Goal: Task Accomplishment & Management: Use online tool/utility

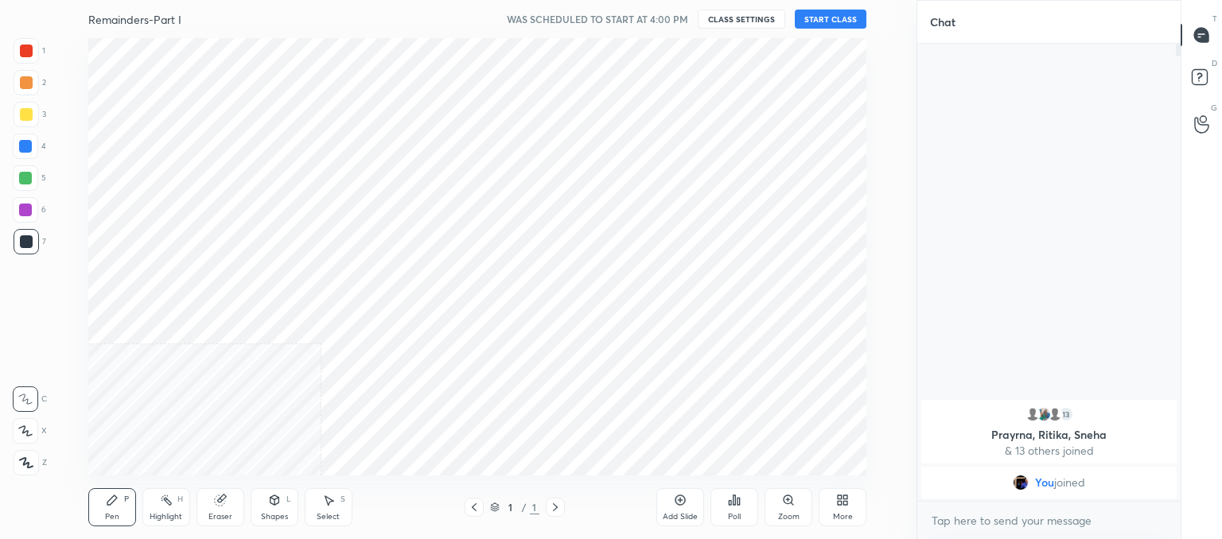
scroll to position [79109, 78694]
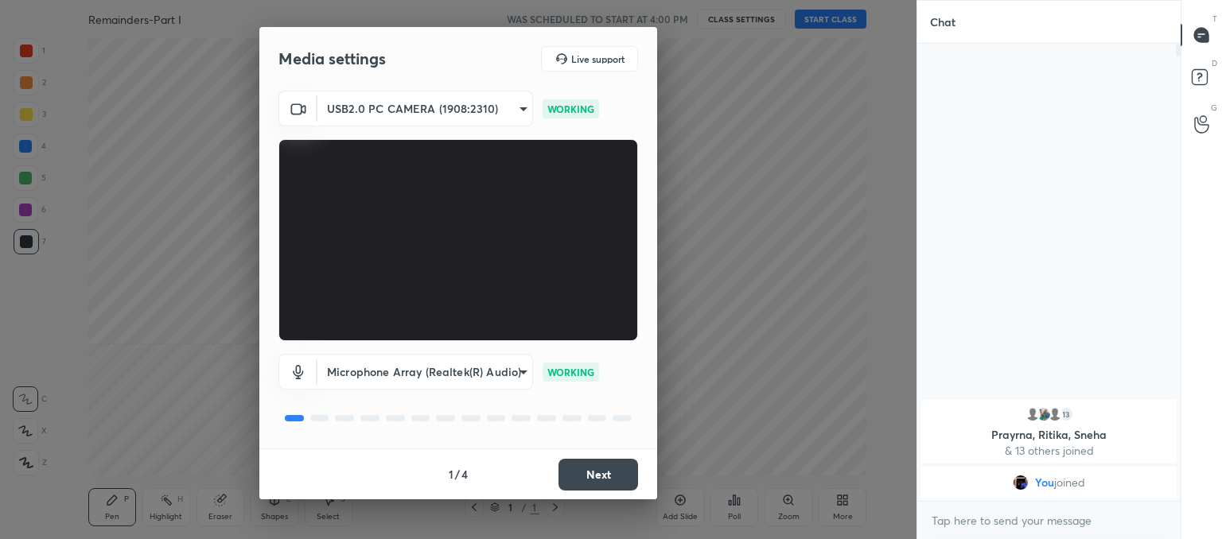
click at [595, 484] on button "Next" at bounding box center [598, 475] width 80 height 32
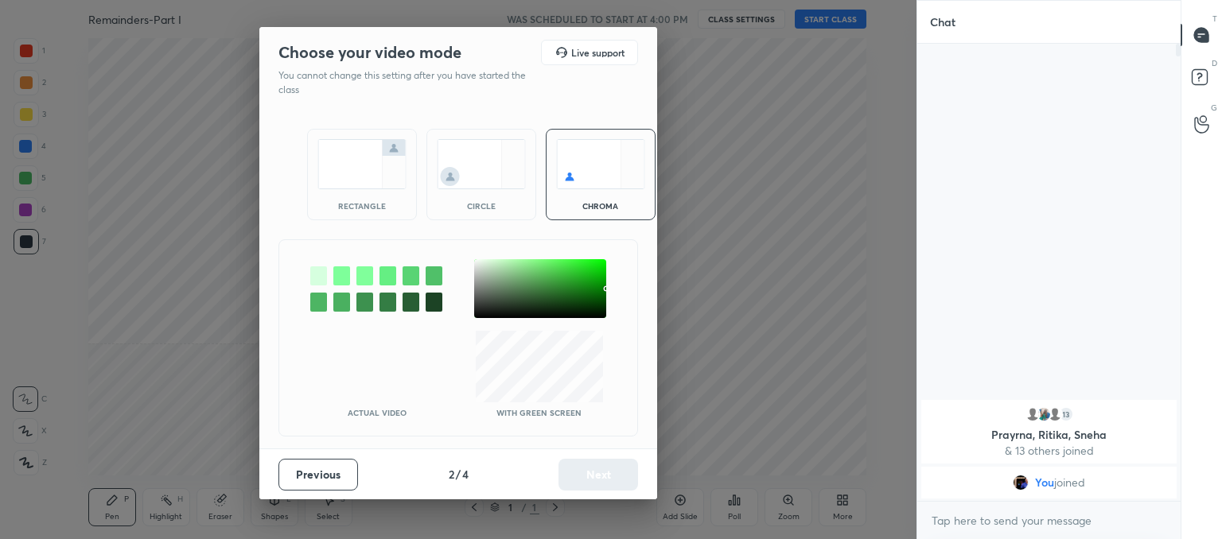
click at [453, 192] on div "circle" at bounding box center [481, 174] width 110 height 91
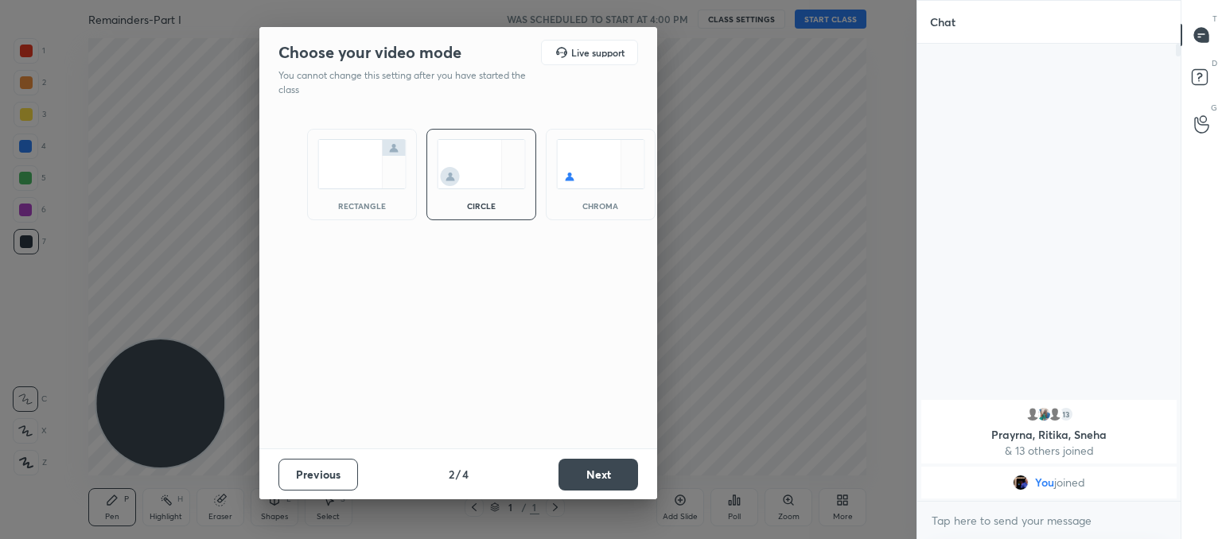
click at [580, 464] on button "Next" at bounding box center [598, 475] width 80 height 32
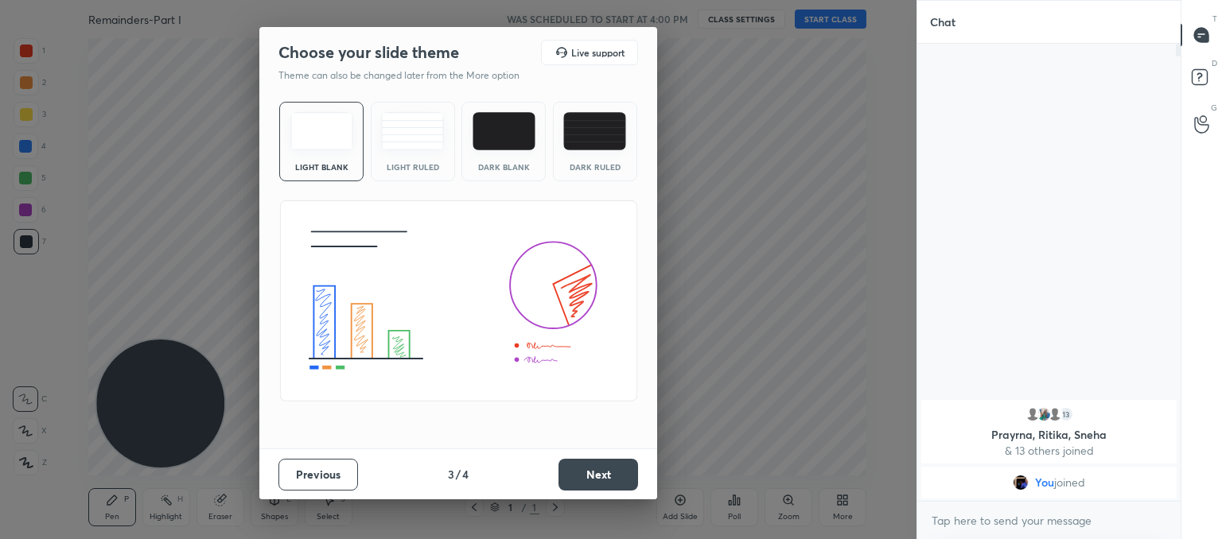
click at [418, 154] on div "Light Ruled" at bounding box center [413, 142] width 84 height 80
click at [605, 469] on button "Next" at bounding box center [598, 475] width 80 height 32
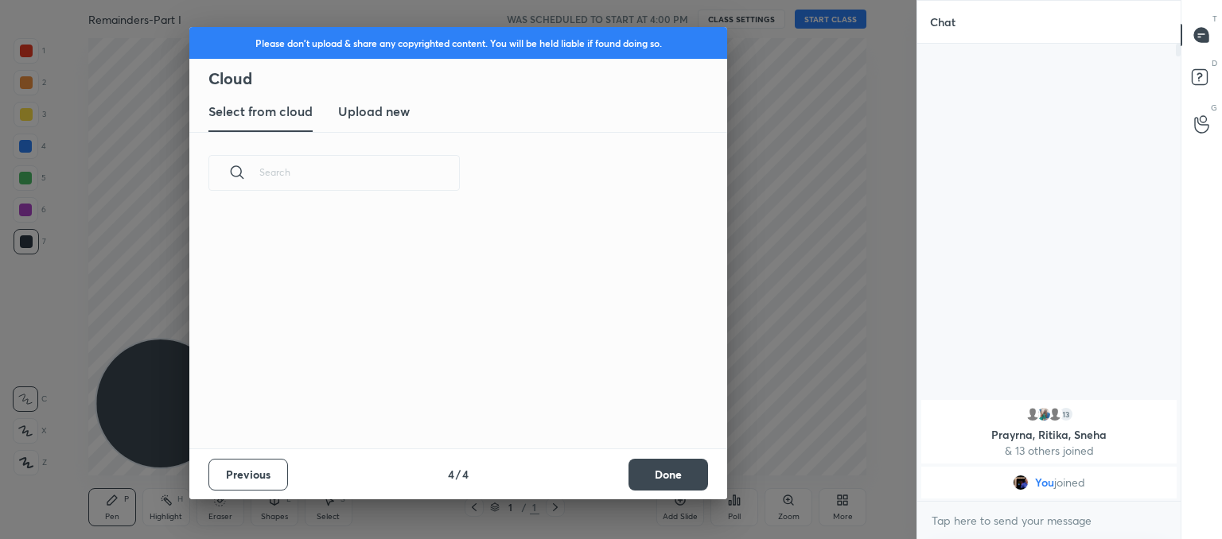
click at [356, 120] on h3 "Upload new" at bounding box center [374, 111] width 72 height 19
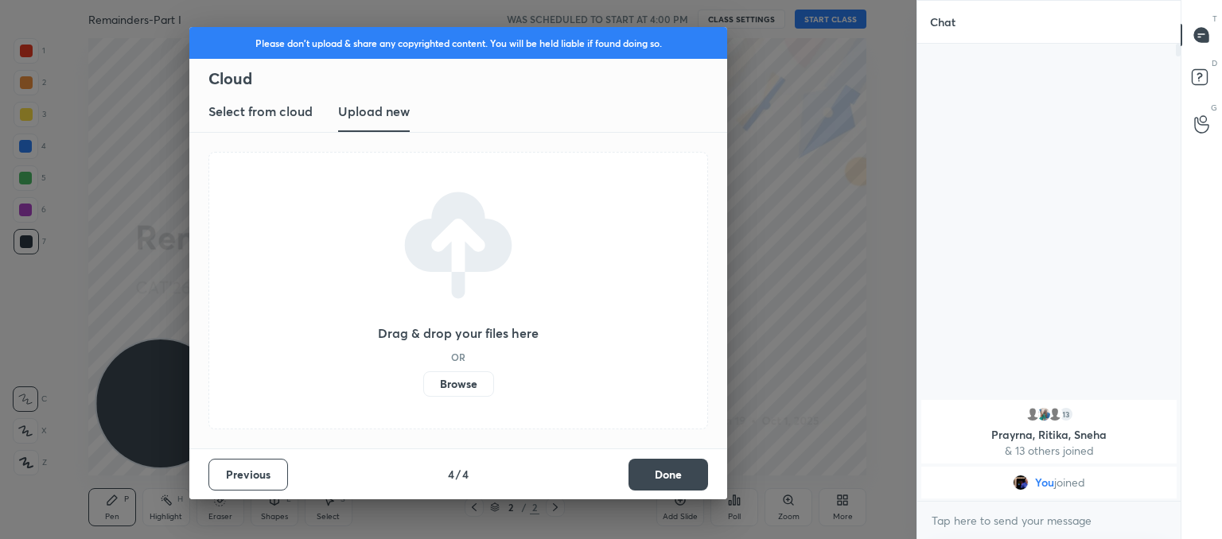
click at [461, 391] on label "Browse" at bounding box center [458, 383] width 71 height 25
click at [423, 391] on input "Browse" at bounding box center [423, 383] width 0 height 25
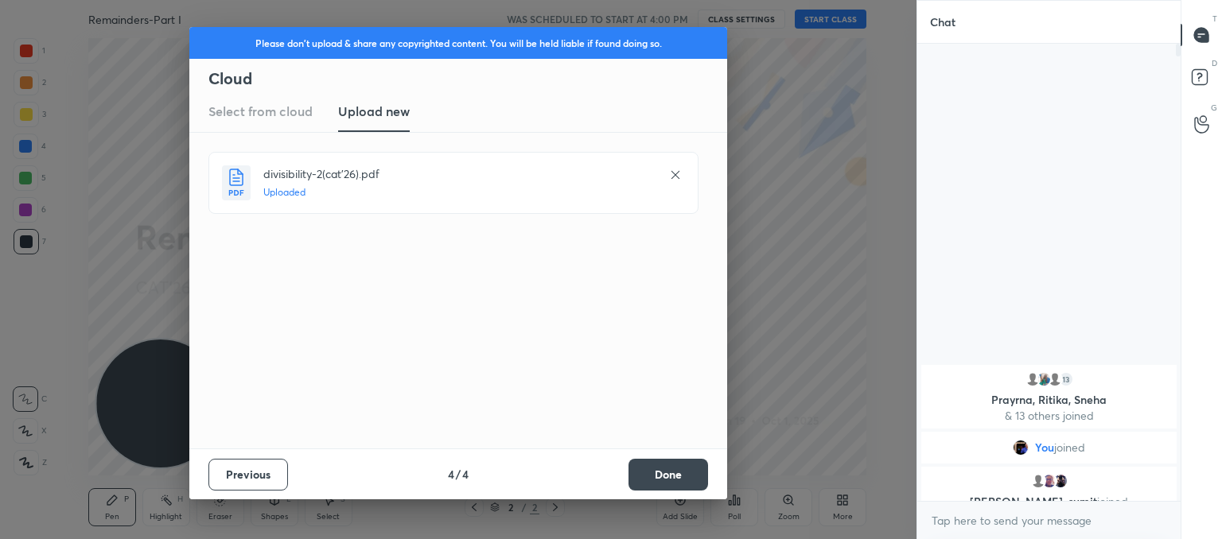
click at [683, 477] on button "Done" at bounding box center [668, 475] width 80 height 32
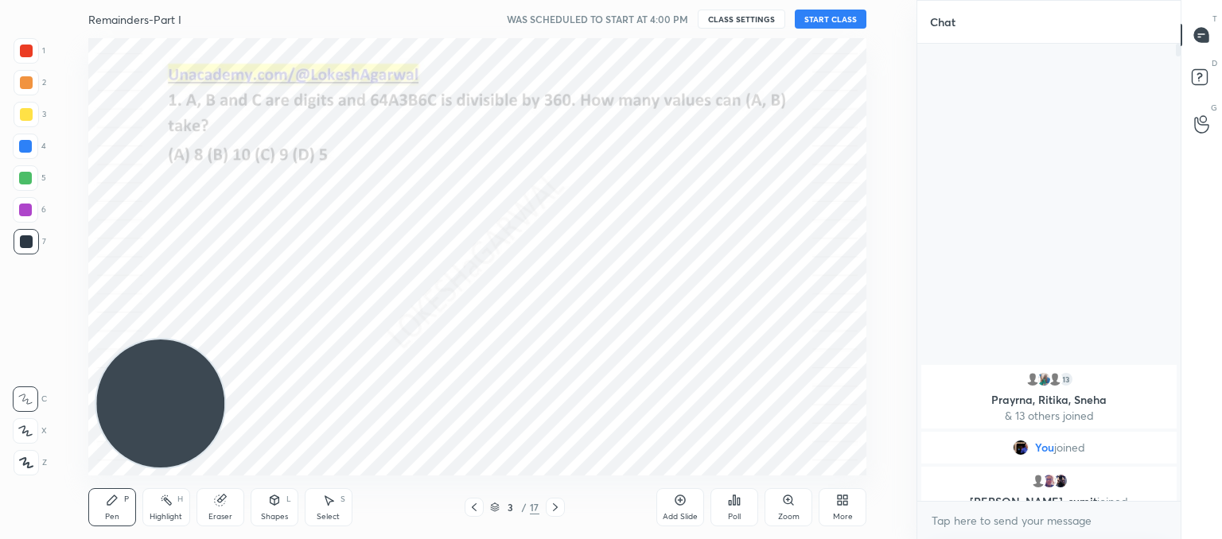
click at [472, 509] on icon at bounding box center [474, 507] width 13 height 13
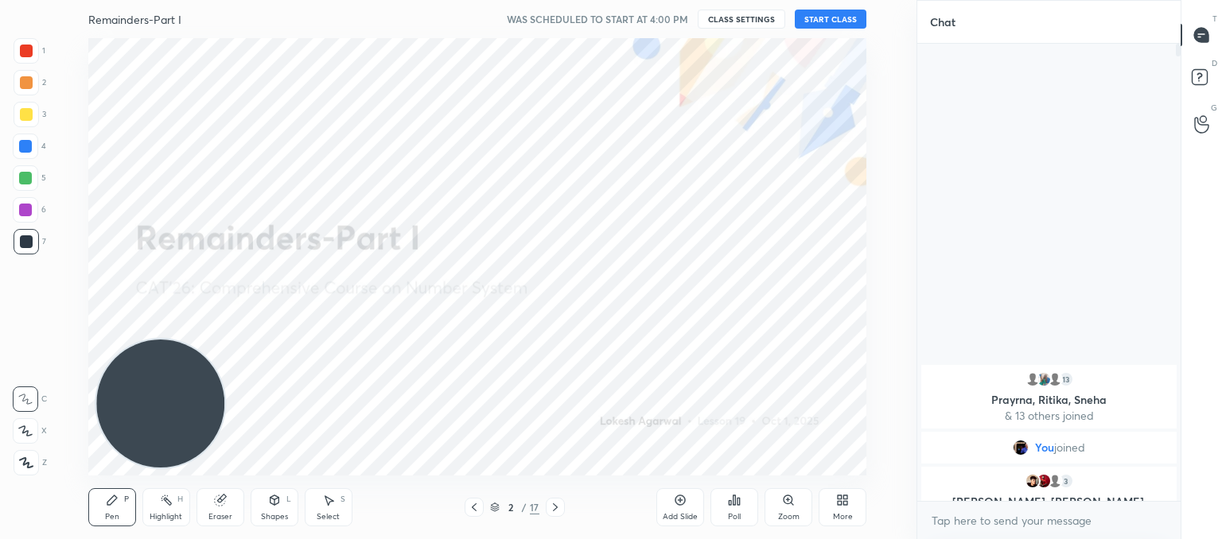
click at [808, 17] on button "START CLASS" at bounding box center [831, 19] width 72 height 19
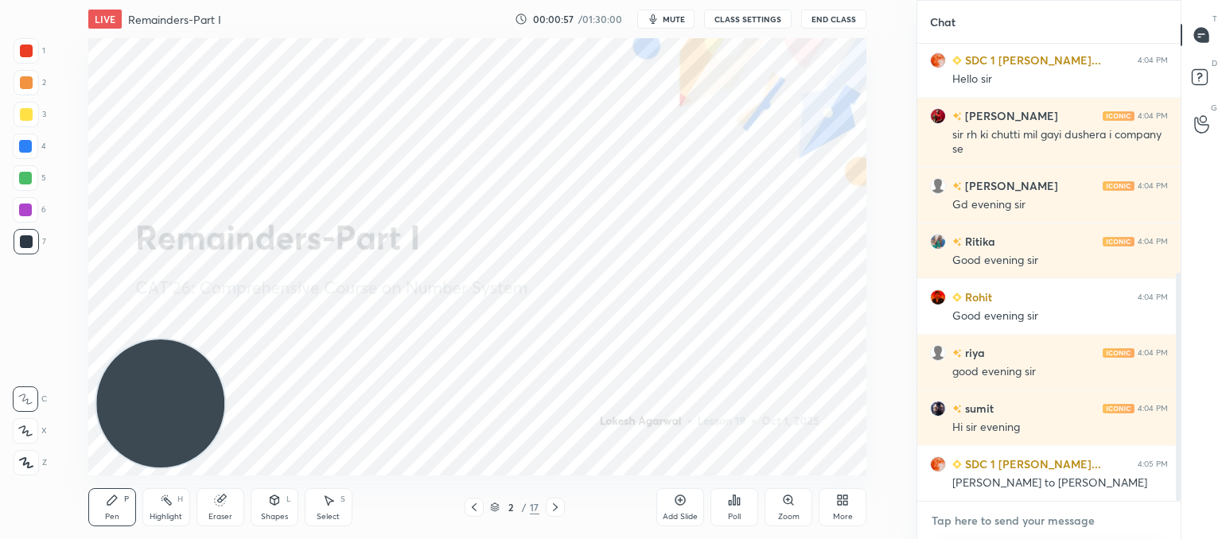
scroll to position [496, 0]
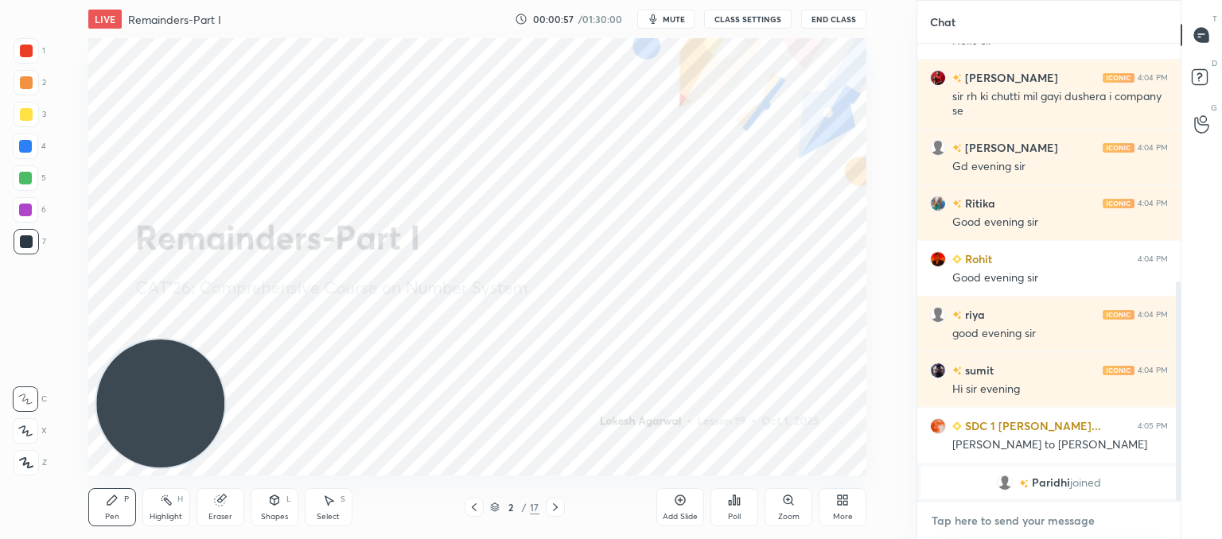
click at [1005, 523] on textarea at bounding box center [1049, 520] width 238 height 25
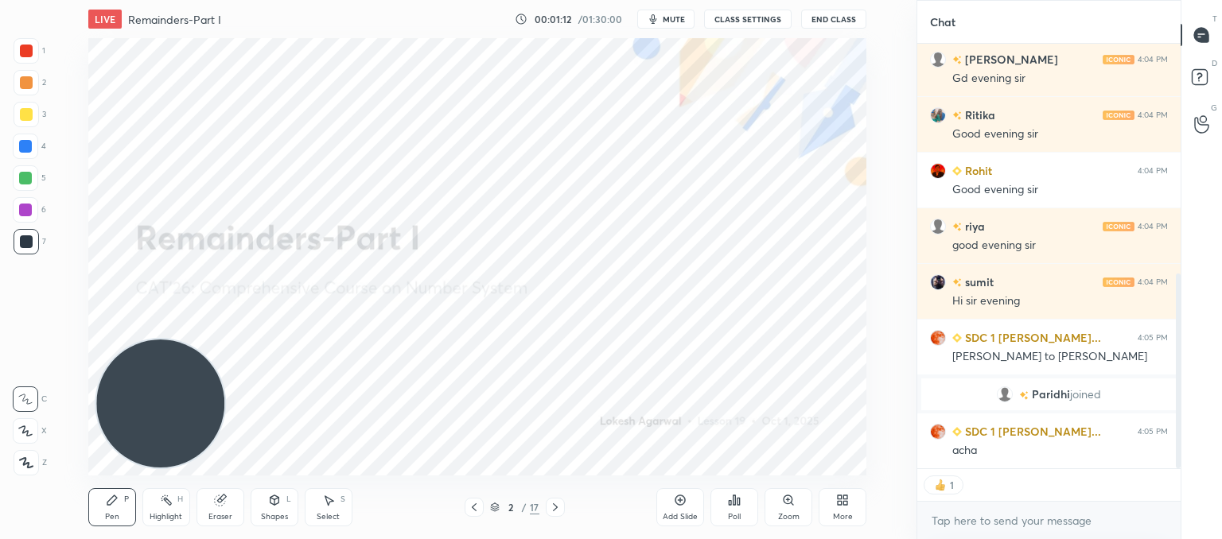
scroll to position [557, 0]
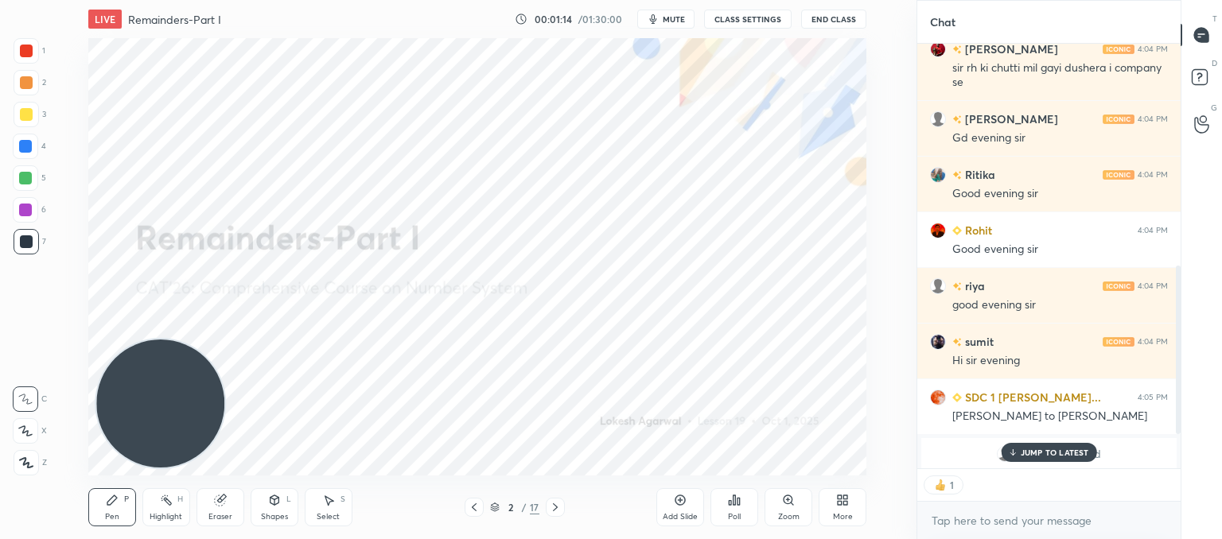
drag, startPoint x: 1049, startPoint y: 453, endPoint x: 1024, endPoint y: 442, distance: 27.5
click at [1049, 452] on p "JUMP TO LATEST" at bounding box center [1055, 453] width 68 height 10
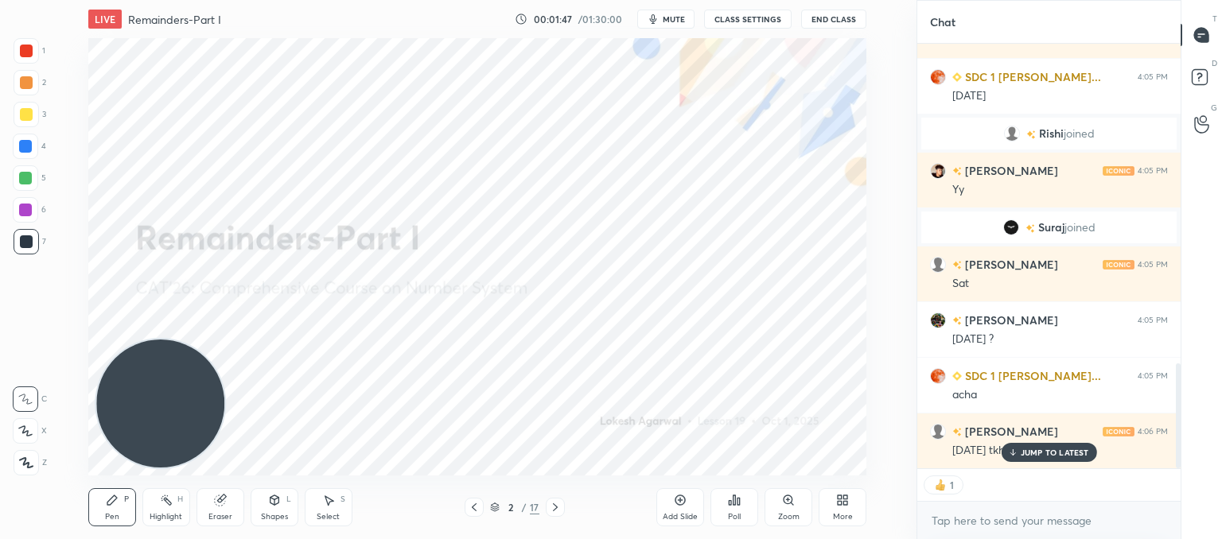
scroll to position [1298, 0]
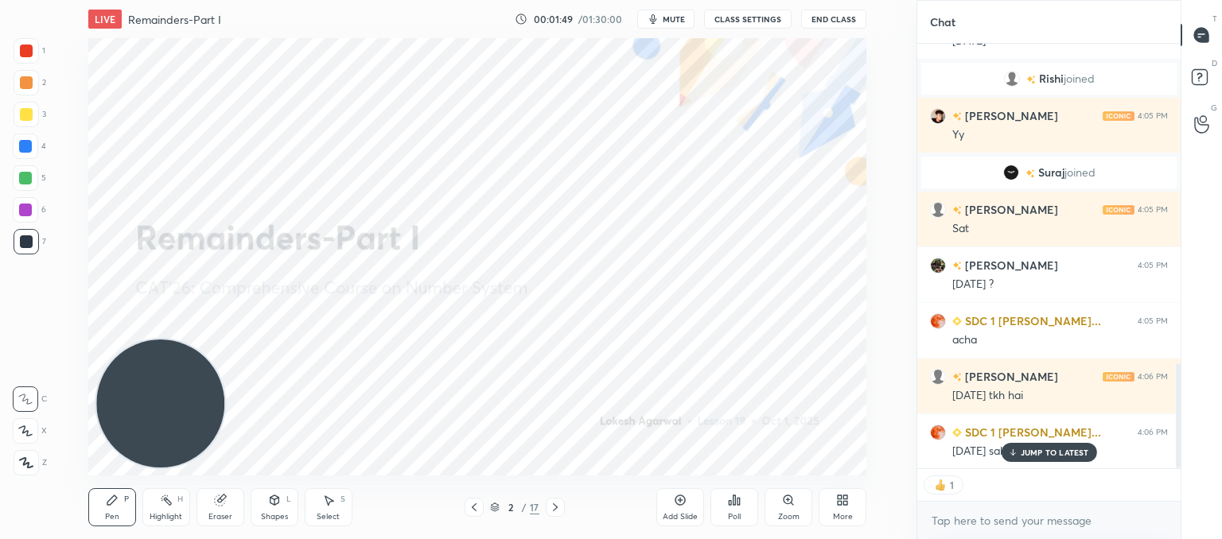
click at [1059, 459] on div "JUMP TO LATEST" at bounding box center [1048, 452] width 95 height 19
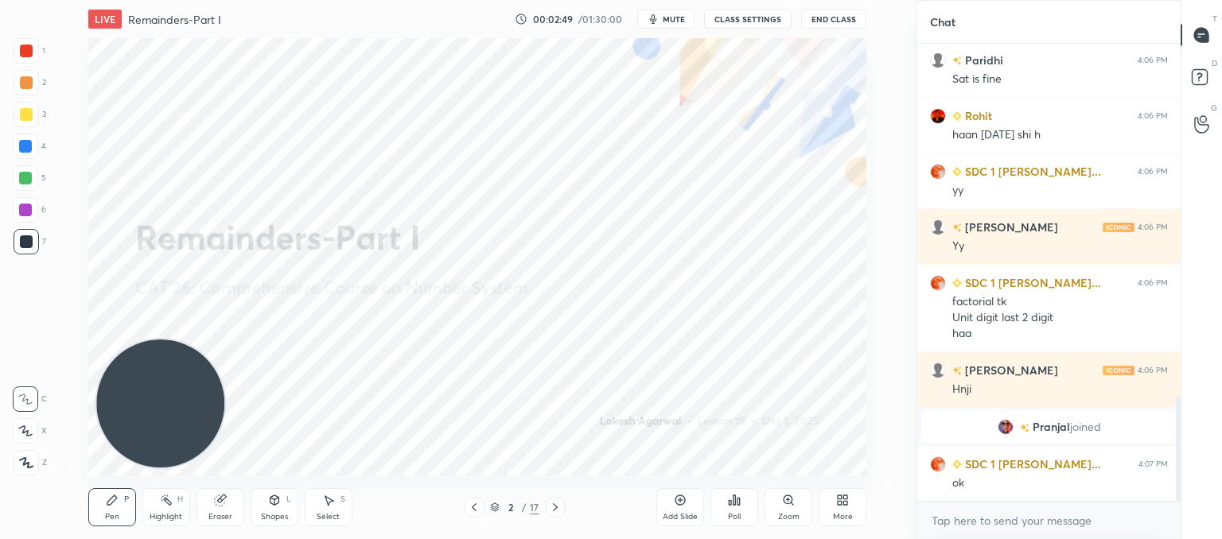
scroll to position [1548, 0]
click at [558, 504] on icon at bounding box center [555, 507] width 13 height 13
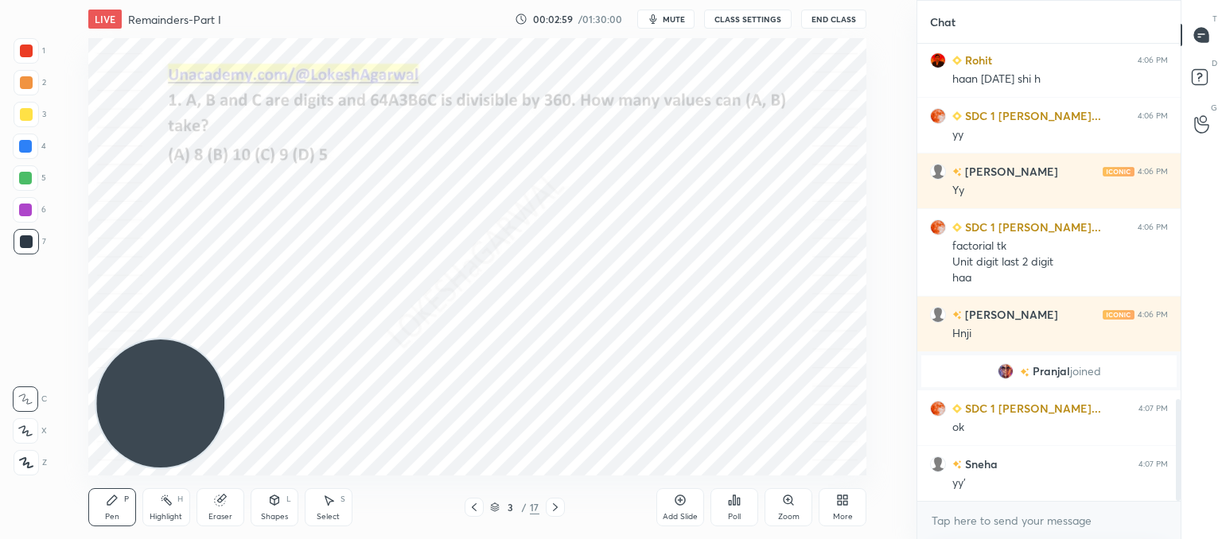
scroll to position [1659, 0]
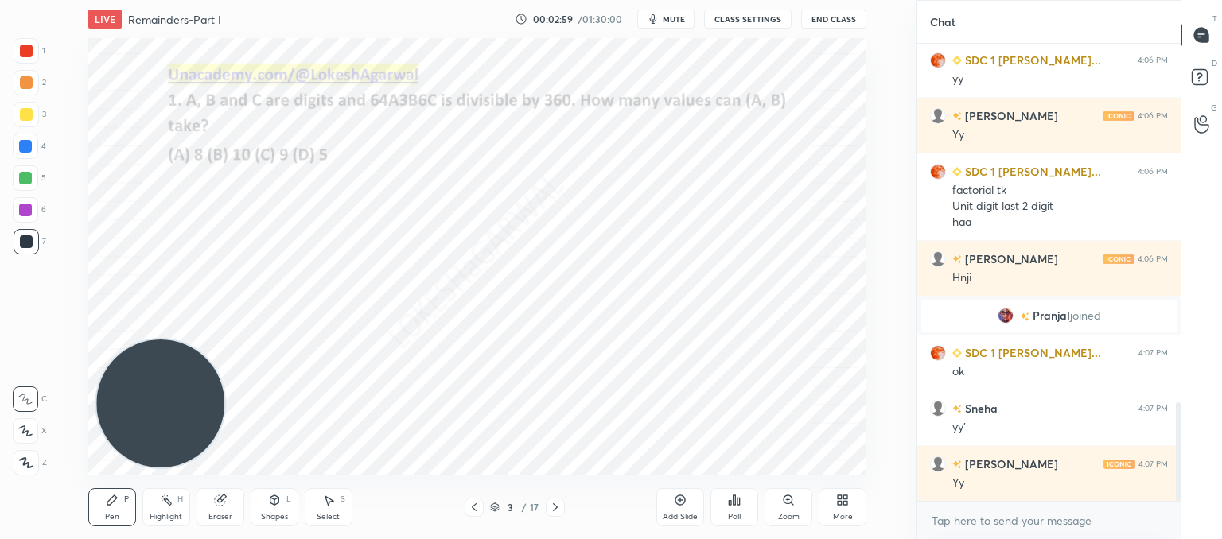
click at [850, 509] on div "More" at bounding box center [843, 507] width 48 height 38
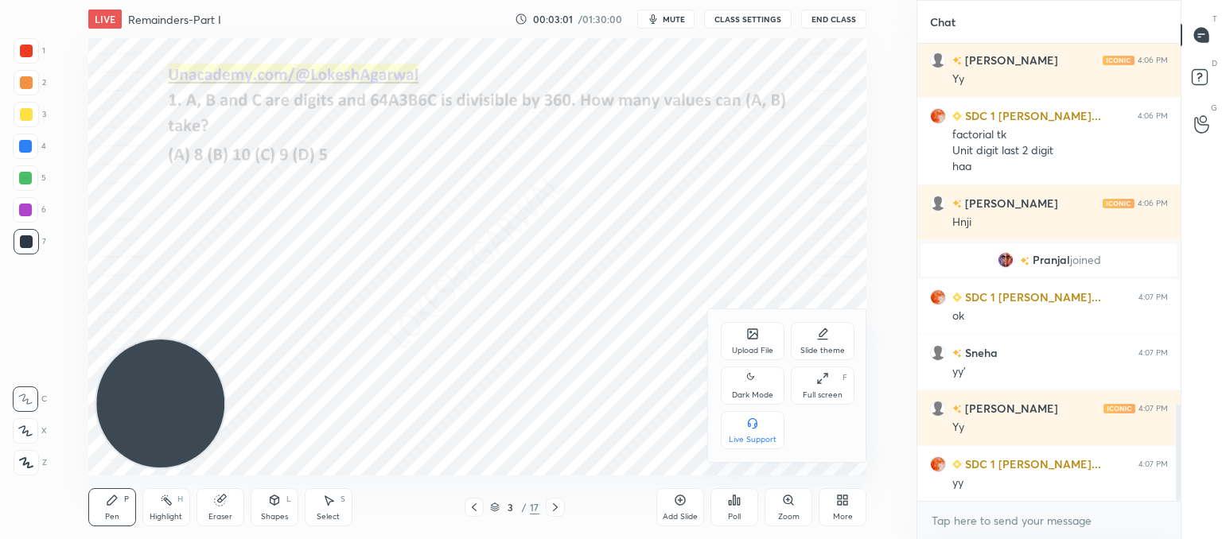
click at [563, 276] on div at bounding box center [611, 269] width 1222 height 539
click at [735, 498] on icon at bounding box center [734, 501] width 2 height 10
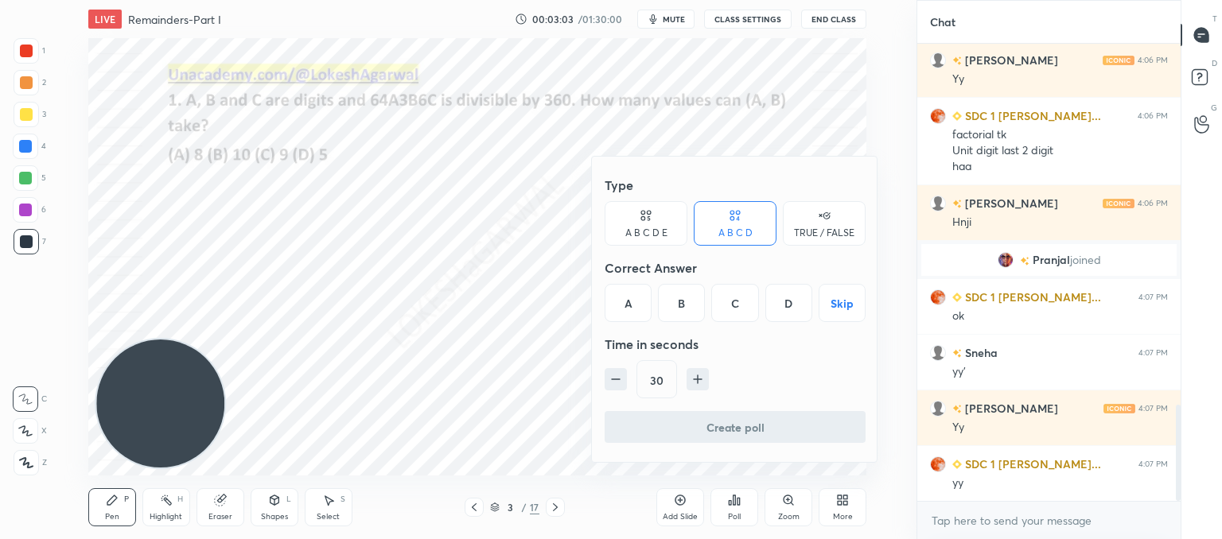
click at [786, 300] on div "D" at bounding box center [788, 303] width 47 height 38
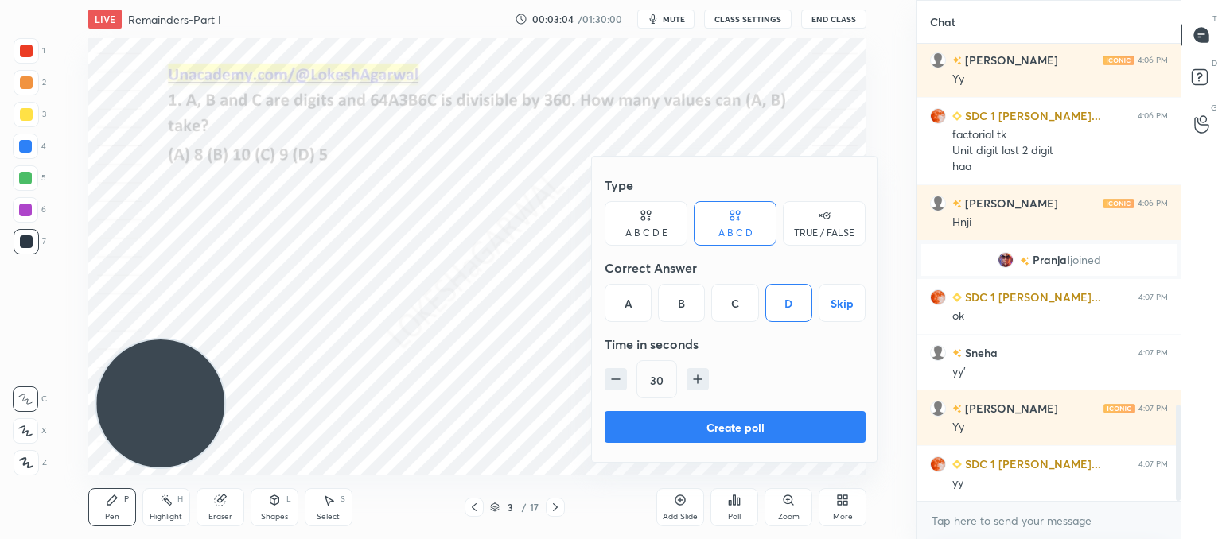
drag, startPoint x: 734, startPoint y: 428, endPoint x: 687, endPoint y: 415, distance: 48.6
click at [733, 427] on button "Create poll" at bounding box center [735, 427] width 261 height 32
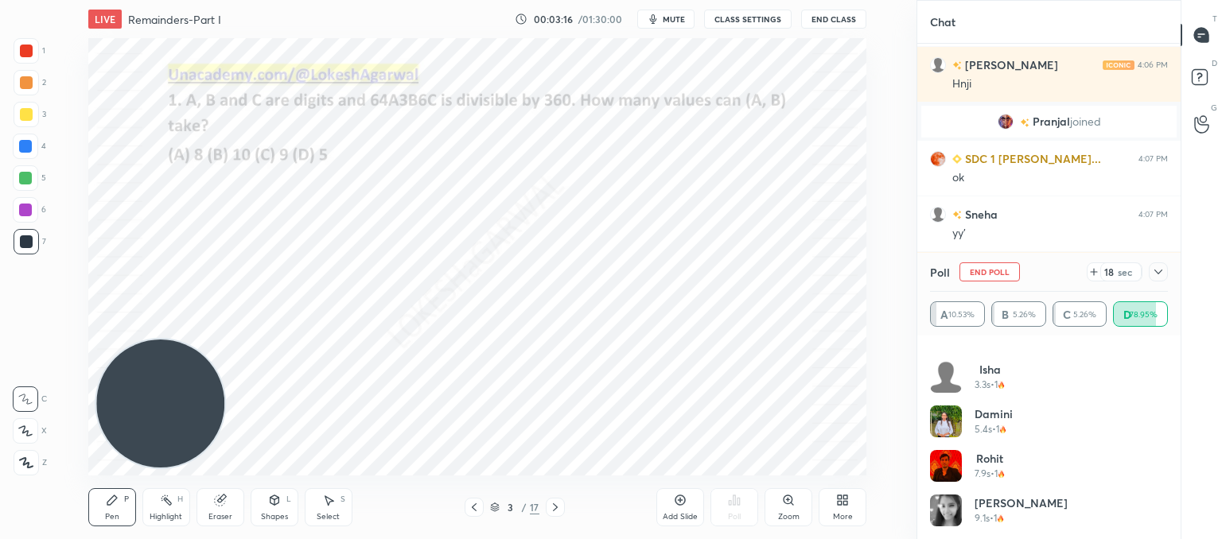
scroll to position [1892, 0]
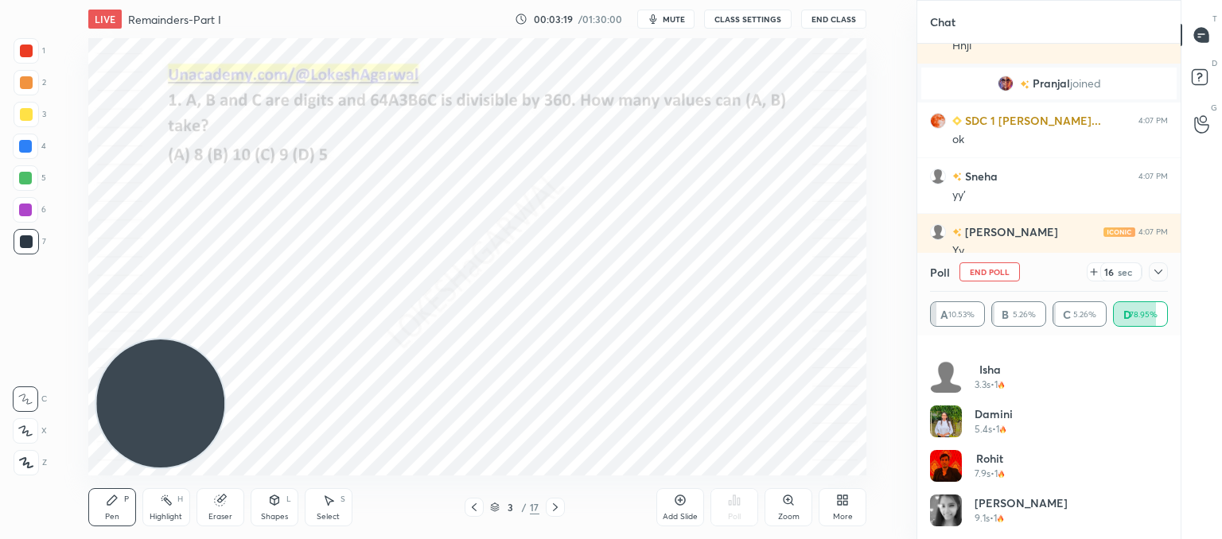
click at [1162, 272] on icon at bounding box center [1158, 272] width 13 height 13
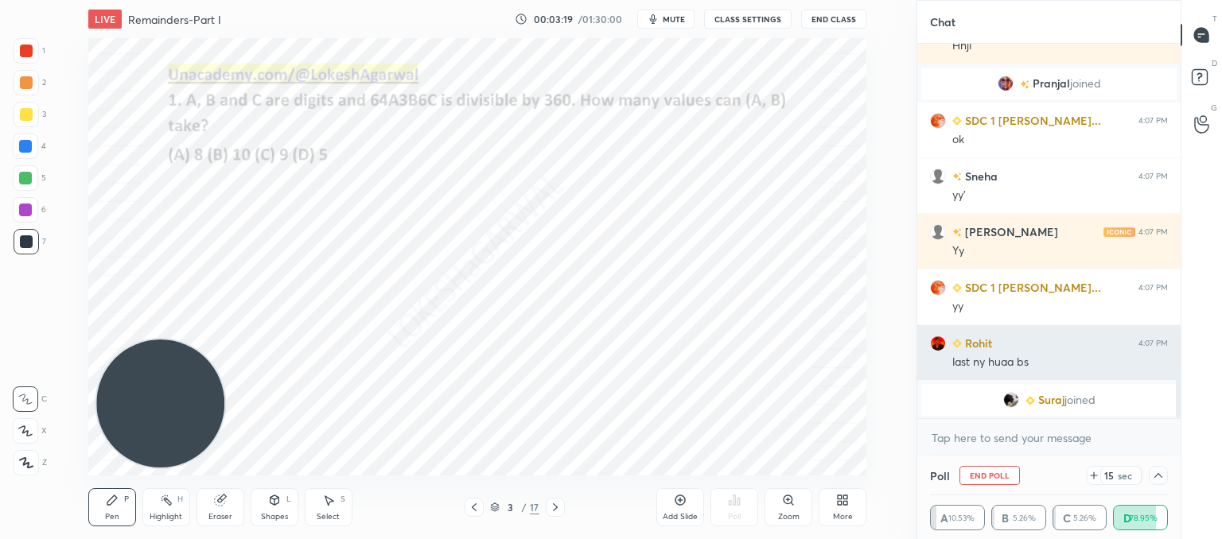
scroll to position [0, 0]
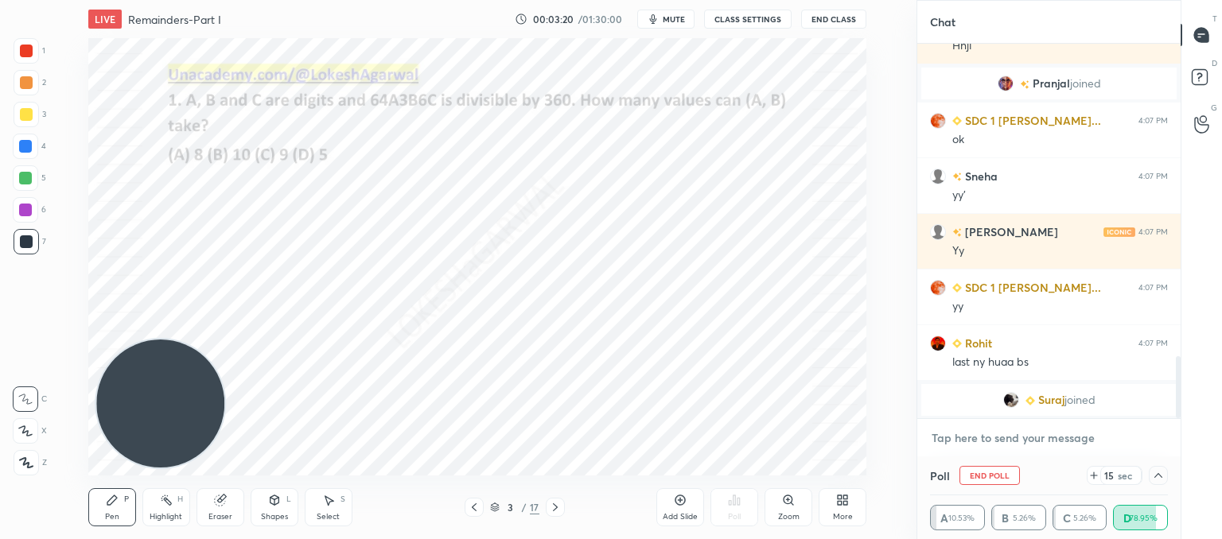
click at [1014, 430] on textarea at bounding box center [1049, 438] width 238 height 25
click at [1163, 481] on icon at bounding box center [1158, 475] width 13 height 13
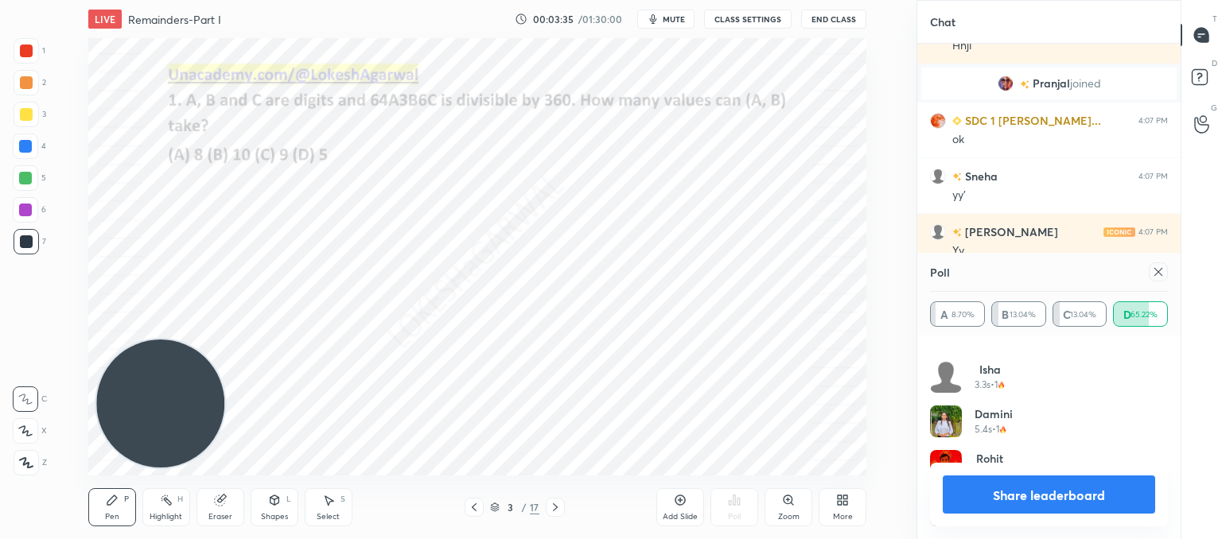
click at [1165, 271] on div at bounding box center [1158, 272] width 19 height 19
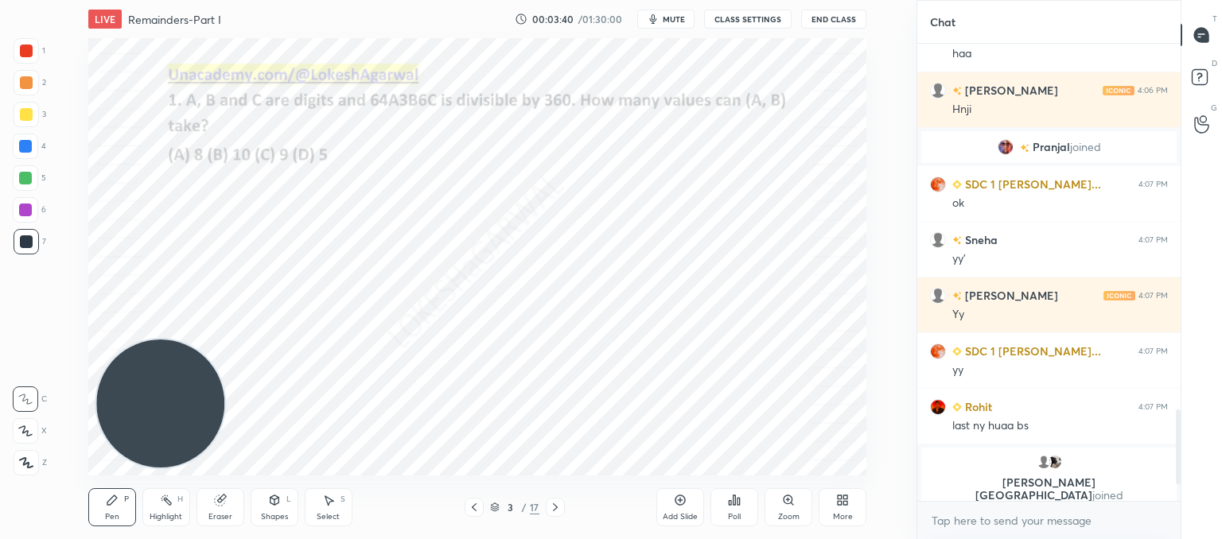
click at [558, 510] on icon at bounding box center [555, 507] width 13 height 13
click at [726, 509] on div "Poll" at bounding box center [734, 507] width 48 height 38
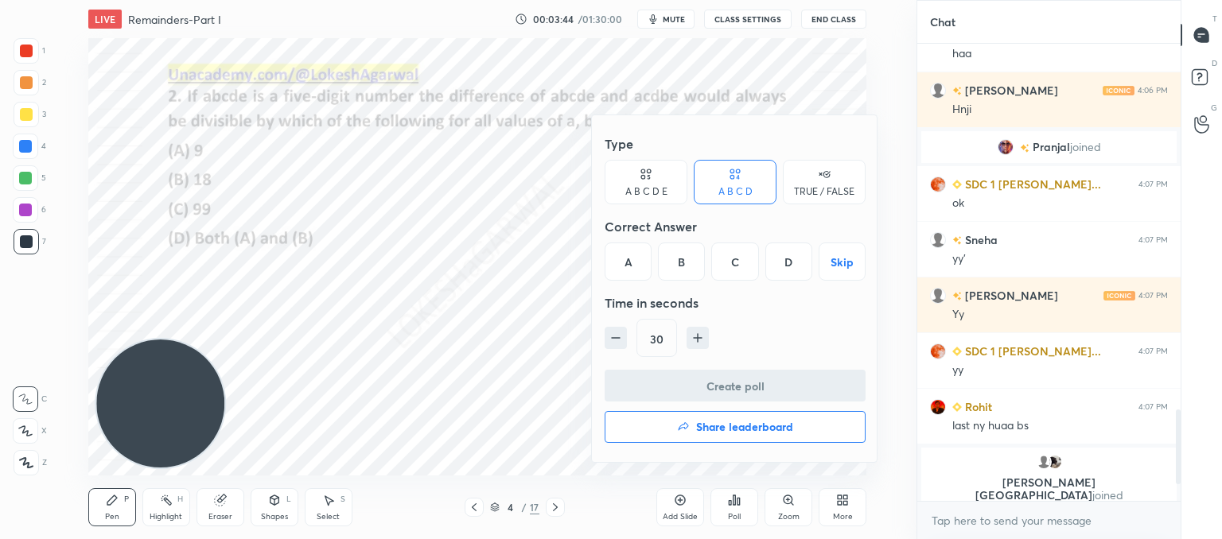
click at [793, 260] on div "D" at bounding box center [788, 262] width 47 height 38
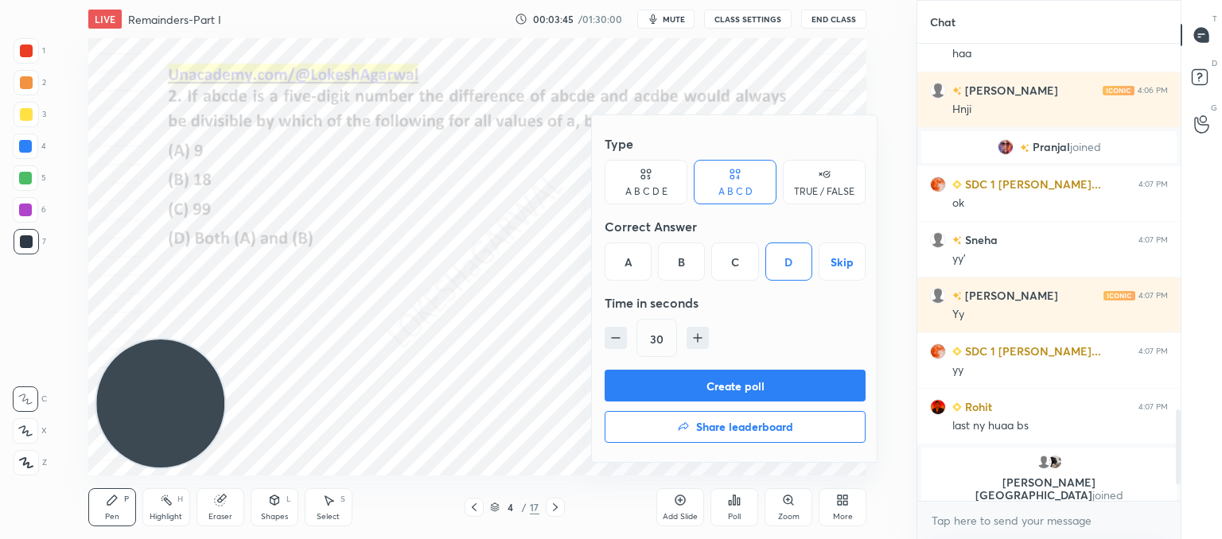
click at [658, 382] on button "Create poll" at bounding box center [735, 386] width 261 height 32
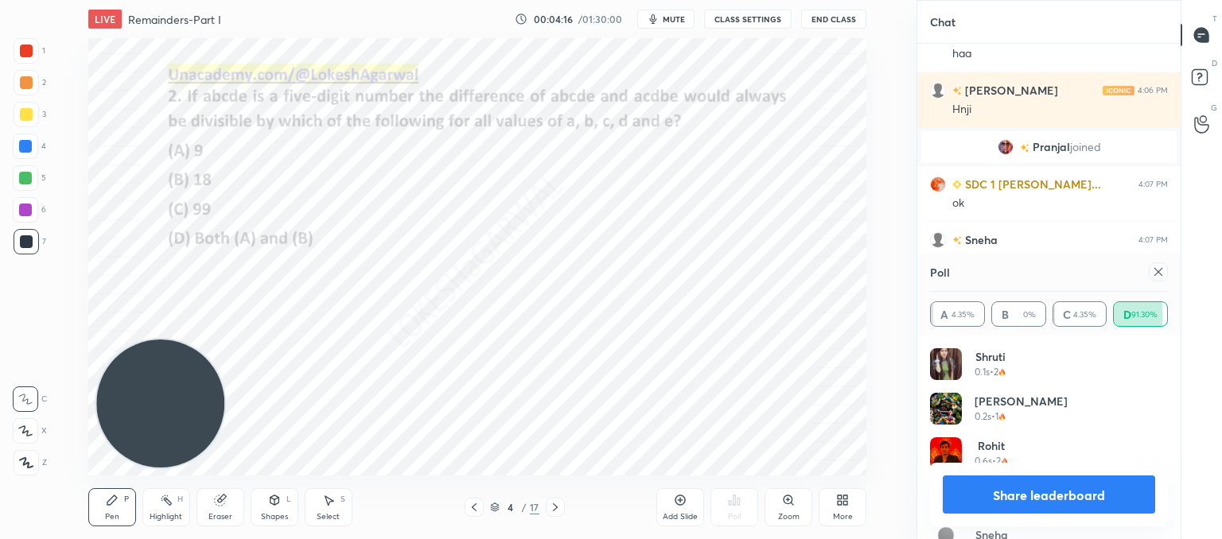
click at [1156, 267] on icon at bounding box center [1158, 272] width 13 height 13
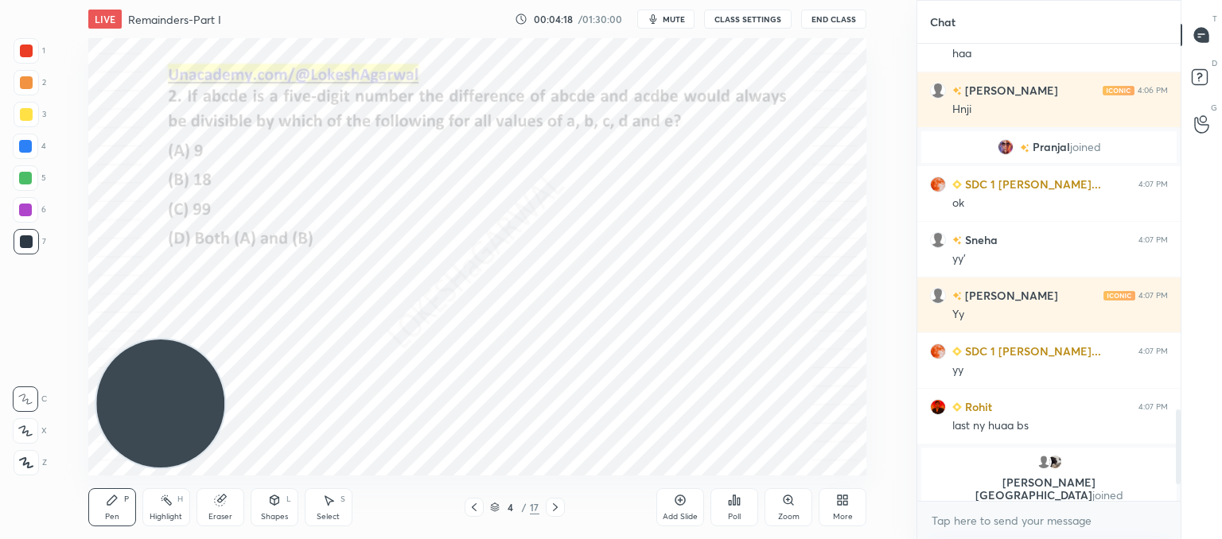
click at [558, 507] on icon at bounding box center [555, 507] width 13 height 13
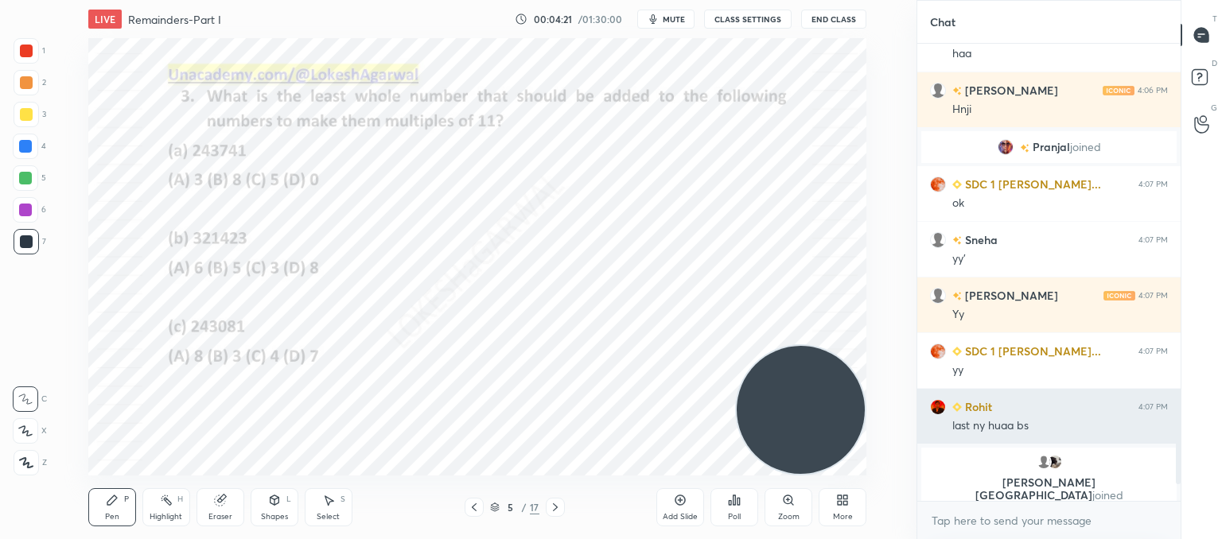
drag, startPoint x: 149, startPoint y: 395, endPoint x: 1122, endPoint y: 434, distance: 973.6
click at [1126, 434] on div "1 2 3 4 5 6 7 C X Z C X Z E E Erase all H H LIVE Remainders-Part I 00:04:21 / 0…" at bounding box center [611, 269] width 1222 height 539
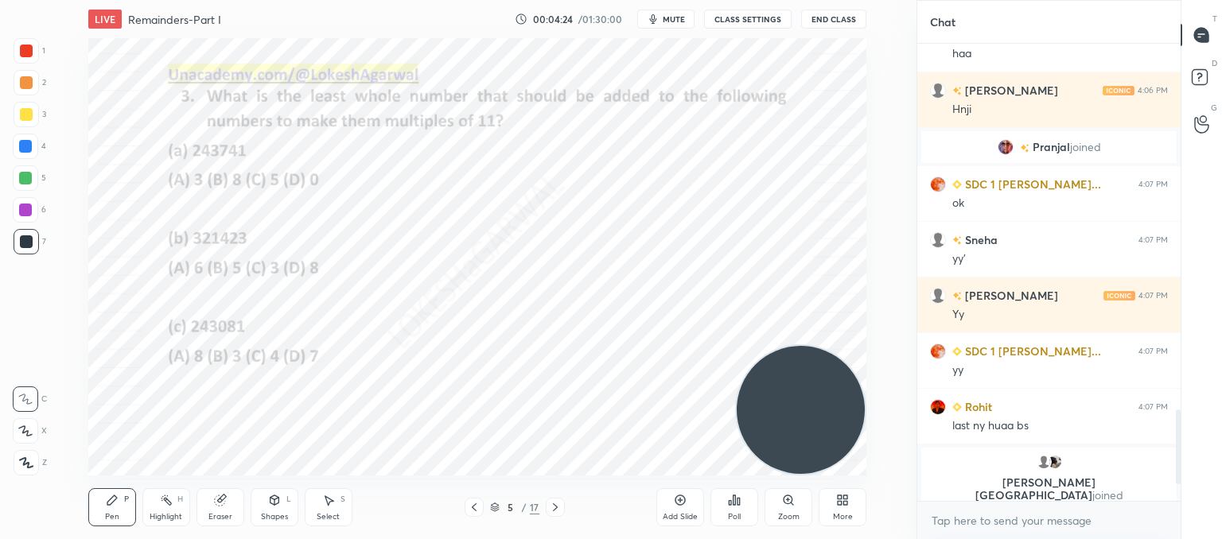
click at [729, 504] on icon at bounding box center [730, 503] width 2 height 4
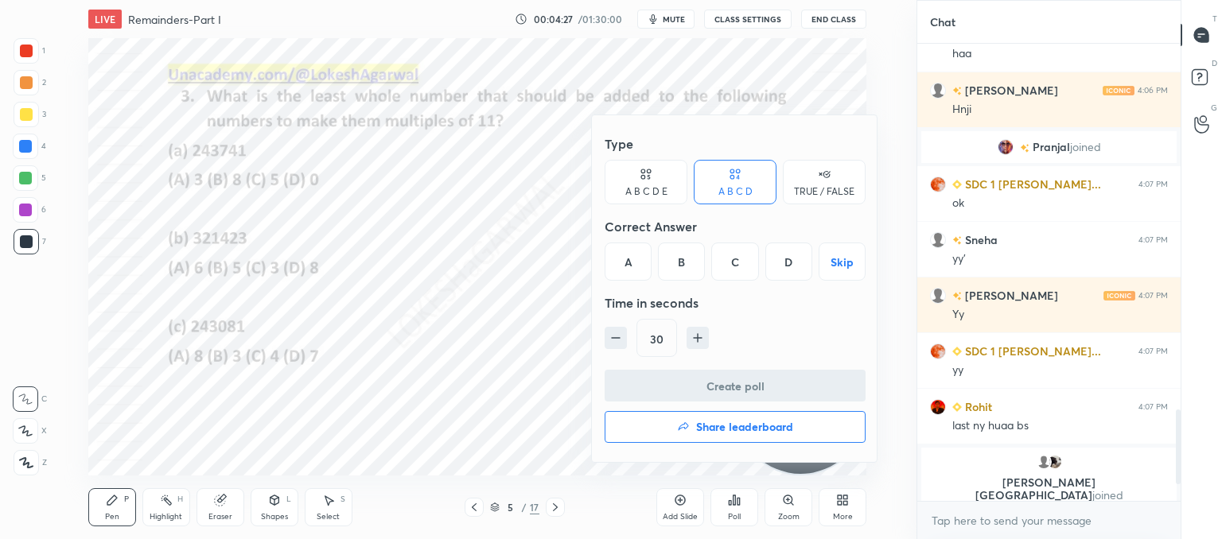
click at [274, 282] on div at bounding box center [611, 269] width 1222 height 539
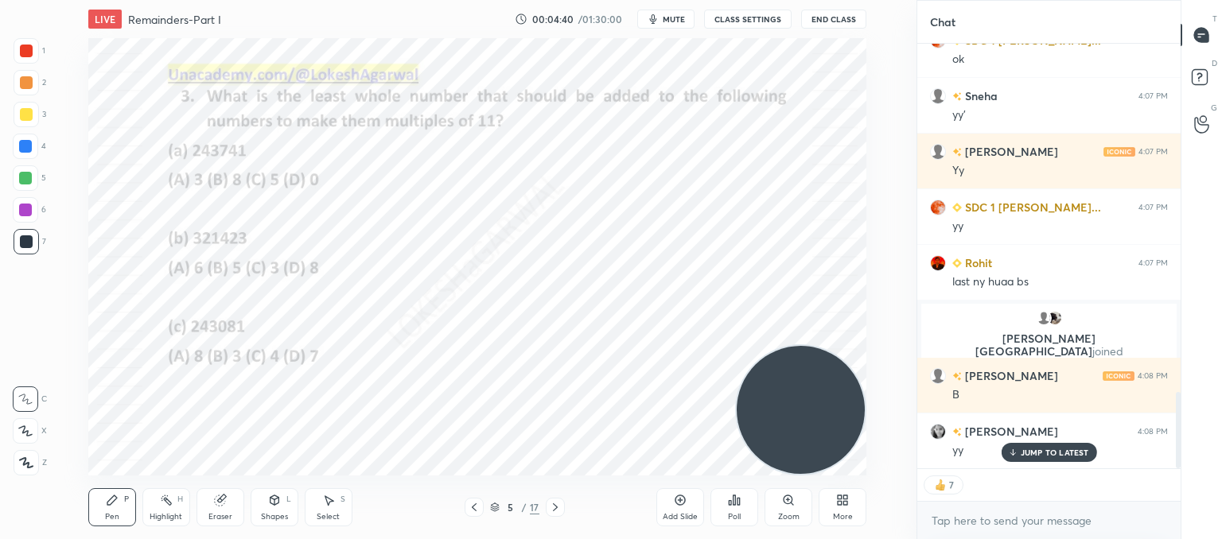
scroll to position [1950, 0]
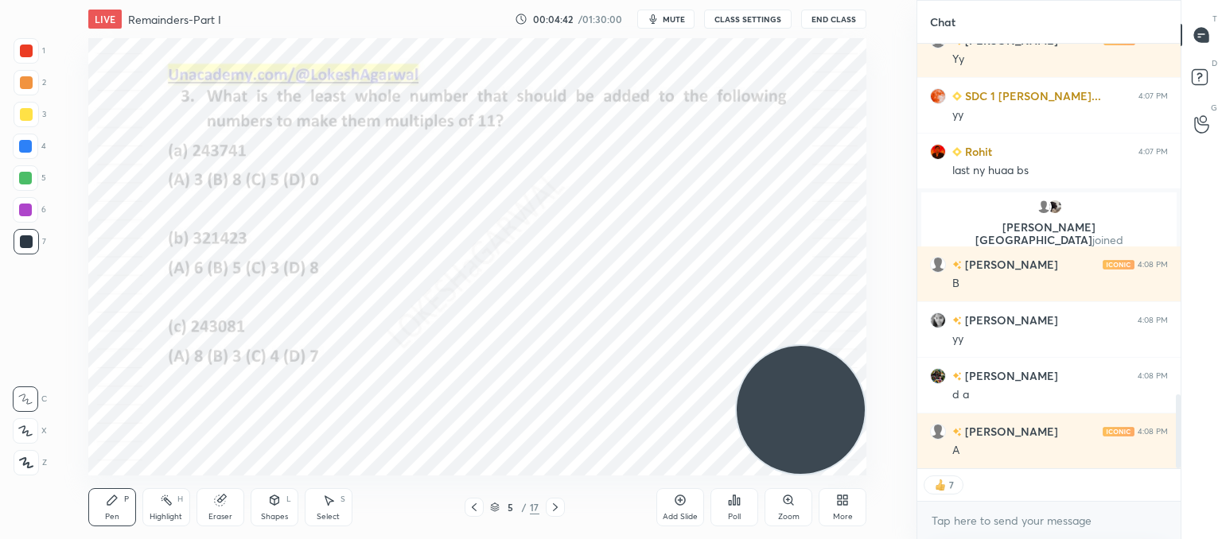
click at [549, 508] on icon at bounding box center [555, 507] width 13 height 13
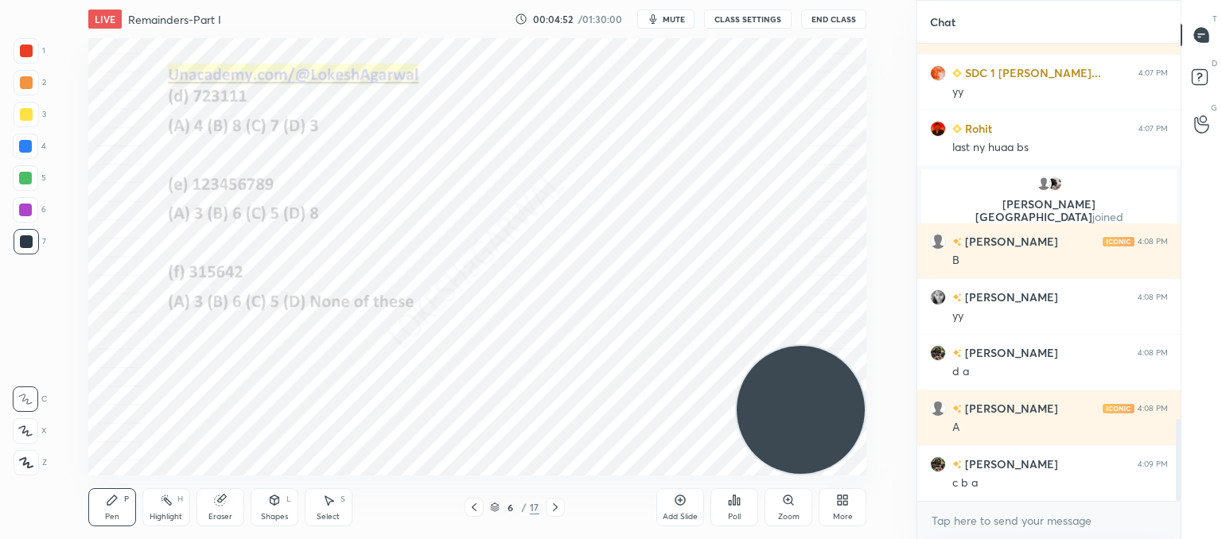
scroll to position [2086, 0]
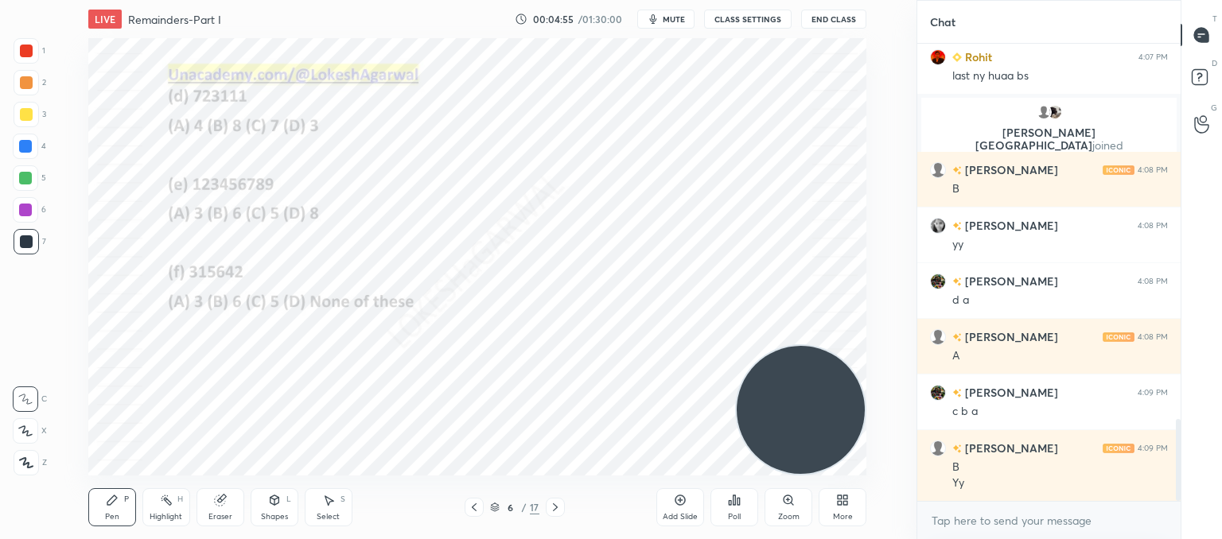
click at [551, 503] on icon at bounding box center [555, 507] width 13 height 13
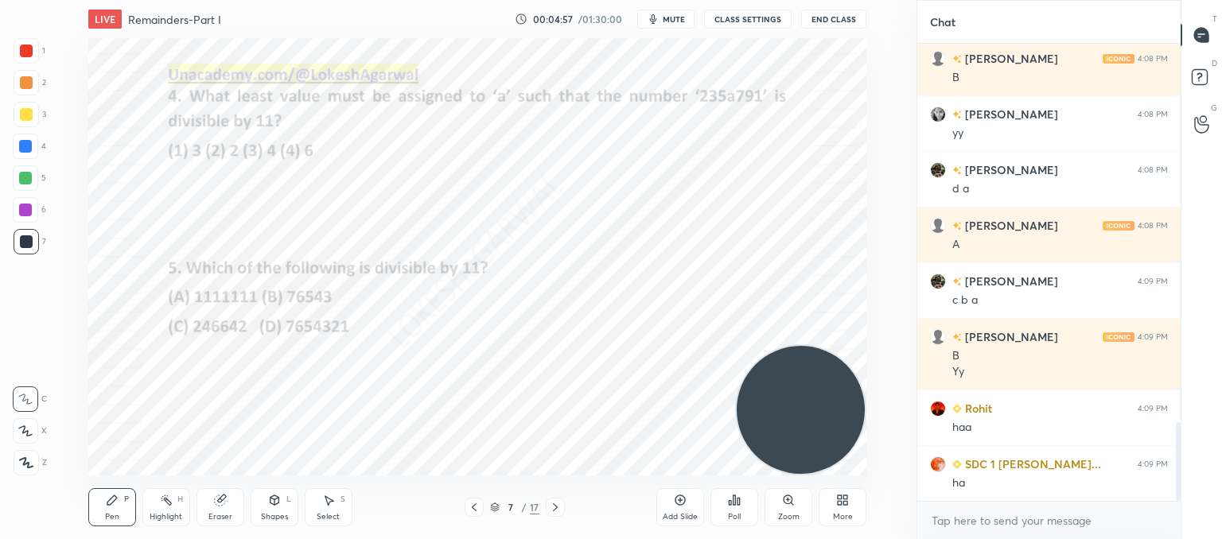
scroll to position [2269, 0]
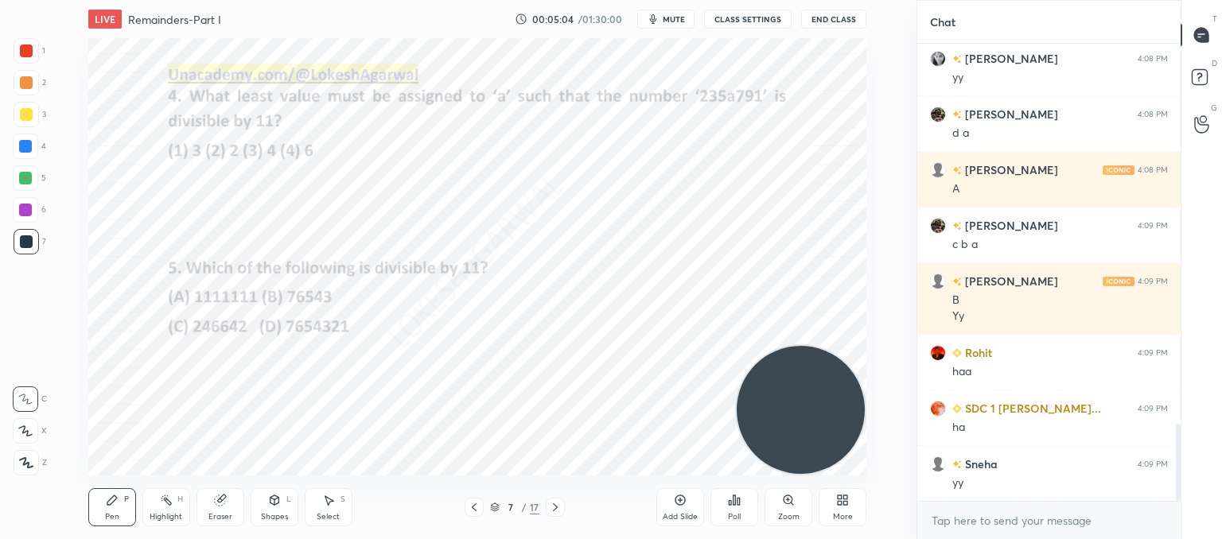
click at [733, 513] on div "Poll" at bounding box center [734, 517] width 13 height 8
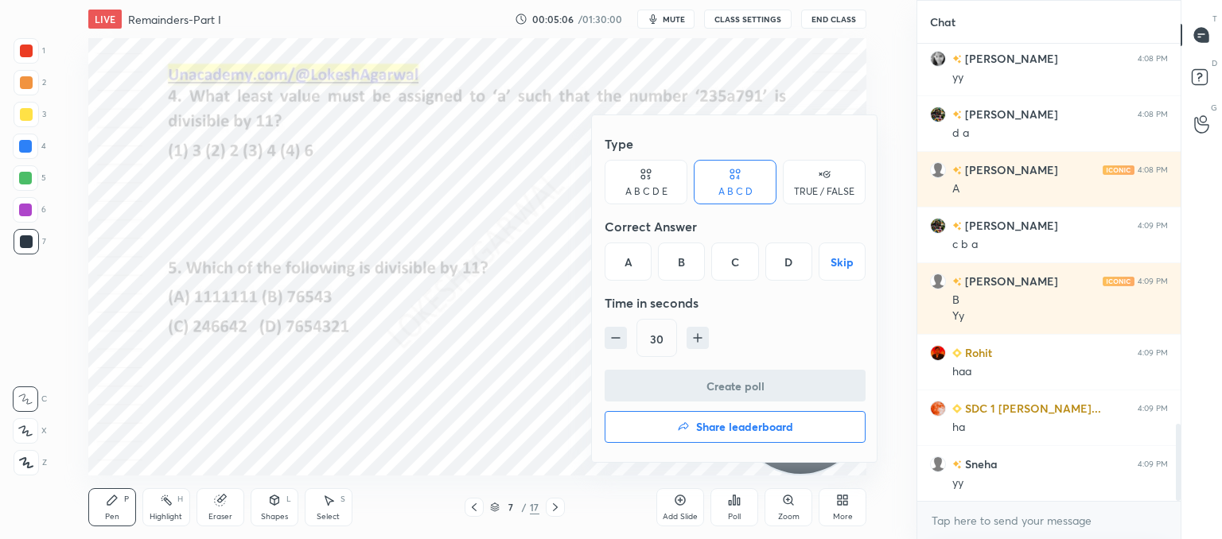
click at [628, 259] on div "A" at bounding box center [628, 262] width 47 height 38
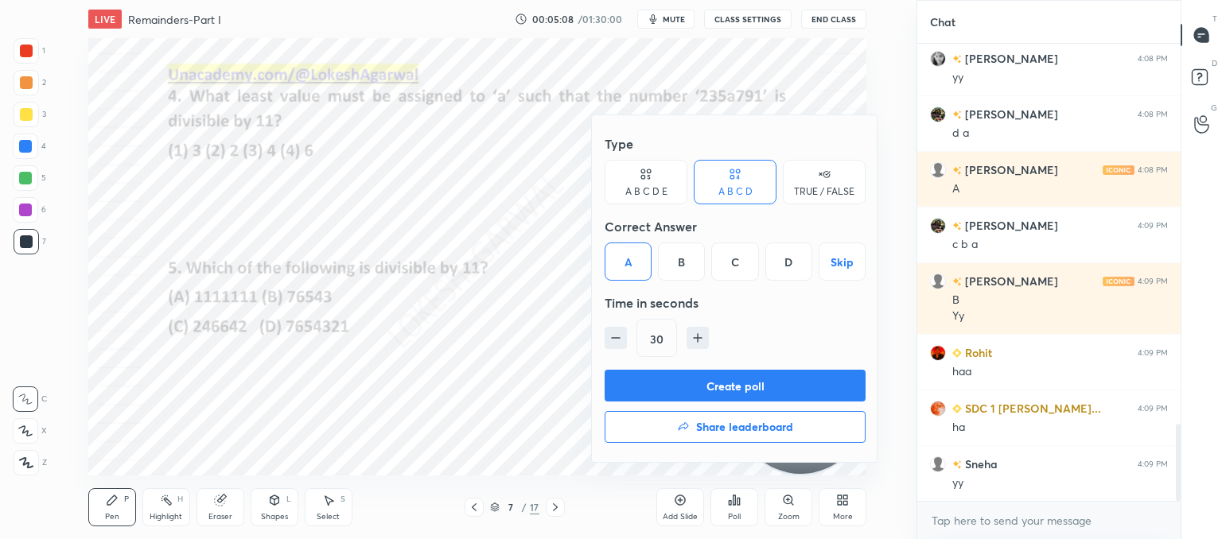
click at [705, 378] on button "Create poll" at bounding box center [735, 386] width 261 height 32
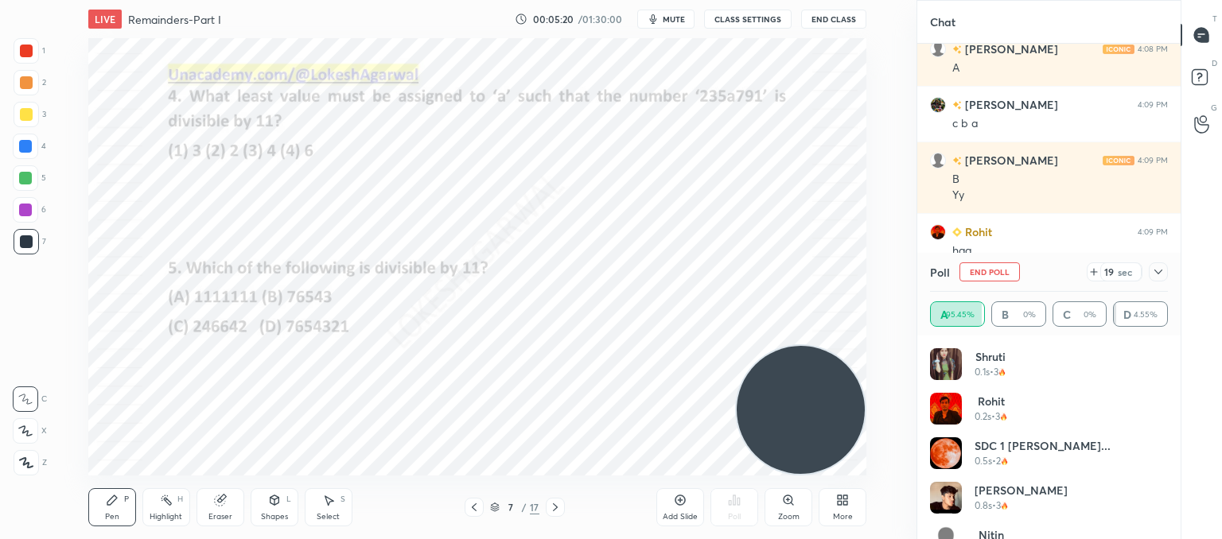
scroll to position [2409, 0]
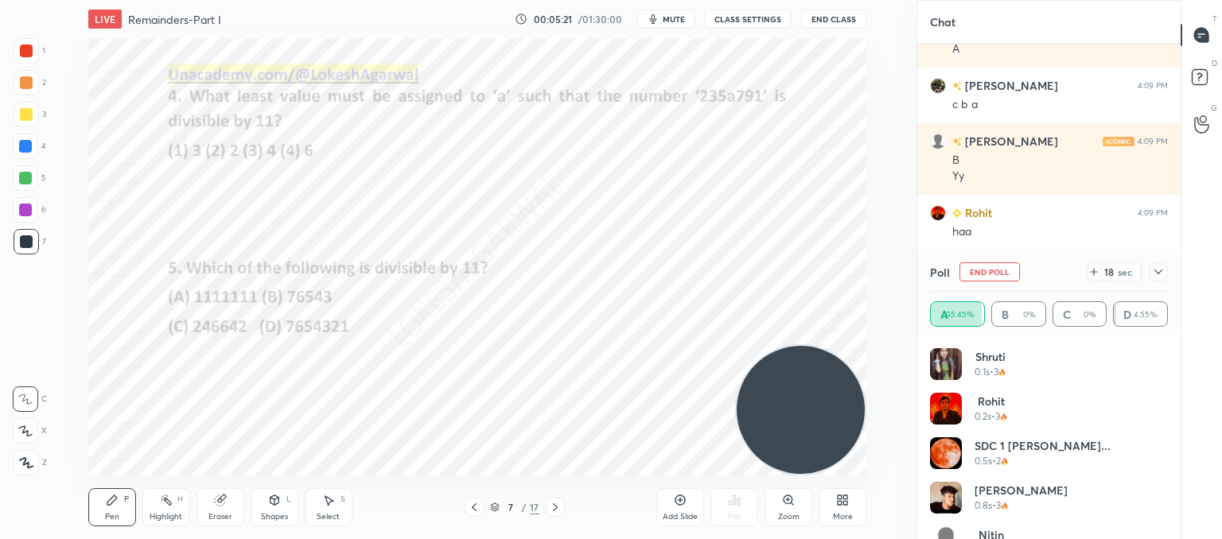
click at [1166, 279] on div "18 sec" at bounding box center [1127, 272] width 81 height 19
click at [1157, 274] on icon at bounding box center [1158, 272] width 13 height 13
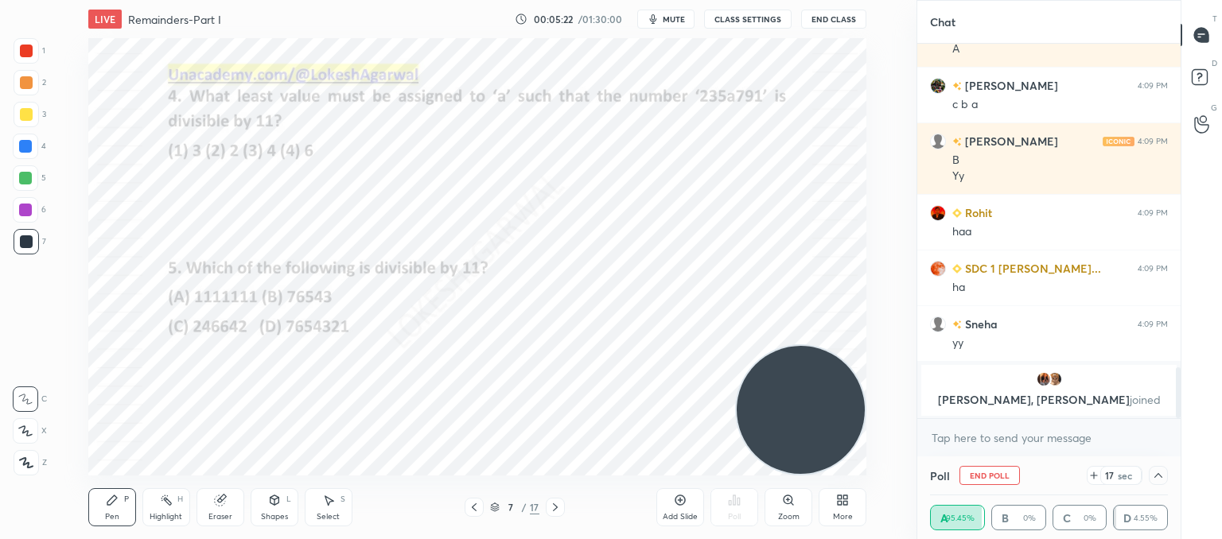
scroll to position [0, 5]
click at [1005, 434] on textarea at bounding box center [1049, 438] width 238 height 25
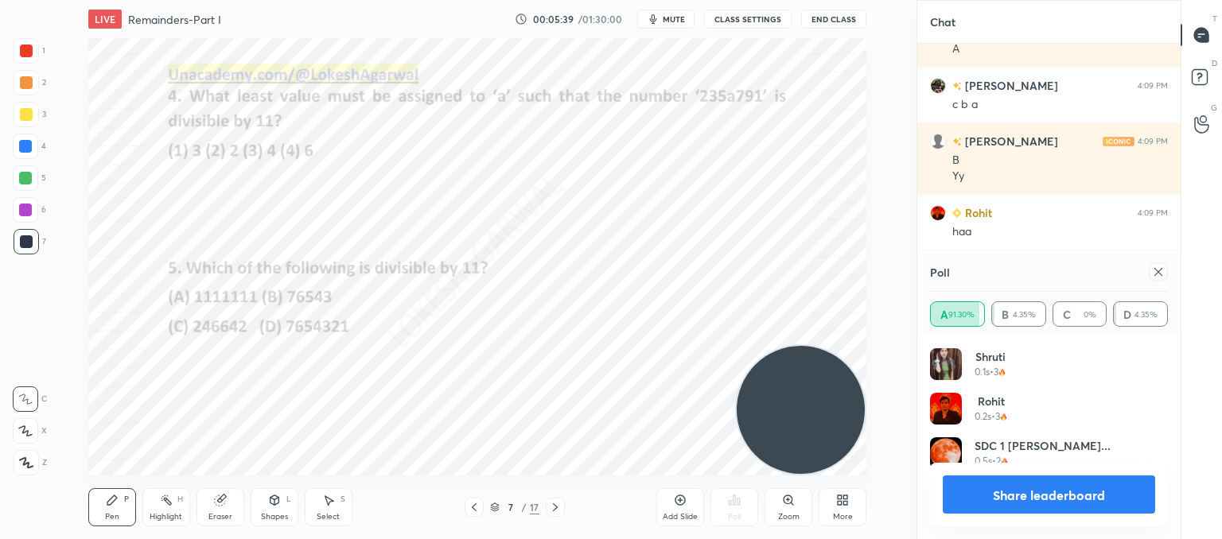
scroll to position [186, 233]
click at [1166, 277] on div at bounding box center [1158, 272] width 19 height 19
type textarea "x"
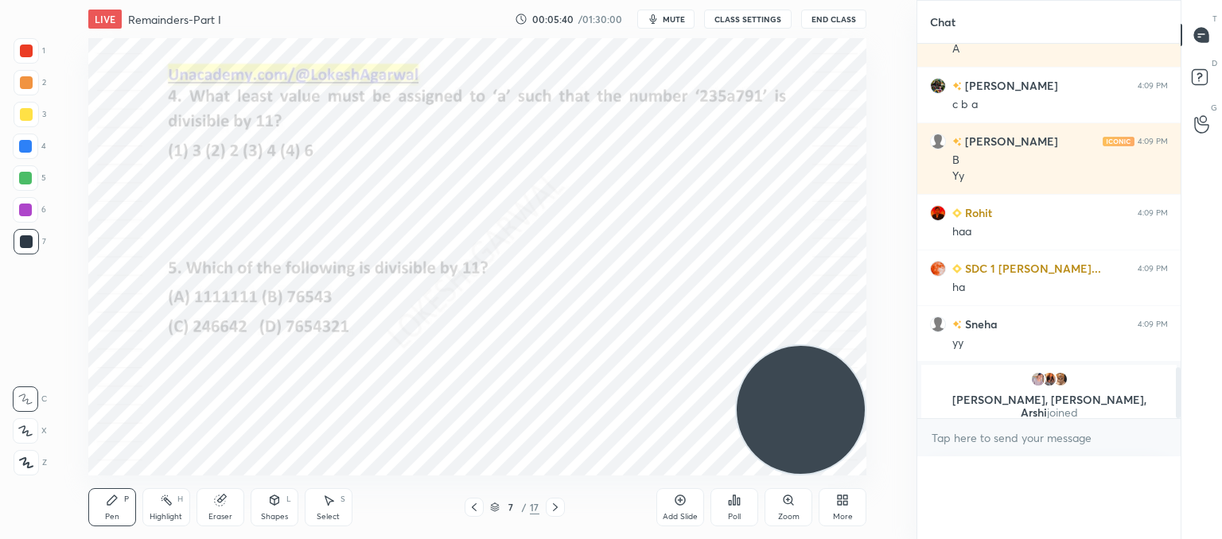
scroll to position [0, 0]
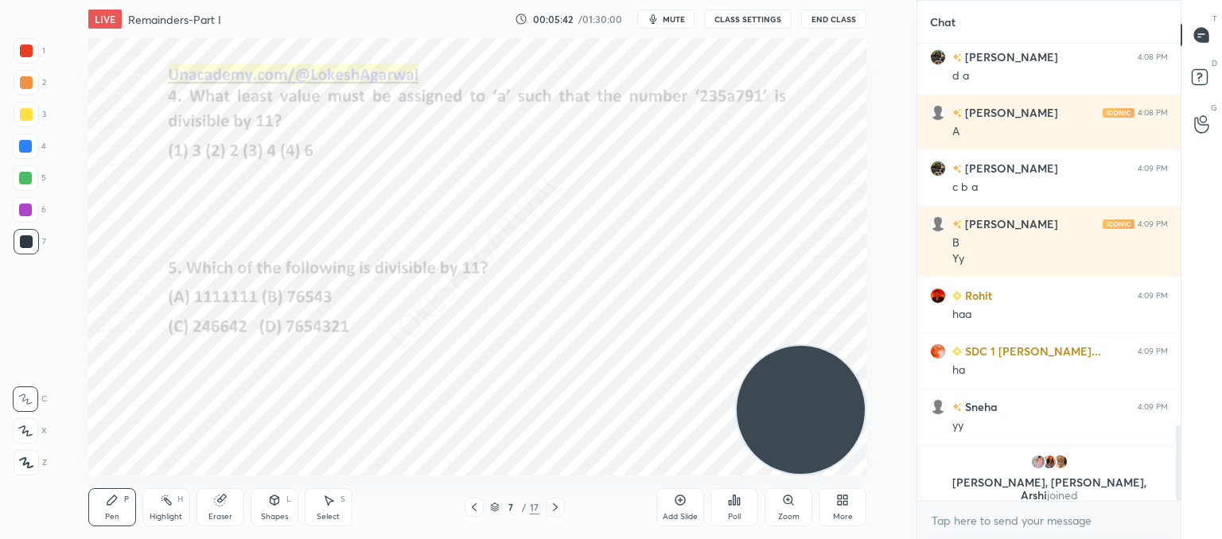
click at [746, 510] on div "Poll" at bounding box center [734, 507] width 48 height 38
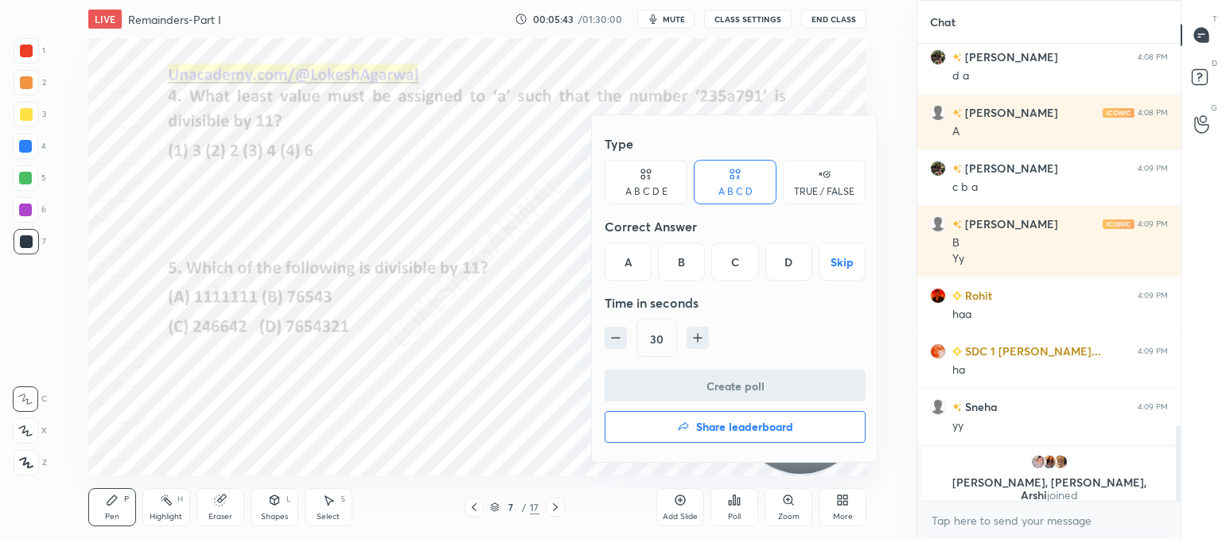
click at [733, 265] on div "C" at bounding box center [734, 262] width 47 height 38
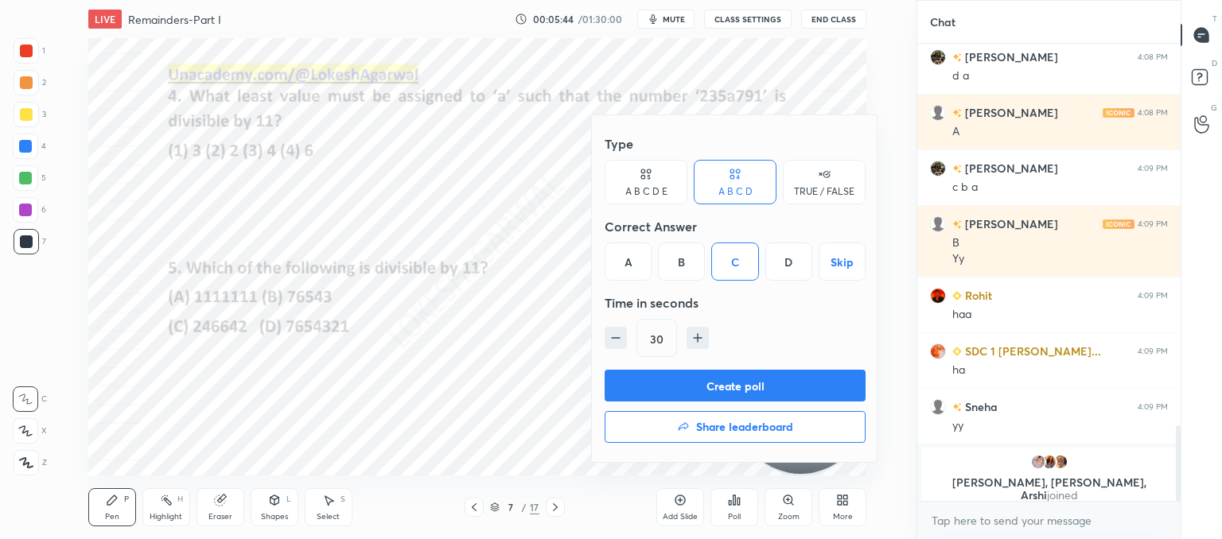
click at [618, 340] on icon "button" at bounding box center [616, 338] width 16 height 16
type input "15"
click at [705, 381] on button "Create poll" at bounding box center [735, 386] width 261 height 32
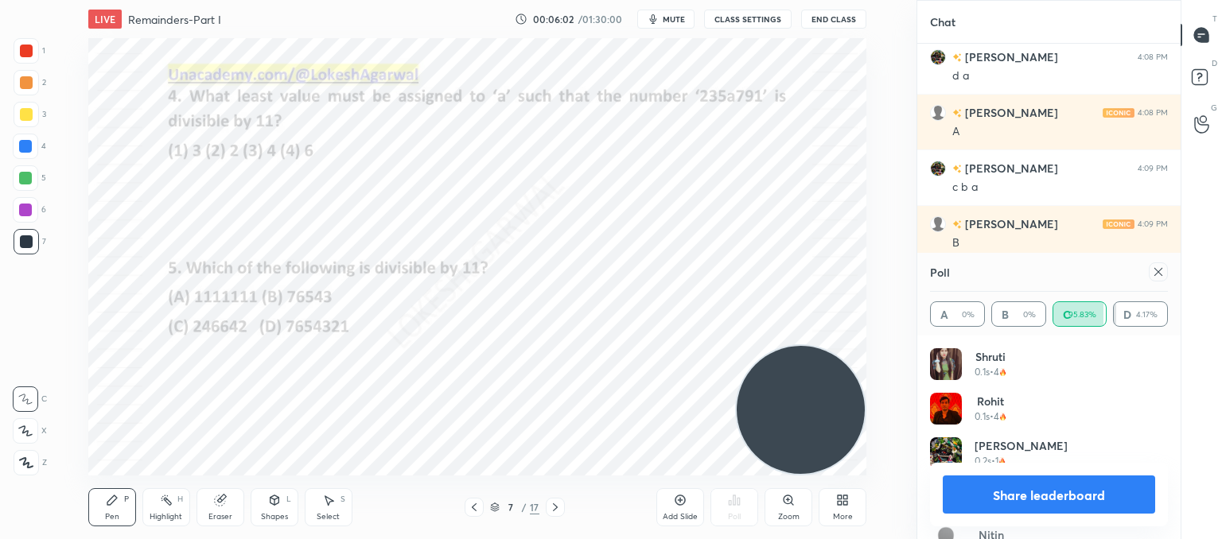
click at [1165, 272] on div at bounding box center [1158, 272] width 19 height 19
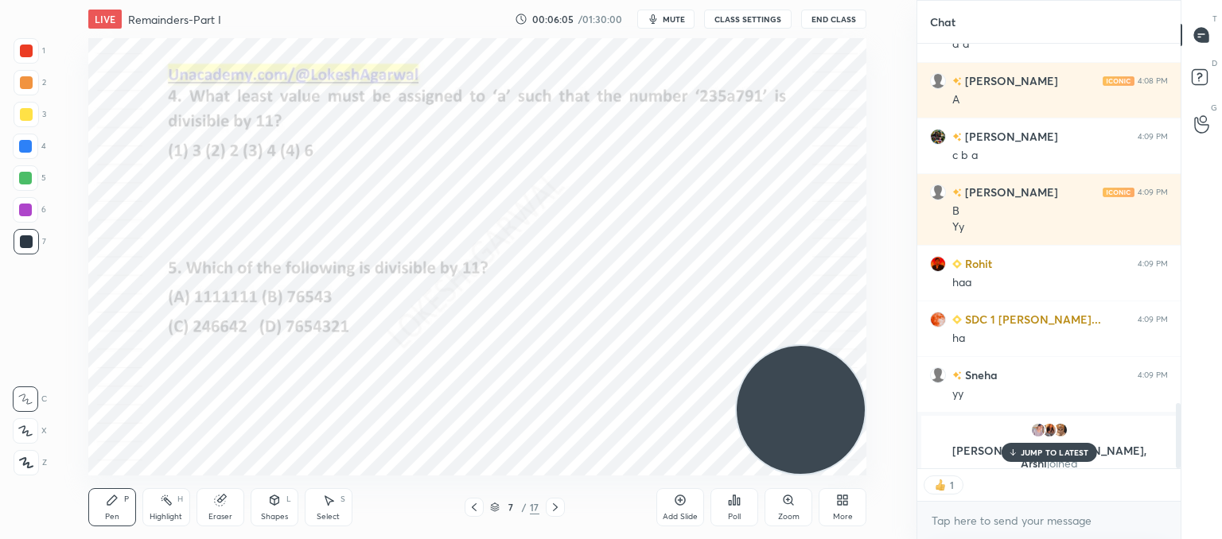
click at [559, 507] on icon at bounding box center [555, 507] width 13 height 13
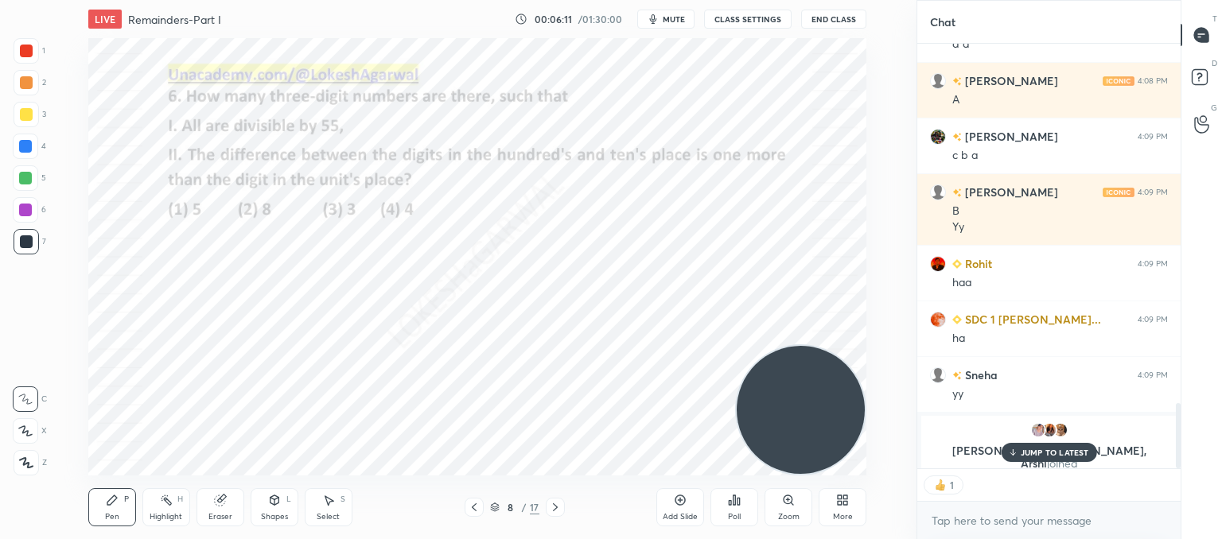
click at [741, 505] on div "Poll" at bounding box center [734, 507] width 48 height 38
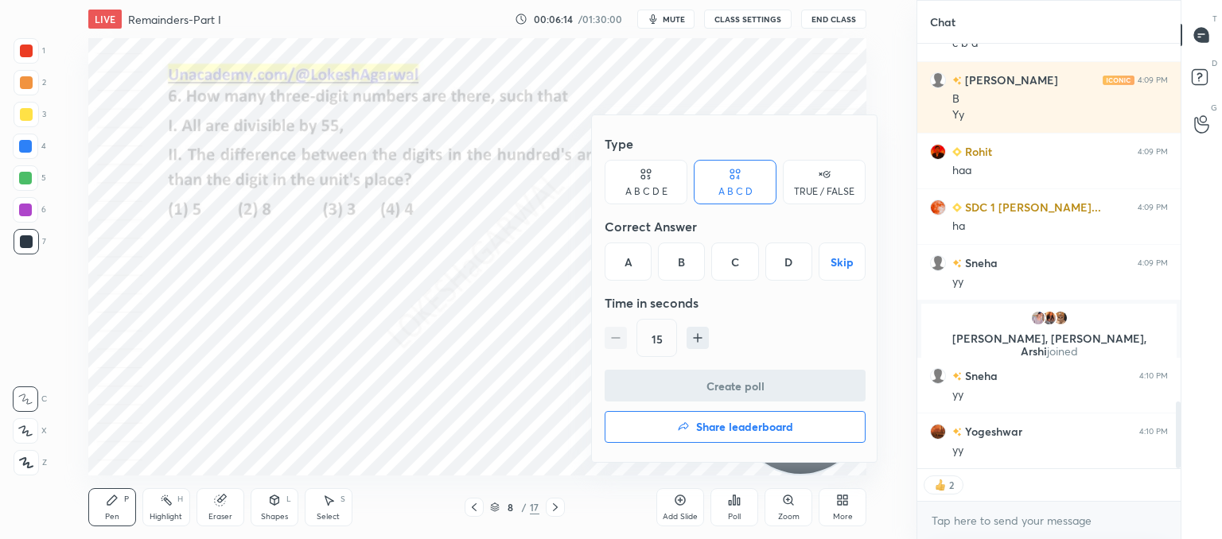
click at [433, 368] on div at bounding box center [611, 269] width 1222 height 539
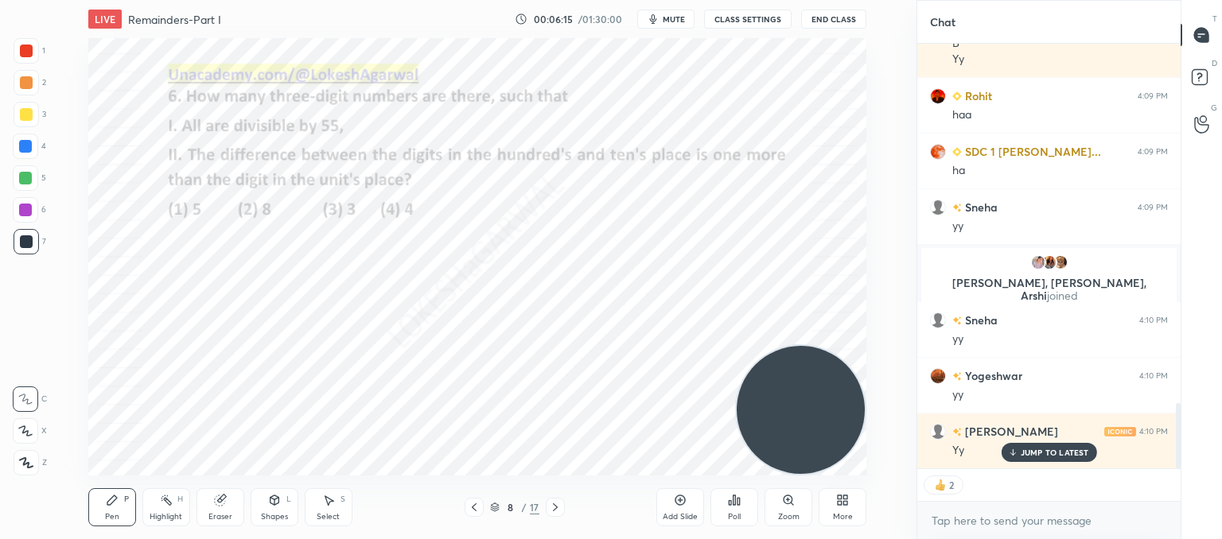
click at [551, 505] on icon at bounding box center [555, 507] width 13 height 13
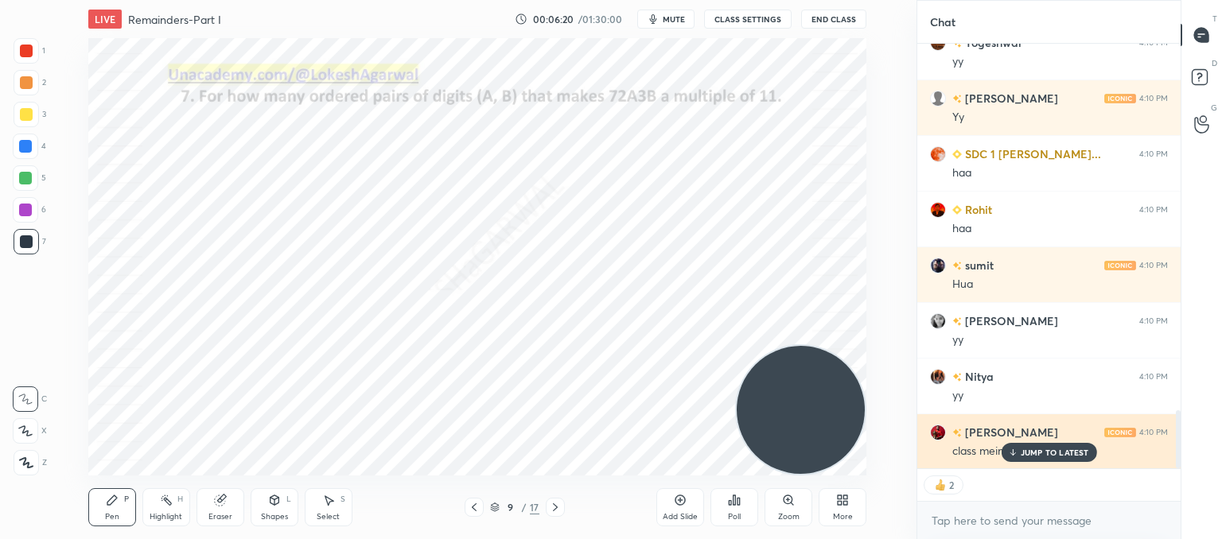
drag, startPoint x: 1033, startPoint y: 449, endPoint x: 978, endPoint y: 422, distance: 60.5
click at [1031, 451] on p "JUMP TO LATEST" at bounding box center [1055, 453] width 68 height 10
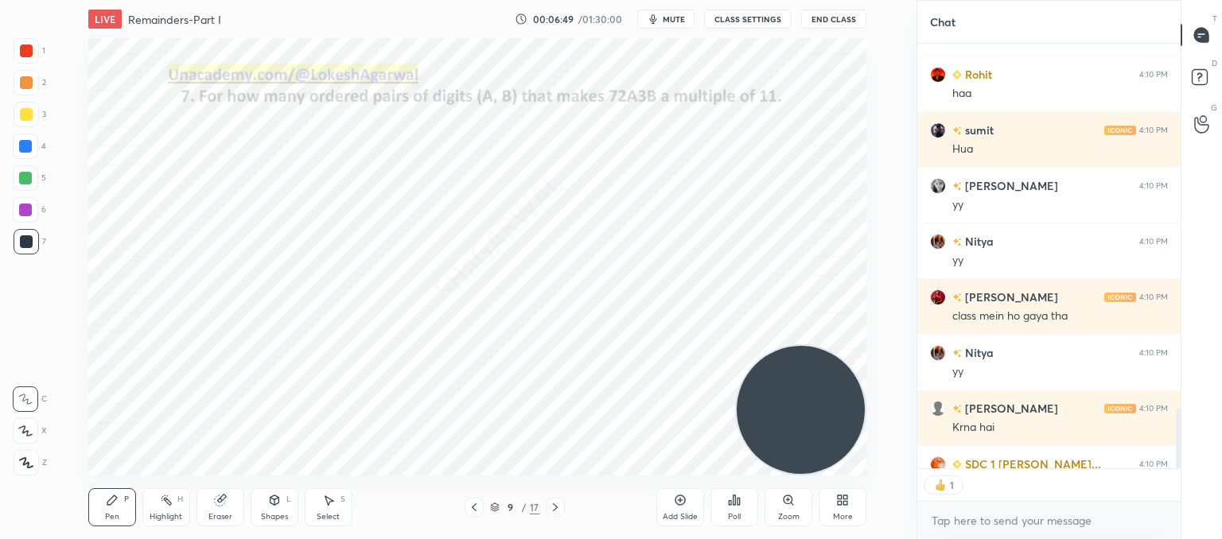
scroll to position [2876, 0]
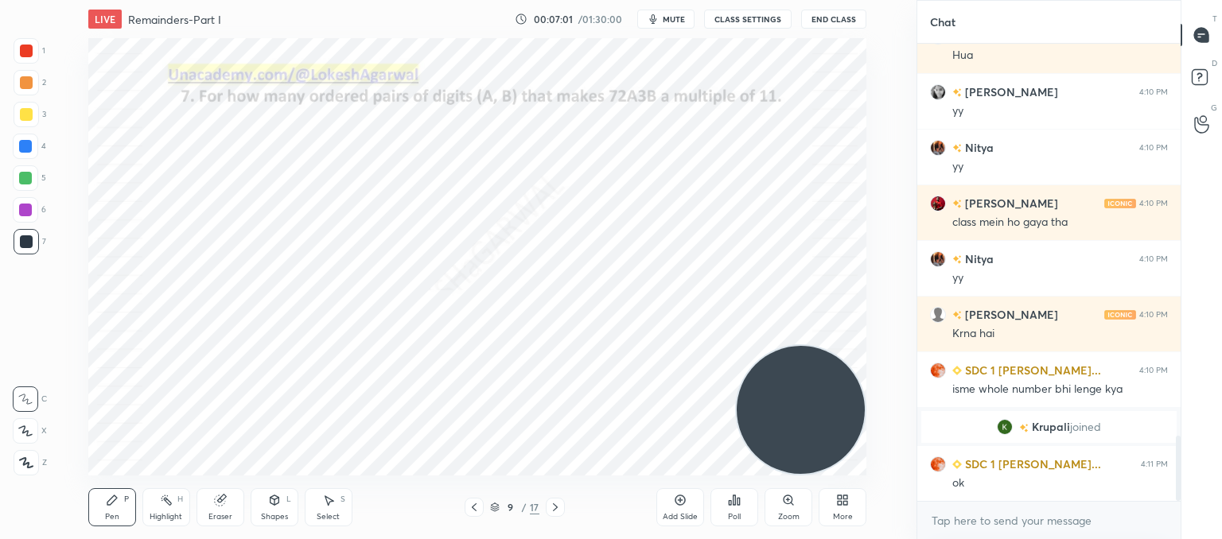
click at [734, 502] on icon at bounding box center [734, 501] width 2 height 10
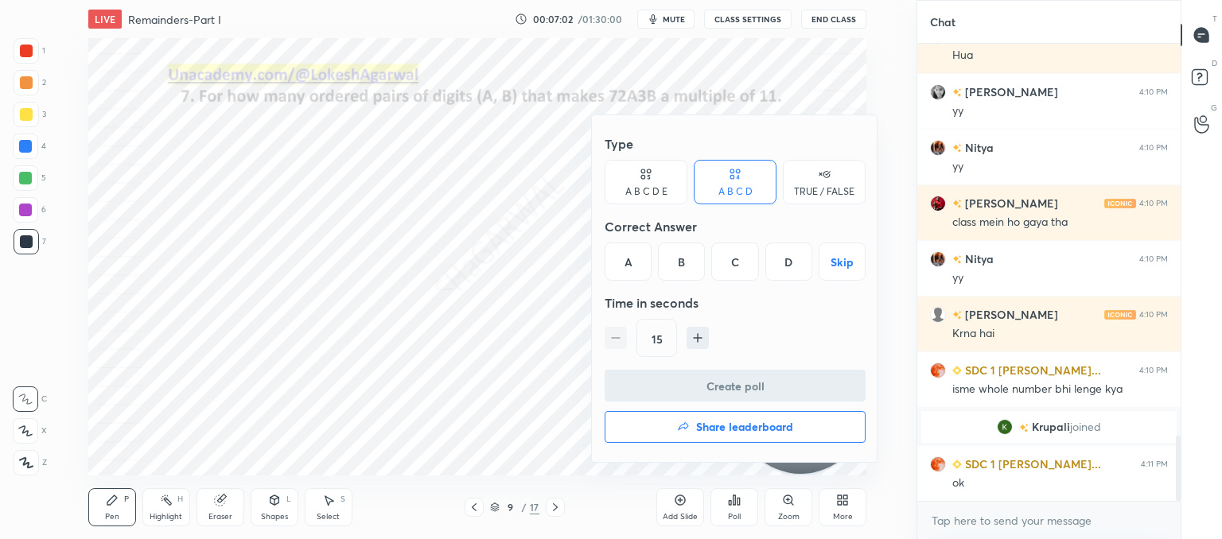
click at [652, 182] on div "A B C D E" at bounding box center [646, 182] width 83 height 45
click at [716, 265] on div "C" at bounding box center [713, 262] width 38 height 38
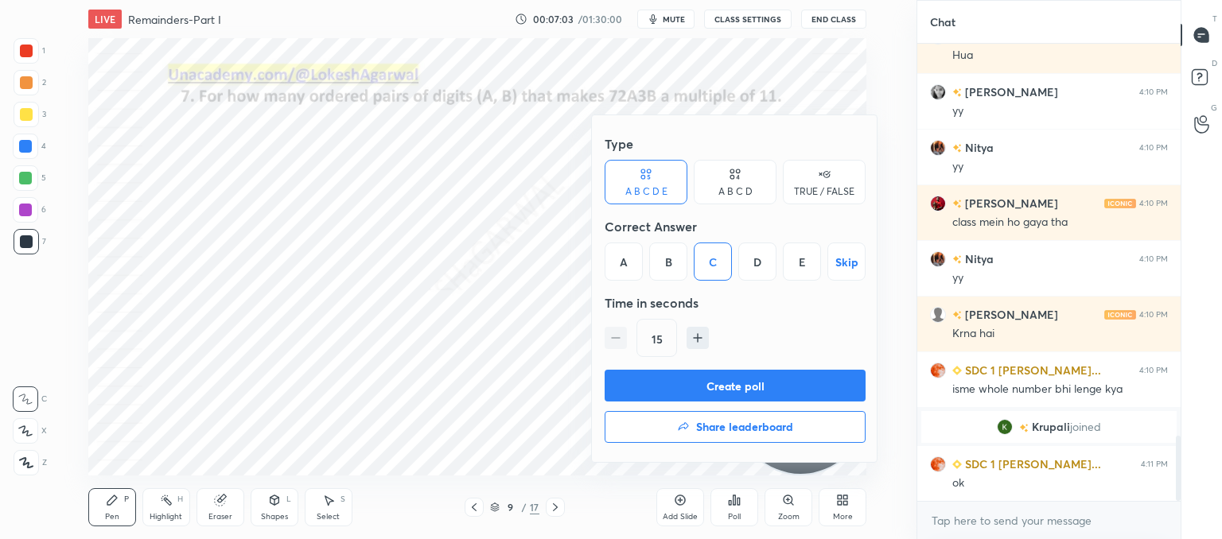
click at [690, 376] on button "Create poll" at bounding box center [735, 386] width 261 height 32
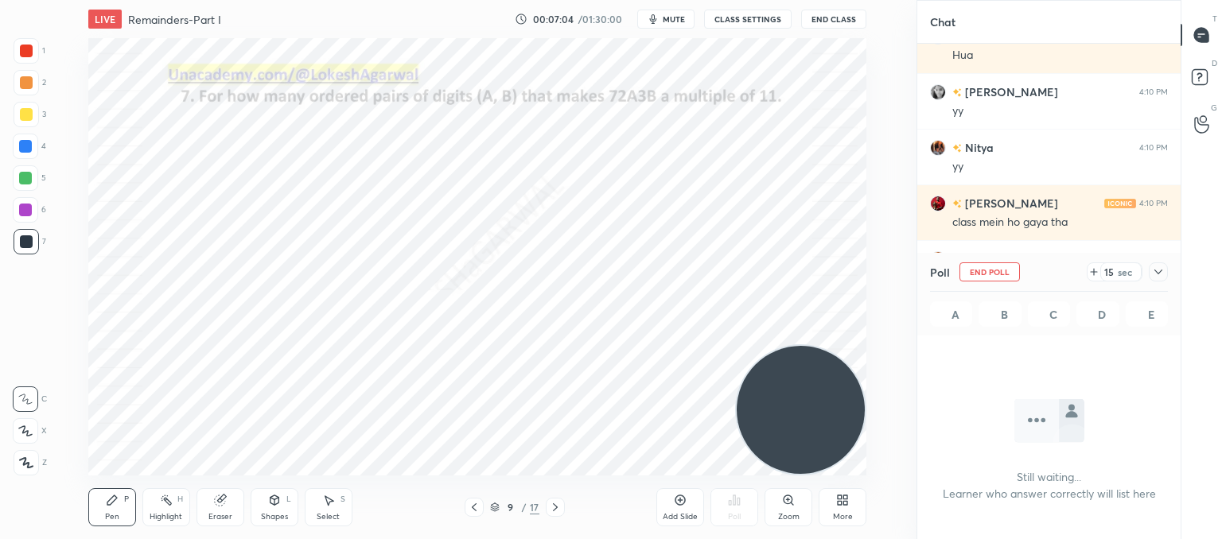
scroll to position [239, 259]
drag, startPoint x: 805, startPoint y: 406, endPoint x: 0, endPoint y: 388, distance: 805.2
click at [0, 388] on div "1 2 3 4 5 6 7 C X Z C X Z E E Erase all H H LIVE Remainders-Part I 00:07:04 / 0…" at bounding box center [452, 269] width 904 height 539
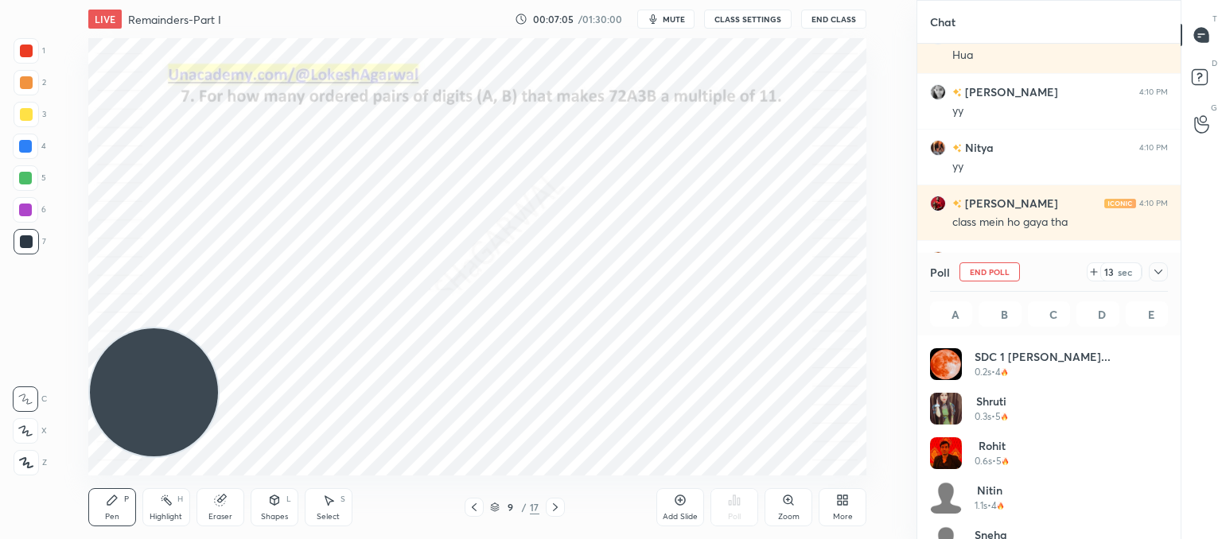
click at [341, 511] on div "Select S" at bounding box center [329, 507] width 48 height 38
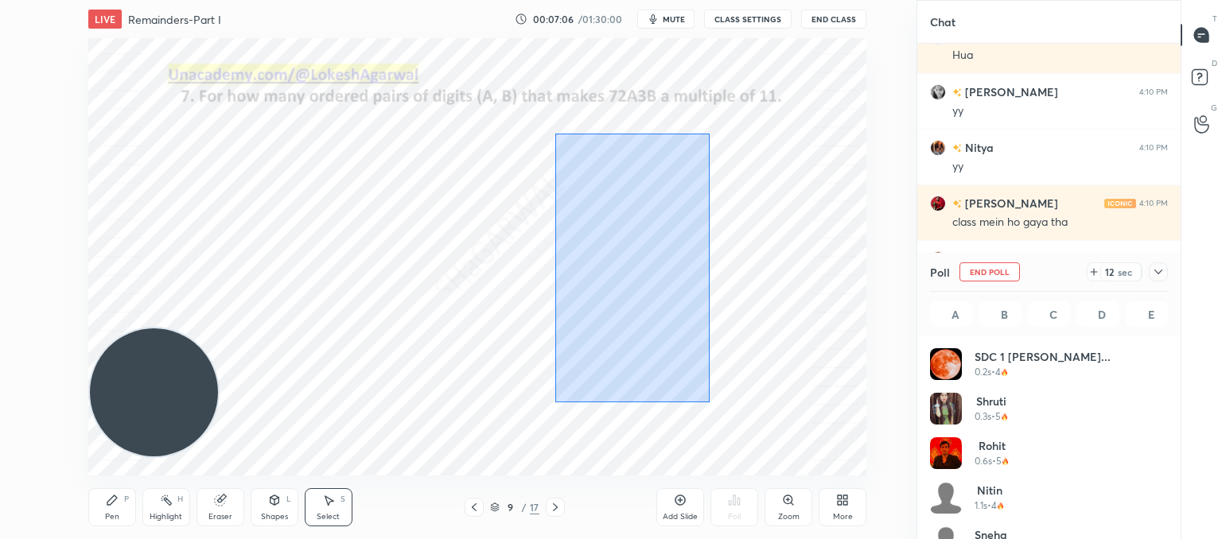
drag, startPoint x: 706, startPoint y: 397, endPoint x: 569, endPoint y: 97, distance: 330.0
click at [555, 80] on div "0 ° Undo Copy Duplicate Duplicate to new slide Delete" at bounding box center [477, 257] width 778 height 438
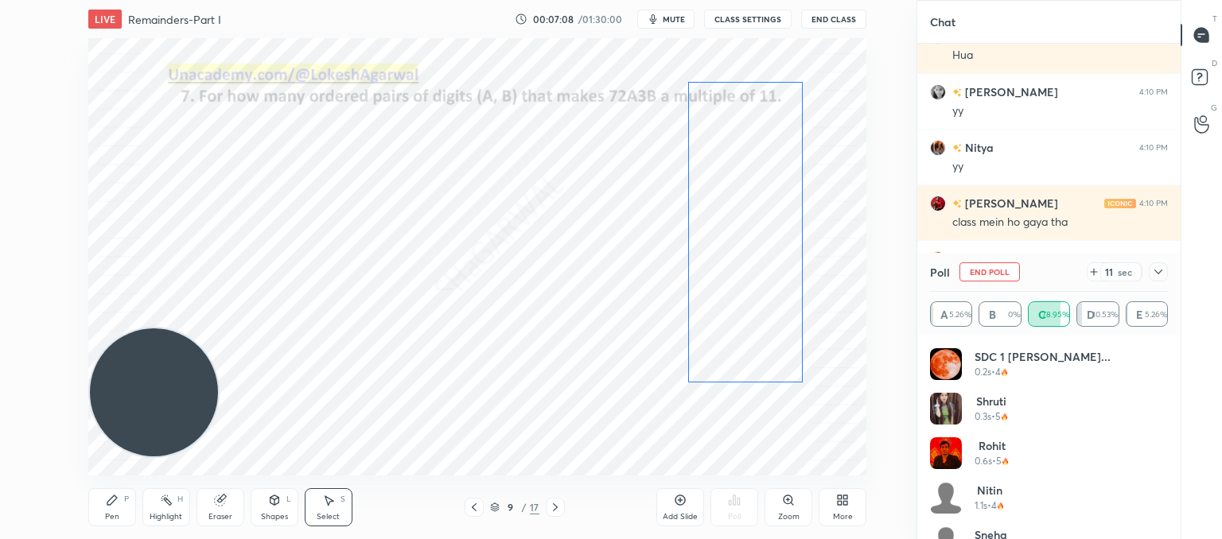
drag, startPoint x: 640, startPoint y: 200, endPoint x: 750, endPoint y: 204, distance: 109.8
click at [750, 204] on div "0 ° Undo Copy Duplicate Duplicate to new slide Delete" at bounding box center [477, 257] width 778 height 438
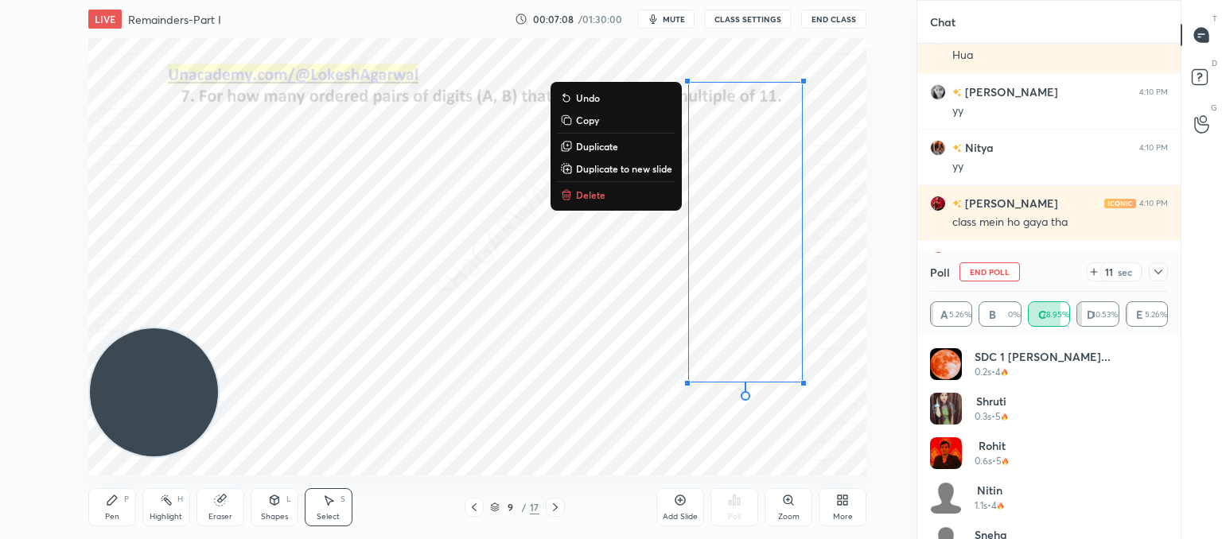
click at [483, 307] on div "0 ° Undo Copy Duplicate Duplicate to new slide Delete" at bounding box center [477, 257] width 778 height 438
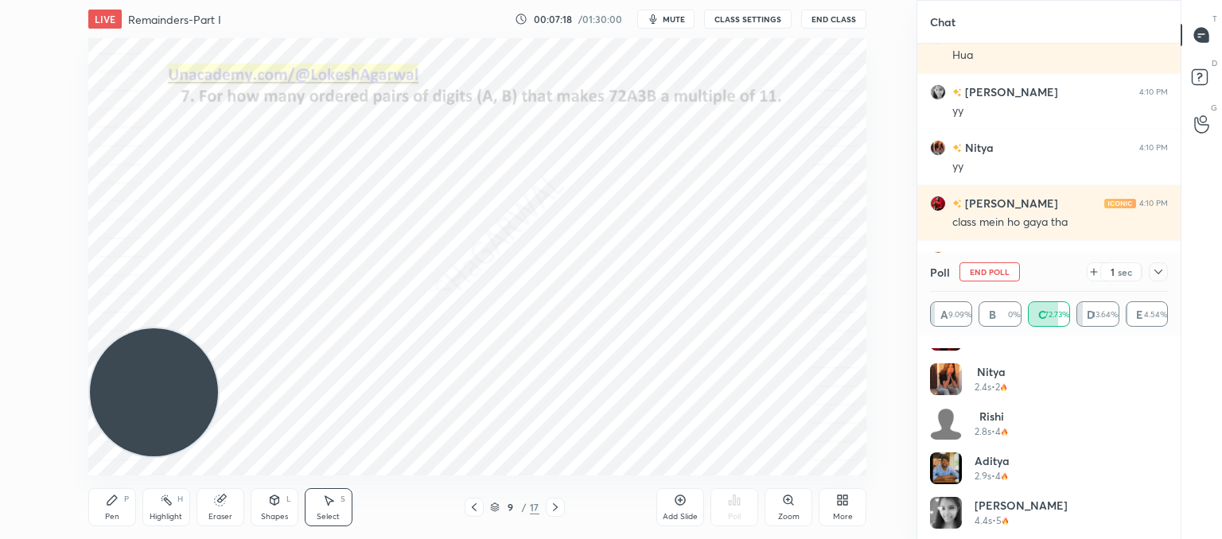
scroll to position [522, 0]
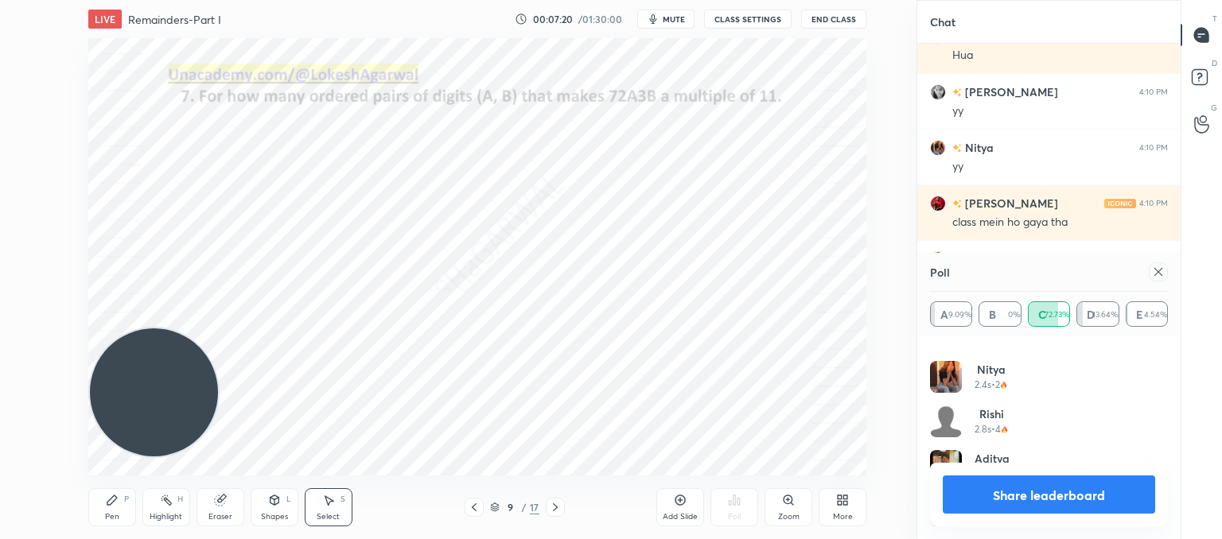
click at [1160, 279] on div at bounding box center [1158, 272] width 19 height 19
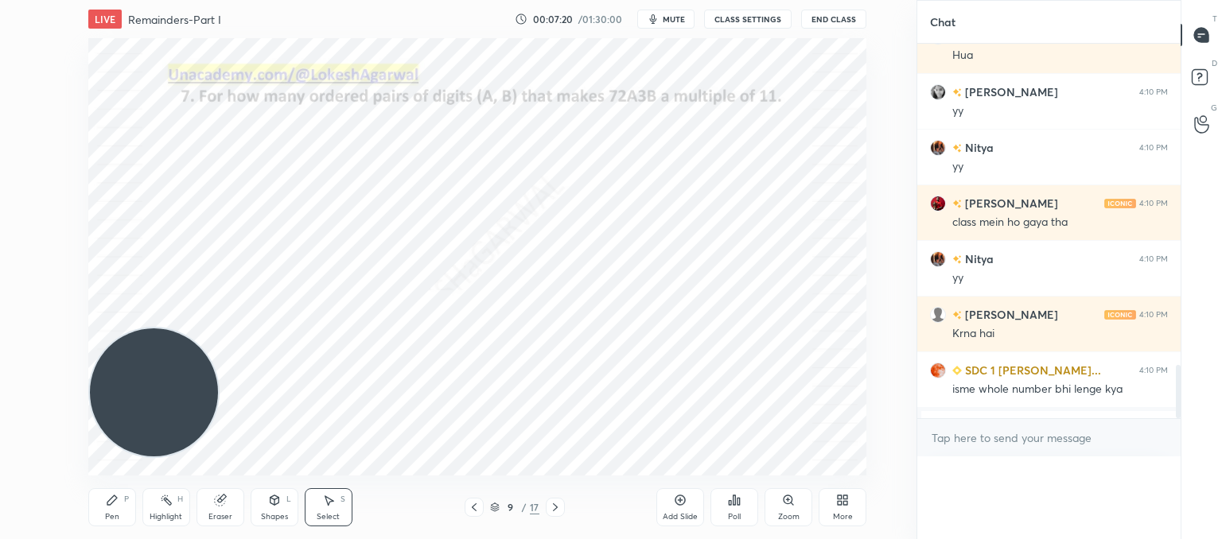
scroll to position [5, 5]
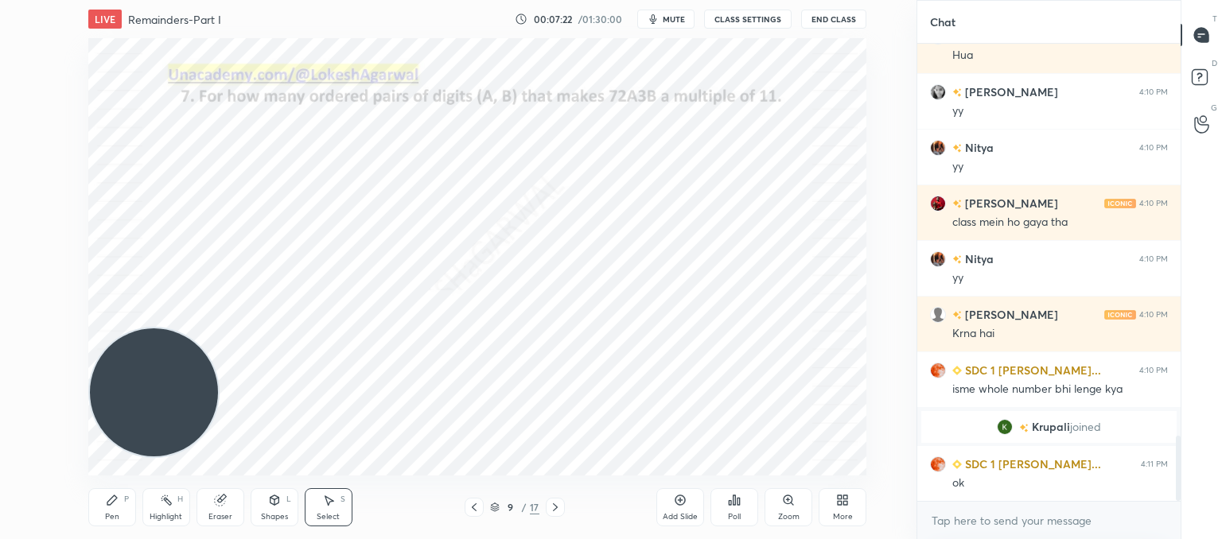
click at [562, 507] on div at bounding box center [555, 507] width 19 height 19
drag, startPoint x: 115, startPoint y: 501, endPoint x: 139, endPoint y: 439, distance: 66.8
click at [118, 497] on icon at bounding box center [112, 500] width 13 height 13
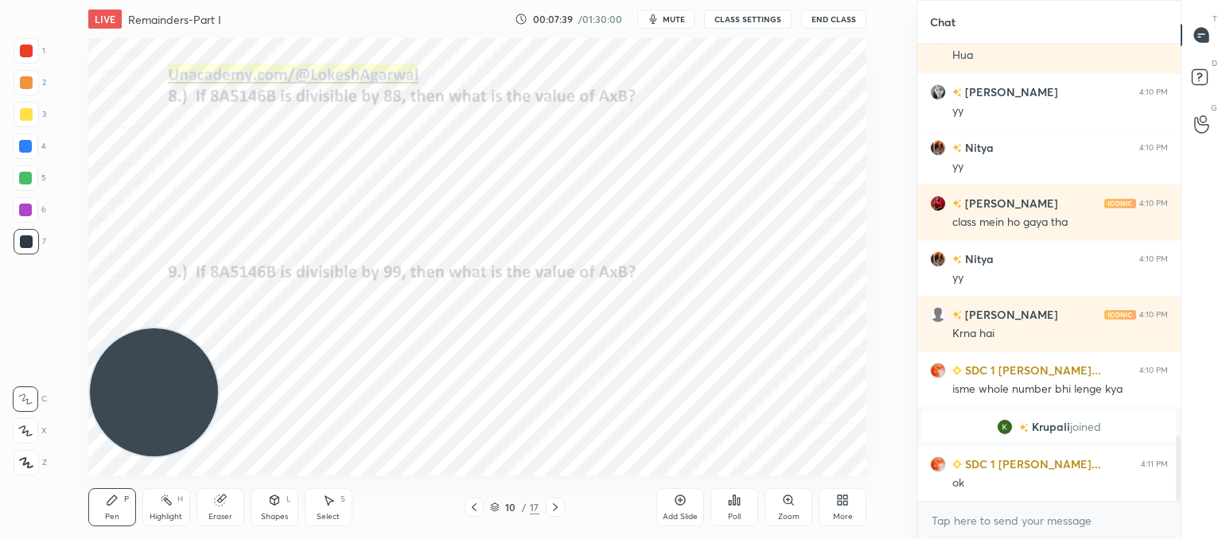
click at [751, 508] on div "Poll" at bounding box center [734, 507] width 48 height 38
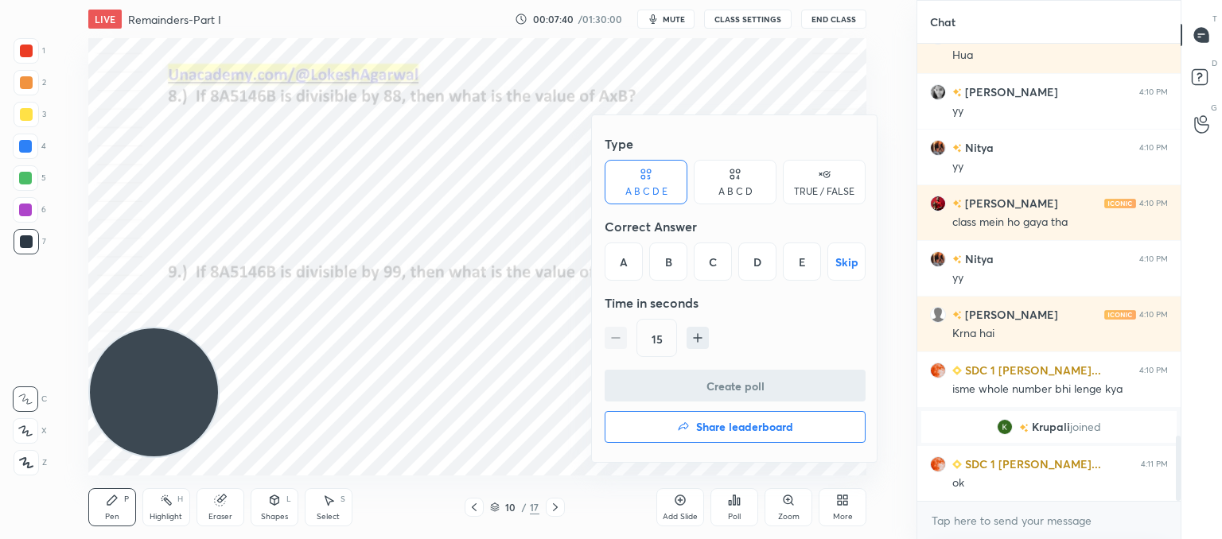
click at [745, 259] on div "D" at bounding box center [757, 262] width 38 height 38
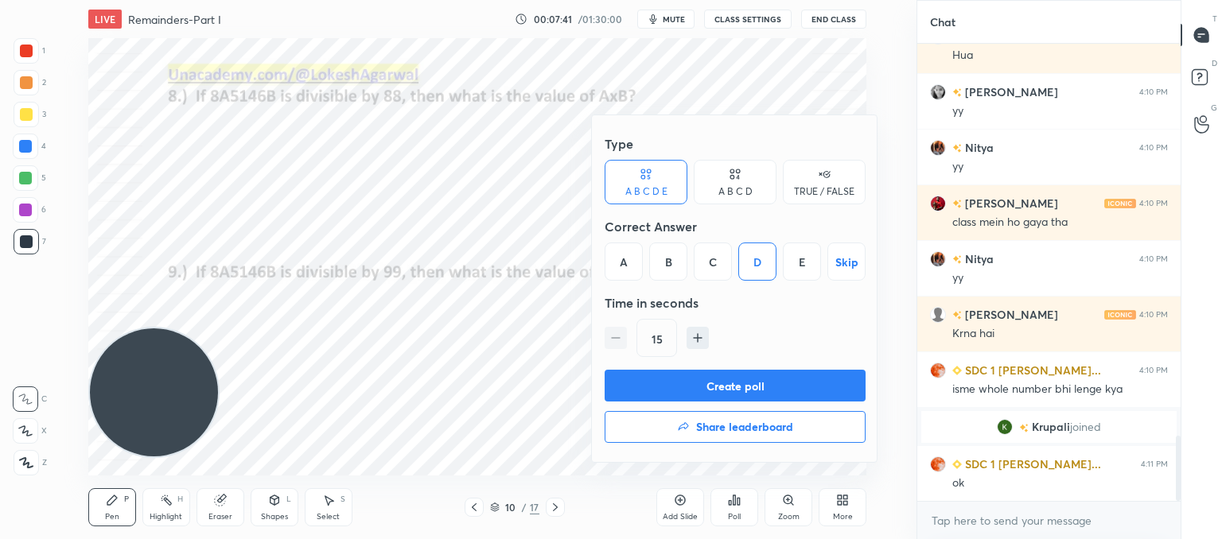
click at [718, 384] on button "Create poll" at bounding box center [735, 386] width 261 height 32
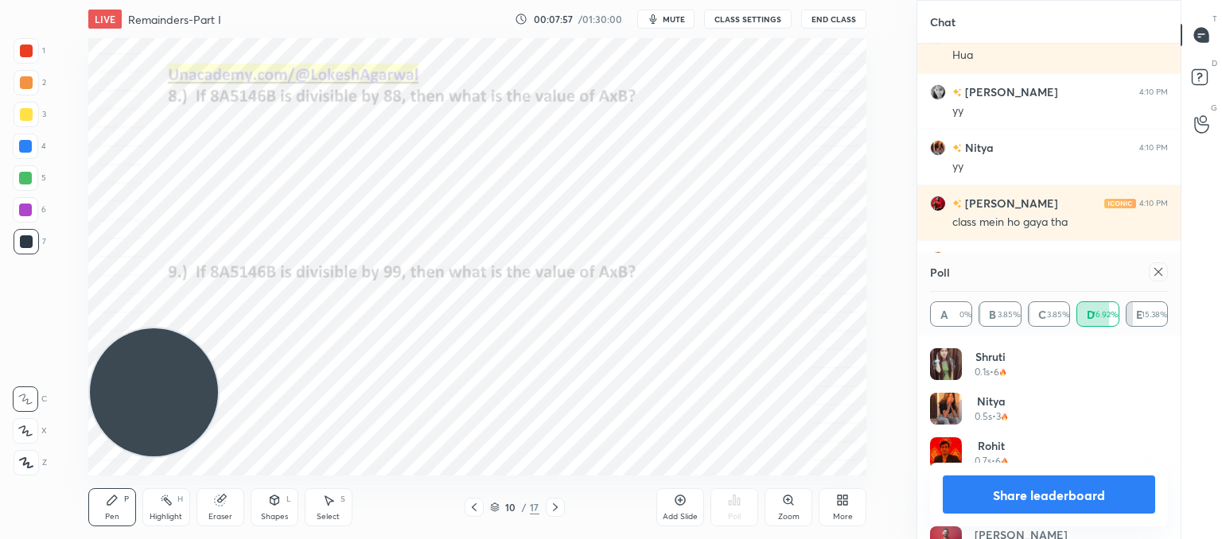
click at [1155, 278] on icon at bounding box center [1158, 272] width 13 height 13
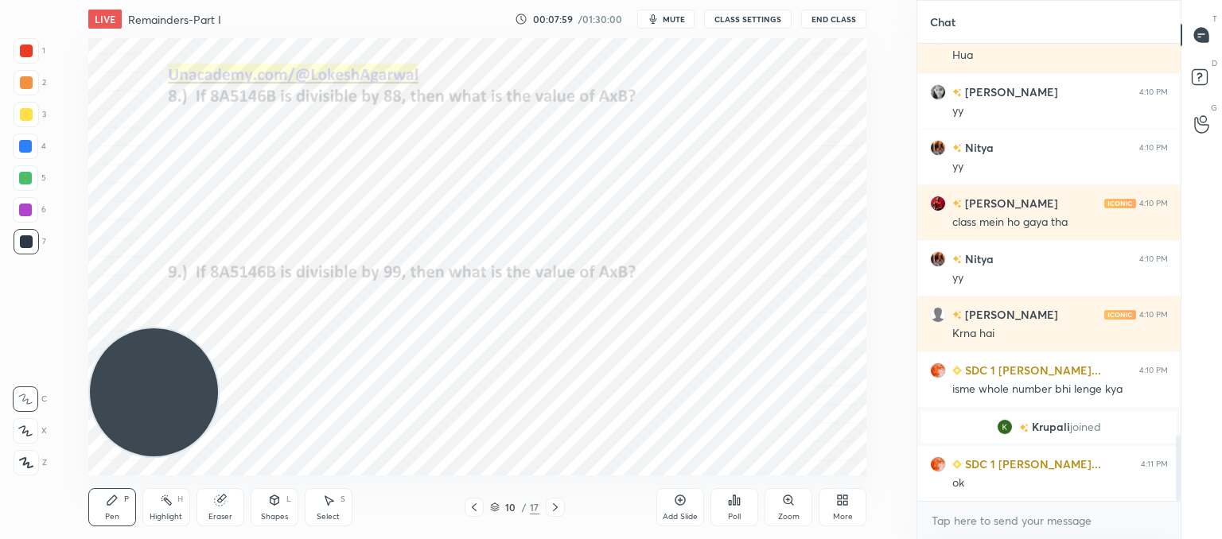
click at [729, 499] on icon at bounding box center [734, 500] width 13 height 13
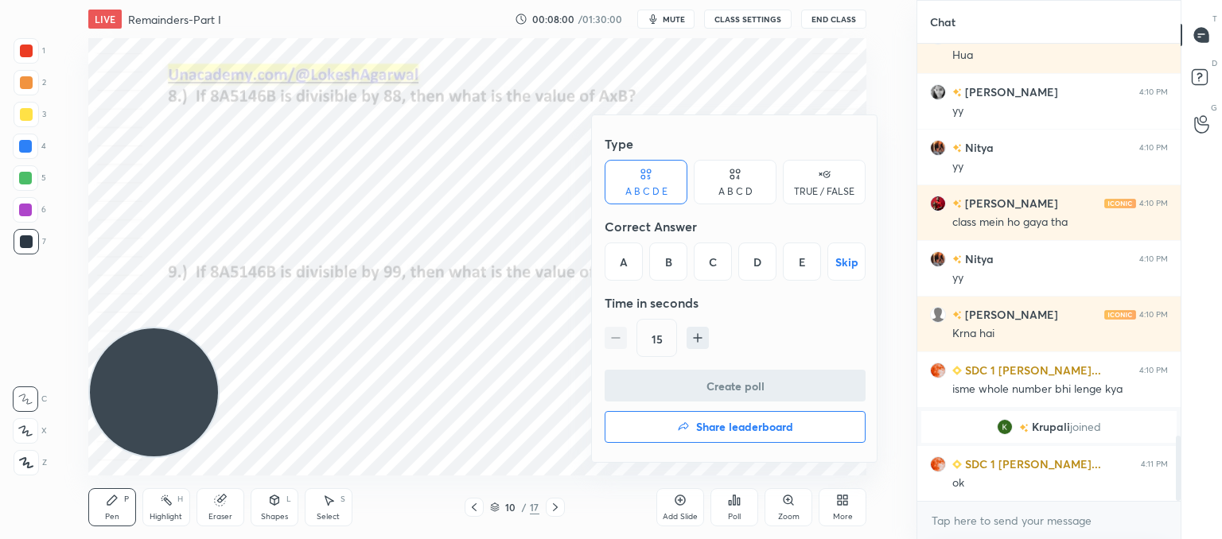
click at [613, 252] on div "A" at bounding box center [624, 262] width 38 height 38
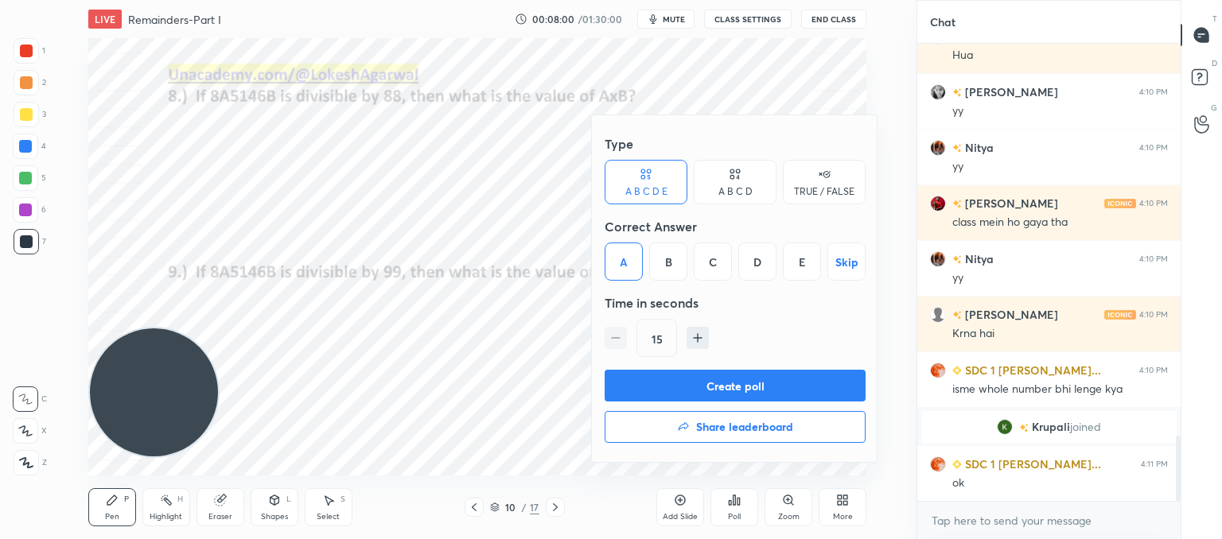
click at [687, 366] on div "Type A B C D E A B C D TRUE / FALSE Correct Answer A B C D E Skip Time in secon…" at bounding box center [735, 249] width 261 height 242
click at [690, 390] on button "Create poll" at bounding box center [735, 386] width 261 height 32
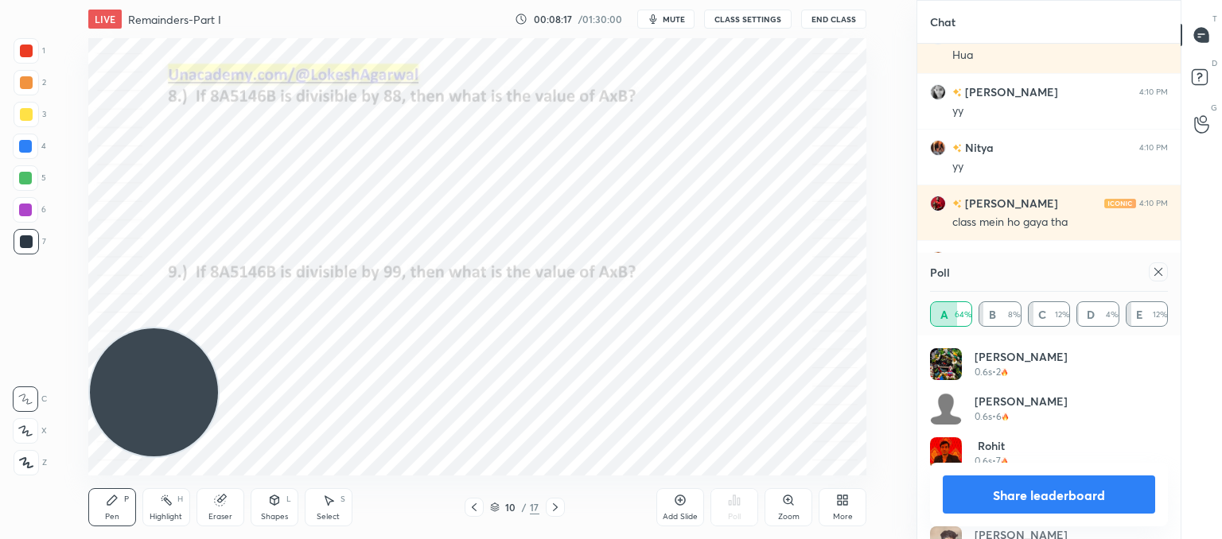
click at [1155, 268] on icon at bounding box center [1158, 272] width 13 height 13
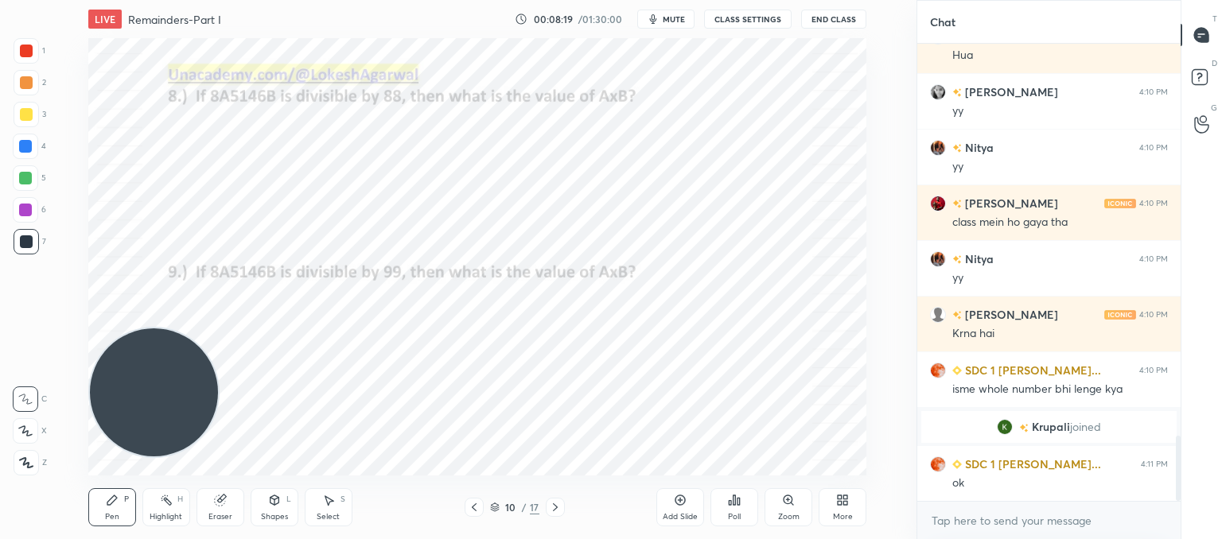
click at [551, 508] on icon at bounding box center [555, 507] width 13 height 13
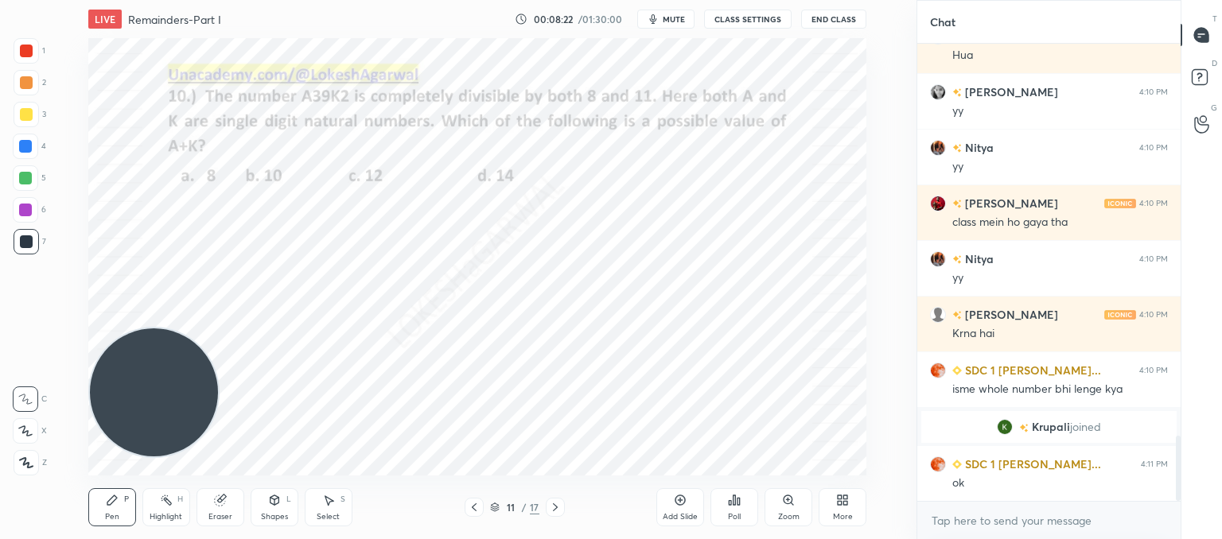
click at [742, 504] on div "Poll" at bounding box center [734, 507] width 48 height 38
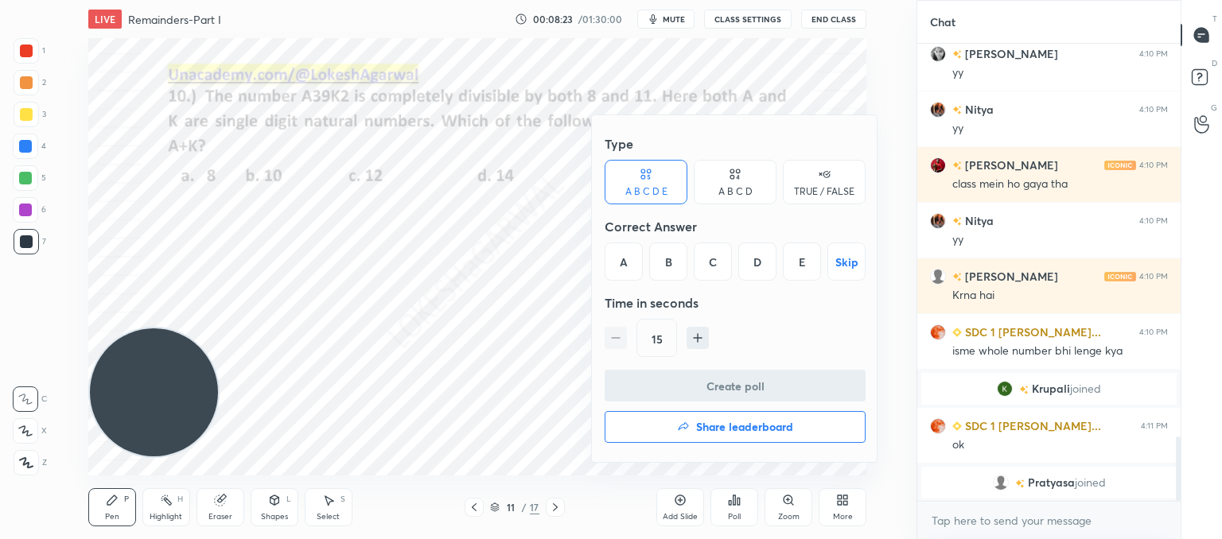
click at [317, 253] on div at bounding box center [611, 269] width 1222 height 539
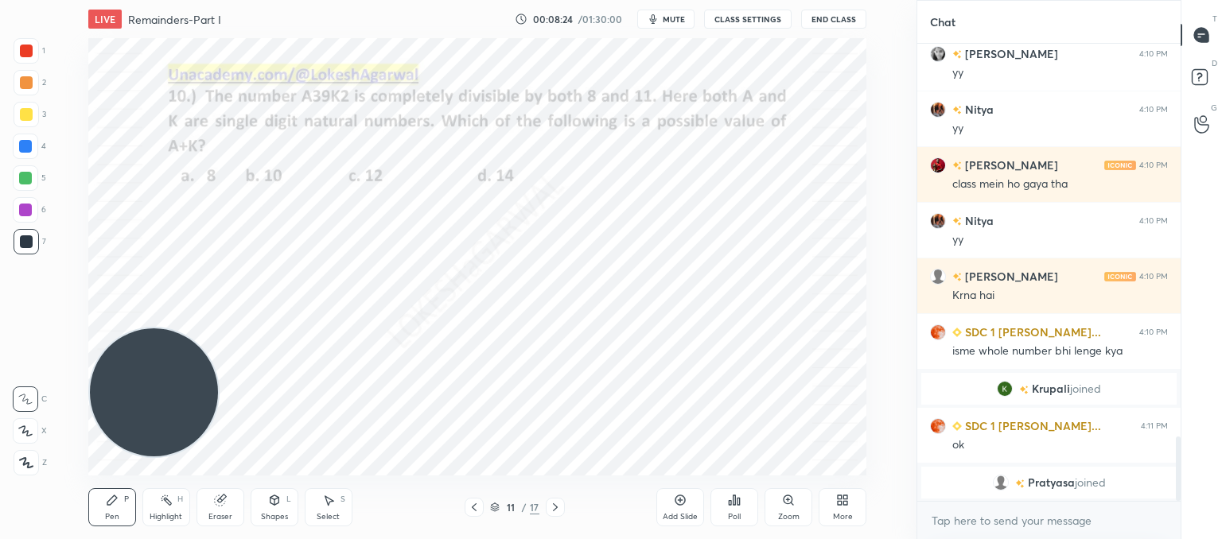
click at [558, 504] on icon at bounding box center [555, 507] width 13 height 13
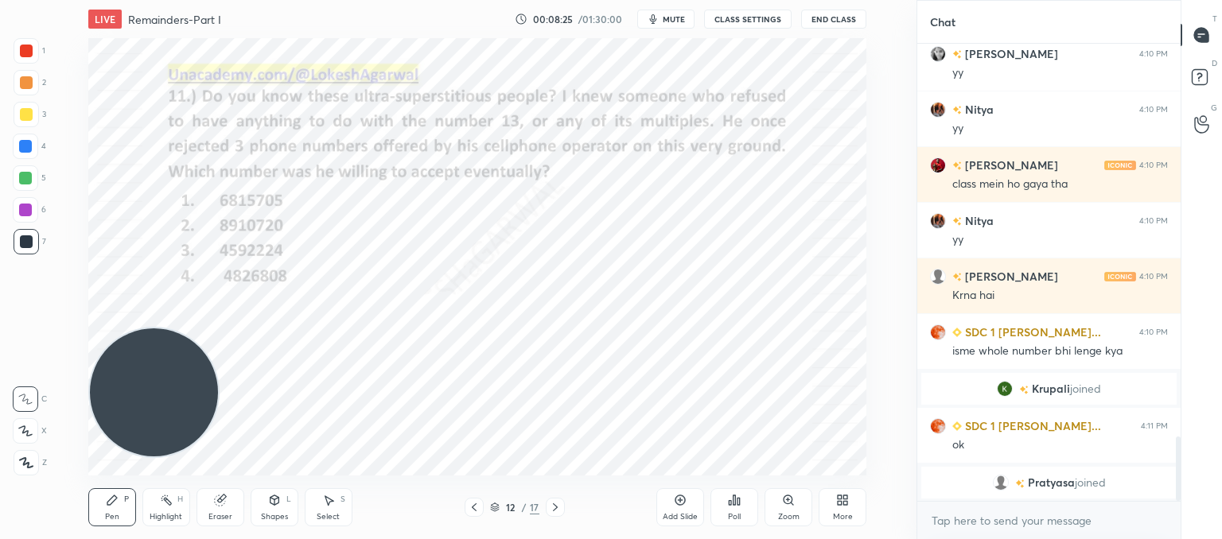
click at [558, 504] on icon at bounding box center [555, 507] width 13 height 13
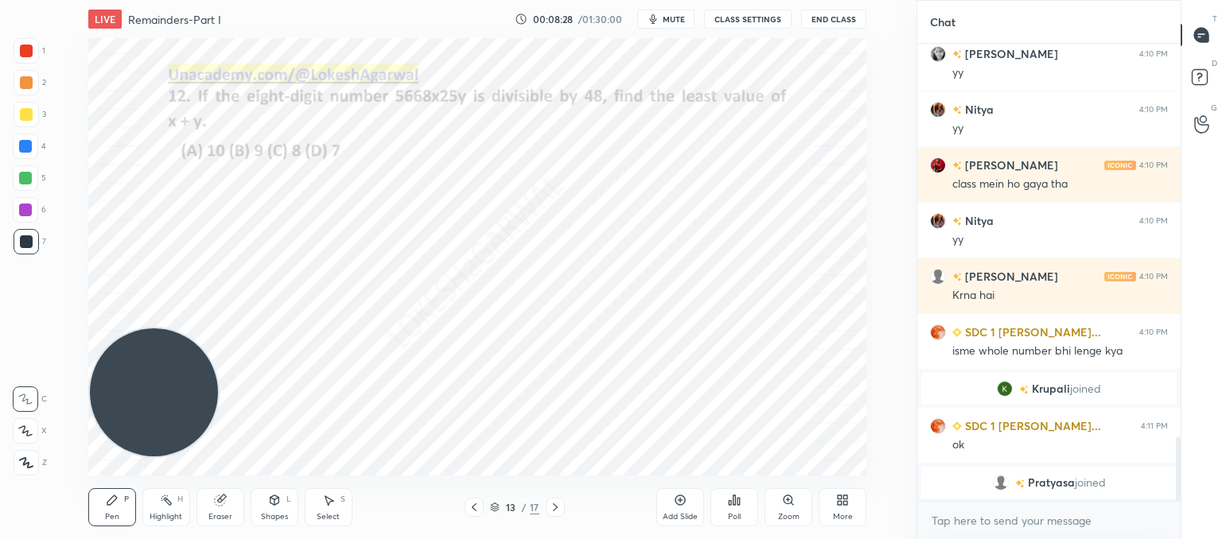
click at [709, 504] on div "Add Slide Poll Zoom More" at bounding box center [761, 507] width 210 height 89
click at [725, 503] on div "Poll" at bounding box center [734, 507] width 48 height 38
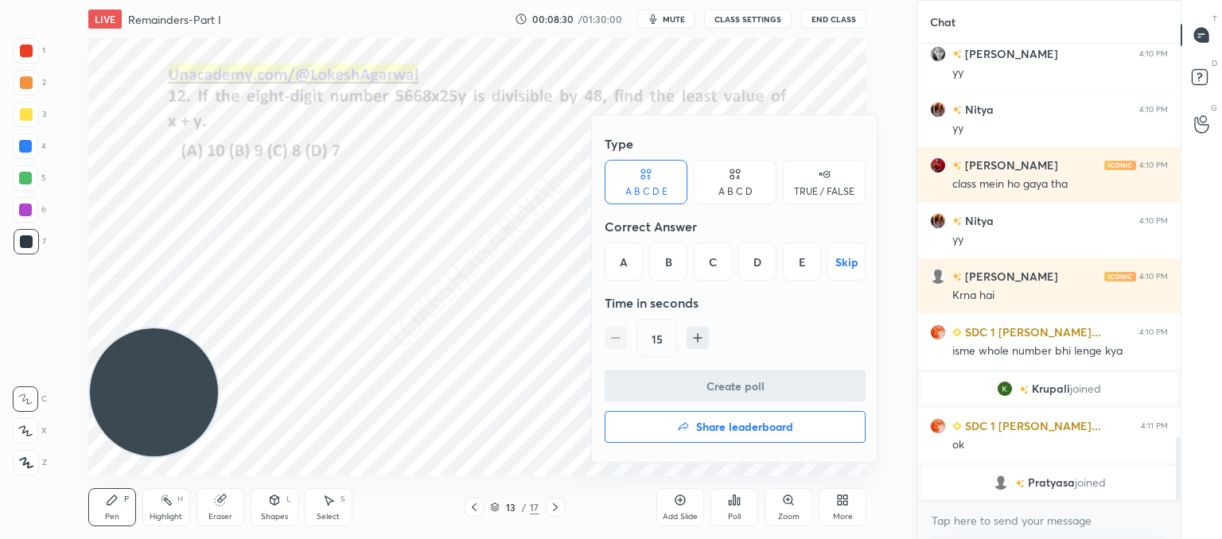
click at [741, 204] on div "Type A B C D E A B C D TRUE / FALSE Correct Answer A B C D E Skip Time in secon…" at bounding box center [735, 249] width 261 height 242
click at [735, 166] on icon at bounding box center [735, 174] width 13 height 16
click at [627, 262] on div "A" at bounding box center [628, 262] width 47 height 38
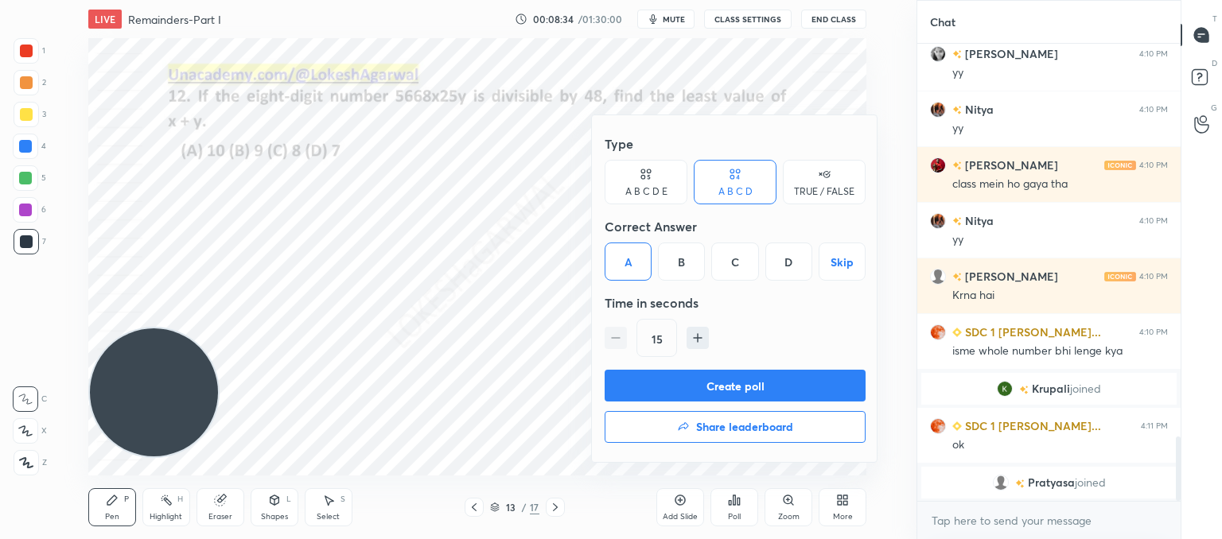
click at [681, 378] on button "Create poll" at bounding box center [735, 386] width 261 height 32
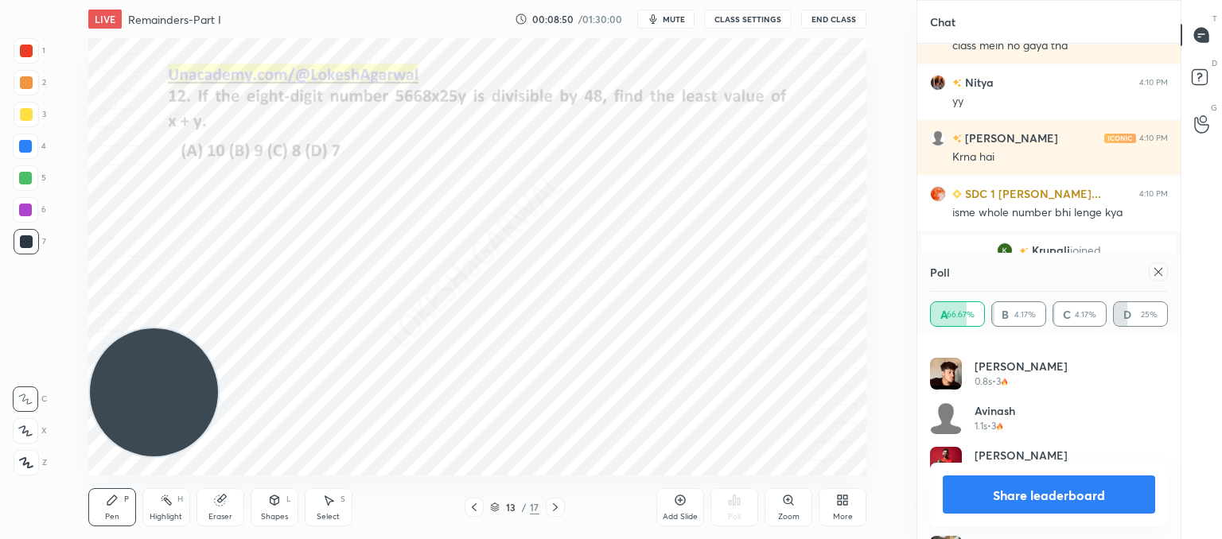
click at [1155, 278] on icon at bounding box center [1158, 272] width 13 height 13
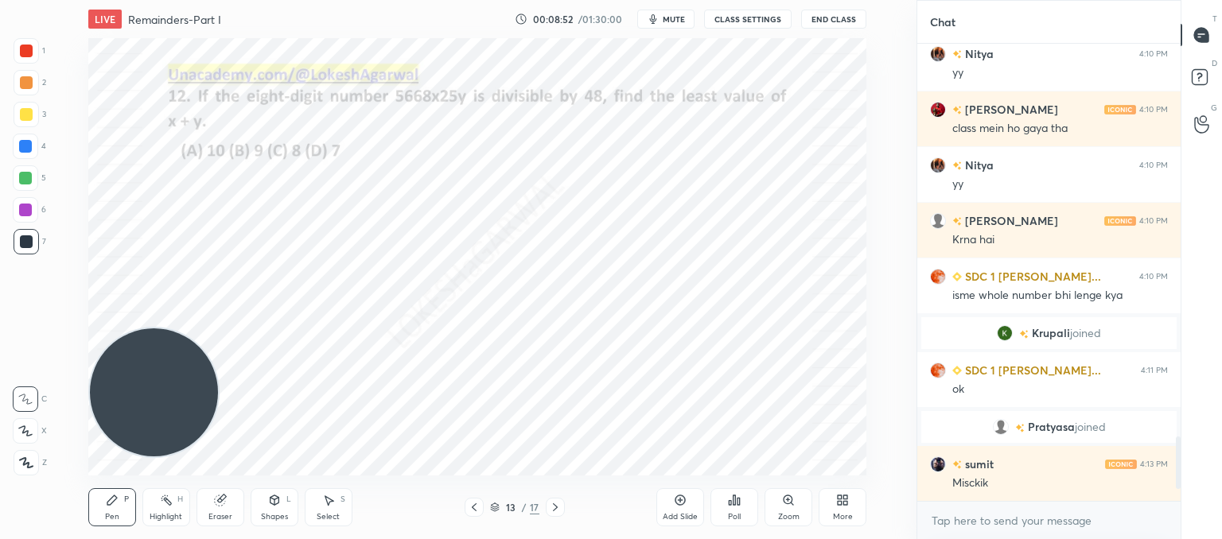
click at [546, 508] on div at bounding box center [555, 507] width 19 height 19
click at [727, 507] on div "Poll" at bounding box center [734, 507] width 48 height 38
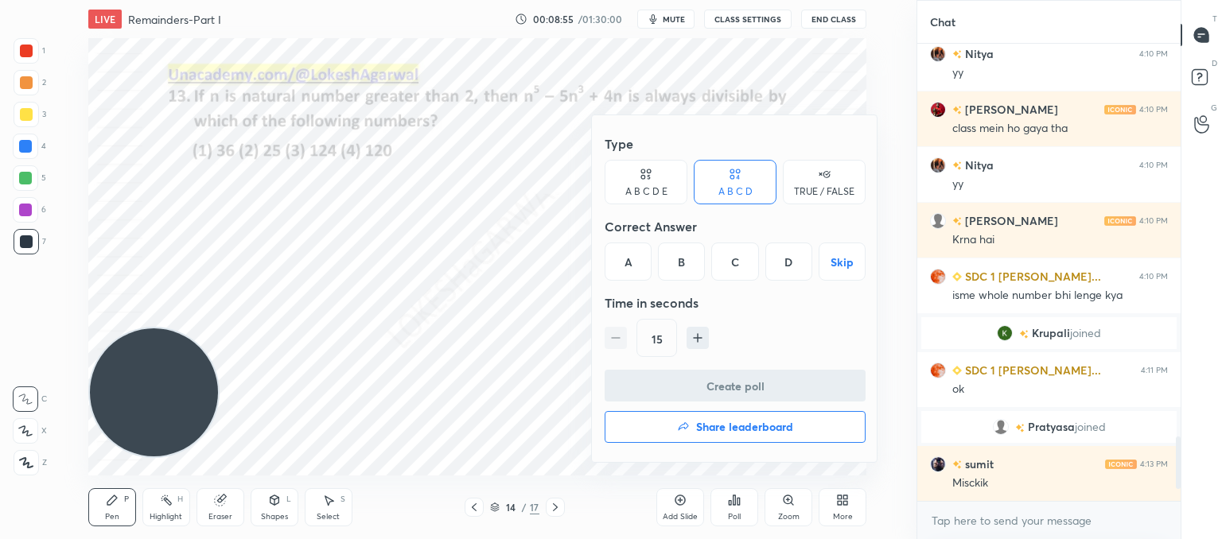
click at [783, 266] on div "D" at bounding box center [788, 262] width 47 height 38
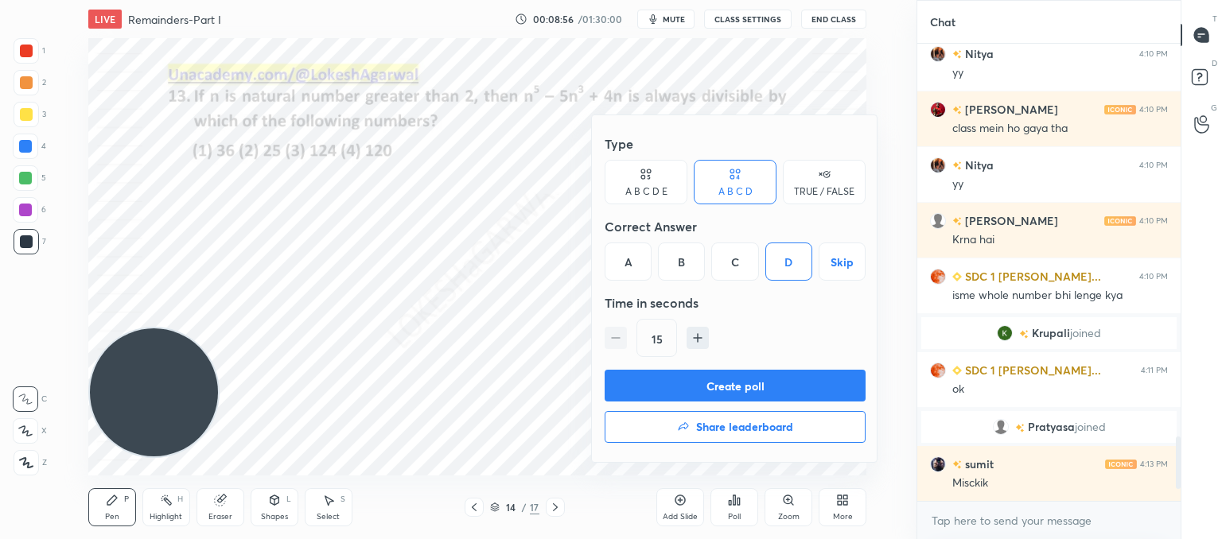
click at [694, 383] on button "Create poll" at bounding box center [735, 386] width 261 height 32
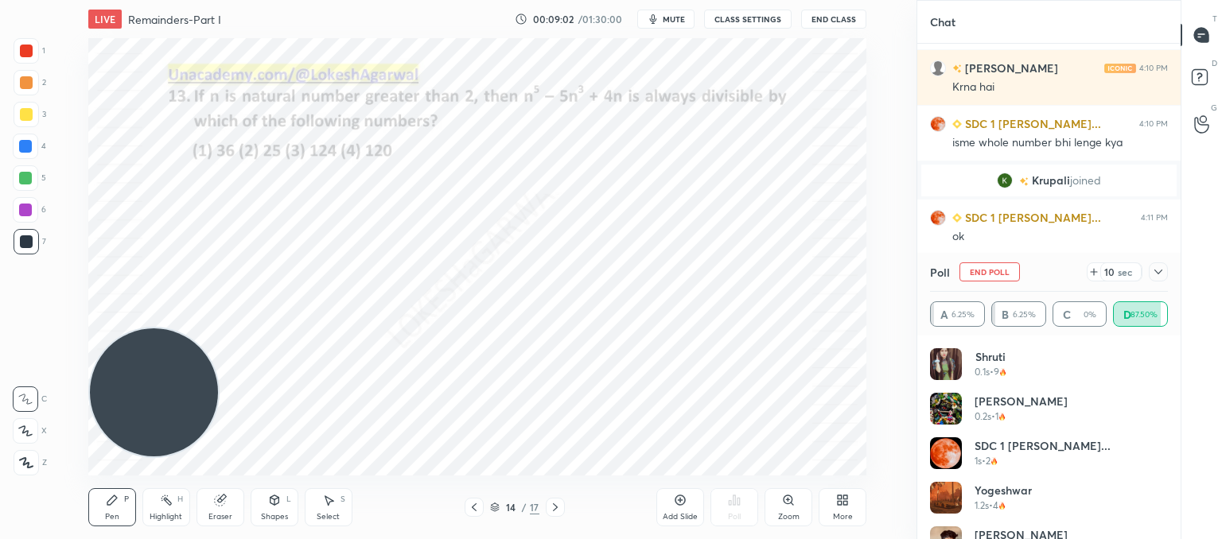
click at [1157, 271] on icon at bounding box center [1158, 272] width 13 height 13
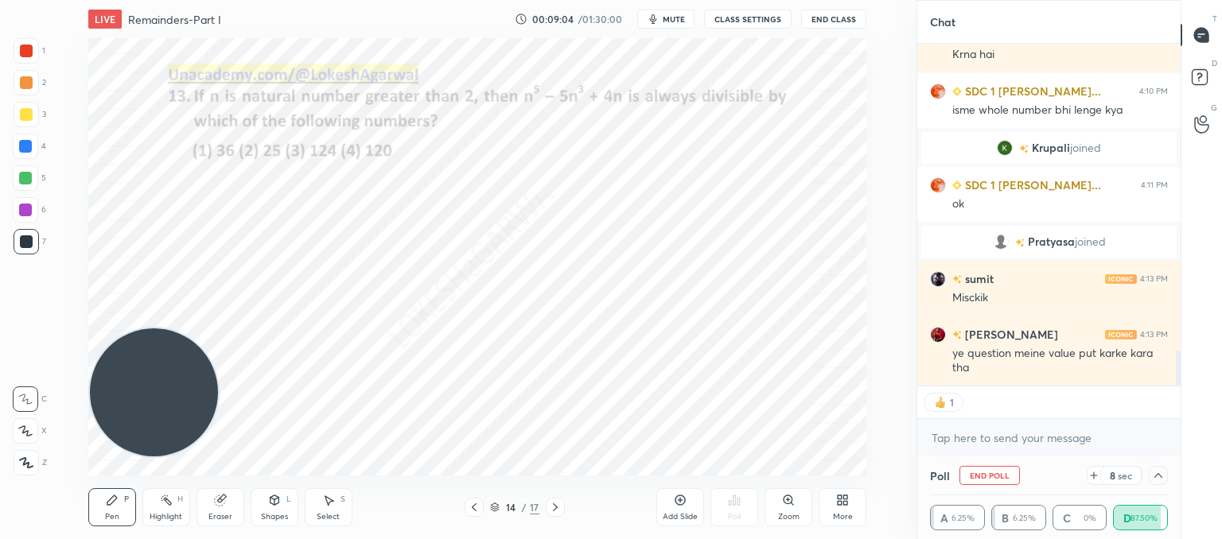
click at [994, 411] on div "1" at bounding box center [1048, 403] width 263 height 32
click at [979, 430] on textarea at bounding box center [1049, 438] width 238 height 25
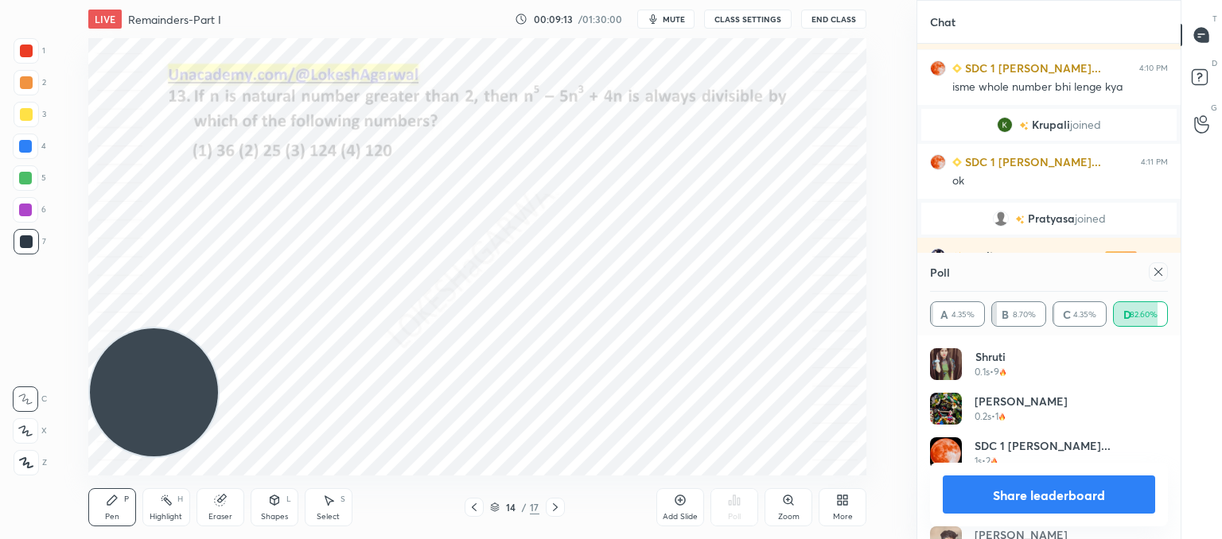
click at [1156, 277] on icon at bounding box center [1158, 272] width 13 height 13
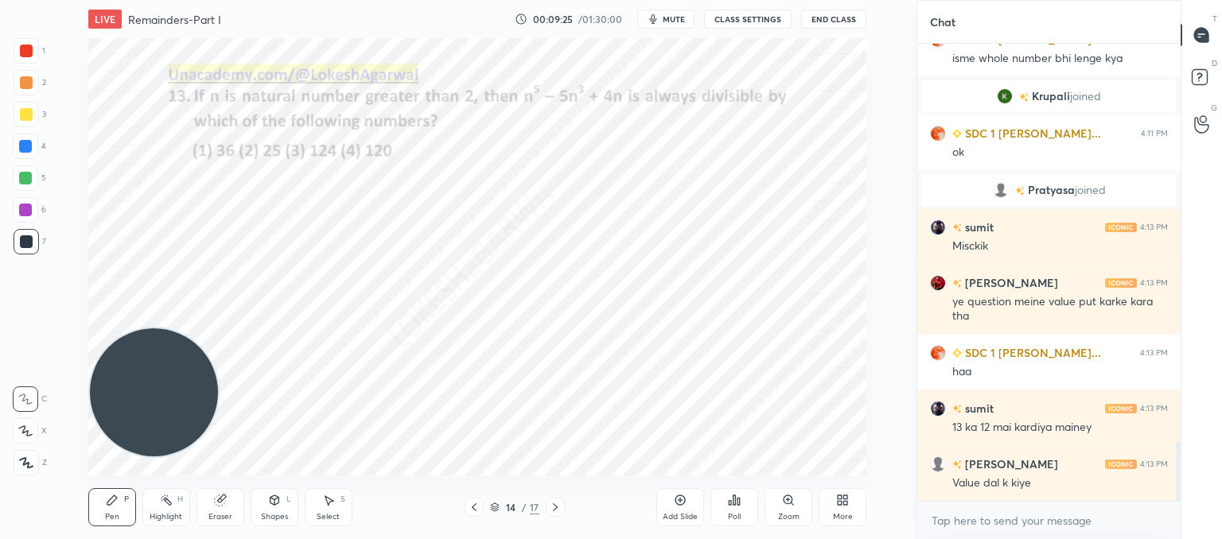
click at [550, 508] on icon at bounding box center [555, 507] width 13 height 13
click at [738, 522] on div "Poll" at bounding box center [734, 507] width 48 height 38
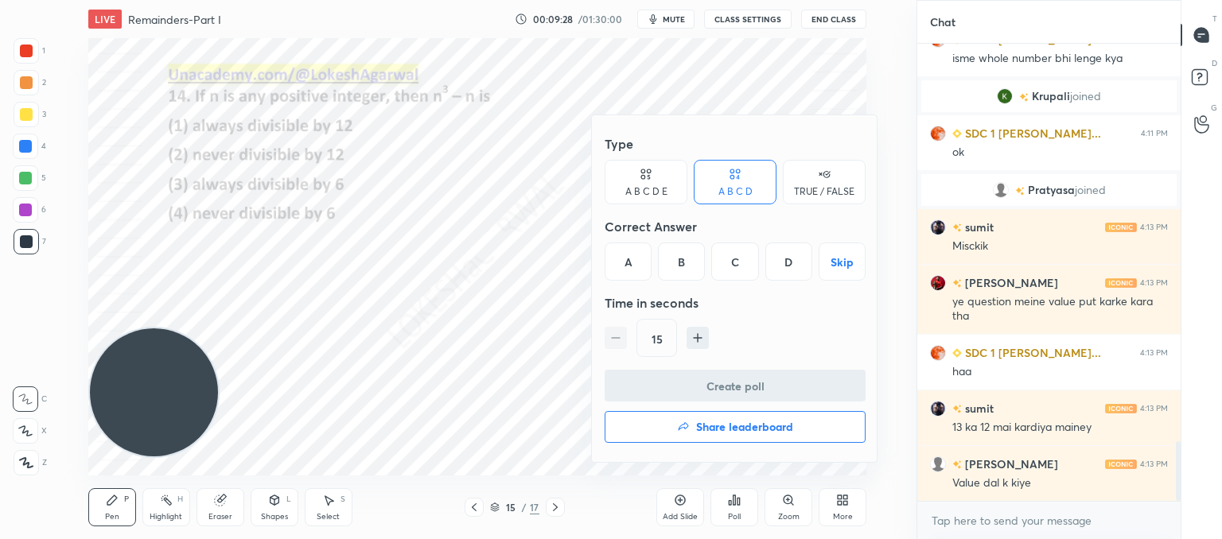
click at [748, 268] on div "C" at bounding box center [734, 262] width 47 height 38
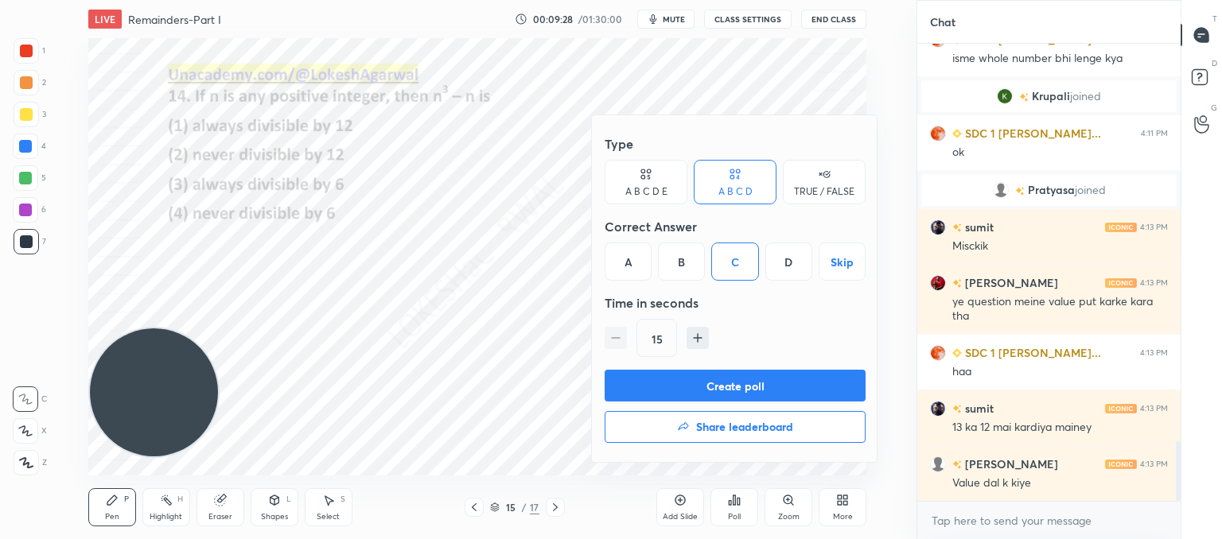
click at [687, 379] on button "Create poll" at bounding box center [735, 386] width 261 height 32
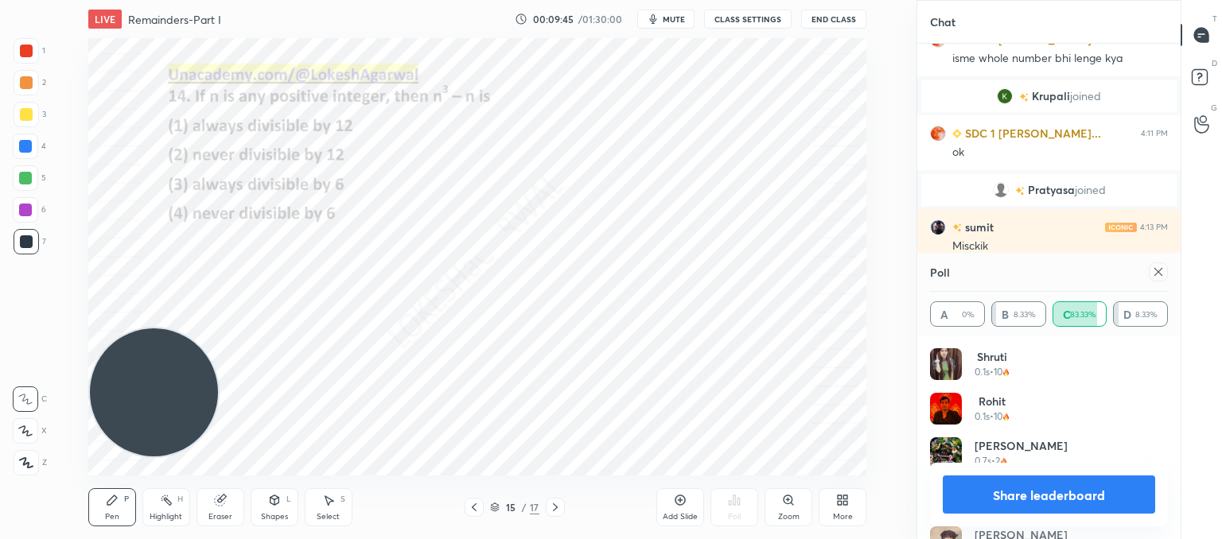
drag, startPoint x: 1155, startPoint y: 271, endPoint x: 1147, endPoint y: 281, distance: 12.4
click at [1155, 271] on icon at bounding box center [1158, 272] width 13 height 13
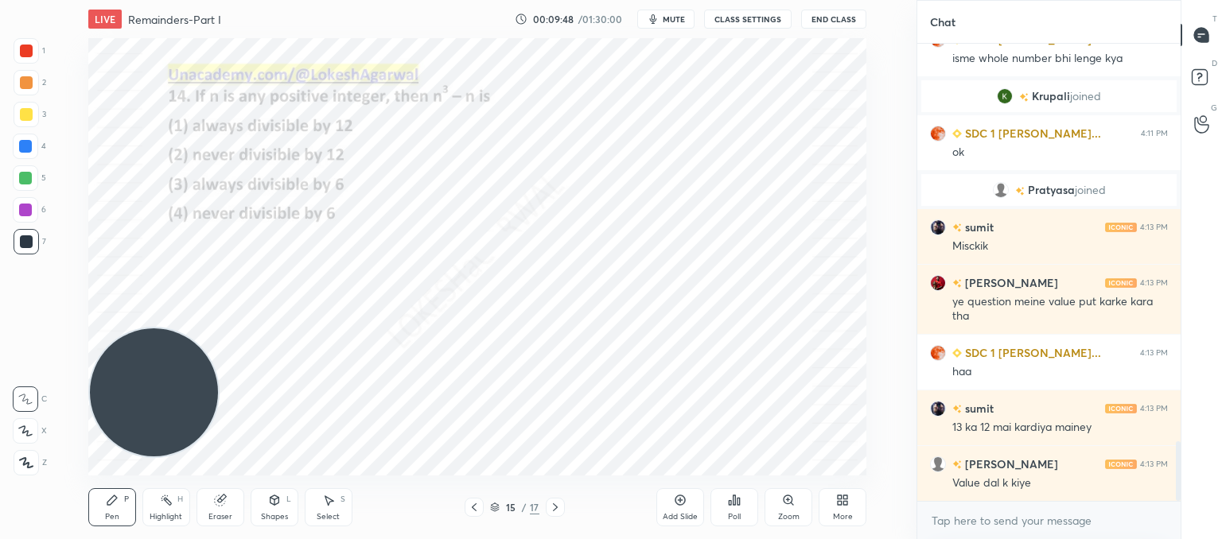
click at [557, 512] on icon at bounding box center [555, 507] width 13 height 13
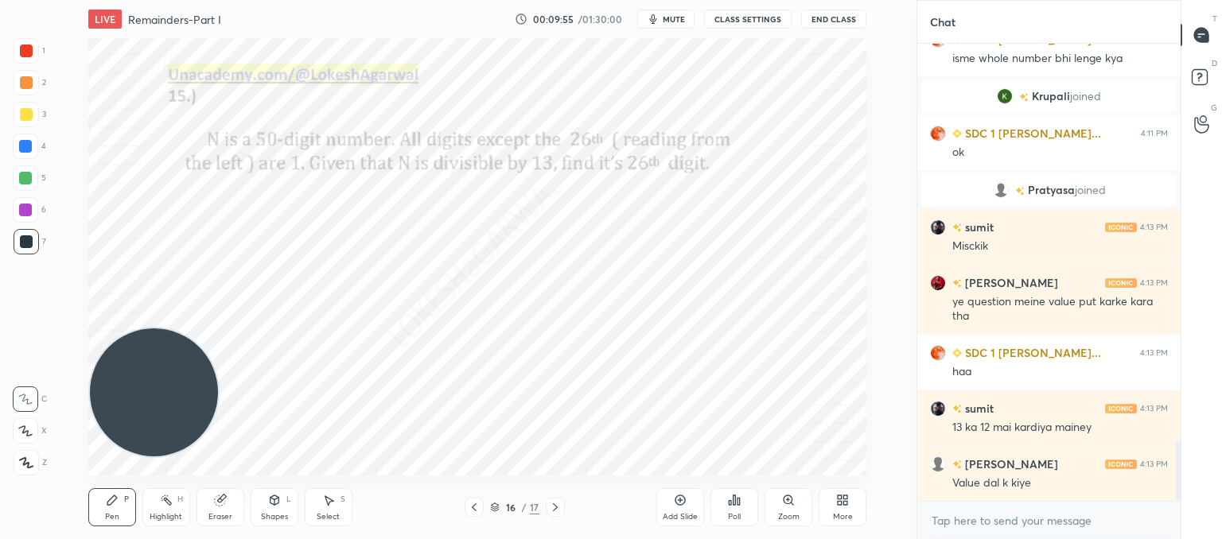
drag, startPoint x: 21, startPoint y: 459, endPoint x: 29, endPoint y: 453, distance: 9.7
click at [21, 459] on icon at bounding box center [26, 462] width 14 height 11
click at [728, 506] on div "Poll" at bounding box center [734, 507] width 48 height 38
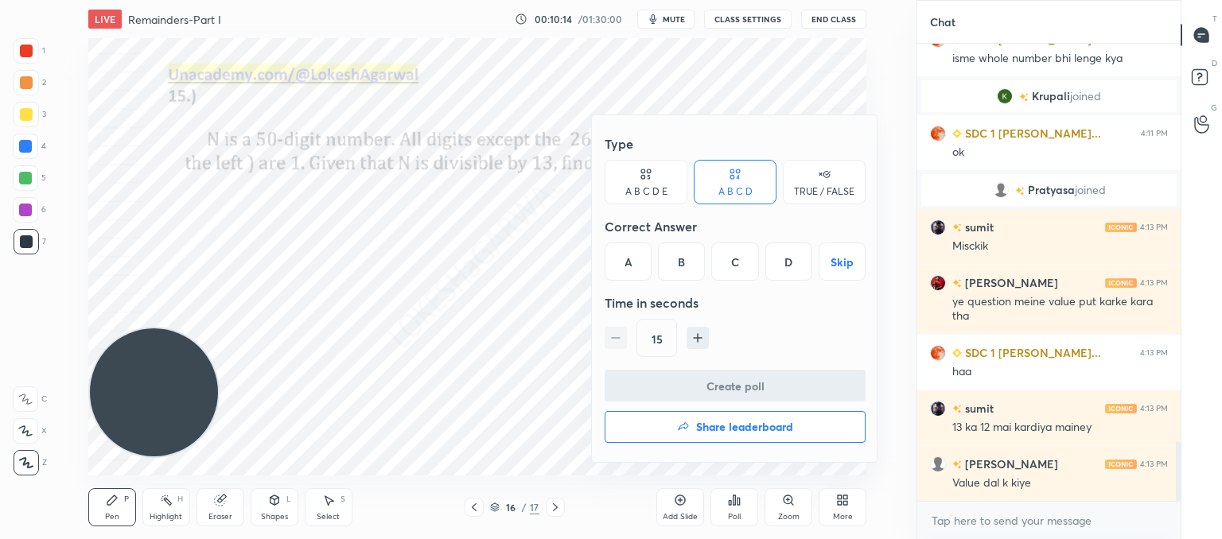
click at [629, 187] on div "A B C D E" at bounding box center [646, 192] width 42 height 10
click at [616, 271] on div "A" at bounding box center [624, 262] width 38 height 38
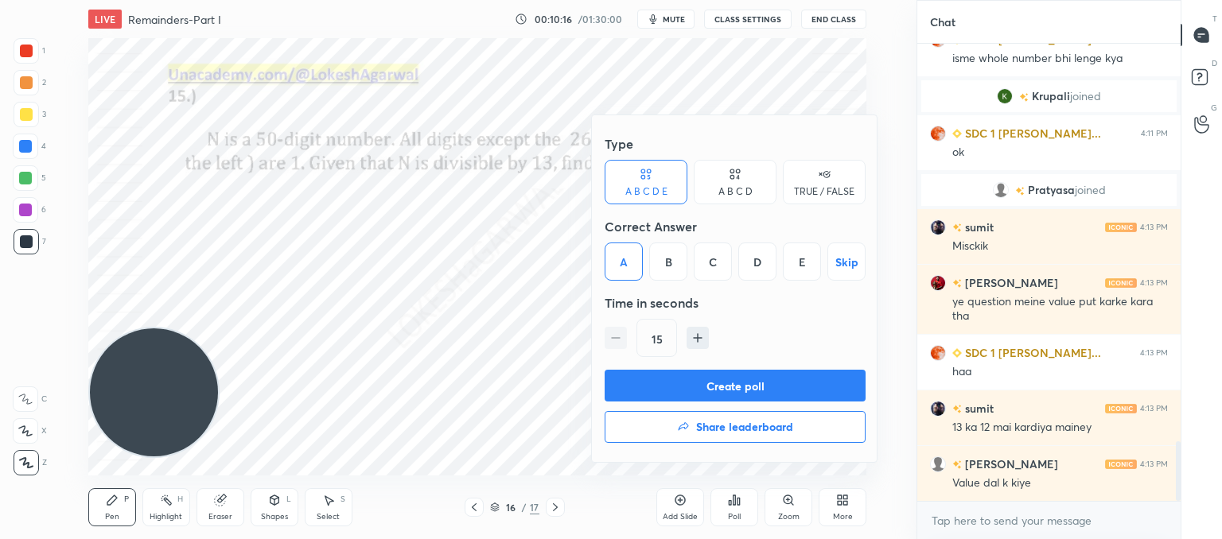
click at [687, 385] on button "Create poll" at bounding box center [735, 386] width 261 height 32
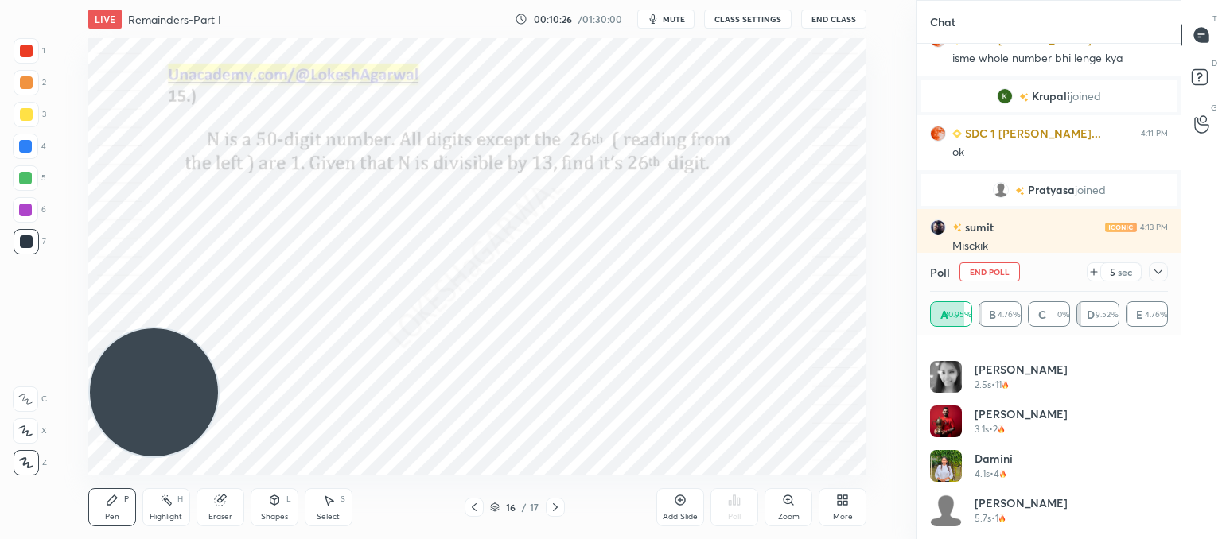
click at [1162, 268] on icon at bounding box center [1158, 272] width 13 height 13
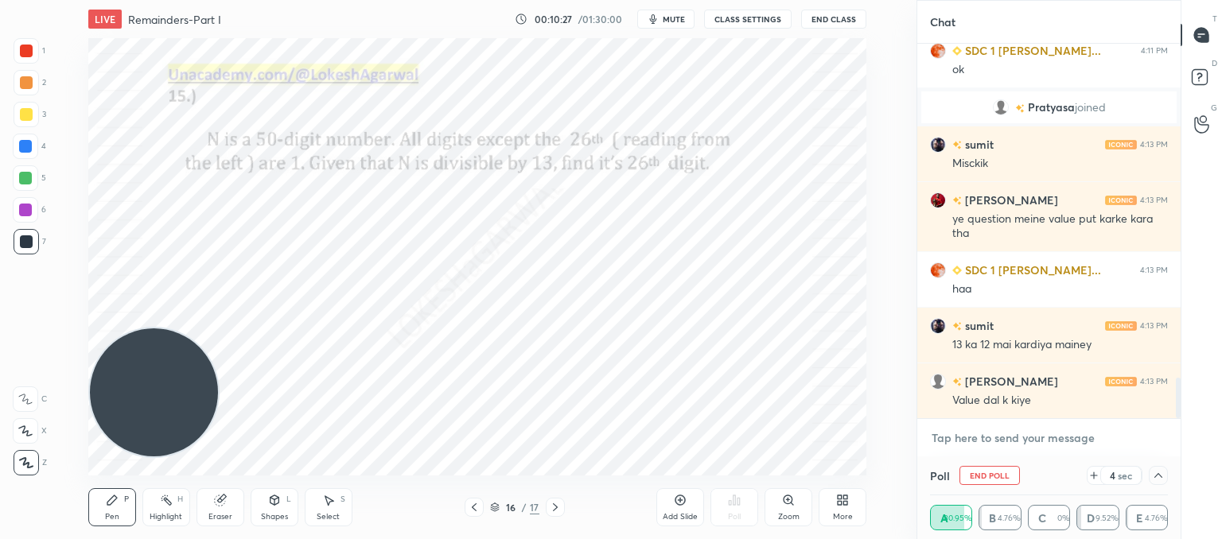
click at [984, 433] on textarea at bounding box center [1049, 438] width 238 height 25
click at [329, 511] on div "Select S" at bounding box center [329, 507] width 48 height 38
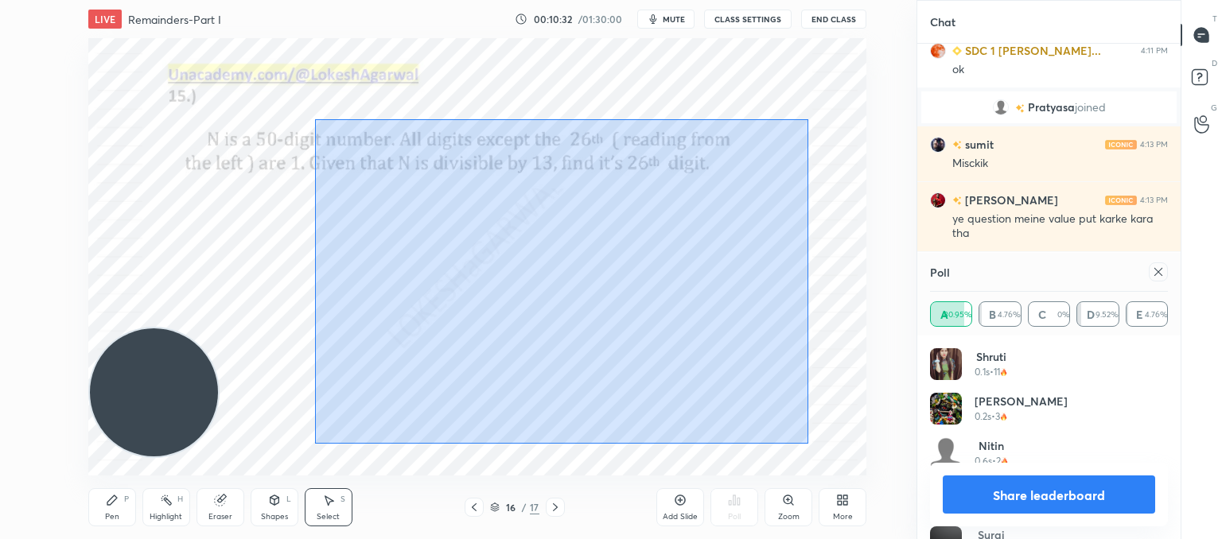
drag, startPoint x: 808, startPoint y: 444, endPoint x: 315, endPoint y: 119, distance: 590.8
click at [315, 119] on div "0 ° Undo Copy Duplicate Duplicate to new slide Delete" at bounding box center [477, 257] width 778 height 438
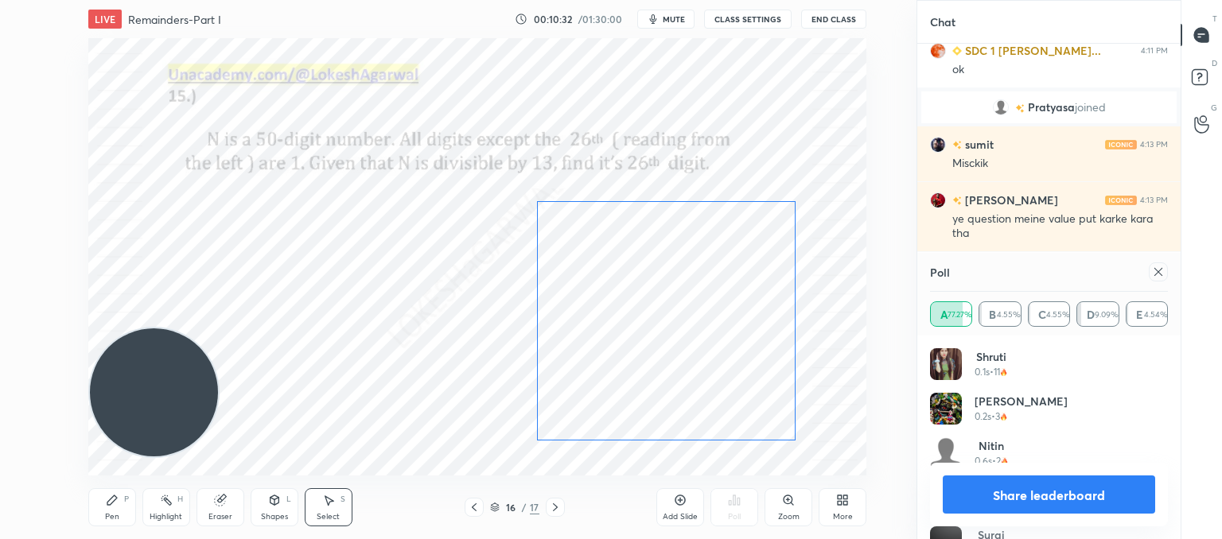
drag, startPoint x: 584, startPoint y: 268, endPoint x: 684, endPoint y: 264, distance: 100.3
click at [683, 265] on div "0 ° Undo Copy Duplicate Duplicate to new slide Delete" at bounding box center [477, 257] width 778 height 438
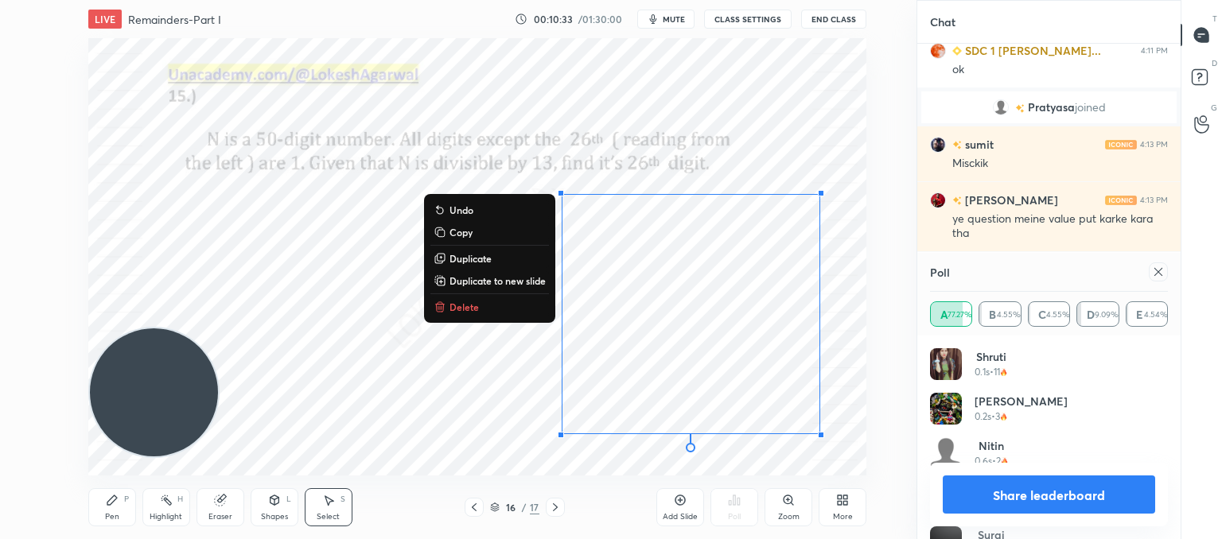
click at [686, 259] on div "0 ° Undo Copy Duplicate Duplicate to new slide Delete" at bounding box center [477, 257] width 778 height 438
click at [305, 394] on div "0 ° Undo Copy Duplicate Duplicate to new slide Delete" at bounding box center [477, 257] width 778 height 438
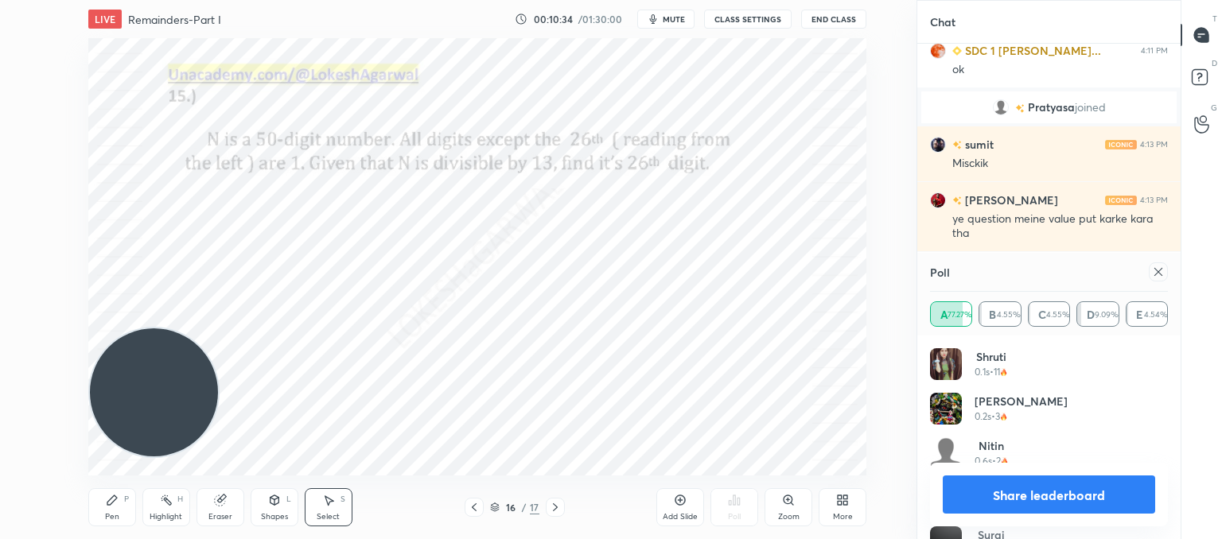
click at [119, 494] on div "Pen P" at bounding box center [112, 507] width 48 height 38
click at [551, 509] on icon at bounding box center [555, 507] width 13 height 13
click at [476, 510] on icon at bounding box center [474, 507] width 13 height 13
click at [340, 509] on div "Select S" at bounding box center [329, 507] width 48 height 38
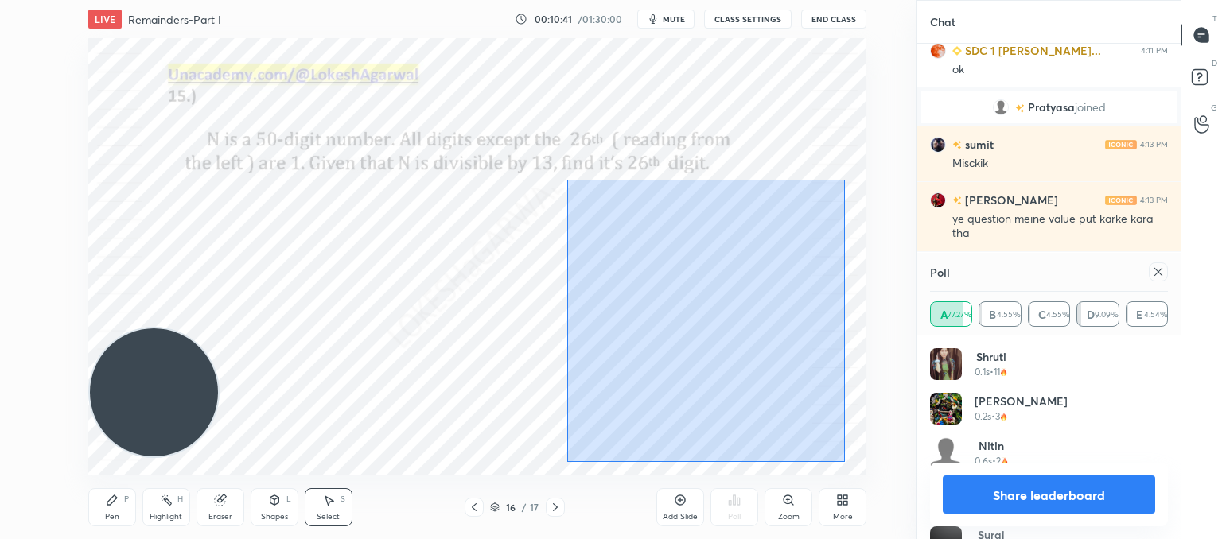
drag, startPoint x: 844, startPoint y: 462, endPoint x: 566, endPoint y: 179, distance: 396.6
click at [566, 179] on div "0 ° Undo Copy Duplicate Duplicate to new slide Delete" at bounding box center [477, 257] width 778 height 438
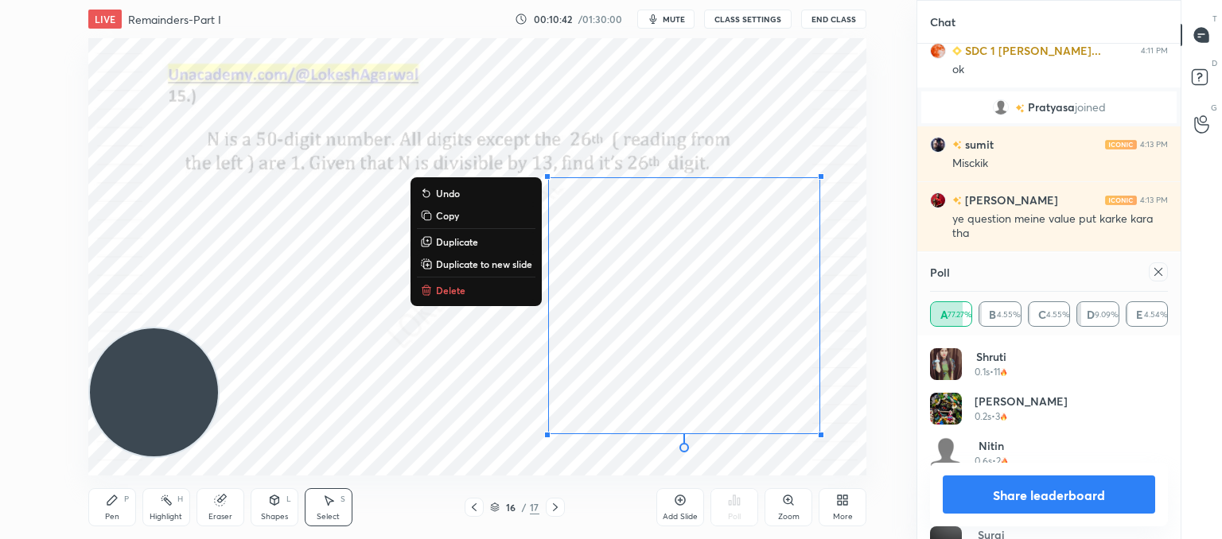
click at [436, 218] on p "Copy" at bounding box center [447, 215] width 23 height 13
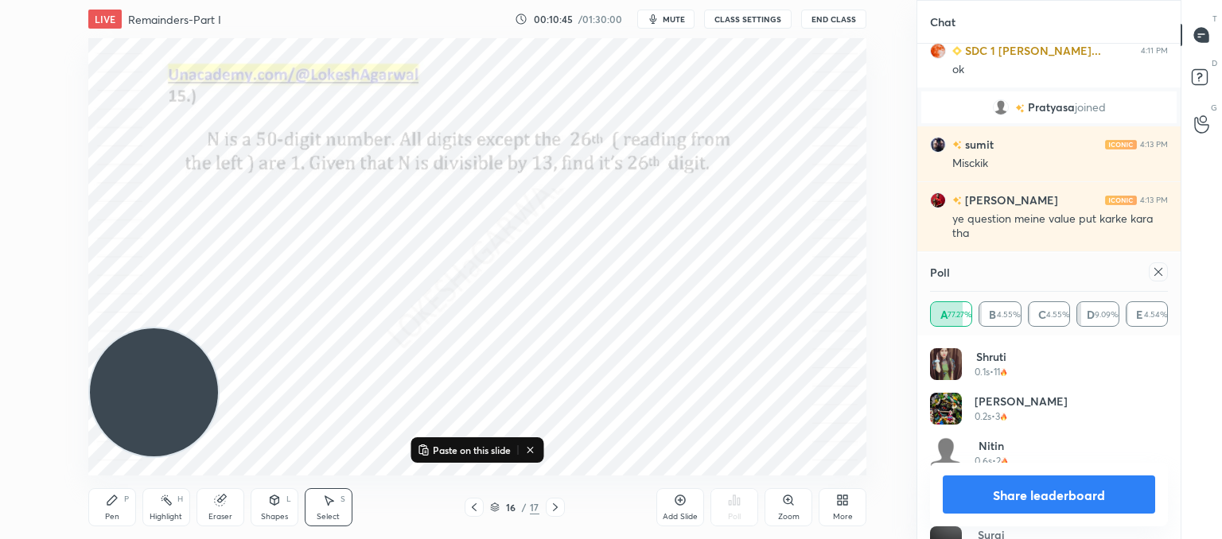
click at [551, 504] on icon at bounding box center [555, 507] width 13 height 13
click at [431, 240] on p "Paste here" at bounding box center [419, 236] width 47 height 13
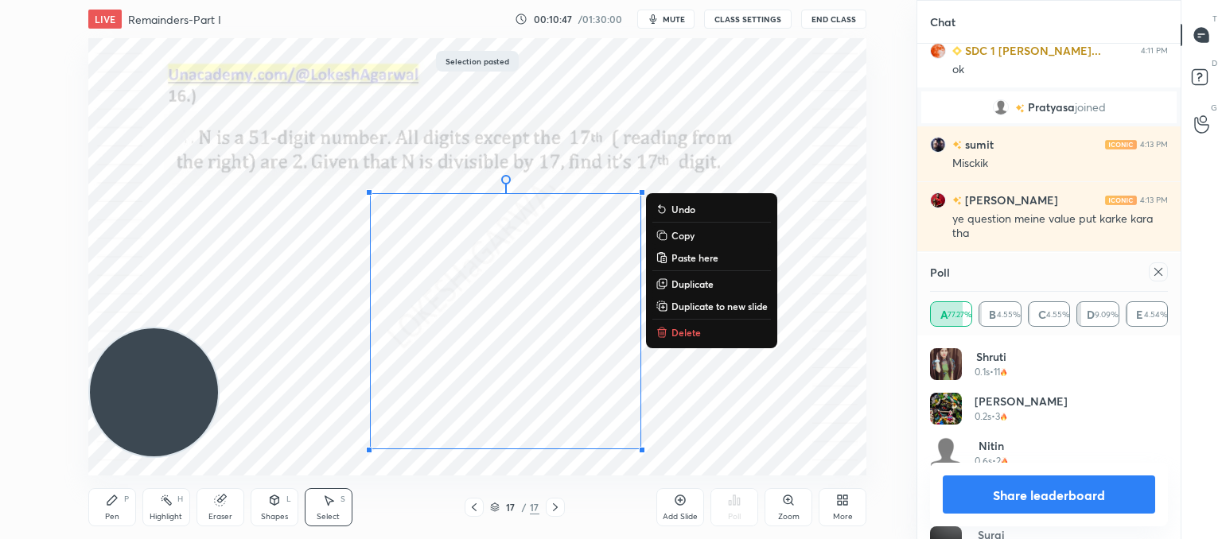
click at [798, 402] on div "0 ° Undo Copy Paste here Duplicate Duplicate to new slide Delete" at bounding box center [477, 257] width 778 height 438
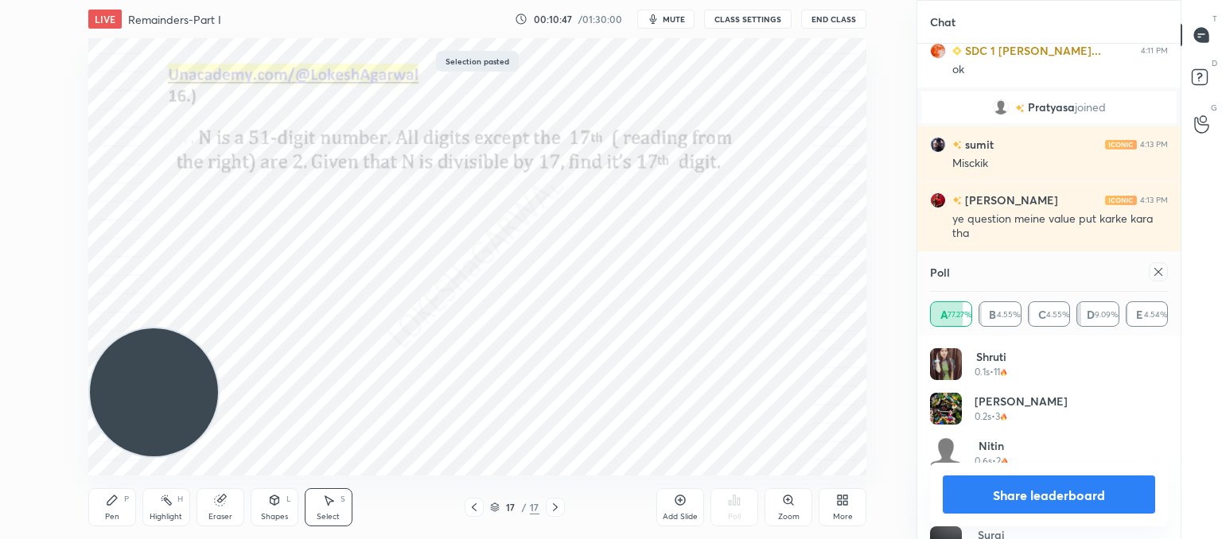
click at [815, 403] on div "0 ° Undo Copy Paste here Duplicate Duplicate to new slide Delete" at bounding box center [477, 257] width 778 height 438
click at [117, 510] on div "Pen P" at bounding box center [112, 507] width 48 height 38
click at [221, 498] on icon at bounding box center [219, 501] width 10 height 10
click at [1155, 274] on icon at bounding box center [1158, 272] width 13 height 13
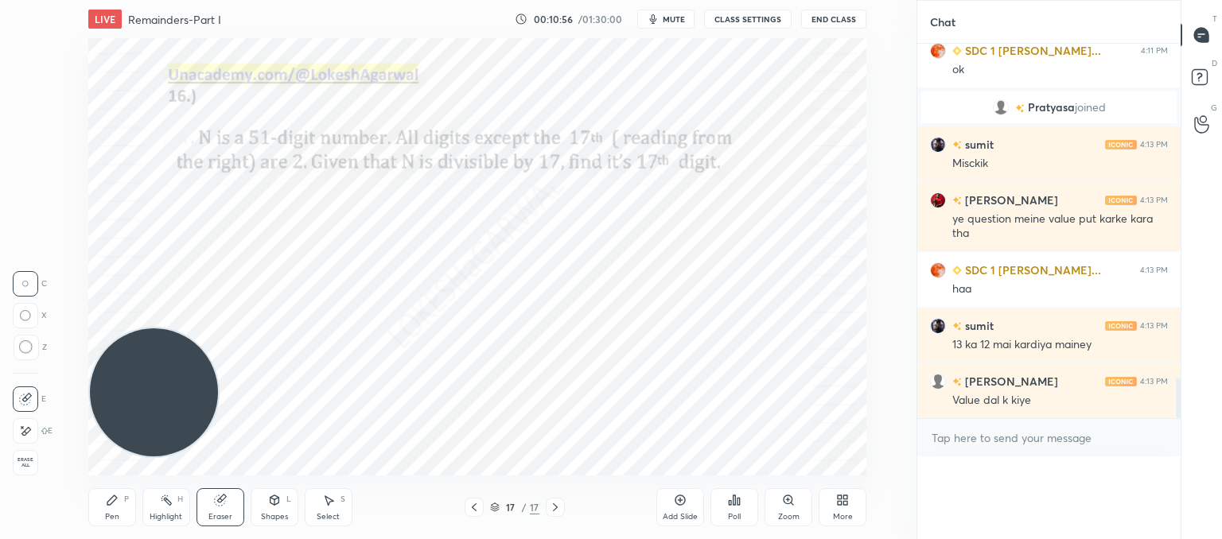
scroll to position [0, 0]
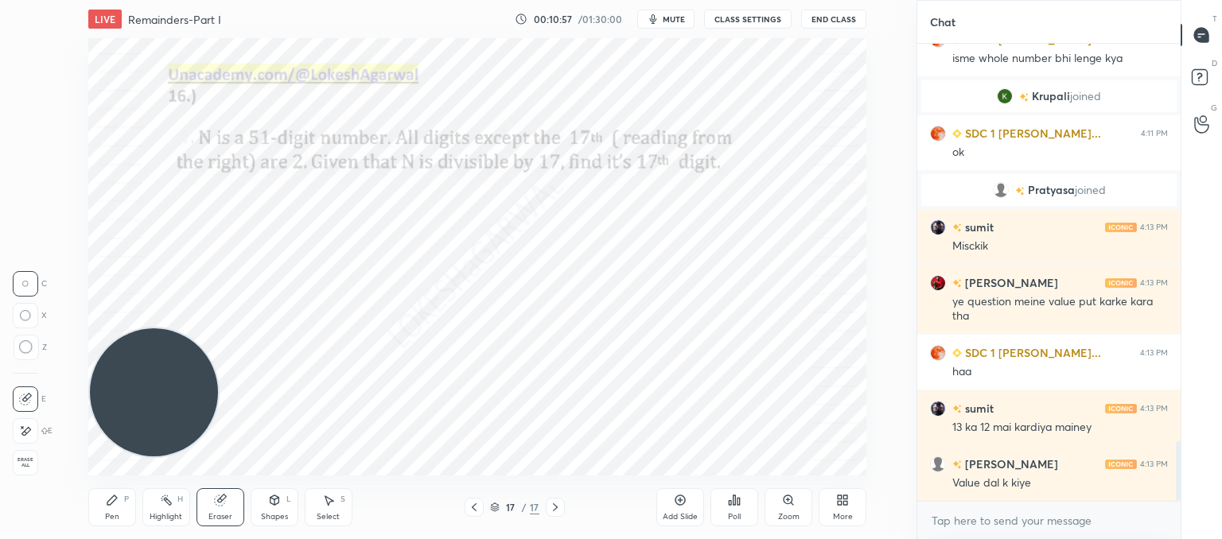
click at [731, 509] on div "Poll" at bounding box center [734, 507] width 48 height 38
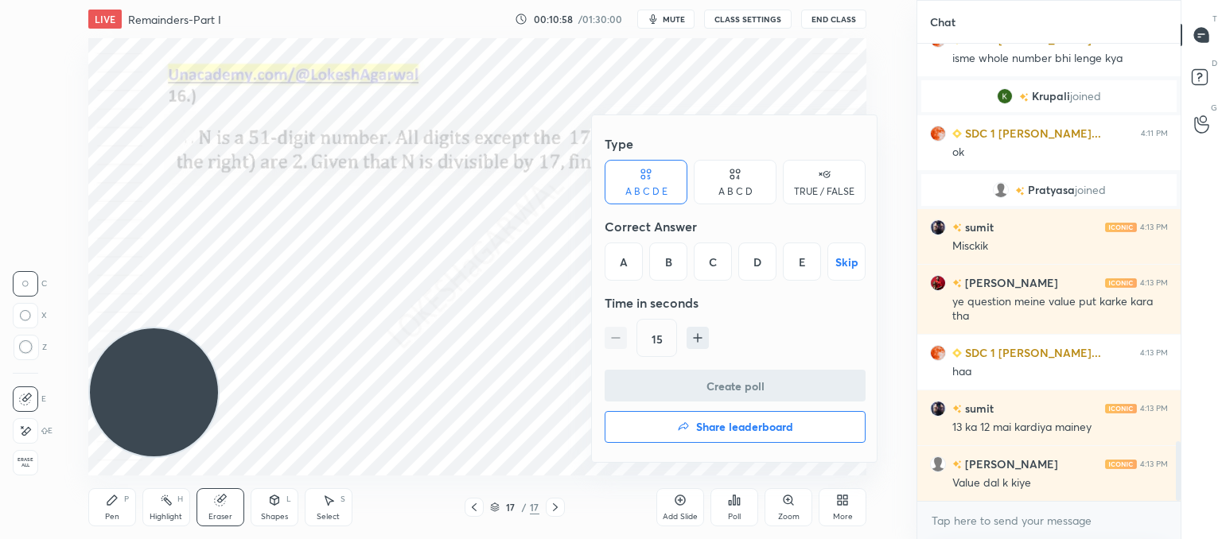
click at [707, 267] on div "C" at bounding box center [713, 262] width 38 height 38
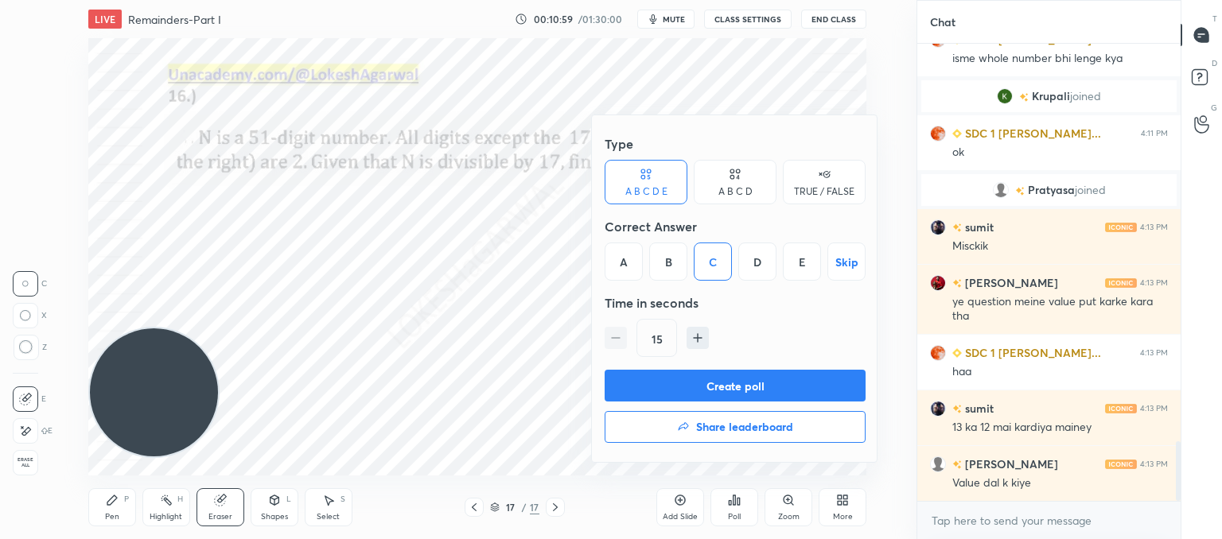
click at [698, 383] on button "Create poll" at bounding box center [735, 386] width 261 height 32
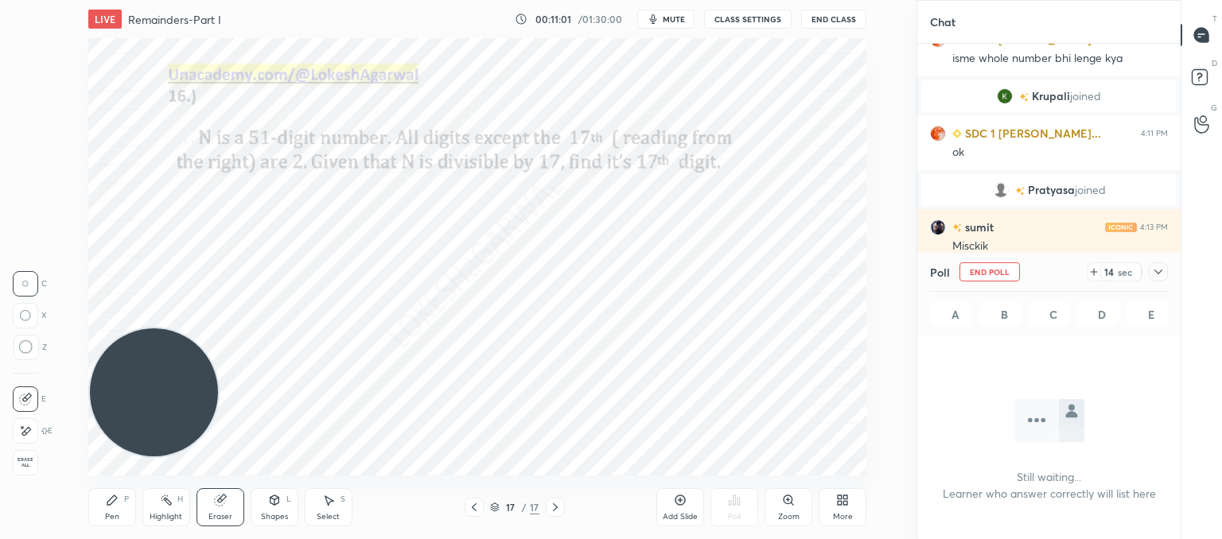
drag, startPoint x: 321, startPoint y: 516, endPoint x: 373, endPoint y: 492, distance: 57.7
click at [321, 515] on div "Select" at bounding box center [328, 517] width 23 height 8
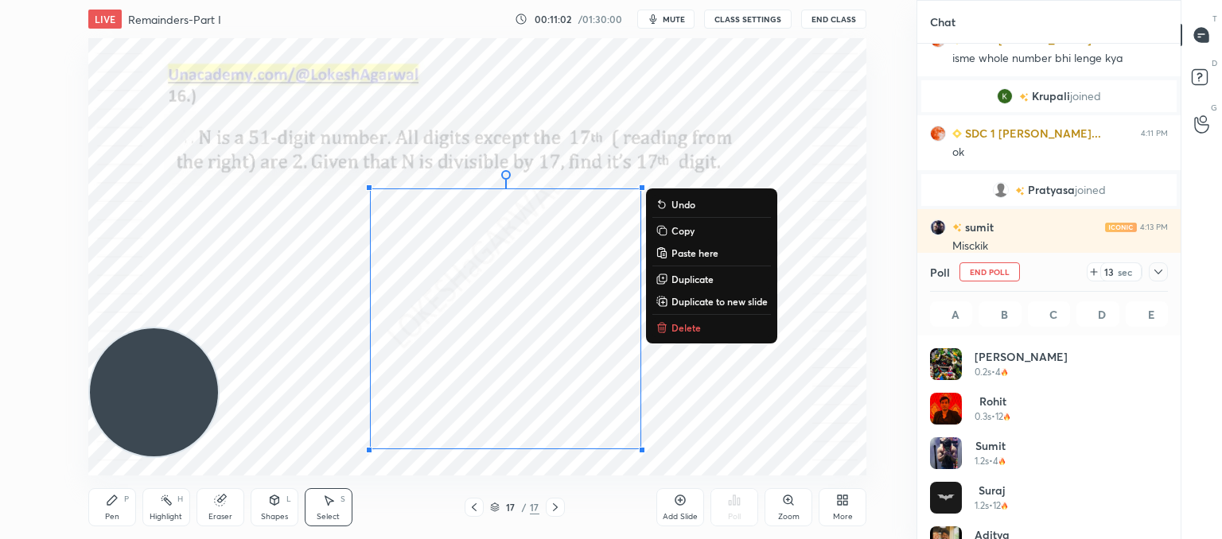
drag, startPoint x: 382, startPoint y: 198, endPoint x: 774, endPoint y: 554, distance: 529.9
click at [774, 0] on html "1 2 3 4 5 6 7 C X Z C X Z E E Erase all H H LIVE Remainders-Part I 00:11:02 / 0…" at bounding box center [611, 0] width 1222 height 0
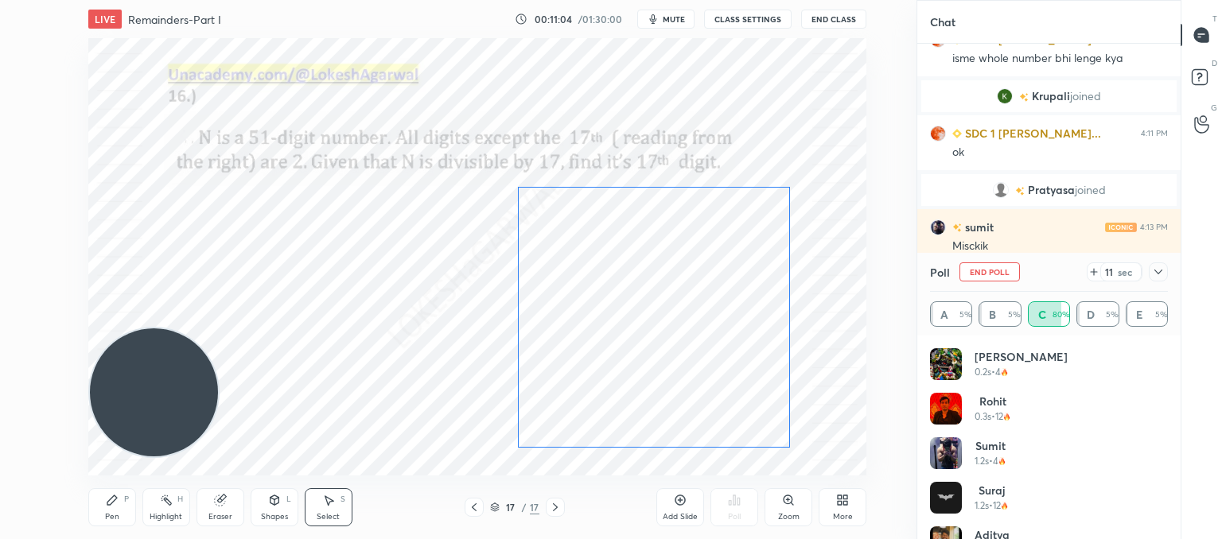
drag, startPoint x: 500, startPoint y: 333, endPoint x: 640, endPoint y: 334, distance: 140.0
click at [640, 334] on div "0 ° Undo Copy Paste here Duplicate Duplicate to new slide Delete" at bounding box center [477, 257] width 778 height 438
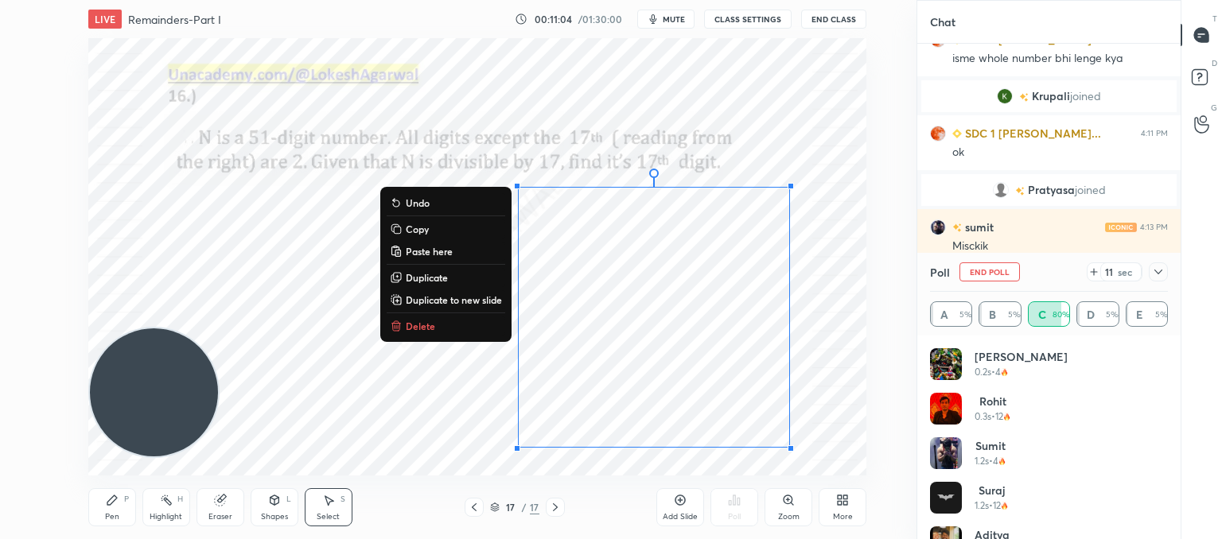
click at [283, 322] on div "0 ° Undo Copy Paste here Duplicate Duplicate to new slide Delete" at bounding box center [477, 257] width 778 height 438
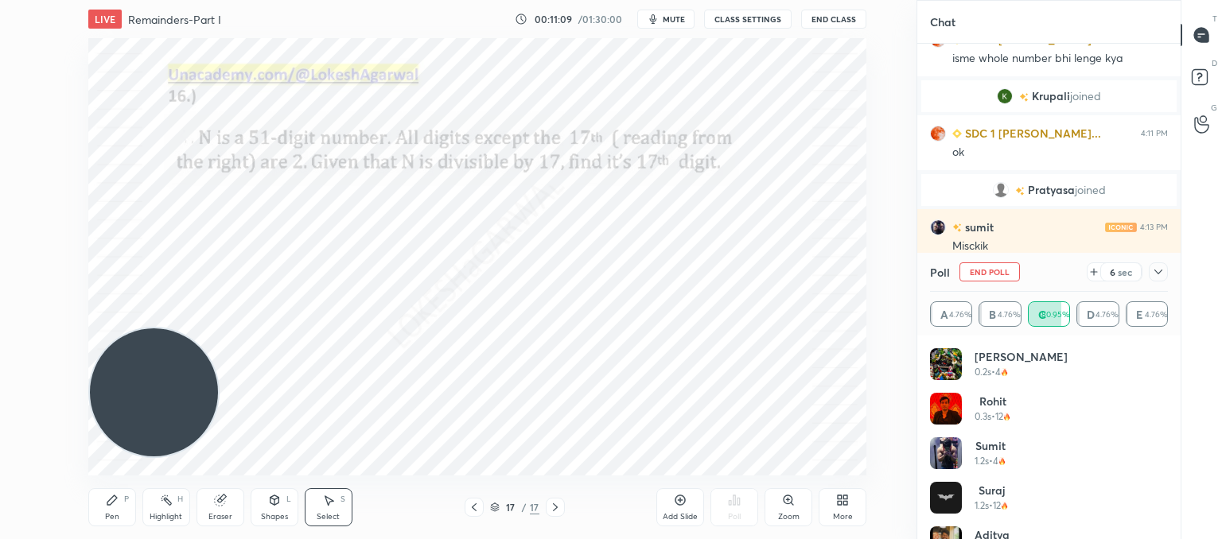
click at [1155, 277] on icon at bounding box center [1158, 272] width 13 height 13
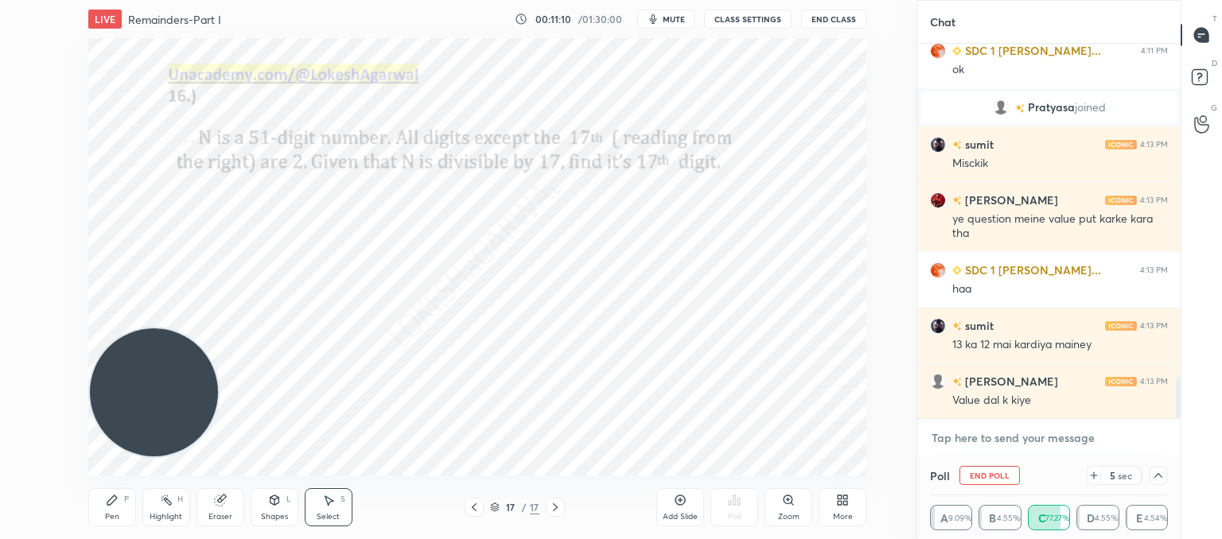
click at [995, 435] on textarea at bounding box center [1049, 438] width 238 height 25
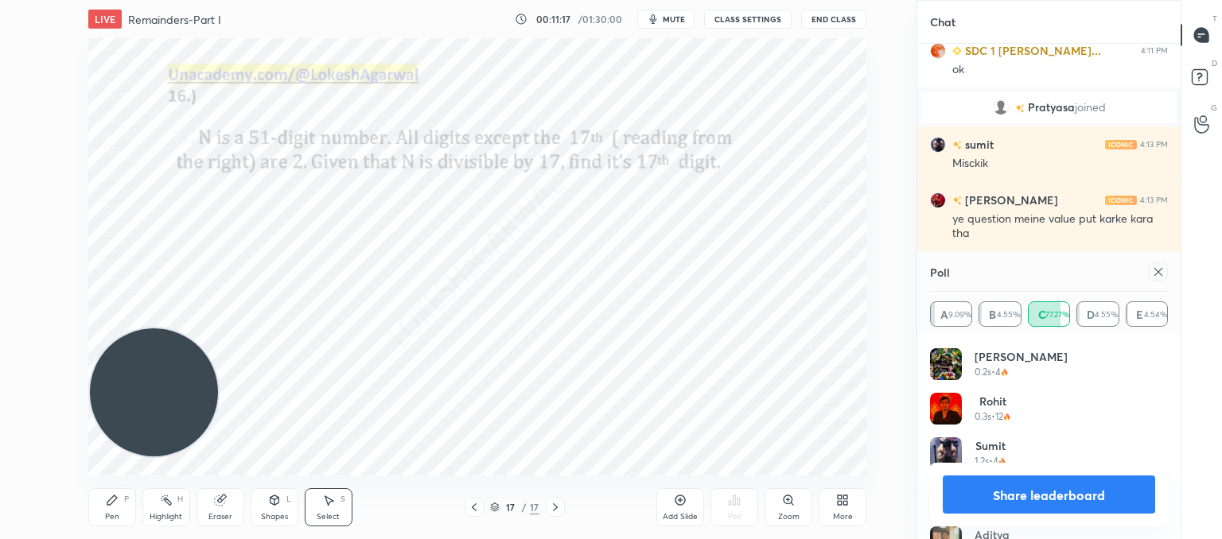
click at [985, 504] on button "Share leaderboard" at bounding box center [1049, 495] width 212 height 38
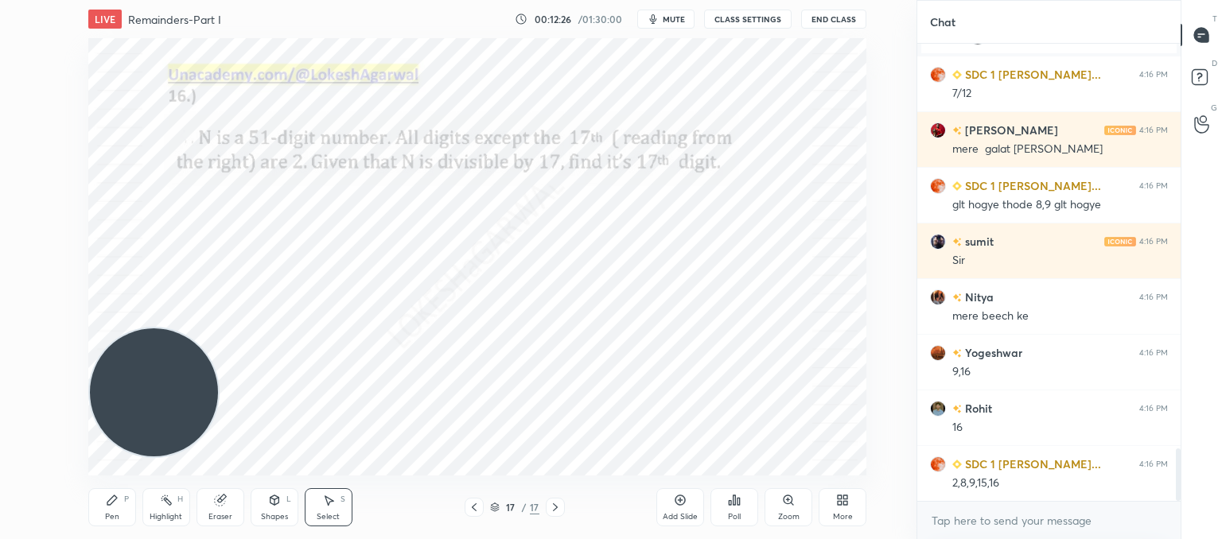
scroll to position [3521, 0]
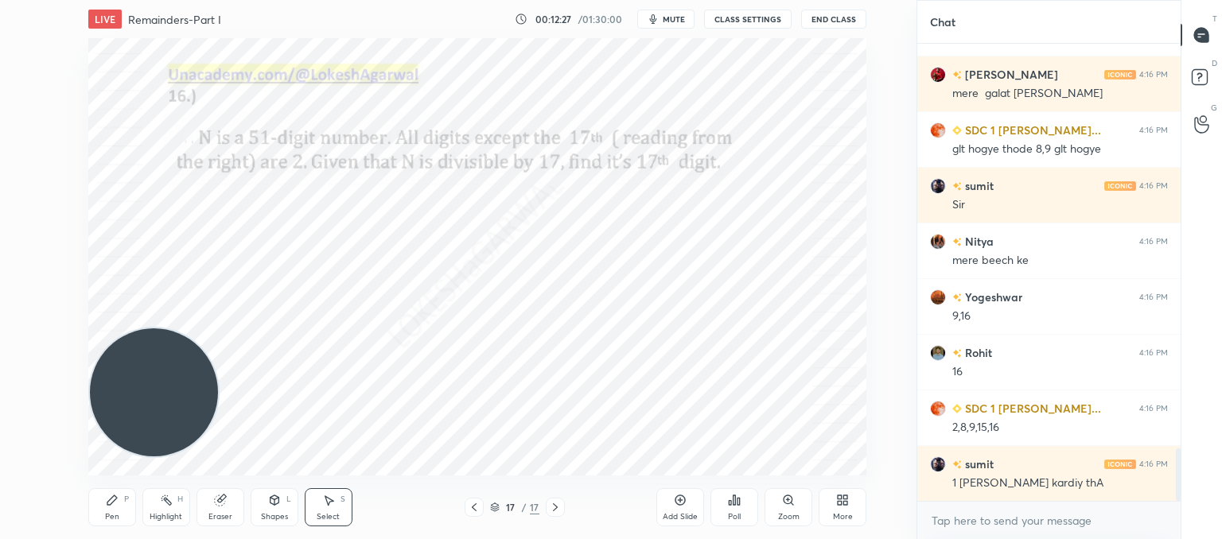
click at [469, 503] on icon at bounding box center [474, 507] width 13 height 13
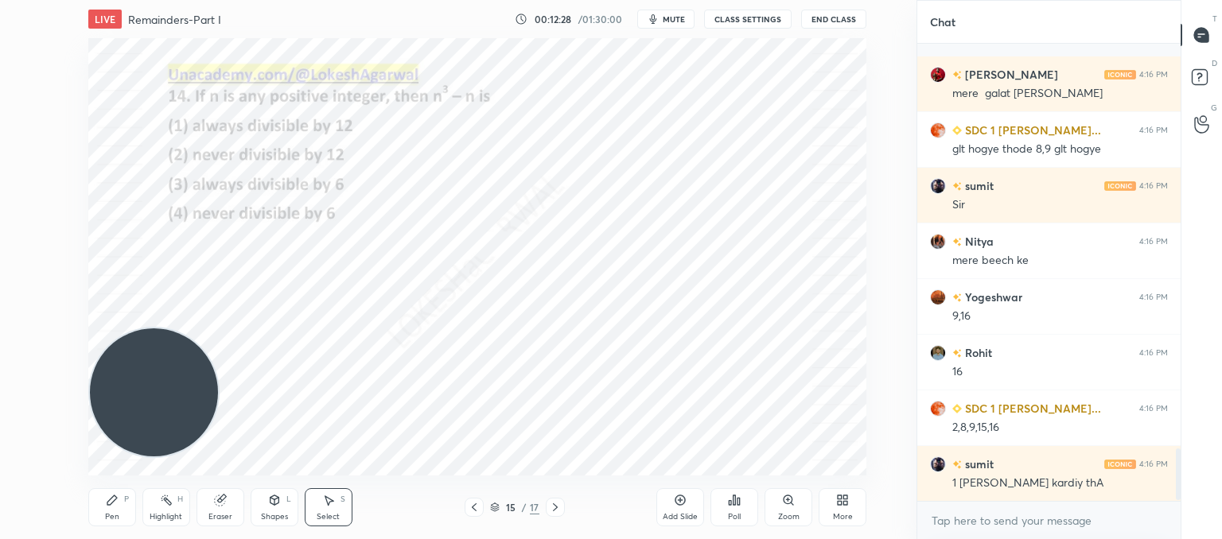
scroll to position [3591, 0]
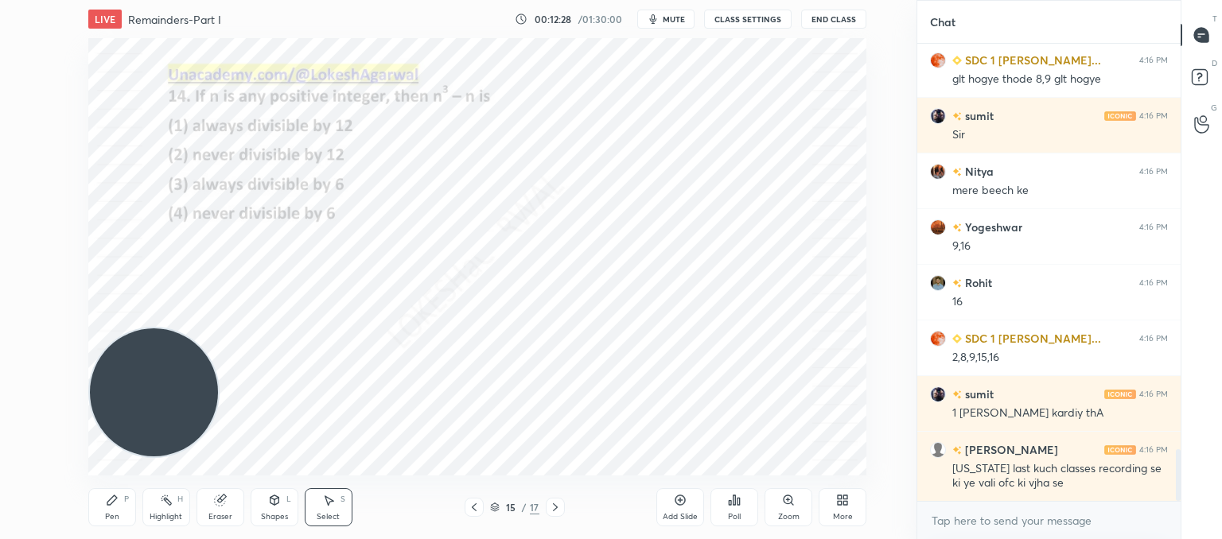
click at [469, 503] on icon at bounding box center [474, 507] width 13 height 13
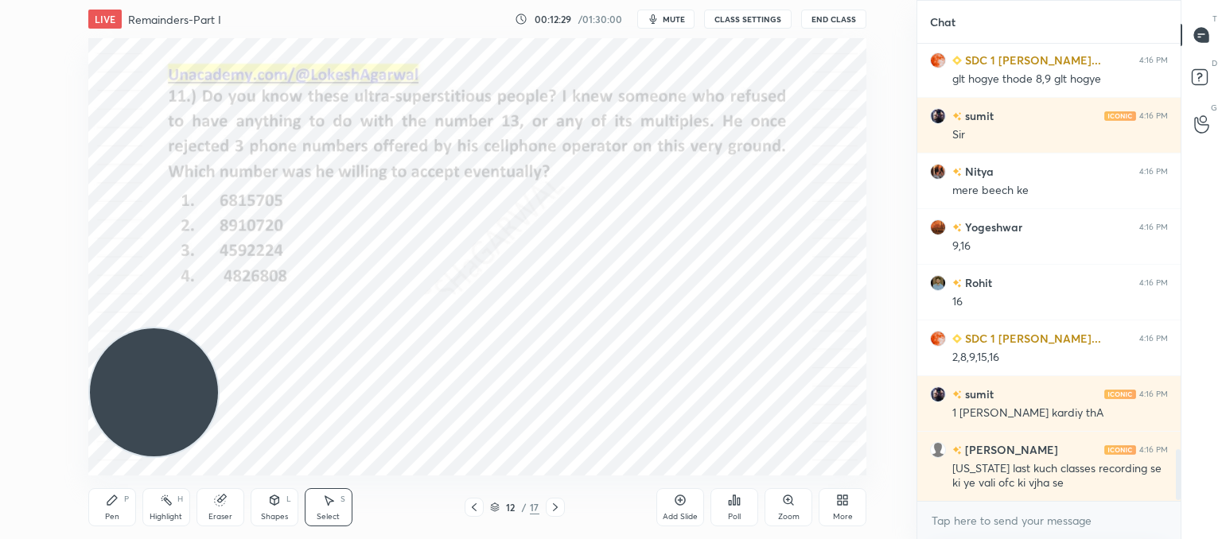
scroll to position [3646, 0]
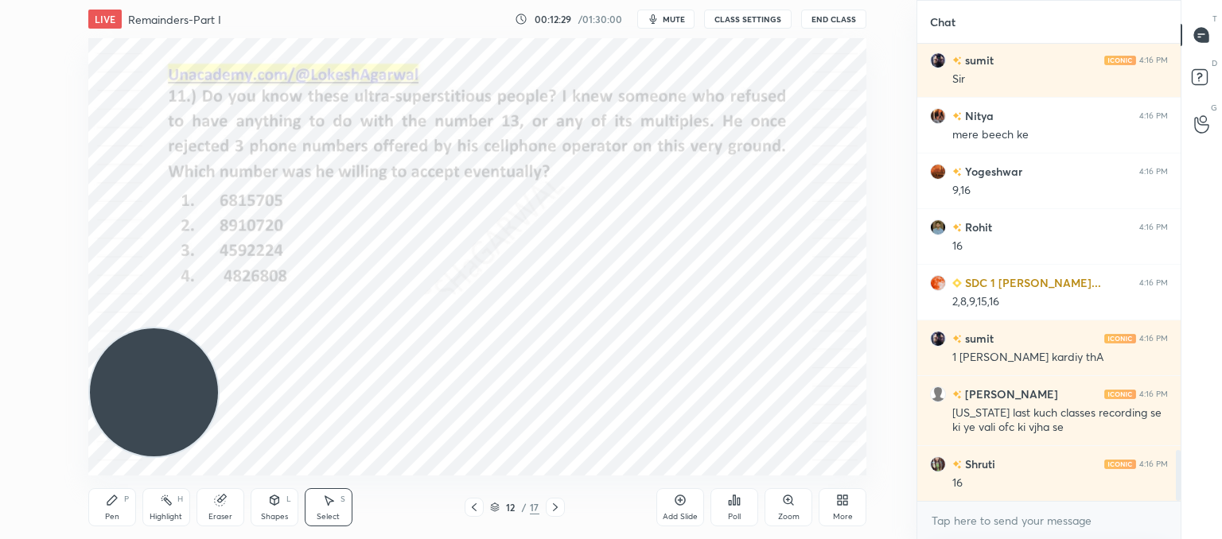
click at [469, 503] on icon at bounding box center [474, 507] width 13 height 13
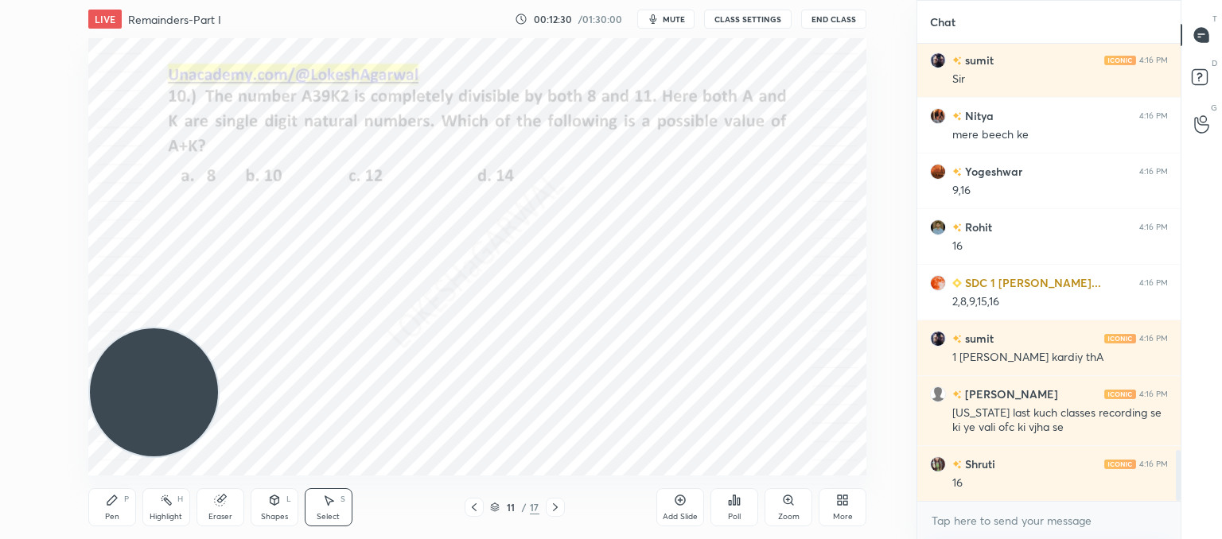
click at [470, 503] on icon at bounding box center [474, 507] width 13 height 13
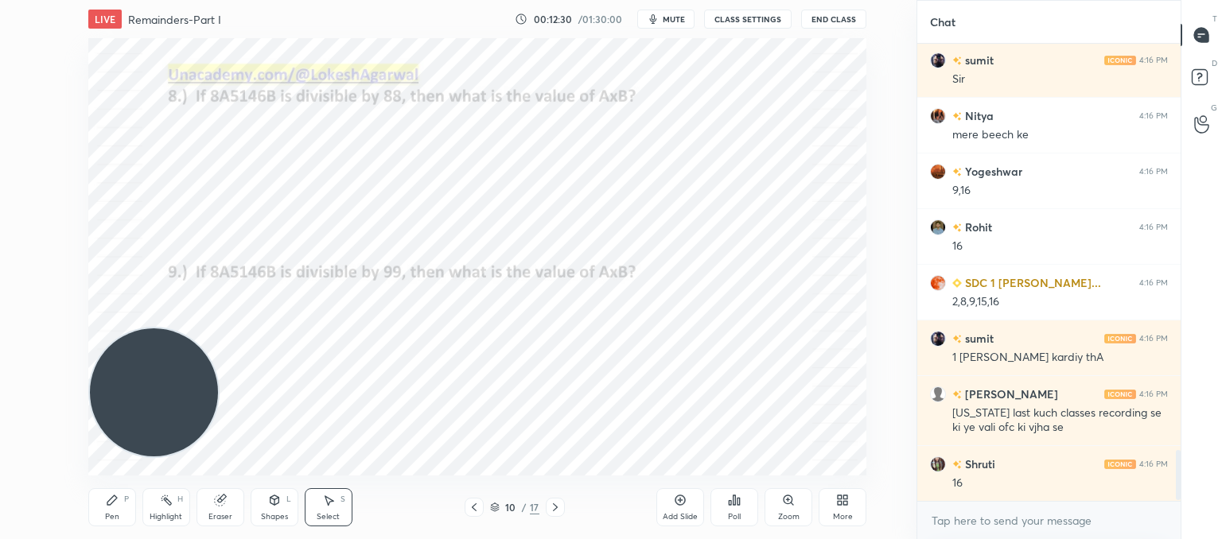
scroll to position [3685, 0]
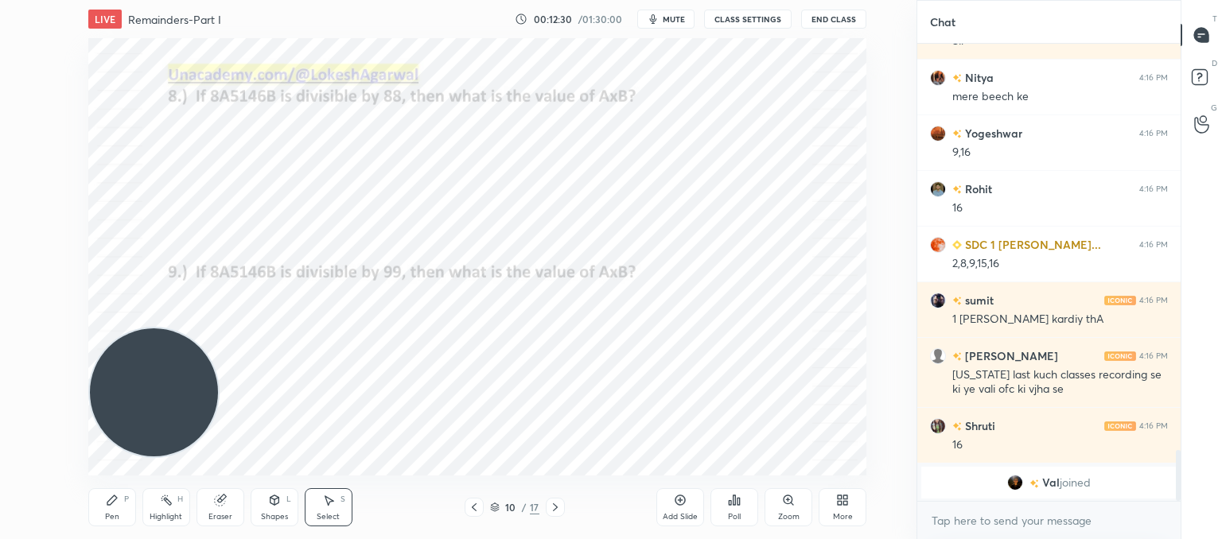
click at [470, 503] on icon at bounding box center [474, 507] width 13 height 13
click at [471, 501] on icon at bounding box center [474, 507] width 13 height 13
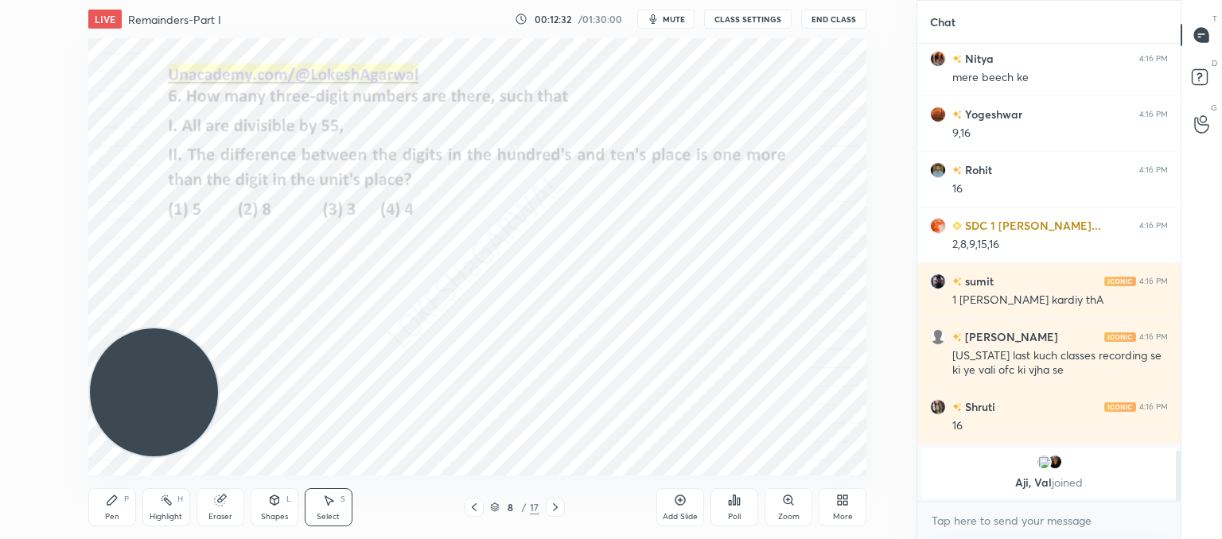
click at [471, 501] on icon at bounding box center [474, 507] width 13 height 13
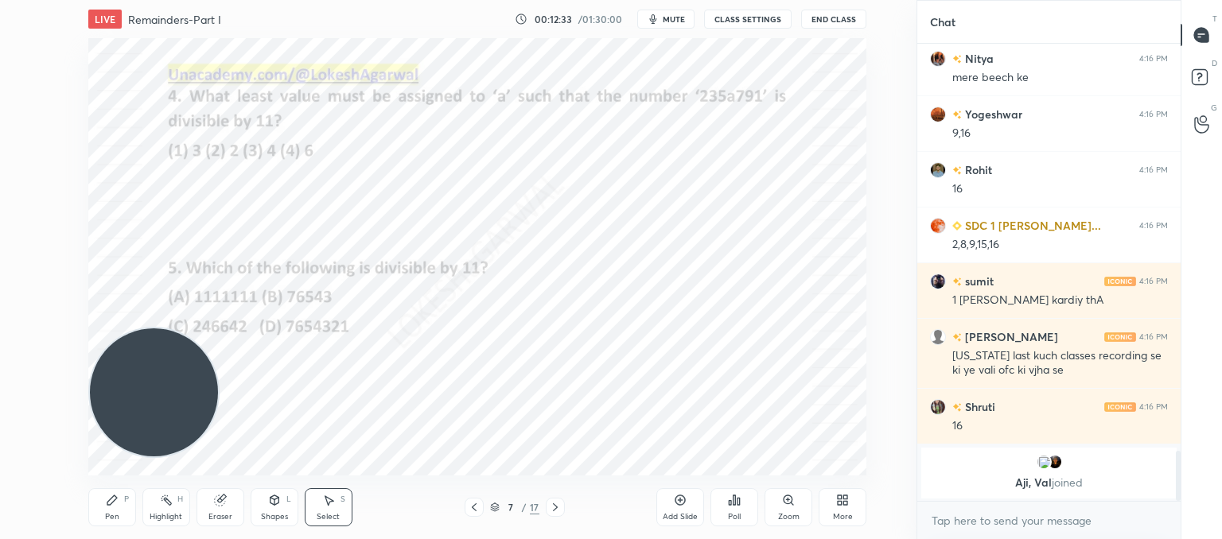
click at [471, 501] on icon at bounding box center [474, 507] width 13 height 13
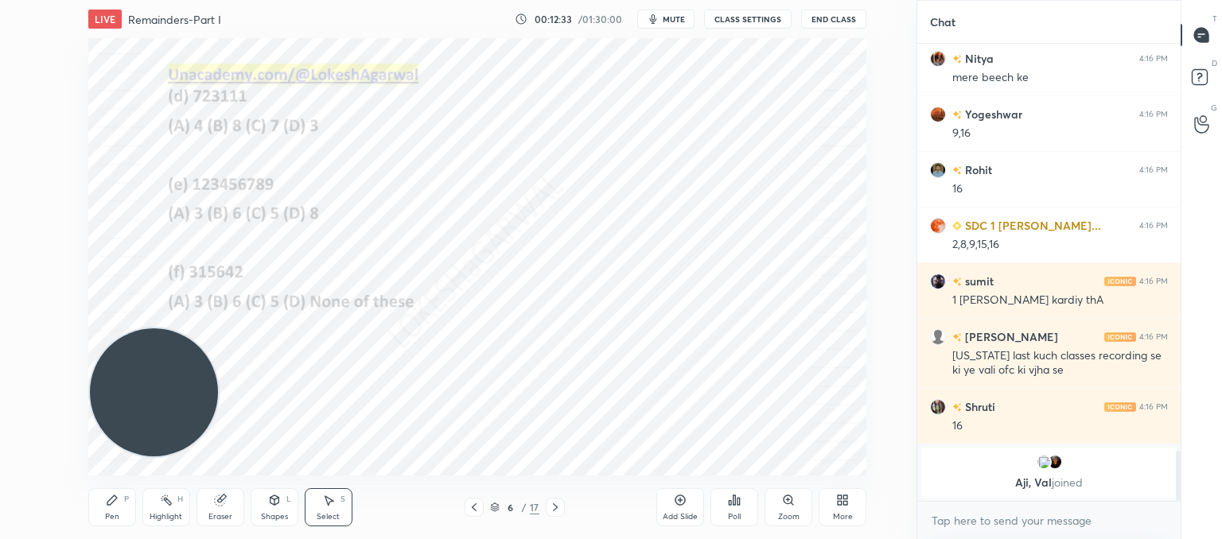
scroll to position [3570, 0]
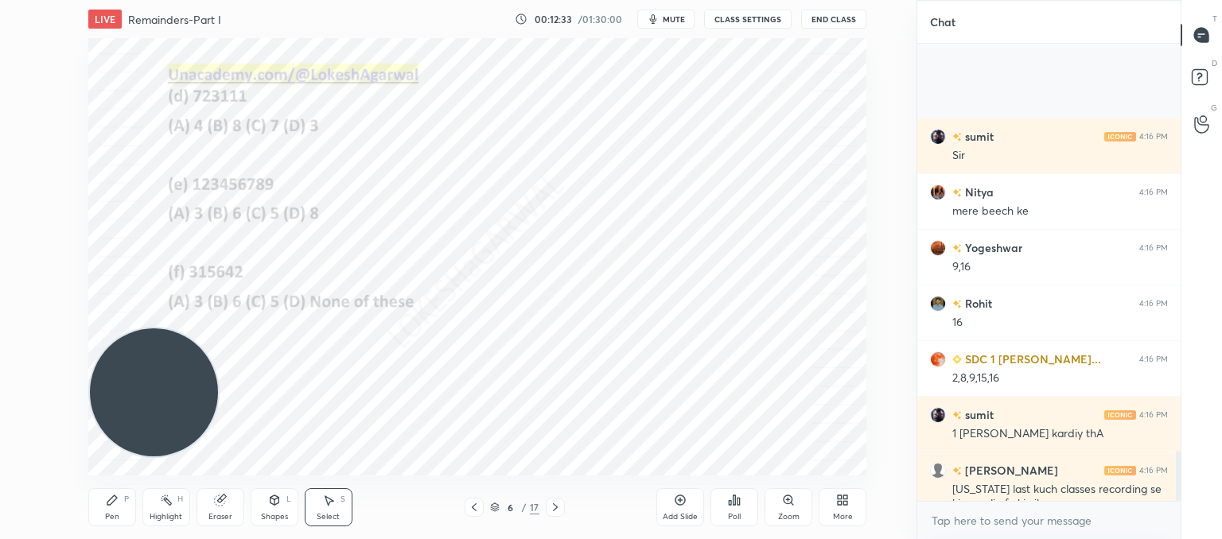
click at [471, 501] on icon at bounding box center [474, 507] width 13 height 13
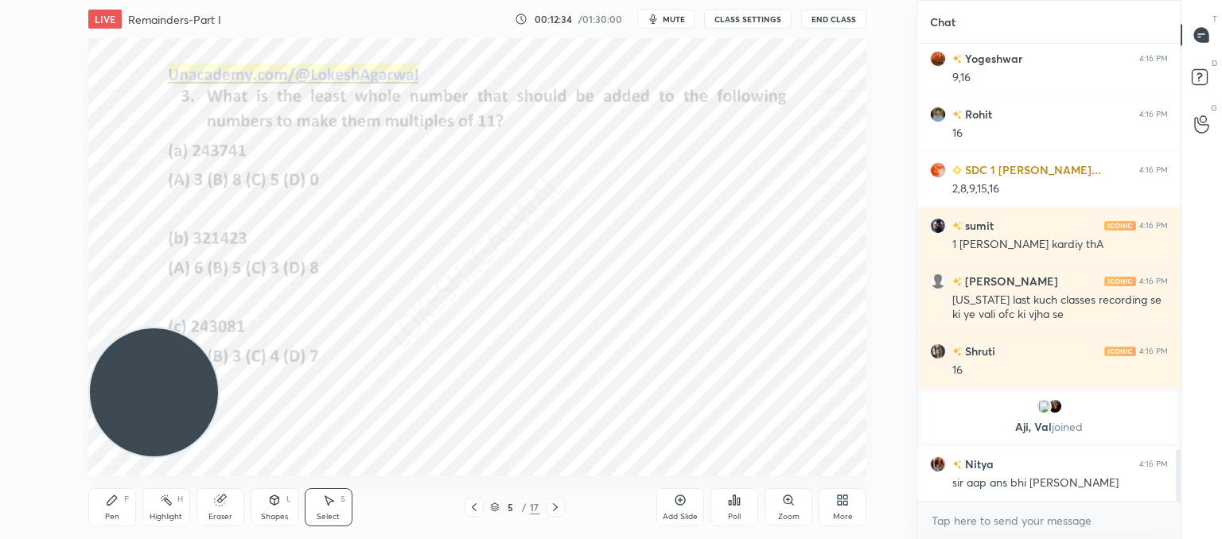
click at [471, 501] on icon at bounding box center [474, 507] width 13 height 13
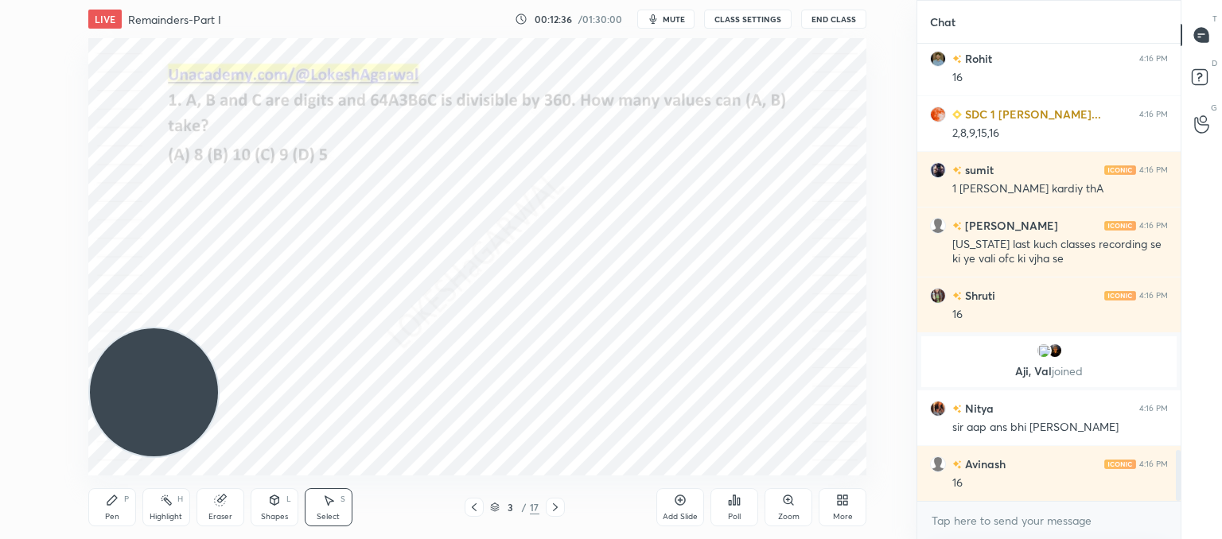
click at [471, 500] on div at bounding box center [474, 507] width 19 height 19
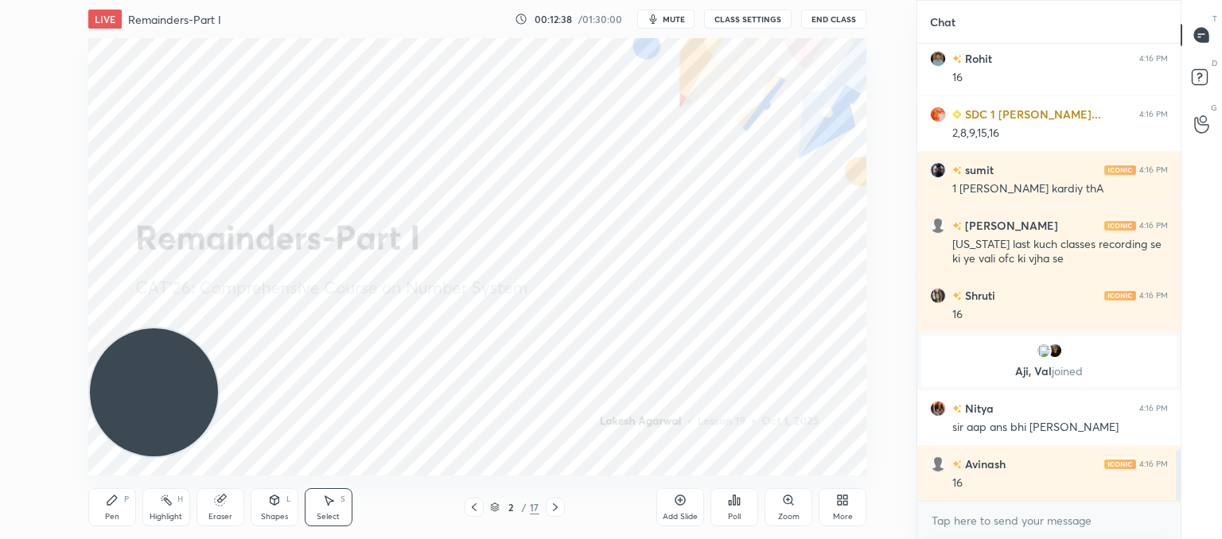
click at [553, 507] on icon at bounding box center [555, 507] width 13 height 13
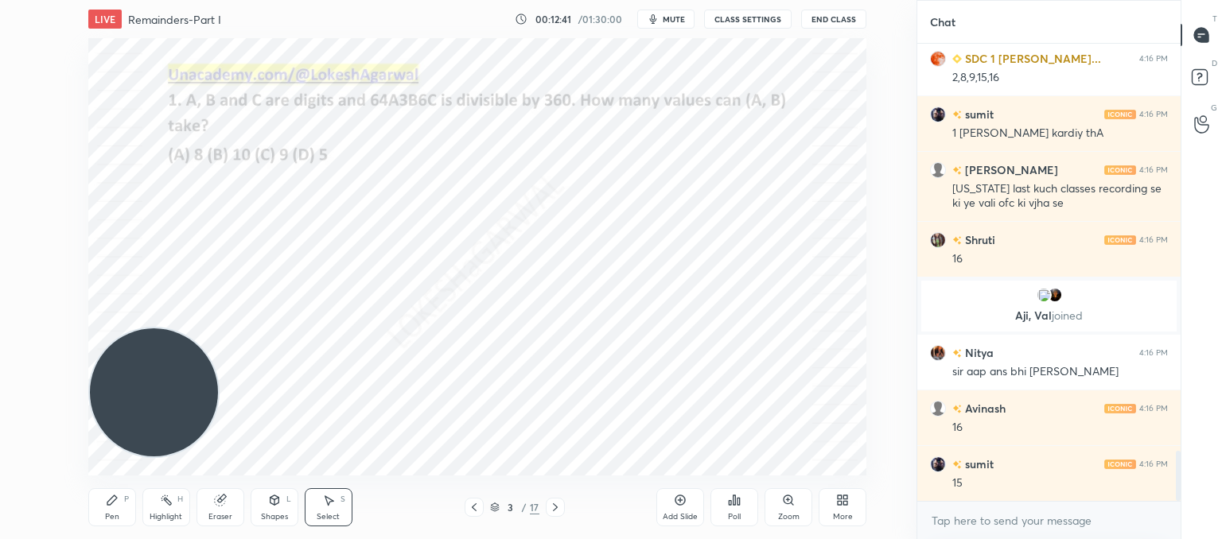
scroll to position [3737, 0]
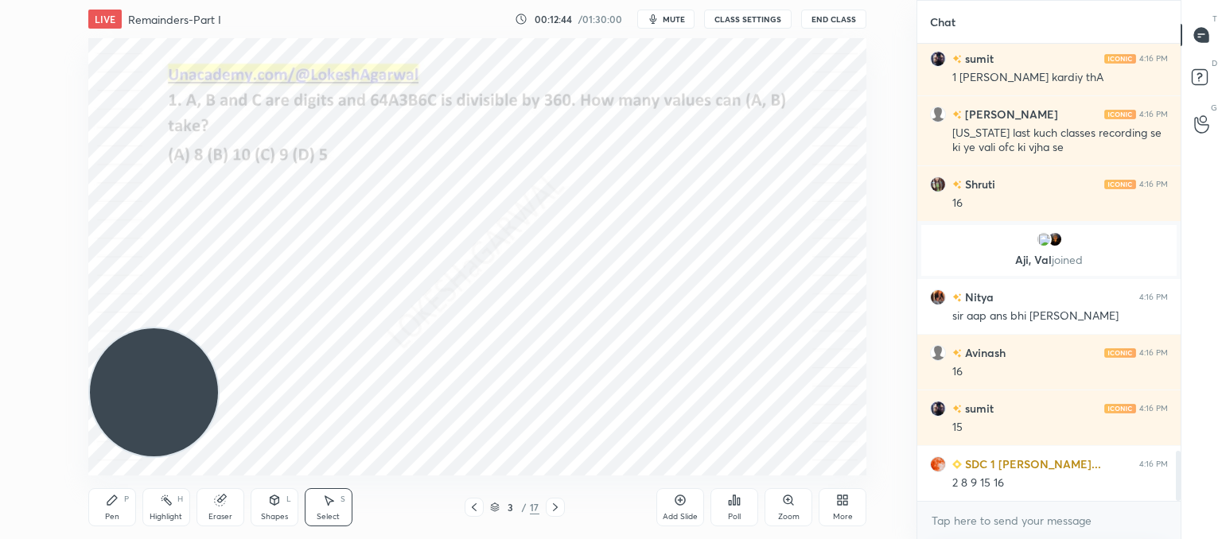
drag, startPoint x: 108, startPoint y: 510, endPoint x: 217, endPoint y: 395, distance: 158.1
click at [111, 507] on div "Pen P" at bounding box center [112, 507] width 48 height 38
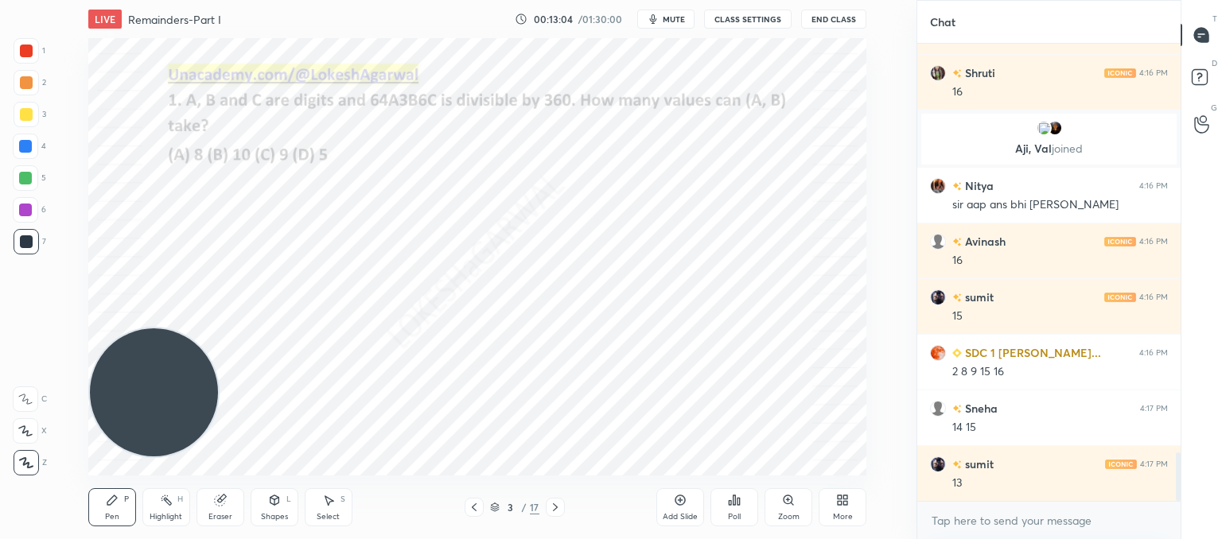
scroll to position [3904, 0]
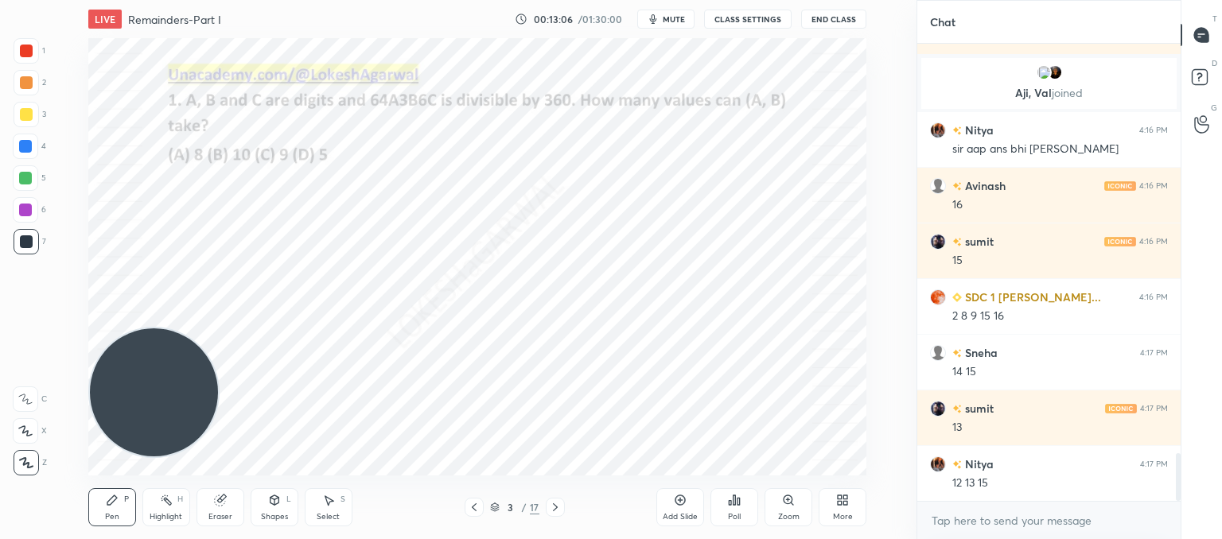
drag, startPoint x: 215, startPoint y: 515, endPoint x: 231, endPoint y: 494, distance: 26.7
click at [215, 514] on div "Eraser" at bounding box center [220, 517] width 24 height 8
drag, startPoint x: 111, startPoint y: 514, endPoint x: 193, endPoint y: 444, distance: 107.8
click at [114, 514] on div "Pen" at bounding box center [112, 517] width 14 height 8
drag, startPoint x: 326, startPoint y: 501, endPoint x: 329, endPoint y: 511, distance: 10.8
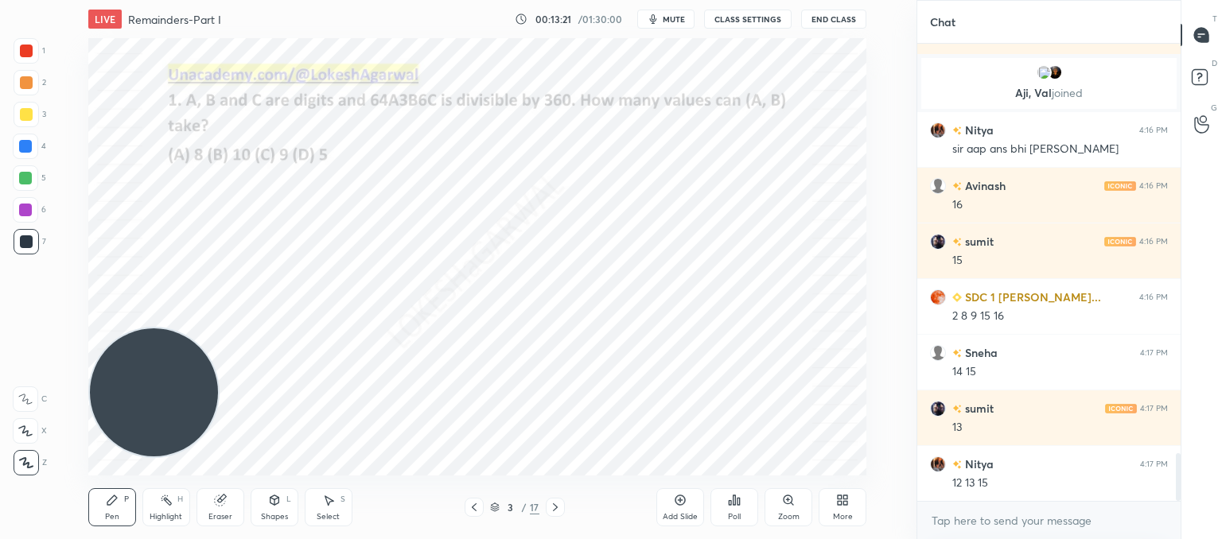
click at [325, 502] on icon at bounding box center [328, 500] width 13 height 13
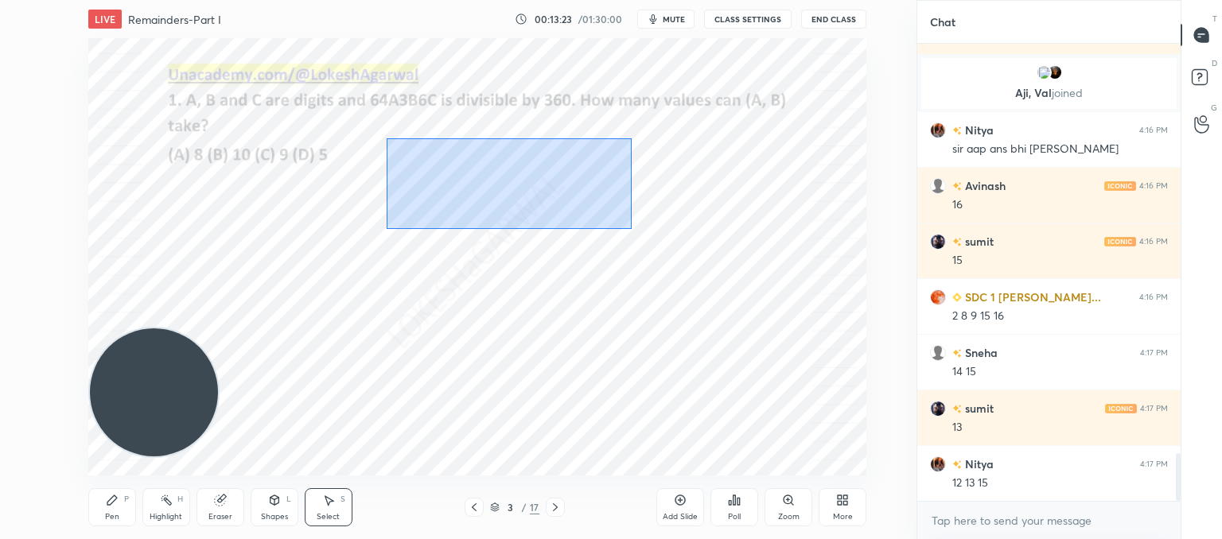
drag, startPoint x: 386, startPoint y: 138, endPoint x: 632, endPoint y: 229, distance: 262.0
click at [632, 229] on div "0 ° Undo Copy Paste here Duplicate Duplicate to new slide Delete" at bounding box center [477, 257] width 778 height 438
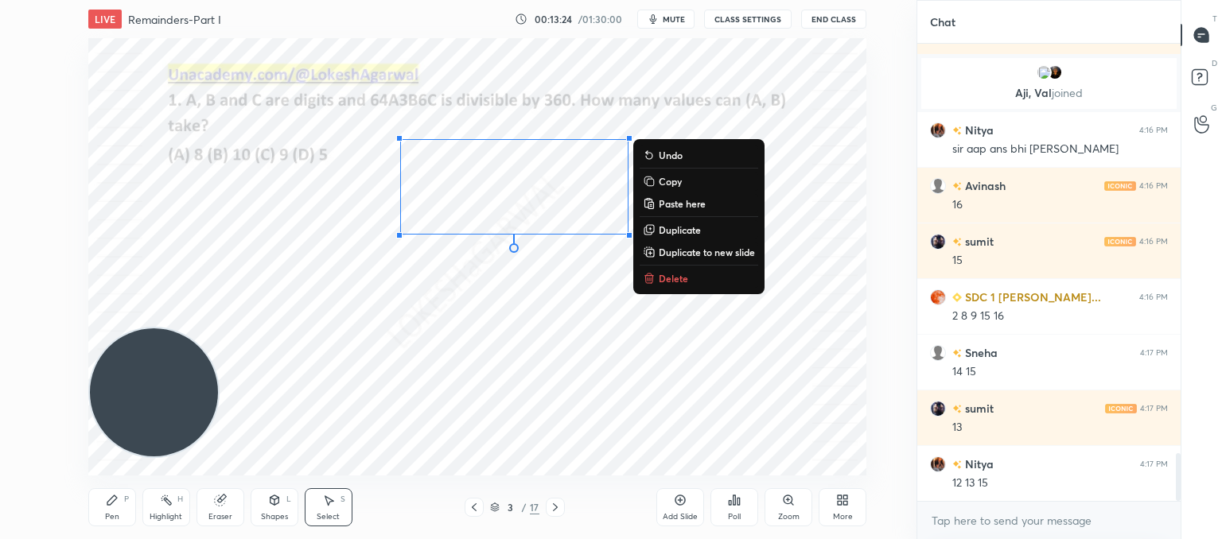
click at [685, 185] on button "Copy" at bounding box center [699, 181] width 119 height 19
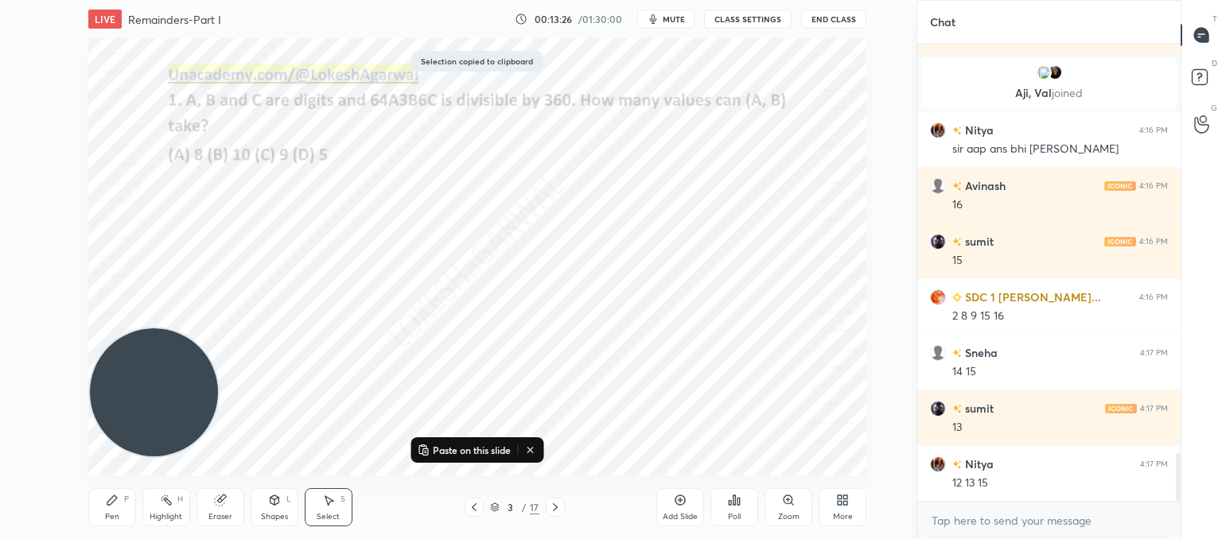
drag, startPoint x: 550, startPoint y: 508, endPoint x: 535, endPoint y: 470, distance: 41.4
click at [550, 507] on icon at bounding box center [555, 507] width 13 height 13
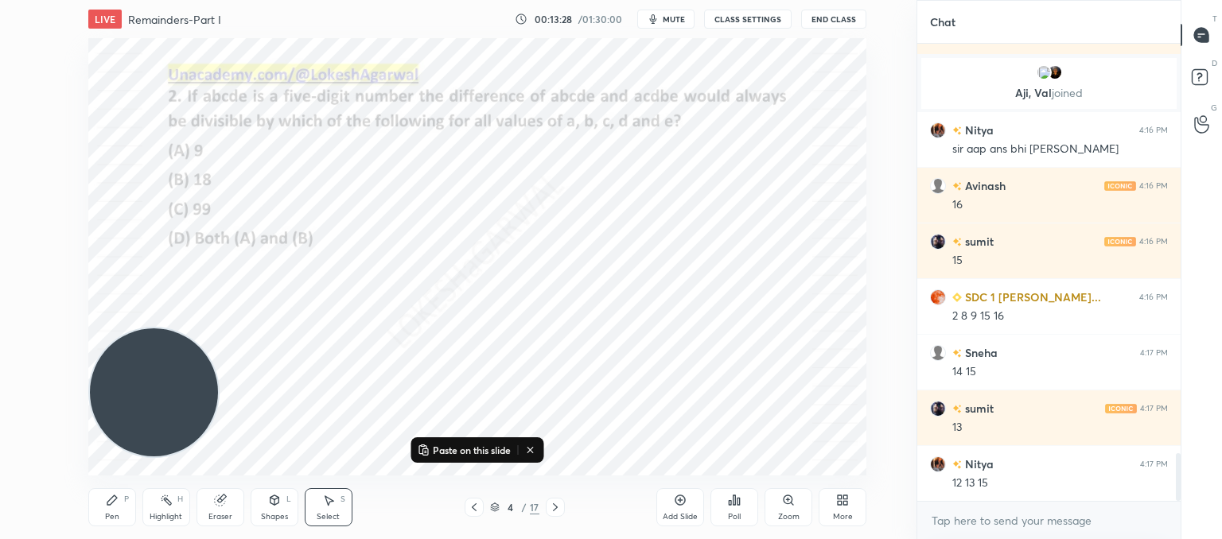
drag, startPoint x: 121, startPoint y: 503, endPoint x: 194, endPoint y: 428, distance: 104.6
click at [122, 502] on div "Pen P" at bounding box center [112, 507] width 48 height 38
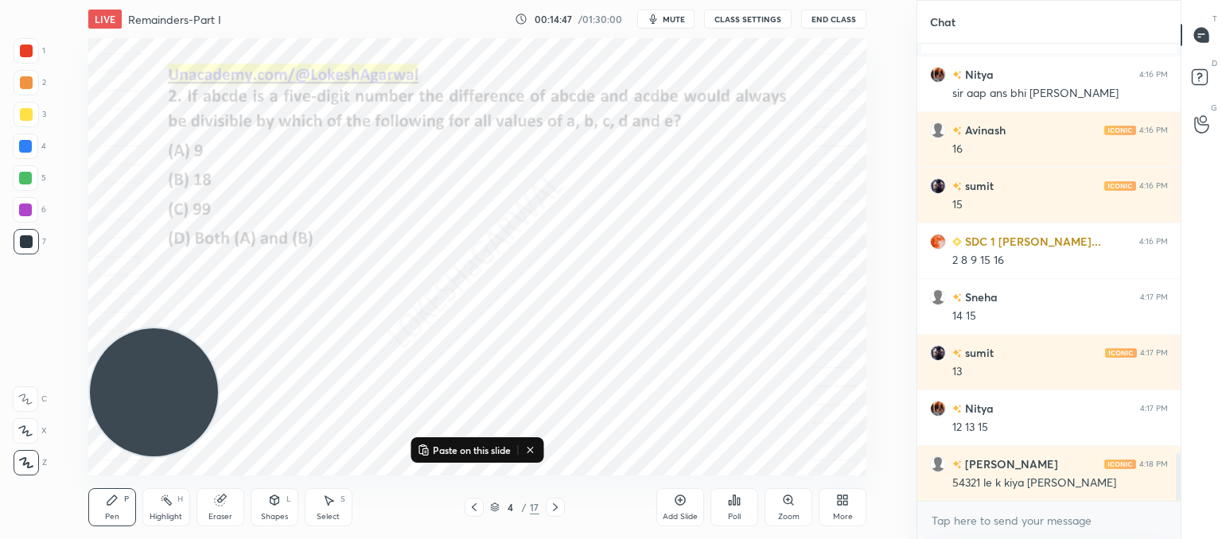
scroll to position [4016, 0]
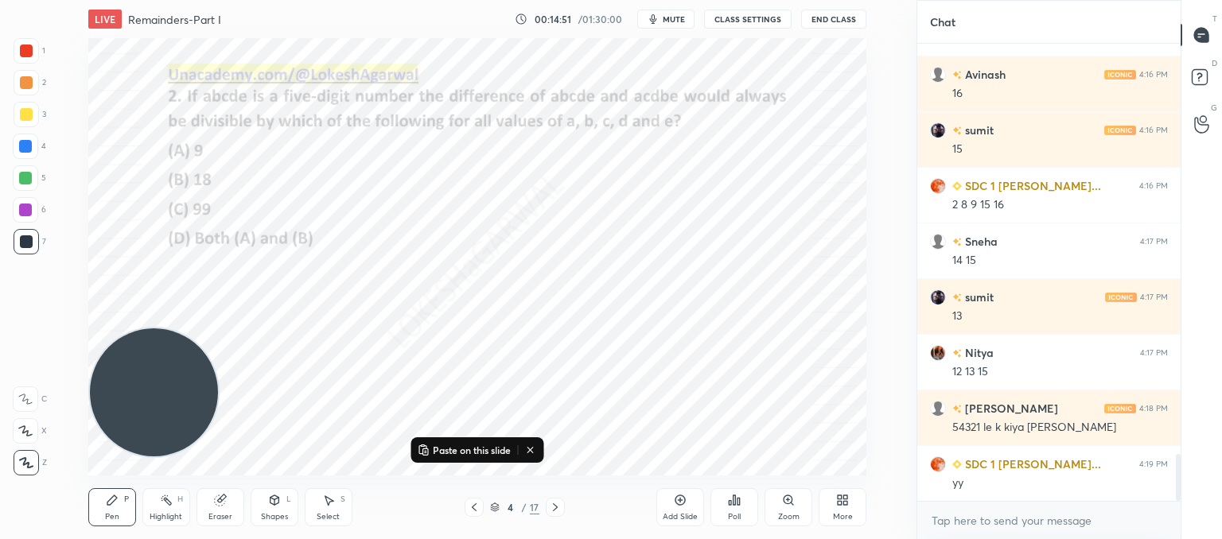
drag, startPoint x: 213, startPoint y: 507, endPoint x: 226, endPoint y: 488, distance: 22.3
click at [216, 504] on icon at bounding box center [220, 500] width 13 height 13
click at [121, 504] on div "Pen P" at bounding box center [112, 507] width 48 height 38
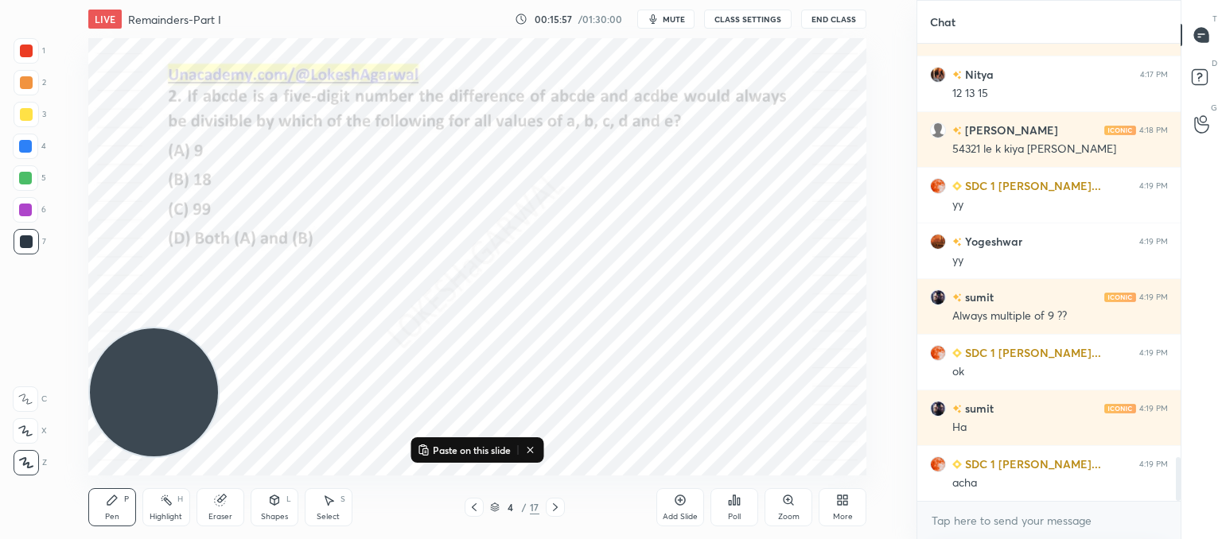
scroll to position [4350, 0]
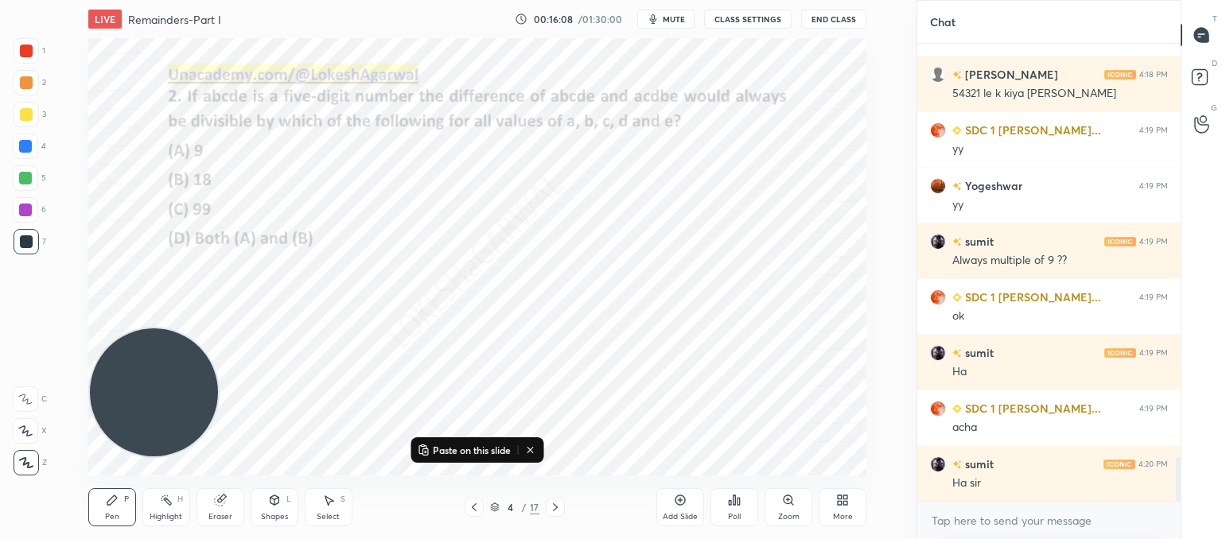
click at [554, 505] on icon at bounding box center [555, 507] width 13 height 13
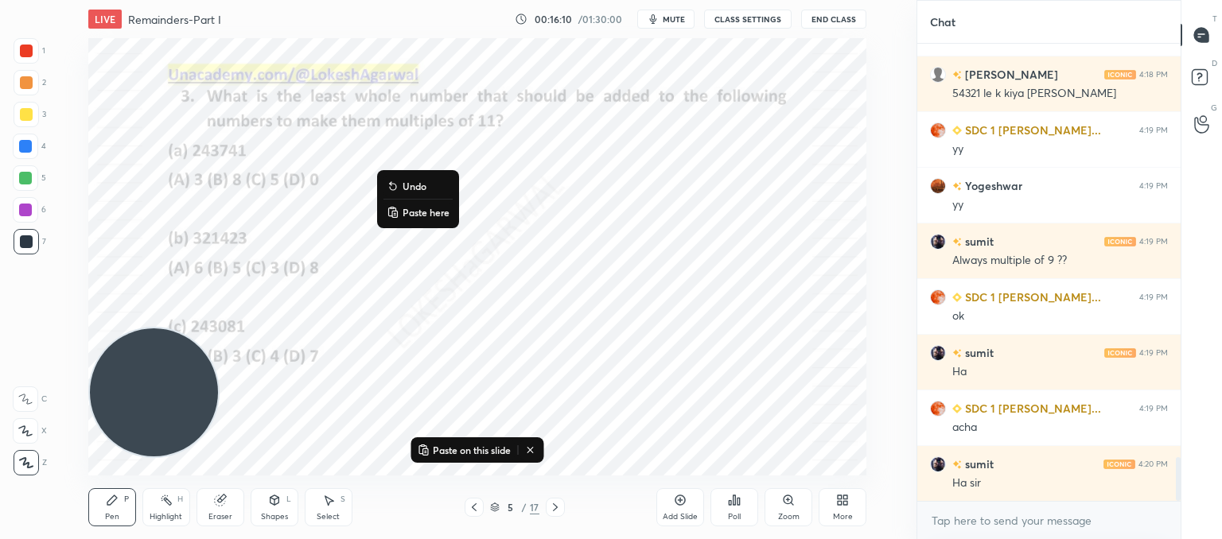
click at [411, 210] on p "Paste here" at bounding box center [426, 212] width 47 height 13
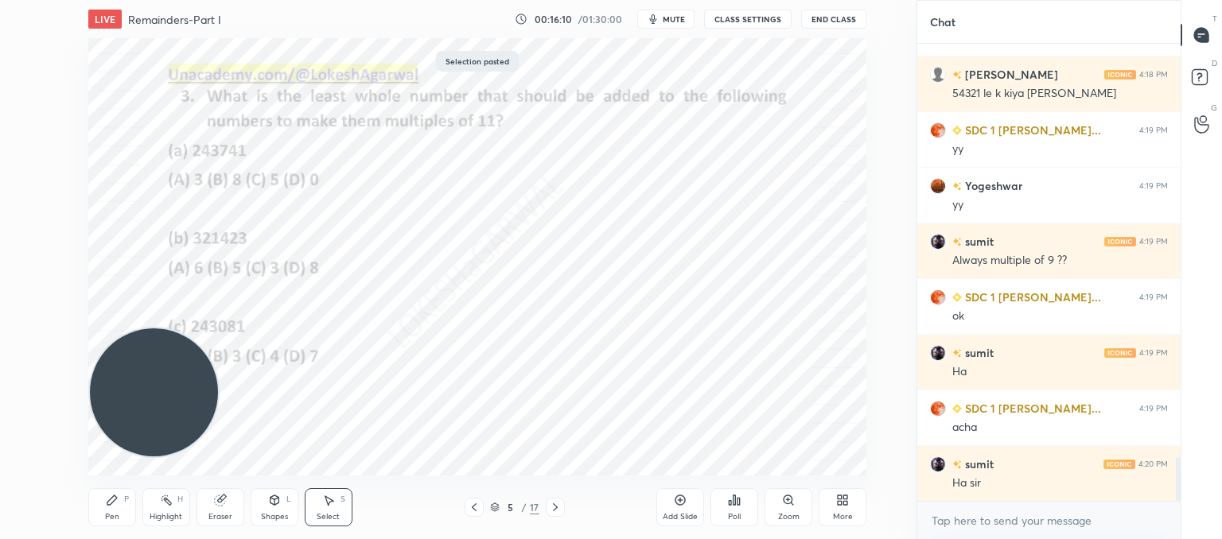
click at [578, 336] on div "0 ° Undo Copy Paste here Duplicate Duplicate to new slide Delete" at bounding box center [477, 257] width 778 height 438
click at [550, 501] on icon at bounding box center [555, 507] width 13 height 13
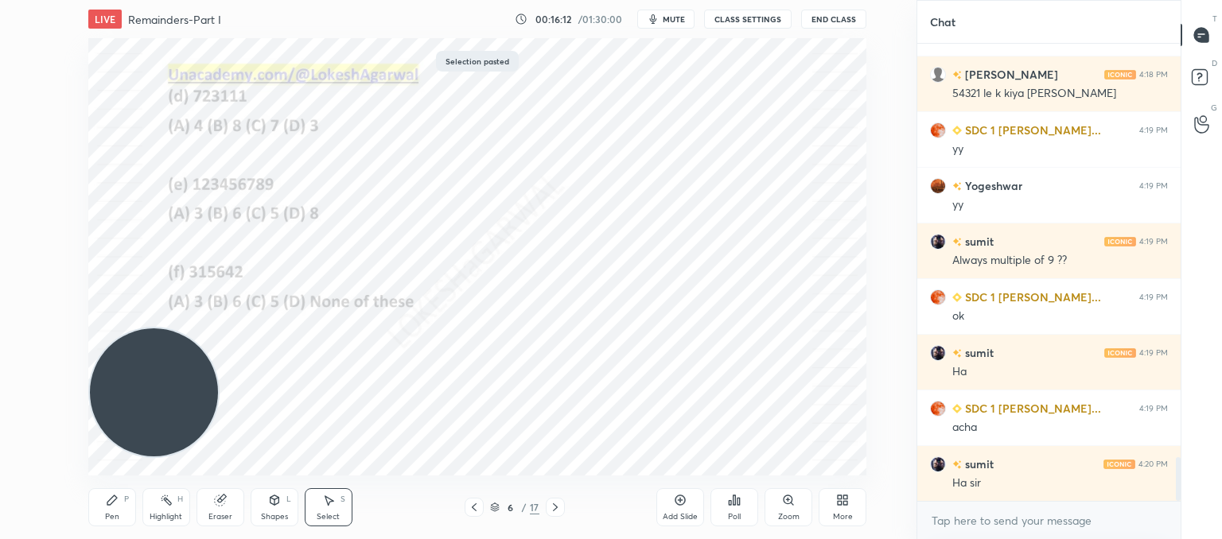
click at [550, 501] on icon at bounding box center [555, 507] width 13 height 13
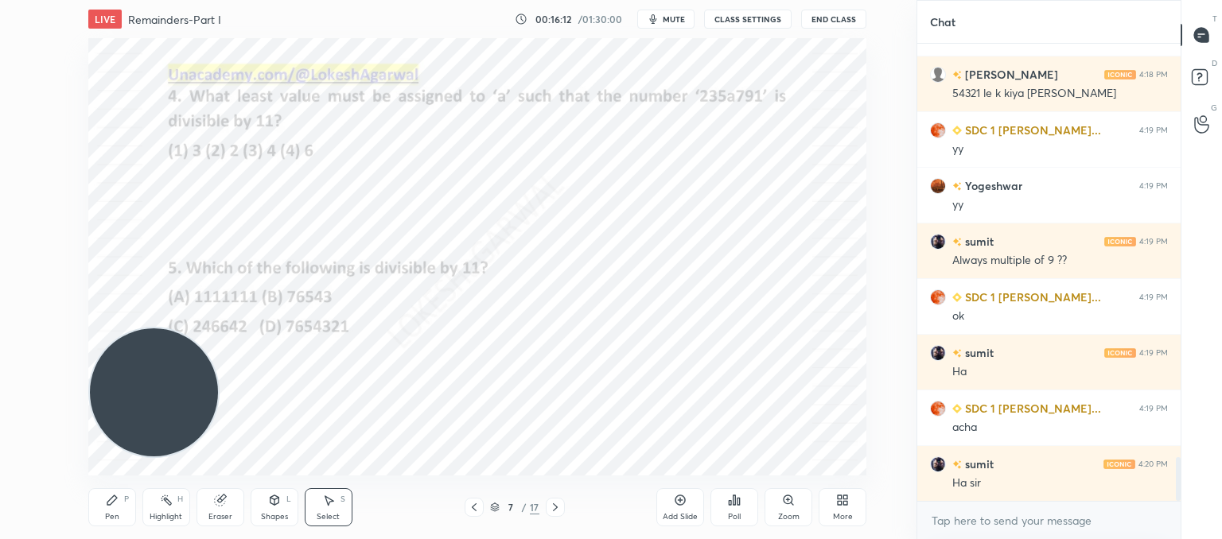
click at [550, 501] on icon at bounding box center [555, 507] width 13 height 13
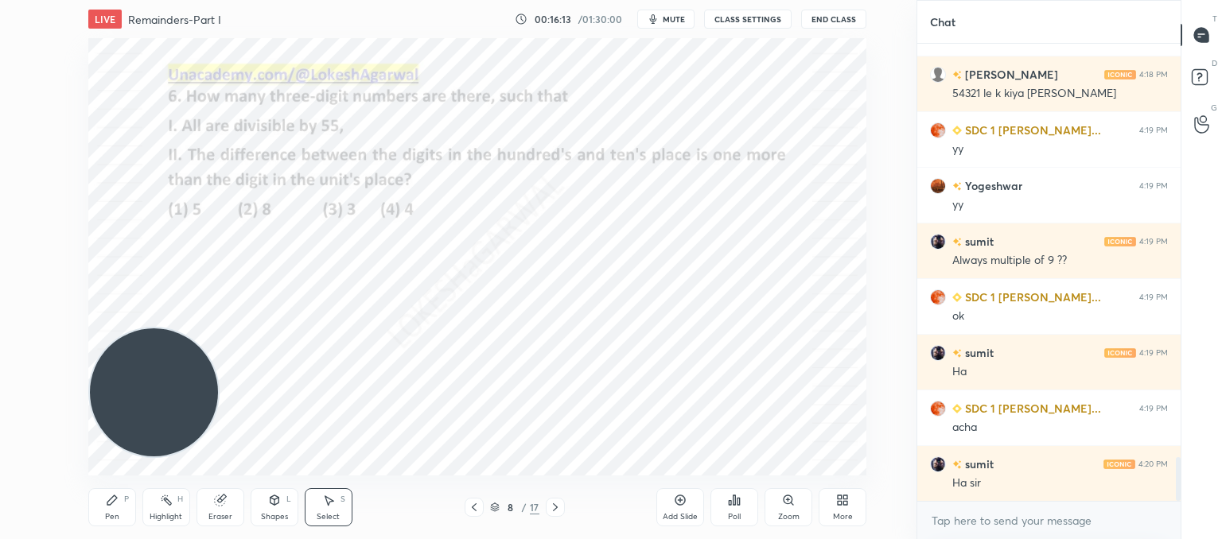
click at [550, 501] on icon at bounding box center [555, 507] width 13 height 13
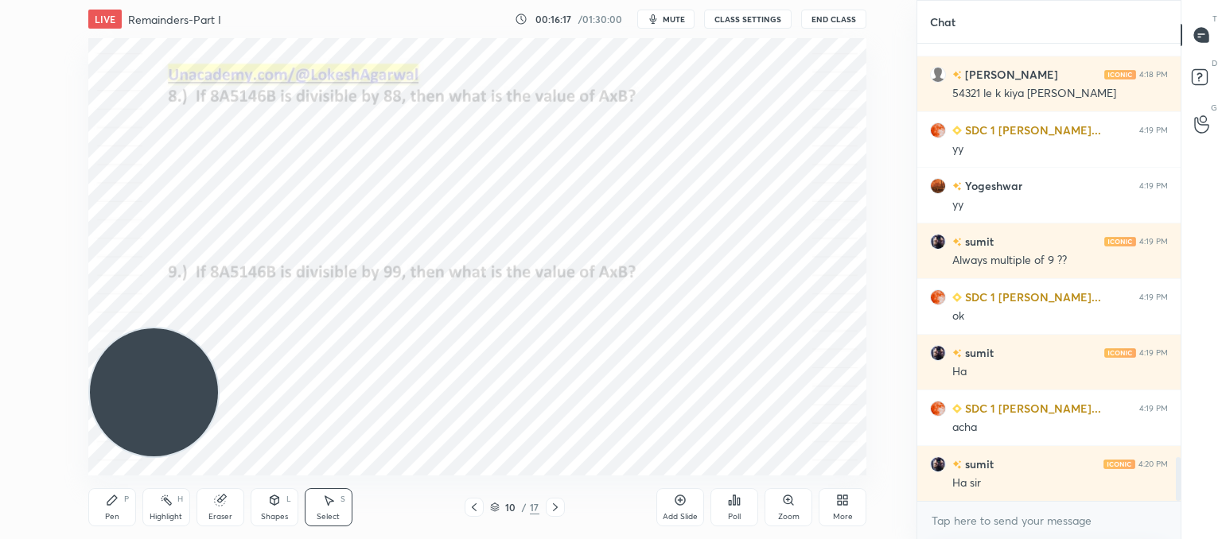
click at [476, 505] on icon at bounding box center [474, 507] width 13 height 13
click at [475, 507] on icon at bounding box center [474, 507] width 13 height 13
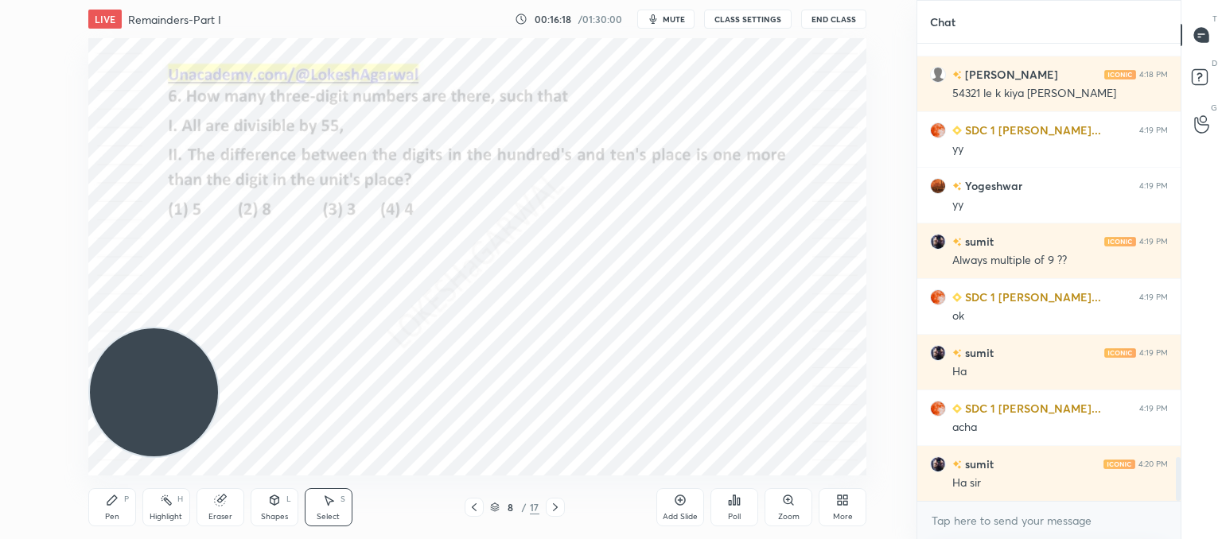
click at [475, 508] on icon at bounding box center [474, 507] width 13 height 13
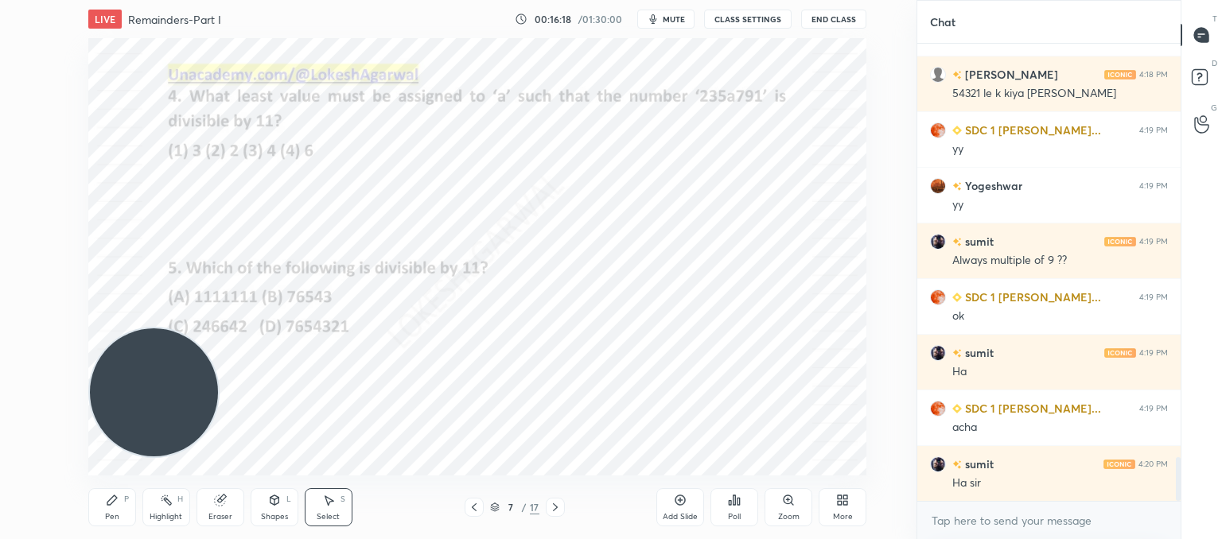
click at [477, 508] on icon at bounding box center [474, 507] width 13 height 13
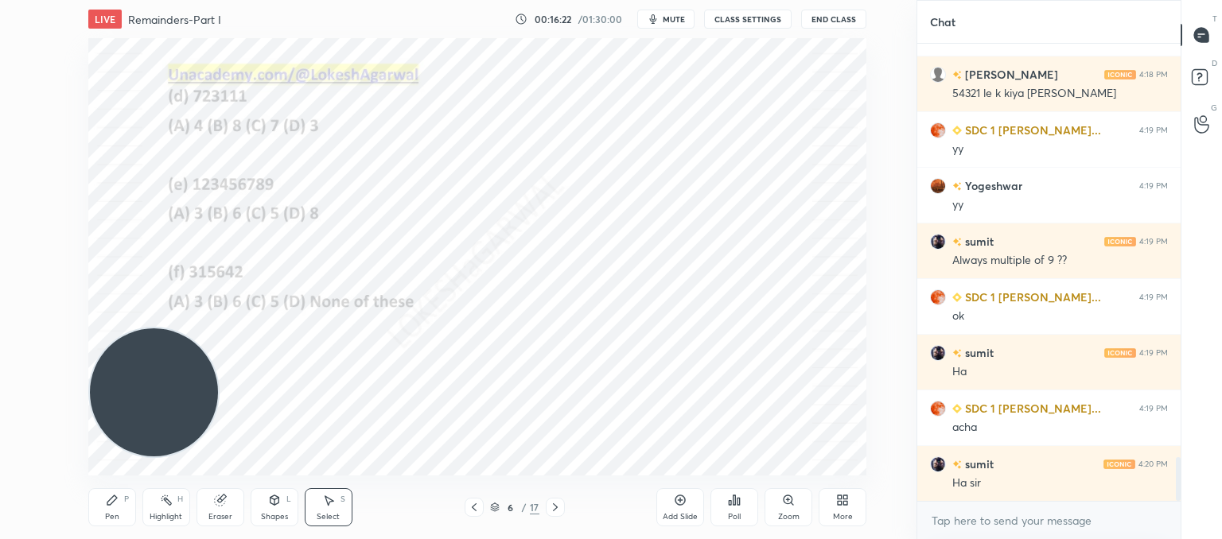
drag, startPoint x: 558, startPoint y: 506, endPoint x: 504, endPoint y: 473, distance: 63.2
click at [558, 507] on icon at bounding box center [555, 507] width 13 height 13
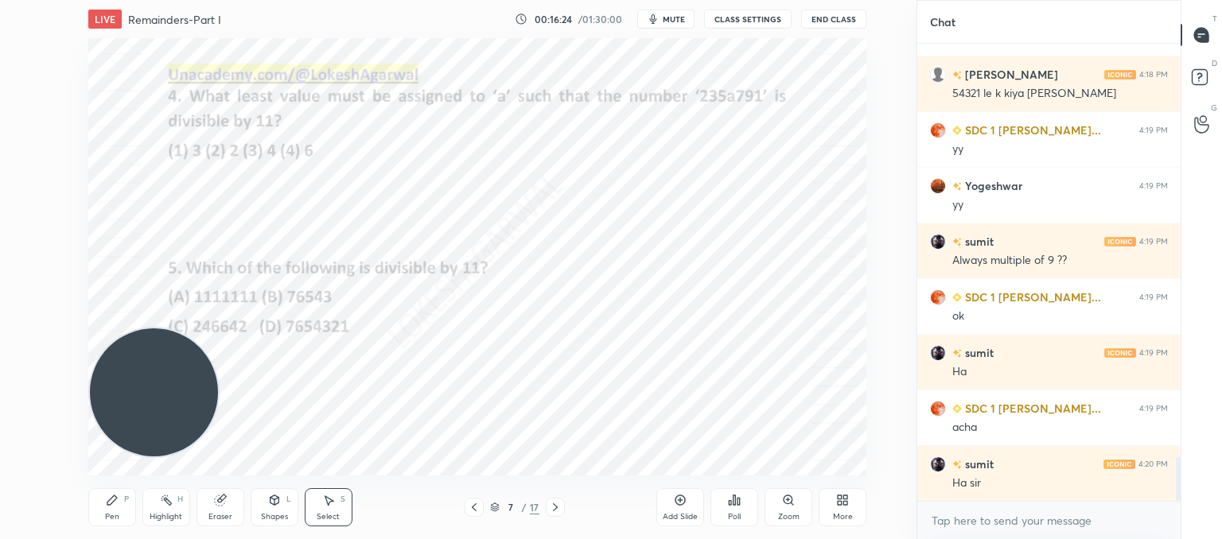
drag, startPoint x: 114, startPoint y: 504, endPoint x: 111, endPoint y: 387, distance: 117.0
click at [115, 504] on icon at bounding box center [112, 500] width 13 height 13
click at [544, 504] on div "7 / 17" at bounding box center [515, 507] width 100 height 19
click at [558, 505] on icon at bounding box center [555, 507] width 13 height 13
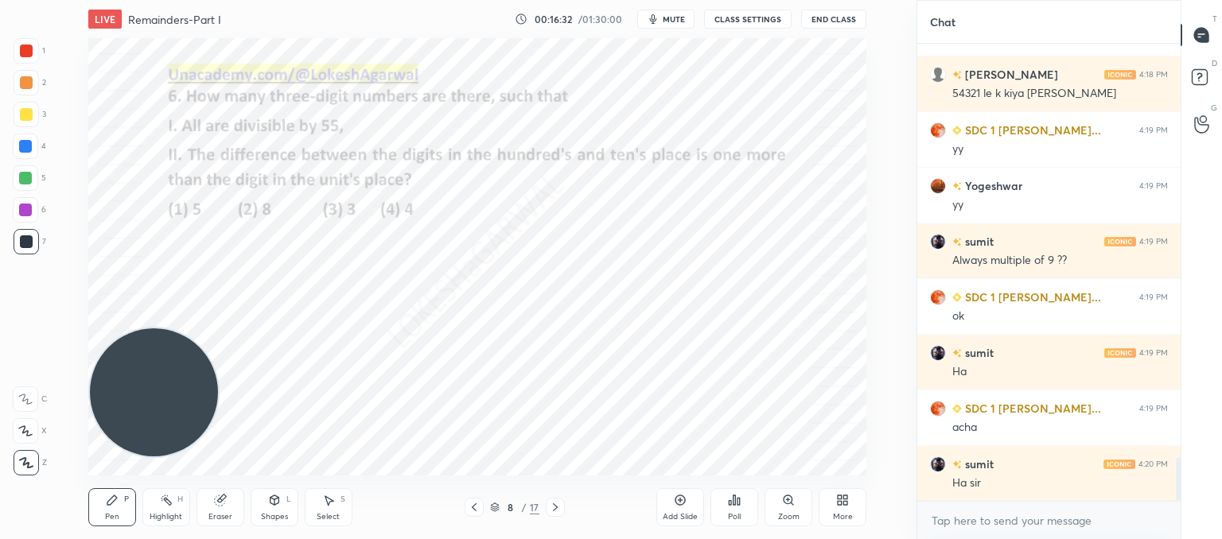
click at [553, 500] on div at bounding box center [555, 507] width 19 height 19
click at [555, 506] on icon at bounding box center [555, 508] width 5 height 8
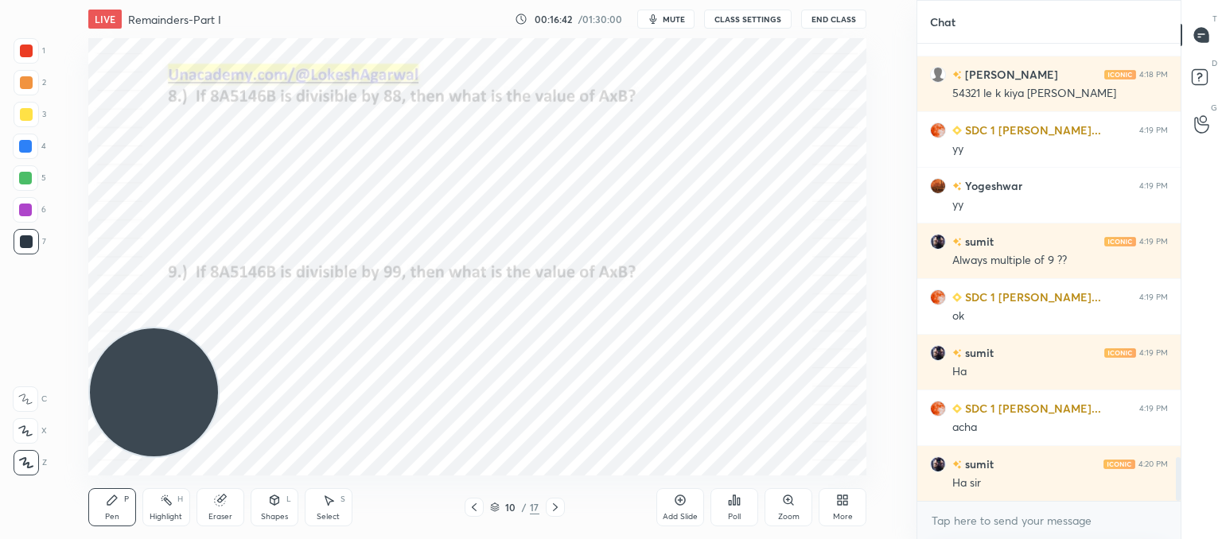
click at [321, 507] on div "Select S" at bounding box center [329, 507] width 48 height 38
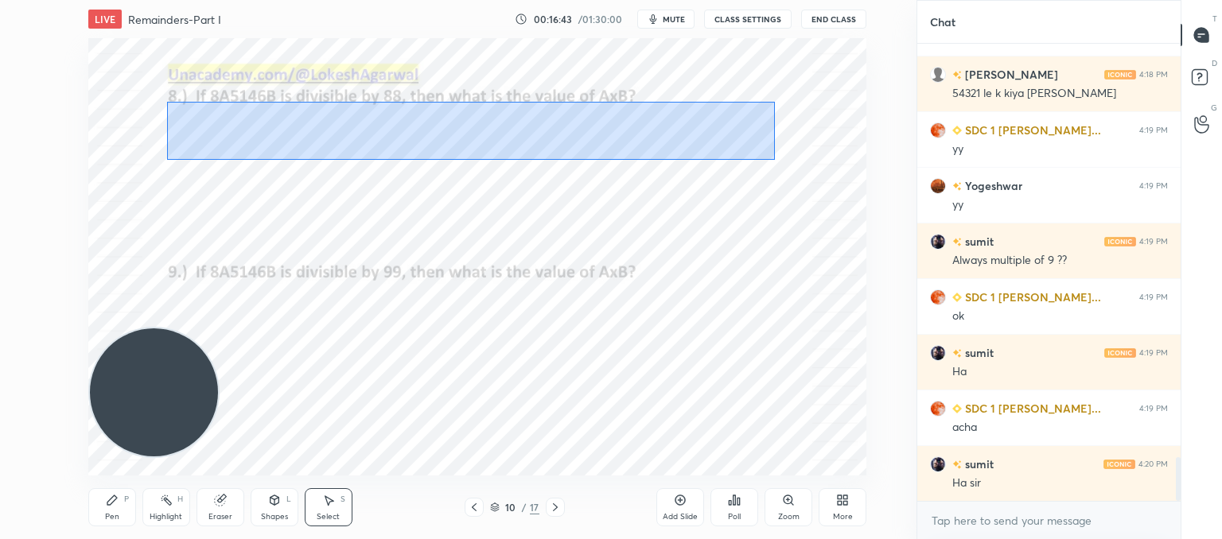
drag, startPoint x: 164, startPoint y: 101, endPoint x: 770, endPoint y: 160, distance: 609.0
click at [775, 161] on div "0 ° Undo Copy Paste here Duplicate Duplicate to new slide Delete" at bounding box center [477, 257] width 778 height 438
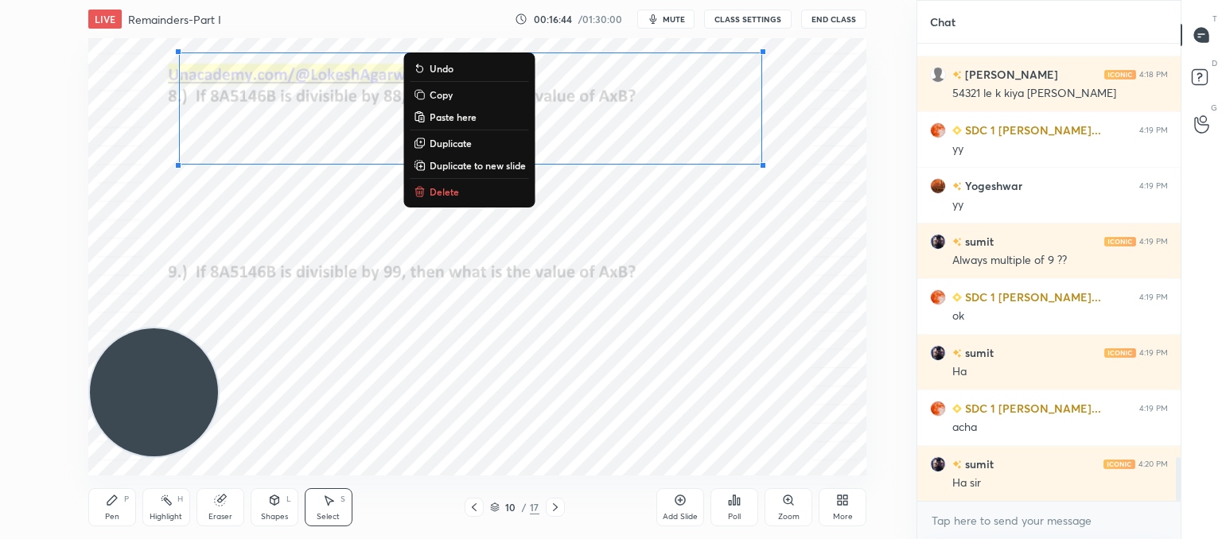
click at [448, 194] on p "Delete" at bounding box center [444, 191] width 29 height 13
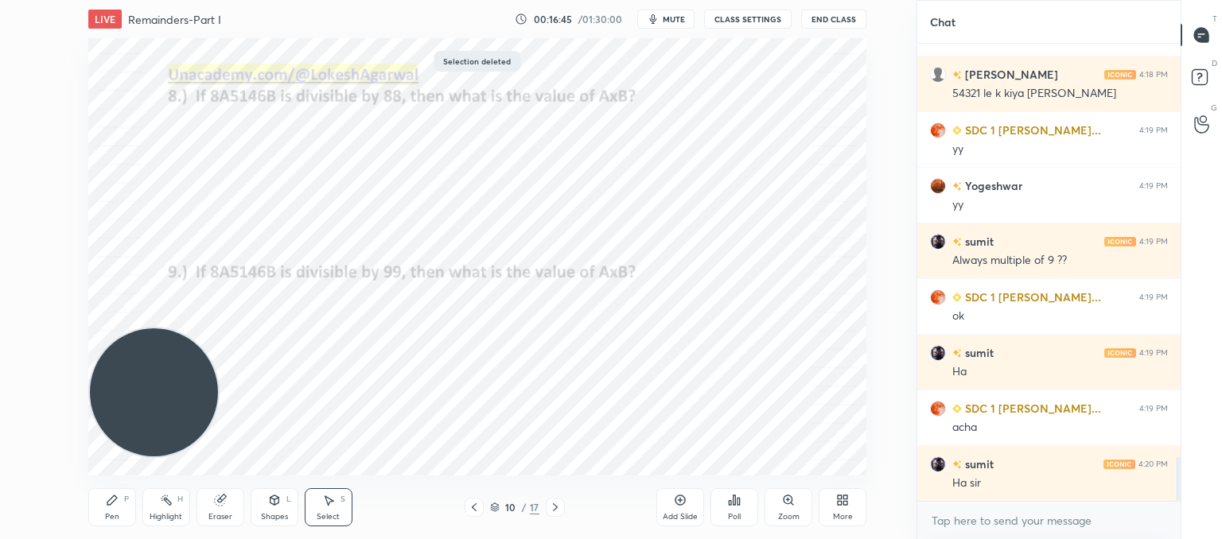
click at [112, 506] on icon at bounding box center [112, 500] width 13 height 13
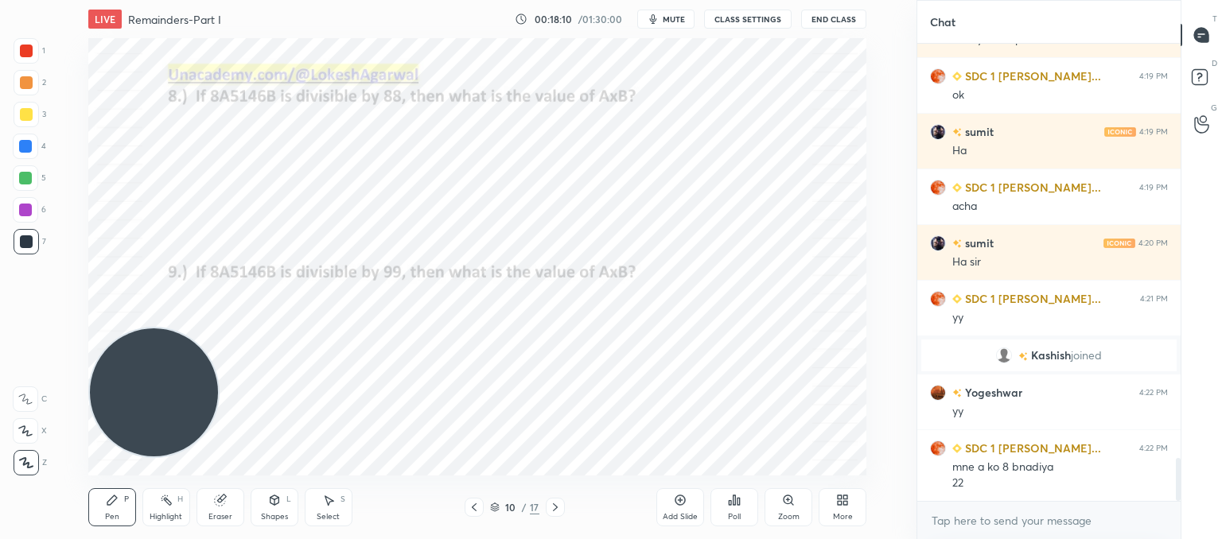
scroll to position [4393, 0]
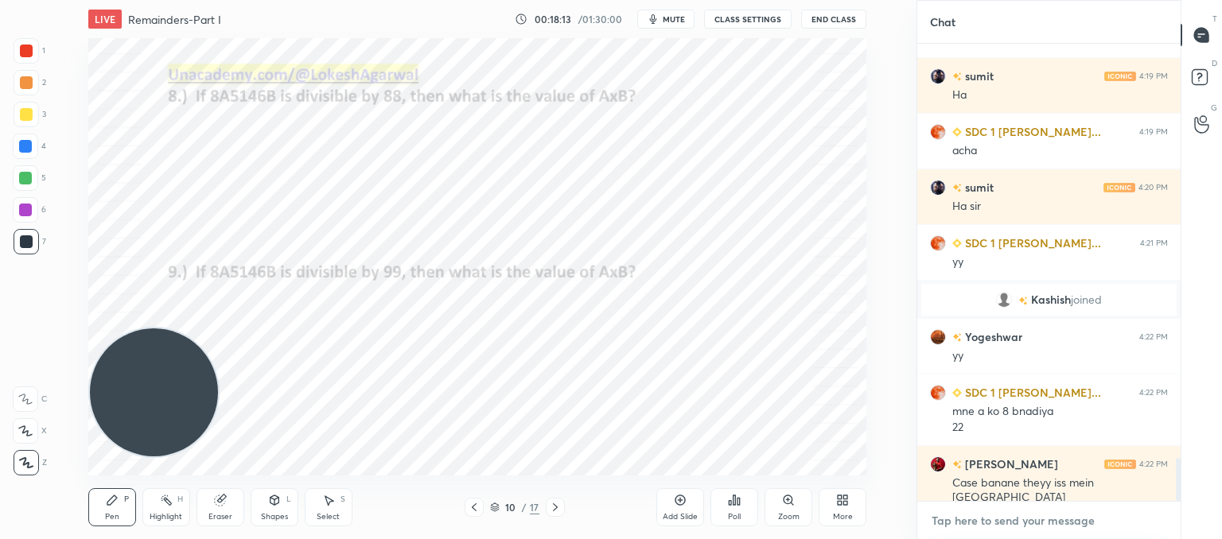
click at [1000, 516] on textarea at bounding box center [1049, 520] width 238 height 25
click at [228, 500] on div "Eraser" at bounding box center [220, 507] width 48 height 38
click at [111, 501] on icon at bounding box center [112, 501] width 10 height 10
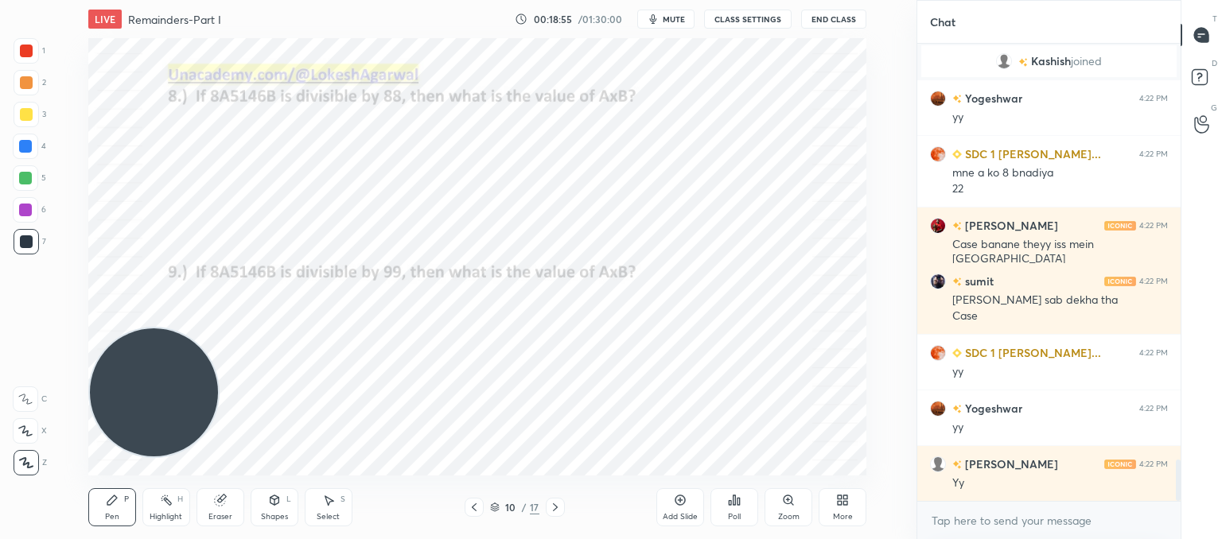
scroll to position [4687, 0]
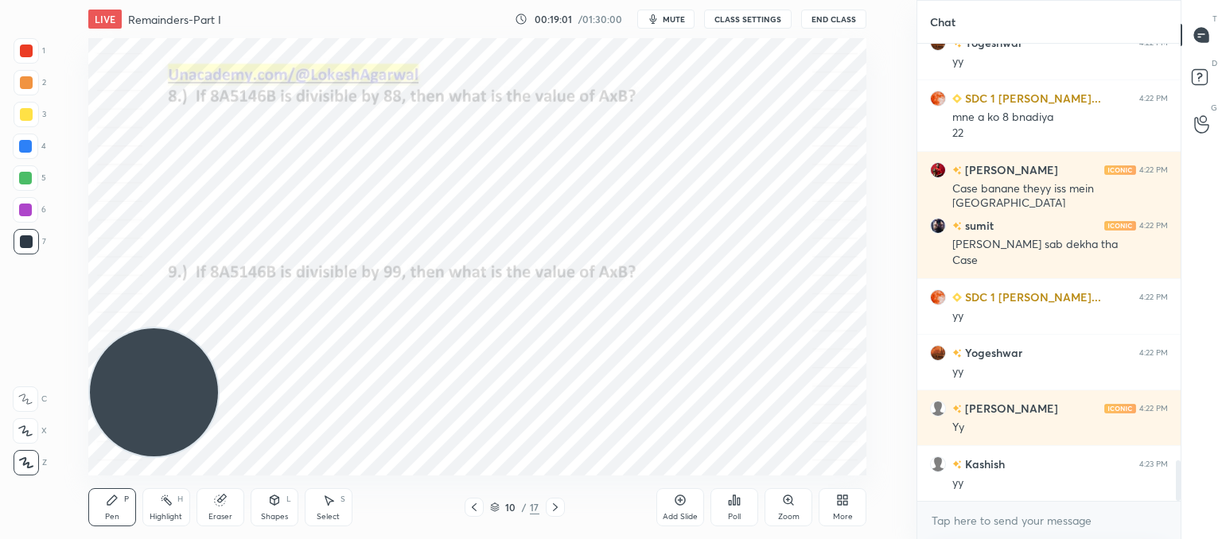
click at [216, 508] on div "Eraser" at bounding box center [220, 507] width 48 height 38
click at [113, 515] on div "Pen" at bounding box center [112, 517] width 14 height 8
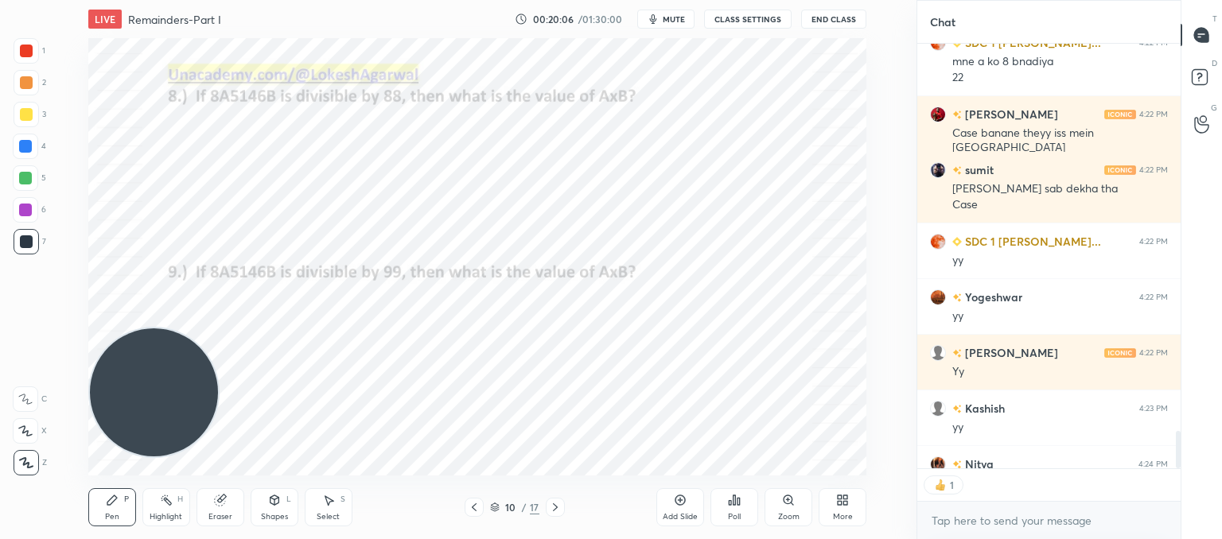
scroll to position [6, 5]
click at [955, 520] on textarea at bounding box center [1049, 520] width 238 height 25
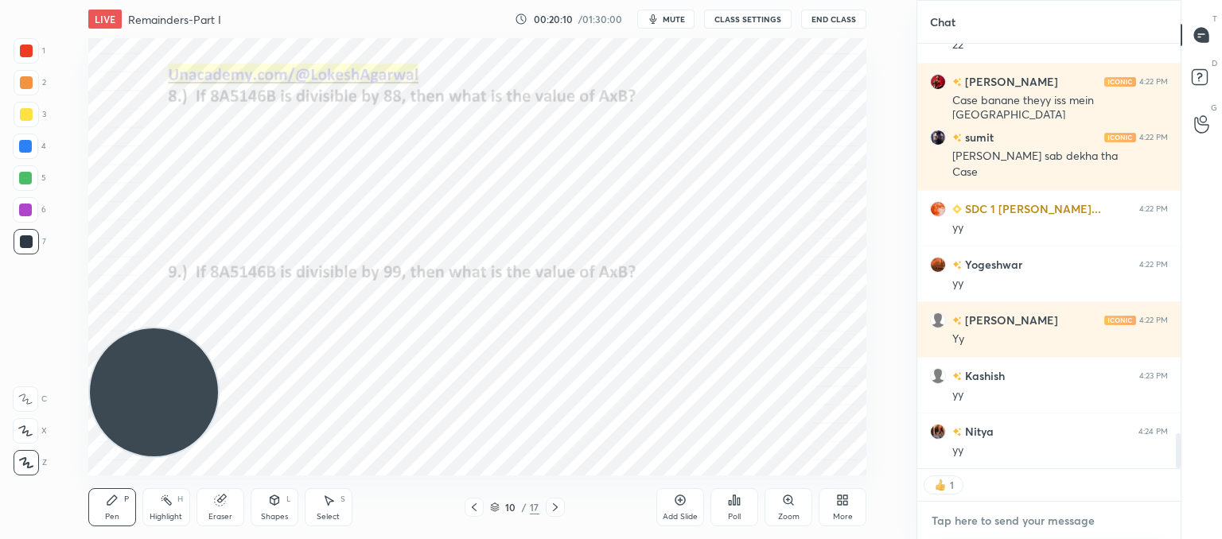
scroll to position [4830, 0]
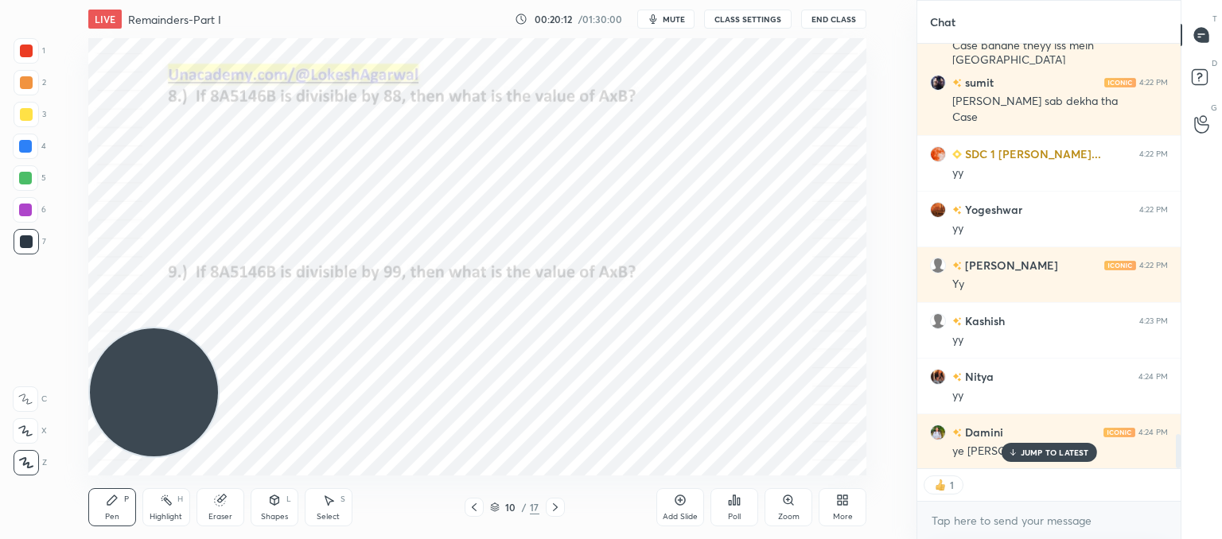
click at [1025, 449] on p "JUMP TO LATEST" at bounding box center [1055, 453] width 68 height 10
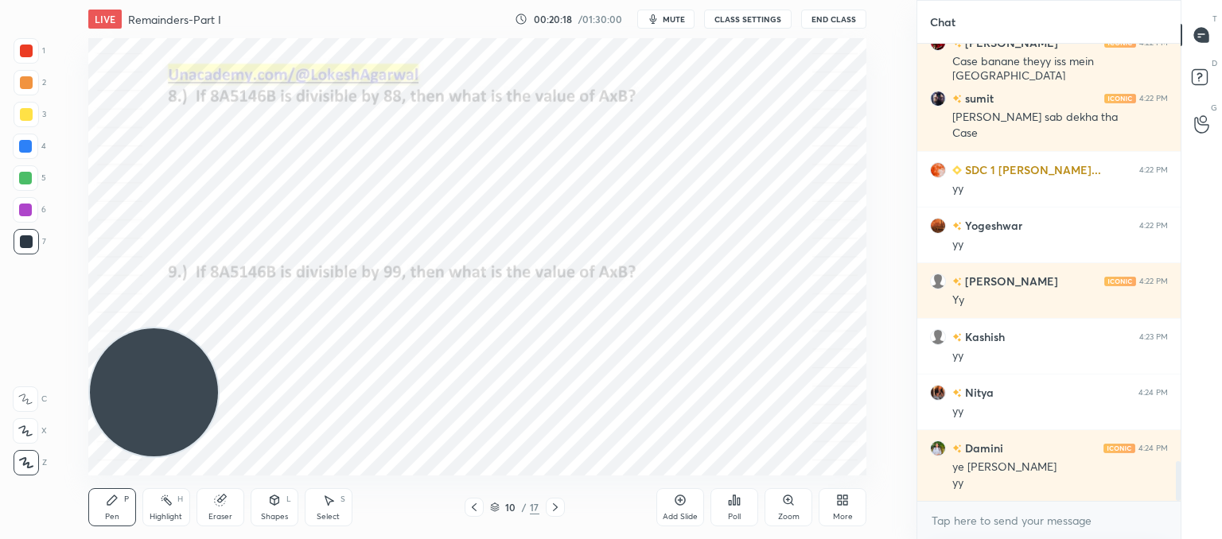
scroll to position [4870, 0]
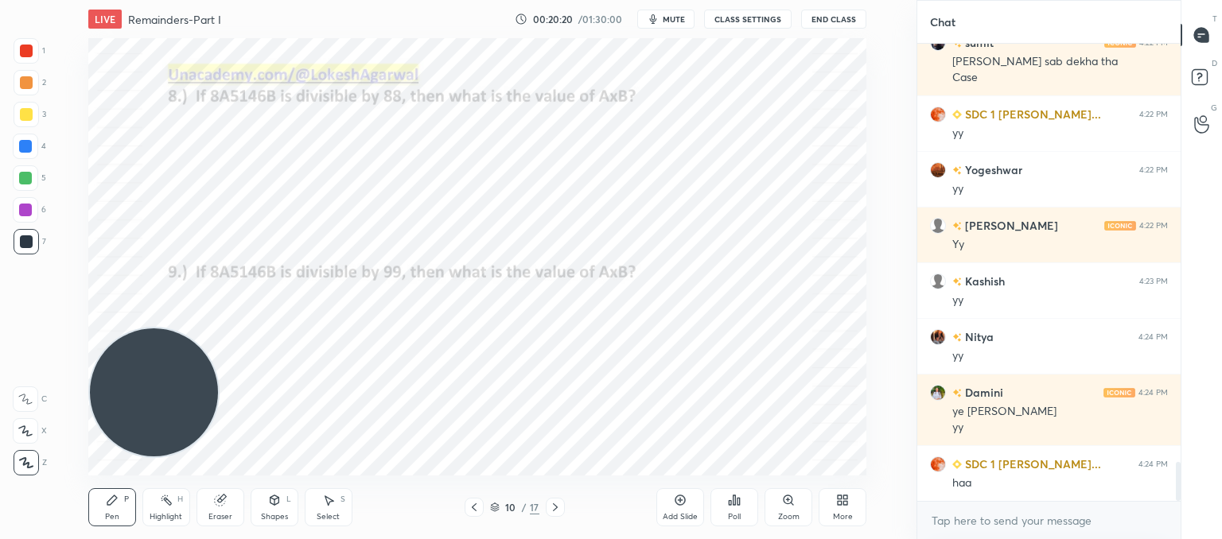
click at [557, 504] on icon at bounding box center [555, 507] width 13 height 13
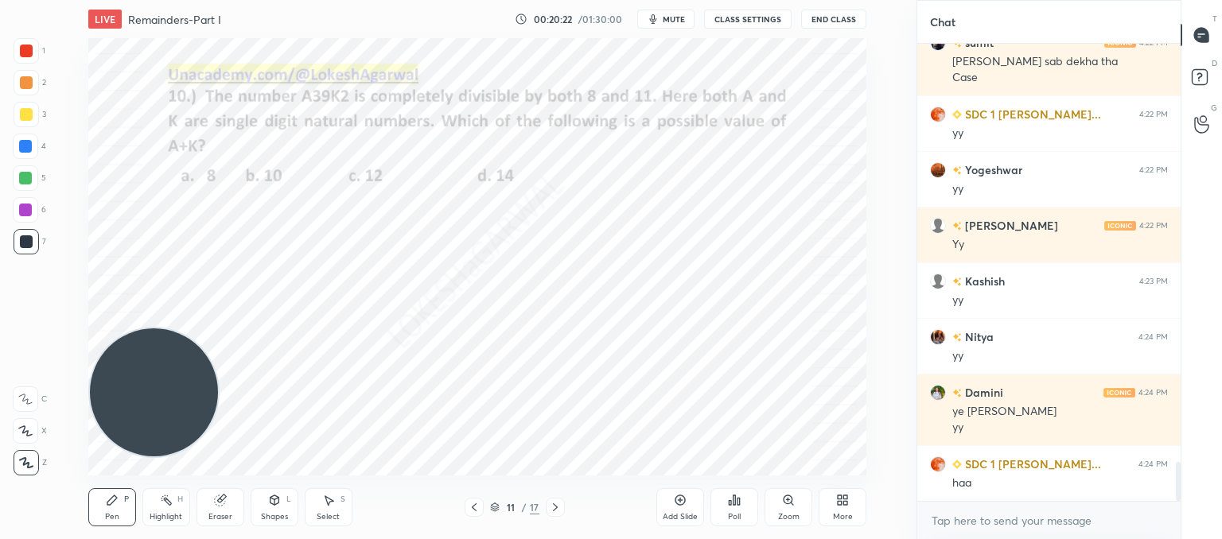
click at [555, 503] on icon at bounding box center [555, 507] width 13 height 13
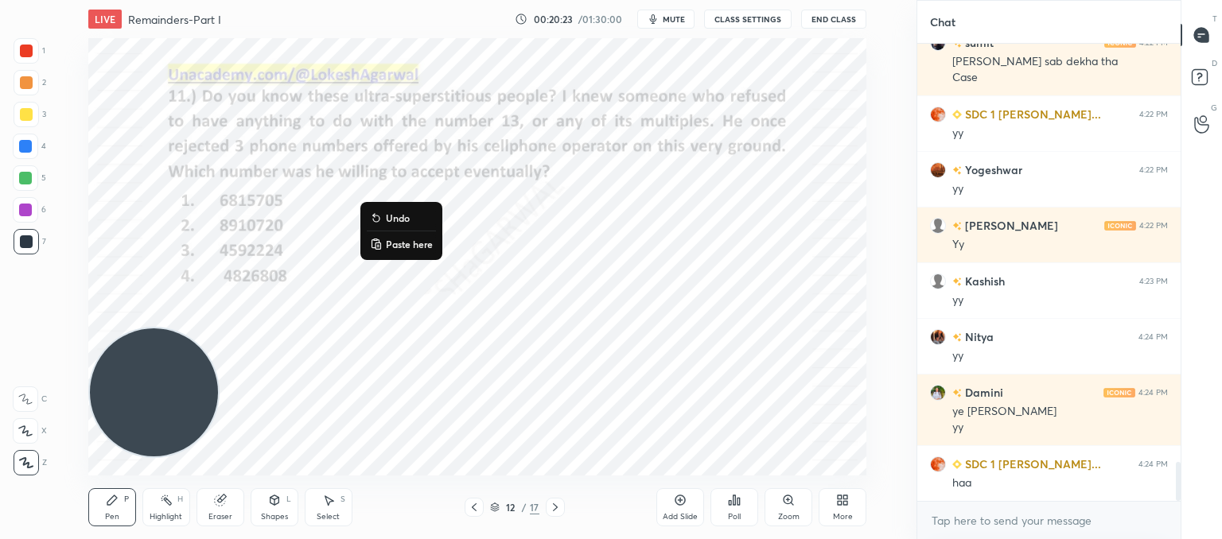
click at [404, 249] on p "Paste here" at bounding box center [409, 244] width 47 height 13
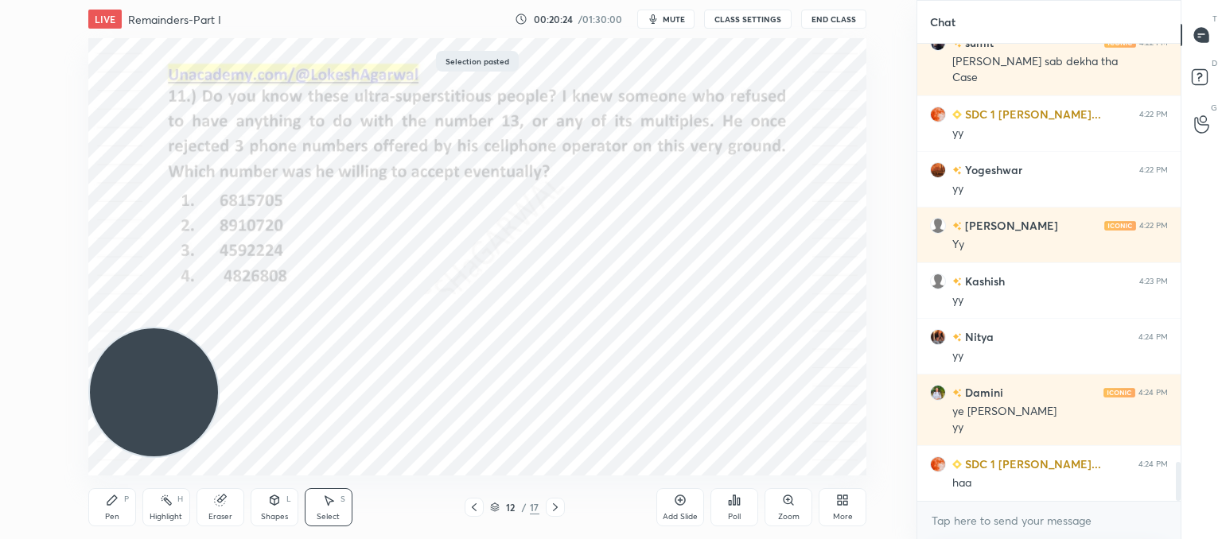
click at [554, 368] on div "0 ° Undo Copy Paste here Duplicate Duplicate to new slide Delete" at bounding box center [477, 257] width 778 height 438
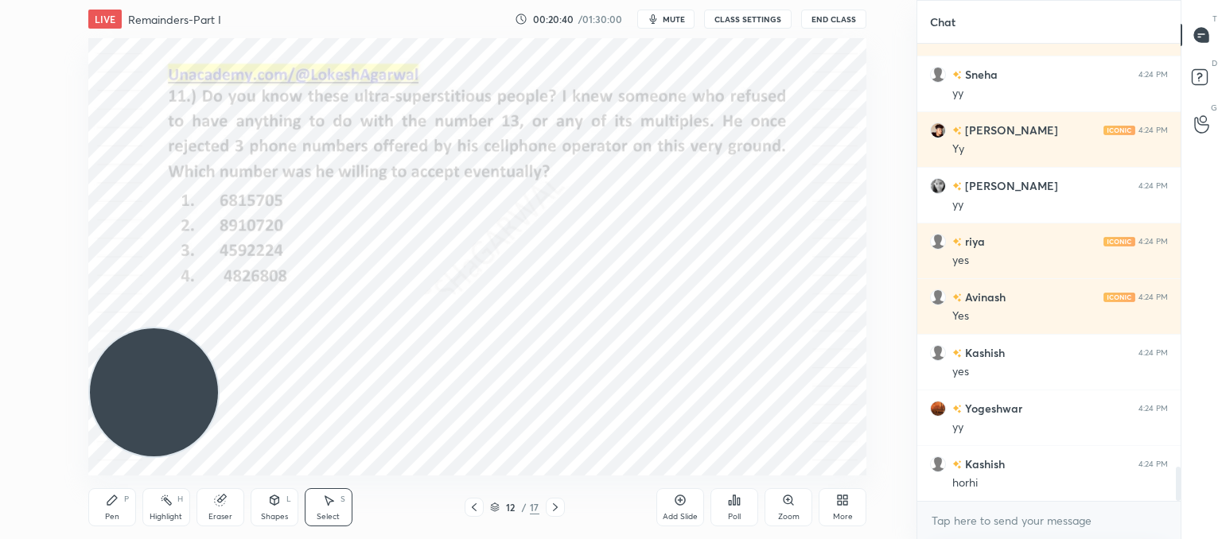
scroll to position [5705, 0]
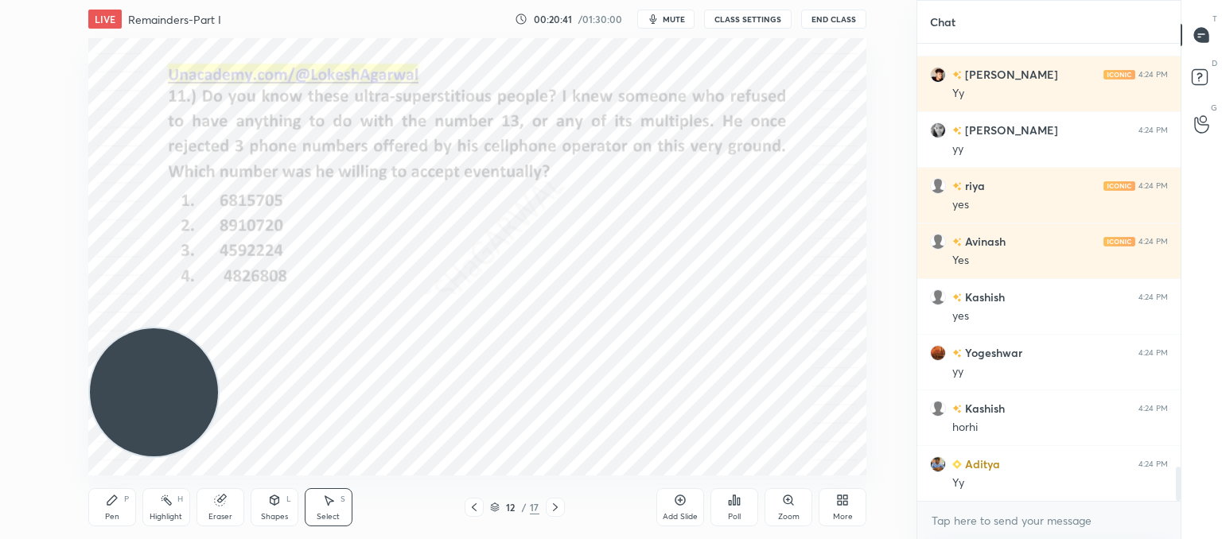
click at [114, 513] on div "Pen" at bounding box center [112, 517] width 14 height 8
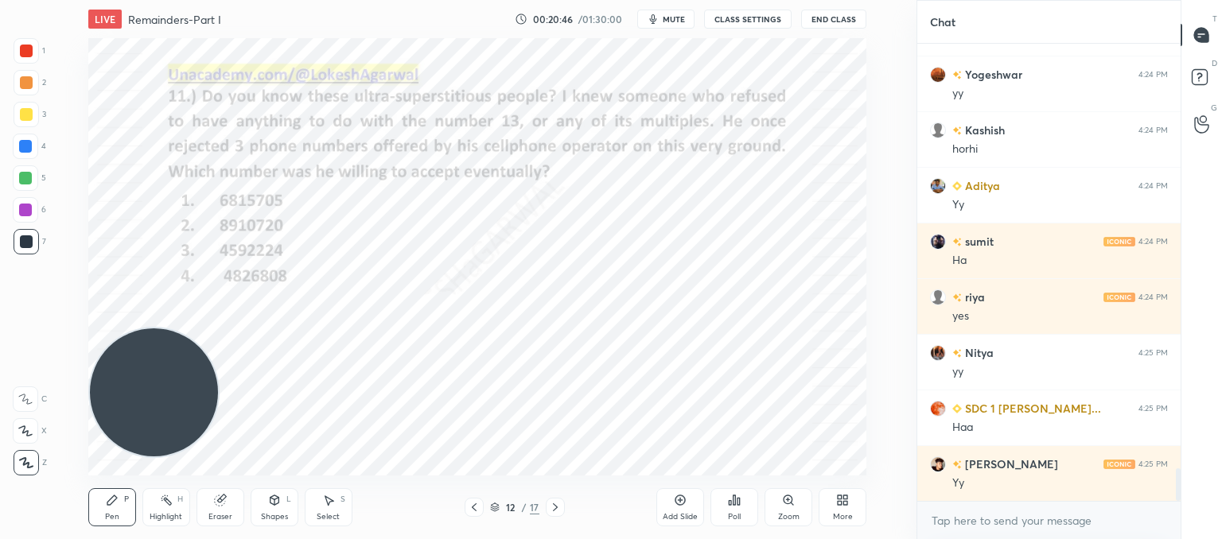
scroll to position [6039, 0]
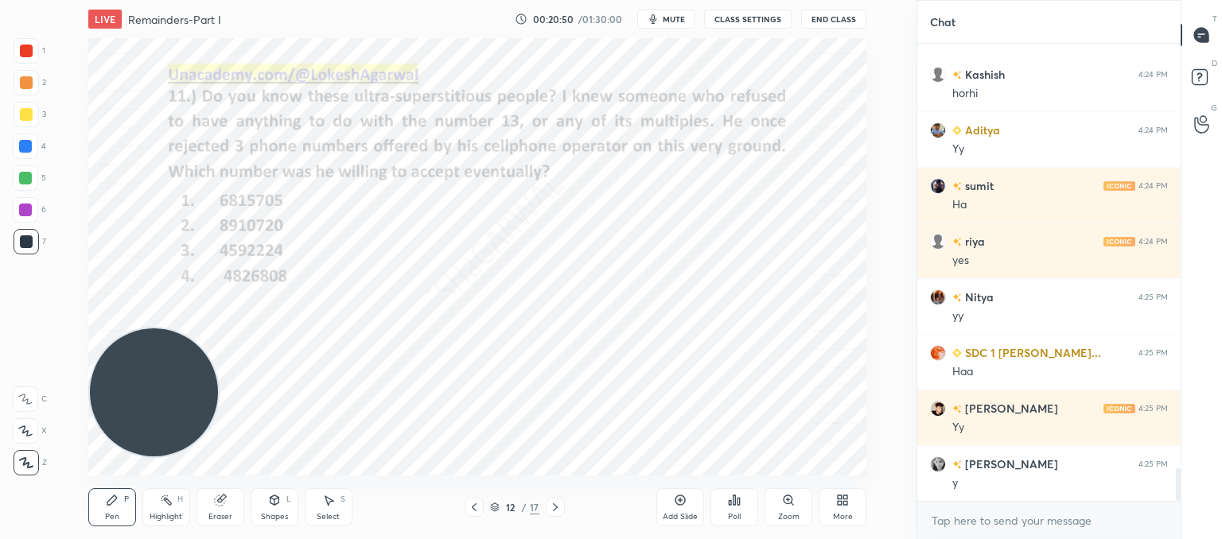
click at [552, 504] on icon at bounding box center [555, 507] width 13 height 13
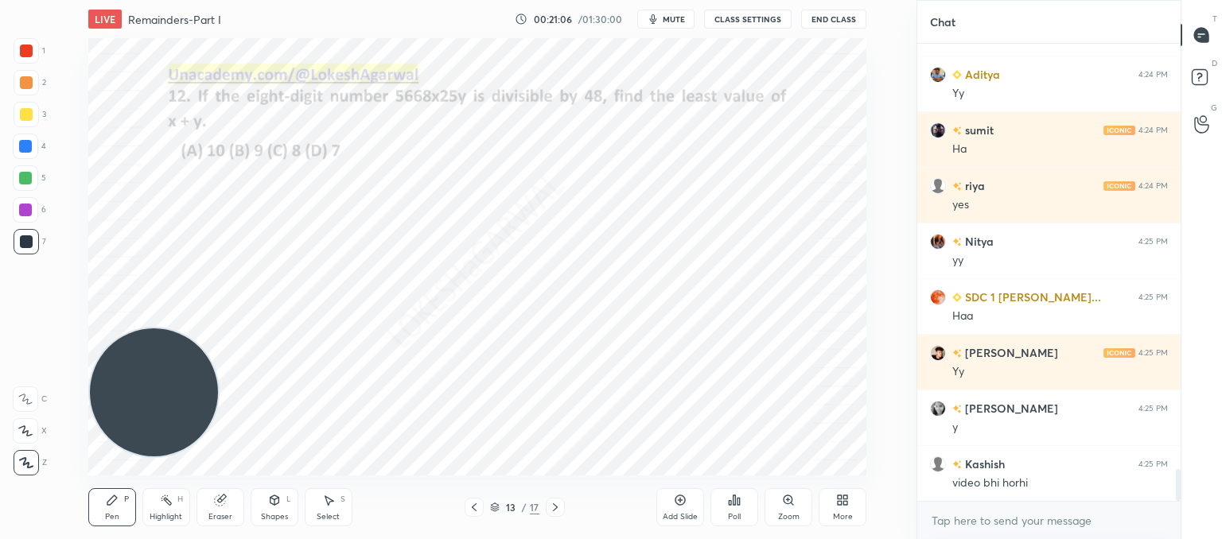
scroll to position [6151, 0]
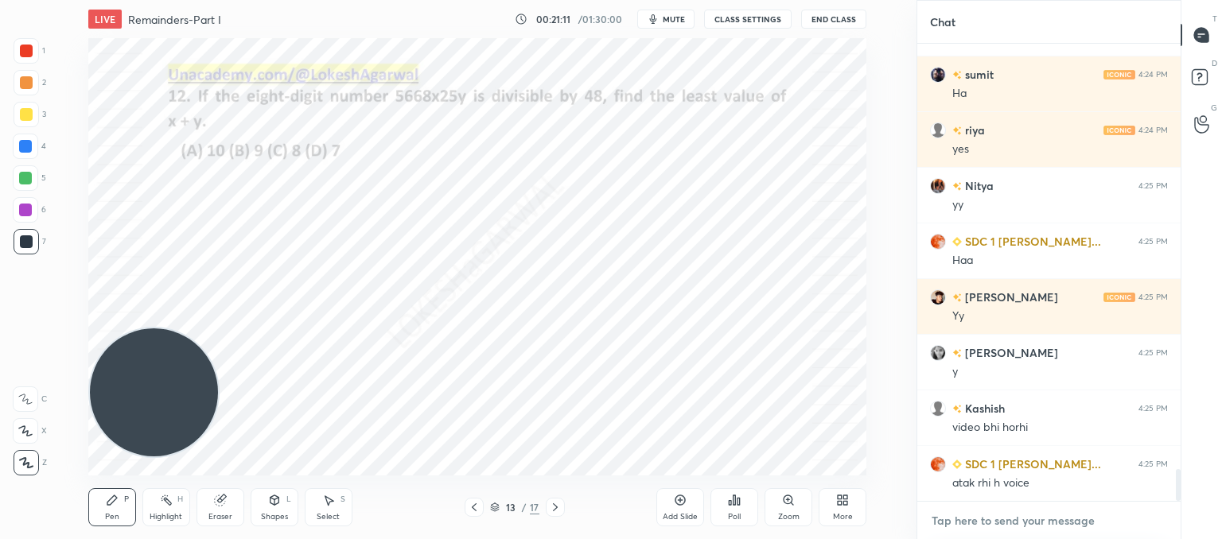
click at [1013, 511] on textarea at bounding box center [1049, 520] width 238 height 25
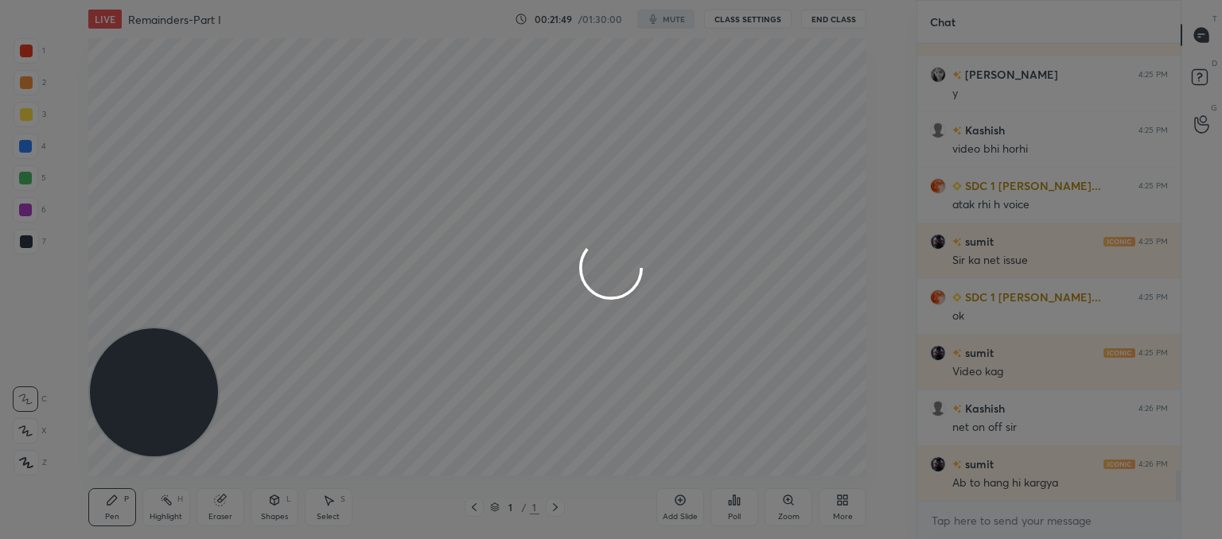
scroll to position [6467, 0]
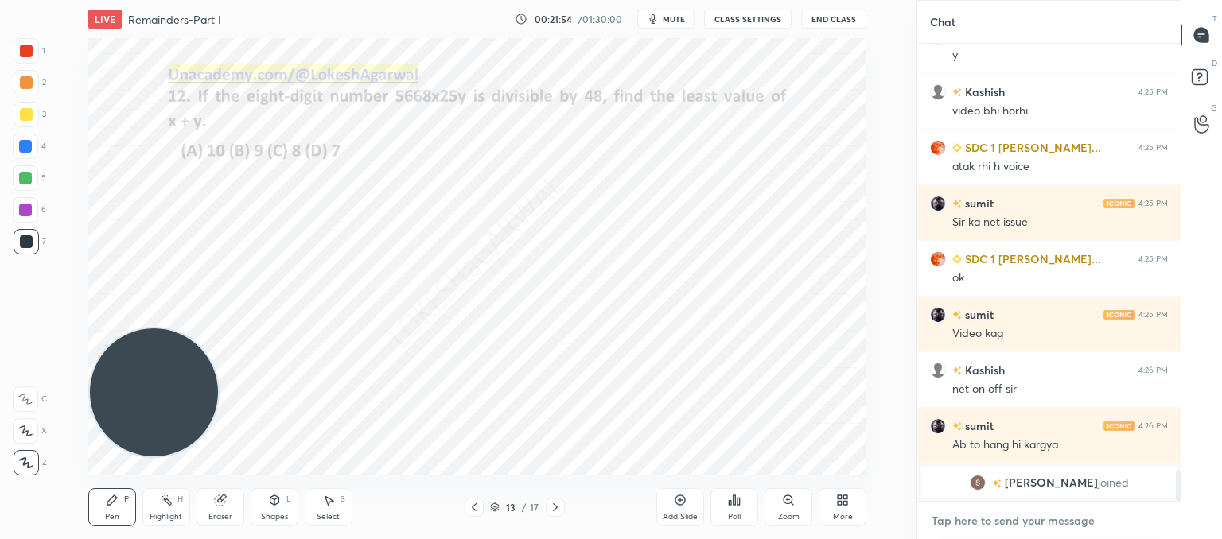
click at [975, 510] on textarea at bounding box center [1049, 520] width 238 height 25
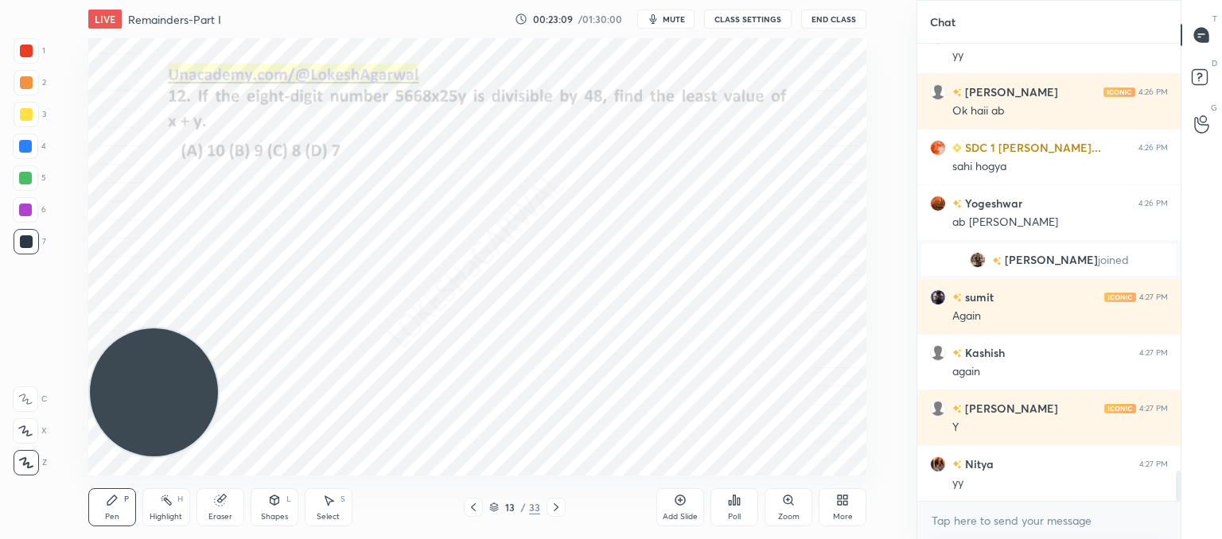
scroll to position [6388, 0]
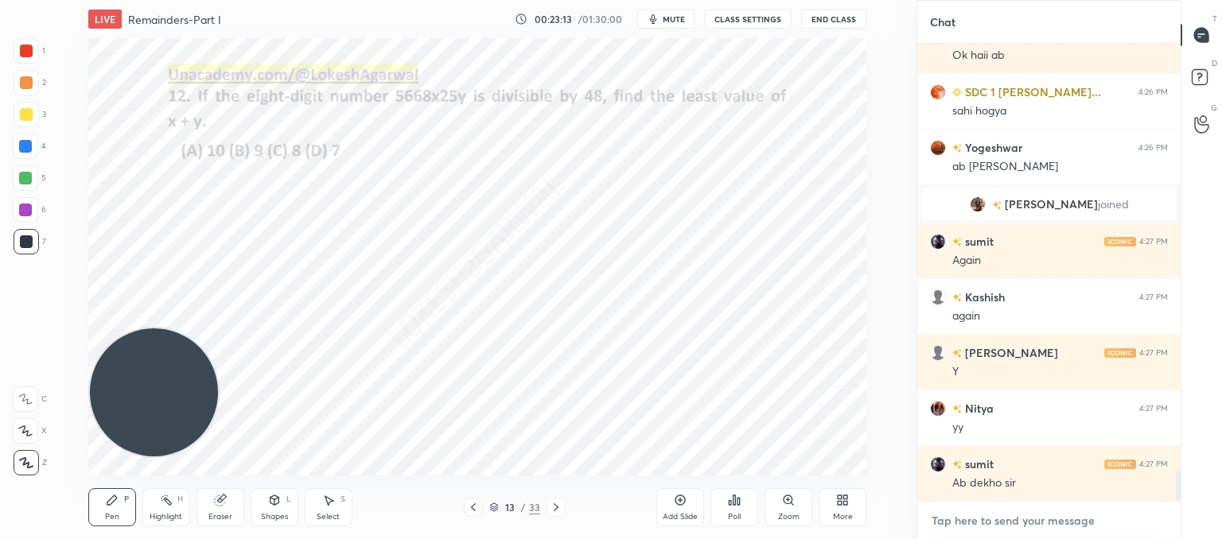
click at [955, 519] on textarea at bounding box center [1049, 520] width 238 height 25
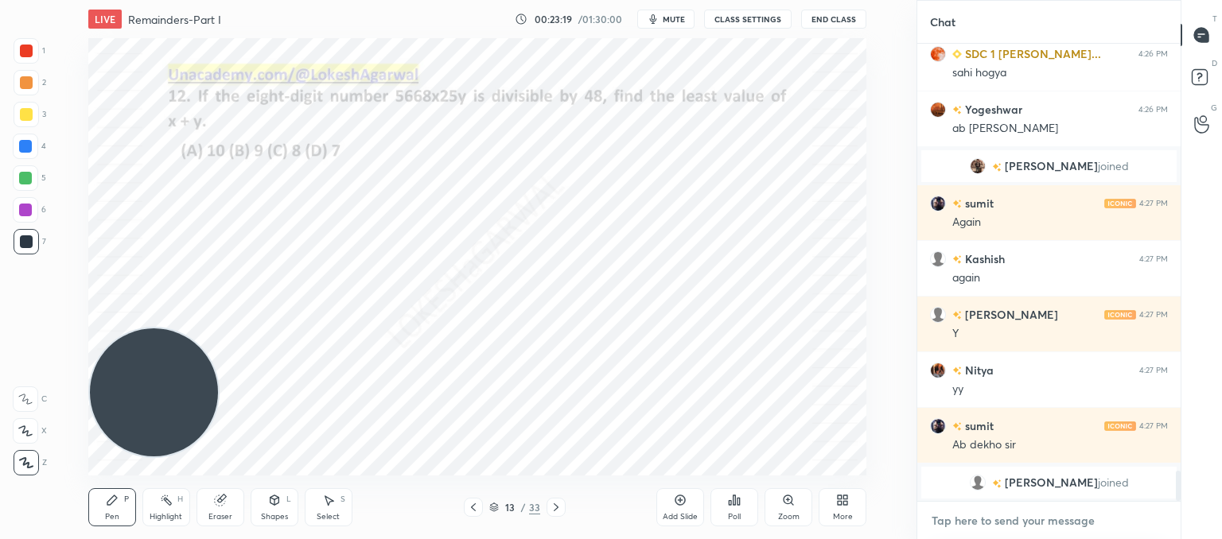
click at [980, 523] on textarea at bounding box center [1049, 520] width 238 height 25
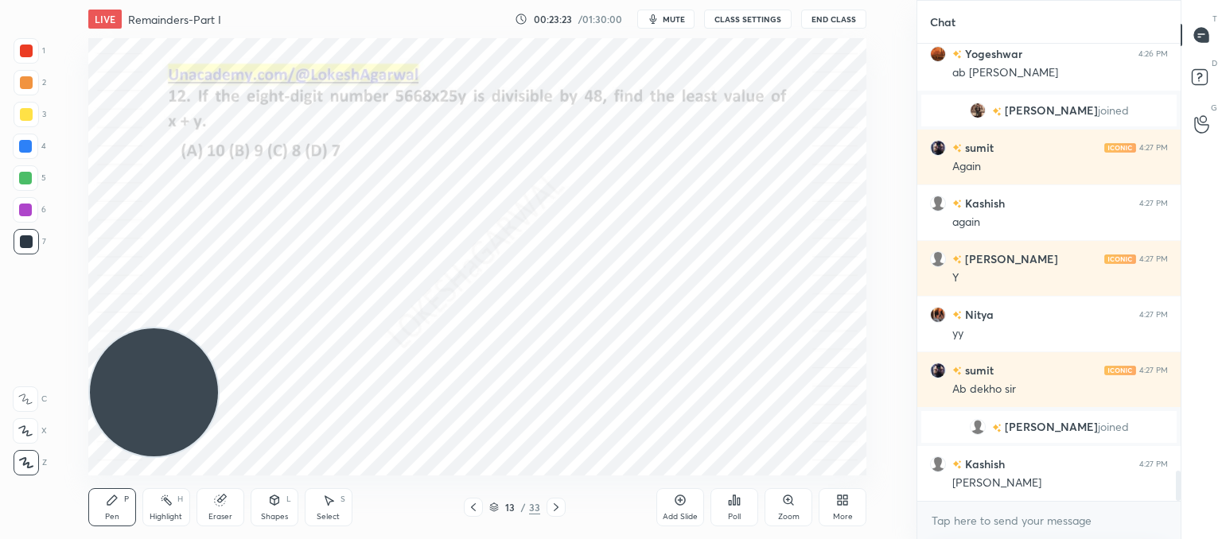
scroll to position [6402, 0]
click at [972, 516] on textarea at bounding box center [1049, 520] width 238 height 25
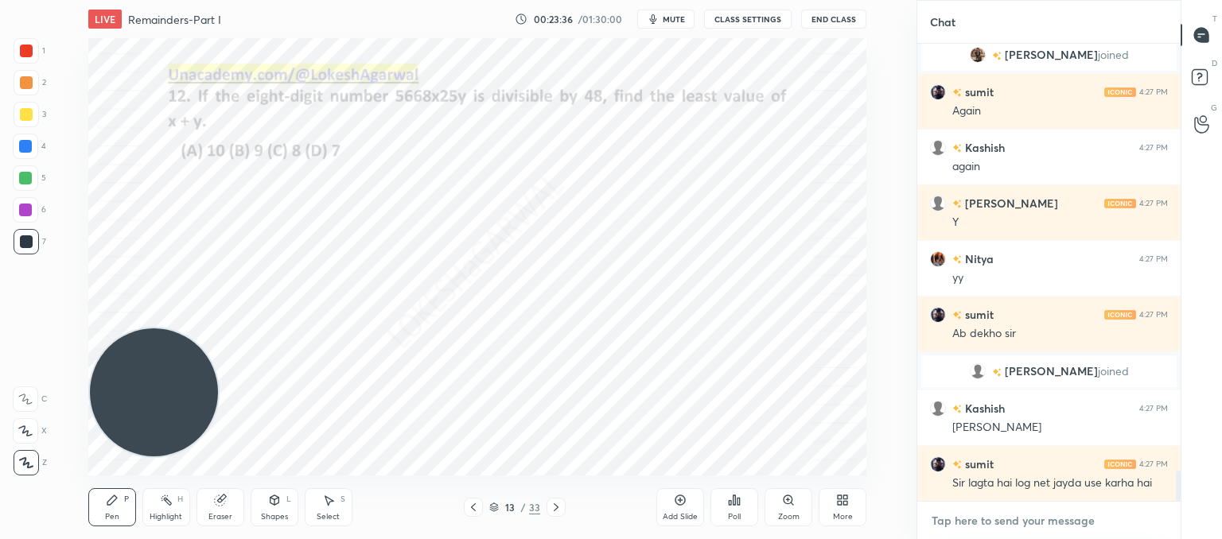
scroll to position [6513, 0]
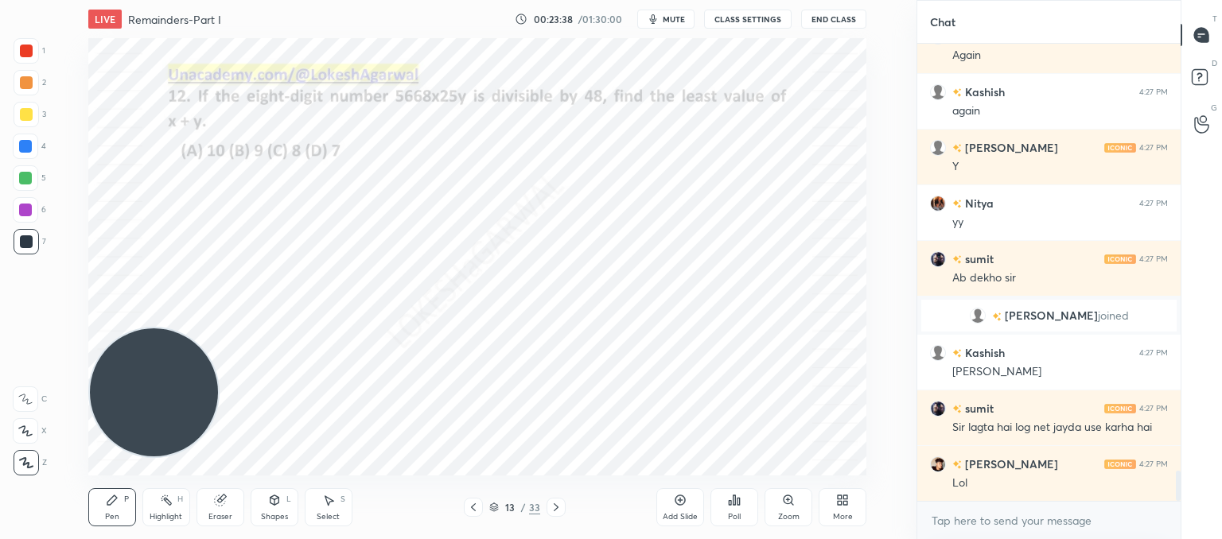
click at [333, 514] on div "Select" at bounding box center [328, 517] width 23 height 8
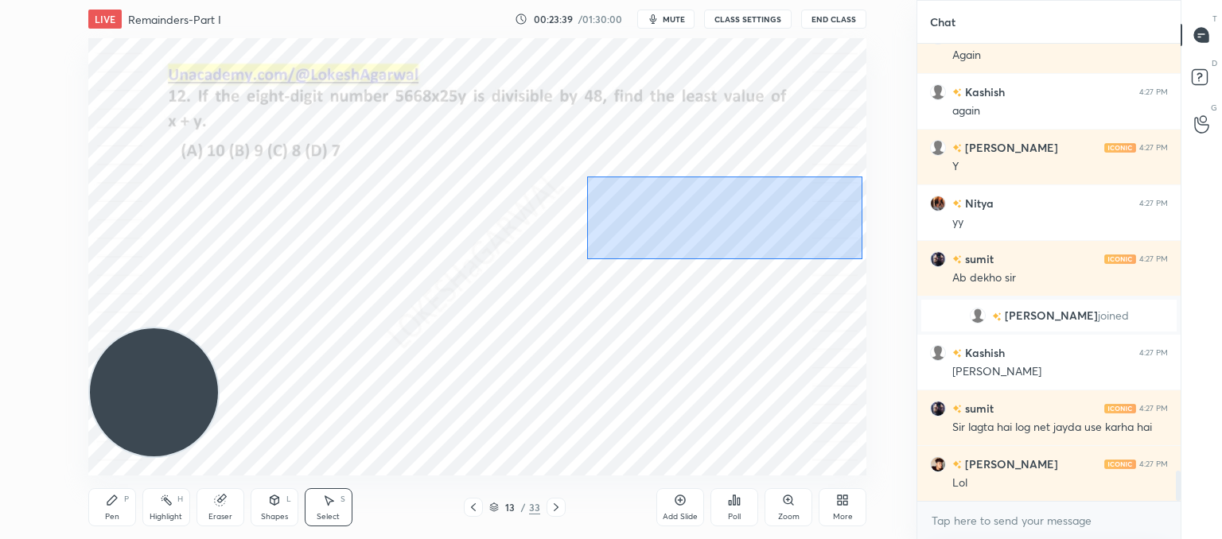
drag, startPoint x: 587, startPoint y: 176, endPoint x: 841, endPoint y: 251, distance: 264.5
click at [869, 257] on div "0 ° Undo Copy Paste here Duplicate Duplicate to new slide Delete Setting up you…" at bounding box center [477, 257] width 853 height 438
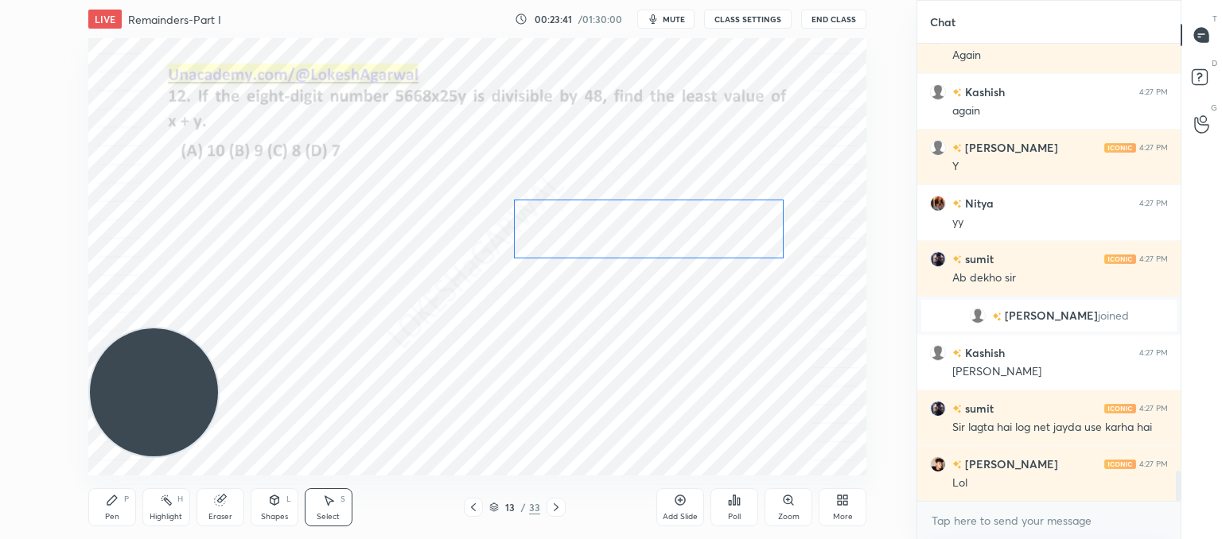
drag, startPoint x: 738, startPoint y: 223, endPoint x: 657, endPoint y: 238, distance: 82.5
click at [657, 239] on div "0 ° Undo Copy Paste here Duplicate Duplicate to new slide Delete" at bounding box center [477, 257] width 778 height 438
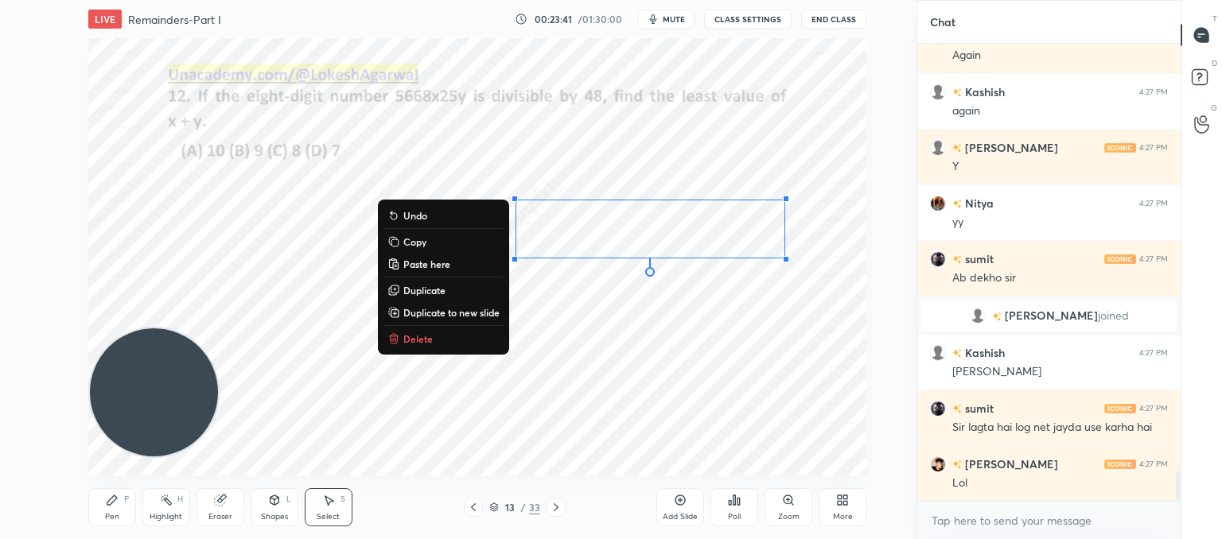
click at [648, 375] on div "0 ° Undo Copy Paste here Duplicate Duplicate to new slide Delete" at bounding box center [477, 257] width 778 height 438
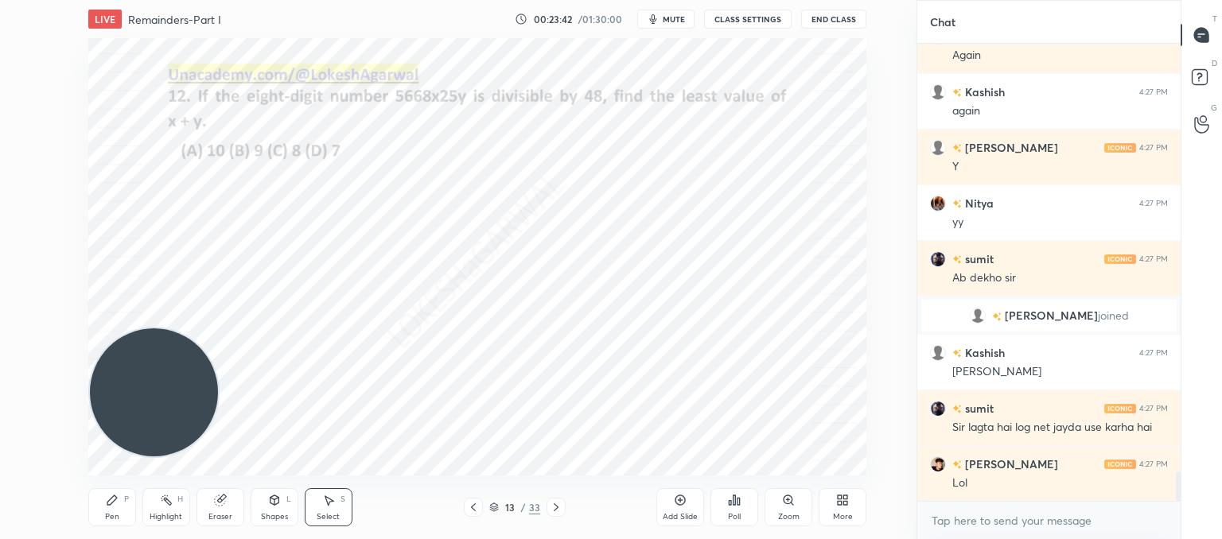
scroll to position [6569, 0]
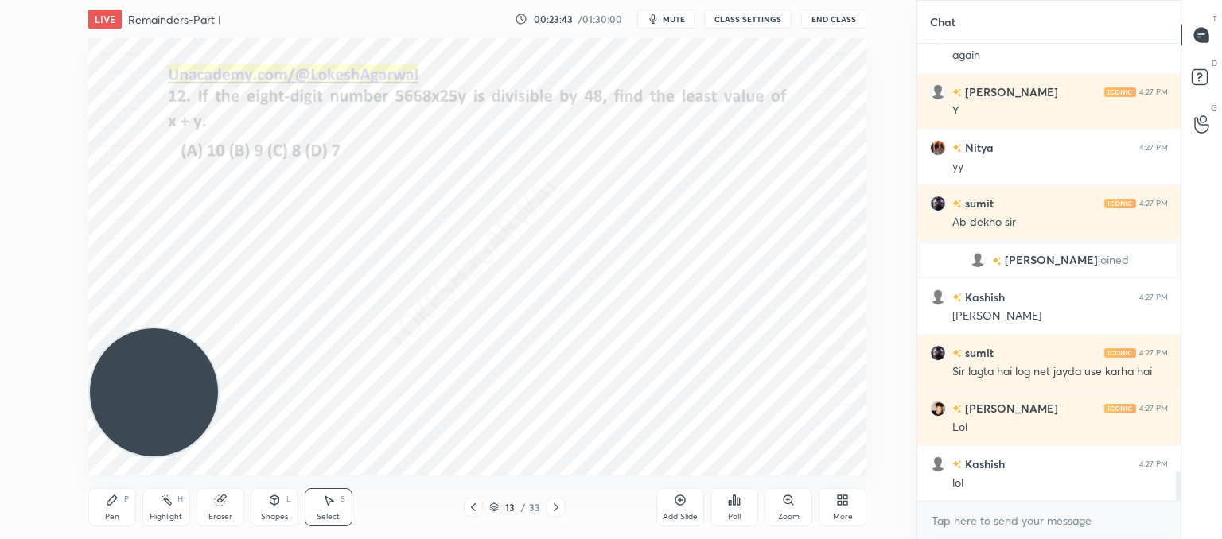
click at [120, 507] on div "Pen P" at bounding box center [112, 507] width 48 height 38
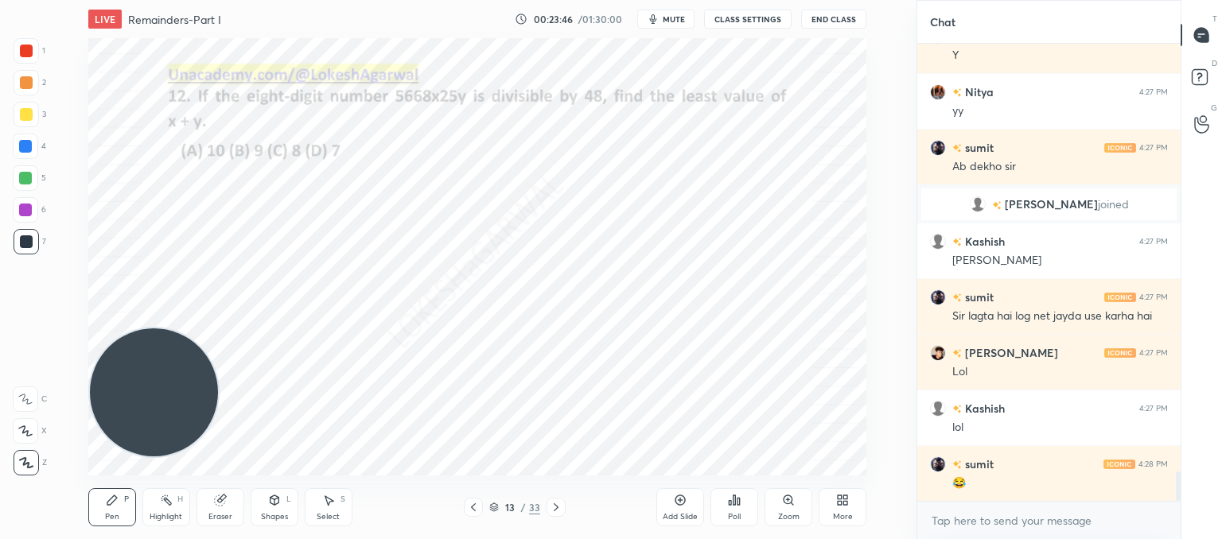
drag, startPoint x: 235, startPoint y: 507, endPoint x: 241, endPoint y: 500, distance: 8.5
click at [239, 506] on div "Eraser" at bounding box center [220, 507] width 48 height 38
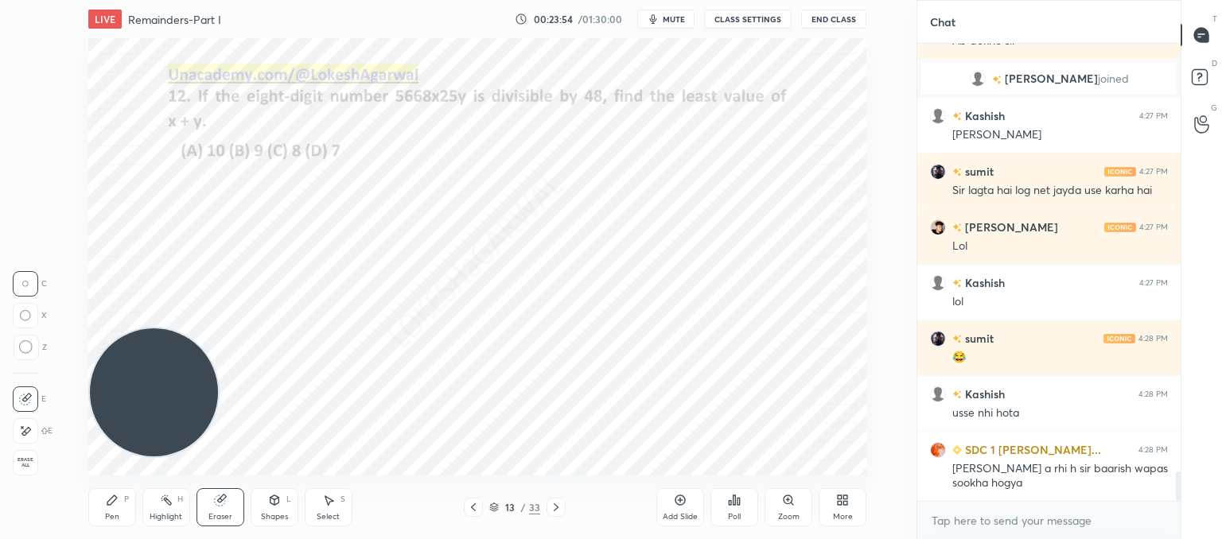
scroll to position [6806, 0]
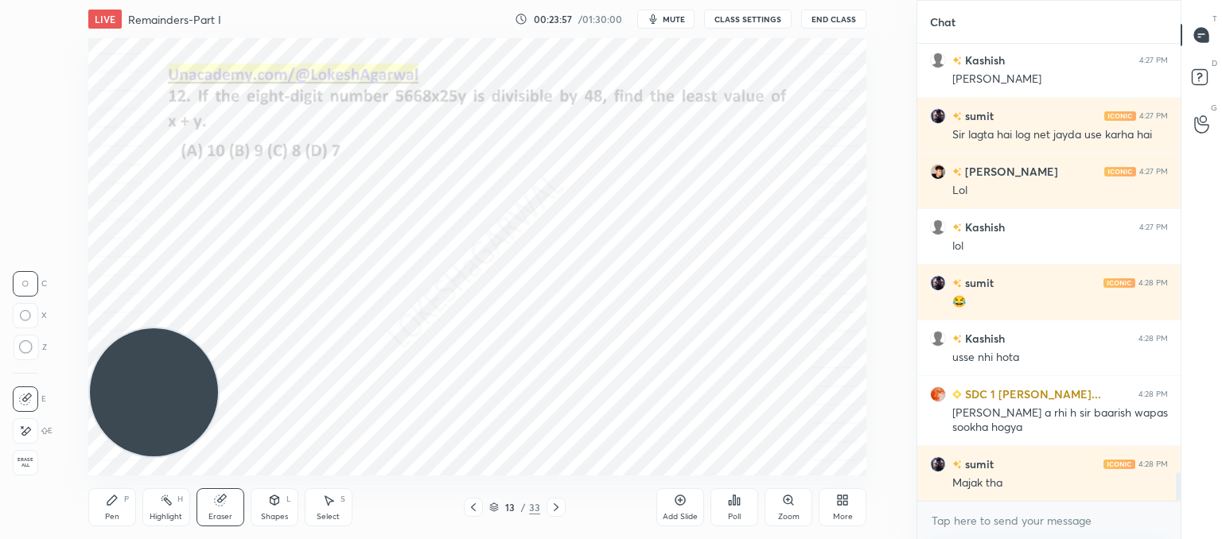
drag, startPoint x: 118, startPoint y: 499, endPoint x: 131, endPoint y: 477, distance: 25.4
click at [121, 496] on div "Pen P" at bounding box center [112, 507] width 48 height 38
click at [329, 508] on div "Select S" at bounding box center [329, 507] width 48 height 38
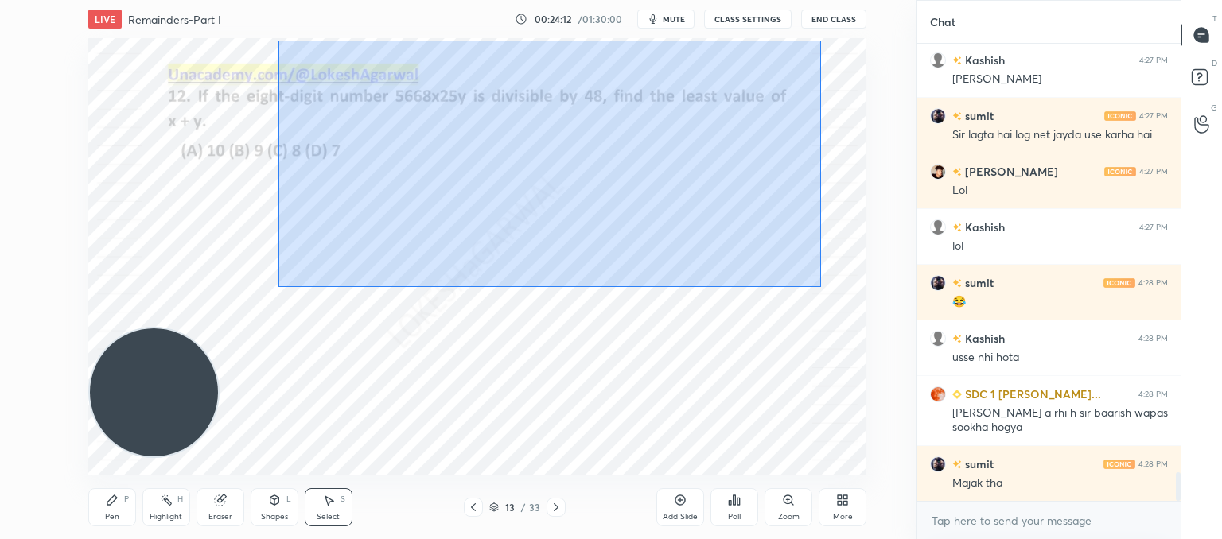
drag, startPoint x: 821, startPoint y: 287, endPoint x: 242, endPoint y: 14, distance: 640.2
click at [236, 13] on div "LIVE Remainders-Part I 00:24:12 / 01:30:00 mute CLASS SETTINGS End Class 0 ° Un…" at bounding box center [477, 269] width 853 height 539
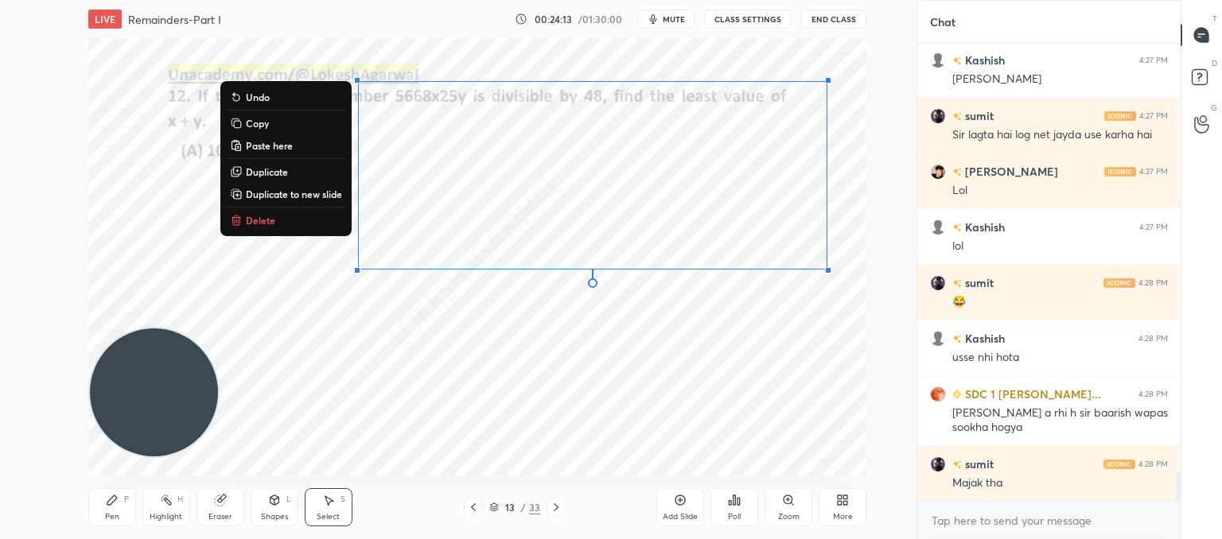
drag, startPoint x: 250, startPoint y: 219, endPoint x: 319, endPoint y: 185, distance: 77.2
click at [252, 219] on p "Delete" at bounding box center [260, 220] width 29 height 13
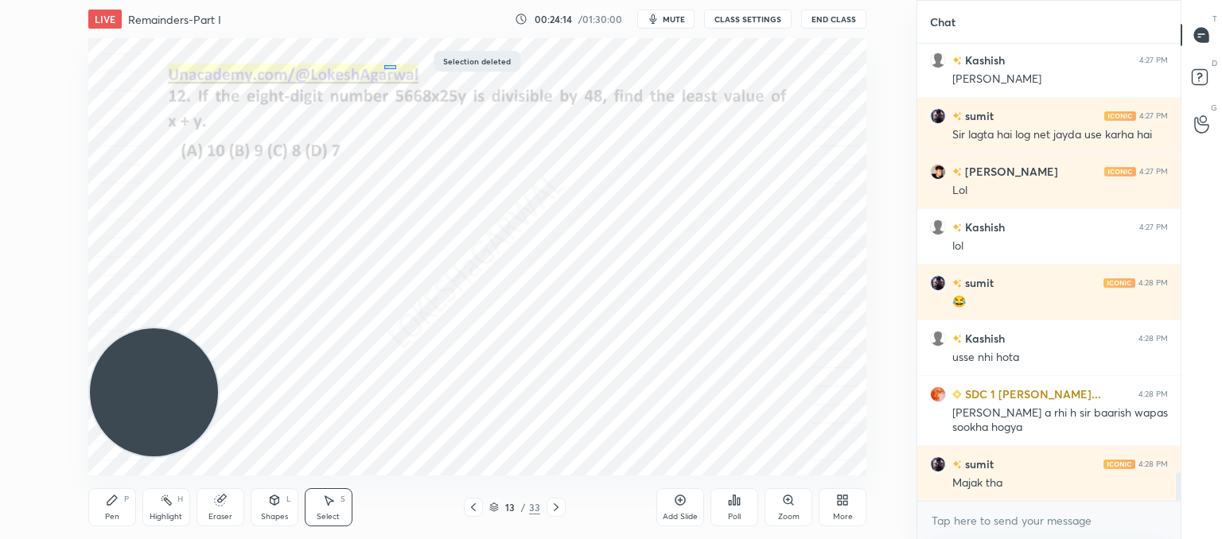
drag, startPoint x: 396, startPoint y: 69, endPoint x: 515, endPoint y: 123, distance: 130.7
click at [519, 119] on div "0 ° Undo Copy Paste here Duplicate Duplicate to new slide Delete" at bounding box center [477, 257] width 778 height 438
click at [95, 503] on div "Pen P" at bounding box center [112, 507] width 48 height 38
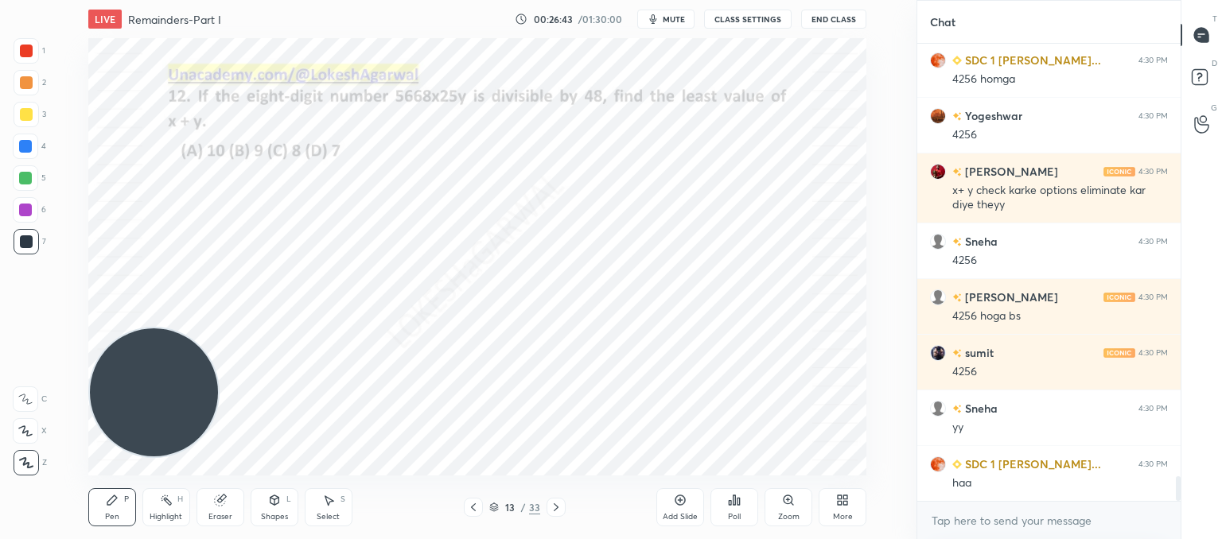
scroll to position [8212, 0]
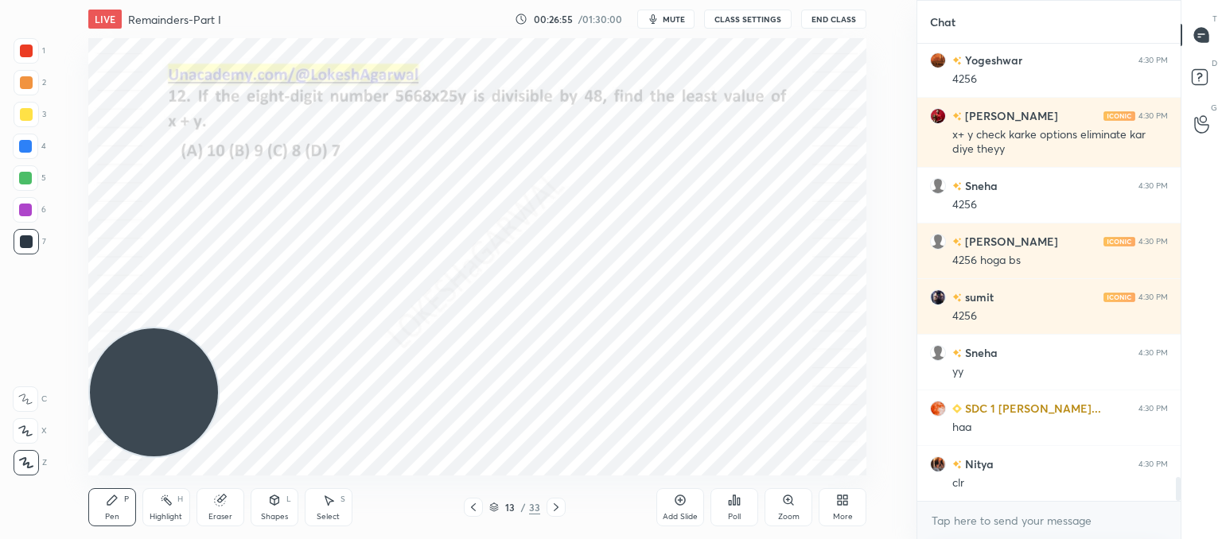
click at [558, 510] on icon at bounding box center [556, 507] width 13 height 13
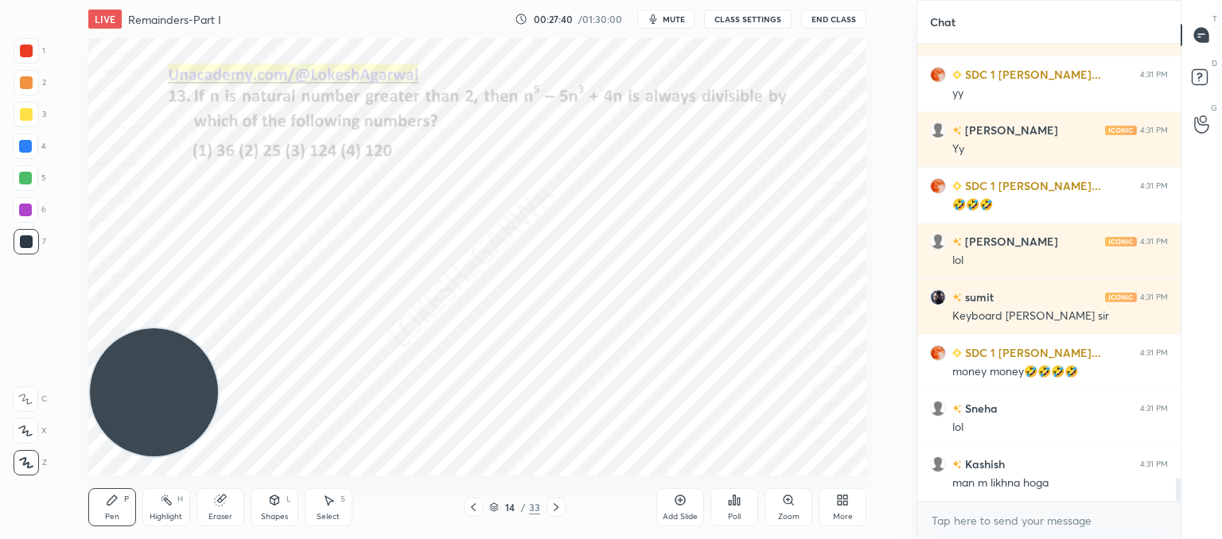
scroll to position [8784, 0]
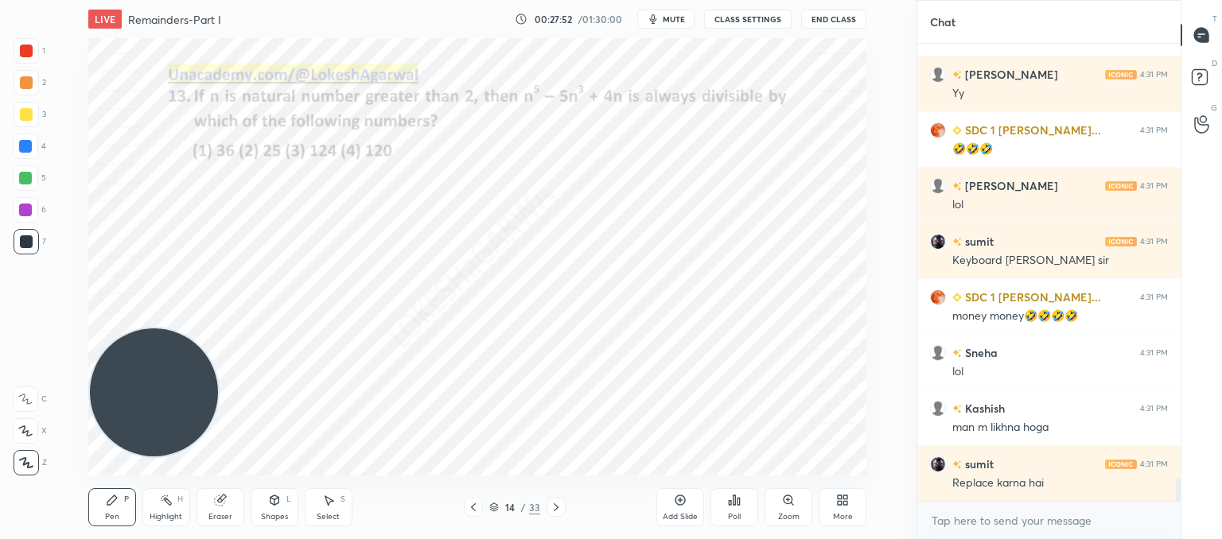
drag, startPoint x: 326, startPoint y: 511, endPoint x: 385, endPoint y: 487, distance: 63.8
click at [326, 513] on div "Select" at bounding box center [328, 517] width 23 height 8
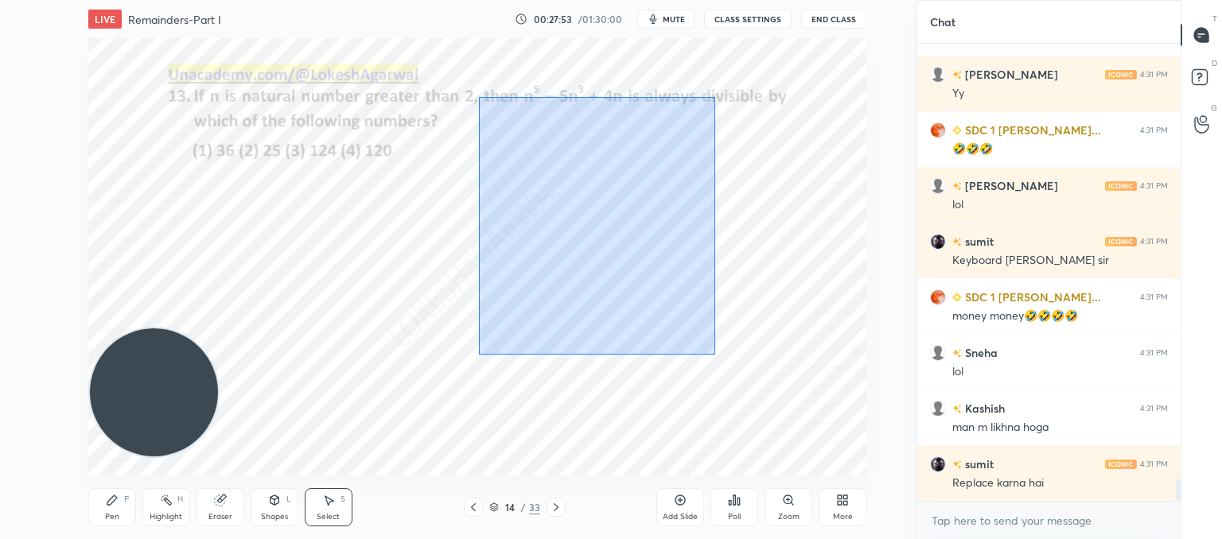
drag, startPoint x: 675, startPoint y: 299, endPoint x: 509, endPoint y: 146, distance: 225.2
click at [480, 102] on div "0 ° Undo Copy Paste here Duplicate Duplicate to new slide Delete" at bounding box center [477, 257] width 778 height 438
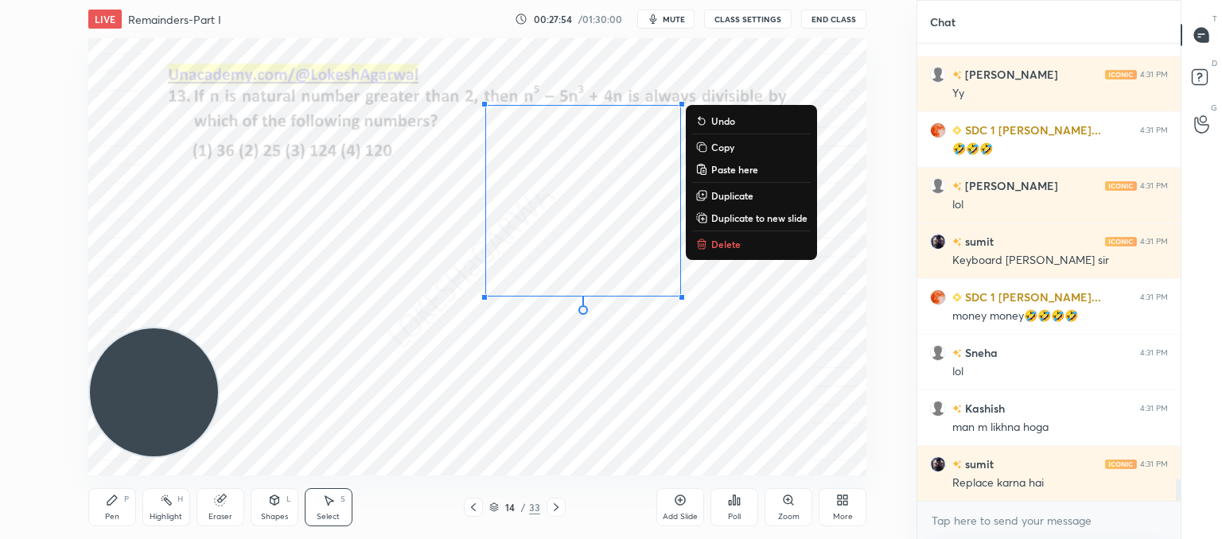
click at [563, 379] on div "0 ° Undo Copy Paste here Duplicate Duplicate to new slide Delete" at bounding box center [477, 257] width 778 height 438
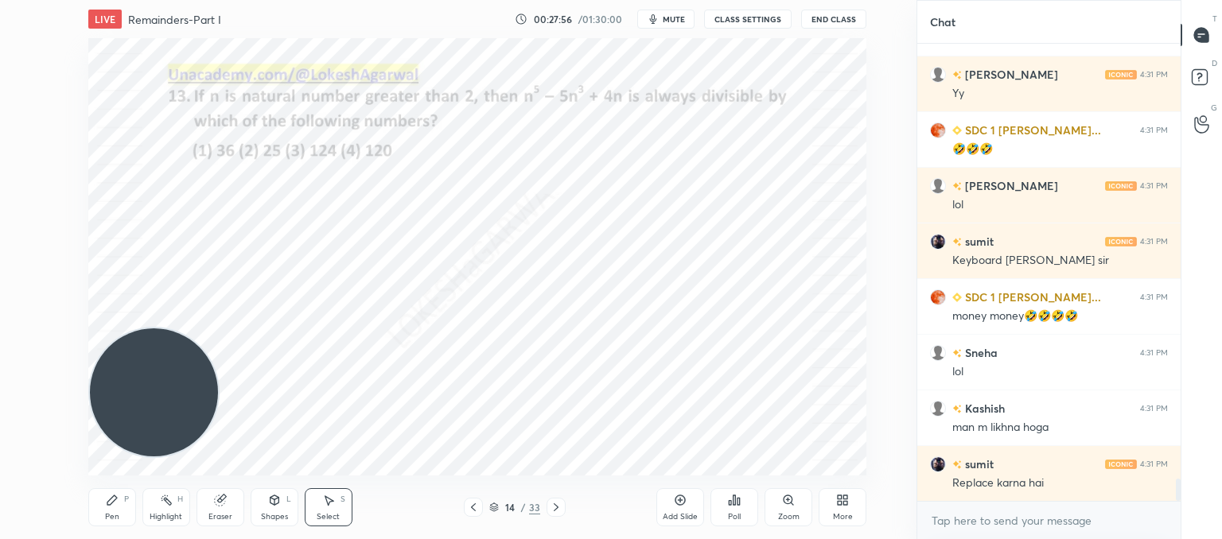
click at [118, 508] on div "Pen P" at bounding box center [112, 507] width 48 height 38
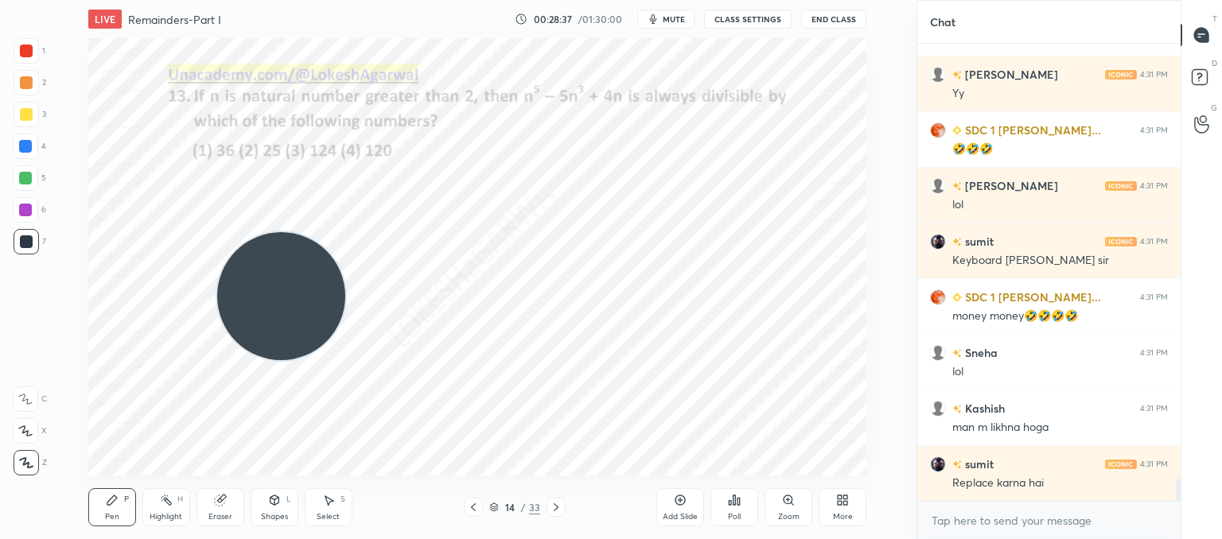
drag, startPoint x: 135, startPoint y: 383, endPoint x: 783, endPoint y: 75, distance: 717.0
click at [806, 16] on div "LIVE Remainders-Part I 00:28:37 / 01:30:00 mute CLASS SETTINGS End Class Settin…" at bounding box center [477, 269] width 853 height 539
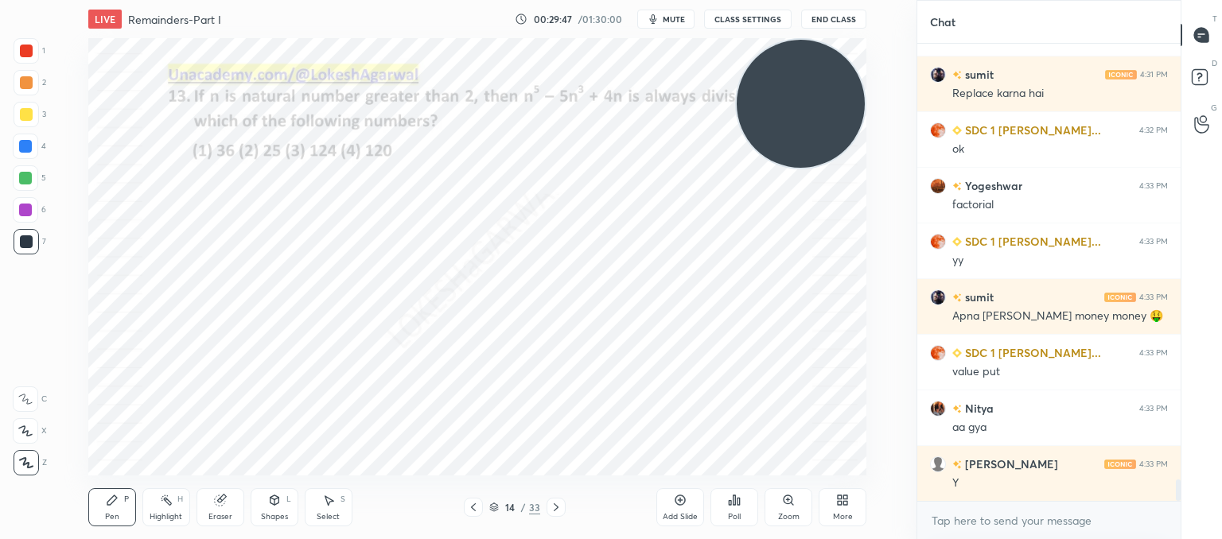
scroll to position [9229, 0]
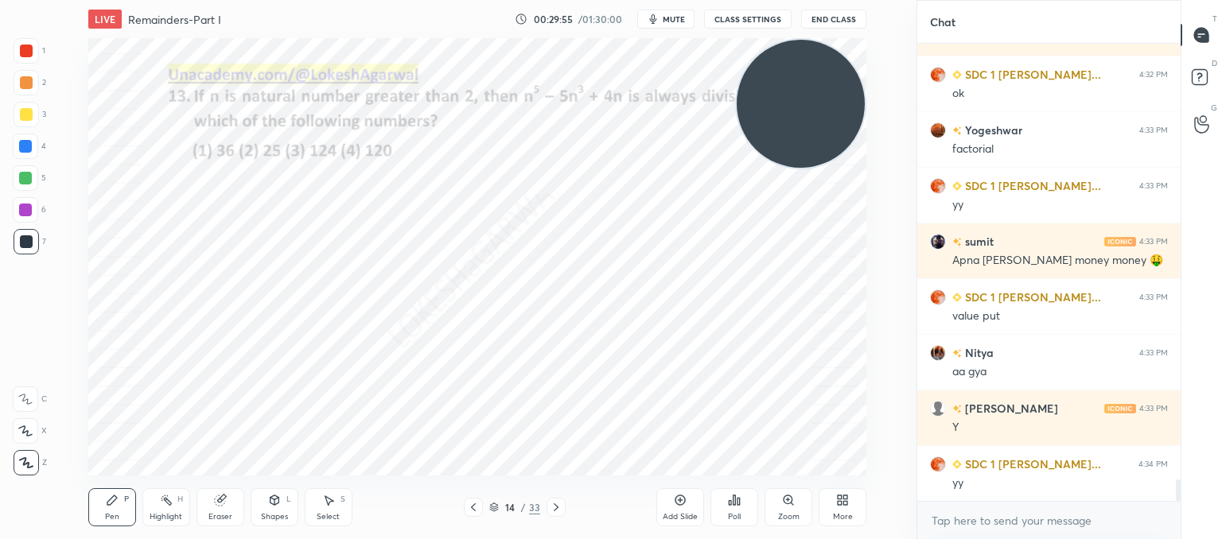
click at [563, 509] on div at bounding box center [555, 507] width 19 height 19
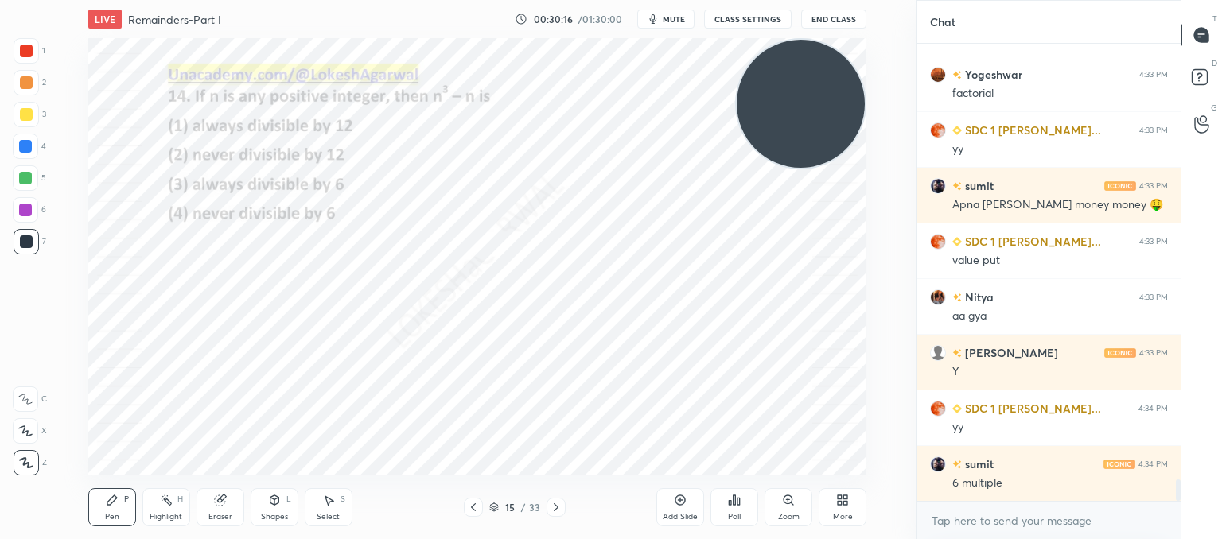
scroll to position [9340, 0]
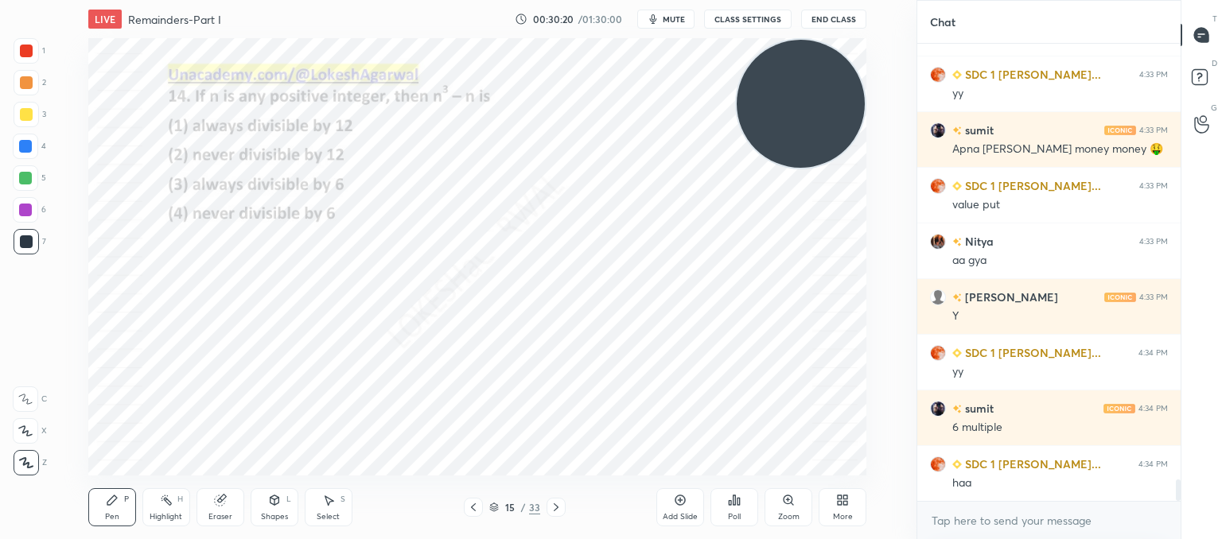
click at [556, 510] on icon at bounding box center [556, 507] width 13 height 13
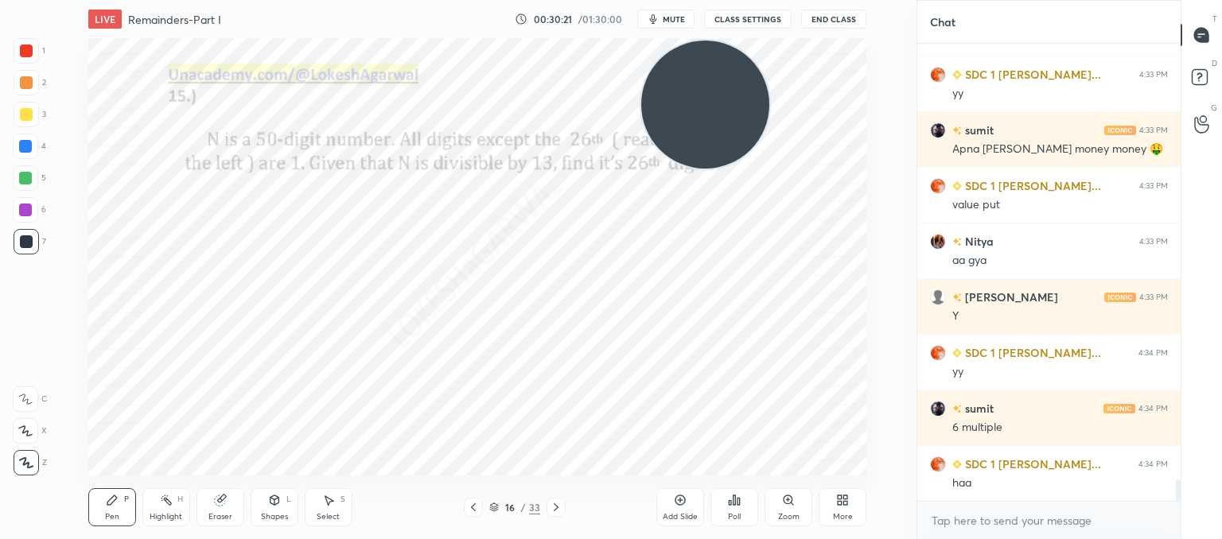
drag, startPoint x: 797, startPoint y: 106, endPoint x: 0, endPoint y: 416, distance: 855.3
click at [0, 386] on div "1 2 3 4 5 6 7 C X Z C X Z E E Erase all H H LIVE Remainders-Part I 00:30:21 / 0…" at bounding box center [452, 269] width 904 height 539
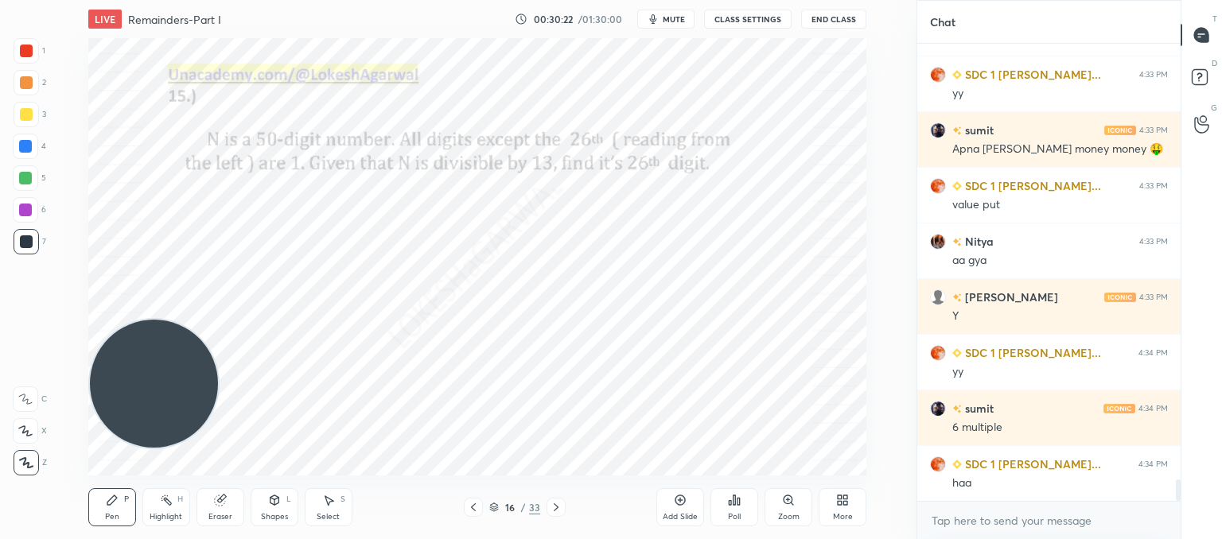
click at [333, 509] on div "Select S" at bounding box center [329, 507] width 48 height 38
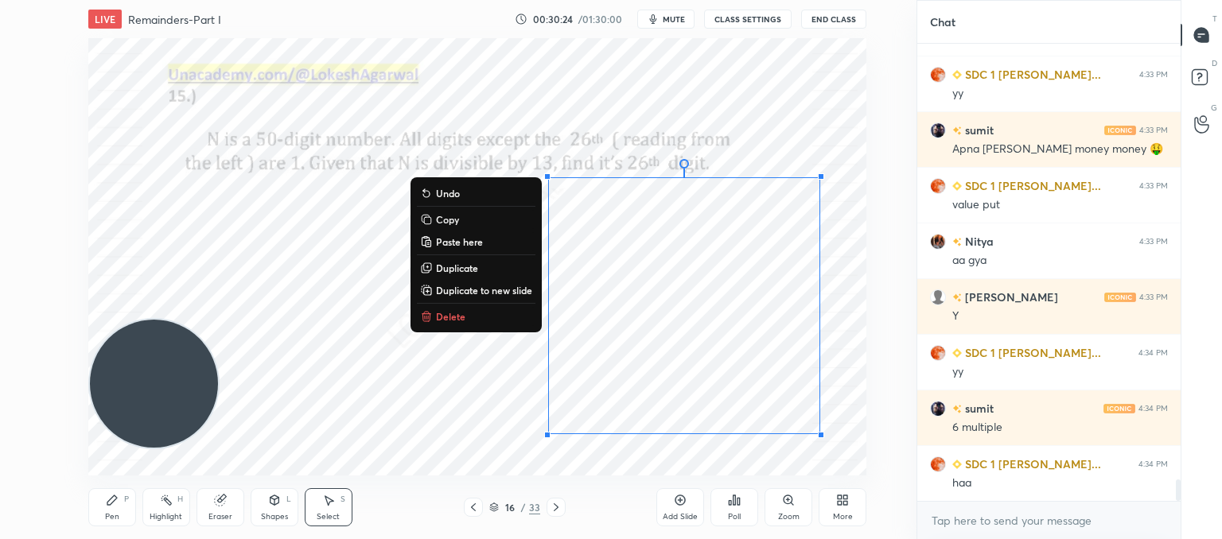
drag, startPoint x: 437, startPoint y: 109, endPoint x: 602, endPoint y: 352, distance: 293.7
click at [908, 481] on div "1 2 3 4 5 6 7 C X Z C X Z E E Erase all H H LIVE Remainders-Part I 00:30:24 / 0…" at bounding box center [458, 269] width 916 height 539
drag, startPoint x: 448, startPoint y: 325, endPoint x: 490, endPoint y: 321, distance: 42.3
click at [452, 322] on button "Delete" at bounding box center [476, 316] width 119 height 19
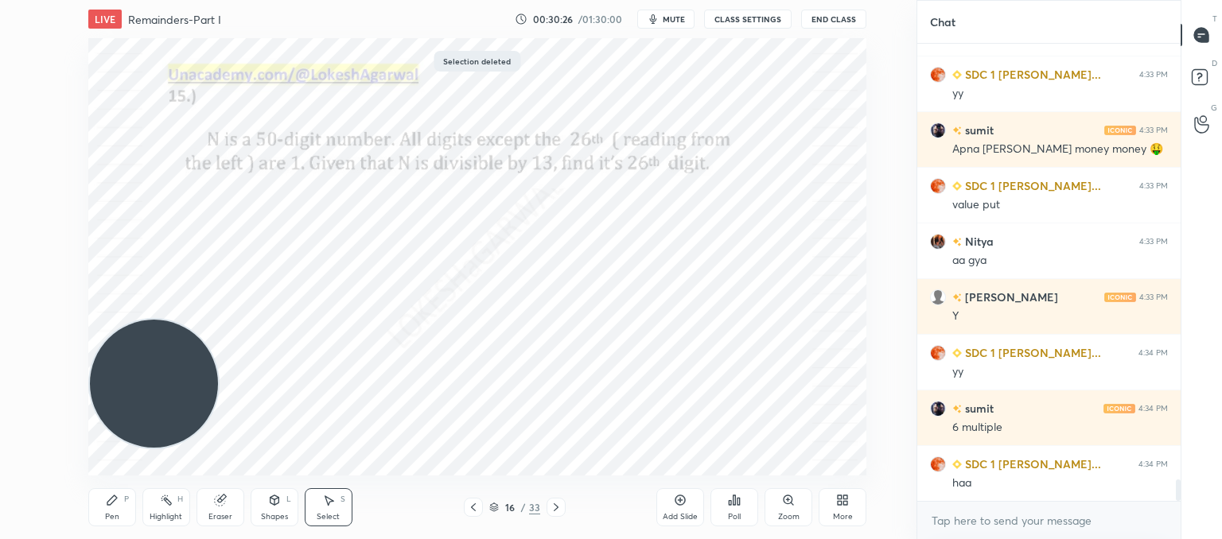
click at [115, 504] on icon at bounding box center [112, 500] width 13 height 13
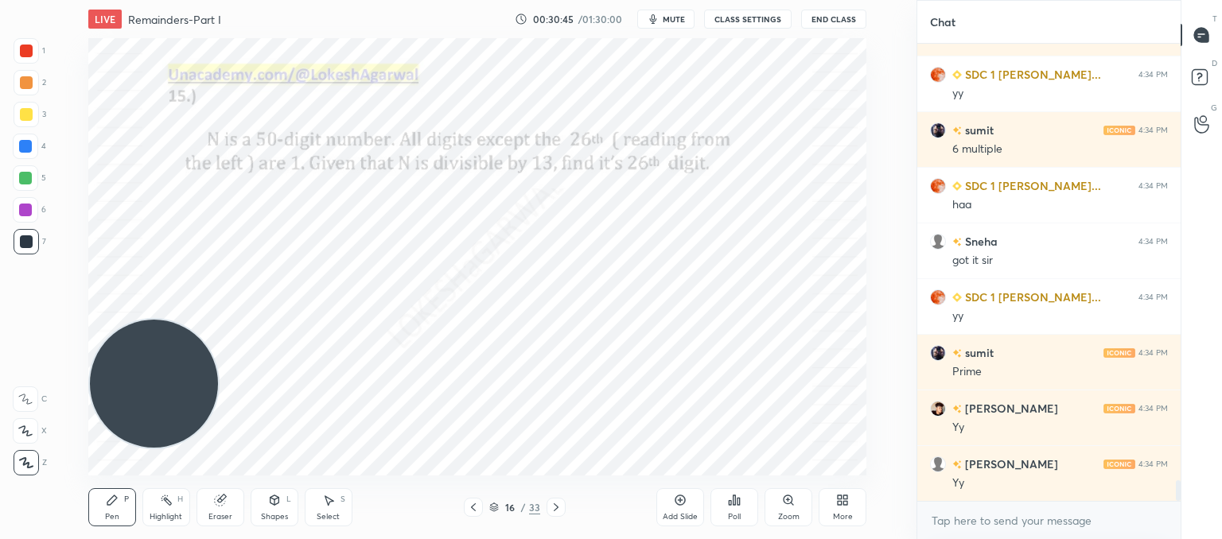
scroll to position [9675, 0]
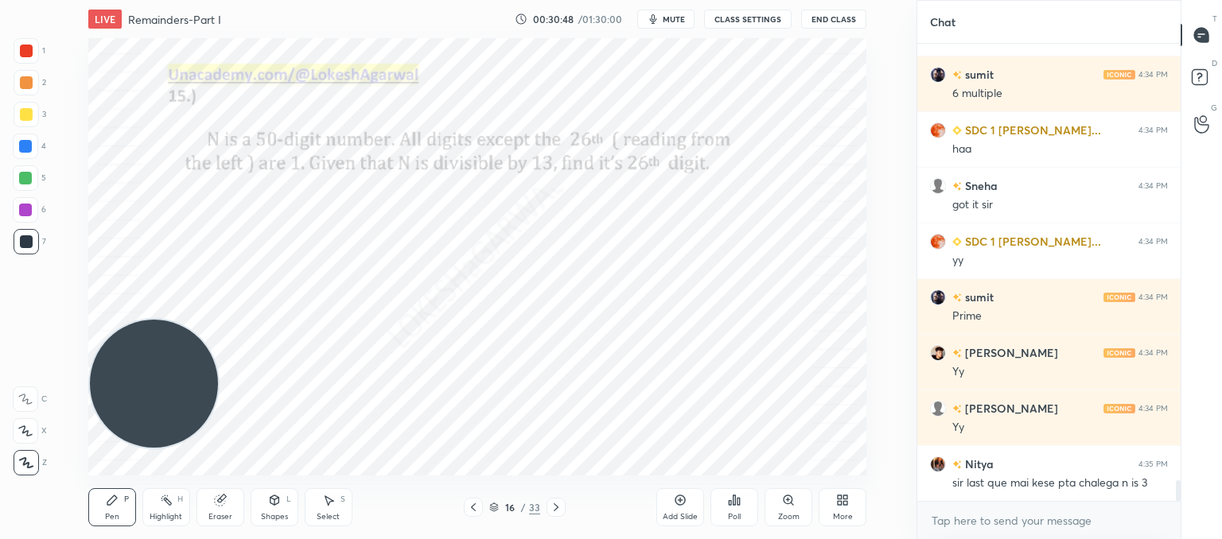
click at [474, 507] on icon at bounding box center [473, 507] width 13 height 13
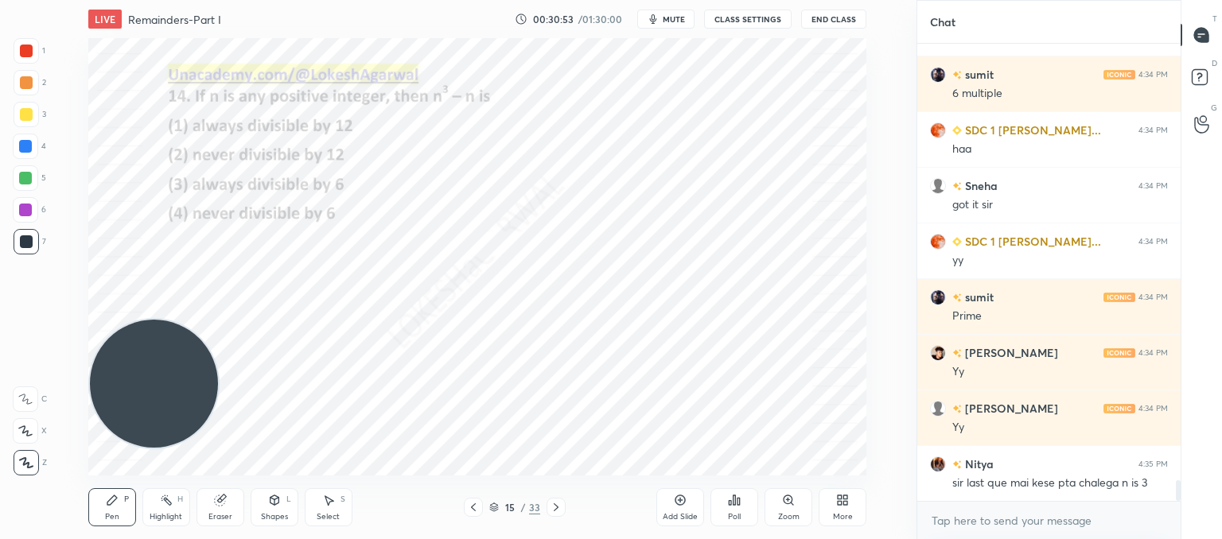
click at [475, 510] on icon at bounding box center [473, 507] width 13 height 13
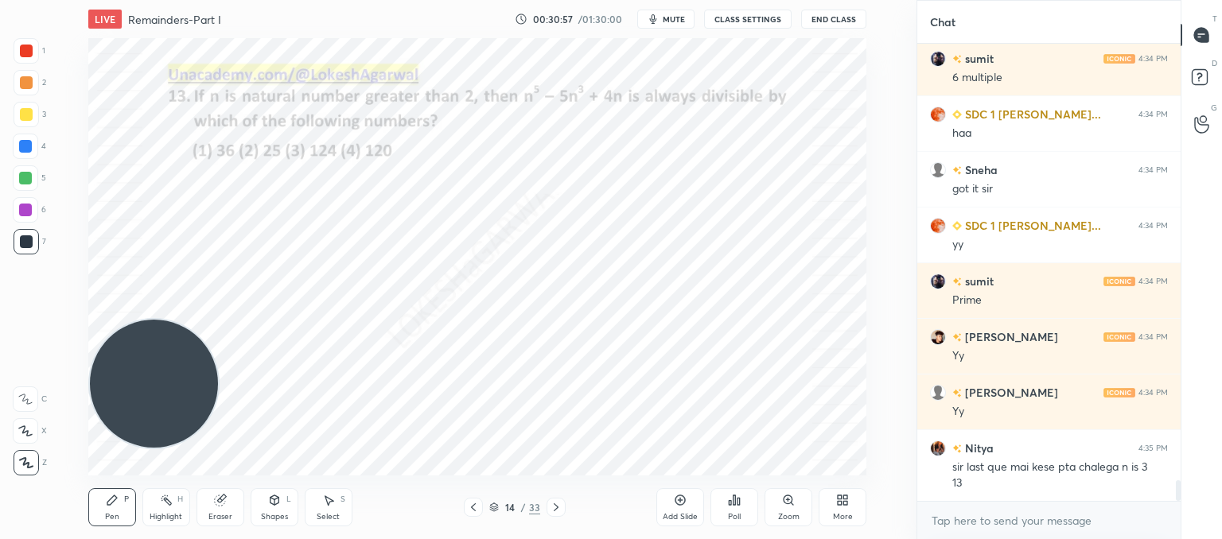
drag, startPoint x: 132, startPoint y: 374, endPoint x: 122, endPoint y: 305, distance: 70.0
click at [117, 320] on video at bounding box center [154, 384] width 128 height 128
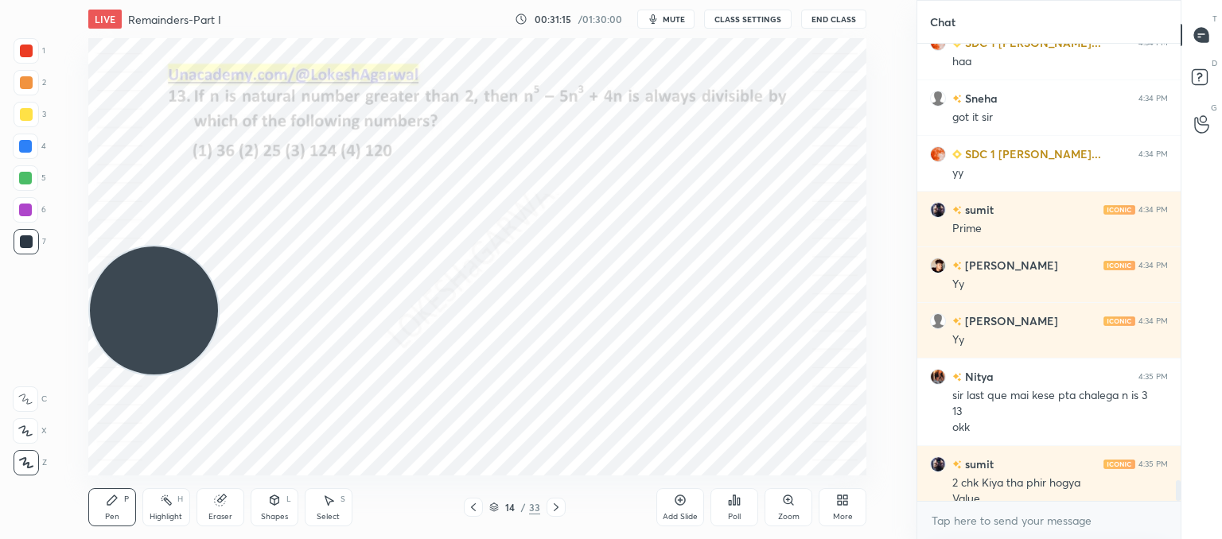
scroll to position [9778, 0]
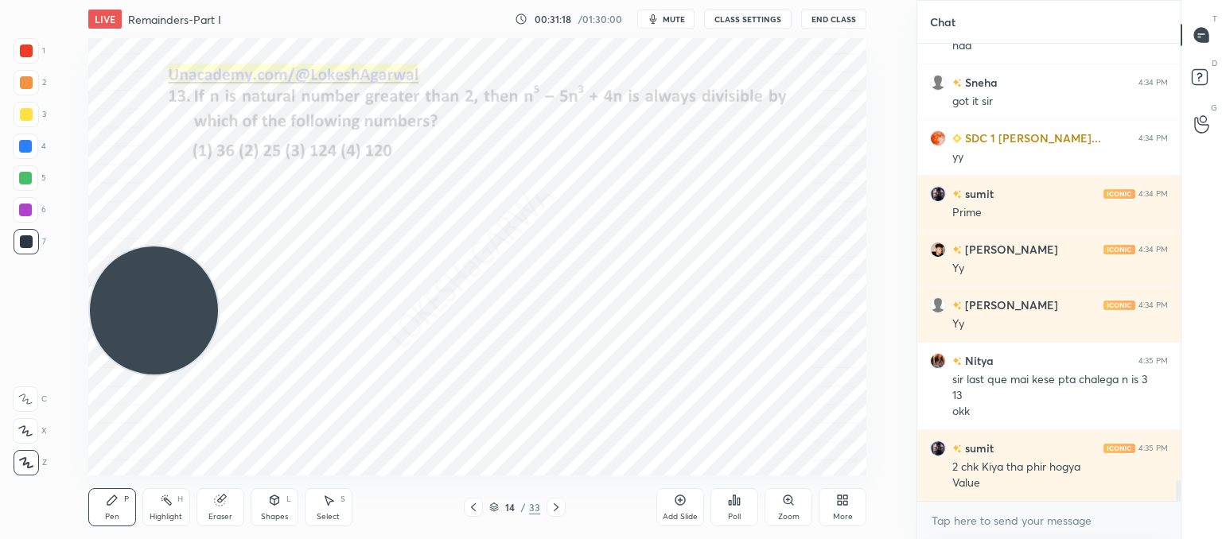
click at [558, 504] on icon at bounding box center [556, 507] width 13 height 13
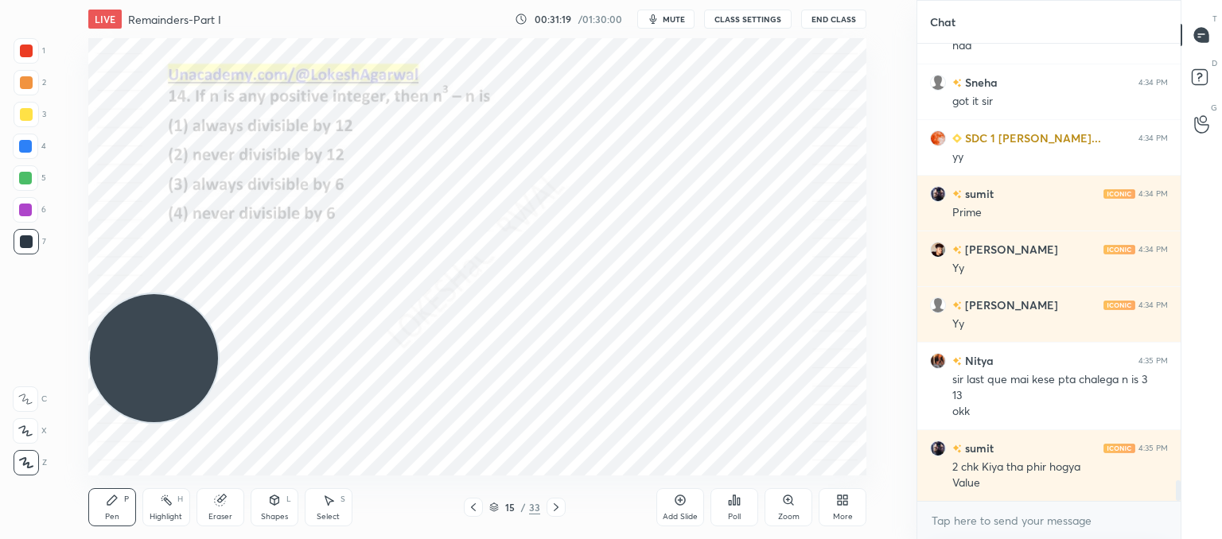
drag, startPoint x: 151, startPoint y: 284, endPoint x: 200, endPoint y: 402, distance: 127.6
click at [103, 422] on video at bounding box center [154, 358] width 128 height 128
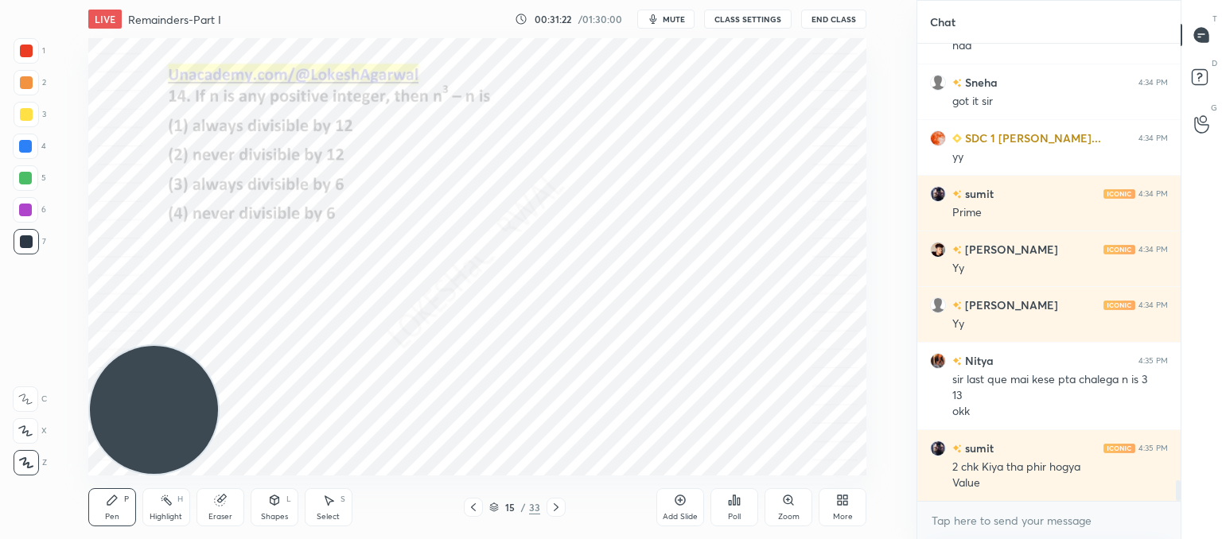
click at [560, 509] on icon at bounding box center [556, 507] width 13 height 13
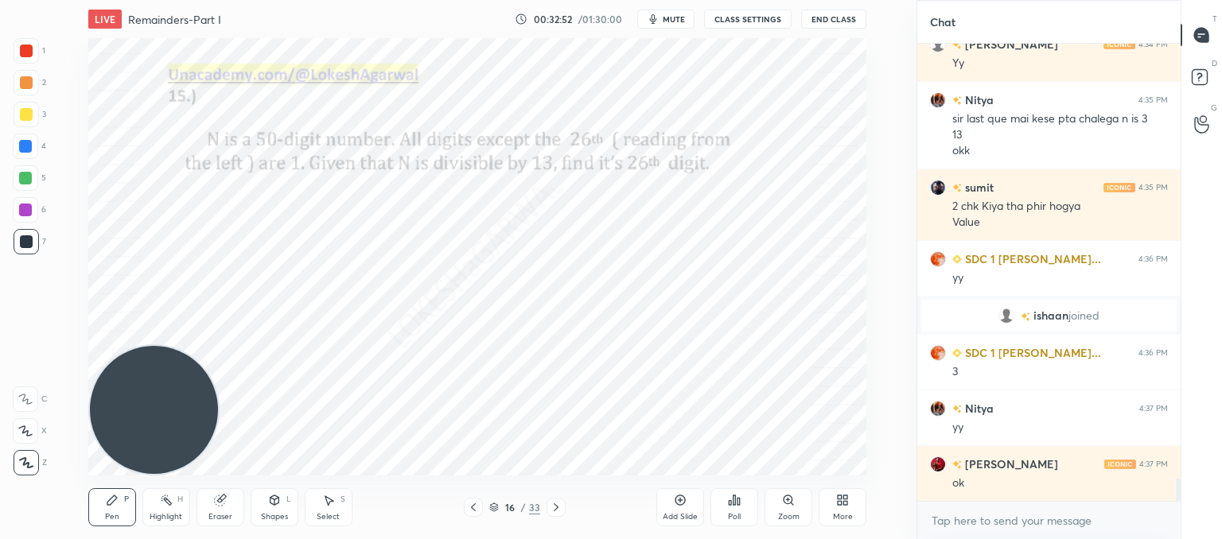
scroll to position [6, 5]
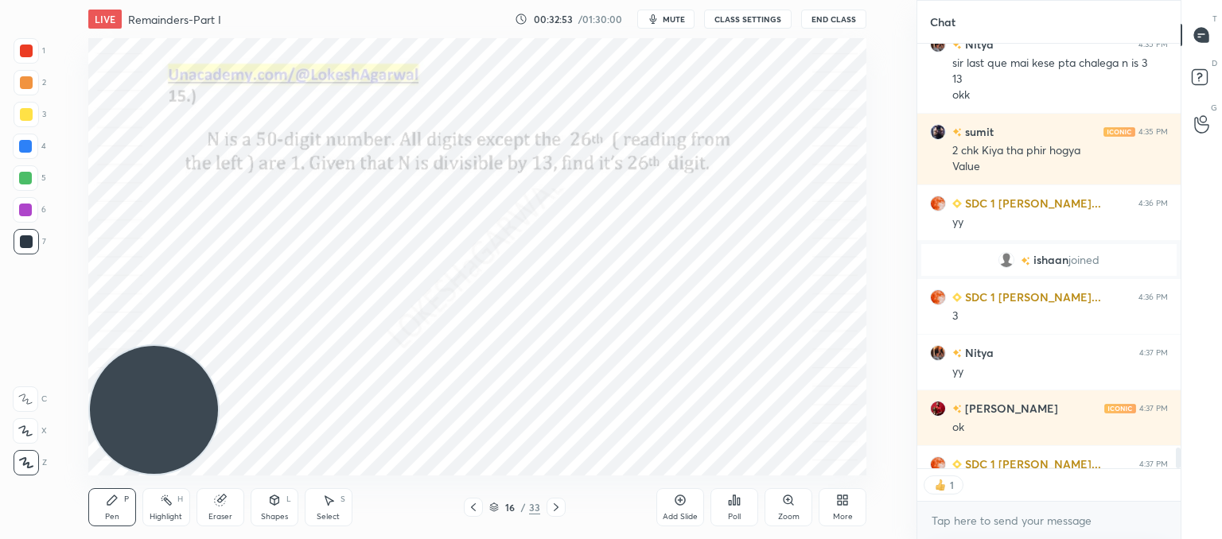
click at [241, 506] on div "Eraser" at bounding box center [220, 507] width 48 height 38
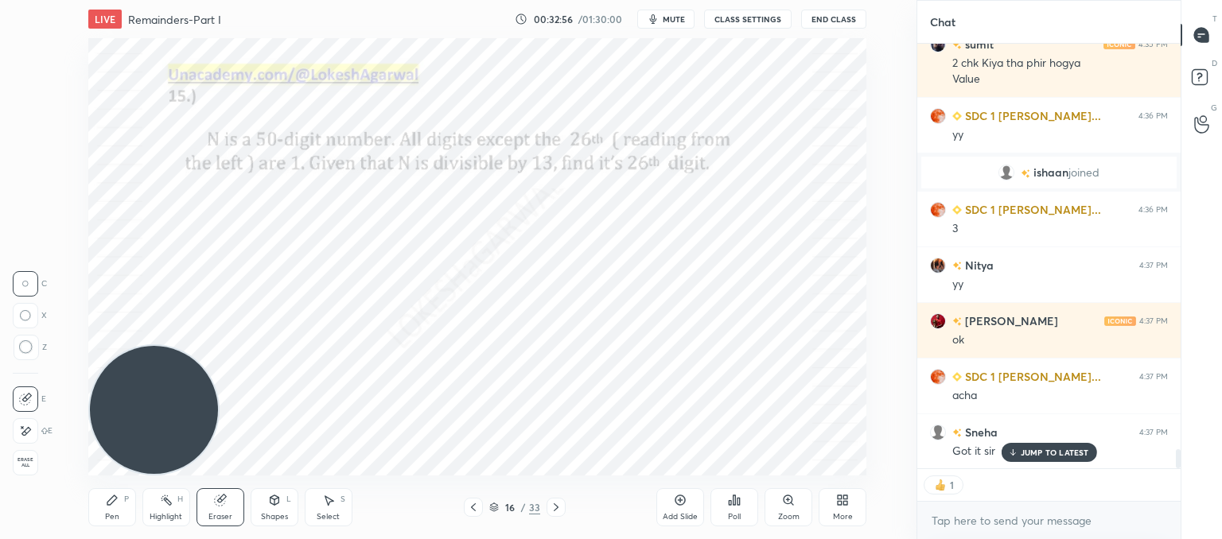
click at [1031, 448] on p "JUMP TO LATEST" at bounding box center [1055, 453] width 68 height 10
click at [556, 508] on icon at bounding box center [556, 508] width 5 height 8
click at [329, 513] on div "Select" at bounding box center [328, 517] width 23 height 8
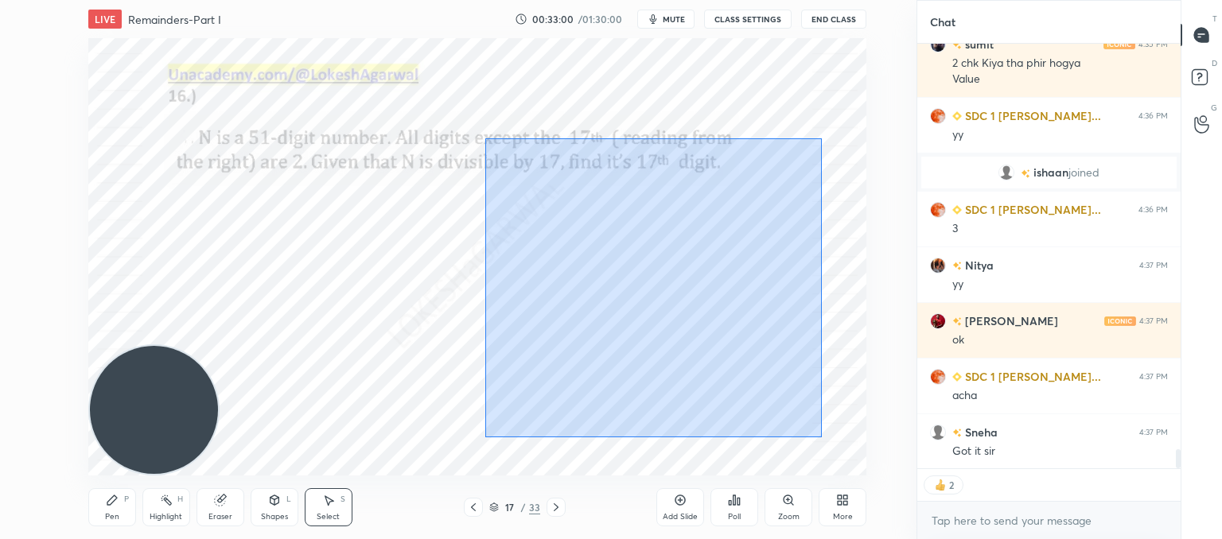
drag, startPoint x: 821, startPoint y: 438, endPoint x: 471, endPoint y: 131, distance: 465.1
click at [471, 131] on div "0 ° Undo Copy Paste here Duplicate Duplicate to new slide Delete" at bounding box center [477, 257] width 778 height 438
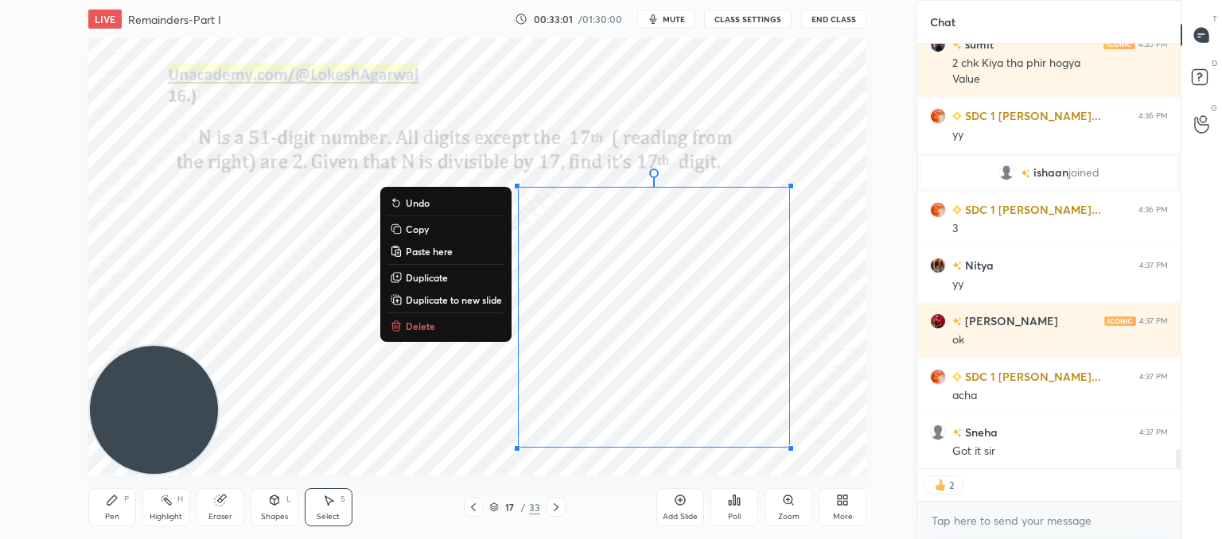
click at [428, 329] on p "Delete" at bounding box center [420, 326] width 29 height 13
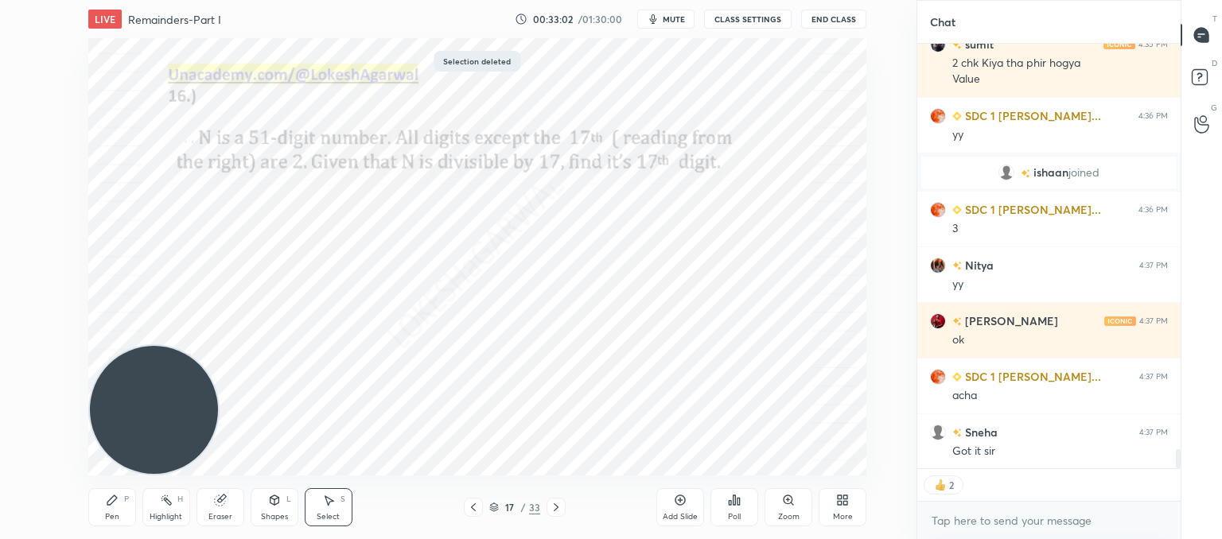
click at [107, 516] on div "Pen" at bounding box center [112, 517] width 14 height 8
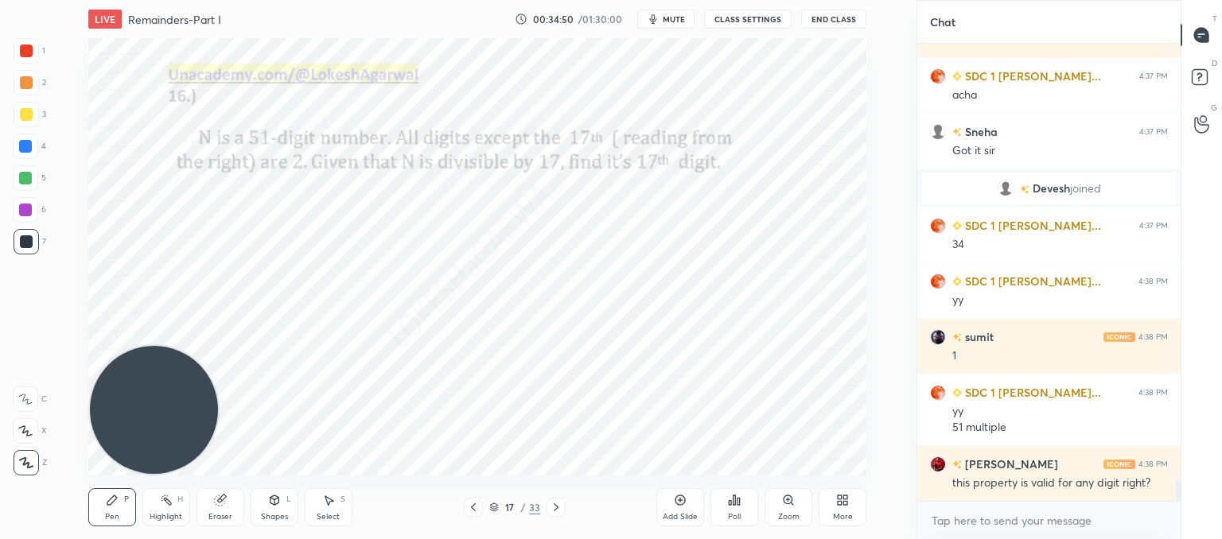
scroll to position [9450, 0]
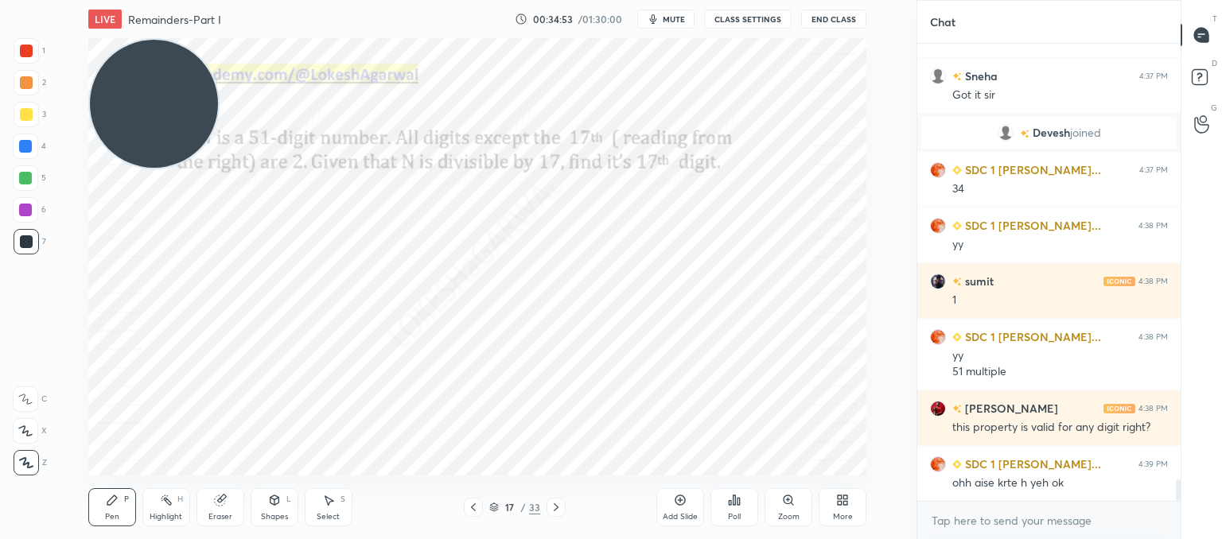
drag, startPoint x: 134, startPoint y: 290, endPoint x: 106, endPoint y: 26, distance: 265.6
click at [99, 26] on div "LIVE Remainders-Part I 00:34:53 / 01:30:00 mute CLASS SETTINGS End Class Settin…" at bounding box center [477, 269] width 853 height 539
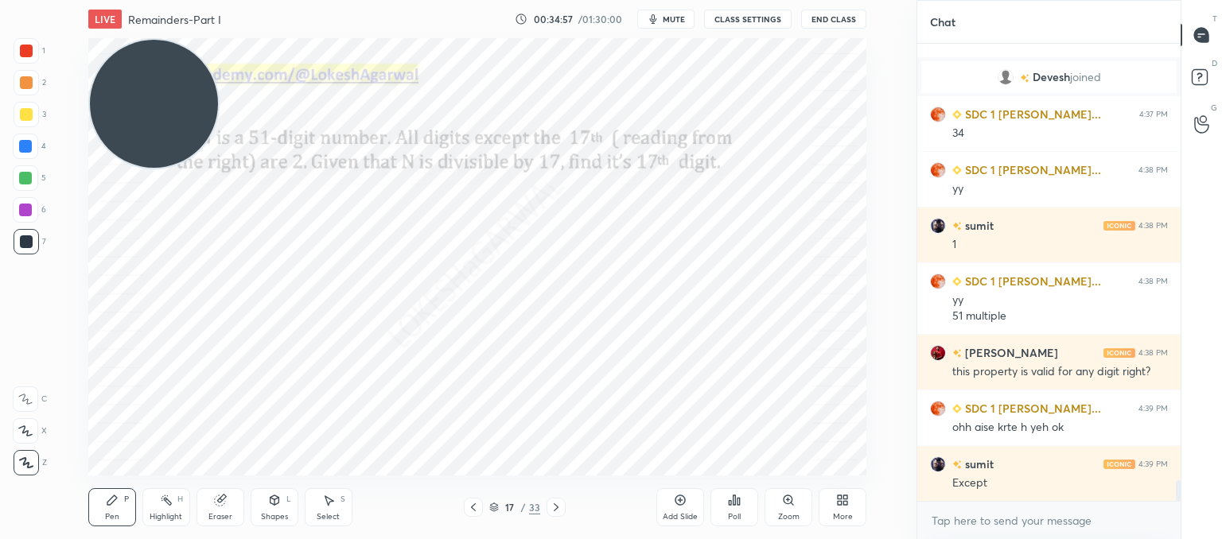
click at [198, 360] on div "Setting up your live class Poll for secs No correct answer Start poll" at bounding box center [477, 257] width 853 height 438
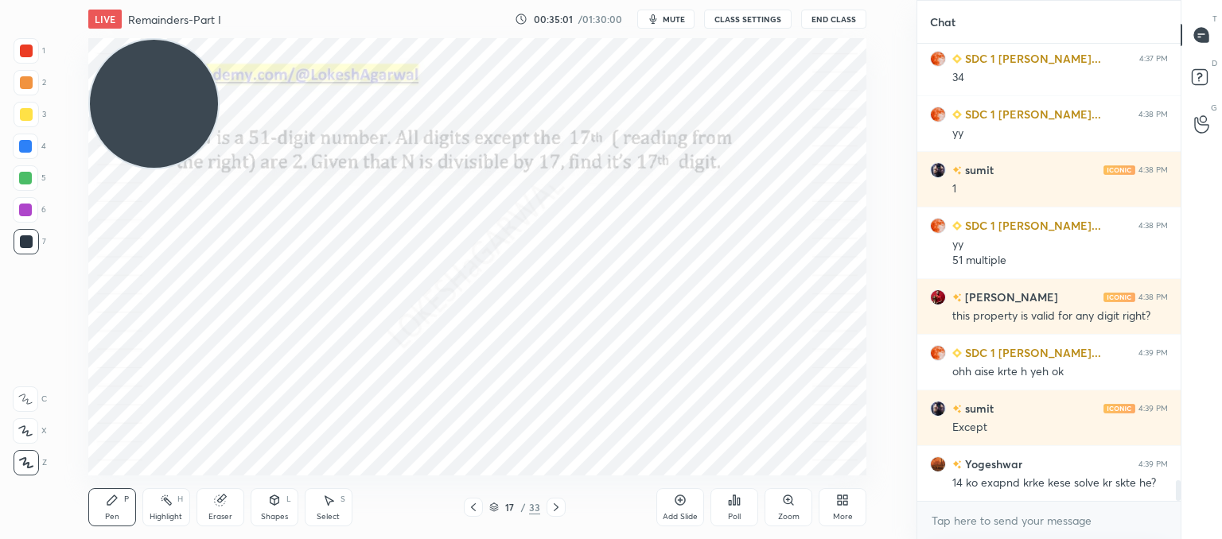
scroll to position [9617, 0]
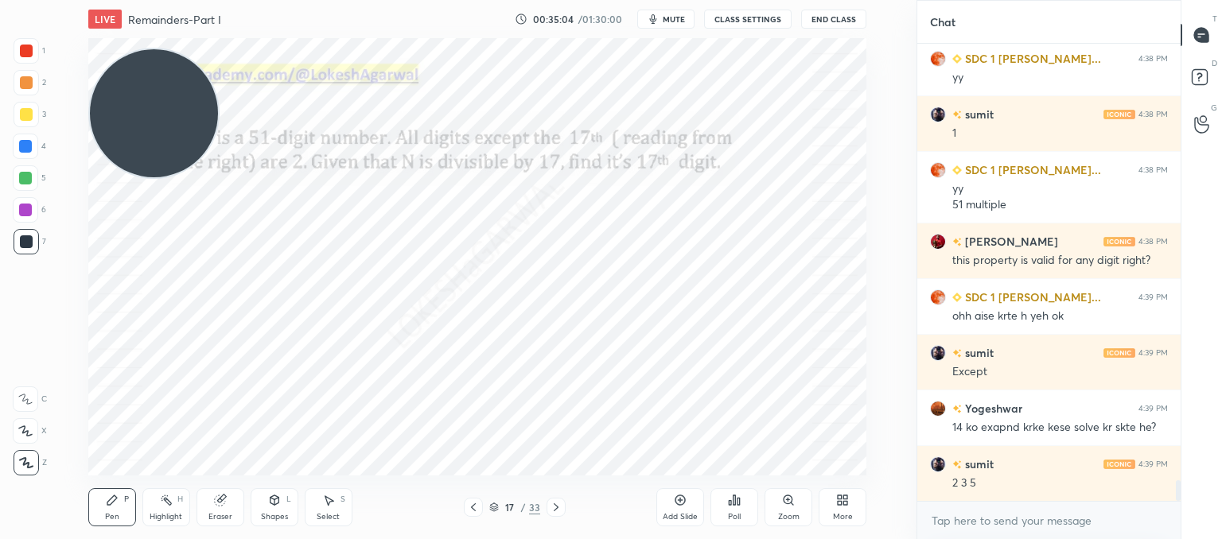
drag, startPoint x: 169, startPoint y: 115, endPoint x: 68, endPoint y: 484, distance: 381.7
click at [70, 490] on div "LIVE Remainders-Part I 00:35:04 / 01:30:00 mute CLASS SETTINGS End Class Settin…" at bounding box center [477, 269] width 853 height 539
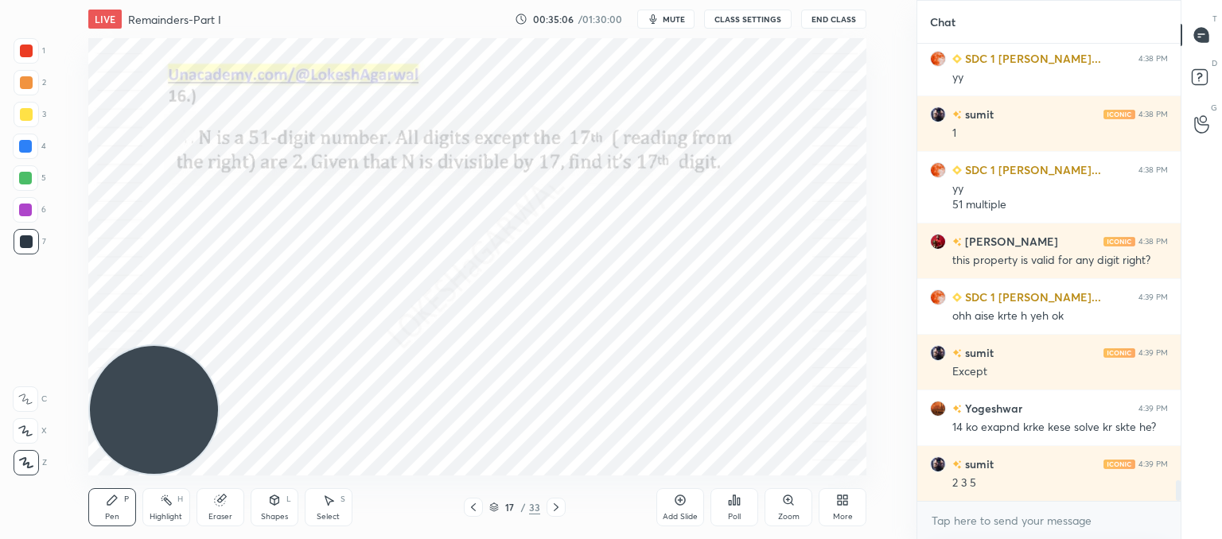
click at [475, 510] on icon at bounding box center [473, 507] width 13 height 13
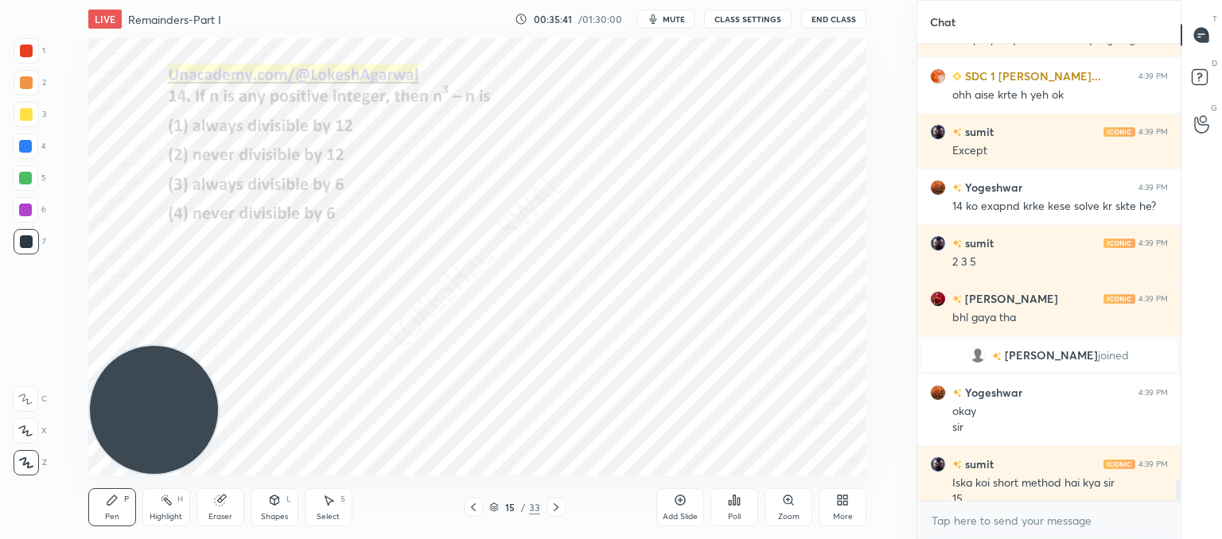
scroll to position [9647, 0]
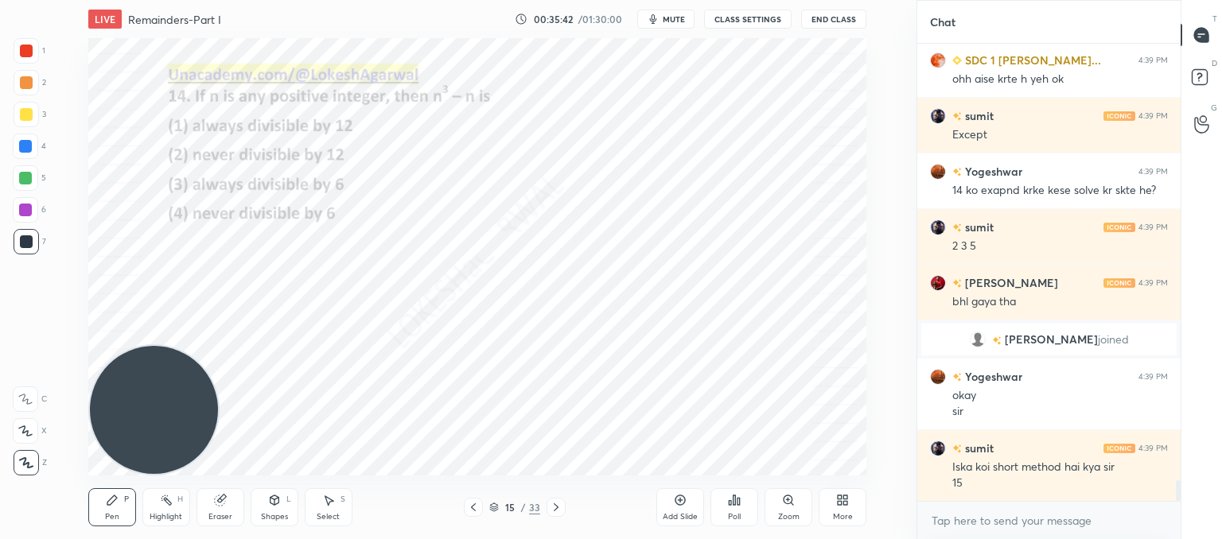
click at [550, 504] on icon at bounding box center [556, 507] width 13 height 13
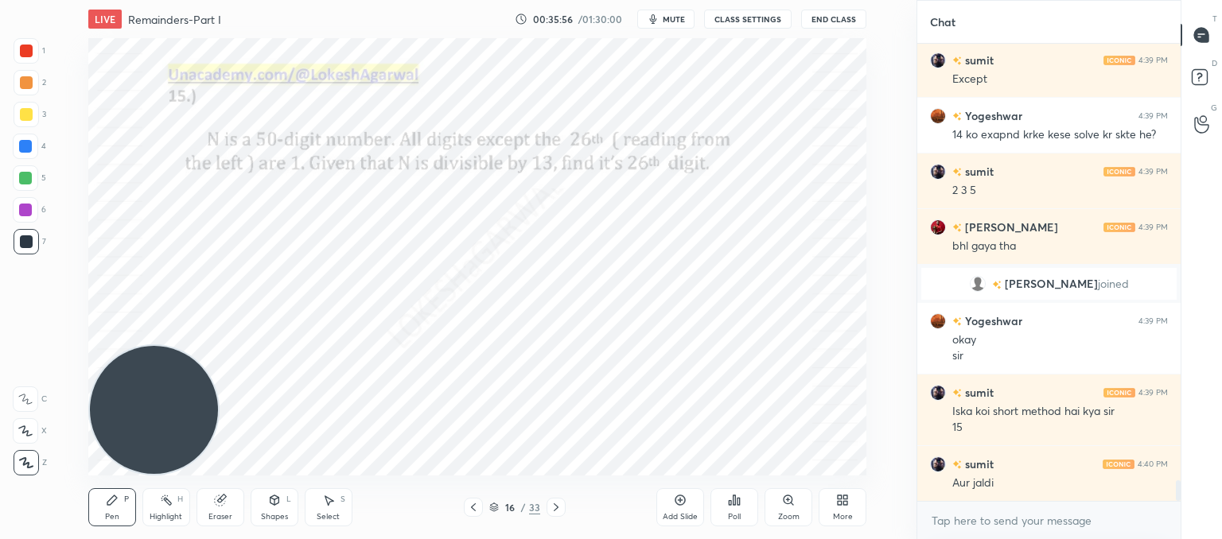
scroll to position [9719, 0]
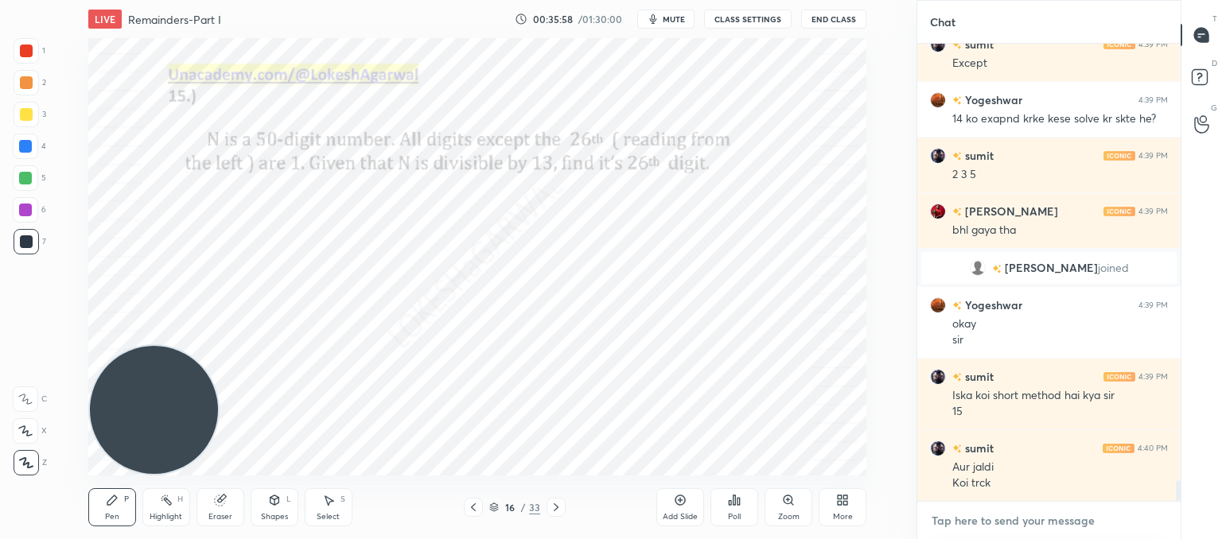
click at [964, 523] on textarea at bounding box center [1049, 520] width 238 height 25
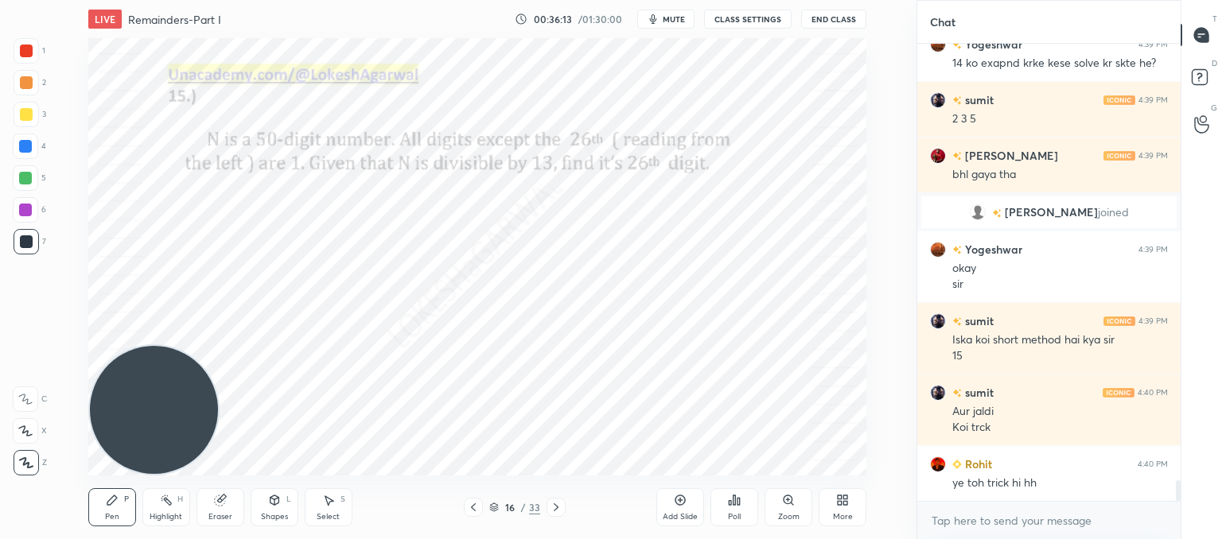
scroll to position [9830, 0]
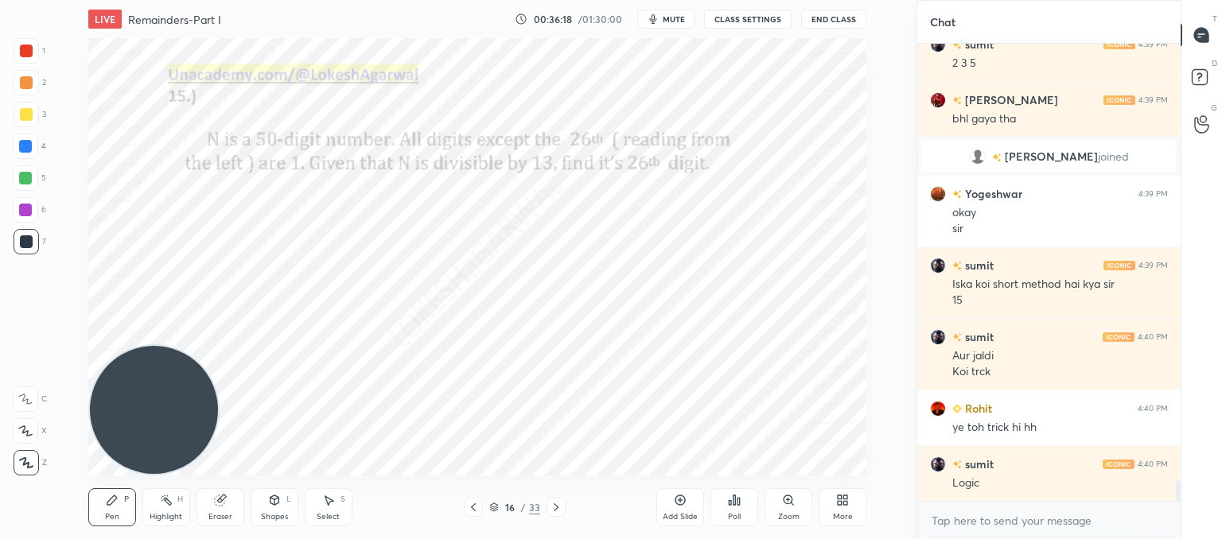
drag, startPoint x: 216, startPoint y: 496, endPoint x: 293, endPoint y: 480, distance: 78.2
click at [220, 496] on icon at bounding box center [220, 500] width 13 height 13
click at [564, 511] on div at bounding box center [555, 507] width 19 height 19
click at [555, 511] on icon at bounding box center [556, 507] width 13 height 13
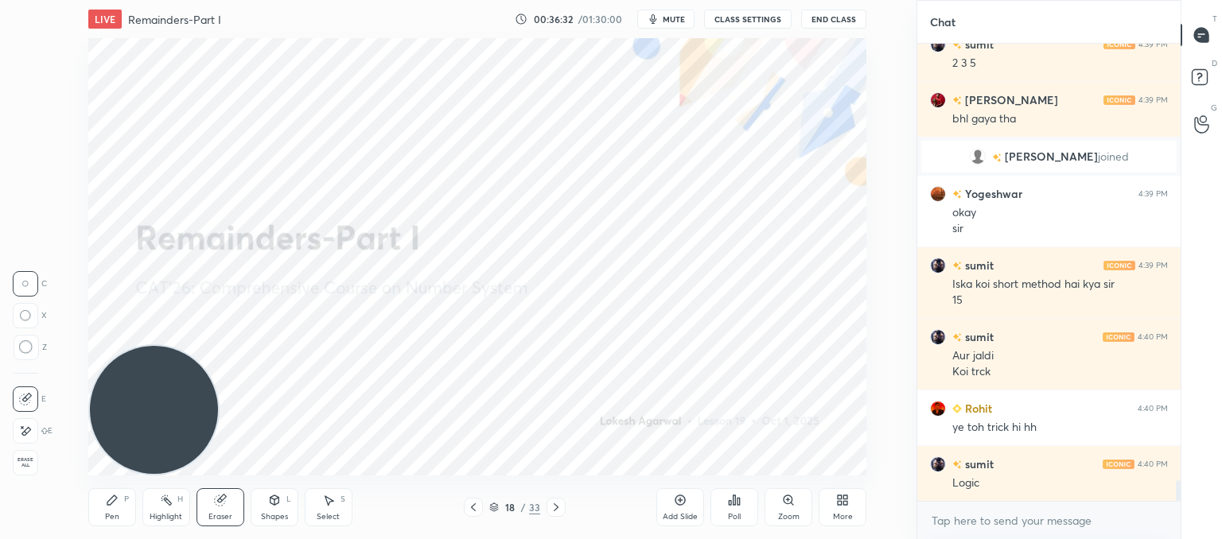
scroll to position [9846, 0]
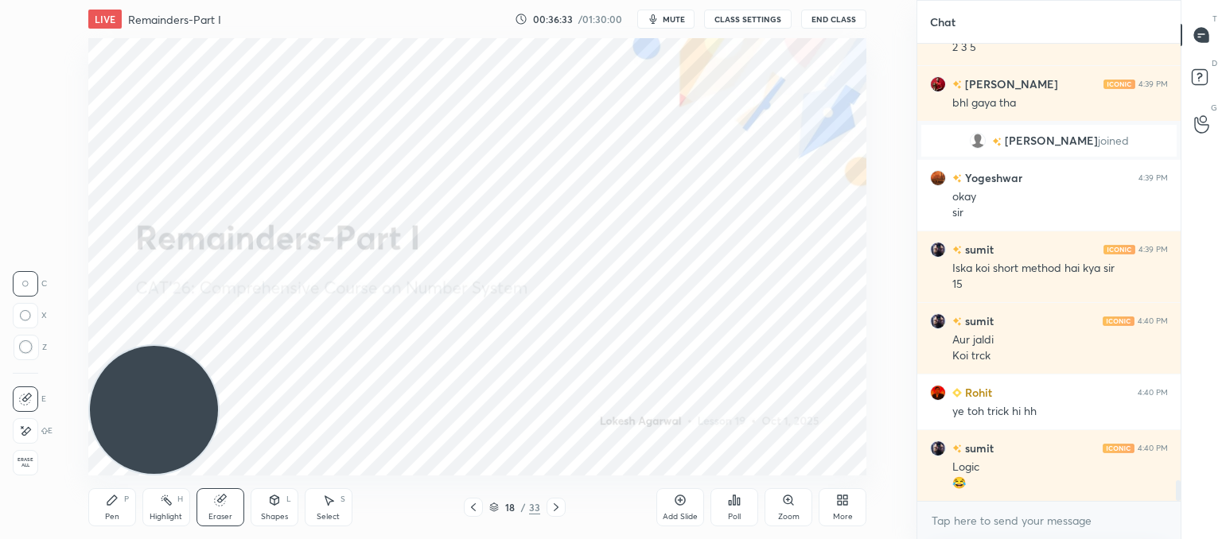
click at [555, 511] on icon at bounding box center [556, 507] width 13 height 13
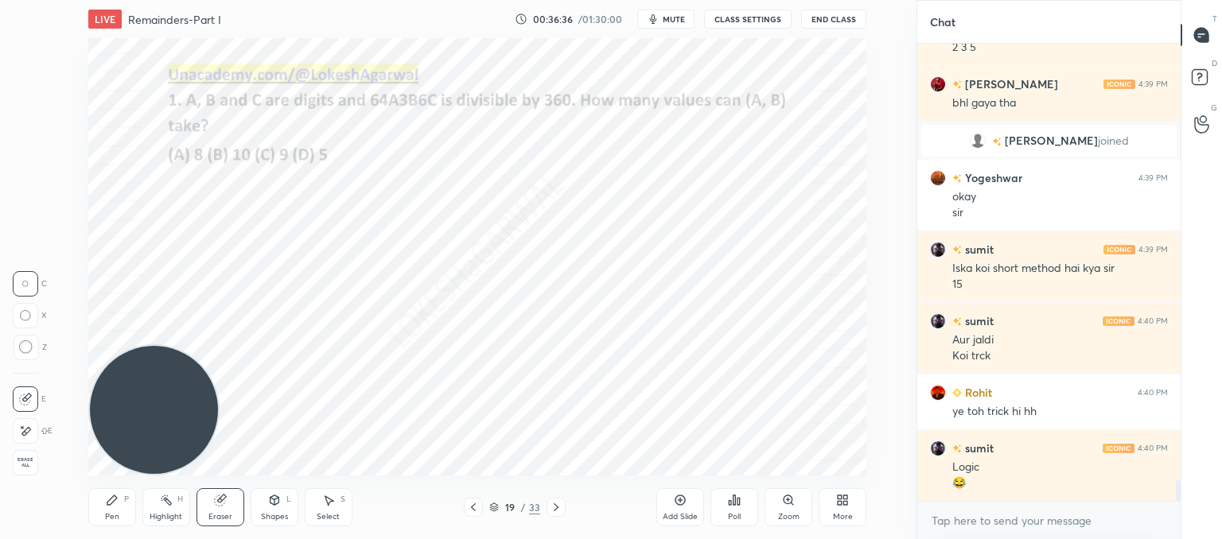
click at [477, 501] on icon at bounding box center [473, 507] width 13 height 13
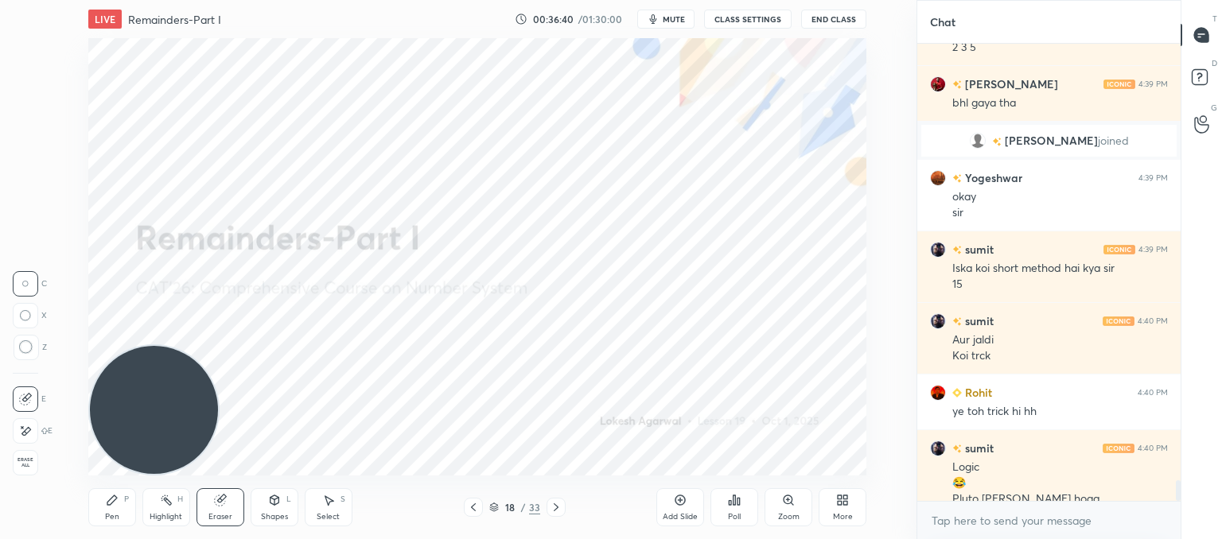
scroll to position [9862, 0]
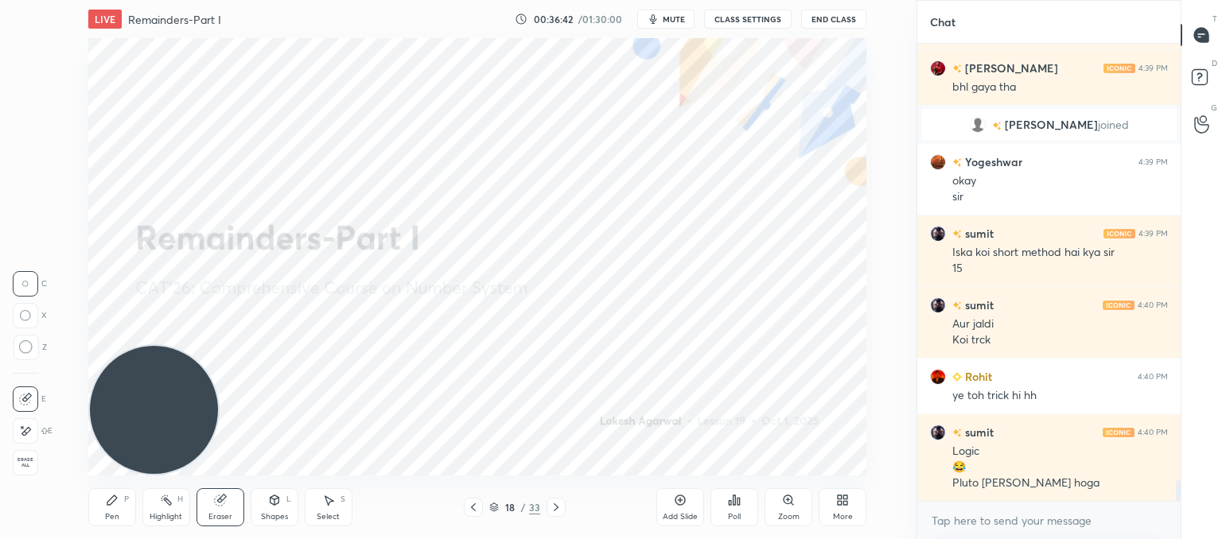
click at [677, 506] on icon at bounding box center [680, 500] width 13 height 13
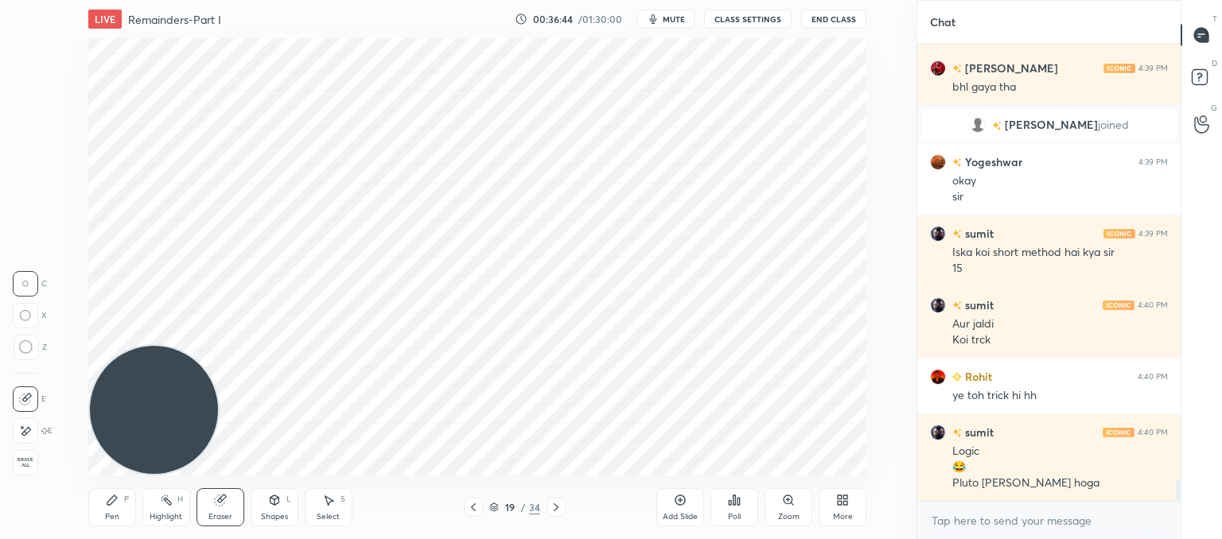
drag, startPoint x: 109, startPoint y: 507, endPoint x: 109, endPoint y: 469, distance: 38.2
click at [109, 505] on div "Pen P" at bounding box center [112, 507] width 48 height 38
click at [232, 505] on div "Eraser" at bounding box center [220, 507] width 48 height 38
click at [21, 342] on circle at bounding box center [25, 347] width 13 height 13
drag, startPoint x: 118, startPoint y: 506, endPoint x: 129, endPoint y: 502, distance: 11.8
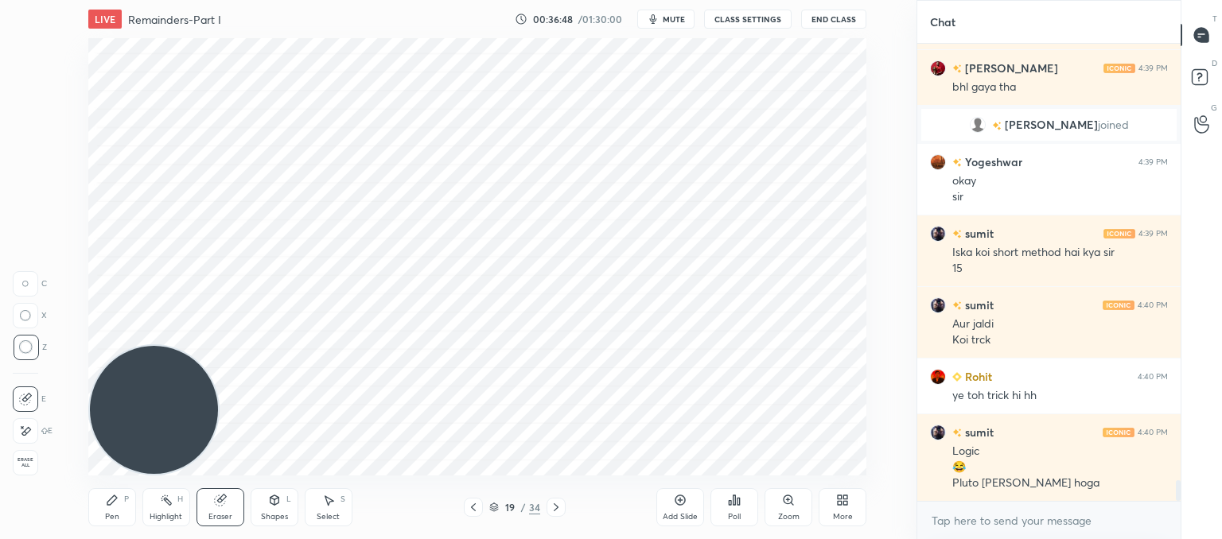
click at [120, 506] on div "Pen P" at bounding box center [112, 507] width 48 height 38
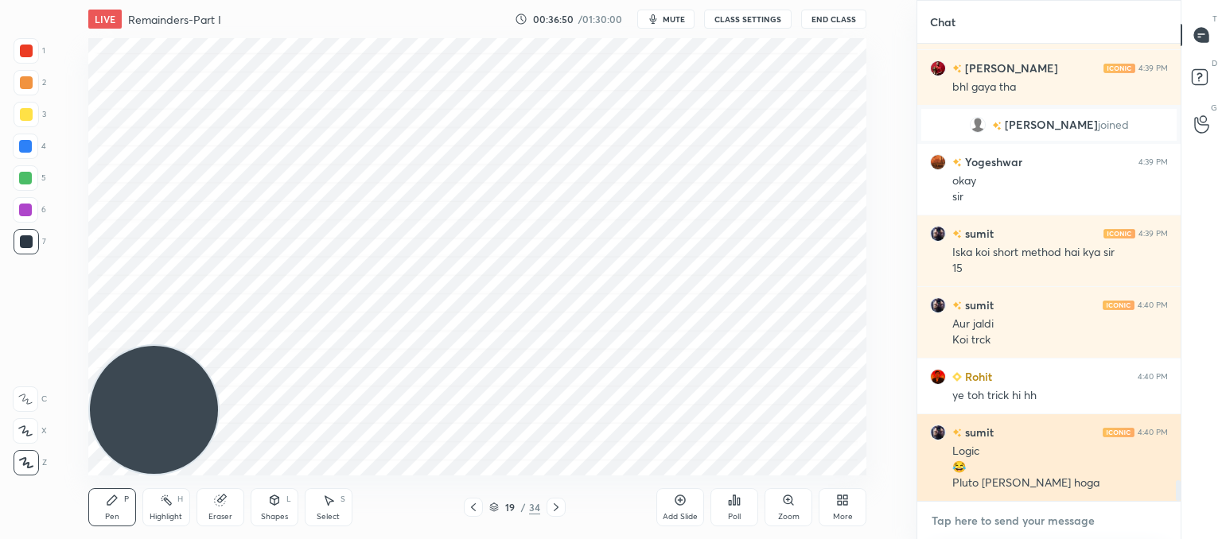
drag, startPoint x: 989, startPoint y: 510, endPoint x: 979, endPoint y: 500, distance: 13.5
click at [988, 510] on textarea at bounding box center [1049, 520] width 238 height 25
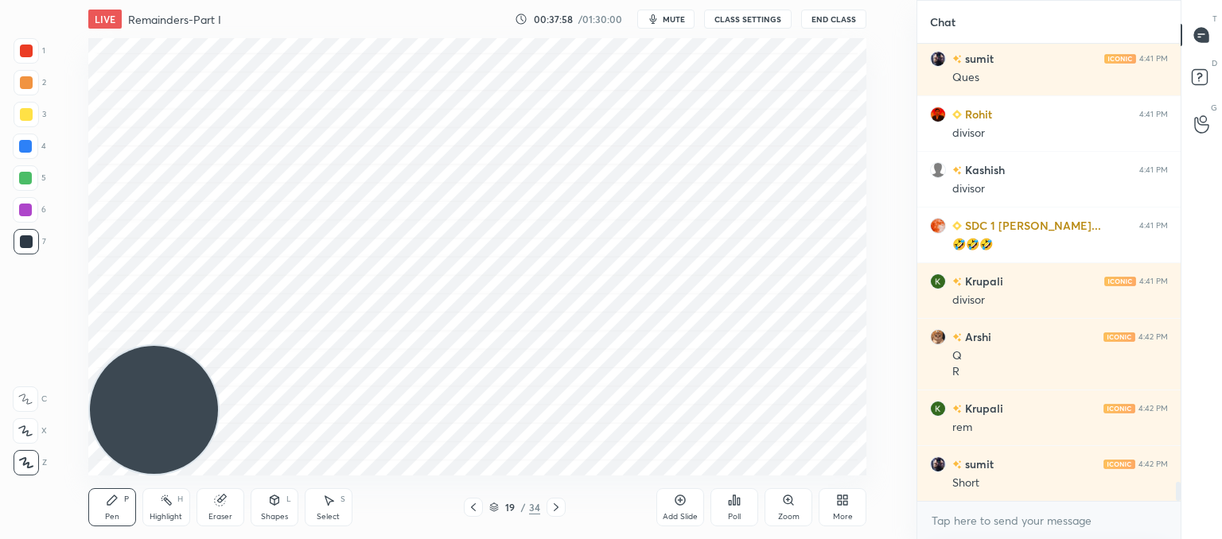
scroll to position [10658, 0]
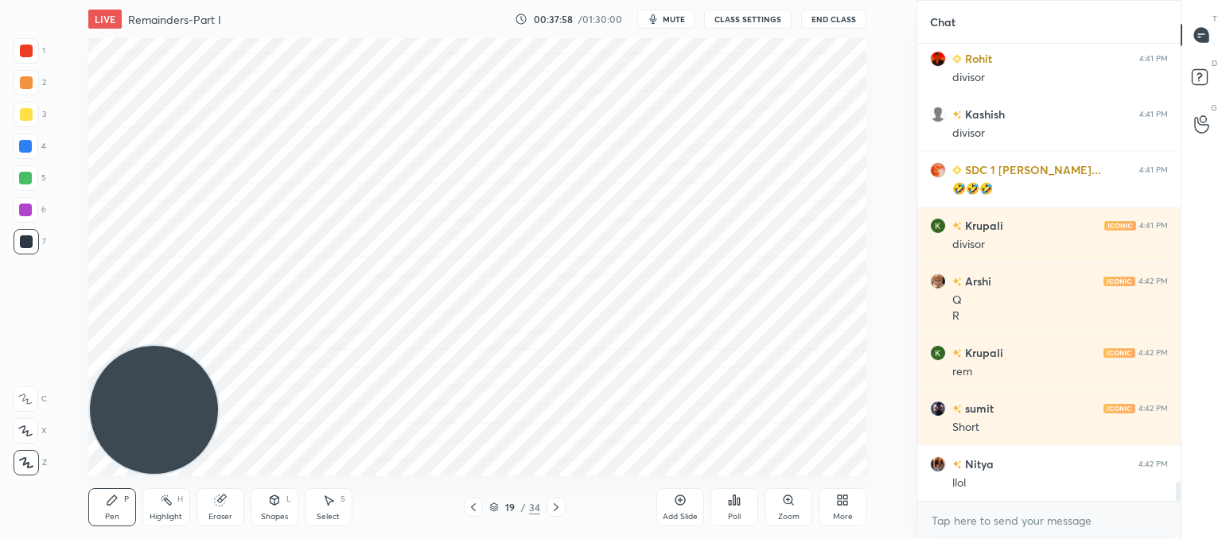
drag, startPoint x: 220, startPoint y: 513, endPoint x: 227, endPoint y: 507, distance: 9.6
click at [220, 514] on div "Eraser" at bounding box center [220, 517] width 24 height 8
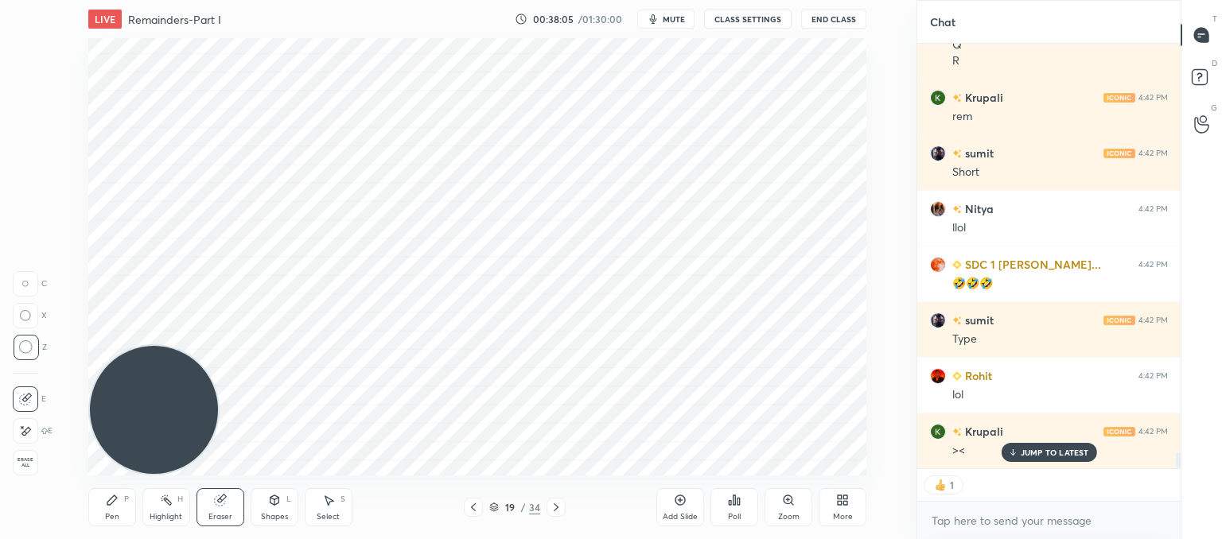
scroll to position [10968, 0]
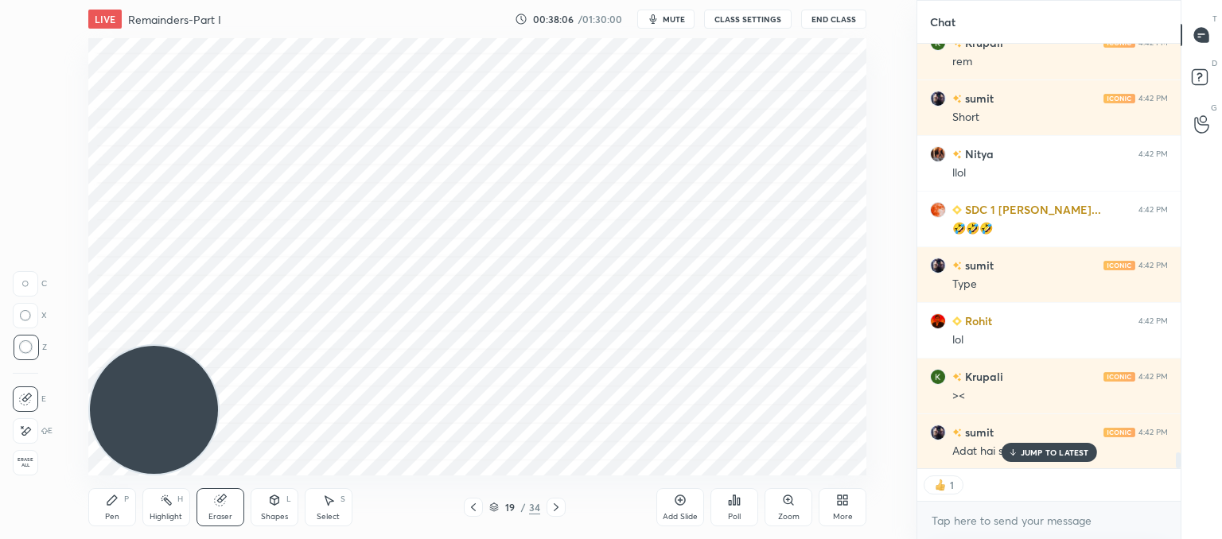
click at [107, 500] on icon at bounding box center [112, 500] width 13 height 13
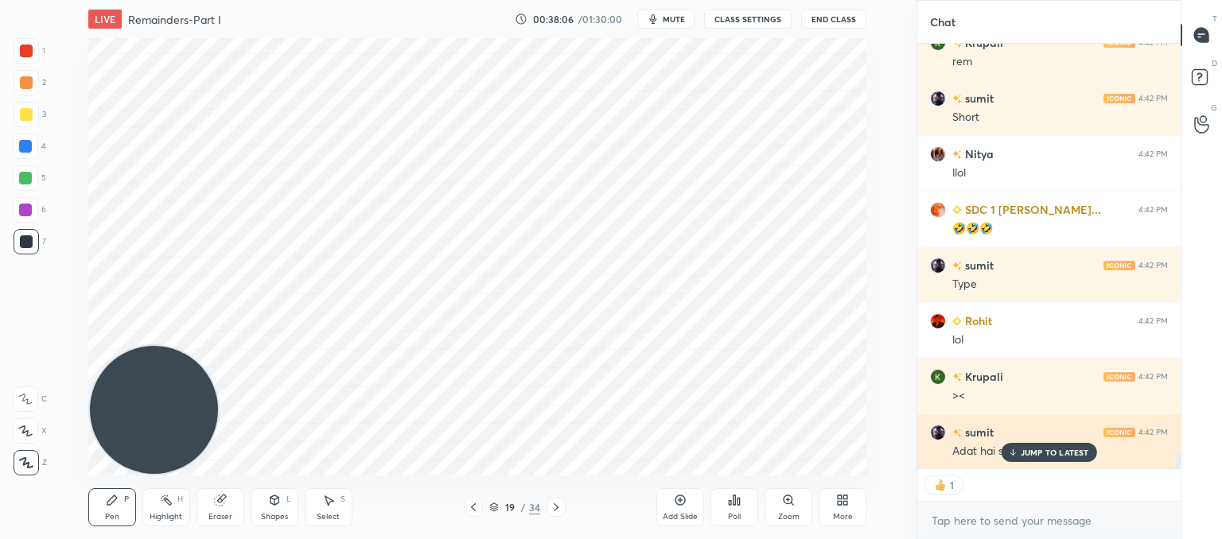
click at [1044, 448] on p "JUMP TO LATEST" at bounding box center [1055, 453] width 68 height 10
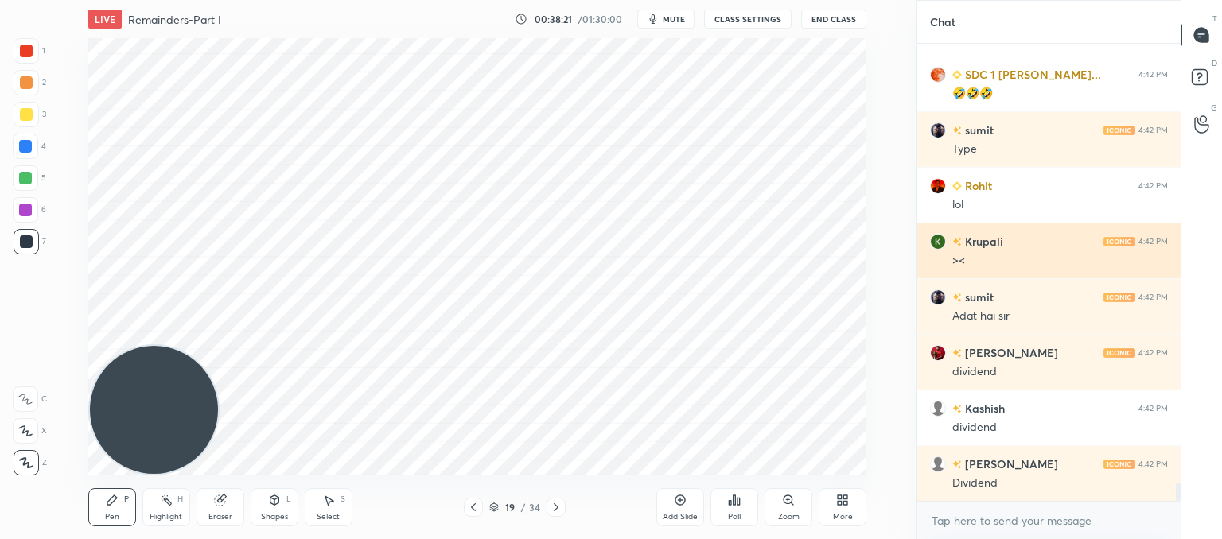
scroll to position [11159, 0]
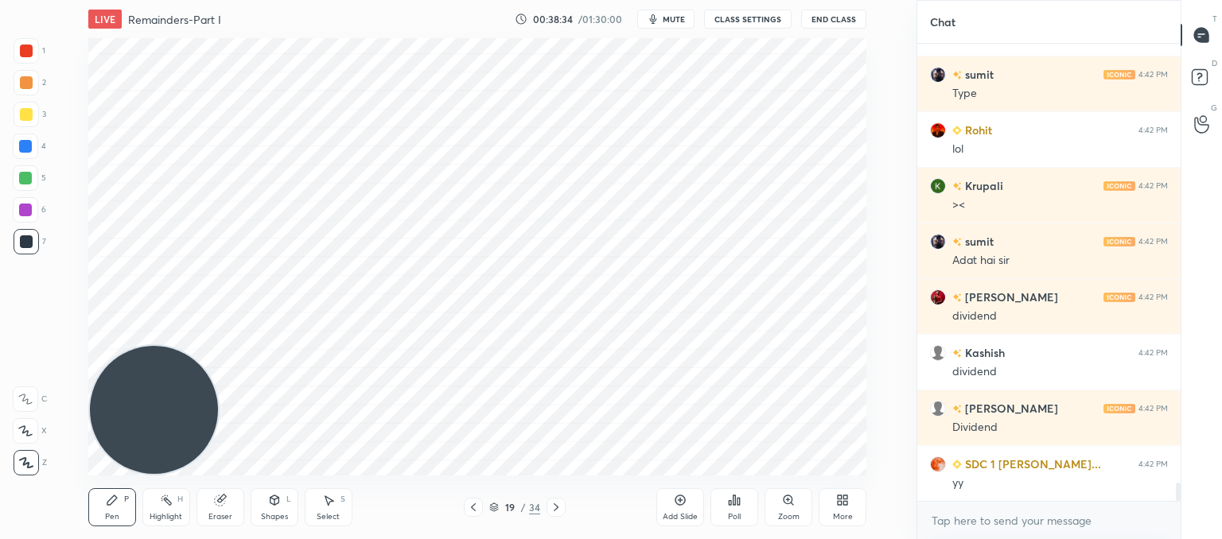
click at [683, 502] on icon at bounding box center [680, 500] width 13 height 13
click at [220, 508] on div "Eraser" at bounding box center [220, 507] width 48 height 38
drag, startPoint x: 111, startPoint y: 509, endPoint x: 120, endPoint y: 502, distance: 11.9
click at [115, 509] on div "Pen P" at bounding box center [112, 507] width 48 height 38
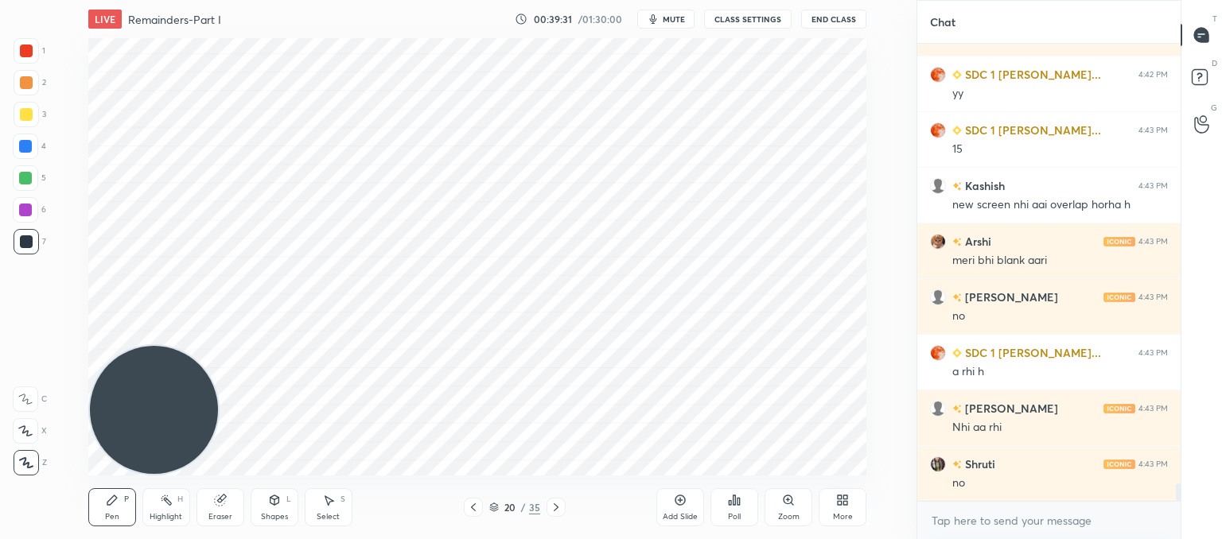
scroll to position [11604, 0]
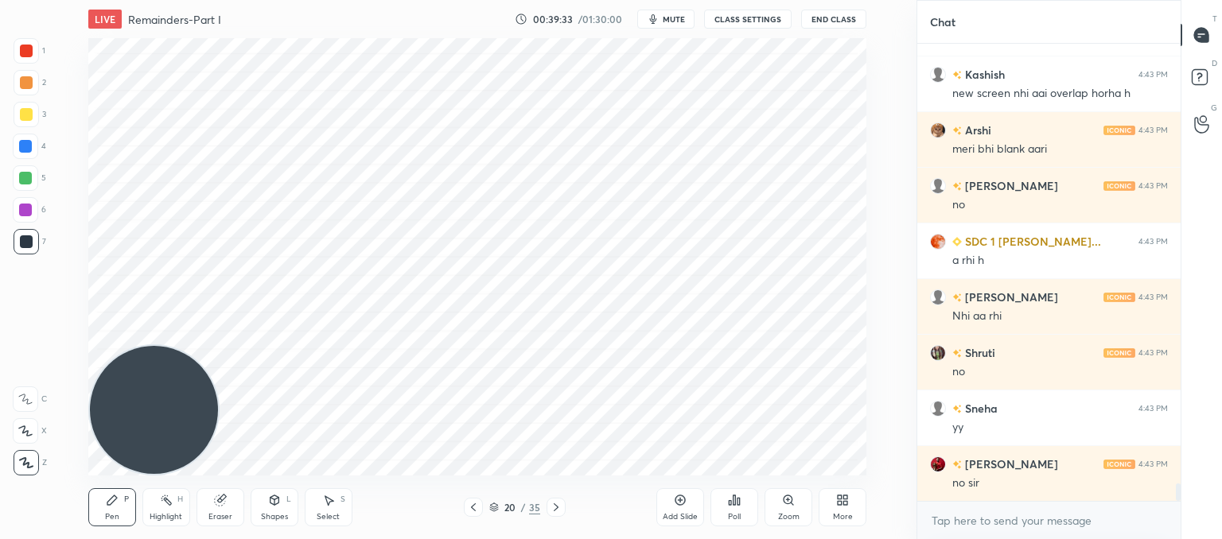
click at [470, 511] on icon at bounding box center [473, 507] width 13 height 13
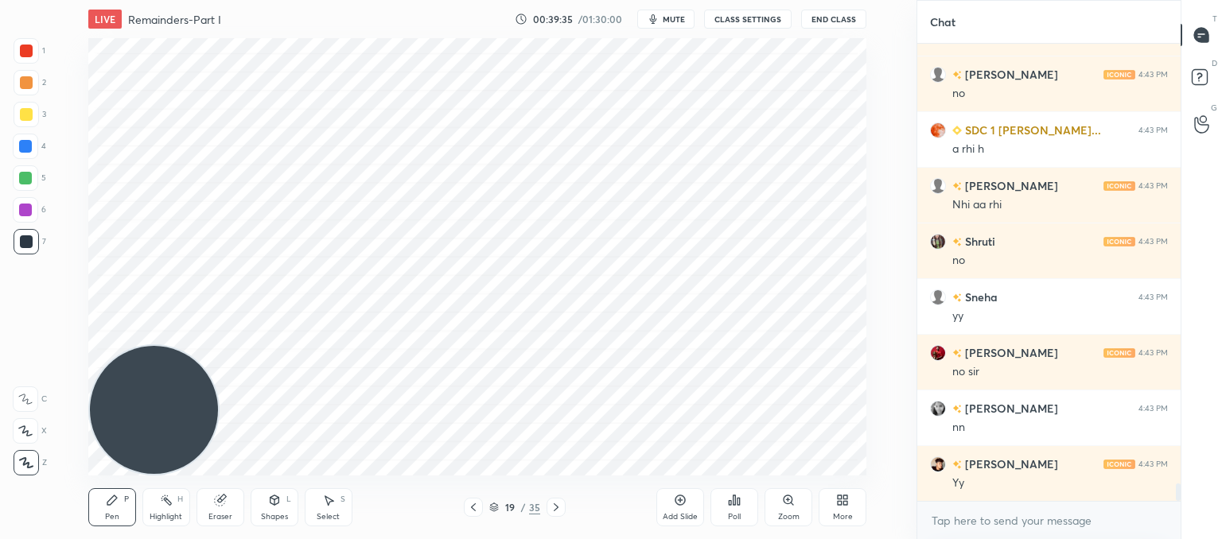
click at [469, 515] on div at bounding box center [473, 507] width 19 height 19
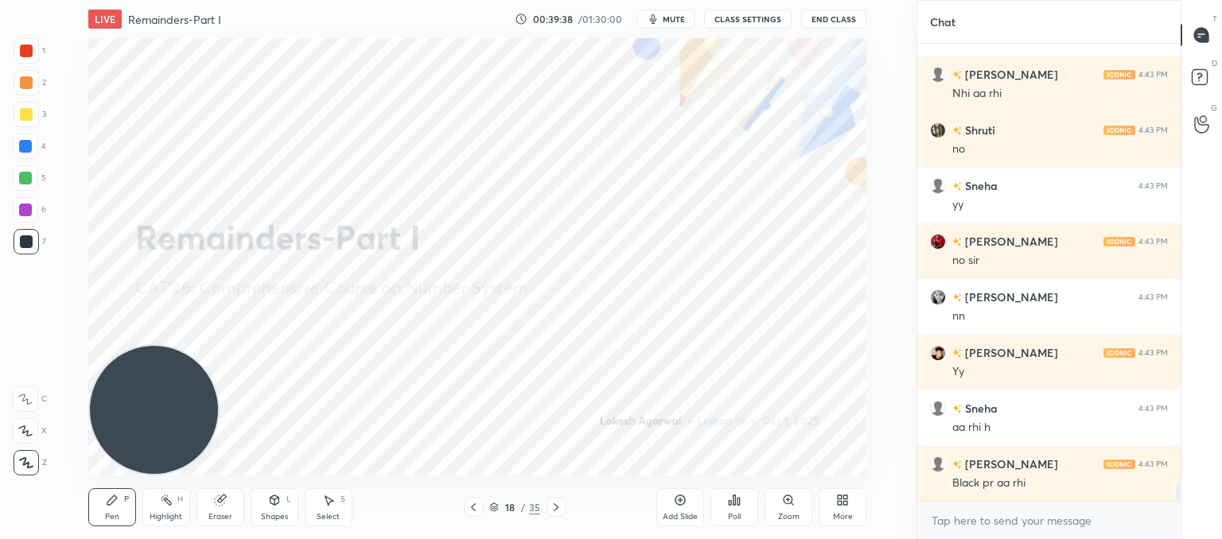
scroll to position [11938, 0]
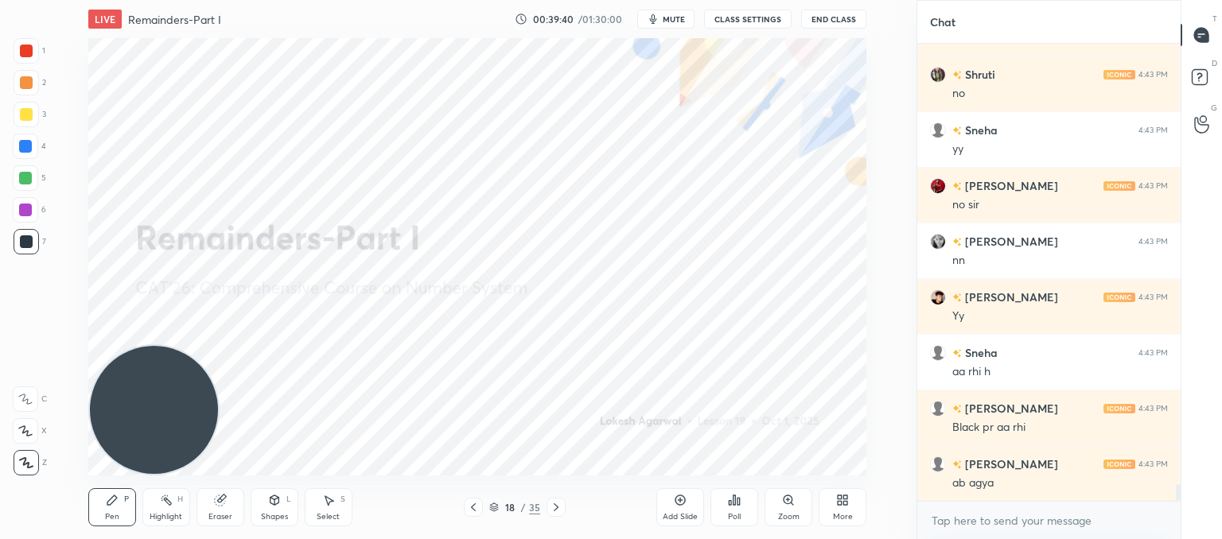
click at [550, 504] on icon at bounding box center [556, 507] width 13 height 13
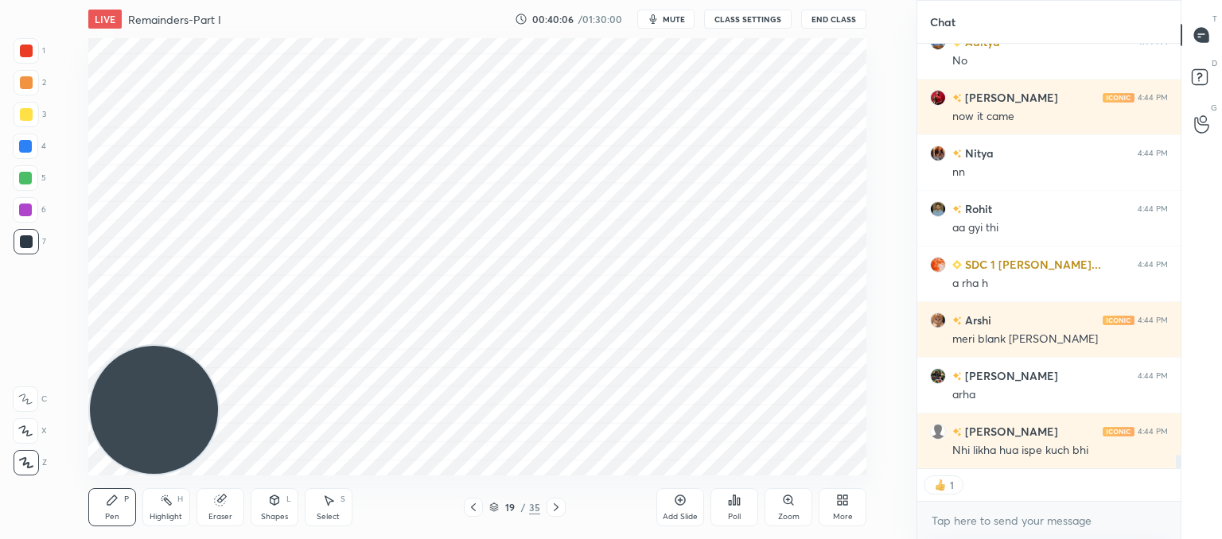
scroll to position [12765, 0]
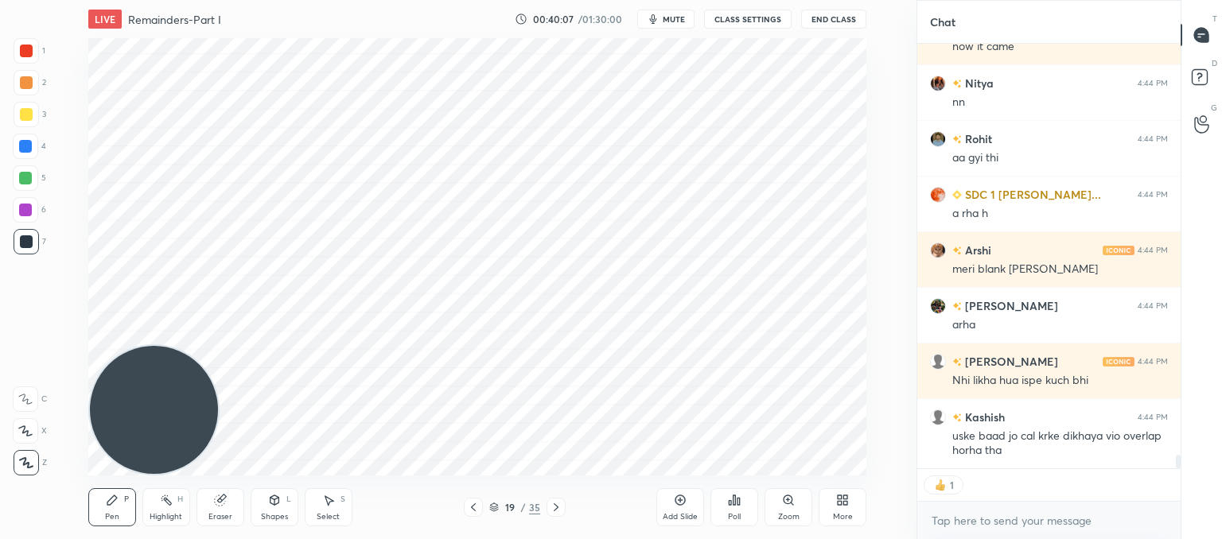
click at [470, 507] on icon at bounding box center [473, 507] width 13 height 13
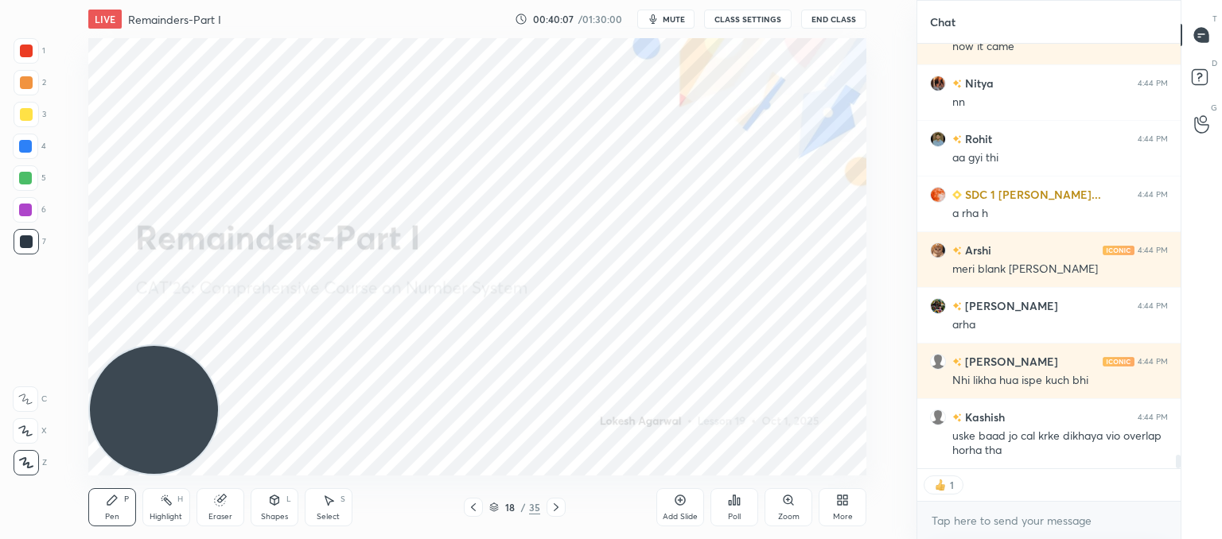
scroll to position [12820, 0]
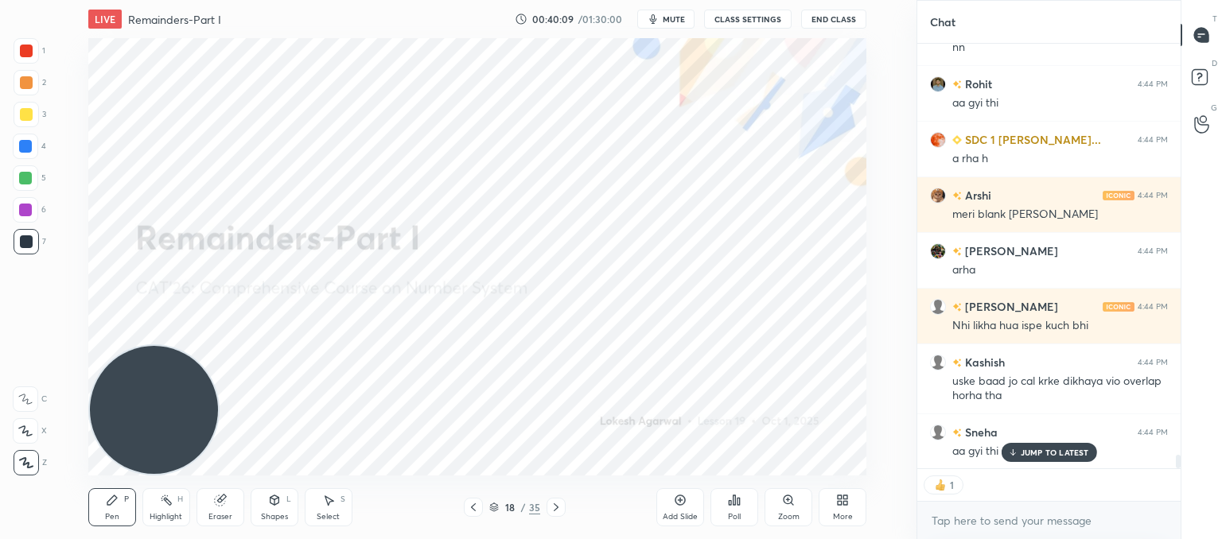
click at [1047, 450] on p "JUMP TO LATEST" at bounding box center [1055, 453] width 68 height 10
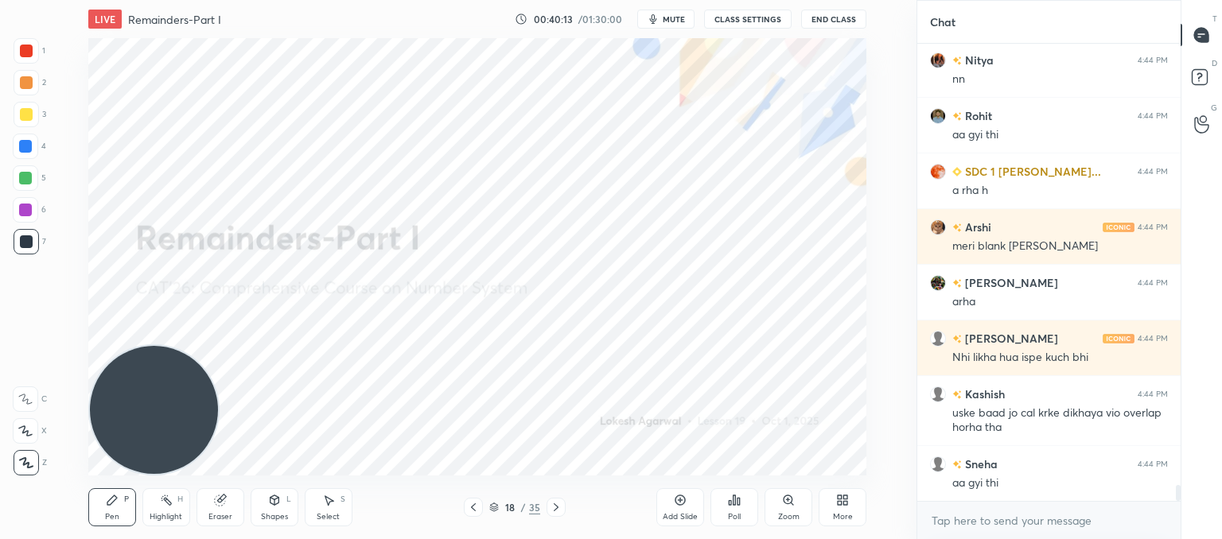
scroll to position [12844, 0]
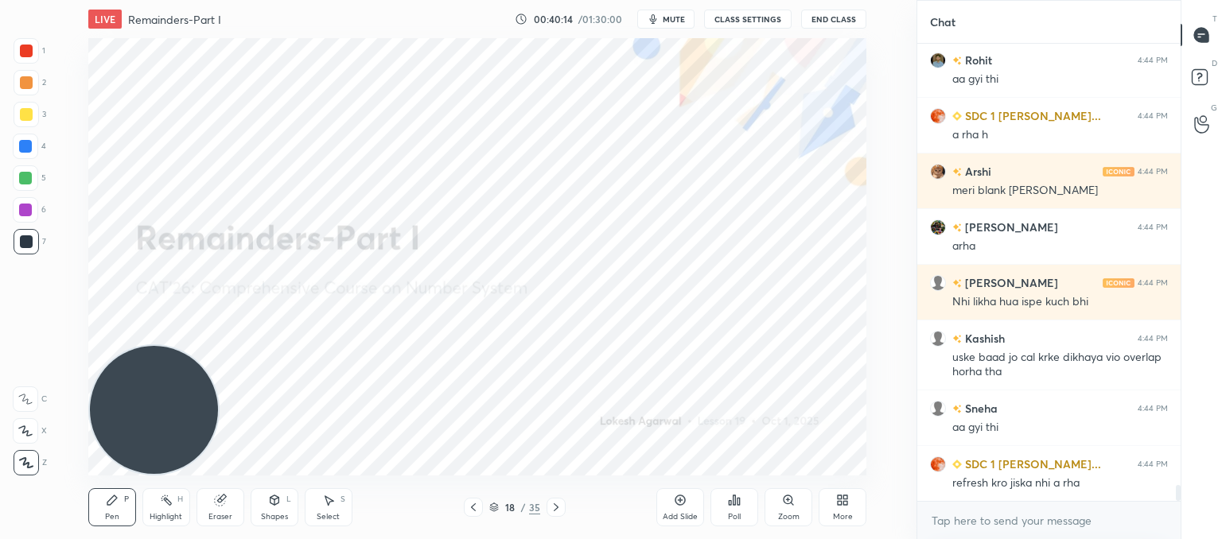
click at [473, 501] on icon at bounding box center [473, 507] width 13 height 13
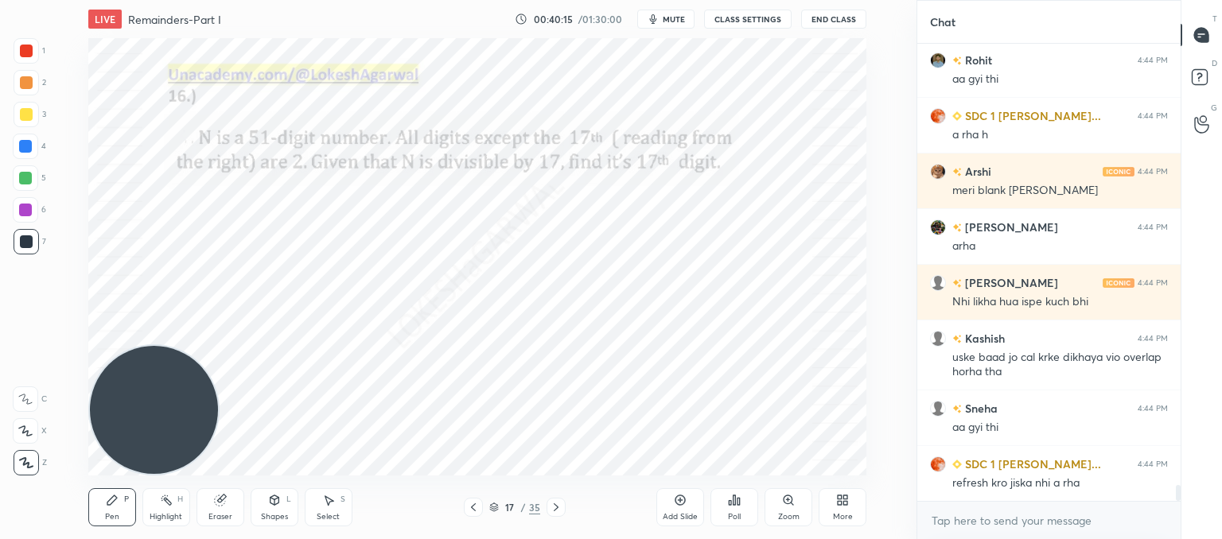
scroll to position [12899, 0]
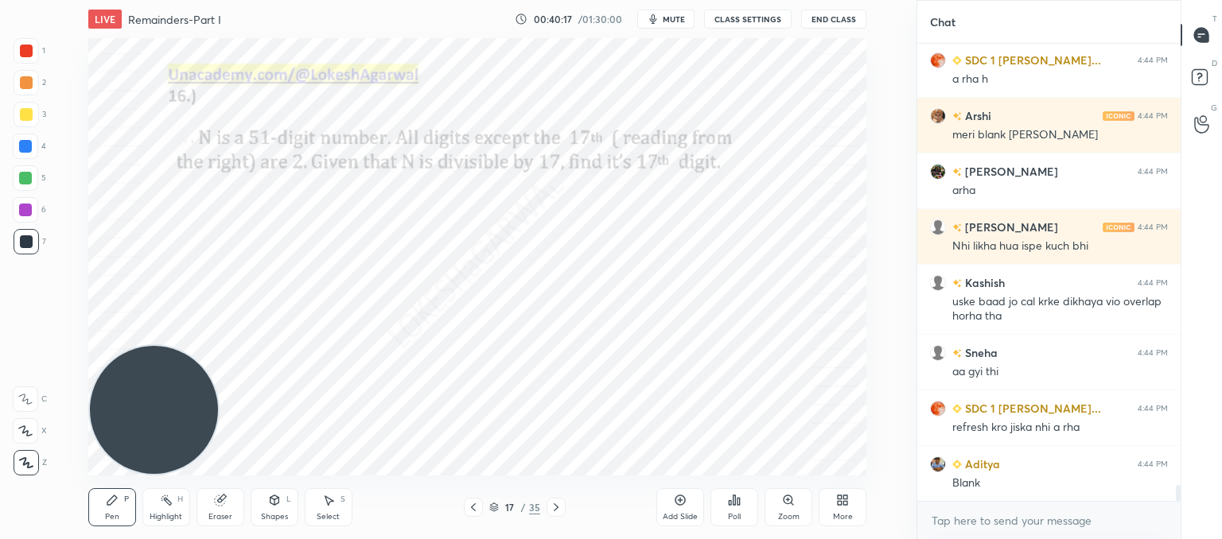
click at [556, 509] on icon at bounding box center [556, 508] width 5 height 8
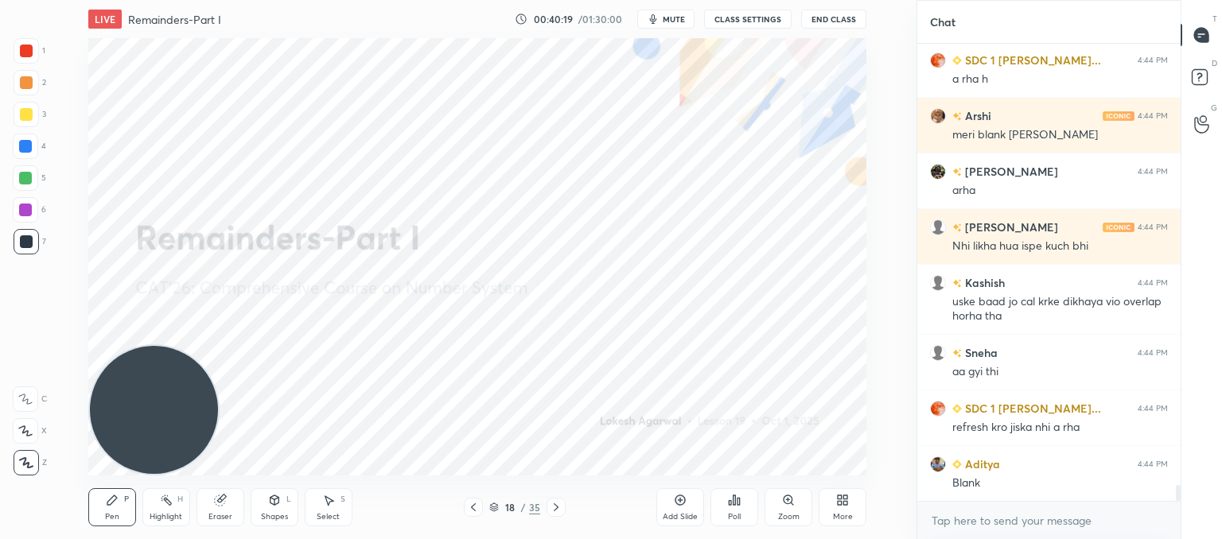
click at [468, 507] on icon at bounding box center [473, 507] width 13 height 13
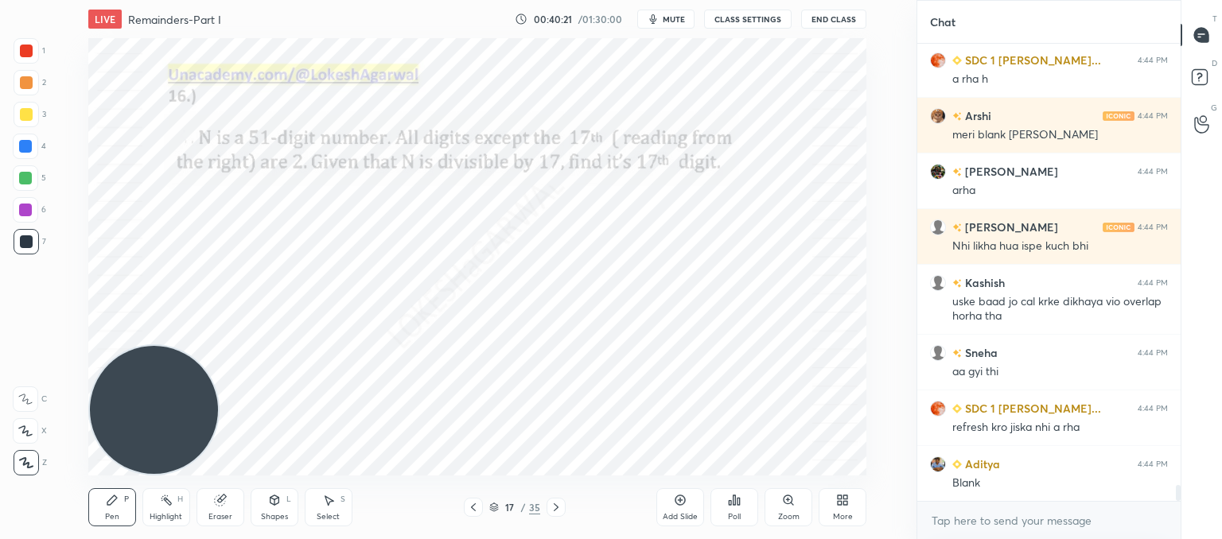
click at [686, 509] on div "Add Slide" at bounding box center [680, 507] width 48 height 38
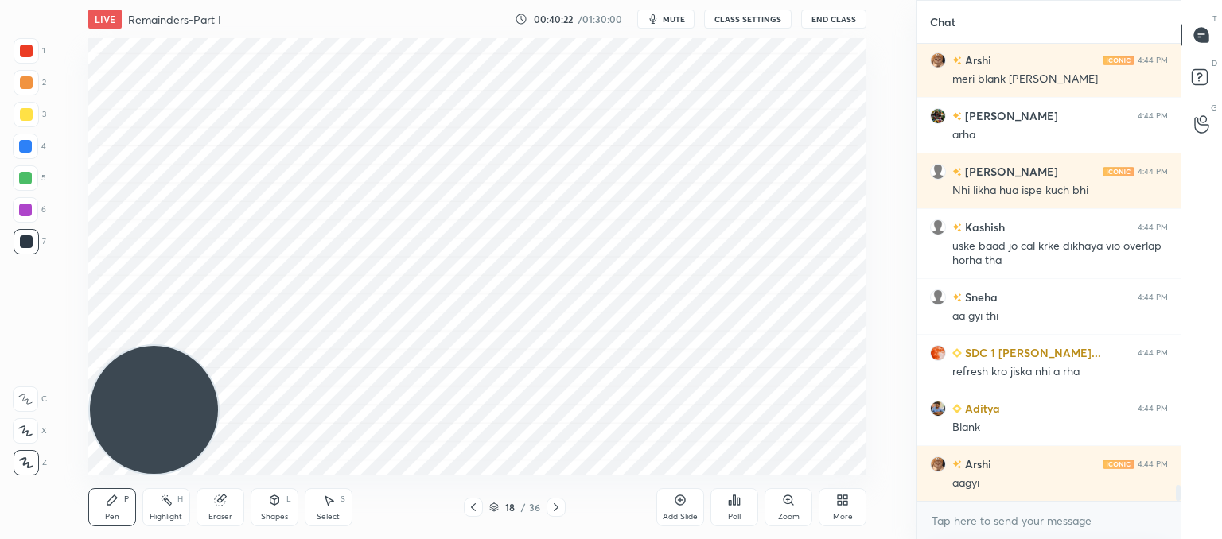
scroll to position [13011, 0]
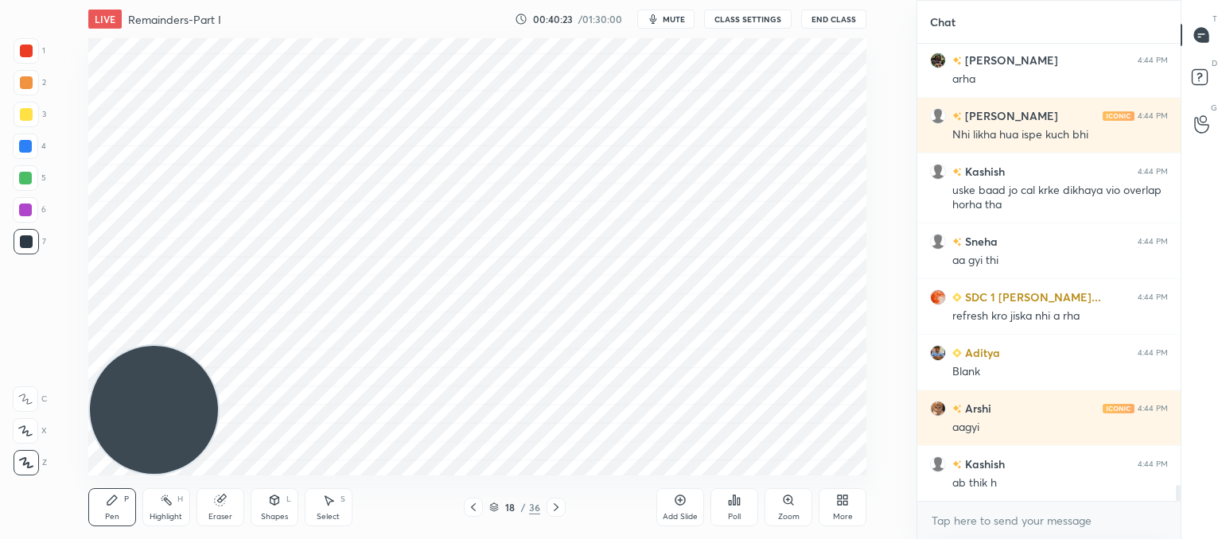
click at [686, 509] on div "Add Slide" at bounding box center [680, 507] width 48 height 38
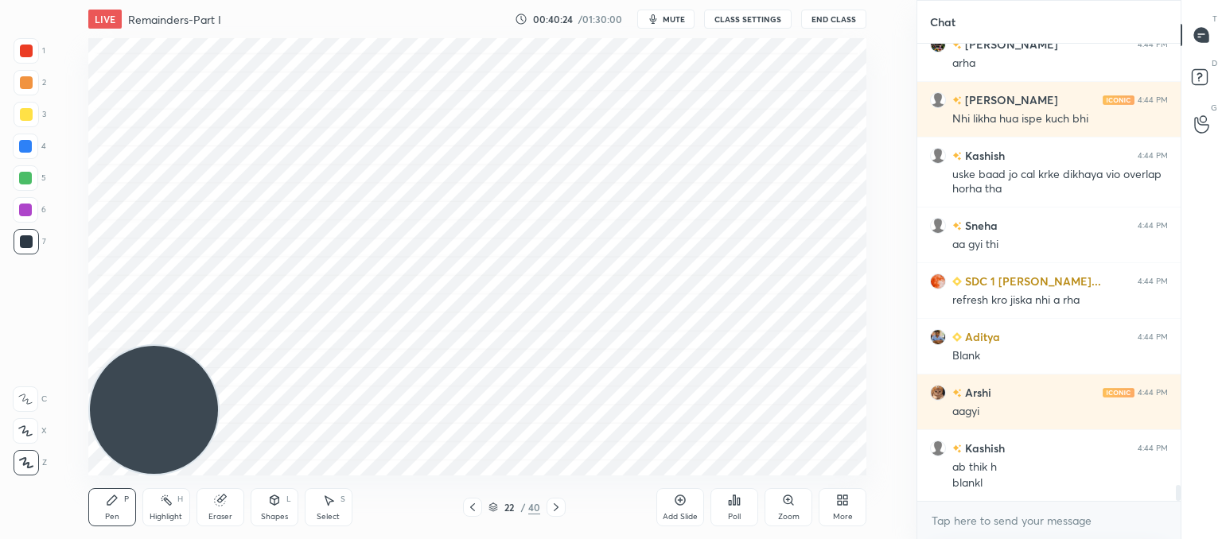
click at [686, 509] on div "Add Slide" at bounding box center [680, 507] width 48 height 38
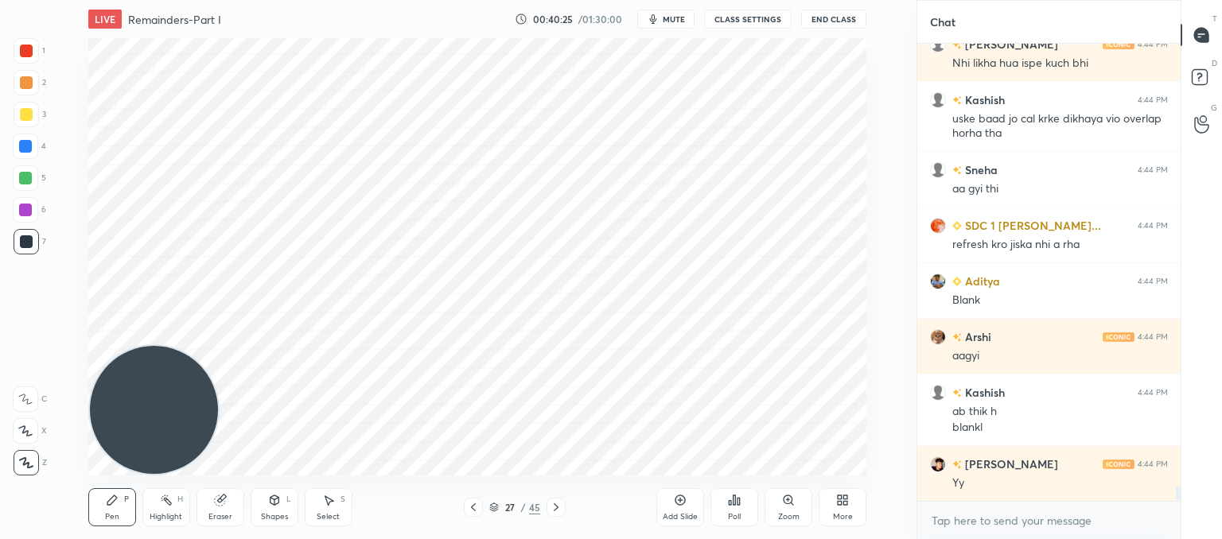
click at [686, 509] on div "Add Slide" at bounding box center [680, 507] width 48 height 38
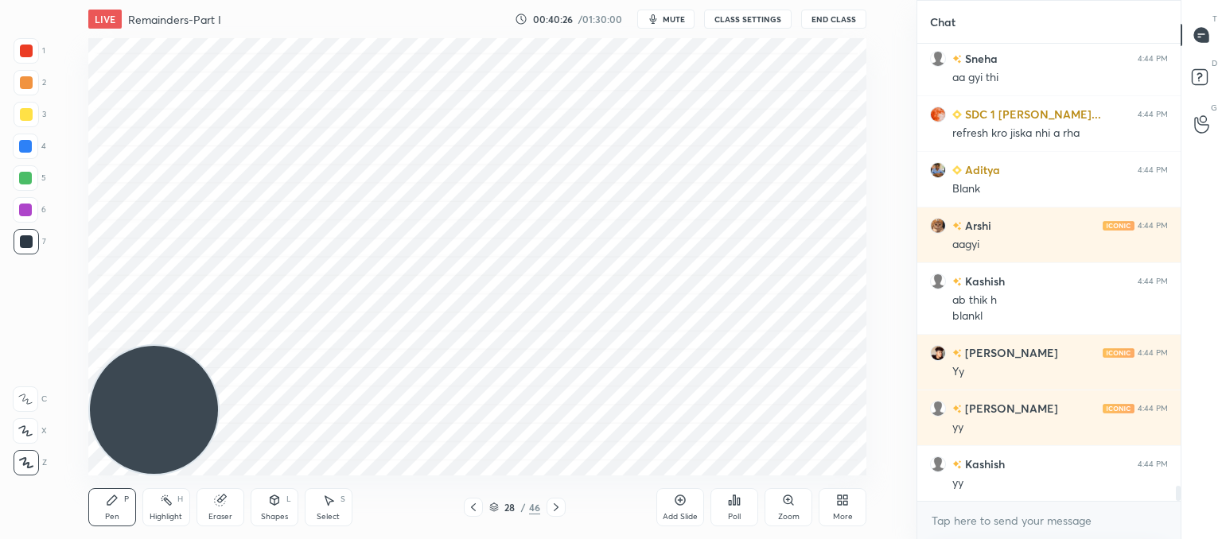
click at [471, 513] on icon at bounding box center [473, 507] width 13 height 13
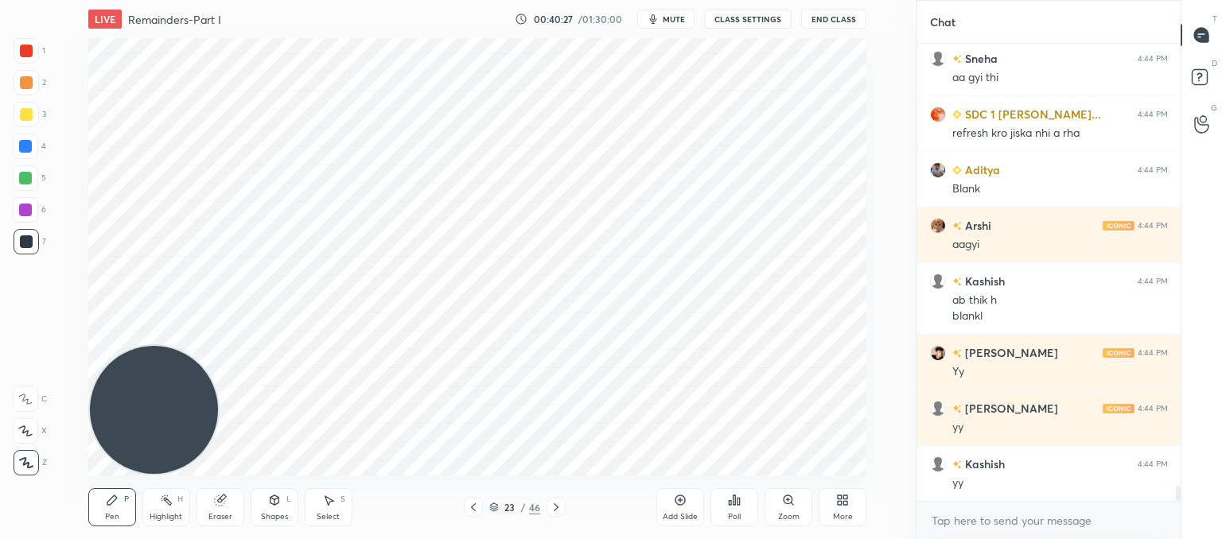
click at [471, 513] on icon at bounding box center [473, 507] width 13 height 13
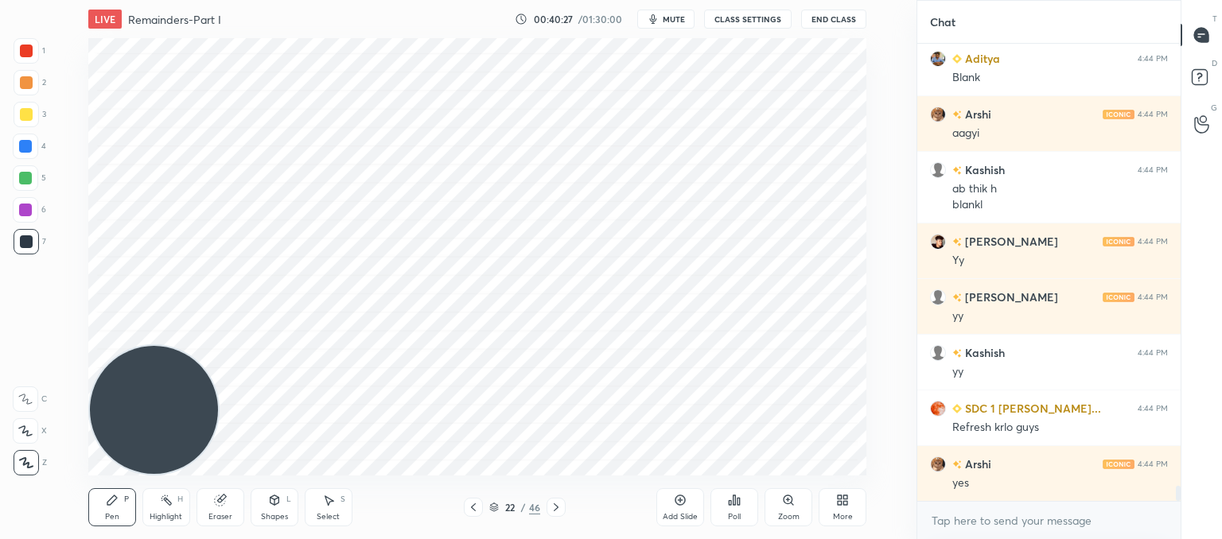
click at [471, 513] on icon at bounding box center [473, 507] width 13 height 13
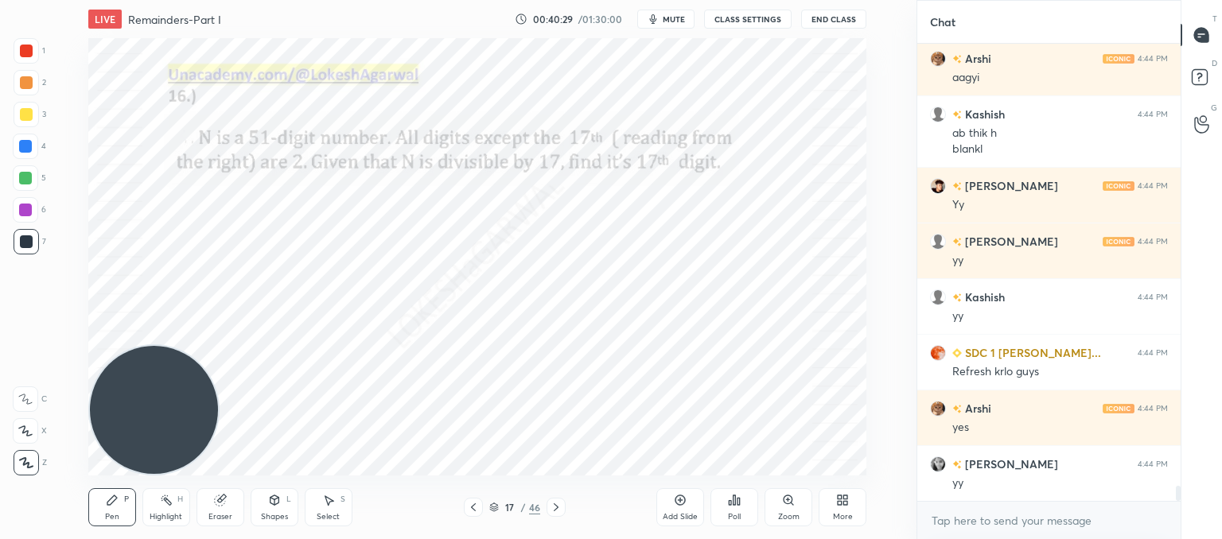
click at [550, 508] on icon at bounding box center [556, 507] width 13 height 13
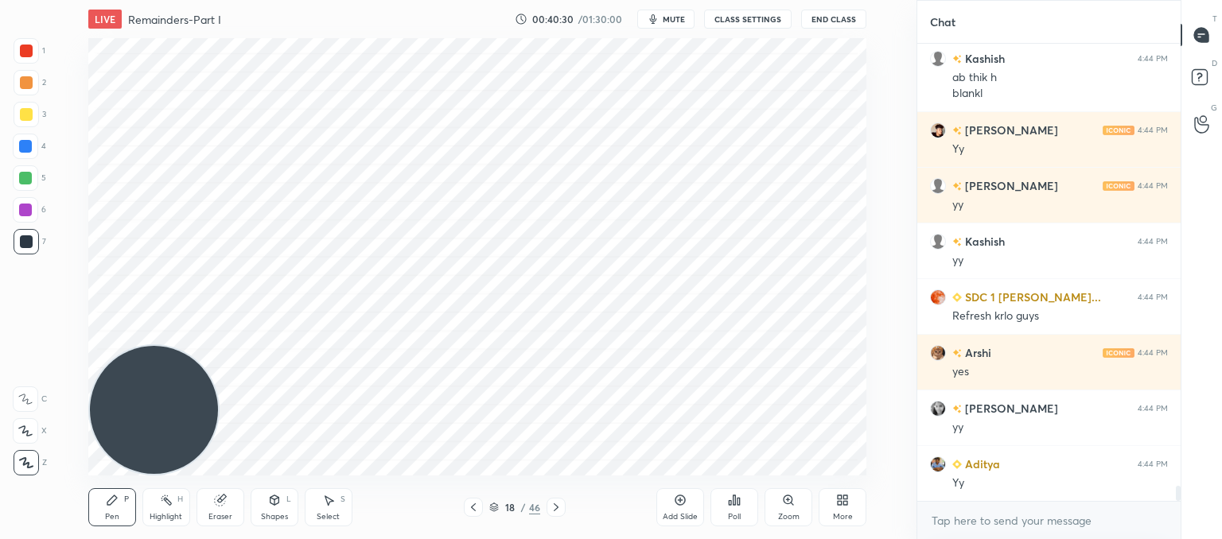
click at [554, 472] on div "LIVE Remainders-Part I 00:40:30 / 01:30:00 mute CLASS SETTINGS End Class Settin…" at bounding box center [477, 269] width 853 height 539
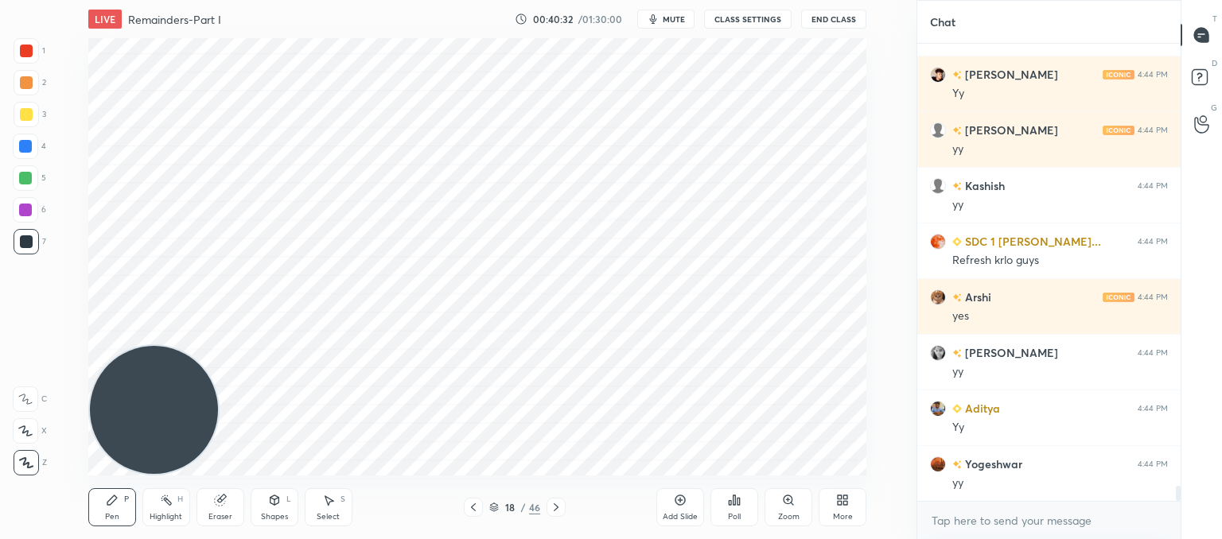
click at [216, 497] on icon at bounding box center [219, 501] width 10 height 10
click at [108, 508] on div "Pen P" at bounding box center [112, 507] width 48 height 38
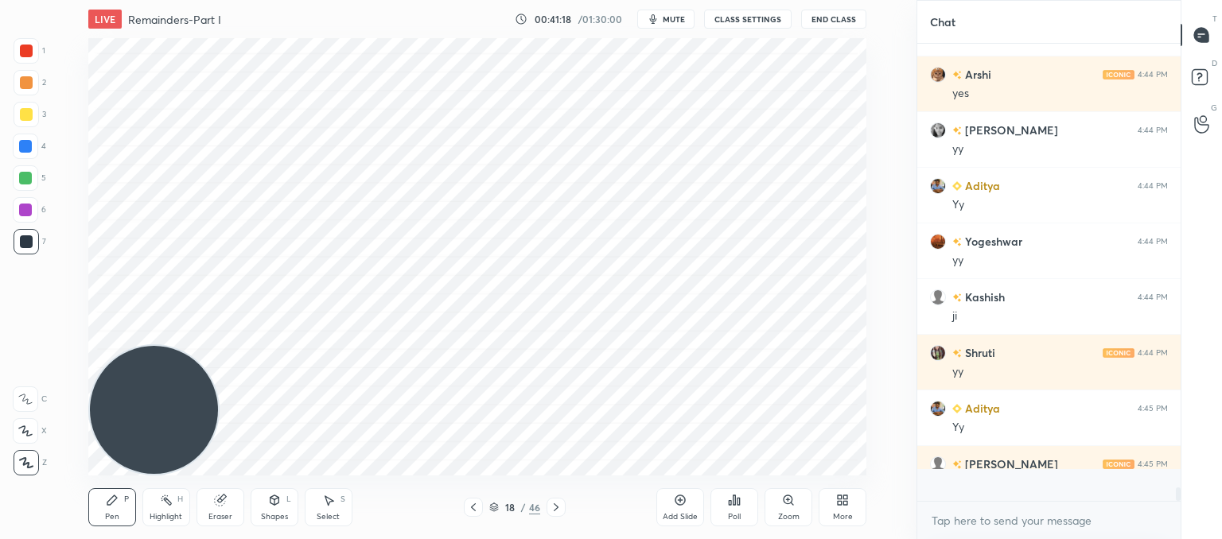
scroll to position [5, 5]
click at [676, 504] on icon at bounding box center [680, 501] width 10 height 10
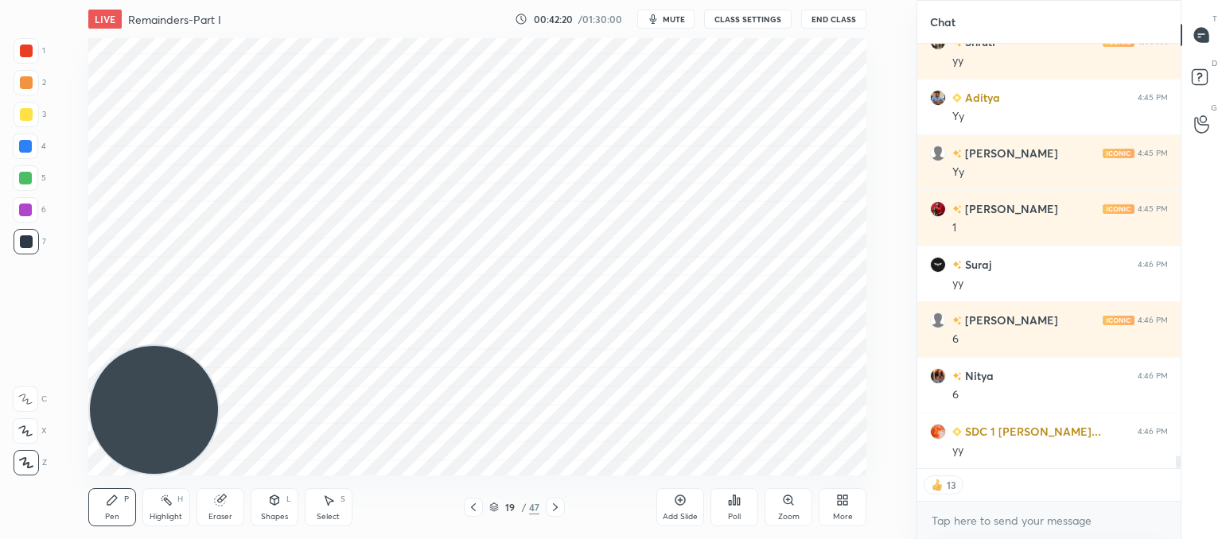
scroll to position [14061, 0]
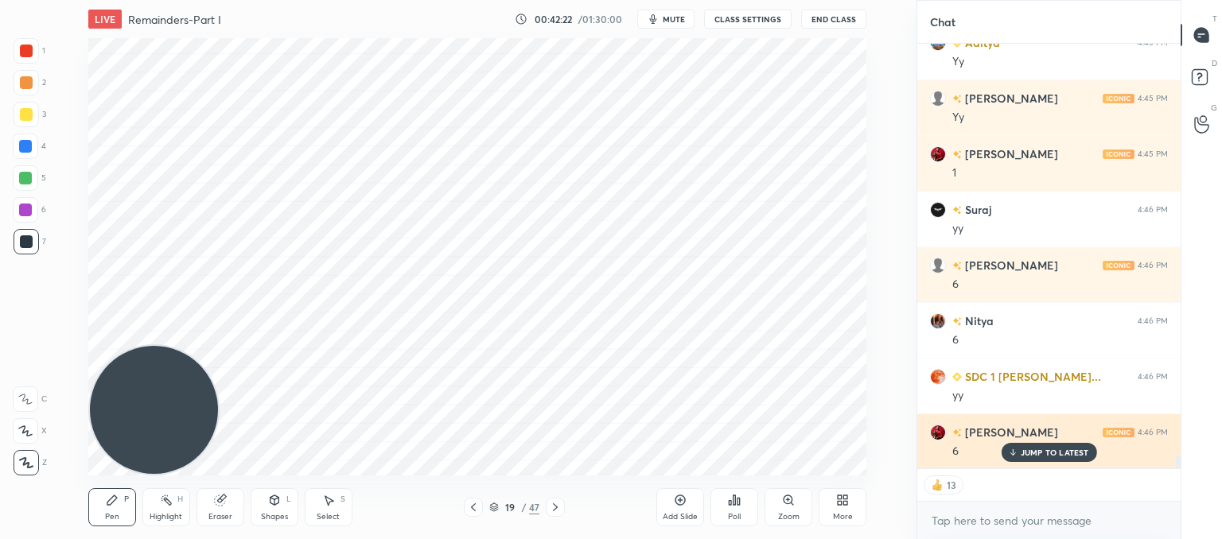
click at [1027, 445] on div "JUMP TO LATEST" at bounding box center [1048, 452] width 95 height 19
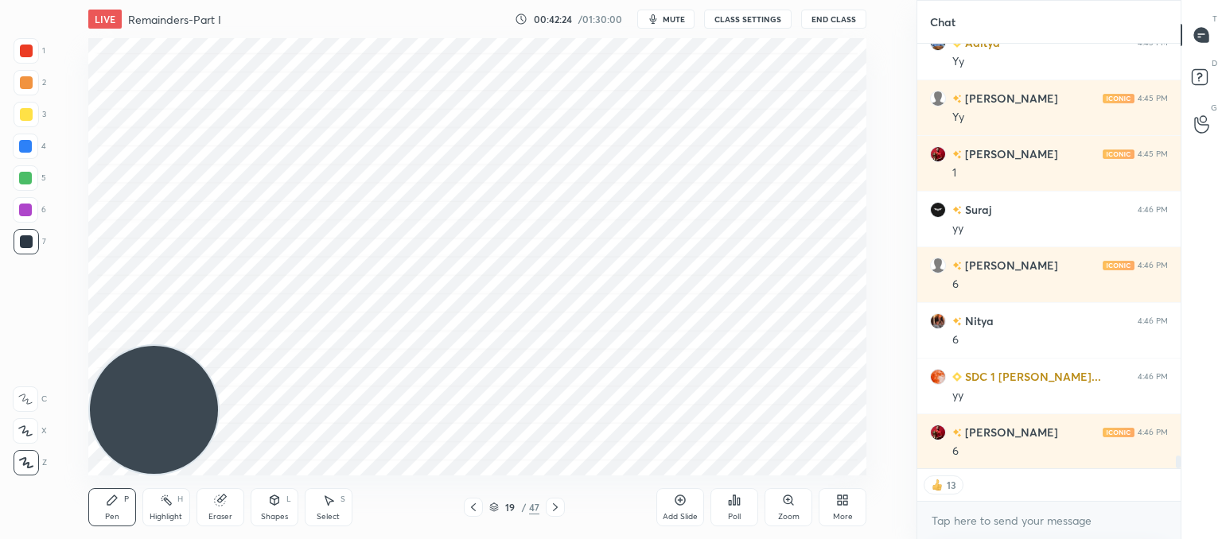
click at [224, 499] on icon at bounding box center [221, 499] width 9 height 8
drag, startPoint x: 108, startPoint y: 504, endPoint x: 129, endPoint y: 471, distance: 38.6
click at [108, 504] on icon at bounding box center [112, 501] width 10 height 10
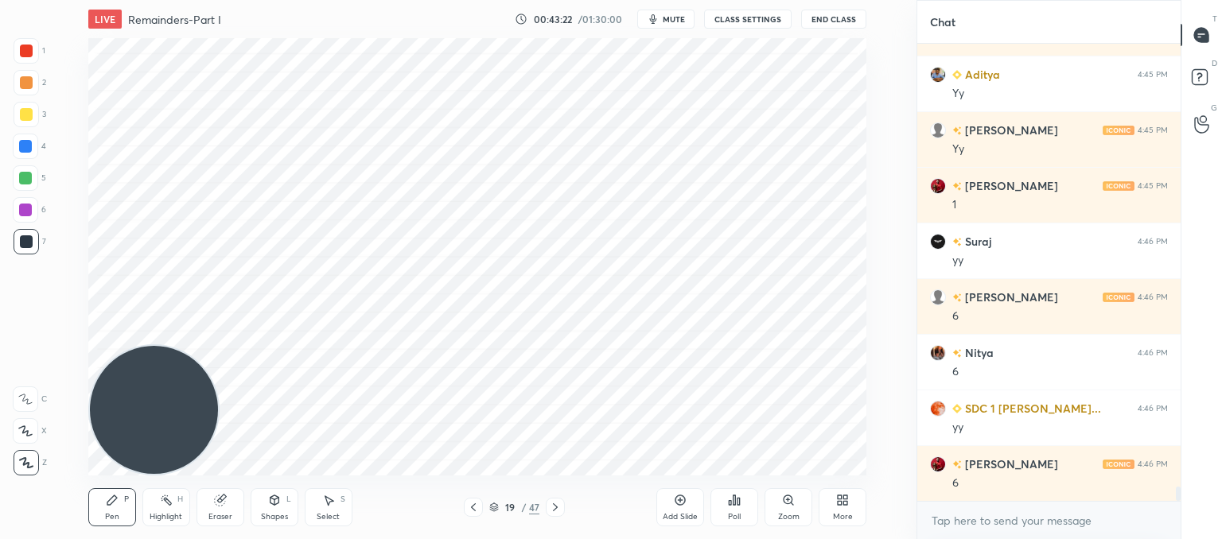
click at [556, 507] on icon at bounding box center [555, 508] width 5 height 8
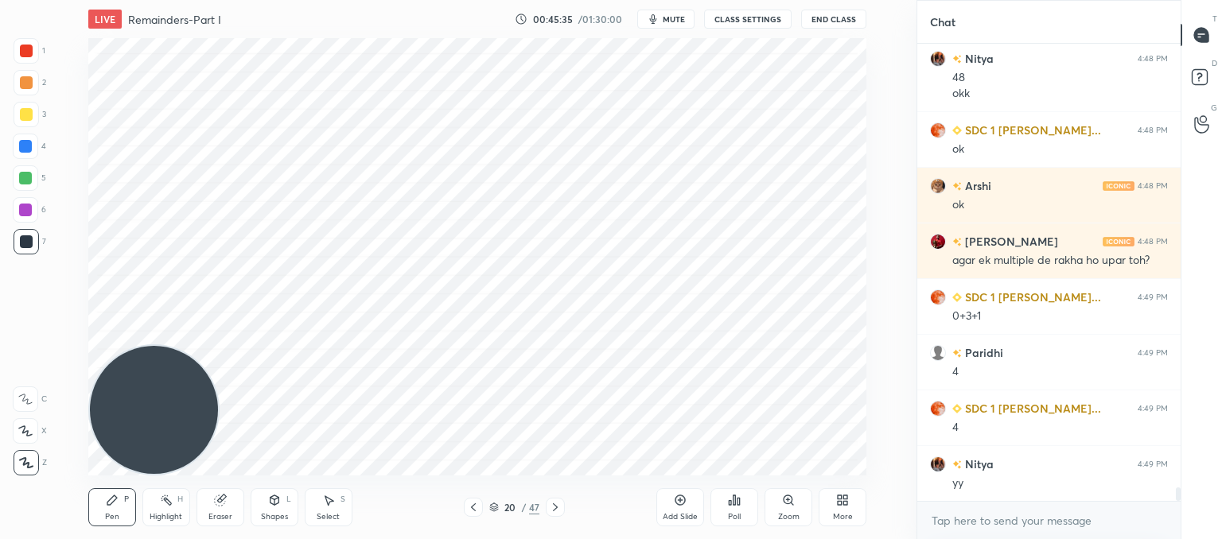
scroll to position [14769, 0]
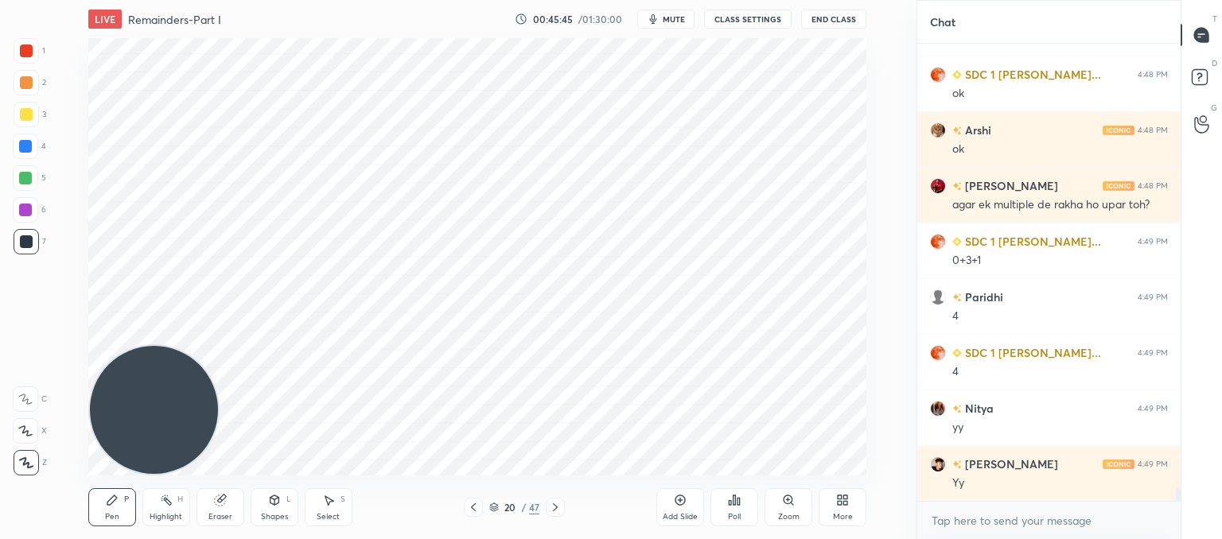
click at [679, 506] on icon at bounding box center [680, 500] width 13 height 13
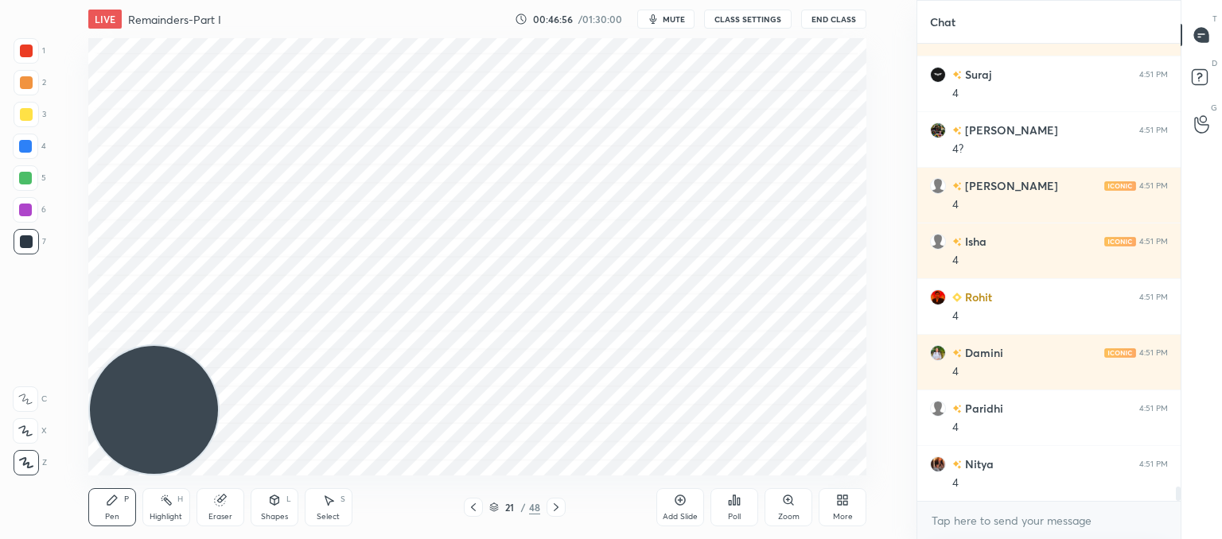
scroll to position [13978, 0]
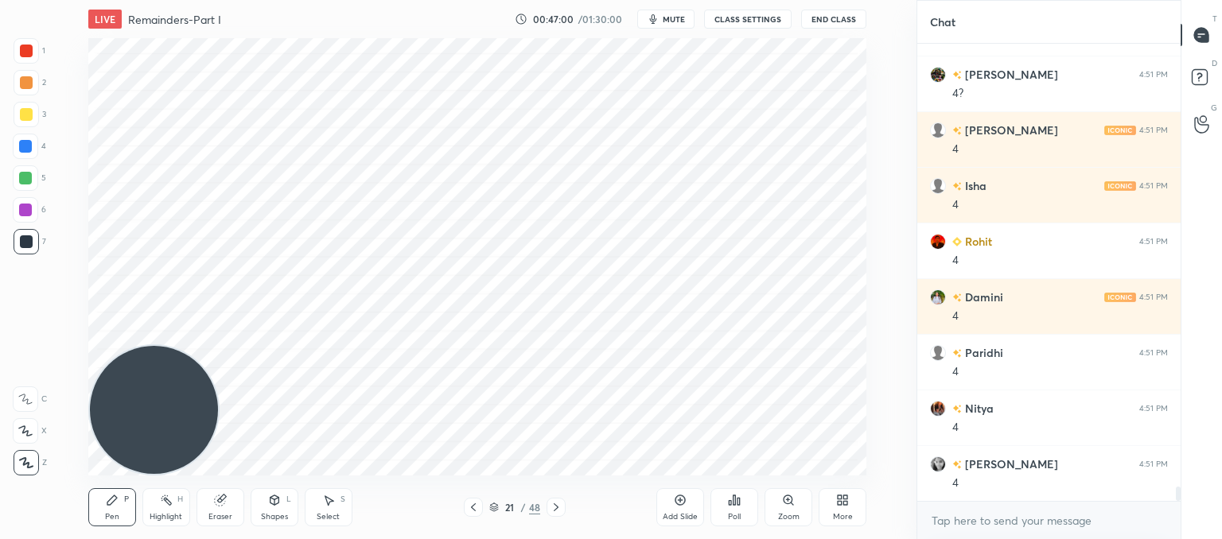
drag, startPoint x: 215, startPoint y: 505, endPoint x: 239, endPoint y: 477, distance: 36.7
click at [218, 505] on icon at bounding box center [220, 500] width 13 height 13
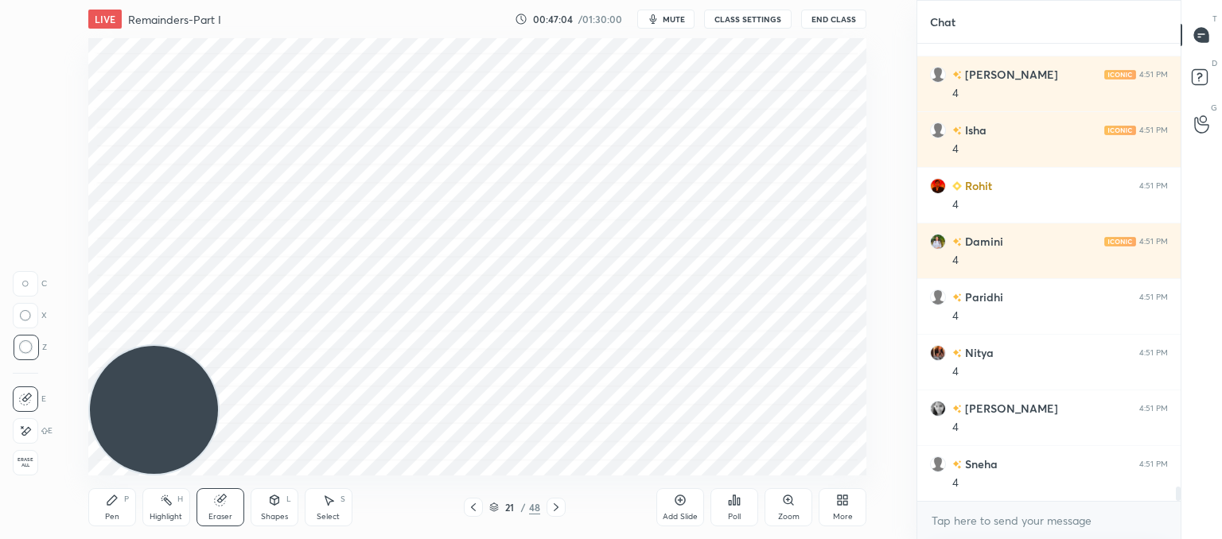
drag, startPoint x: 111, startPoint y: 507, endPoint x: 173, endPoint y: 395, distance: 128.2
click at [112, 505] on div "Pen P" at bounding box center [112, 507] width 48 height 38
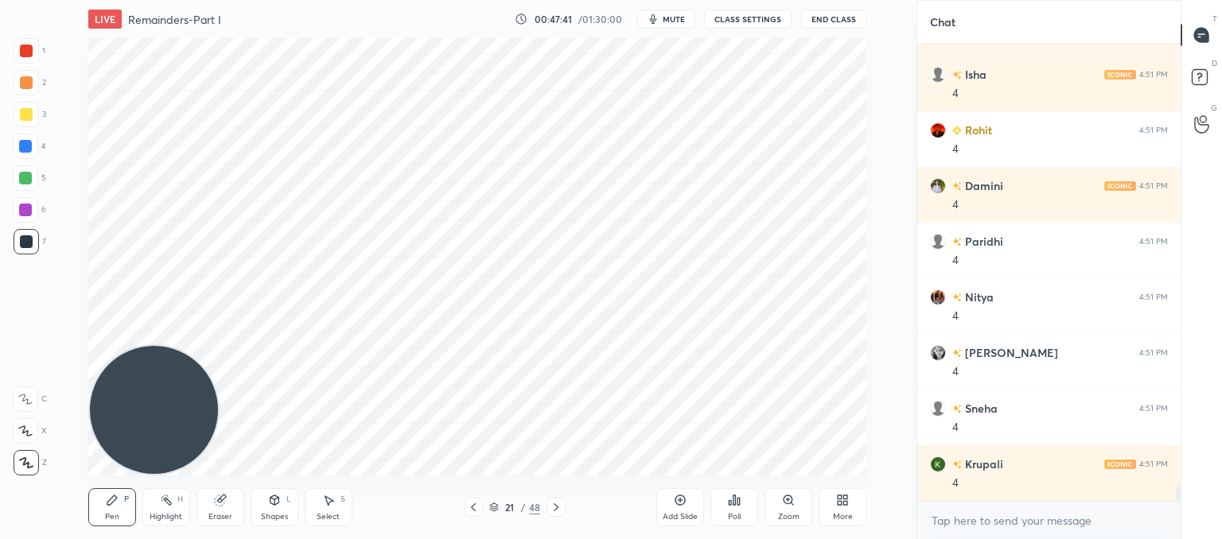
scroll to position [453, 259]
click at [679, 19] on span "mute" at bounding box center [674, 19] width 22 height 11
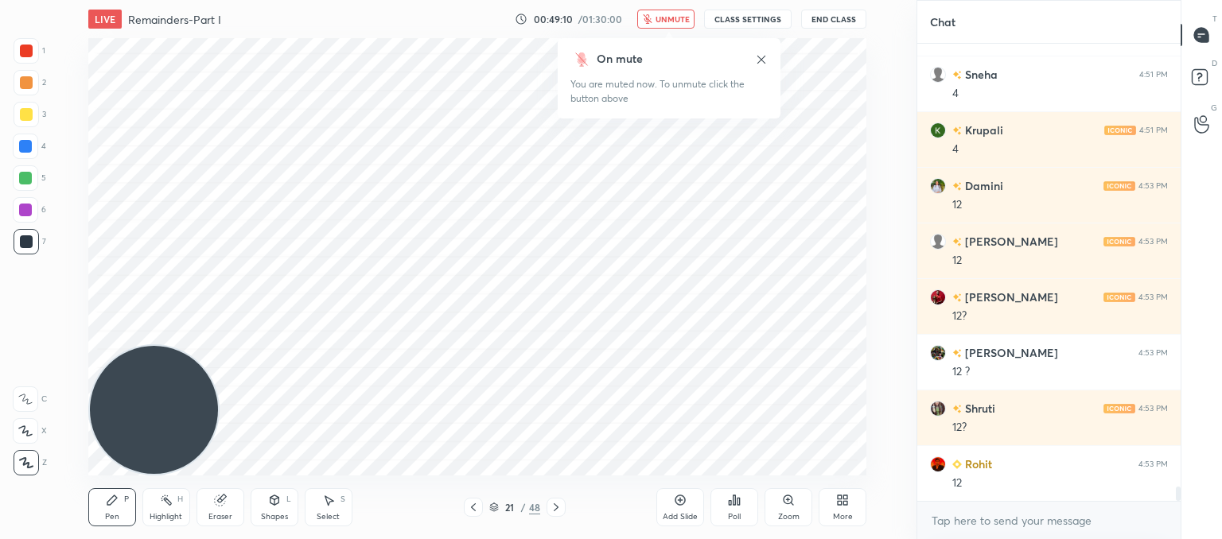
scroll to position [14479, 0]
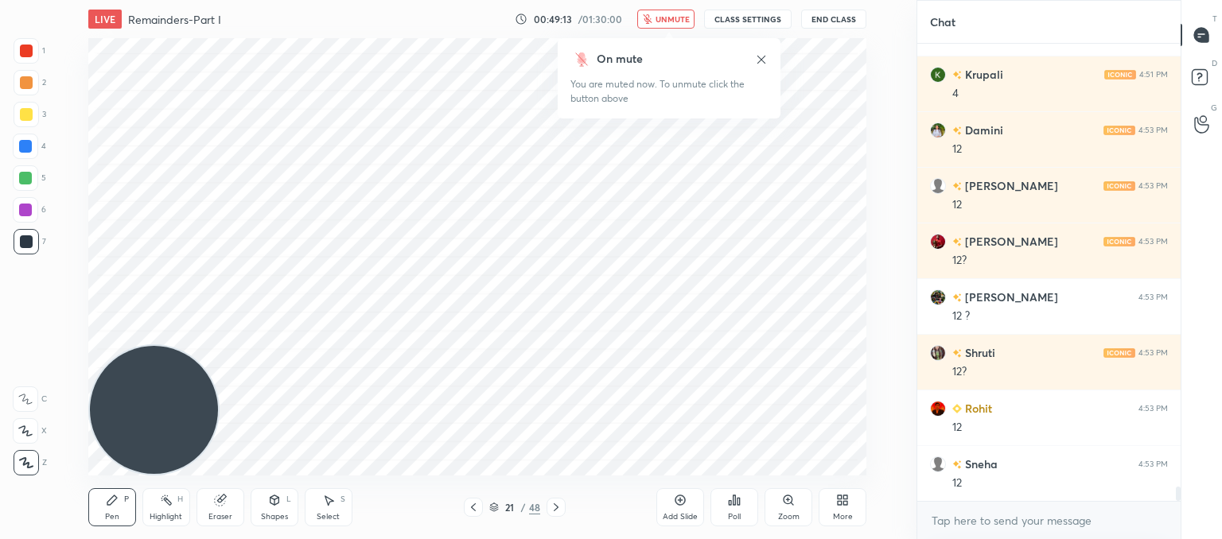
click at [672, 23] on span "unmute" at bounding box center [672, 19] width 34 height 11
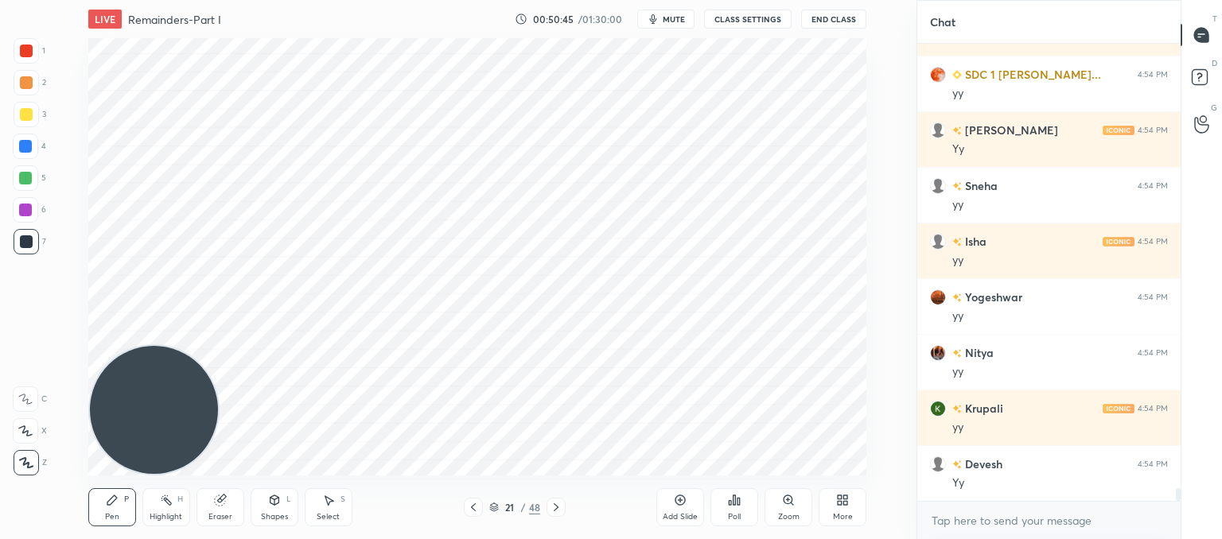
scroll to position [15426, 0]
click at [835, 504] on div "More" at bounding box center [843, 507] width 48 height 38
click at [744, 347] on div "Upload File" at bounding box center [752, 351] width 41 height 8
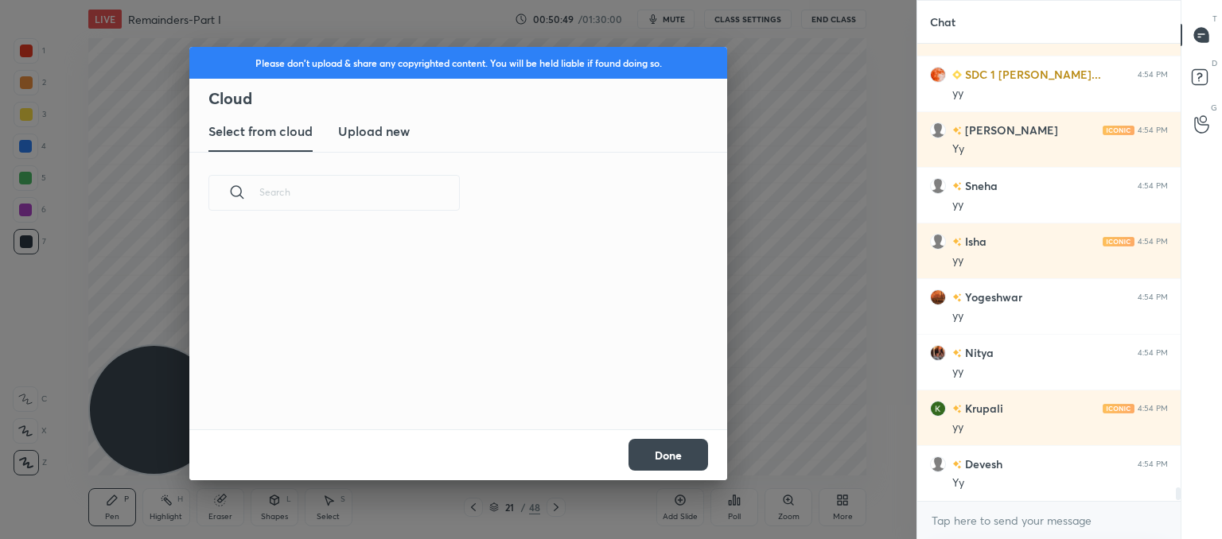
scroll to position [196, 511]
click at [368, 144] on new "Upload new" at bounding box center [374, 132] width 72 height 40
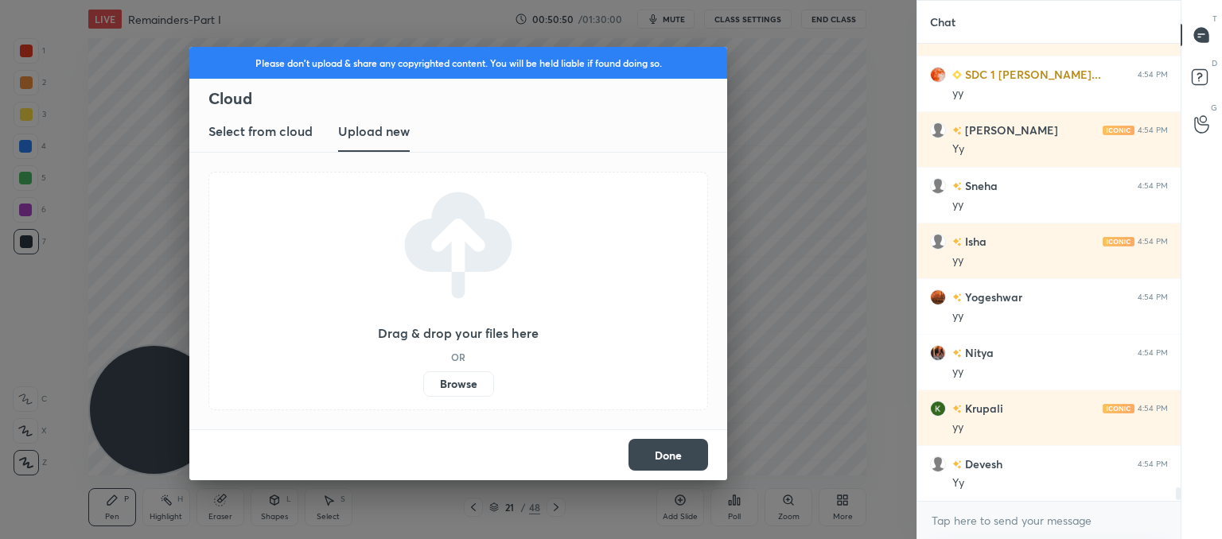
click at [458, 386] on label "Browse" at bounding box center [458, 383] width 71 height 25
click at [423, 386] on input "Browse" at bounding box center [423, 383] width 0 height 25
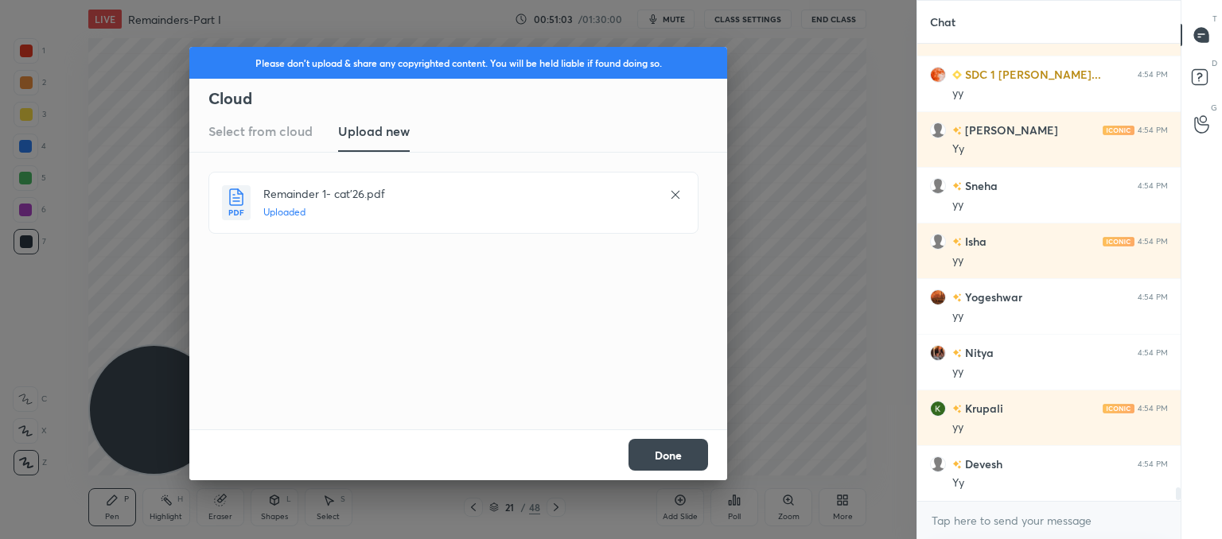
click at [681, 459] on button "Done" at bounding box center [668, 455] width 80 height 32
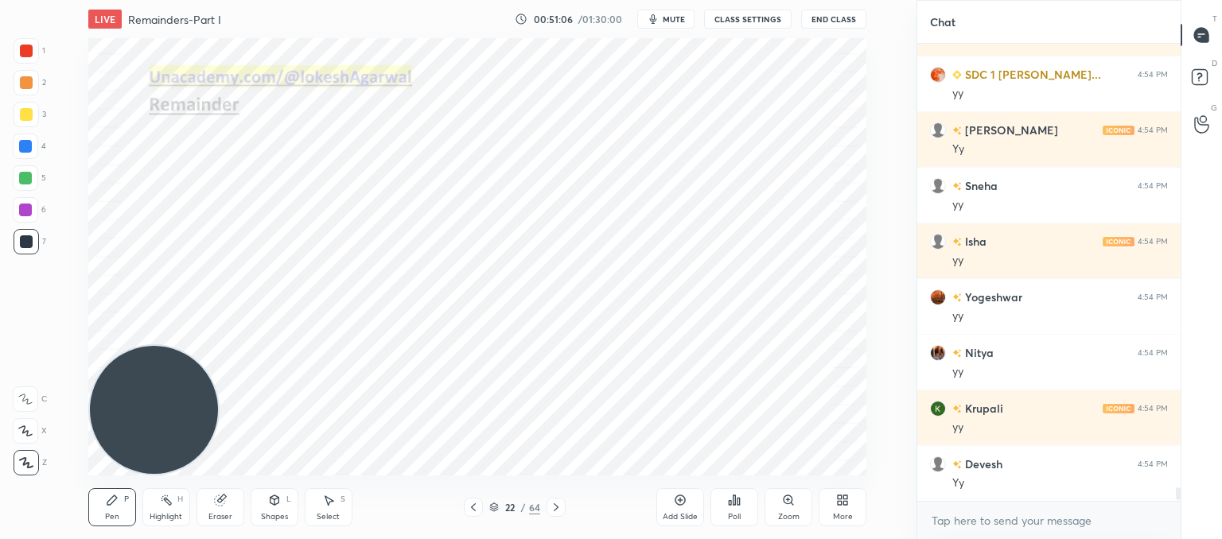
click at [550, 501] on icon at bounding box center [556, 507] width 13 height 13
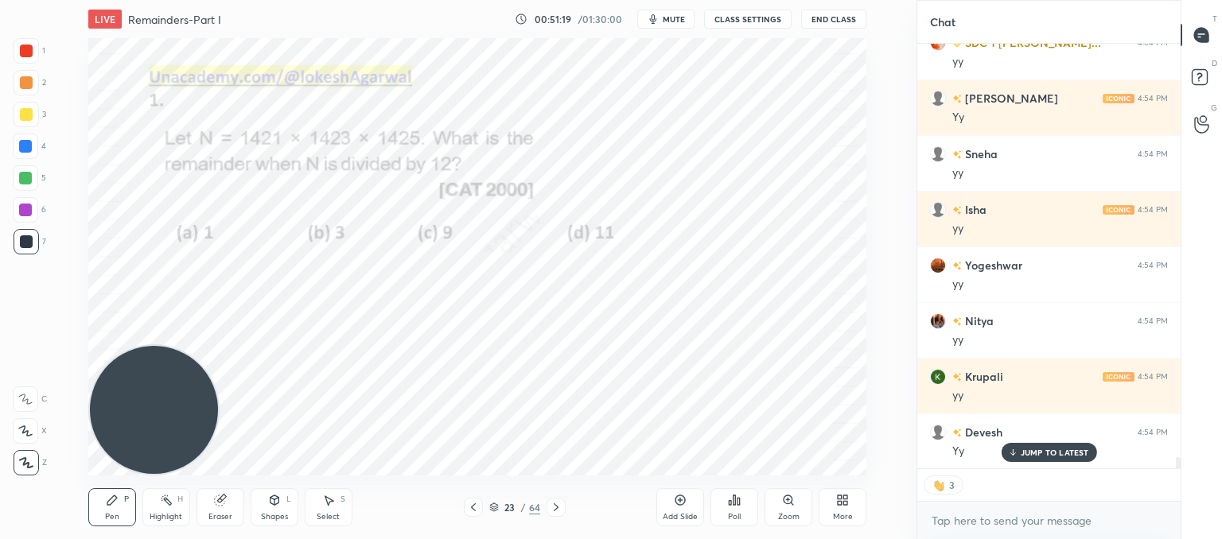
scroll to position [15514, 0]
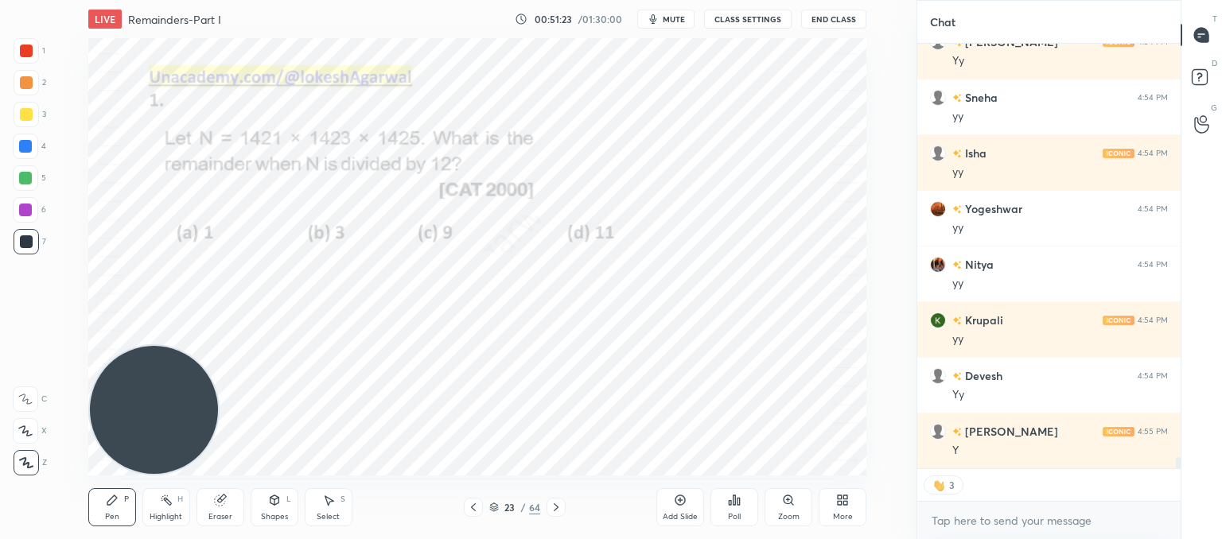
type textarea "x"
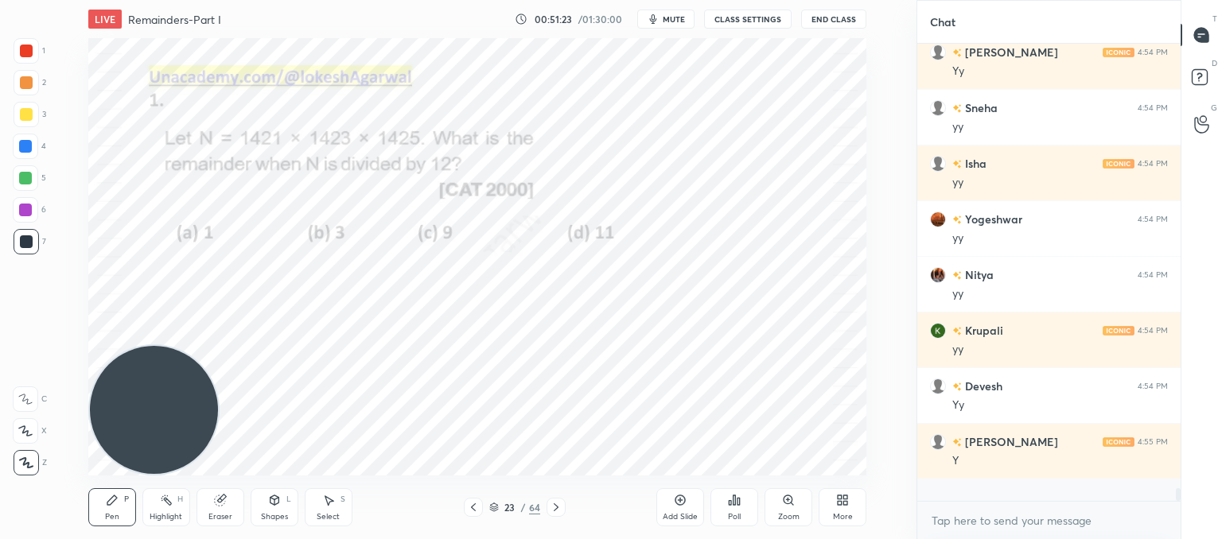
scroll to position [453, 259]
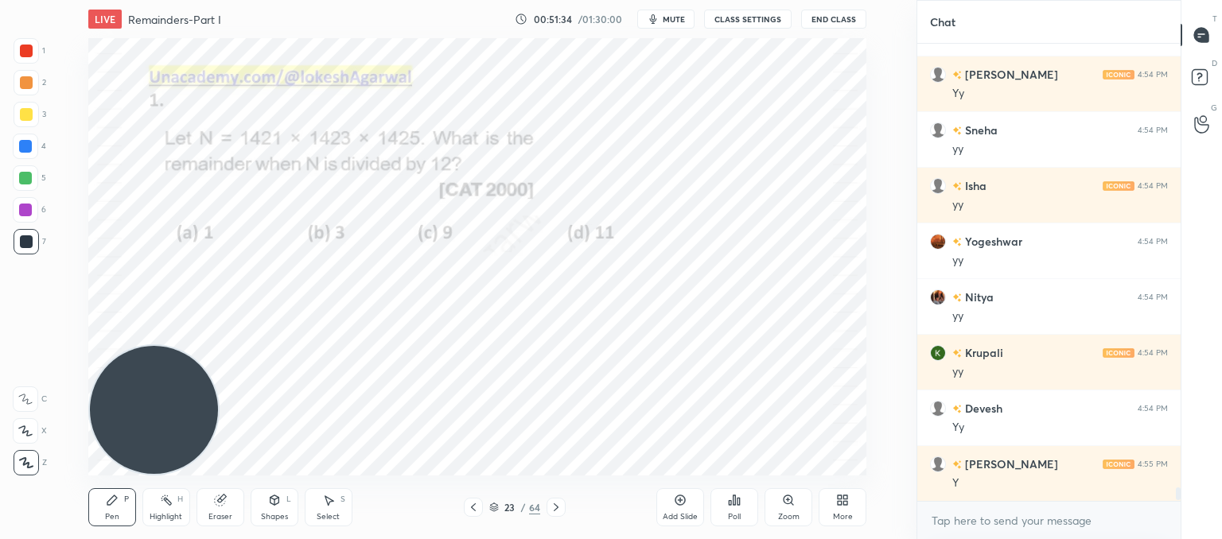
click at [735, 504] on icon at bounding box center [734, 501] width 2 height 10
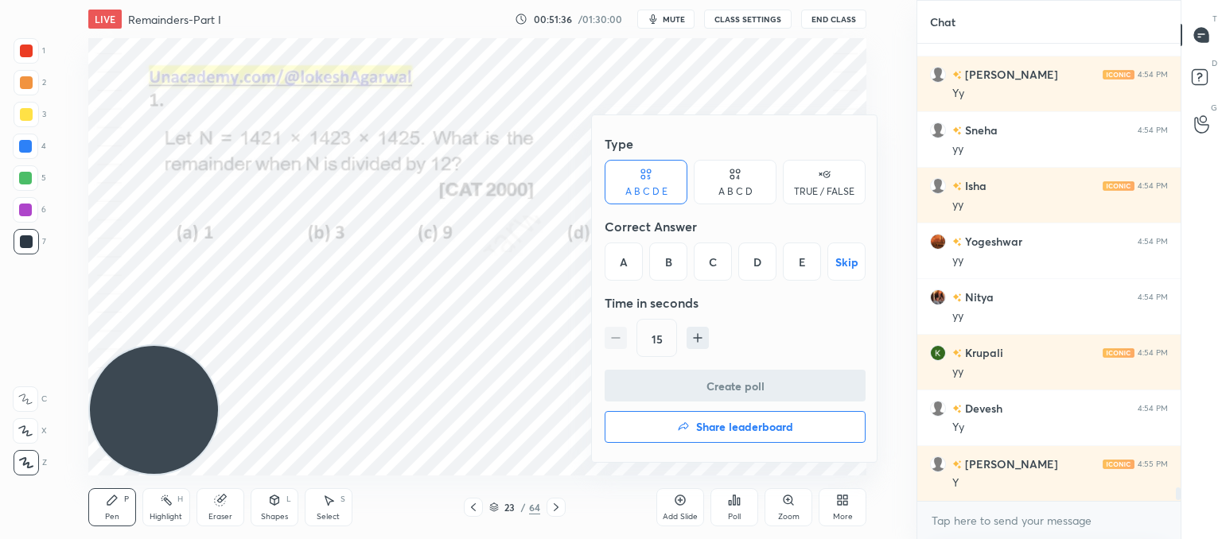
click at [735, 168] on icon at bounding box center [735, 174] width 13 height 16
click at [684, 247] on div "B" at bounding box center [681, 262] width 47 height 38
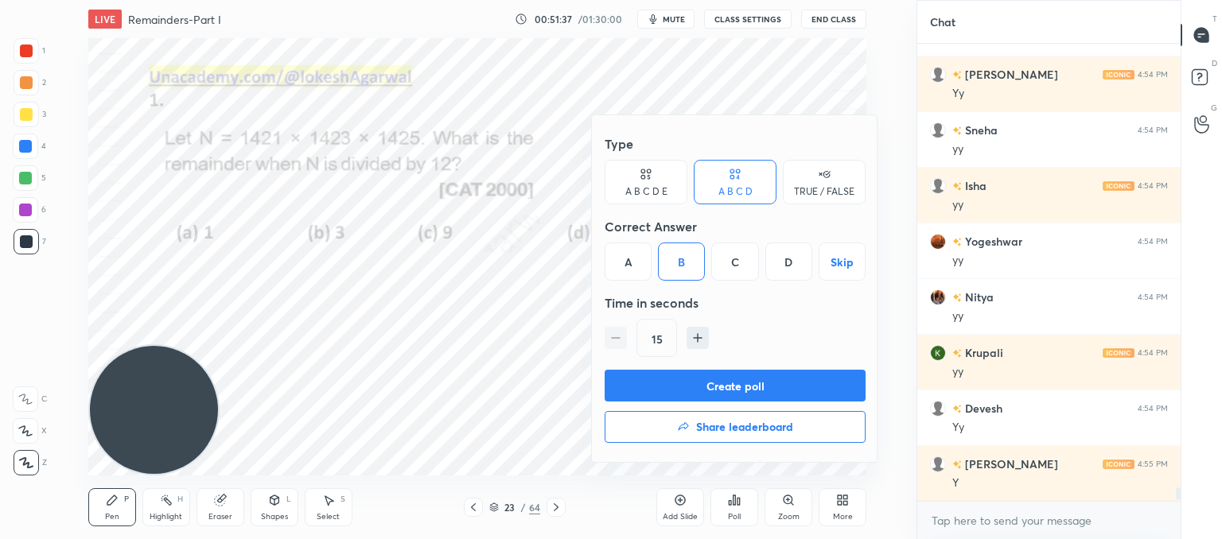
click at [703, 337] on icon "button" at bounding box center [698, 338] width 16 height 16
type input "45"
click at [713, 388] on button "Create poll" at bounding box center [735, 386] width 261 height 32
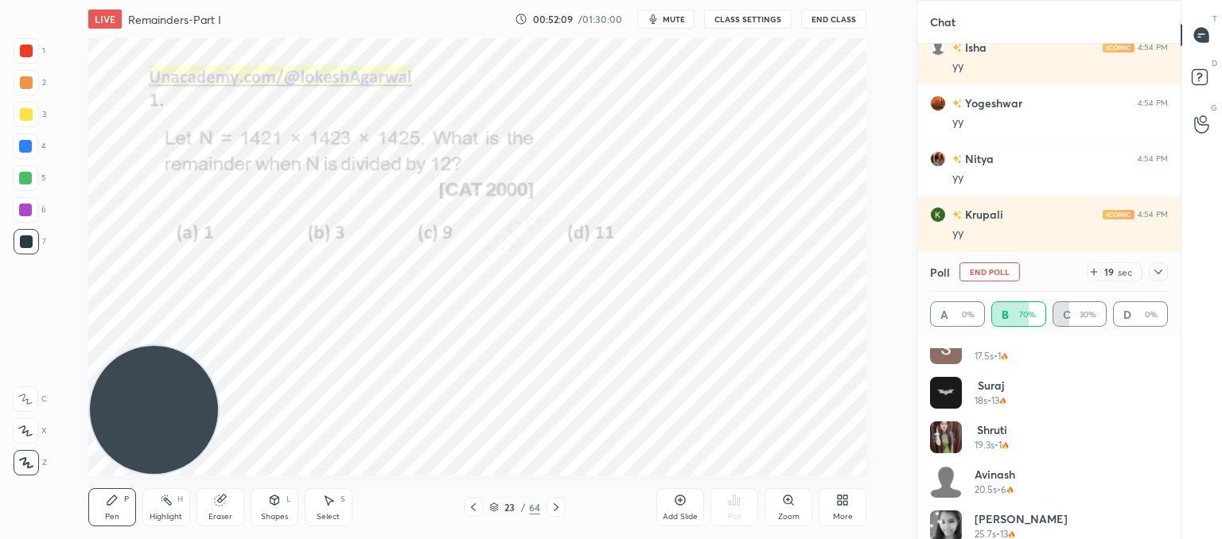
scroll to position [165, 0]
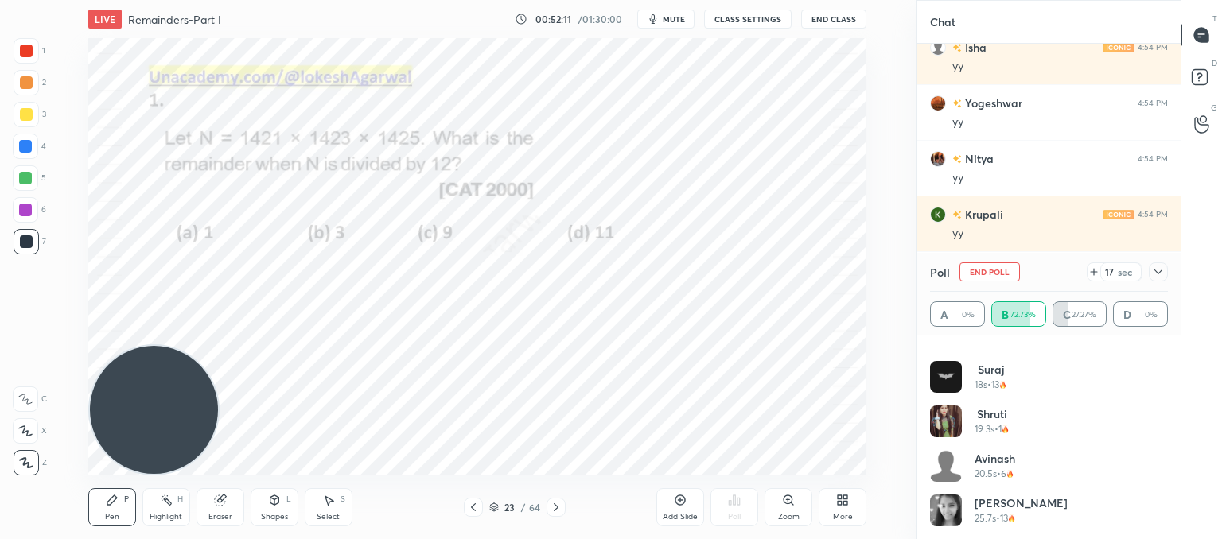
click at [1095, 274] on icon at bounding box center [1093, 272] width 13 height 13
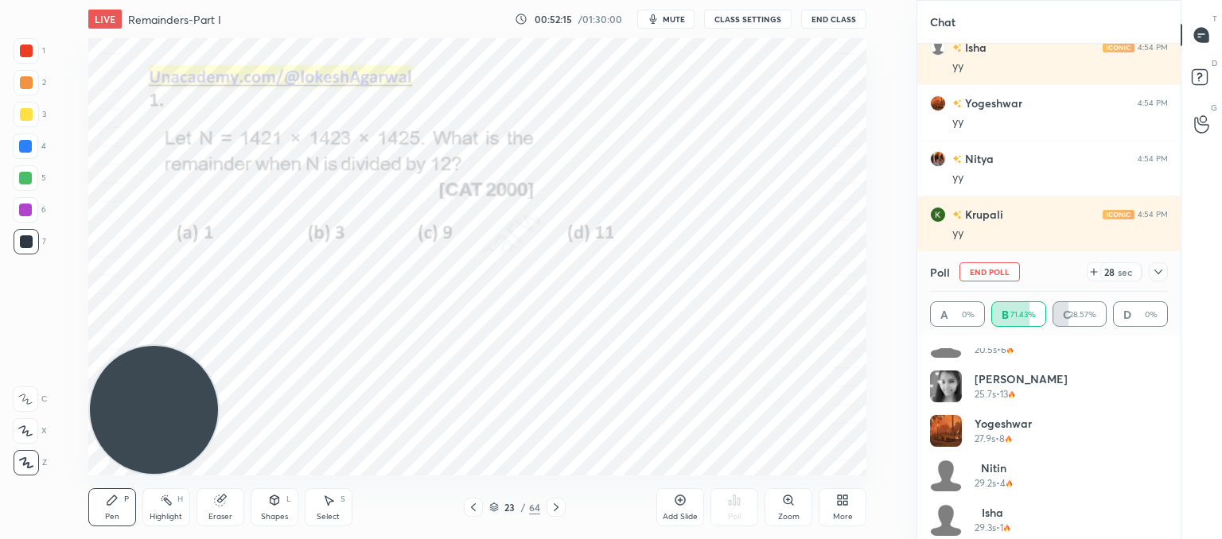
scroll to position [344, 0]
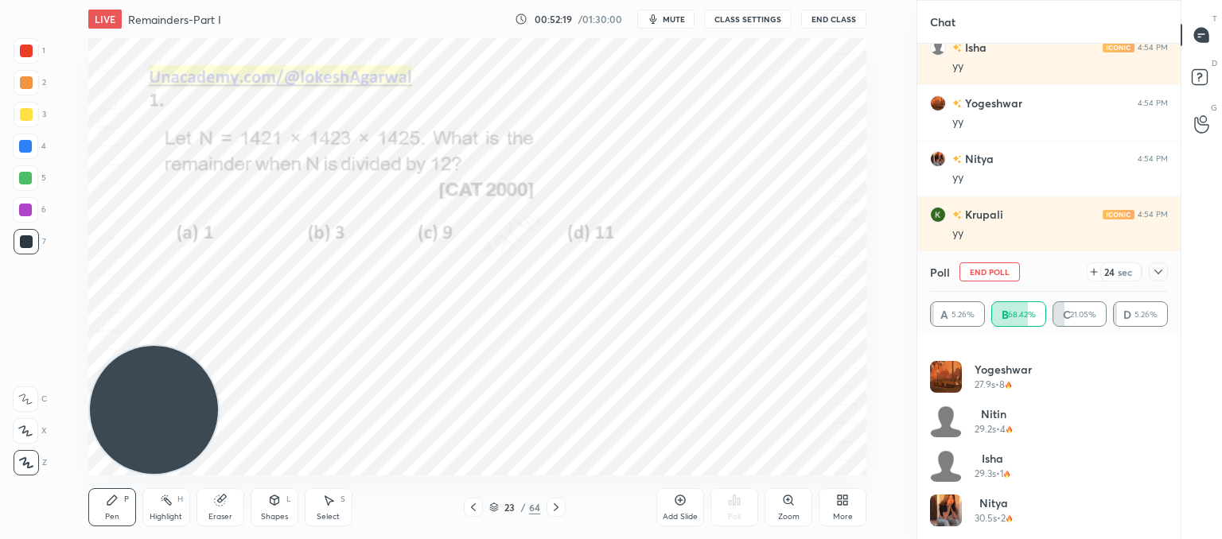
click at [1158, 275] on icon at bounding box center [1158, 272] width 13 height 13
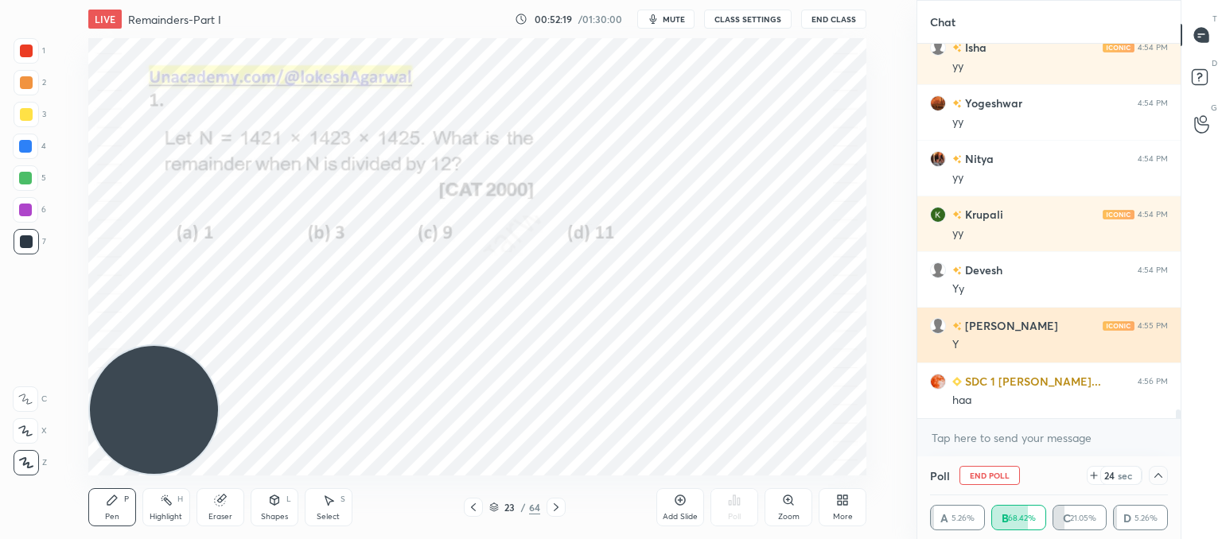
scroll to position [0, 0]
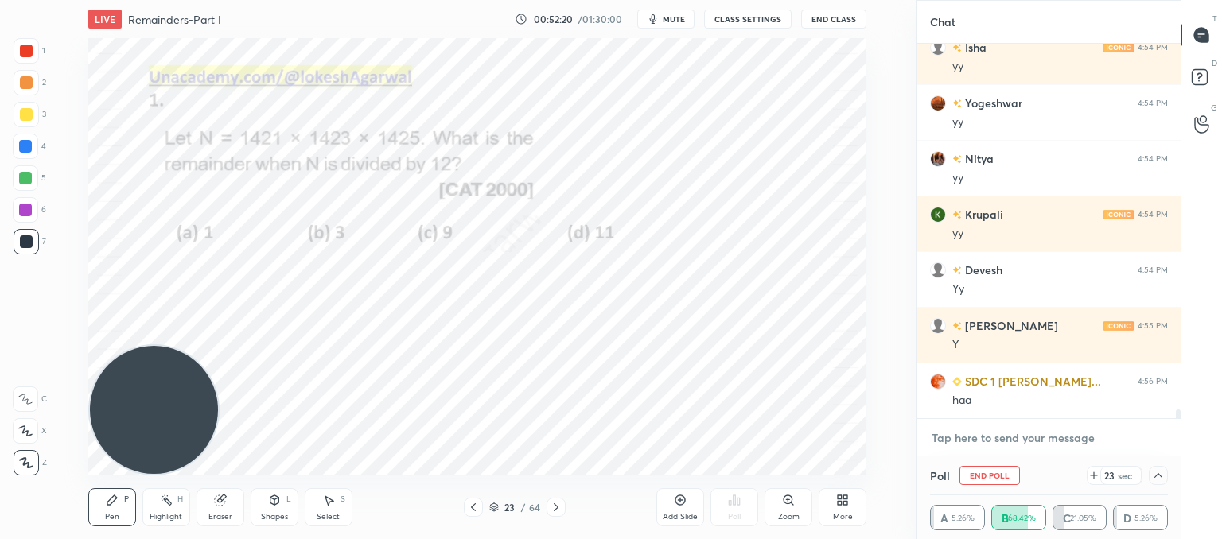
click at [992, 437] on textarea at bounding box center [1049, 438] width 238 height 25
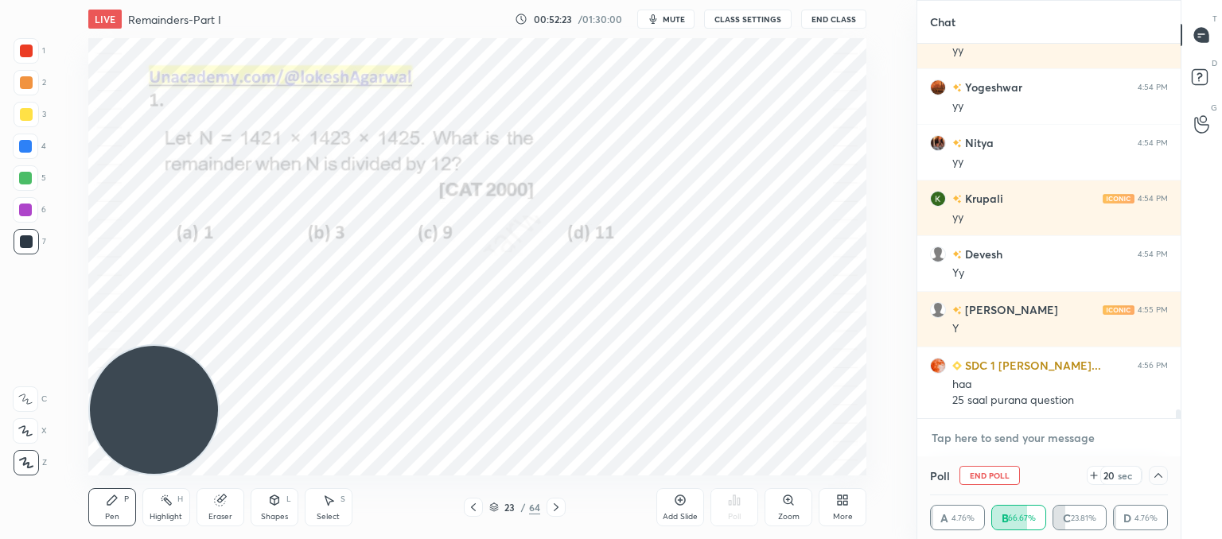
click at [992, 437] on textarea at bounding box center [1049, 438] width 238 height 25
click at [1006, 426] on textarea at bounding box center [1049, 438] width 238 height 25
click at [1157, 475] on icon at bounding box center [1158, 475] width 13 height 13
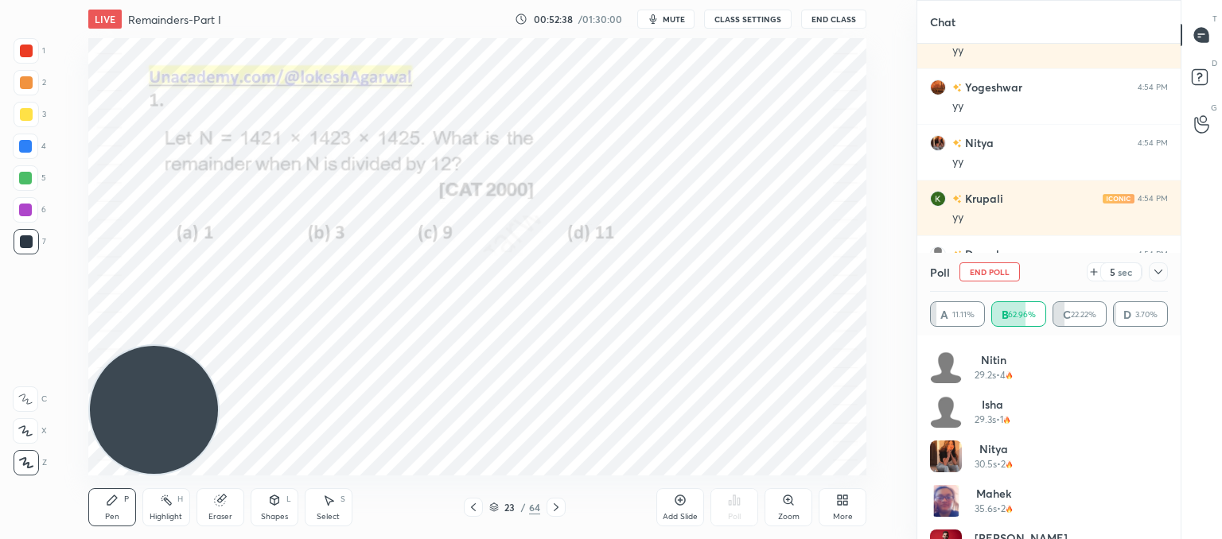
scroll to position [566, 0]
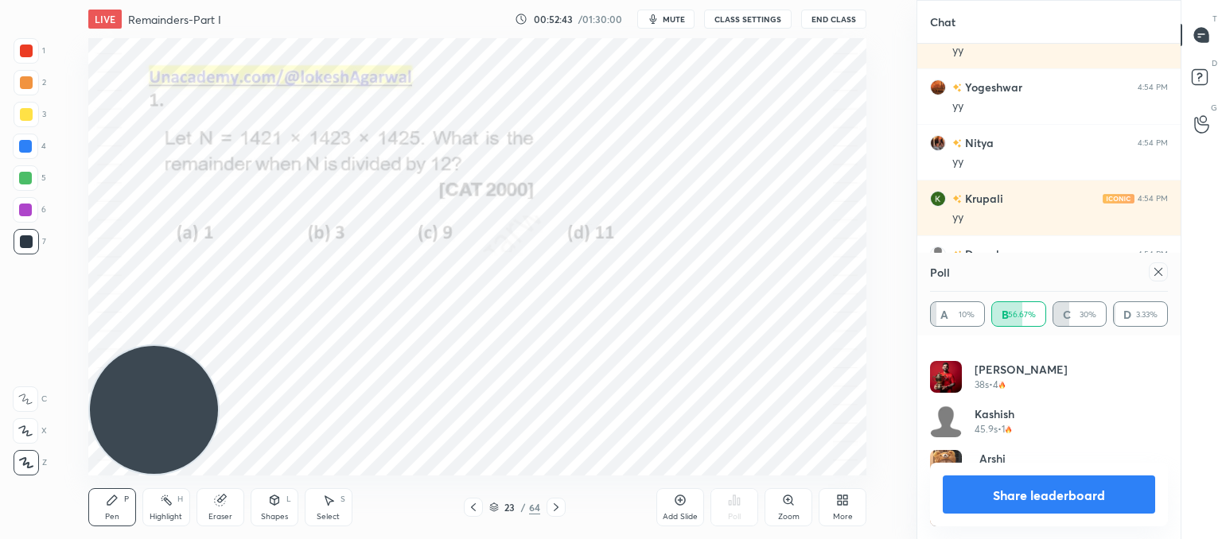
click at [1162, 273] on icon at bounding box center [1158, 272] width 13 height 13
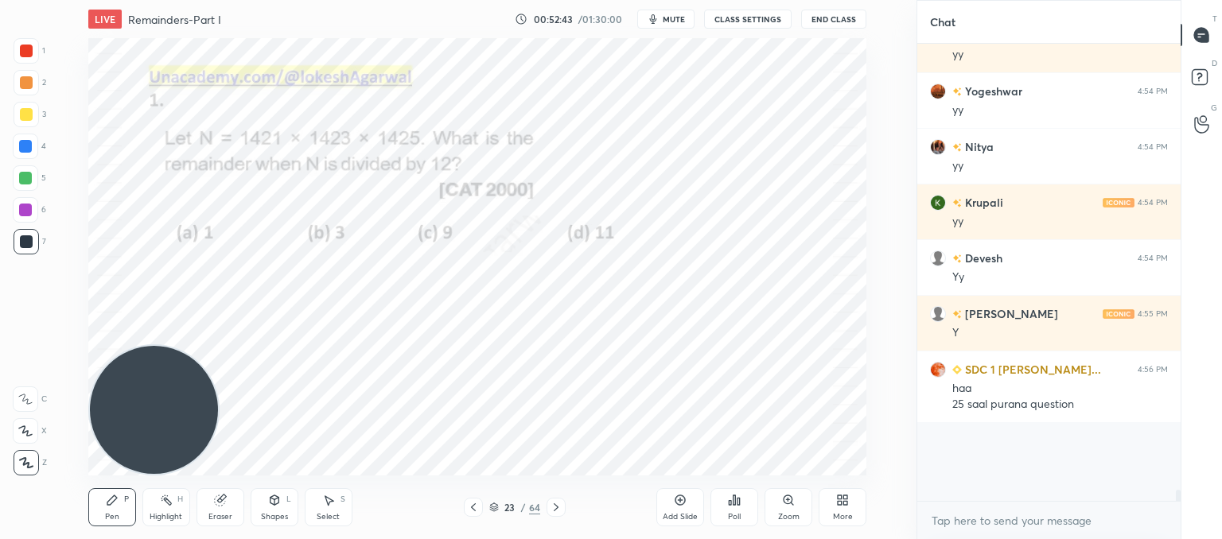
scroll to position [15562, 0]
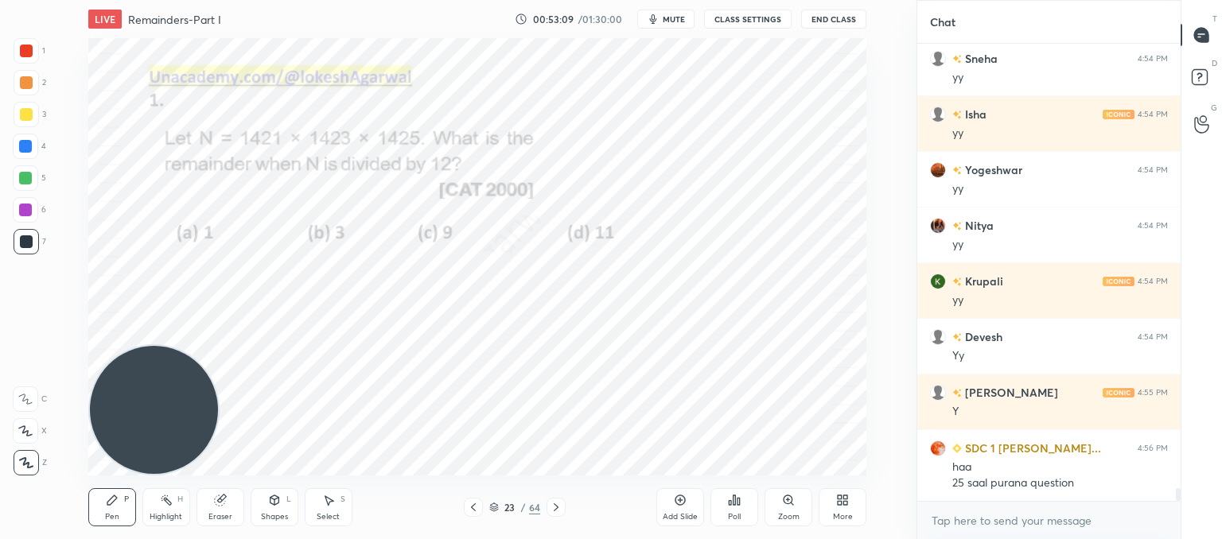
drag, startPoint x: 334, startPoint y: 499, endPoint x: 344, endPoint y: 481, distance: 20.3
click at [342, 488] on div "Pen P Highlight H Eraser Shapes L Select S 23 / 64 Add Slide Poll Zoom More" at bounding box center [477, 508] width 778 height 64
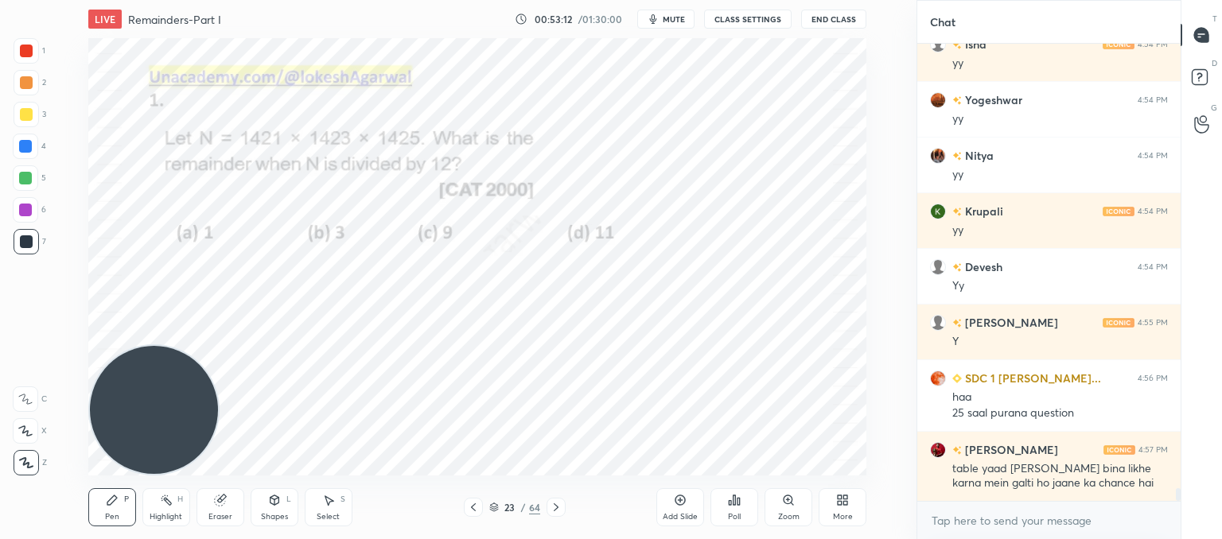
drag, startPoint x: 320, startPoint y: 507, endPoint x: 434, endPoint y: 488, distance: 115.2
click at [321, 504] on div "Select S" at bounding box center [329, 507] width 48 height 38
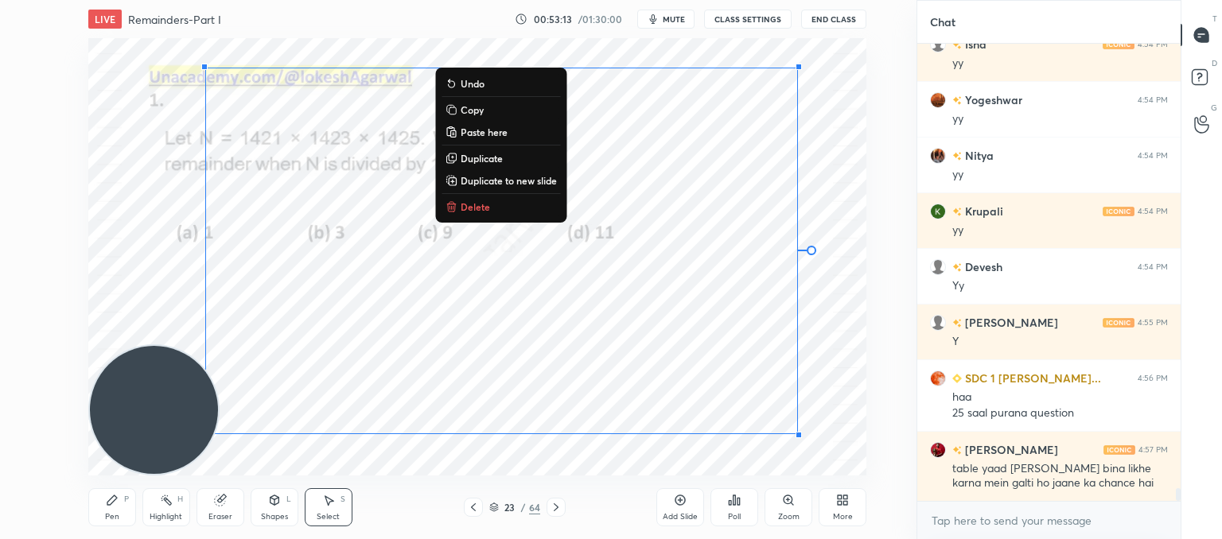
drag, startPoint x: 665, startPoint y: 440, endPoint x: 111, endPoint y: 12, distance: 699.8
click at [111, 12] on div "LIVE Remainders-Part I 00:53:13 / 01:30:00 mute CLASS SETTINGS End Class 0 ° Un…" at bounding box center [477, 269] width 853 height 539
click at [485, 208] on p "Delete" at bounding box center [475, 206] width 29 height 13
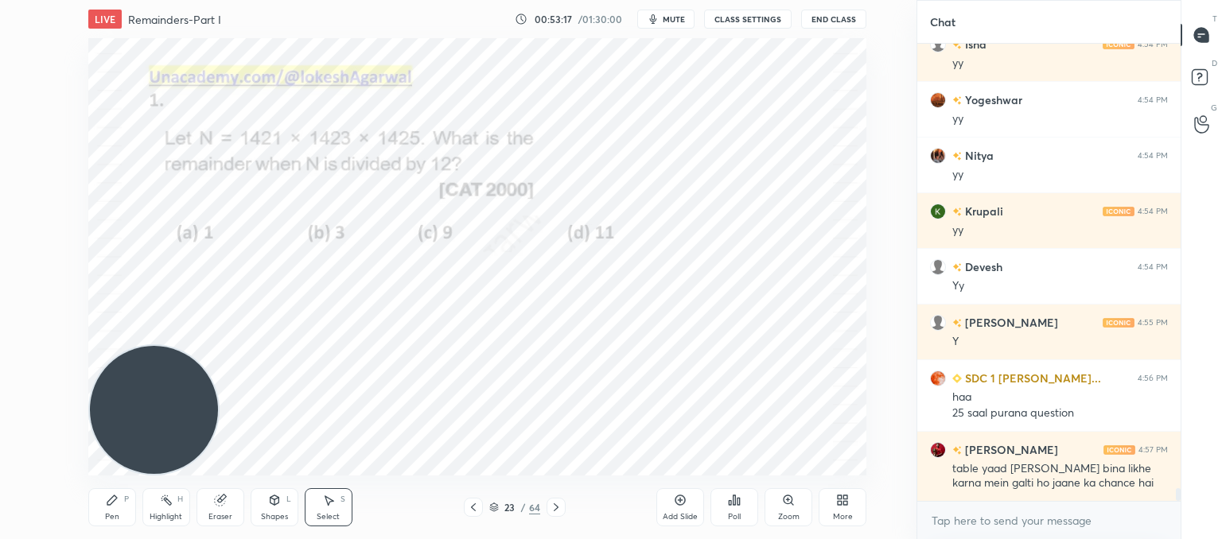
click at [126, 504] on div "Pen P" at bounding box center [112, 507] width 48 height 38
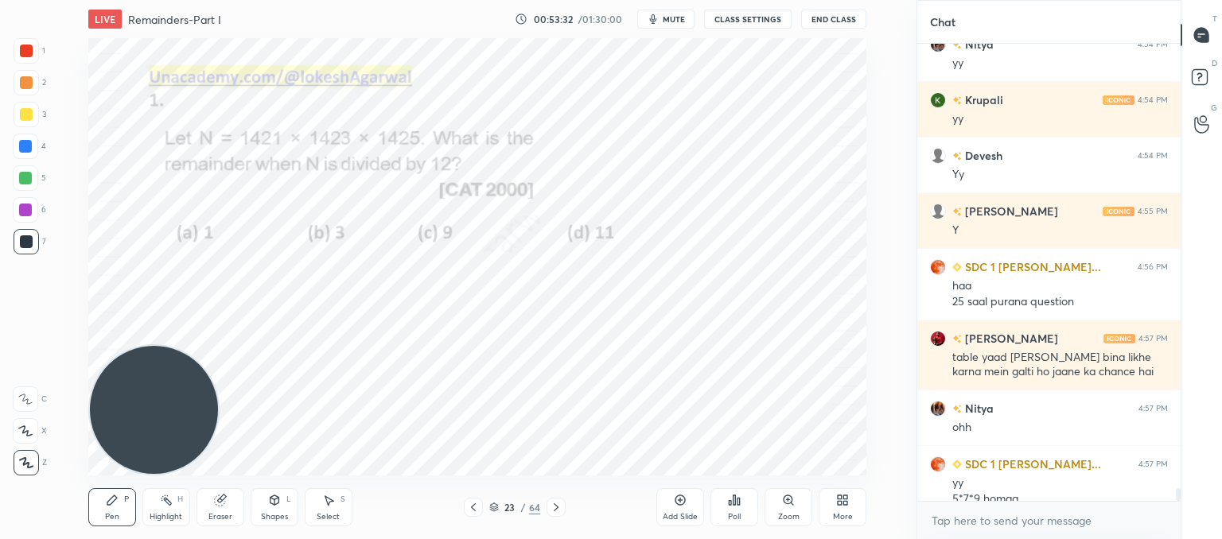
scroll to position [15750, 0]
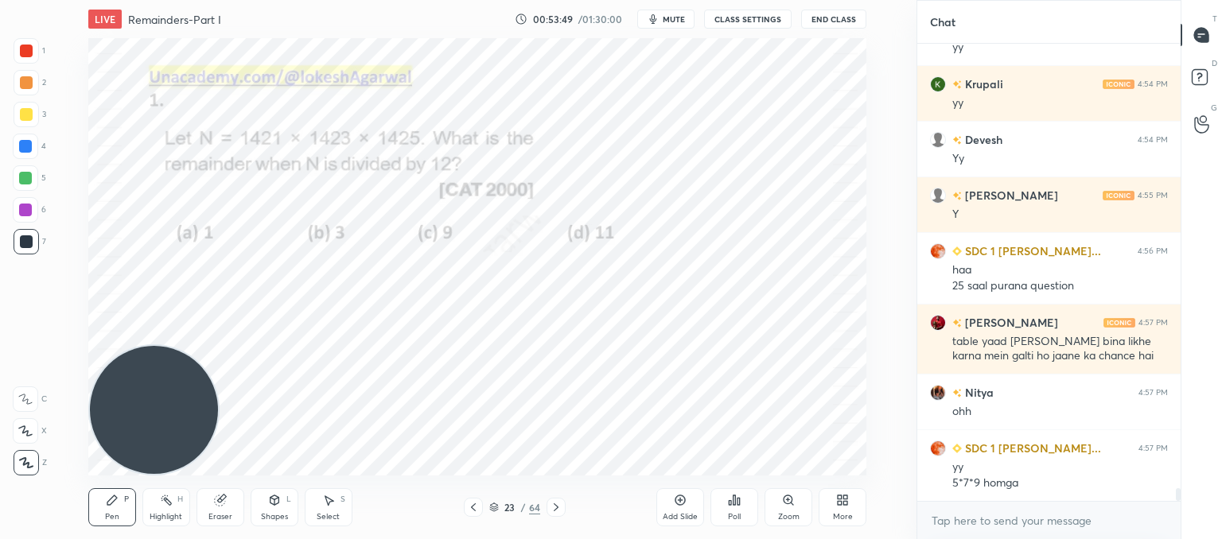
click at [752, 36] on div "LIVE Remainders-Part I 00:53:49 / 01:30:00 mute CLASS SETTINGS End Class Settin…" at bounding box center [477, 269] width 853 height 539
click at [325, 513] on div "Select" at bounding box center [328, 517] width 23 height 8
drag, startPoint x: 214, startPoint y: 508, endPoint x: 244, endPoint y: 488, distance: 36.2
click at [231, 504] on div "Eraser" at bounding box center [220, 507] width 48 height 38
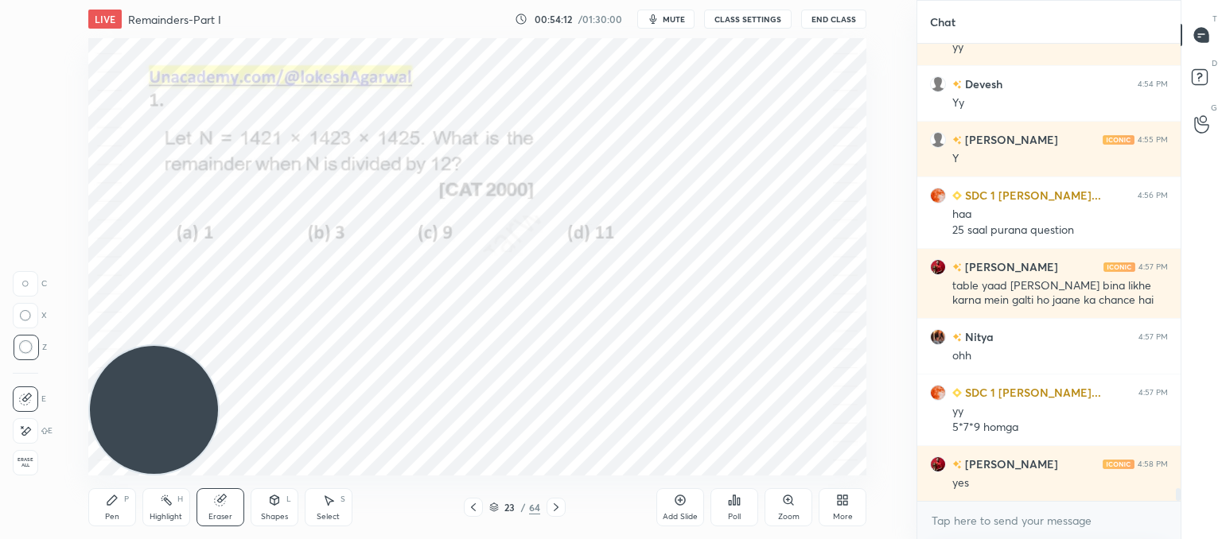
click at [333, 504] on icon at bounding box center [328, 500] width 13 height 13
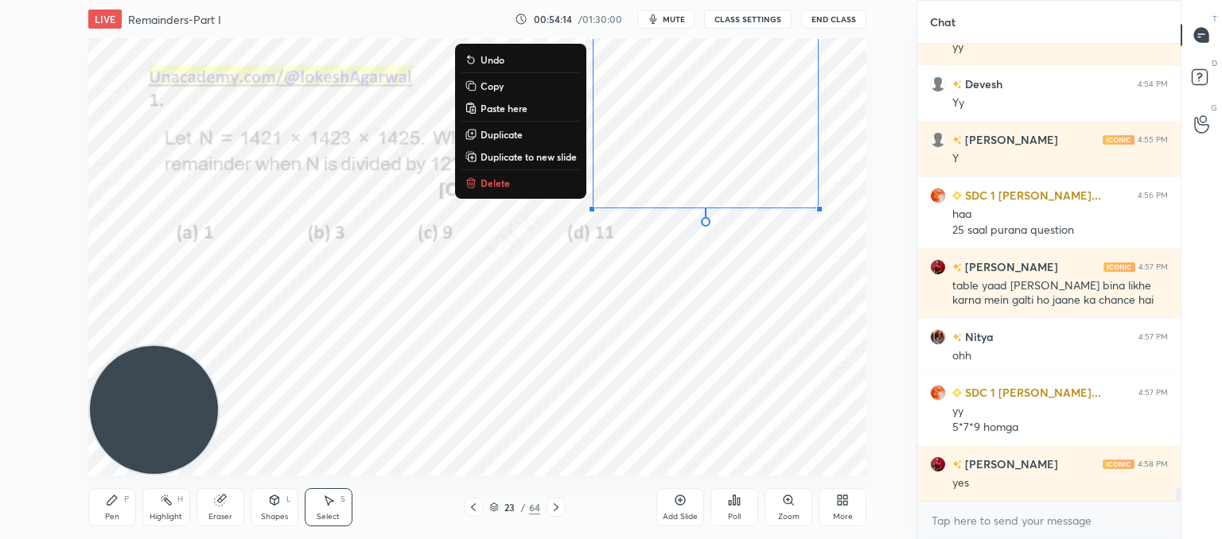
drag, startPoint x: 827, startPoint y: 165, endPoint x: 659, endPoint y: 90, distance: 184.8
click at [578, 20] on div "LIVE Remainders-Part I 00:54:14 / 01:30:00 mute CLASS SETTINGS End Class 0 ° Un…" at bounding box center [477, 269] width 853 height 539
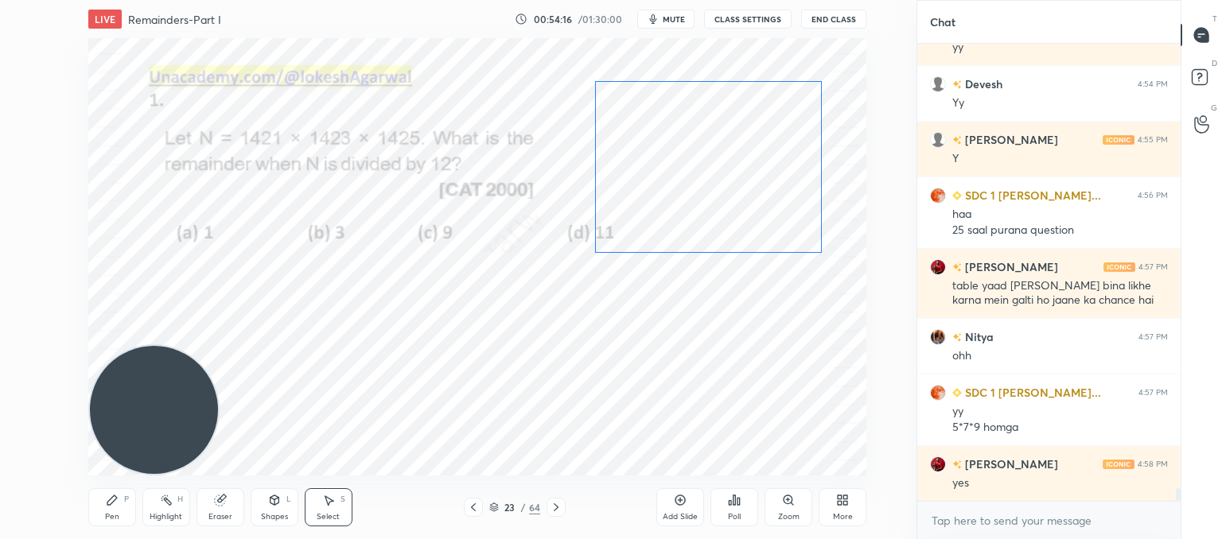
drag, startPoint x: 751, startPoint y: 96, endPoint x: 745, endPoint y: 176, distance: 79.7
click at [753, 146] on div "0 ° Undo Copy Paste here Duplicate Duplicate to new slide Delete" at bounding box center [477, 257] width 778 height 438
click at [714, 282] on div "0 ° Undo Copy Paste here Duplicate Duplicate to new slide Delete" at bounding box center [477, 257] width 778 height 438
click at [136, 502] on div "Pen P Highlight H Eraser Shapes L Select S" at bounding box center [230, 507] width 284 height 38
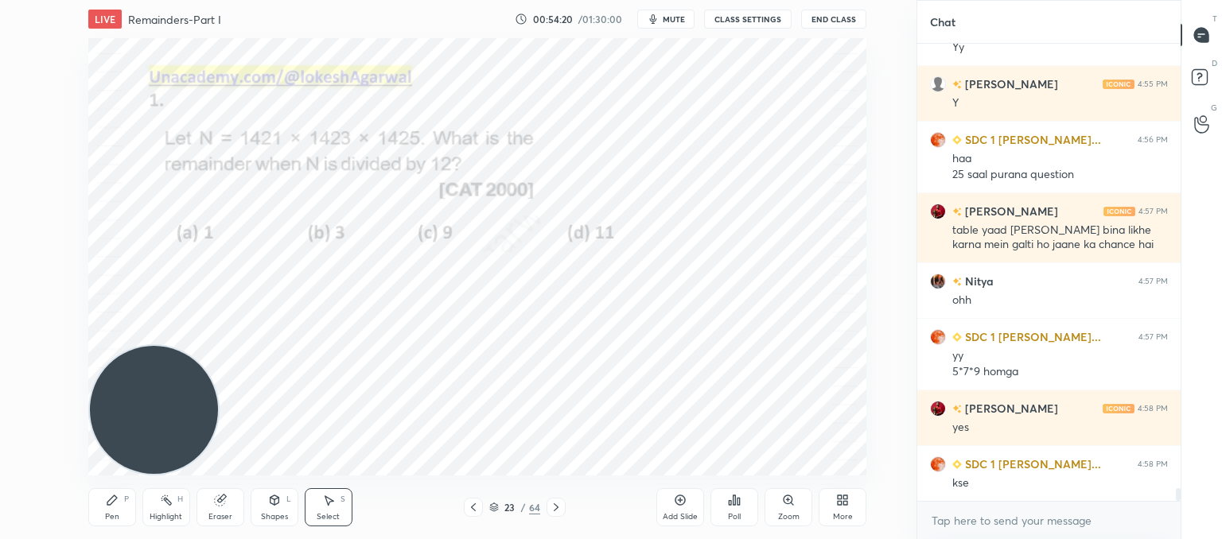
click at [108, 505] on icon at bounding box center [112, 500] width 13 height 13
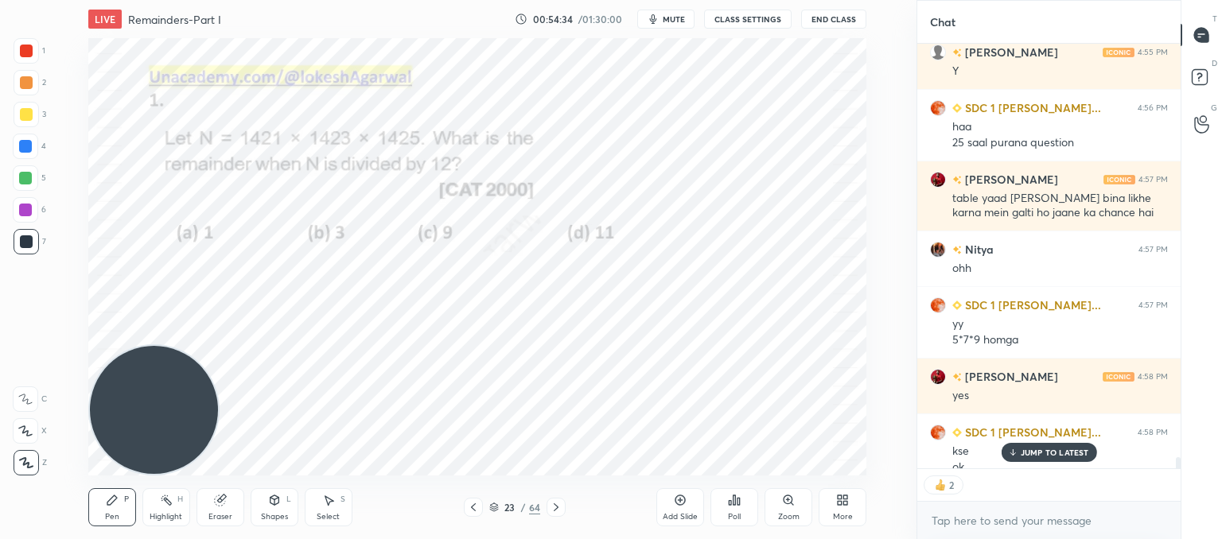
scroll to position [15909, 0]
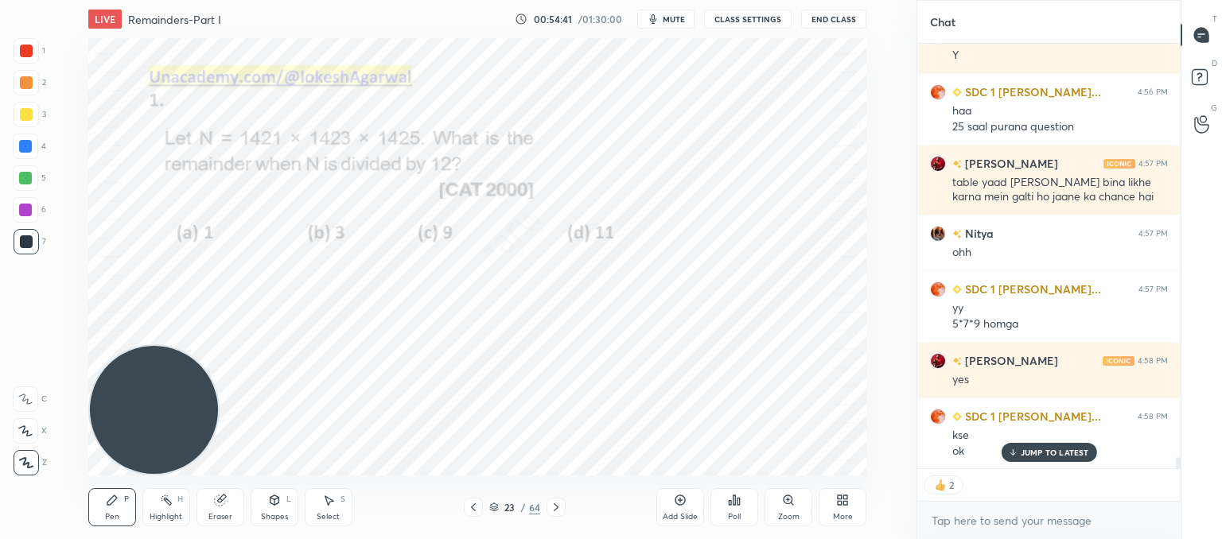
click at [561, 501] on icon at bounding box center [556, 507] width 13 height 13
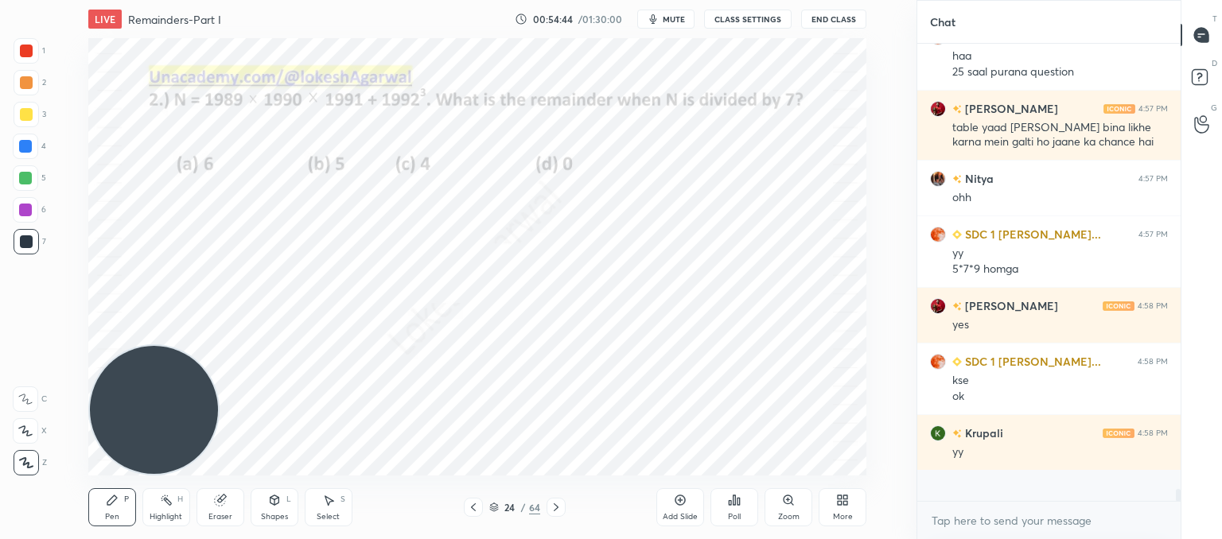
scroll to position [453, 259]
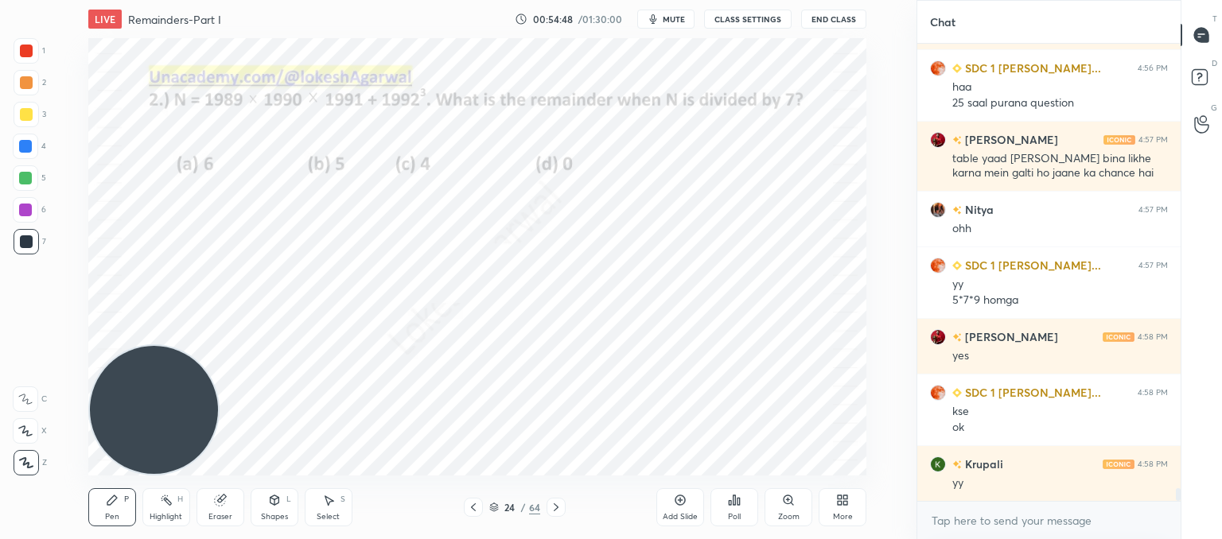
click at [555, 505] on icon at bounding box center [556, 508] width 5 height 8
click at [481, 510] on div at bounding box center [473, 507] width 19 height 19
click at [687, 507] on div "Add Slide" at bounding box center [680, 507] width 48 height 38
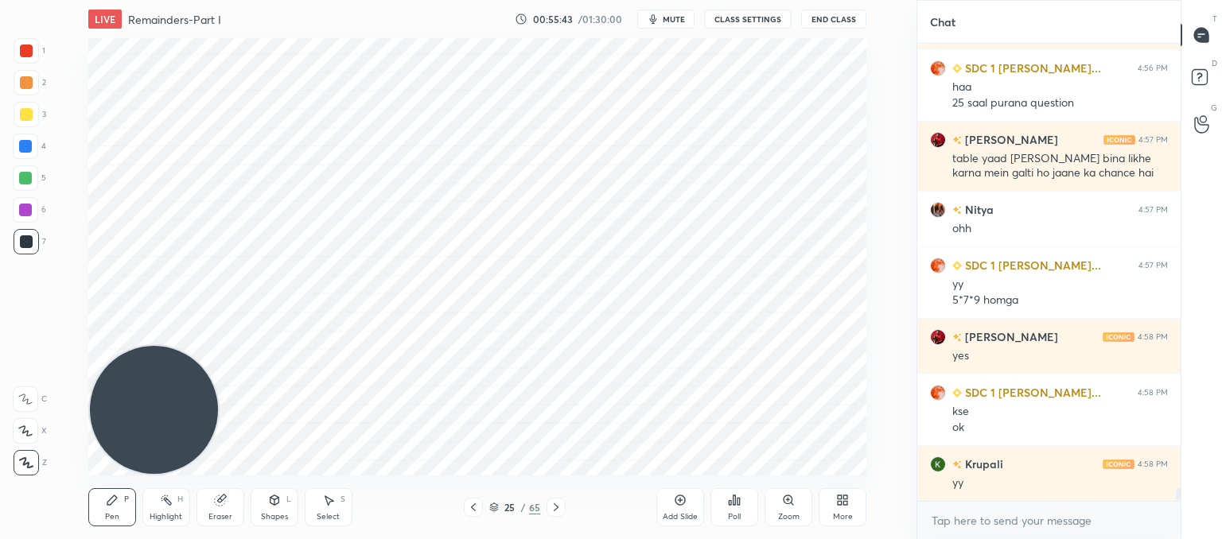
drag, startPoint x: 215, startPoint y: 497, endPoint x: 220, endPoint y: 489, distance: 9.3
click at [219, 494] on icon at bounding box center [220, 500] width 13 height 13
click at [118, 504] on icon at bounding box center [112, 500] width 13 height 13
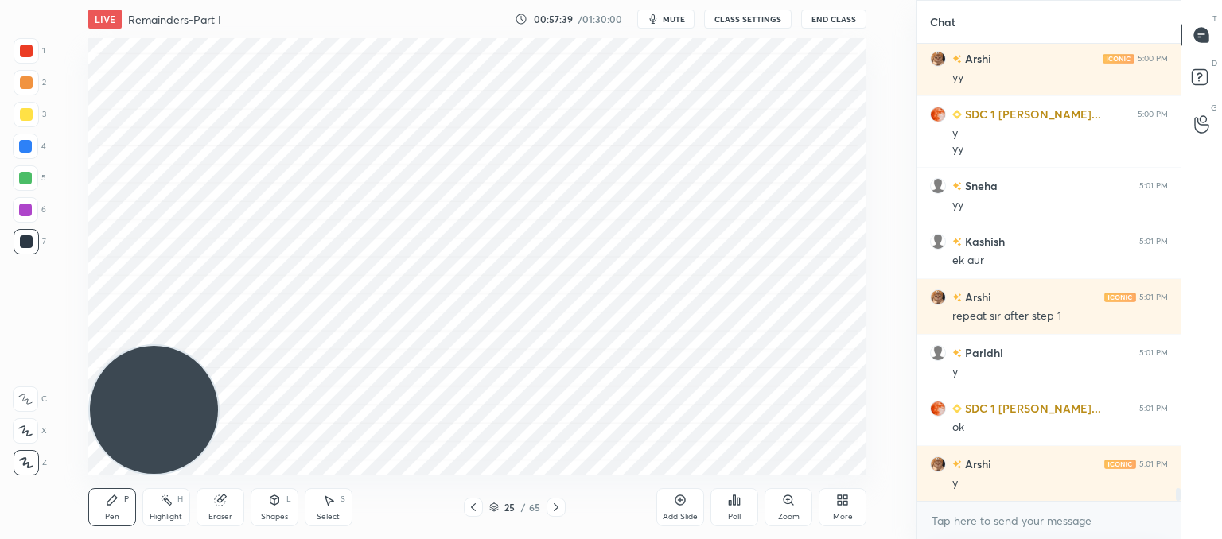
scroll to position [16411, 0]
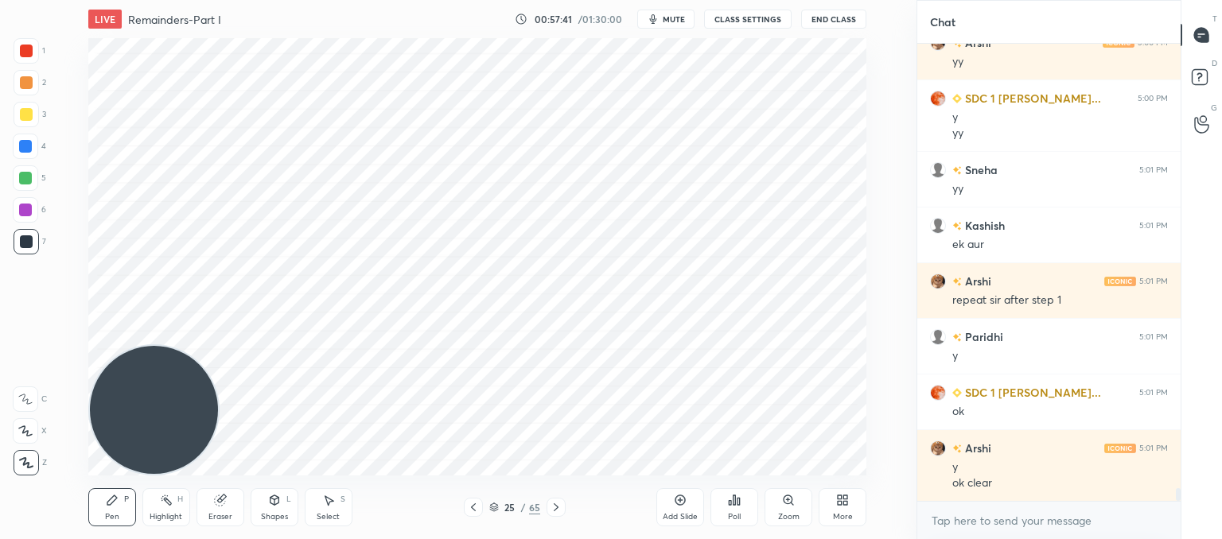
click at [685, 507] on div "Add Slide" at bounding box center [680, 507] width 48 height 38
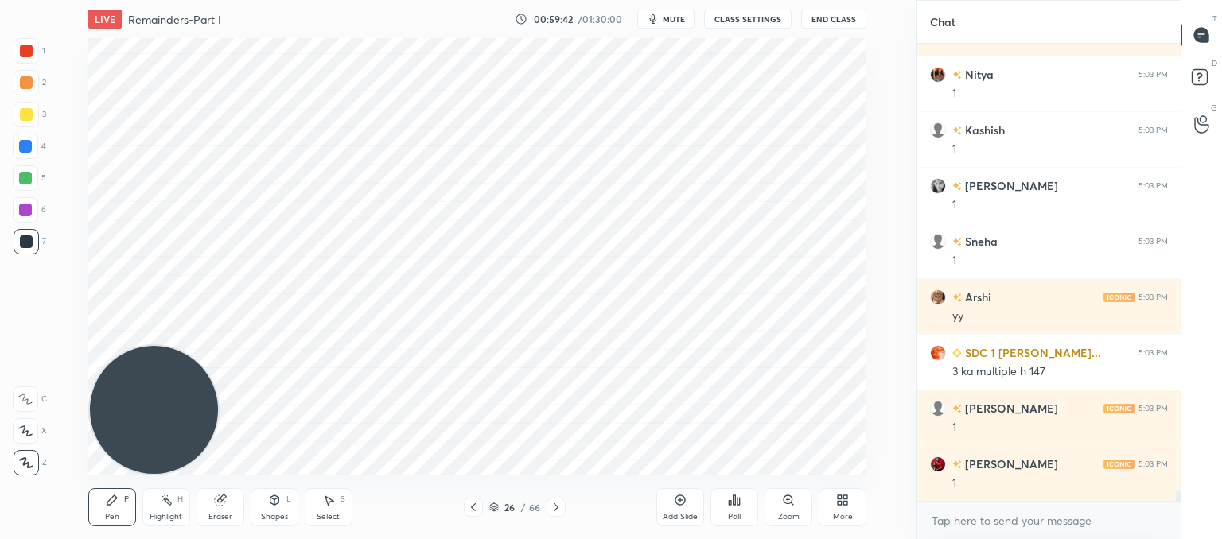
scroll to position [18208, 0]
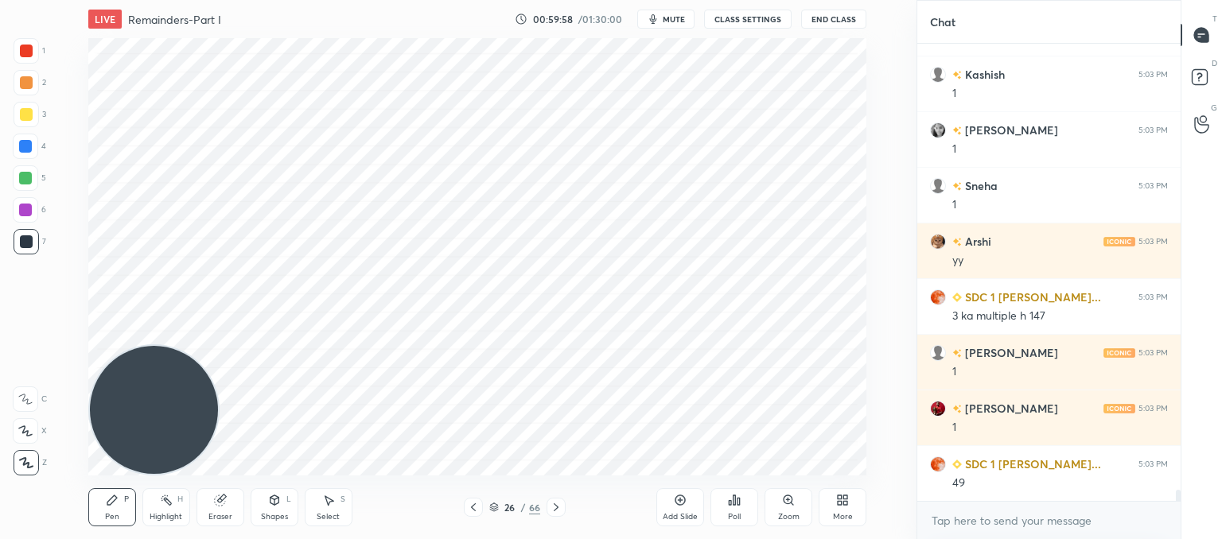
click at [685, 504] on icon at bounding box center [680, 500] width 13 height 13
drag, startPoint x: 228, startPoint y: 505, endPoint x: 233, endPoint y: 482, distance: 23.7
click at [228, 503] on div "Eraser" at bounding box center [220, 507] width 48 height 38
drag, startPoint x: 118, startPoint y: 504, endPoint x: 162, endPoint y: 418, distance: 96.8
click at [119, 504] on div "Pen P" at bounding box center [112, 507] width 48 height 38
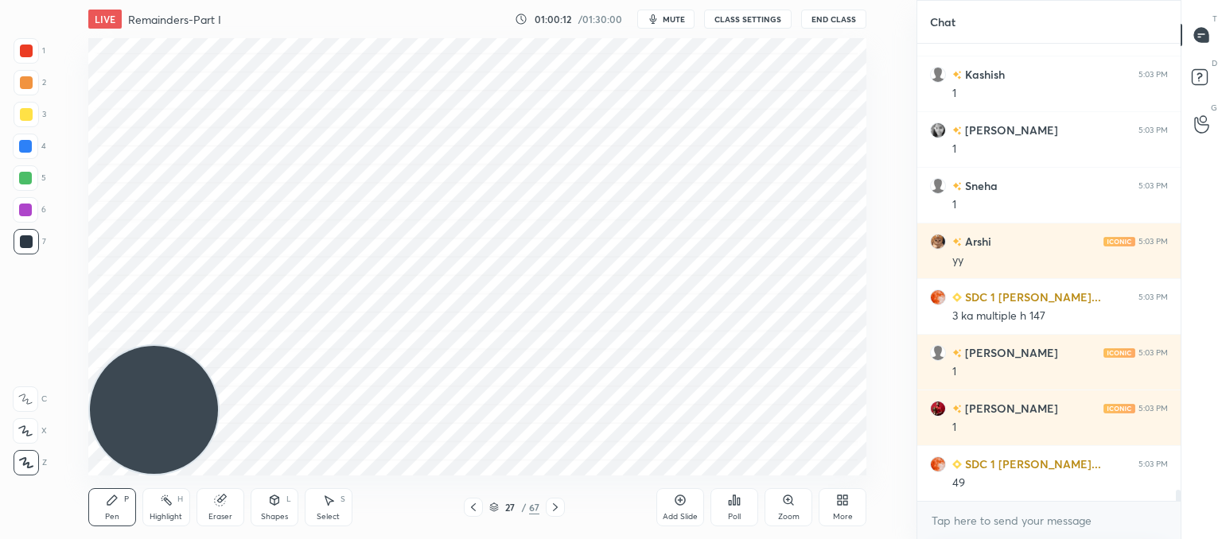
click at [228, 501] on div "Eraser" at bounding box center [220, 507] width 48 height 38
click at [117, 507] on div "Pen P" at bounding box center [112, 507] width 48 height 38
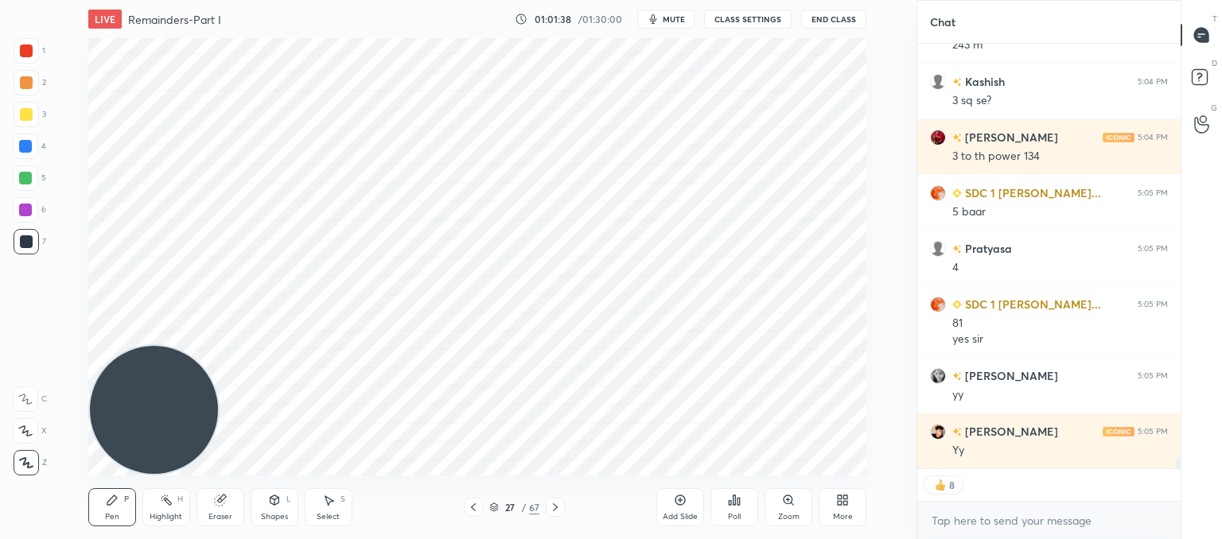
scroll to position [18773, 0]
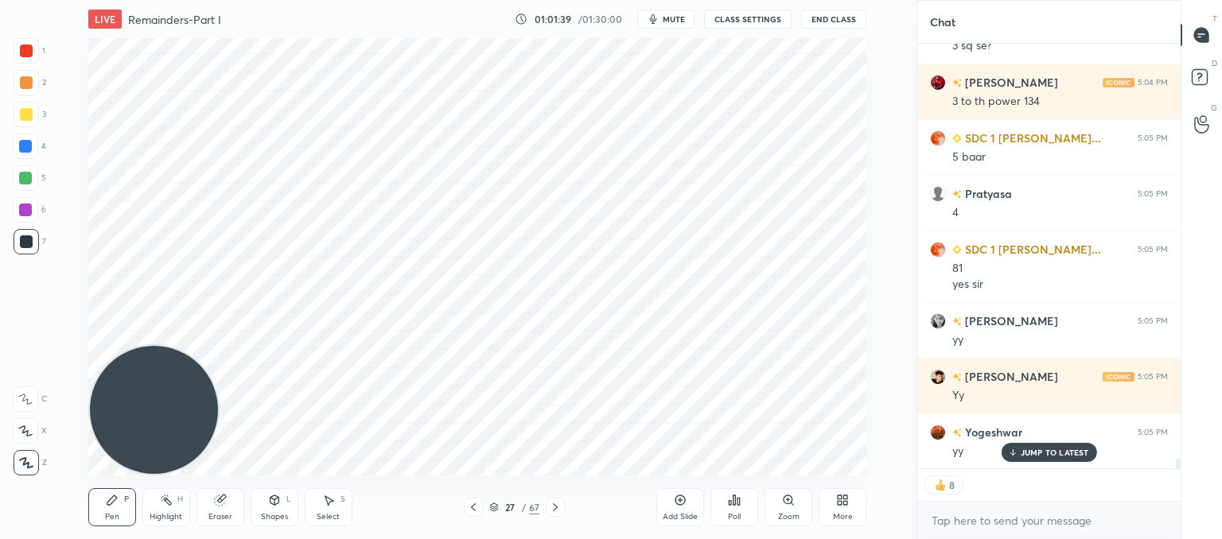
click at [551, 508] on icon at bounding box center [555, 507] width 13 height 13
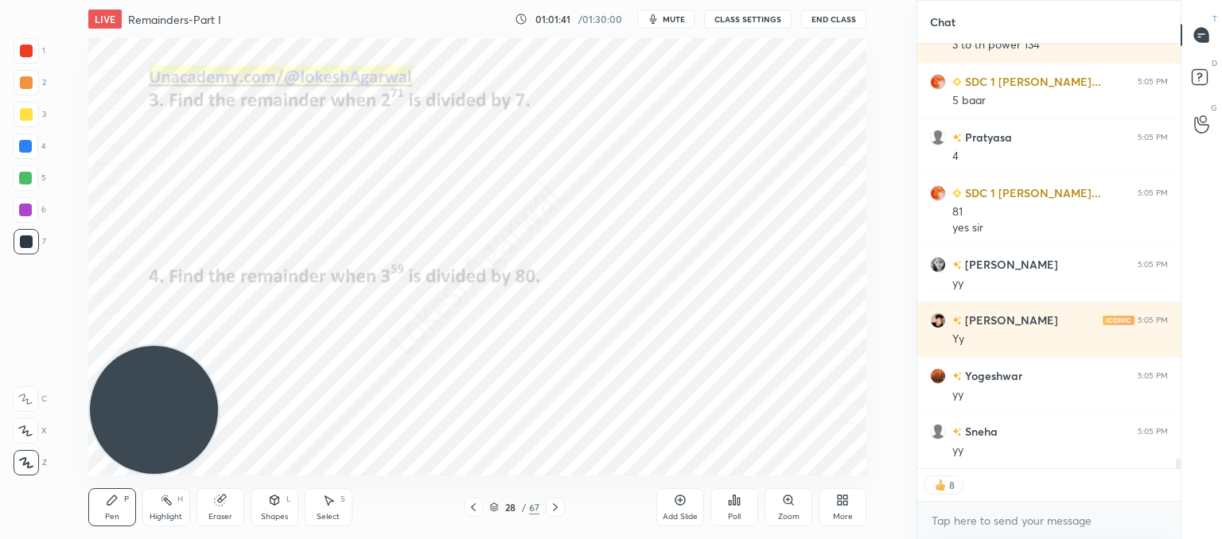
scroll to position [18884, 0]
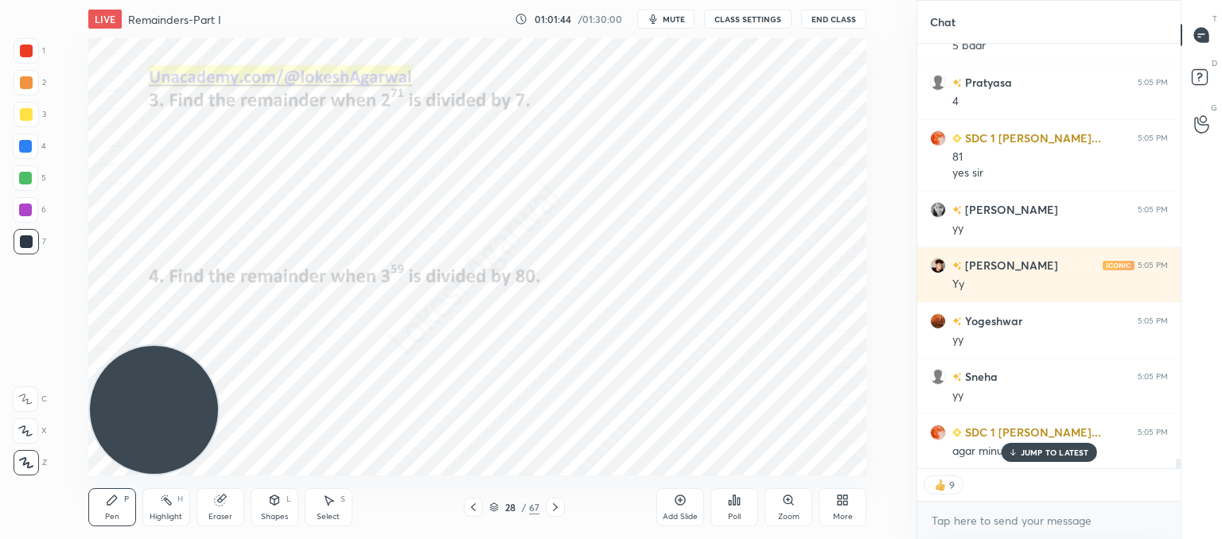
click at [1012, 448] on icon at bounding box center [1012, 453] width 10 height 10
click at [560, 507] on icon at bounding box center [555, 507] width 13 height 13
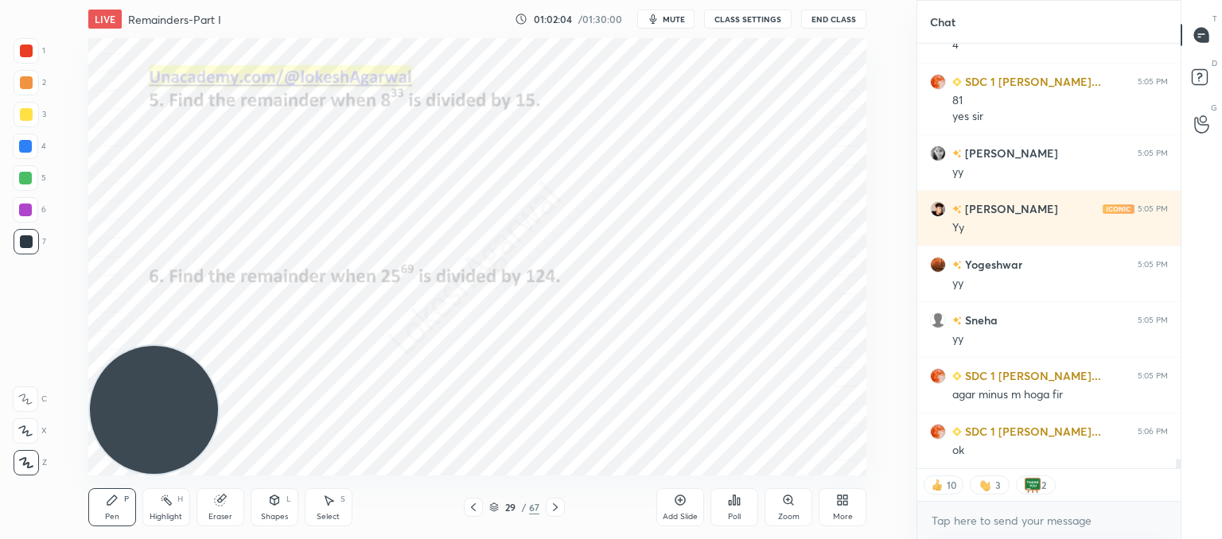
type textarea "x"
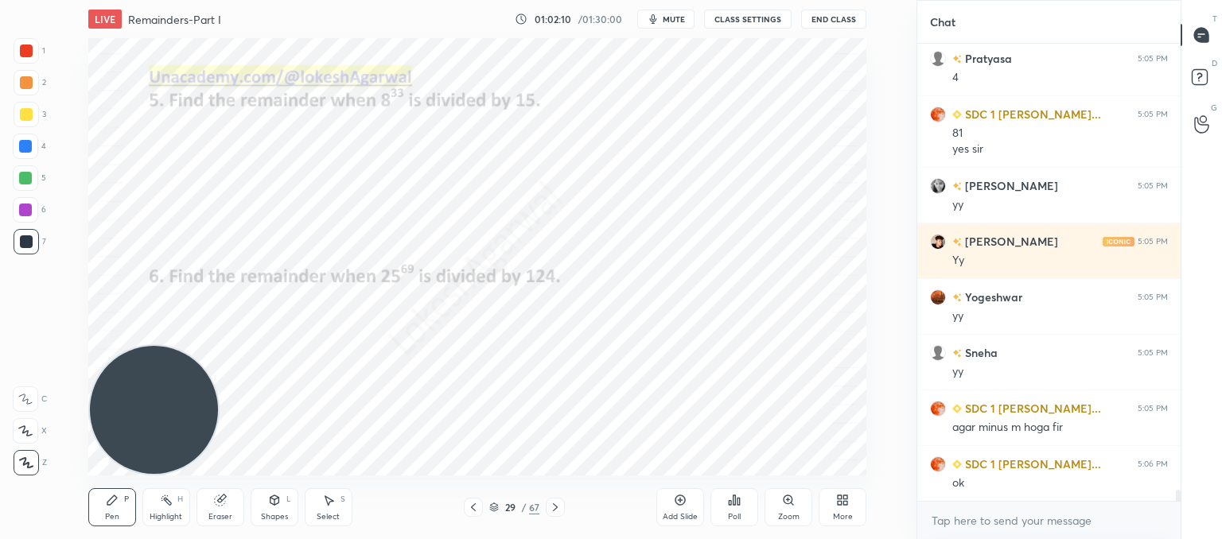
scroll to position [18964, 0]
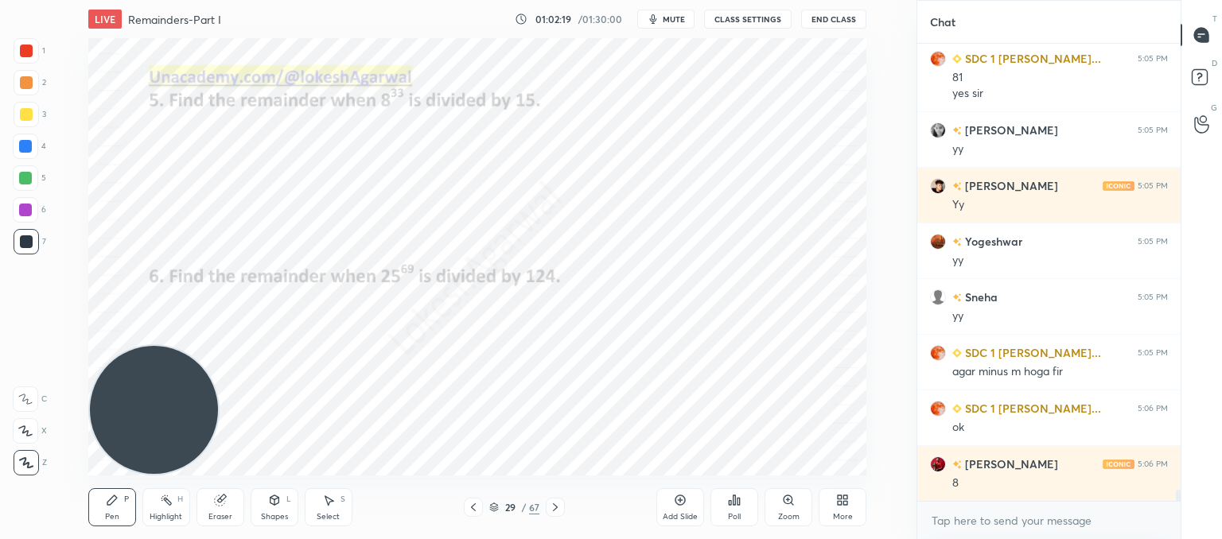
click at [740, 503] on icon at bounding box center [738, 501] width 2 height 7
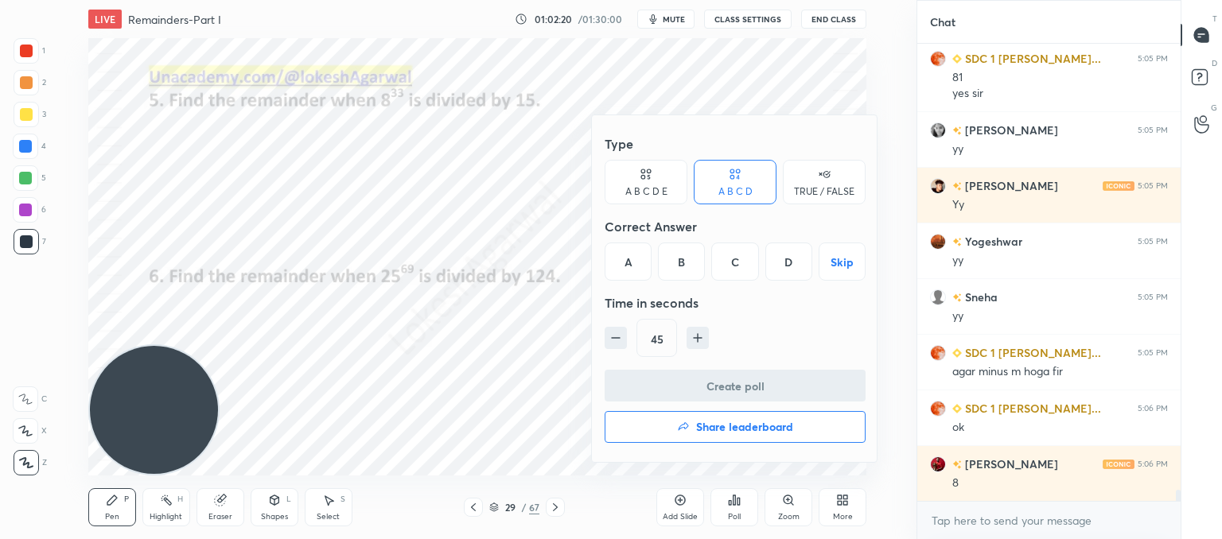
click at [375, 148] on div at bounding box center [611, 269] width 1222 height 539
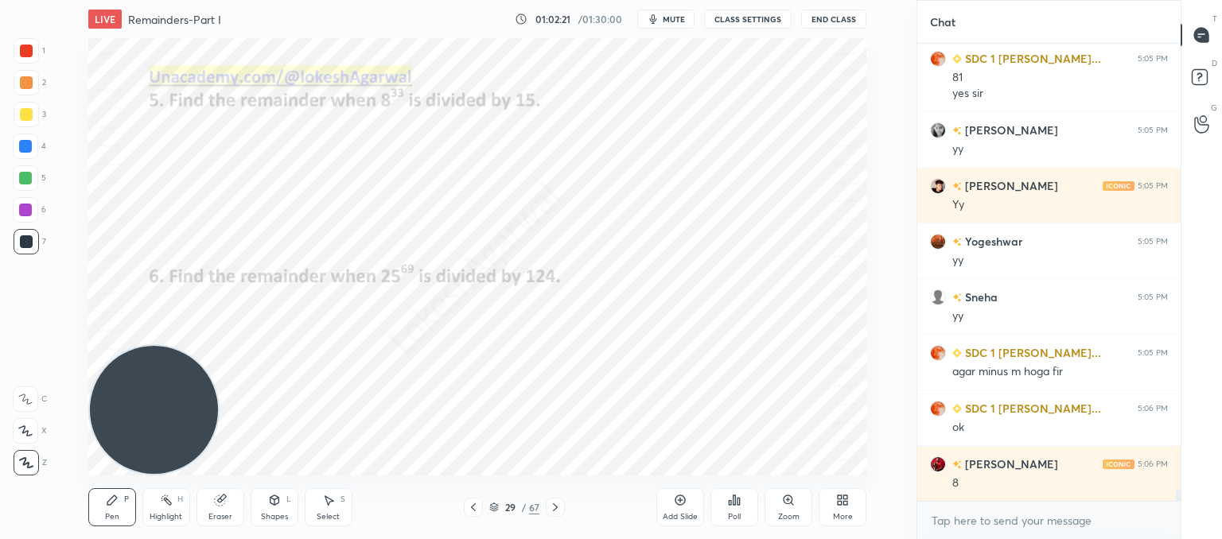
click at [734, 501] on icon at bounding box center [734, 501] width 2 height 10
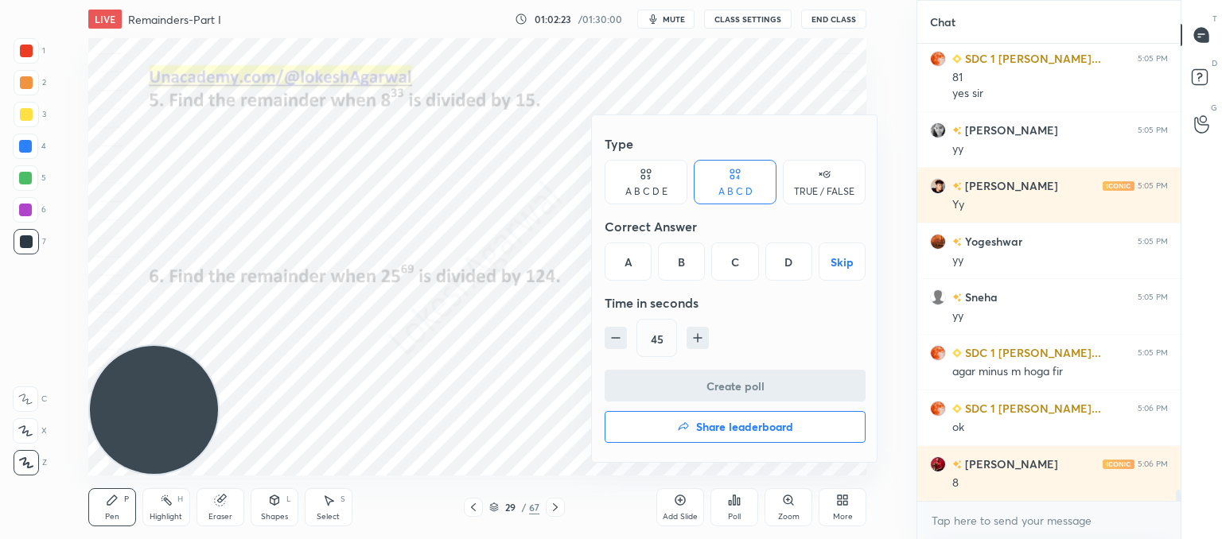
click at [641, 178] on icon at bounding box center [643, 177] width 4 height 4
click at [716, 256] on div "C" at bounding box center [713, 262] width 38 height 38
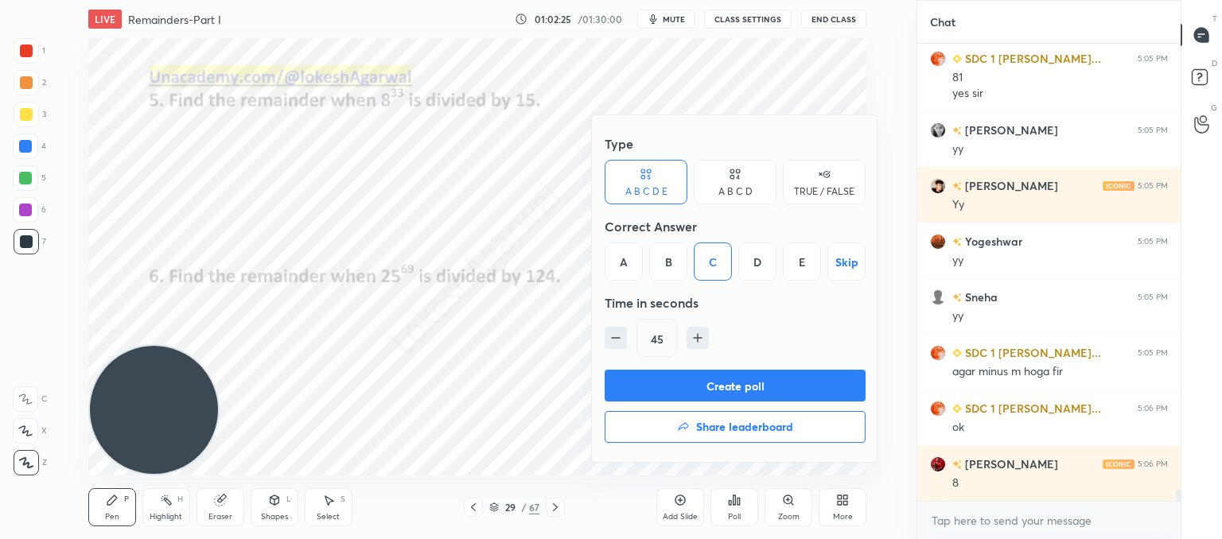
click at [621, 342] on icon "button" at bounding box center [616, 338] width 16 height 16
type input "30"
click at [736, 383] on button "Create poll" at bounding box center [735, 386] width 261 height 32
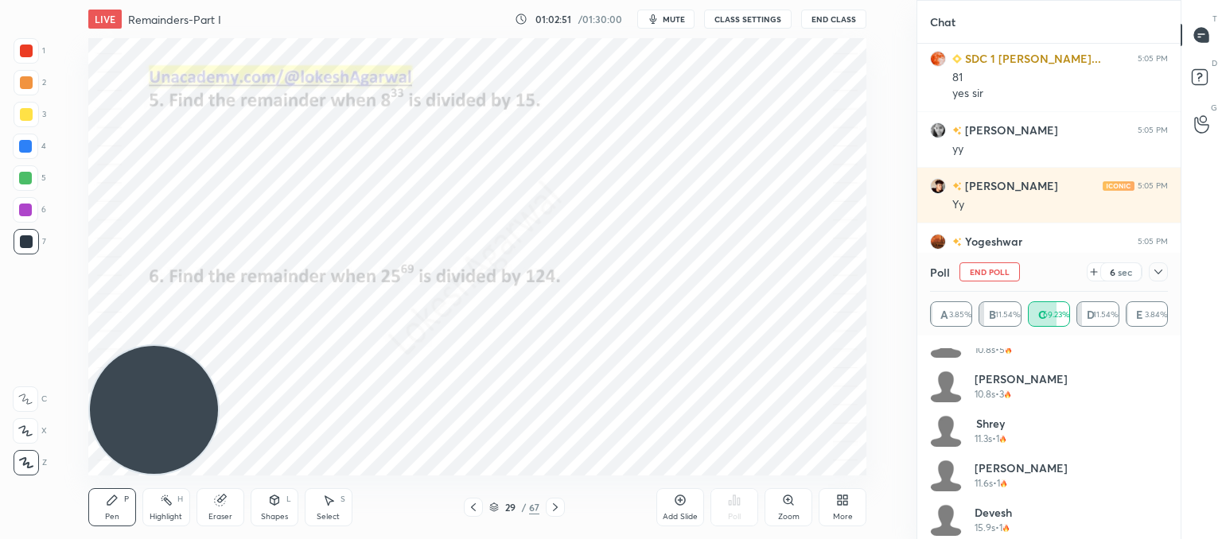
scroll to position [611, 0]
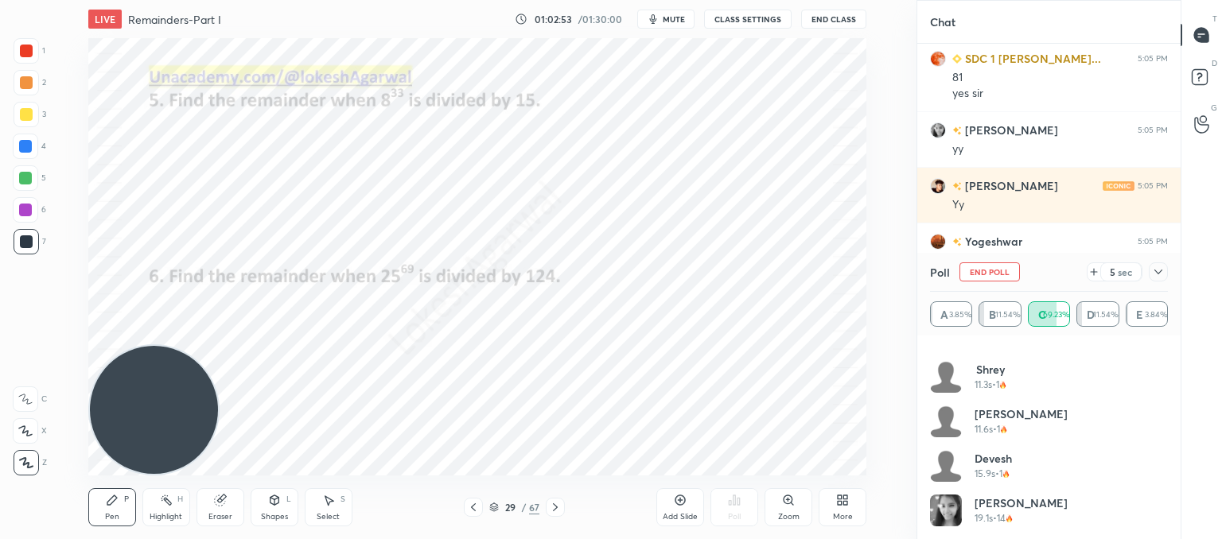
click at [1160, 277] on icon at bounding box center [1158, 272] width 13 height 13
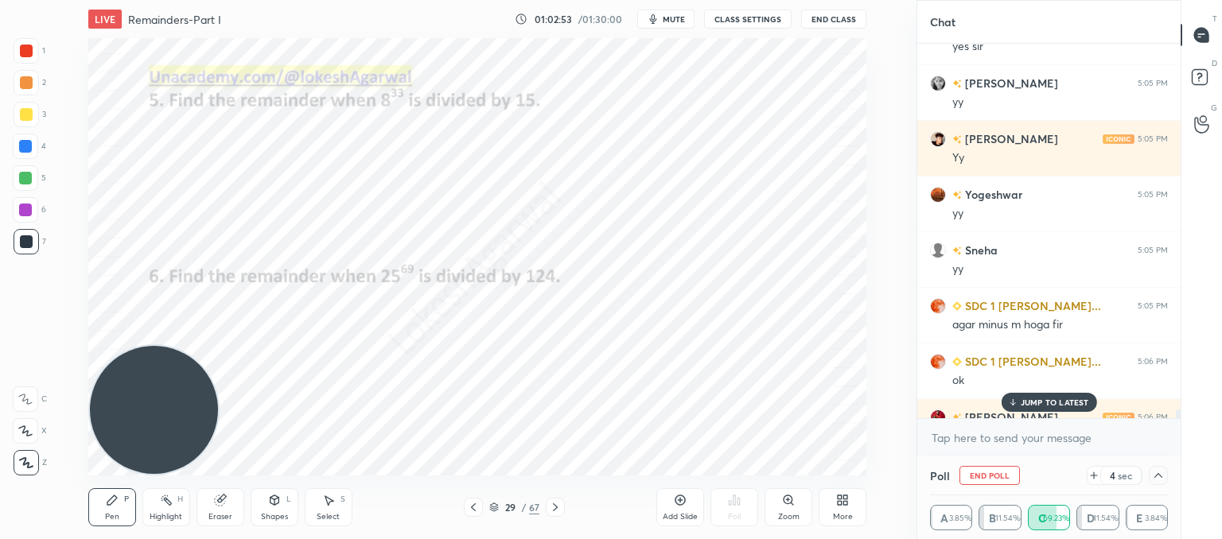
scroll to position [19047, 0]
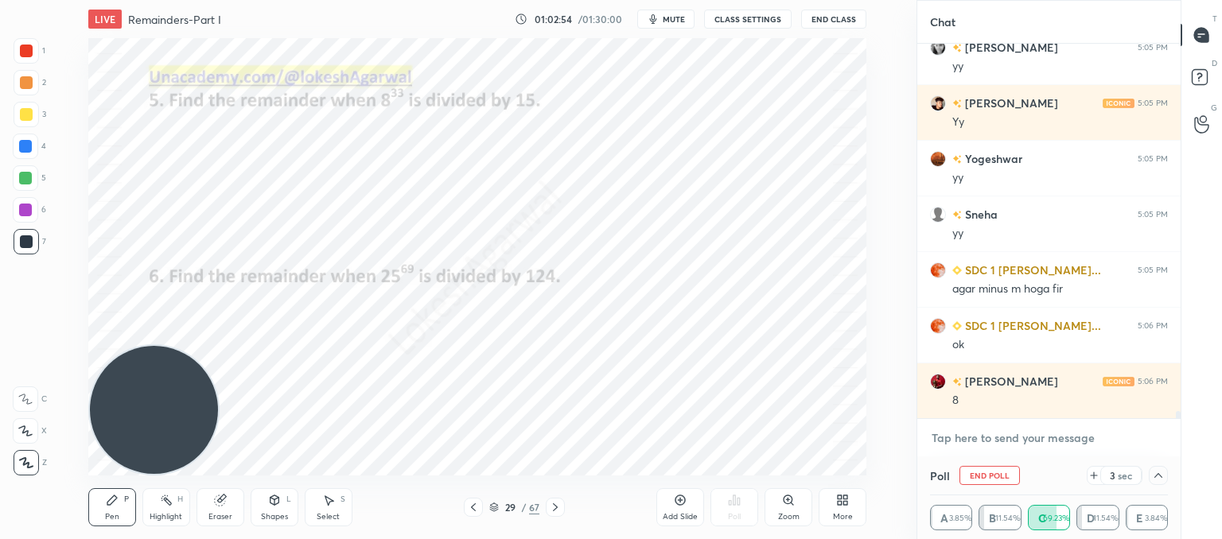
click at [996, 441] on textarea at bounding box center [1049, 438] width 238 height 25
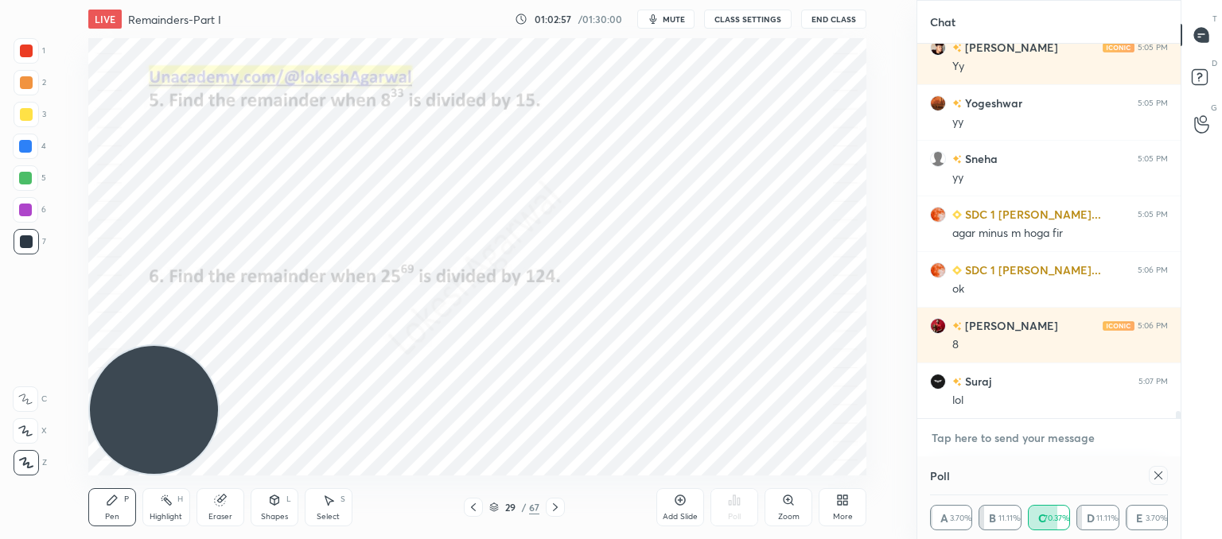
scroll to position [5, 5]
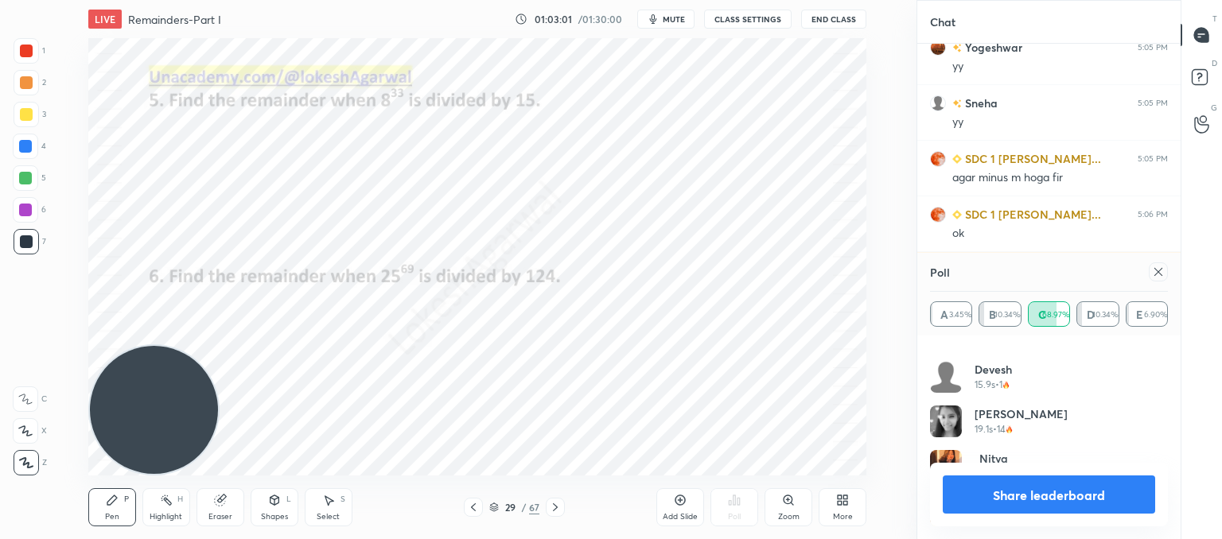
click at [1152, 275] on icon at bounding box center [1158, 272] width 13 height 13
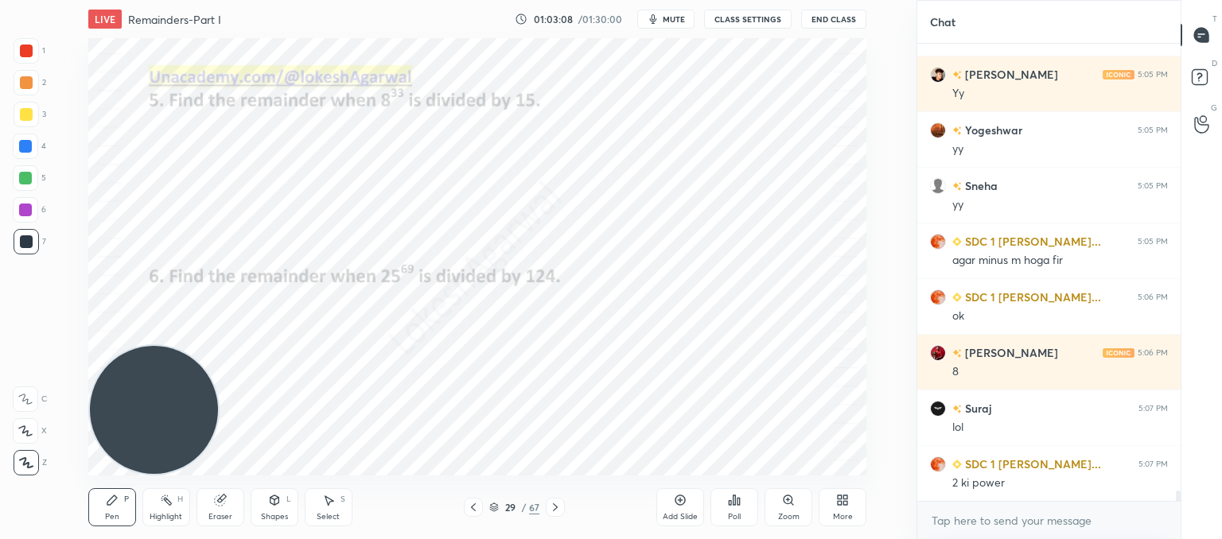
click at [288, 488] on div "Pen P Highlight H Eraser Shapes L Select S 29 / 67 Add Slide Poll Zoom More" at bounding box center [477, 508] width 778 height 64
drag, startPoint x: 214, startPoint y: 504, endPoint x: 233, endPoint y: 479, distance: 31.2
click at [219, 501] on icon at bounding box center [219, 501] width 10 height 10
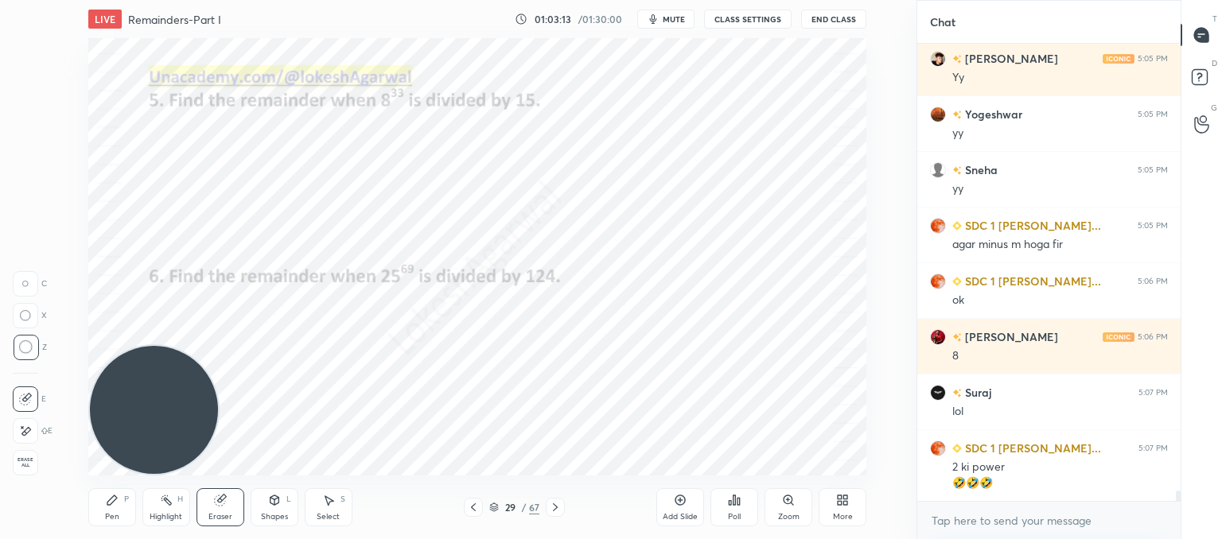
click at [95, 502] on div "Pen P" at bounding box center [112, 507] width 48 height 38
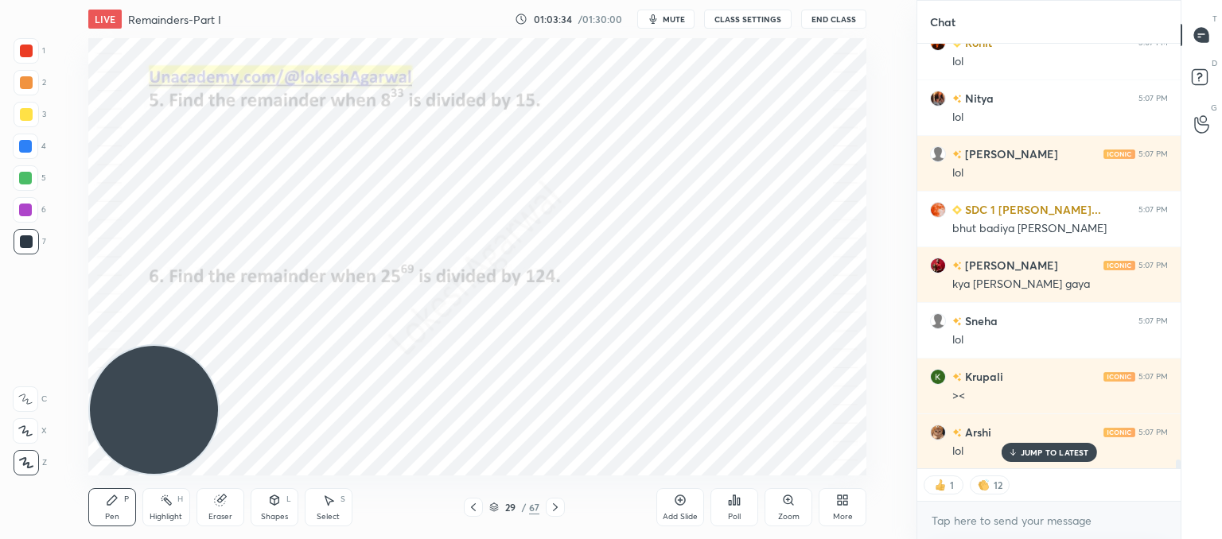
click at [1030, 453] on p "JUMP TO LATEST" at bounding box center [1055, 453] width 68 height 10
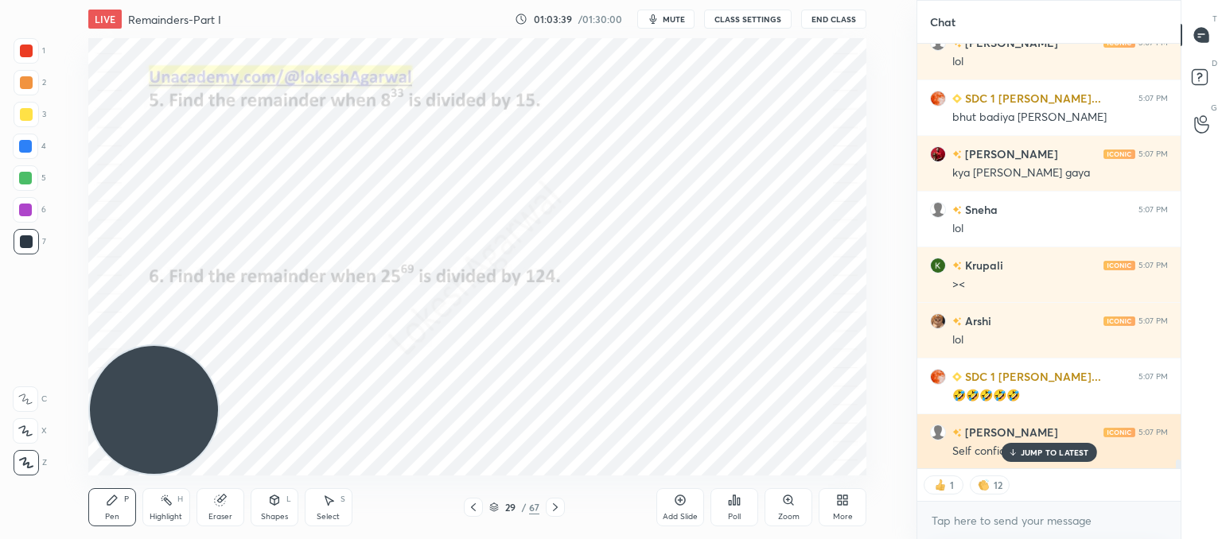
drag, startPoint x: 1026, startPoint y: 448, endPoint x: 958, endPoint y: 422, distance: 73.3
click at [1025, 449] on p "JUMP TO LATEST" at bounding box center [1055, 453] width 68 height 10
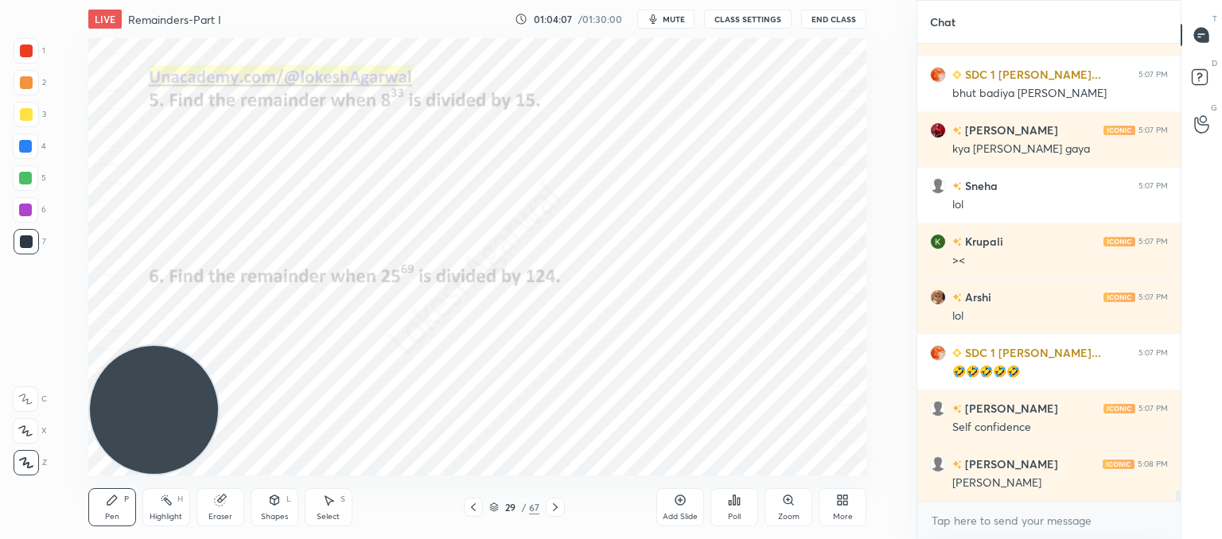
scroll to position [19760, 0]
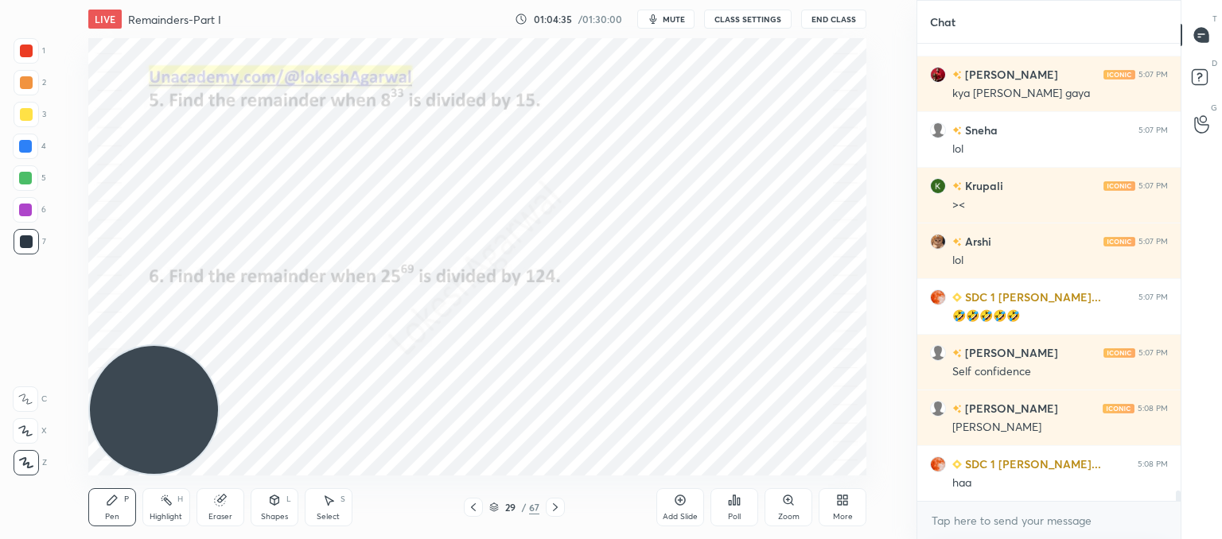
click at [554, 504] on icon at bounding box center [555, 508] width 5 height 8
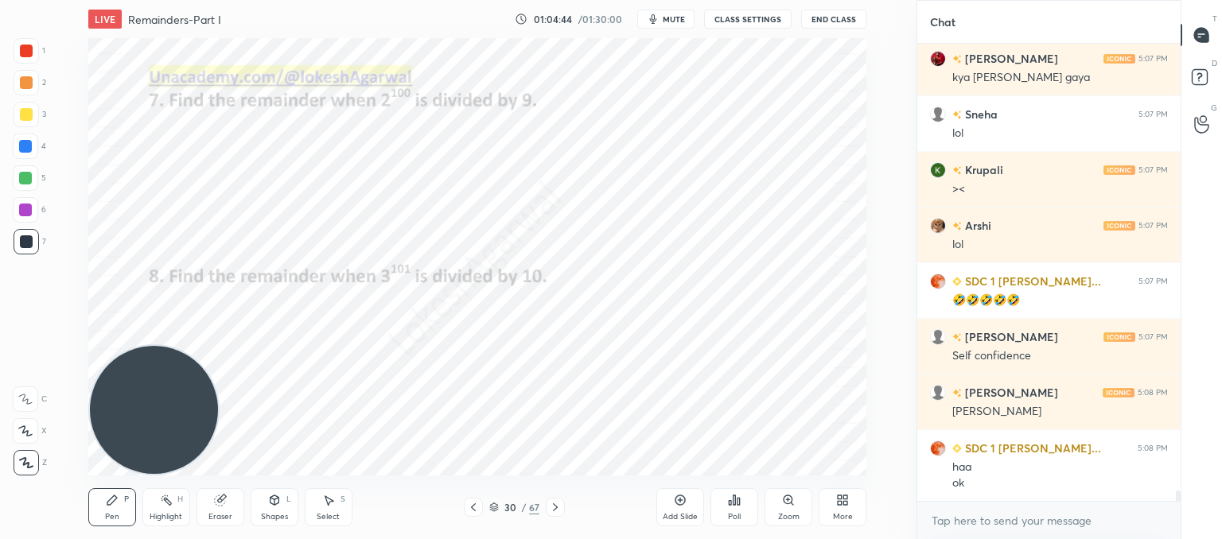
click at [469, 507] on icon at bounding box center [473, 507] width 13 height 13
click at [694, 506] on div "Add Slide" at bounding box center [680, 507] width 48 height 38
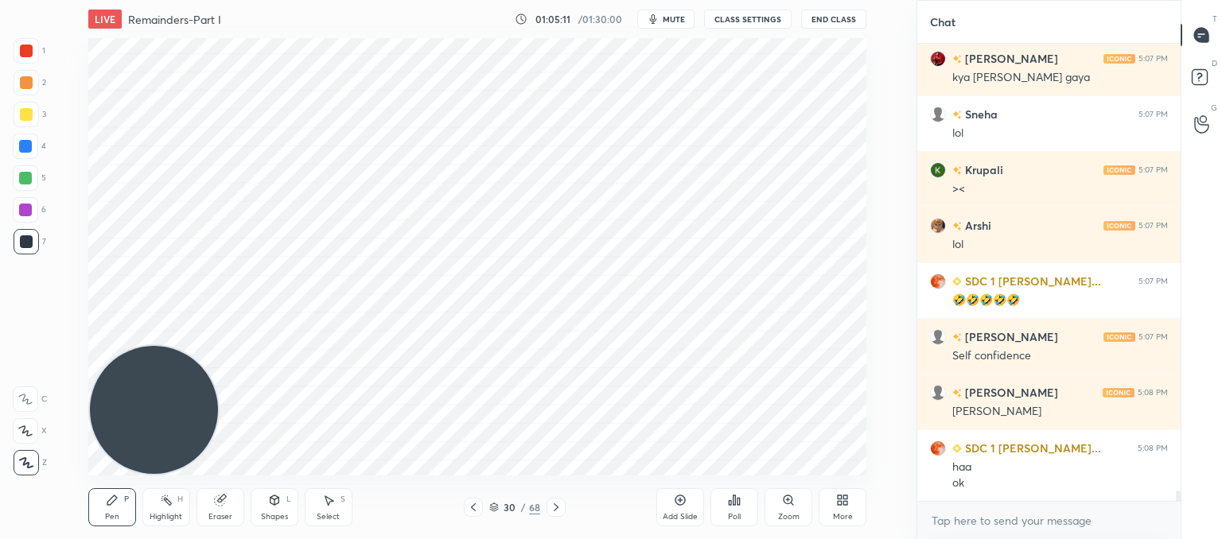
drag, startPoint x: 228, startPoint y: 508, endPoint x: 235, endPoint y: 490, distance: 19.6
click at [228, 510] on div "Eraser" at bounding box center [220, 507] width 48 height 38
drag, startPoint x: 119, startPoint y: 515, endPoint x: 173, endPoint y: 437, distance: 94.9
click at [119, 516] on div "Pen P" at bounding box center [112, 507] width 48 height 38
click at [725, 513] on div "Poll" at bounding box center [734, 507] width 48 height 38
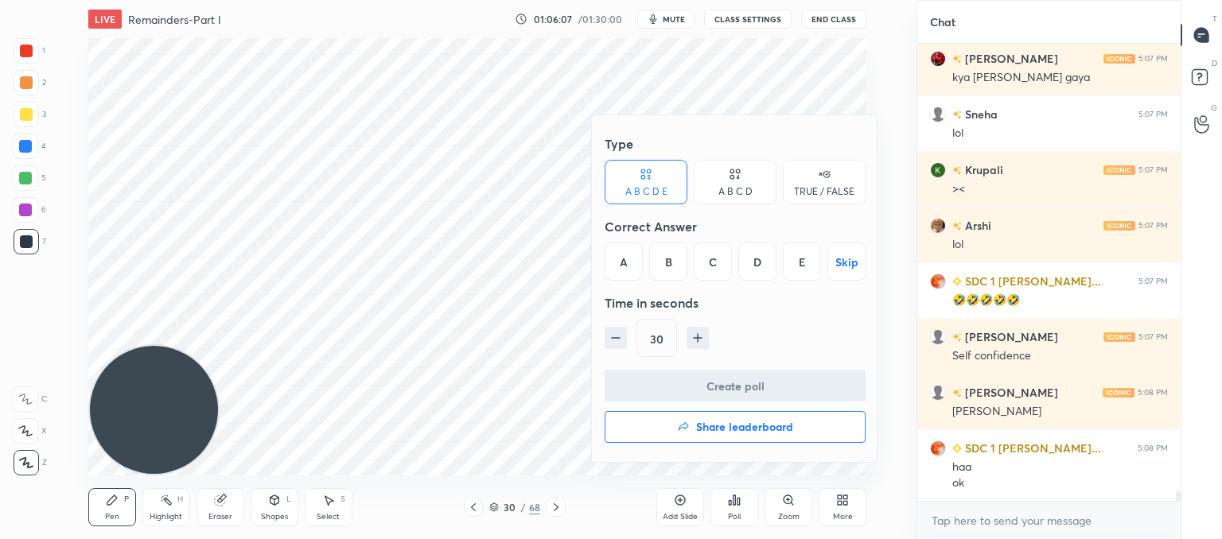
click at [799, 259] on div "E" at bounding box center [802, 262] width 38 height 38
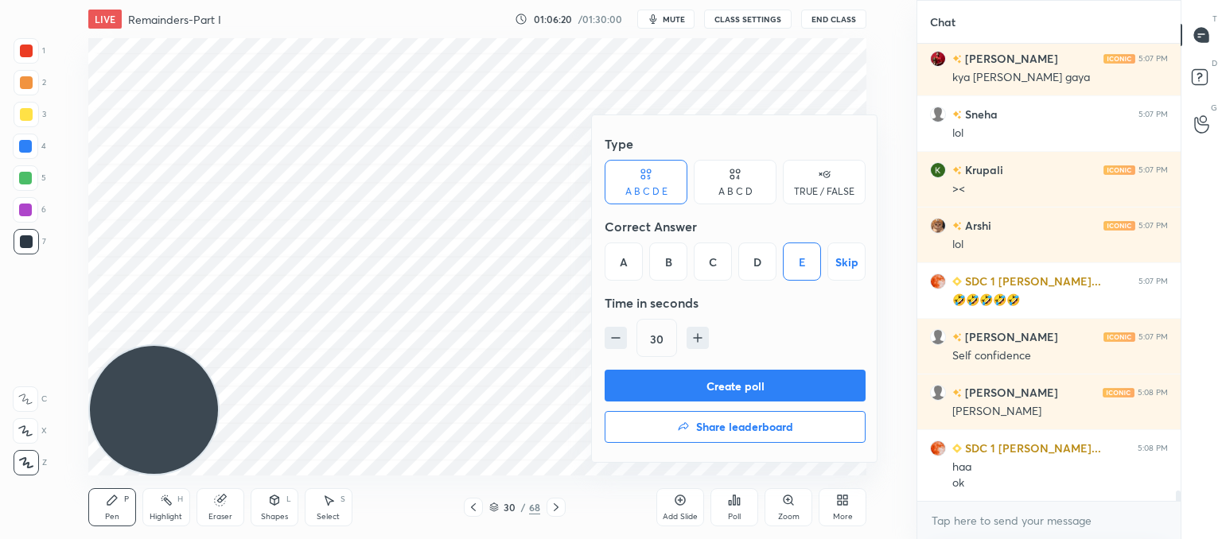
scroll to position [19831, 0]
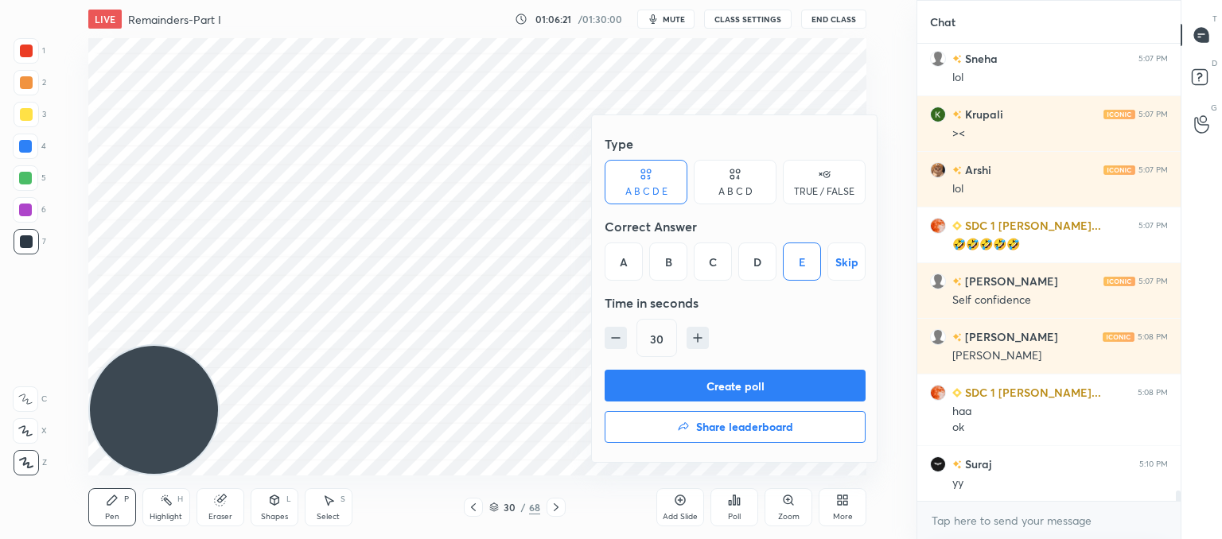
click at [791, 376] on button "Create poll" at bounding box center [735, 386] width 261 height 32
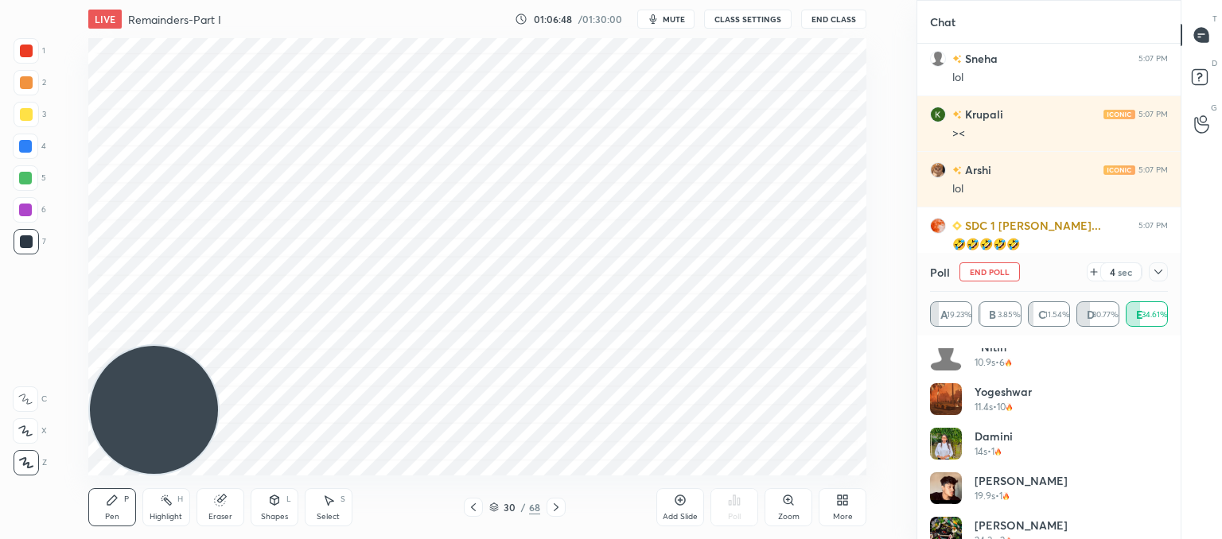
scroll to position [255, 0]
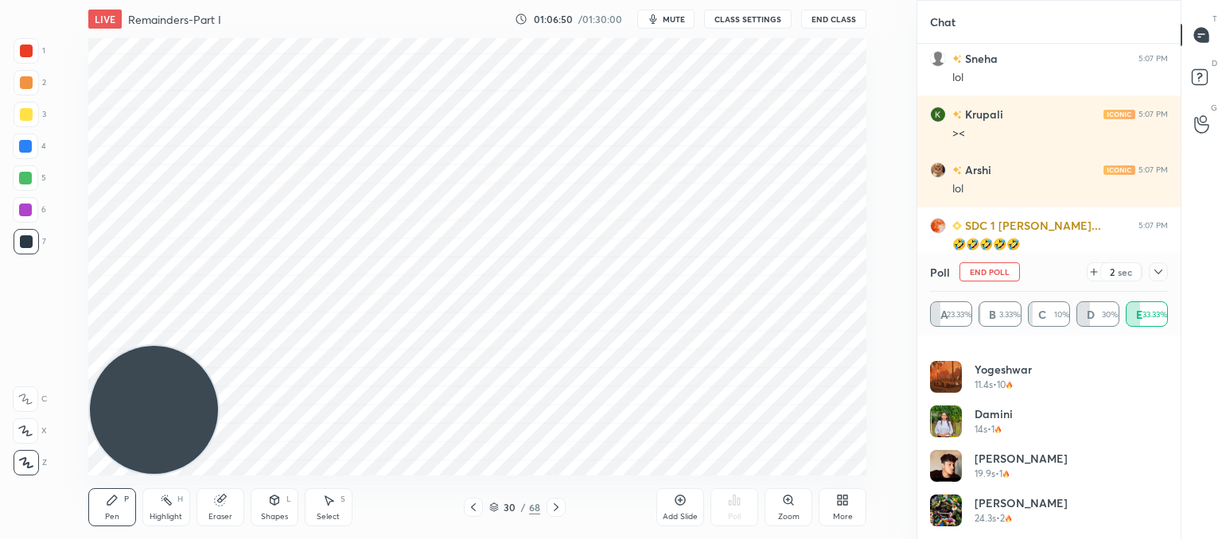
click at [1092, 271] on icon at bounding box center [1093, 272] width 13 height 13
click at [1152, 265] on div at bounding box center [1158, 272] width 19 height 19
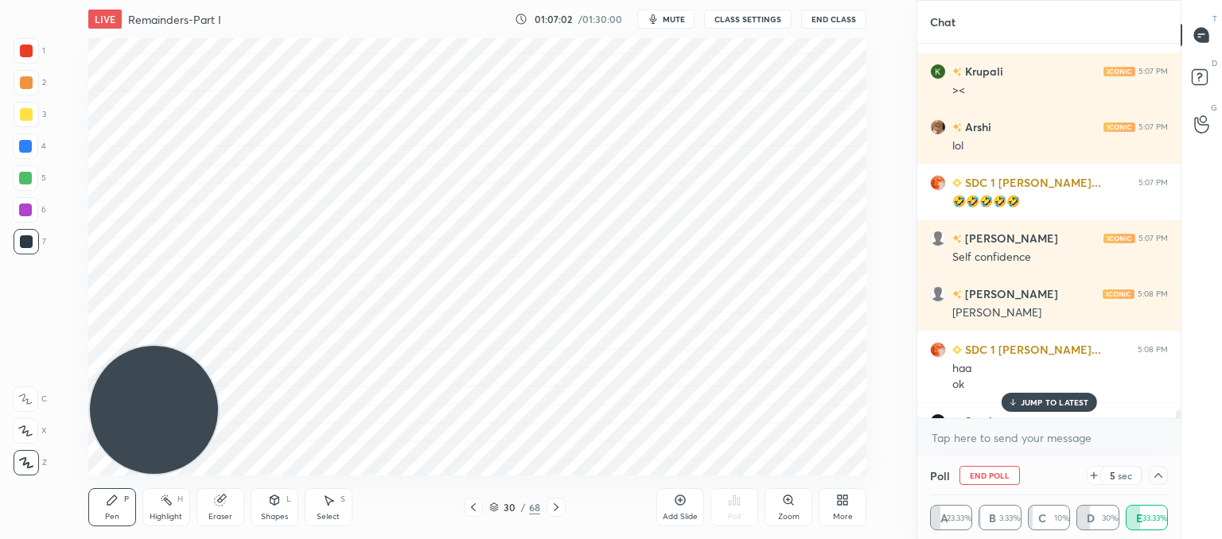
scroll to position [19914, 0]
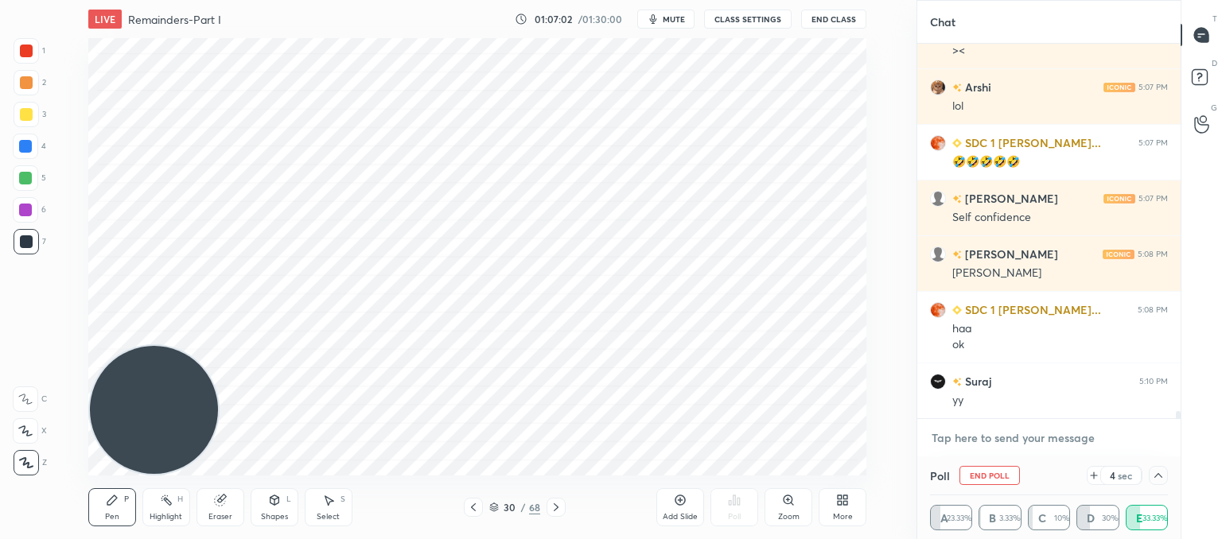
click at [971, 442] on textarea at bounding box center [1049, 438] width 238 height 25
click at [1158, 472] on icon at bounding box center [1158, 475] width 13 height 13
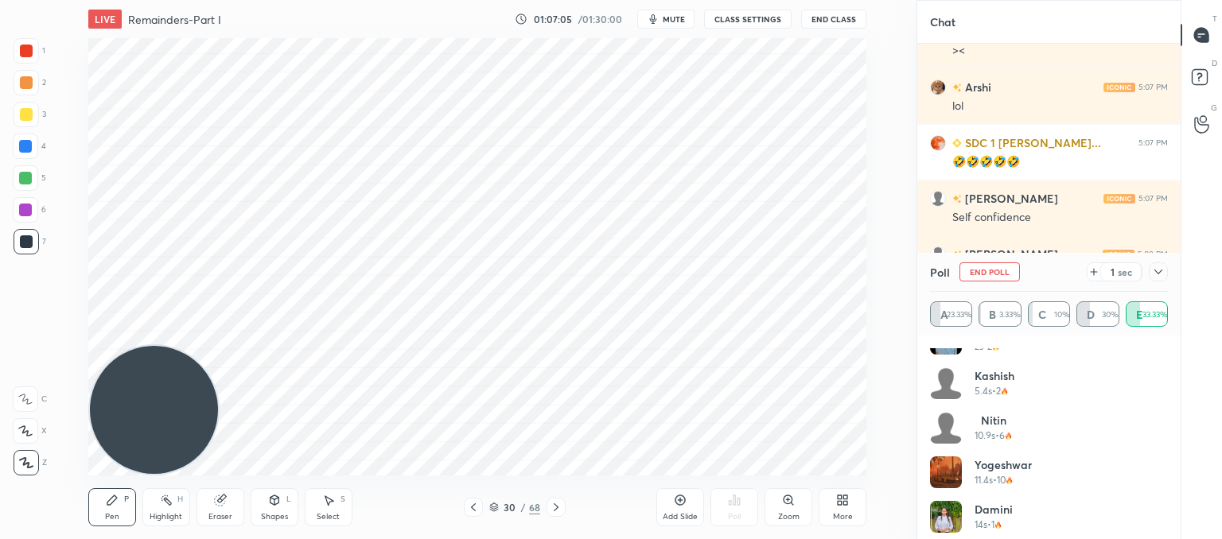
scroll to position [255, 0]
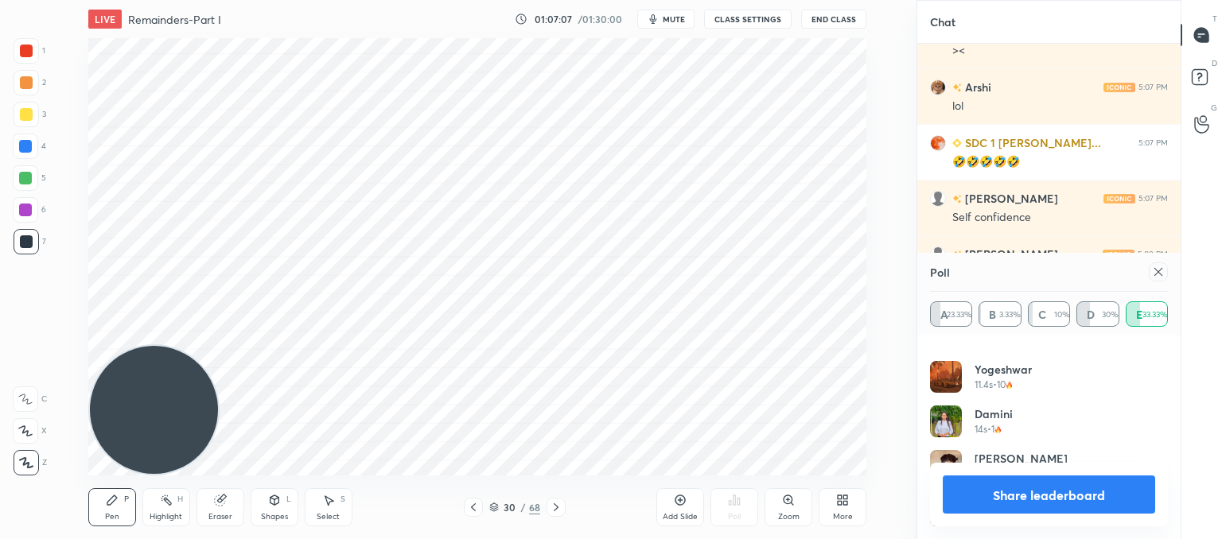
click at [1161, 276] on icon at bounding box center [1158, 272] width 13 height 13
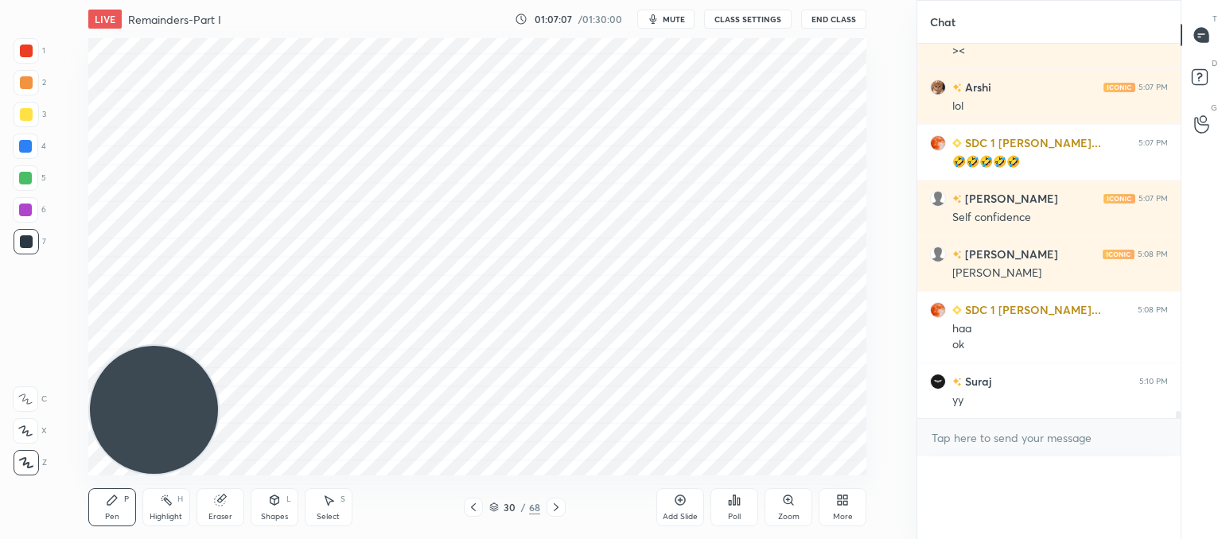
scroll to position [0, 0]
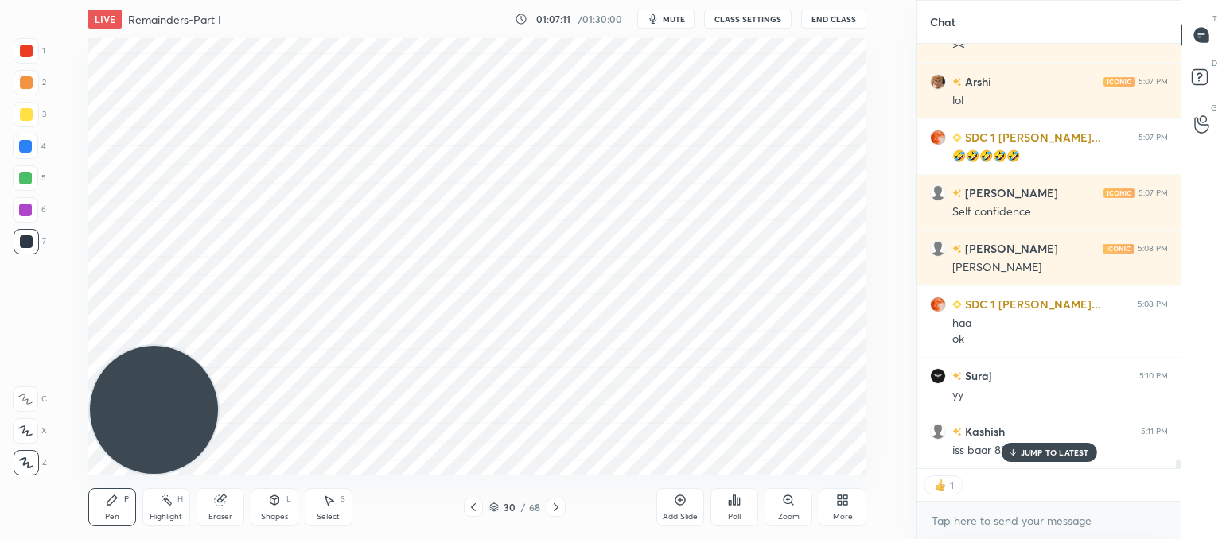
drag, startPoint x: 1018, startPoint y: 453, endPoint x: 980, endPoint y: 452, distance: 38.2
click at [1017, 453] on div "SDC 1 [PERSON_NAME]... 5:06 PM ok [PERSON_NAME] 5:06 PM 8 Suraj 5:07 PM lol SDC…" at bounding box center [1048, 257] width 263 height 426
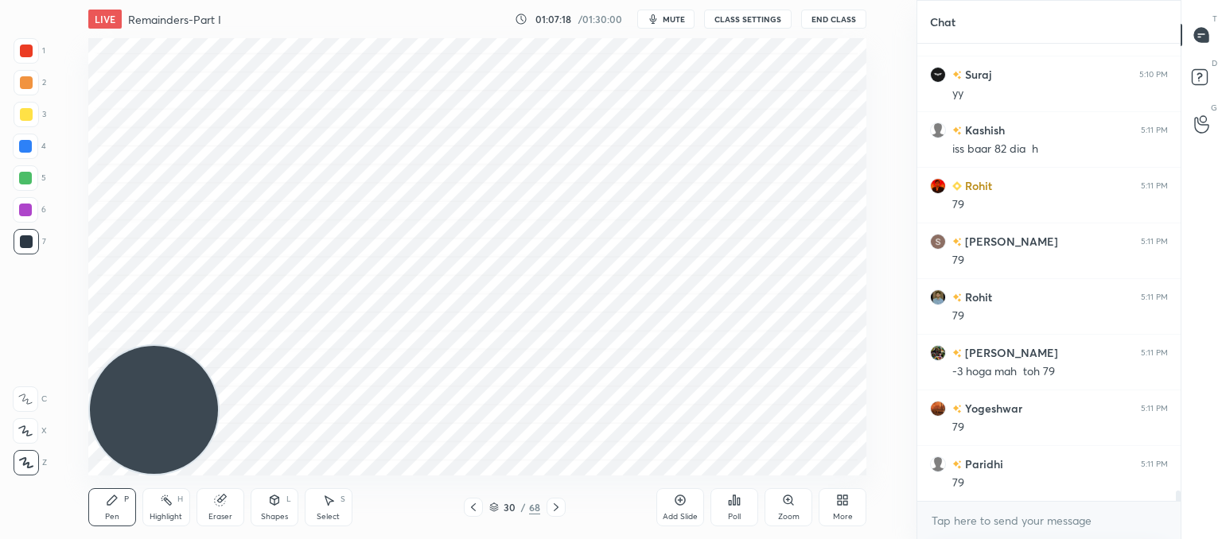
drag, startPoint x: 109, startPoint y: 510, endPoint x: 130, endPoint y: 497, distance: 25.0
click at [111, 510] on div "Pen P" at bounding box center [112, 507] width 48 height 38
click at [473, 504] on icon at bounding box center [473, 507] width 13 height 13
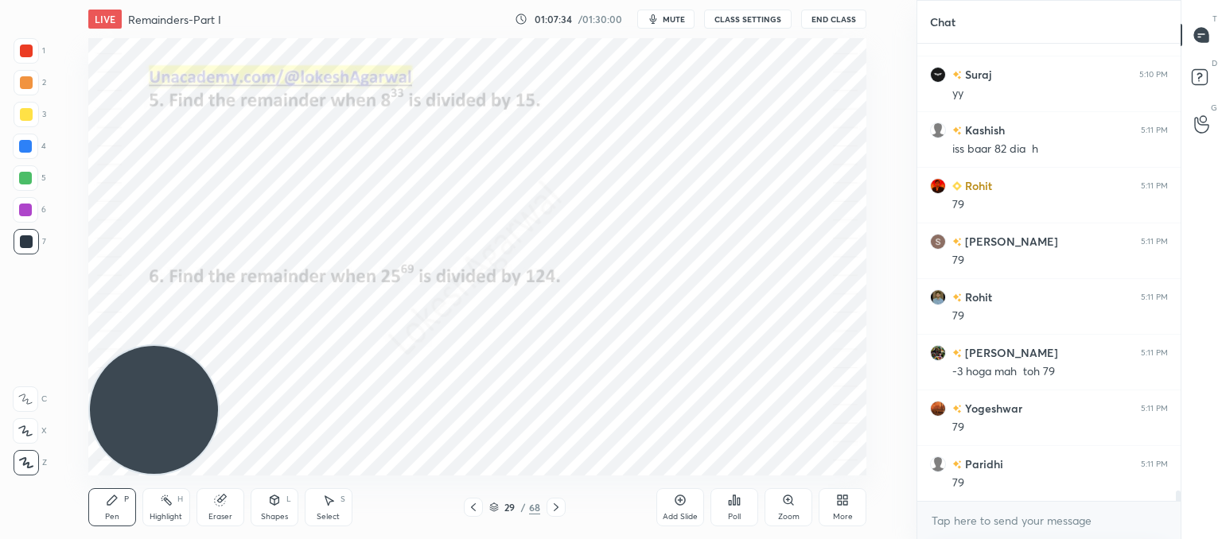
click at [556, 507] on icon at bounding box center [556, 508] width 5 height 8
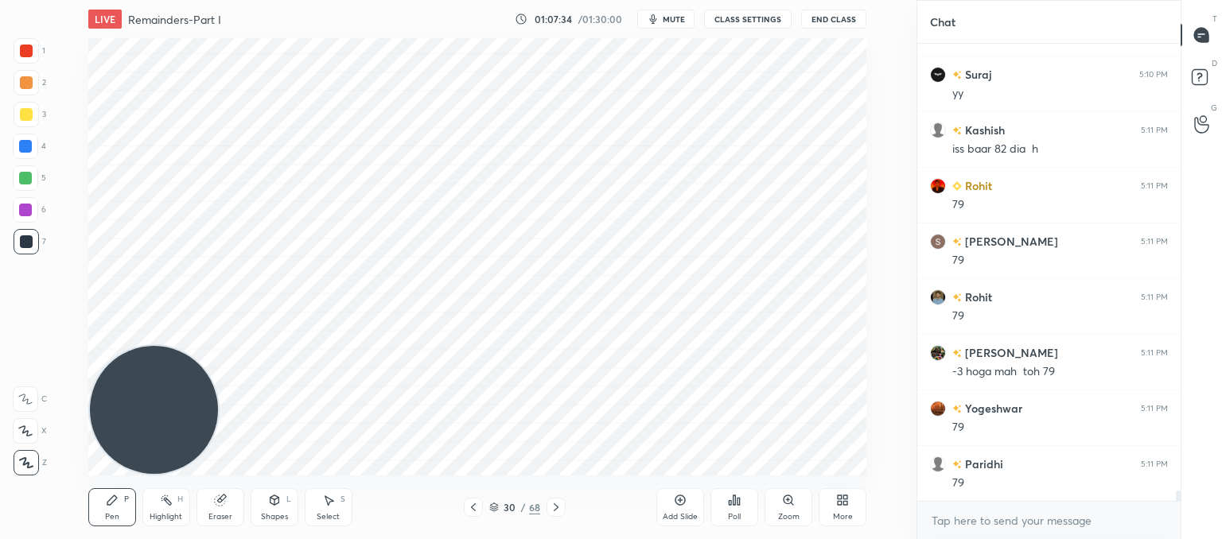
click at [679, 510] on div "Add Slide" at bounding box center [680, 507] width 48 height 38
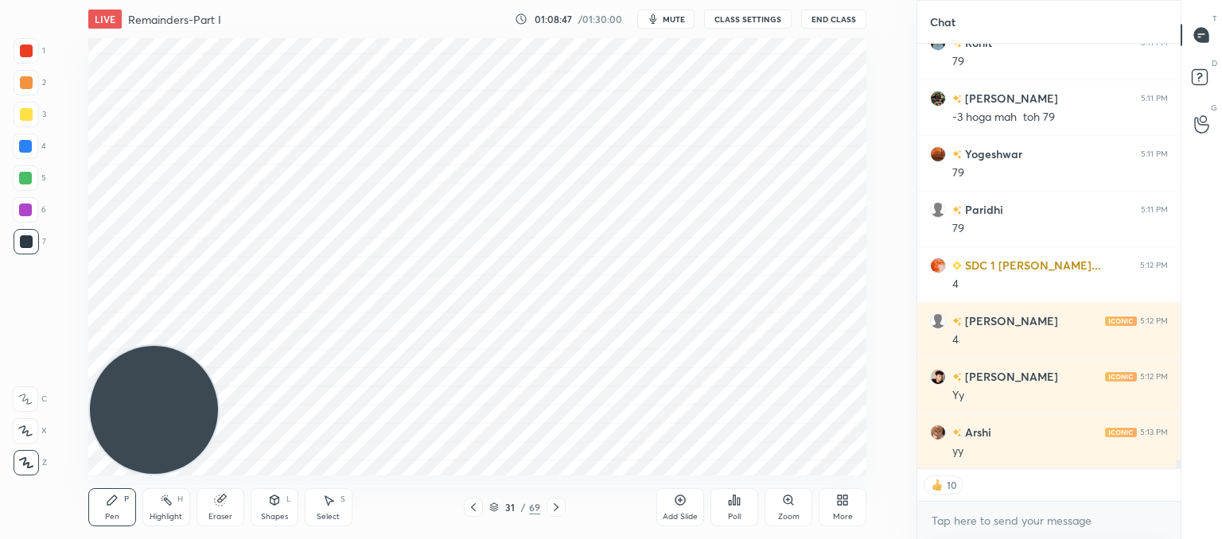
scroll to position [20532, 0]
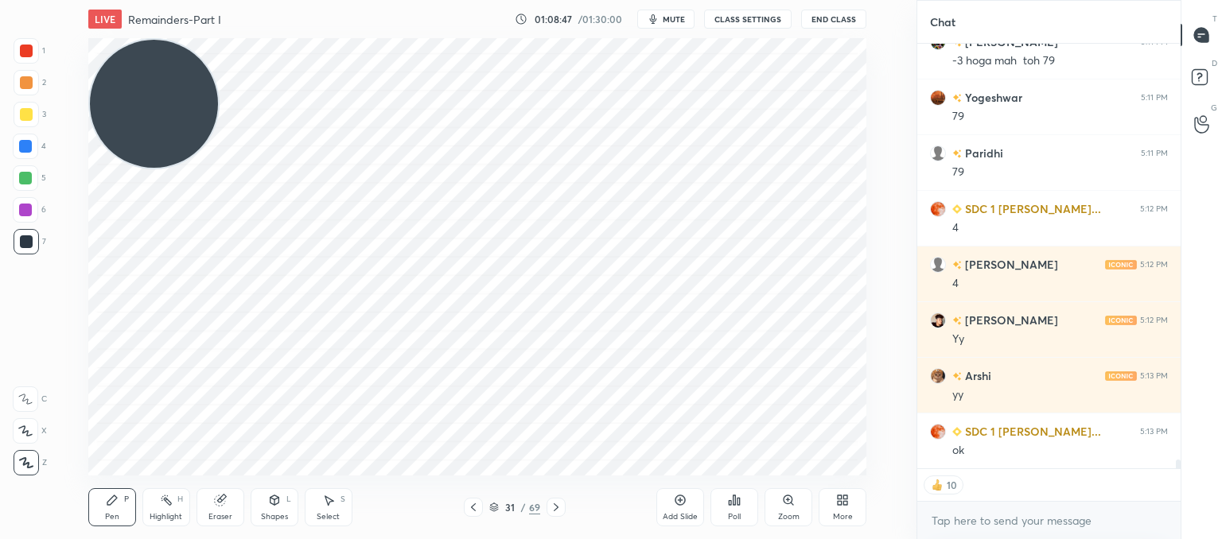
drag, startPoint x: 152, startPoint y: 317, endPoint x: 88, endPoint y: -37, distance: 359.8
click at [88, 0] on html "1 2 3 4 5 6 7 C X Z C X Z E E Erase all H H LIVE Remainders-Part I 01:08:47 / 0…" at bounding box center [611, 0] width 1222 height 0
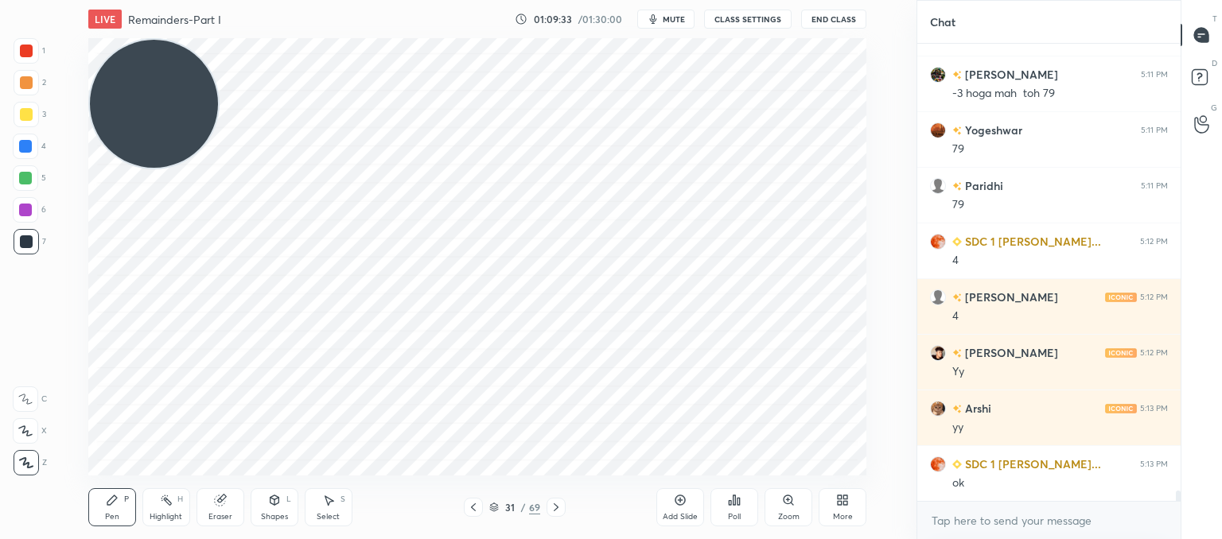
scroll to position [20515, 0]
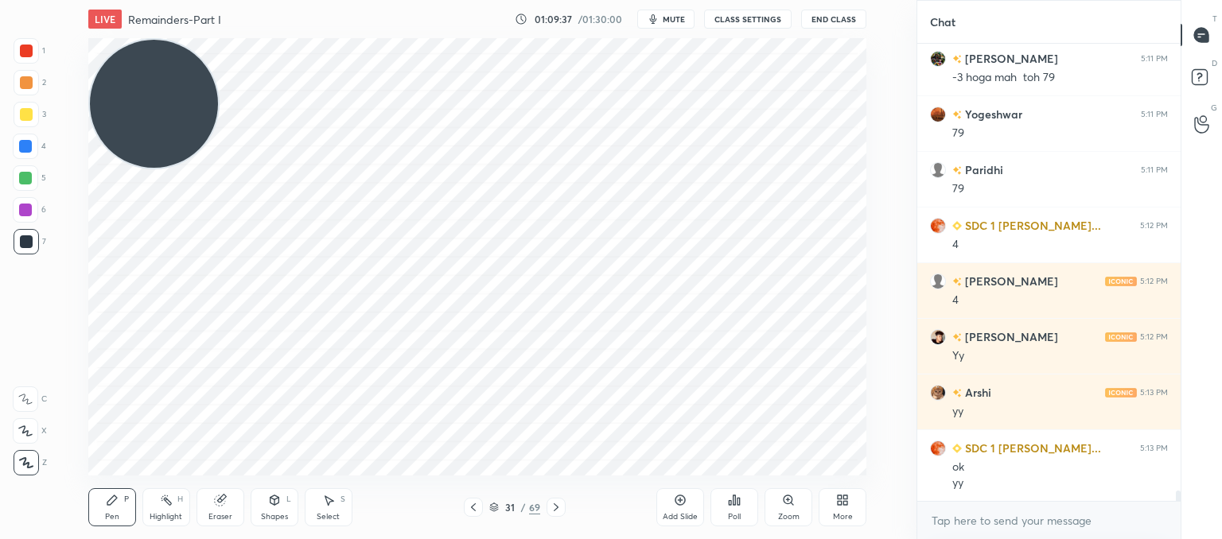
click at [473, 506] on icon at bounding box center [473, 508] width 5 height 8
drag, startPoint x: 334, startPoint y: 500, endPoint x: 379, endPoint y: 478, distance: 49.5
click at [340, 496] on div "Select S" at bounding box center [329, 507] width 48 height 38
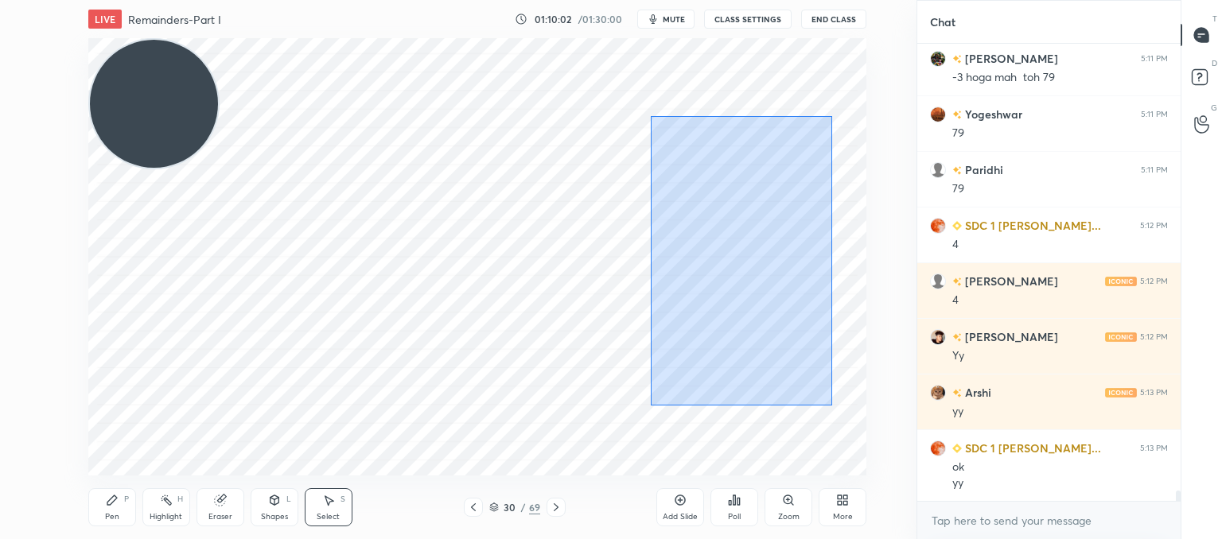
drag, startPoint x: 832, startPoint y: 405, endPoint x: 637, endPoint y: 66, distance: 390.9
click at [636, 66] on div "0 ° Undo Copy Paste here Duplicate Duplicate to new slide Delete" at bounding box center [477, 257] width 778 height 438
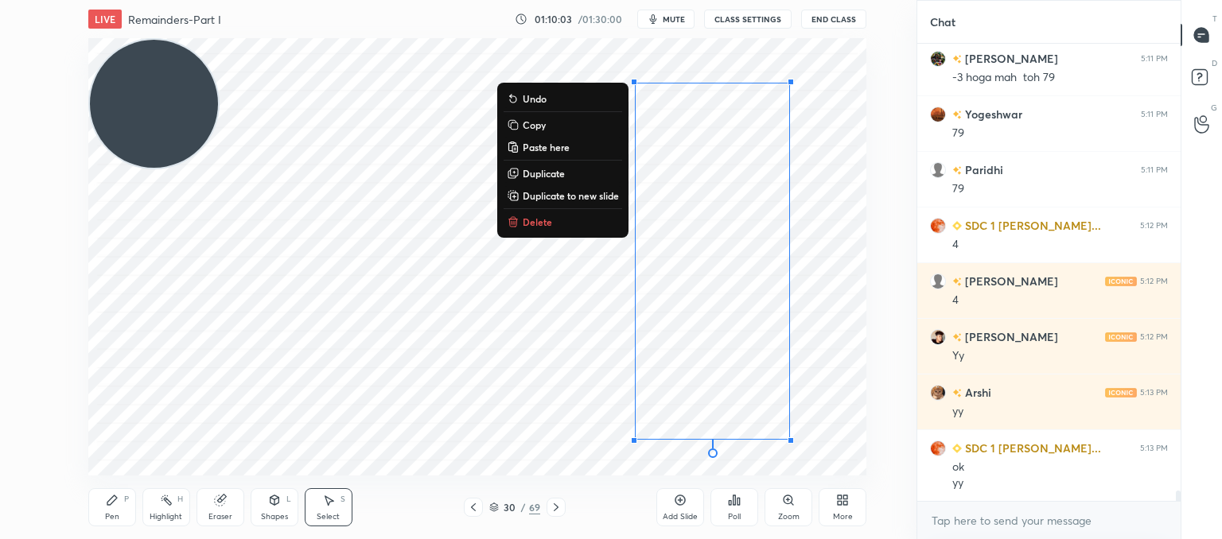
click at [543, 218] on p "Delete" at bounding box center [537, 222] width 29 height 13
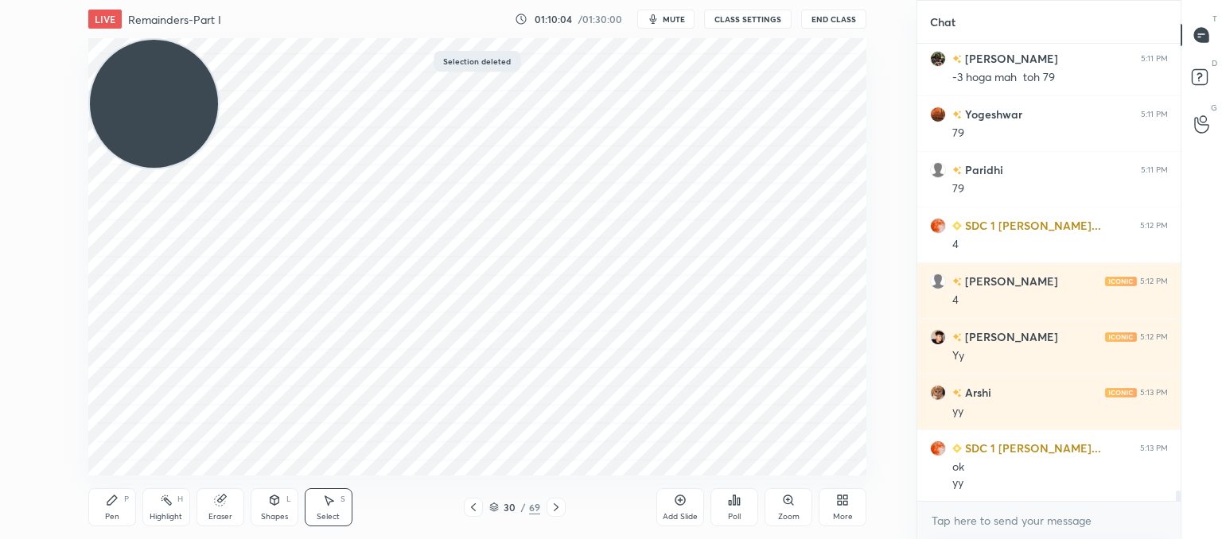
click at [124, 504] on div "Pen P" at bounding box center [112, 507] width 48 height 38
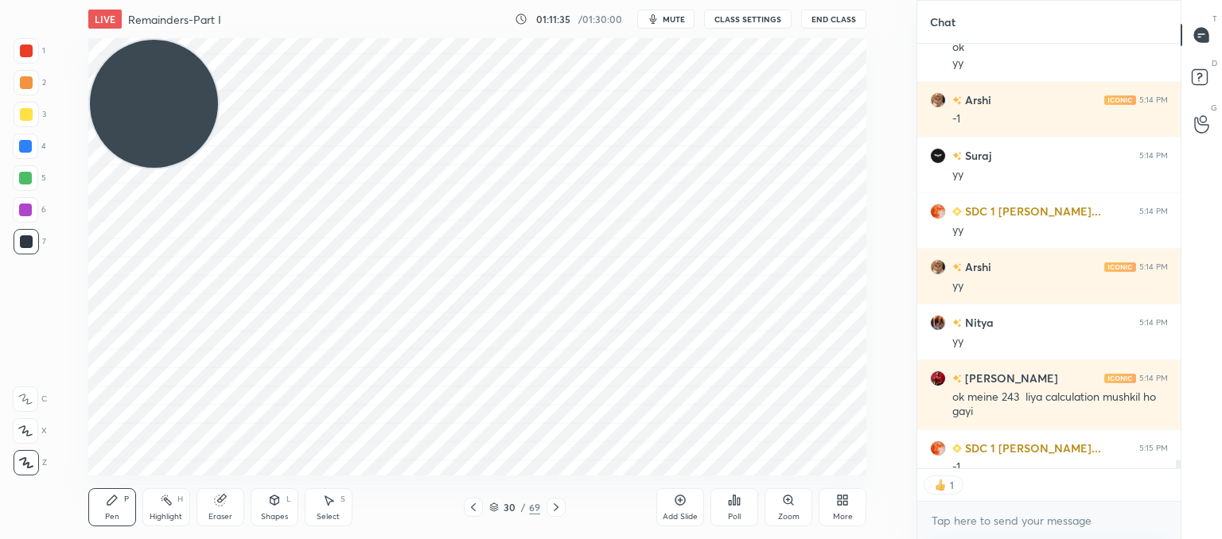
scroll to position [21023, 0]
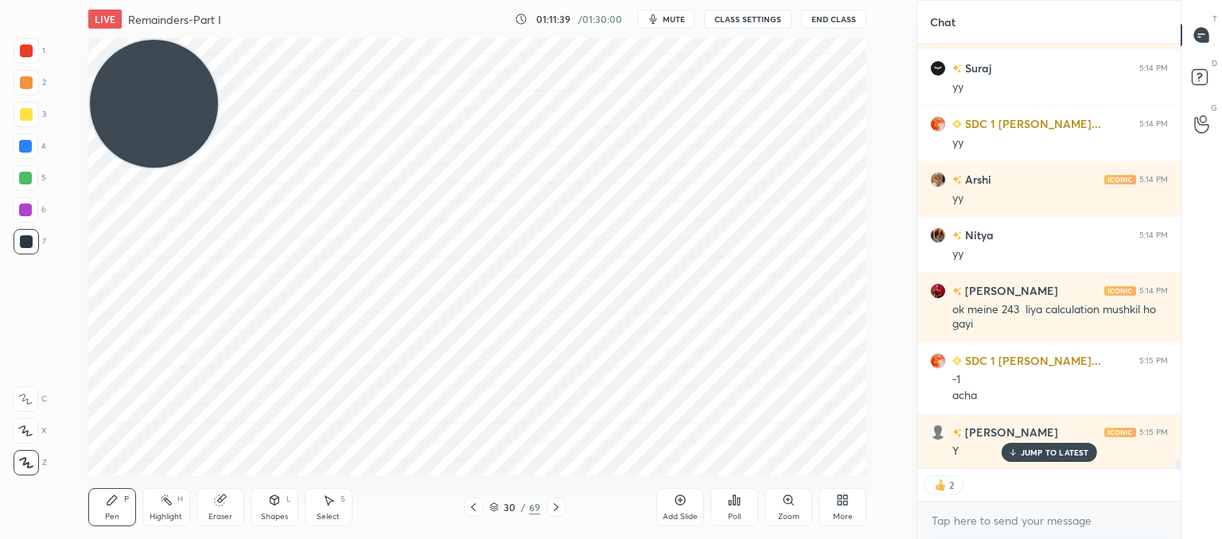
click at [552, 510] on icon at bounding box center [556, 507] width 13 height 13
drag, startPoint x: 181, startPoint y: 99, endPoint x: 21, endPoint y: 507, distance: 437.5
click at [10, 527] on div "1 2 3 4 5 6 7 C X Z C X Z E E Erase all H H LIVE Remainders-Part I 01:11:40 / 0…" at bounding box center [452, 269] width 904 height 539
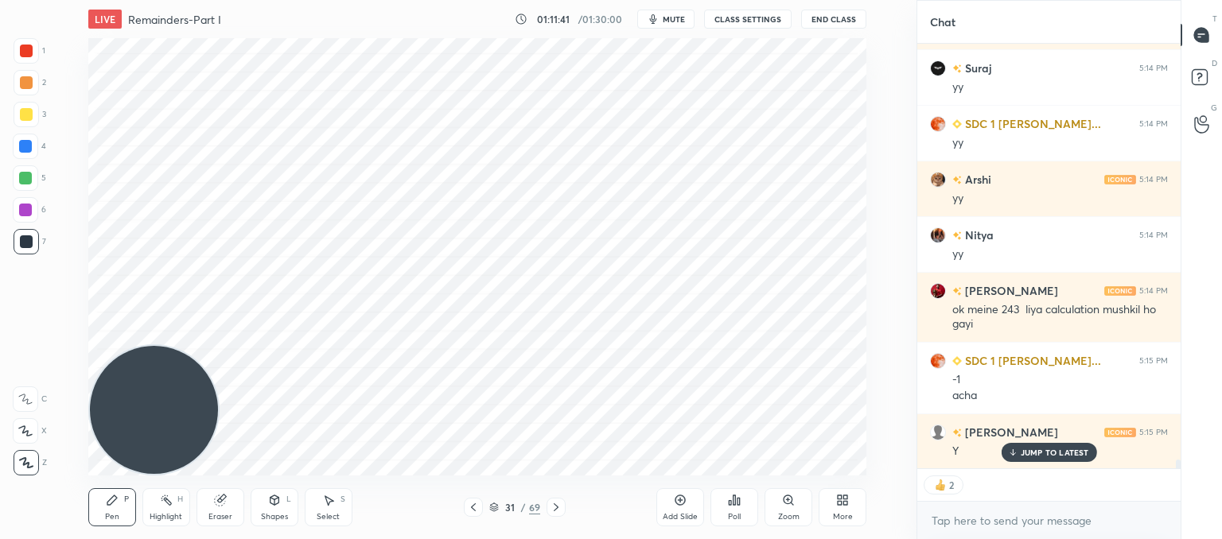
click at [557, 513] on icon at bounding box center [556, 507] width 13 height 13
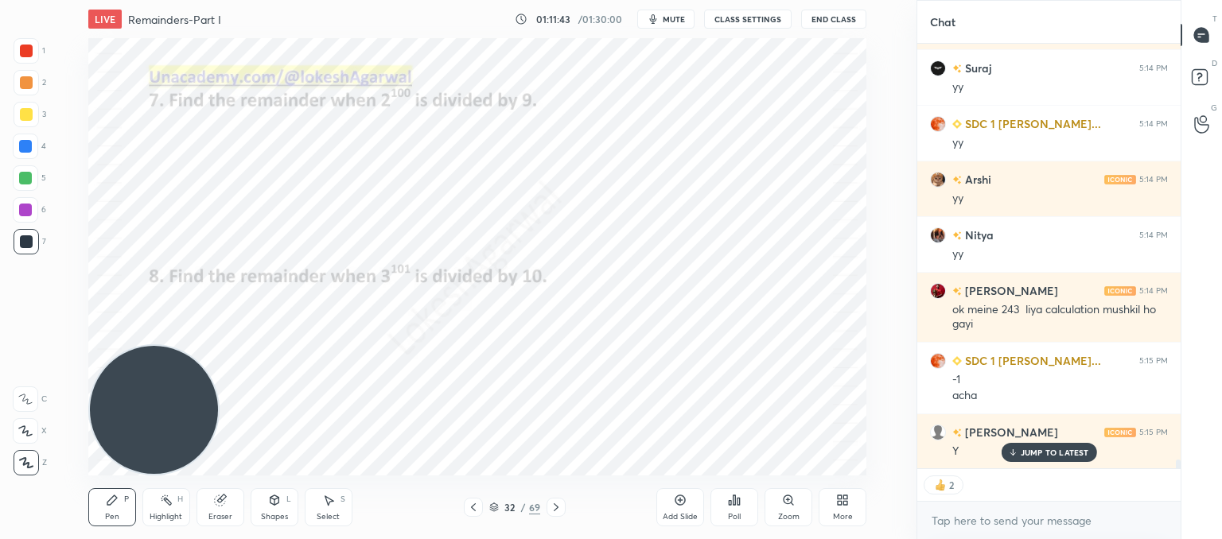
click at [471, 508] on icon at bounding box center [473, 508] width 5 height 8
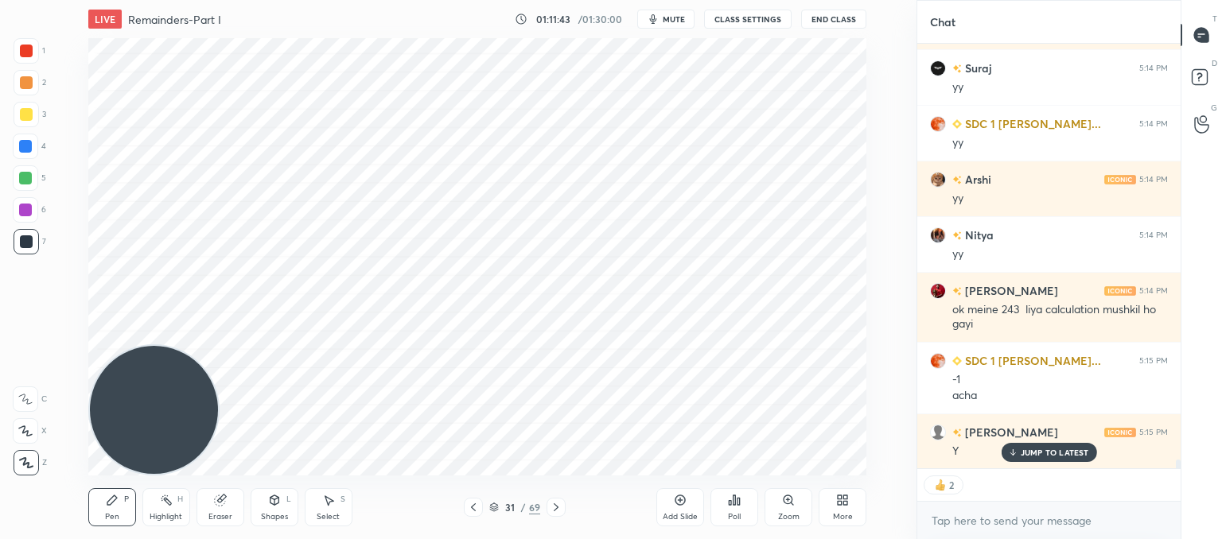
click at [680, 498] on icon at bounding box center [680, 500] width 5 height 5
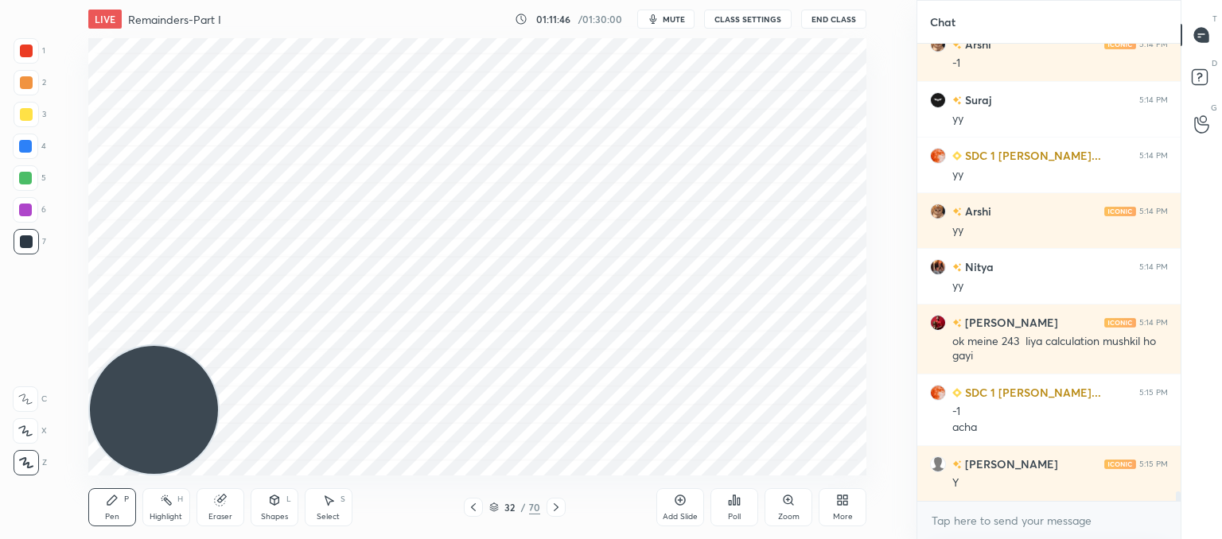
scroll to position [5, 5]
drag, startPoint x: 213, startPoint y: 511, endPoint x: 247, endPoint y: 482, distance: 44.6
click at [213, 511] on div "Eraser" at bounding box center [220, 507] width 48 height 38
click at [120, 492] on div "Pen P" at bounding box center [112, 507] width 48 height 38
click at [334, 500] on div "Select S" at bounding box center [329, 507] width 48 height 38
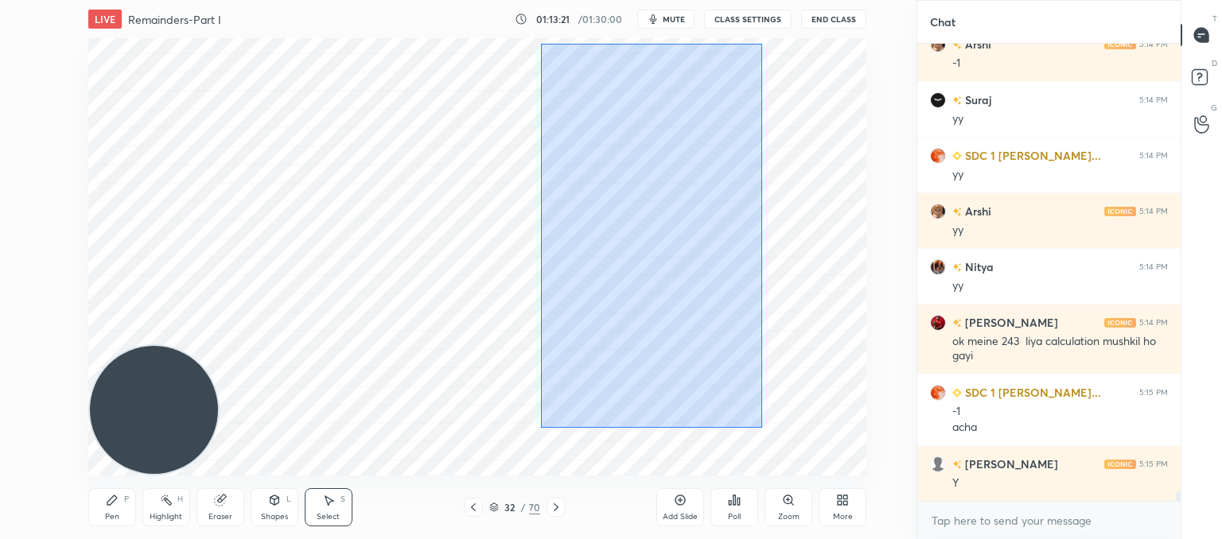
drag, startPoint x: 761, startPoint y: 428, endPoint x: 541, endPoint y: 44, distance: 442.9
click at [541, 44] on div "0 ° Undo Copy Paste here Duplicate Duplicate to new slide Delete" at bounding box center [477, 257] width 778 height 438
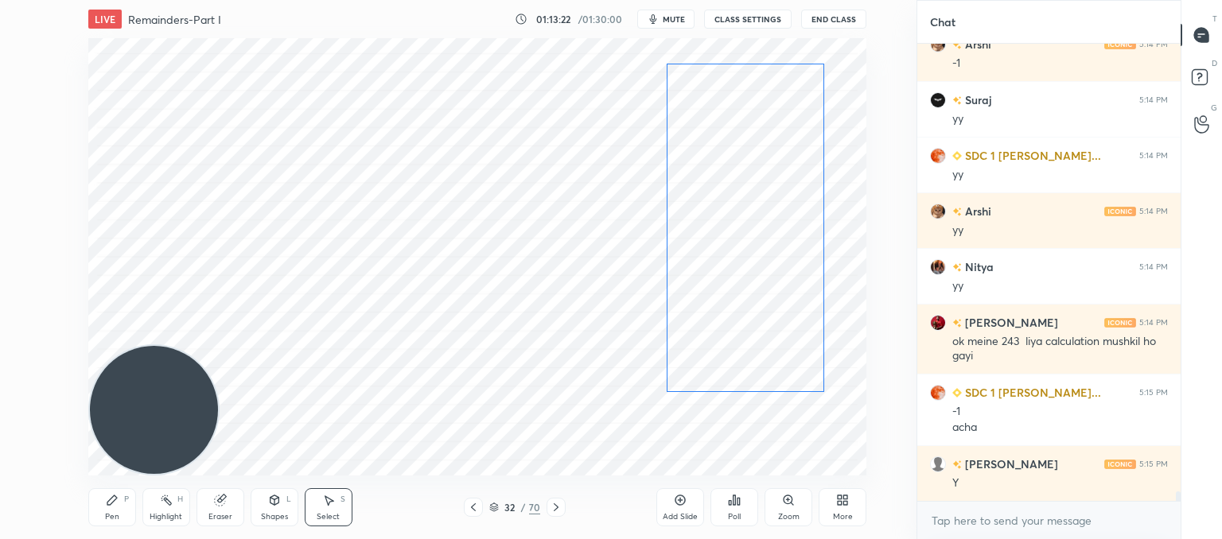
drag, startPoint x: 638, startPoint y: 192, endPoint x: 745, endPoint y: 167, distance: 109.4
click at [745, 167] on div "0 ° Undo Copy Paste here Duplicate Duplicate to new slide Delete" at bounding box center [477, 257] width 778 height 438
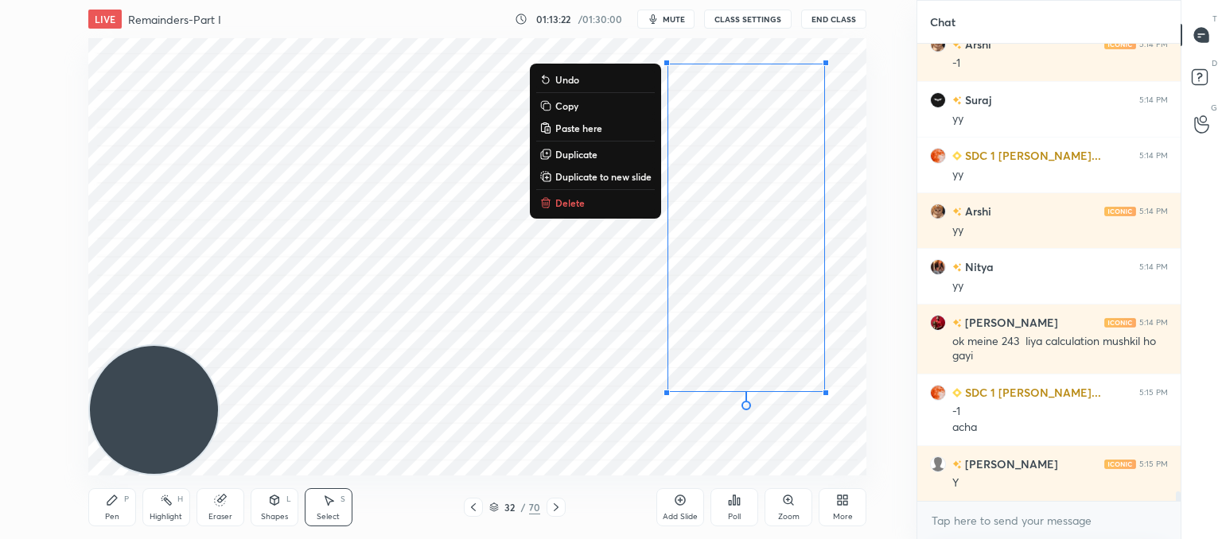
click at [426, 287] on div "0 ° Undo Copy Paste here Duplicate Duplicate to new slide Delete" at bounding box center [477, 257] width 778 height 438
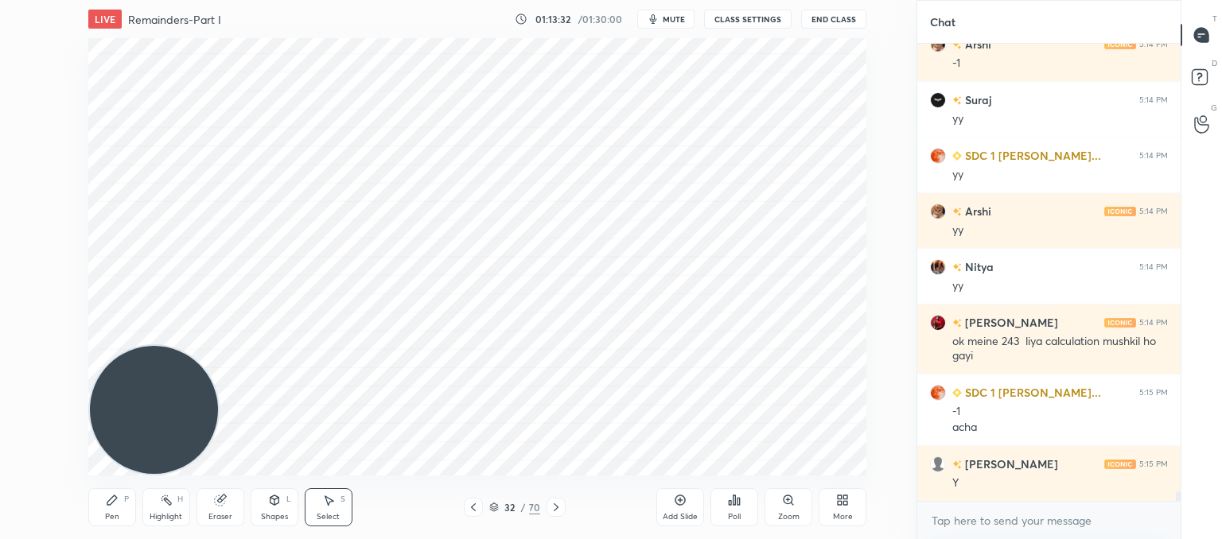
click at [745, 513] on div "Poll" at bounding box center [734, 507] width 48 height 38
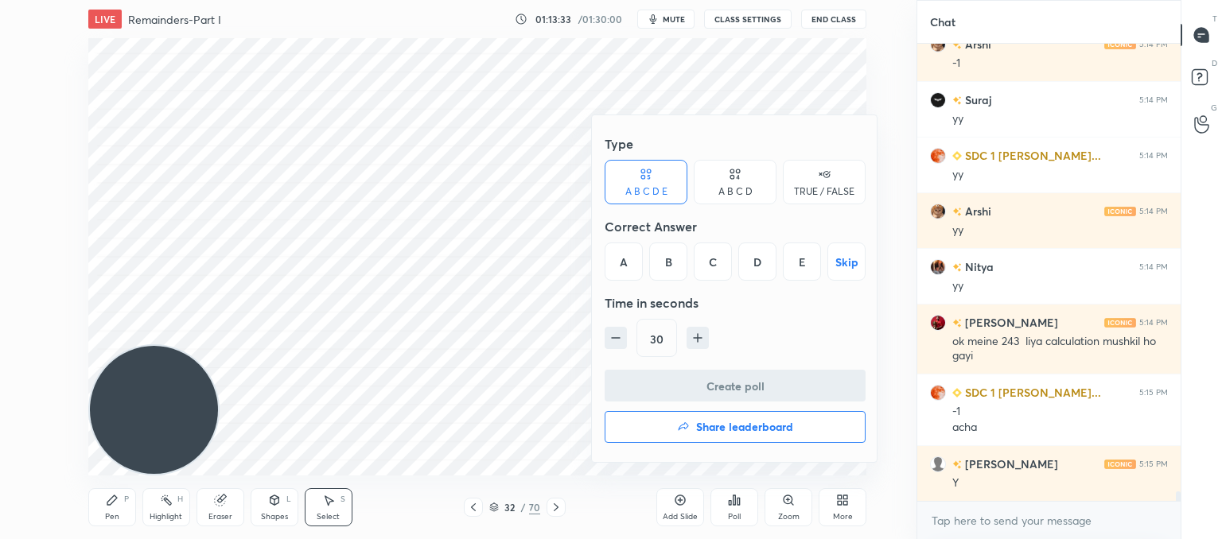
scroll to position [21047, 0]
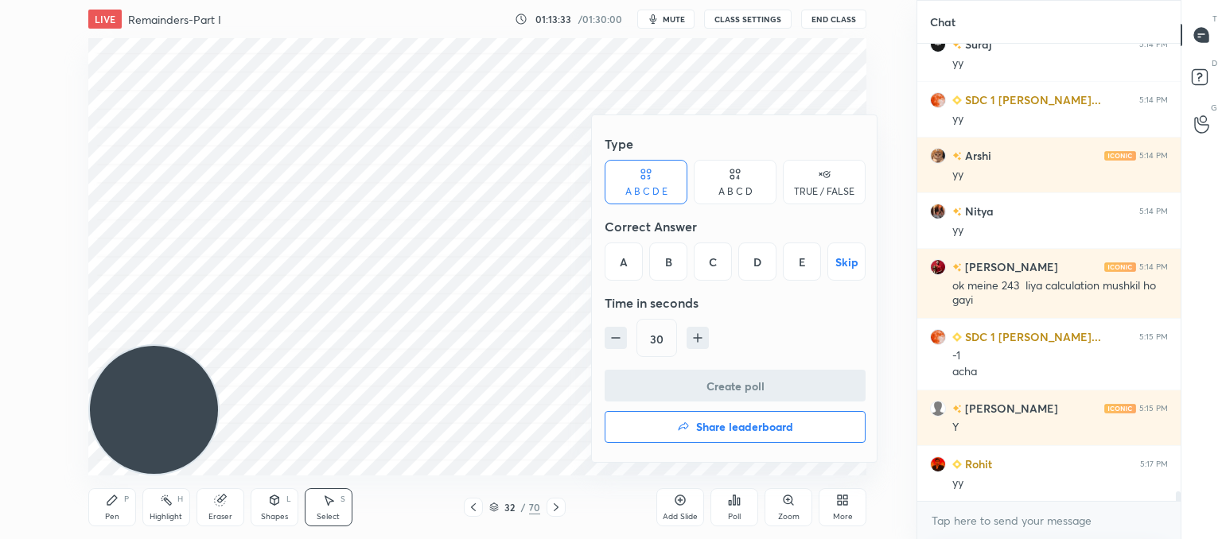
click at [639, 271] on div "A" at bounding box center [624, 262] width 38 height 38
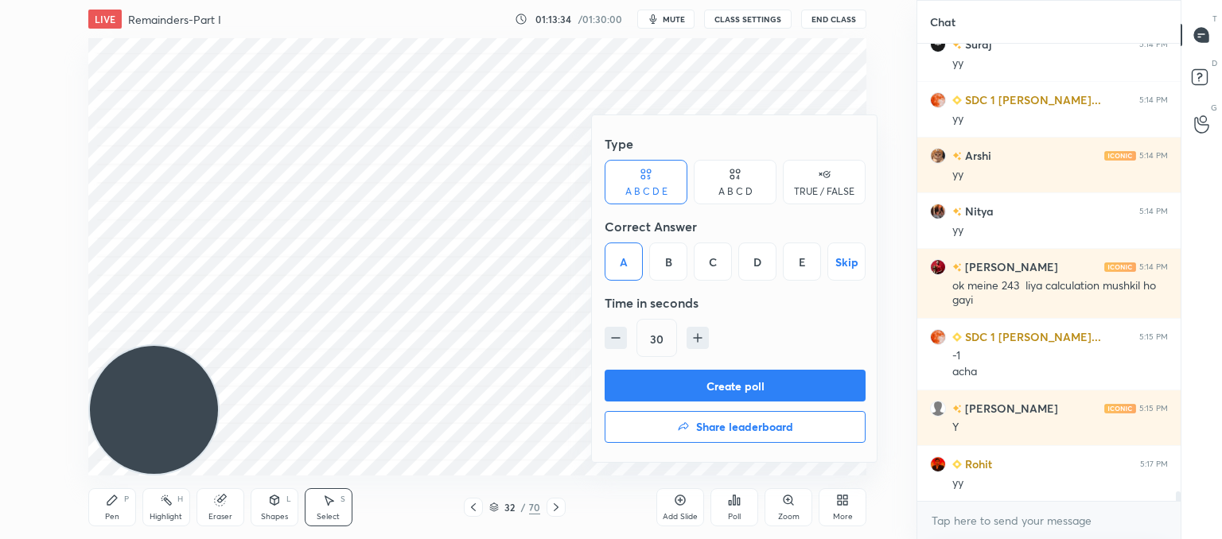
click at [722, 389] on button "Create poll" at bounding box center [735, 386] width 261 height 32
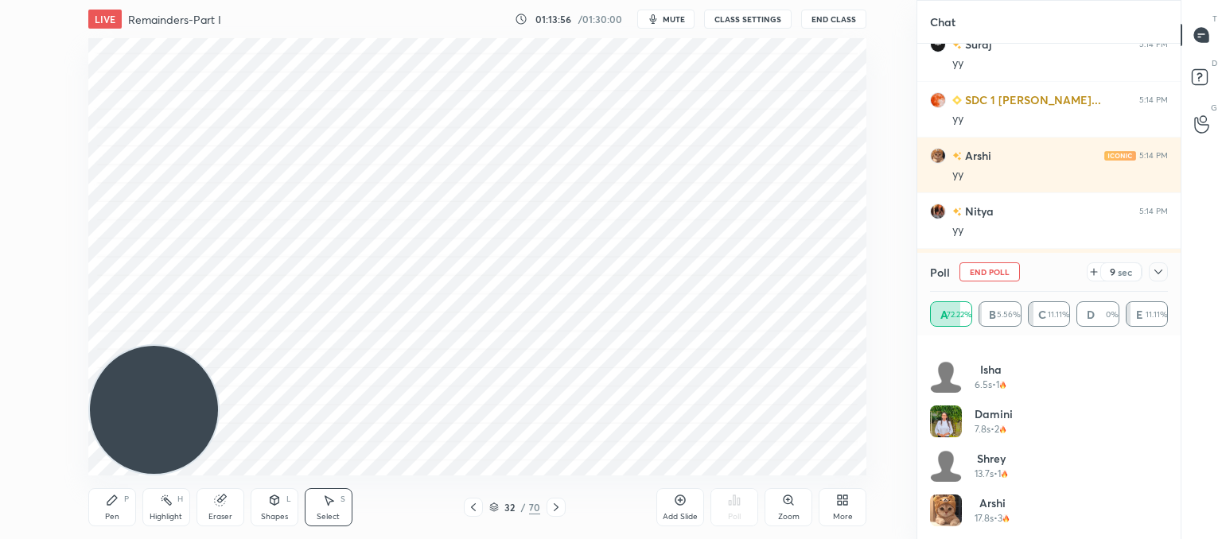
scroll to position [21185, 0]
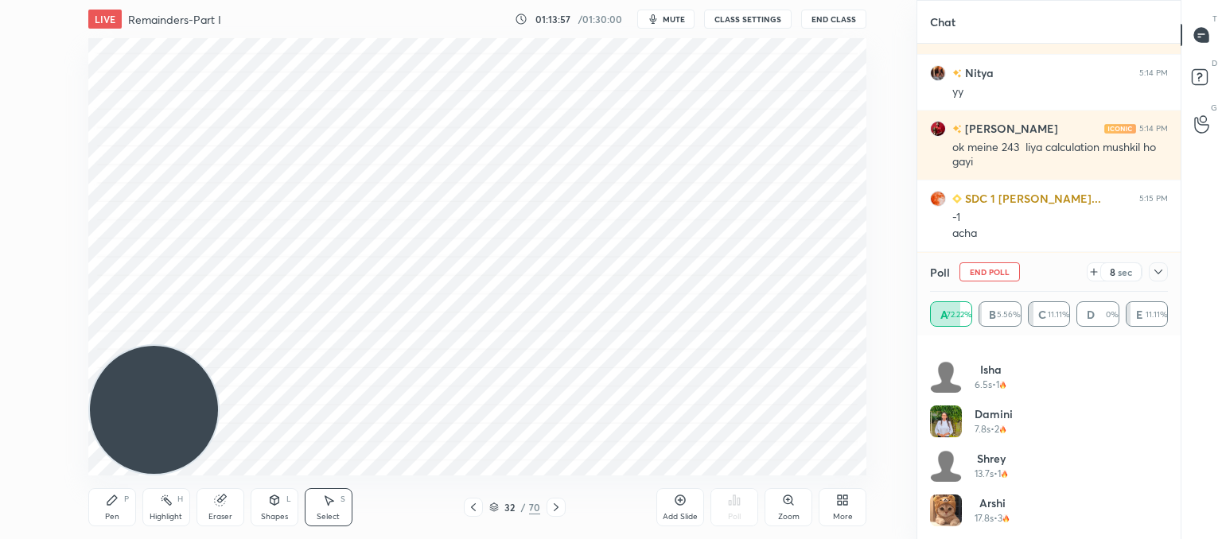
click at [1153, 274] on icon at bounding box center [1158, 272] width 13 height 13
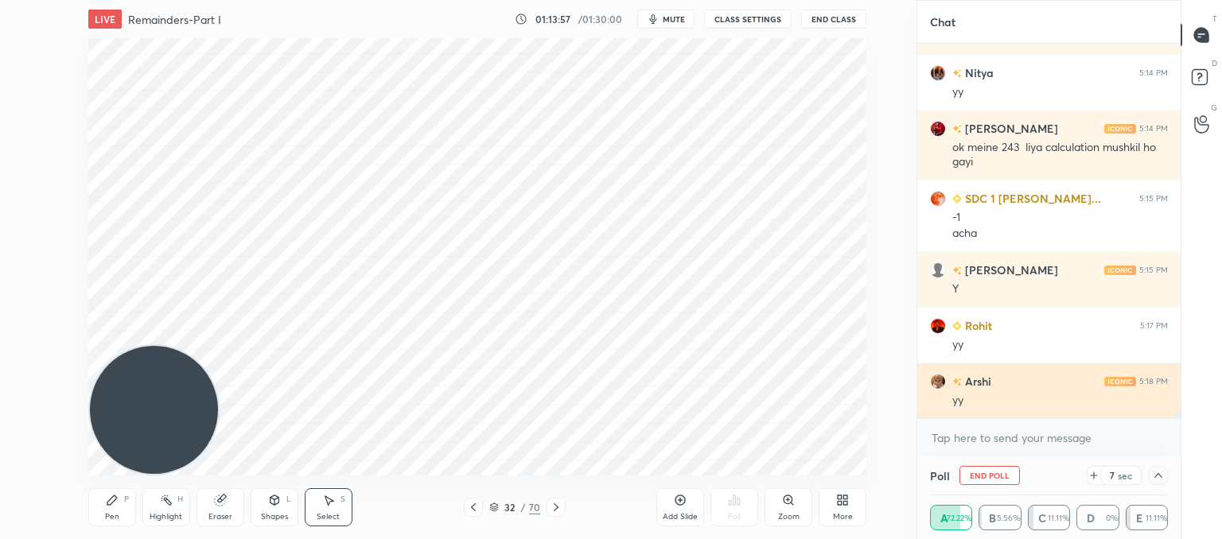
scroll to position [0, 0]
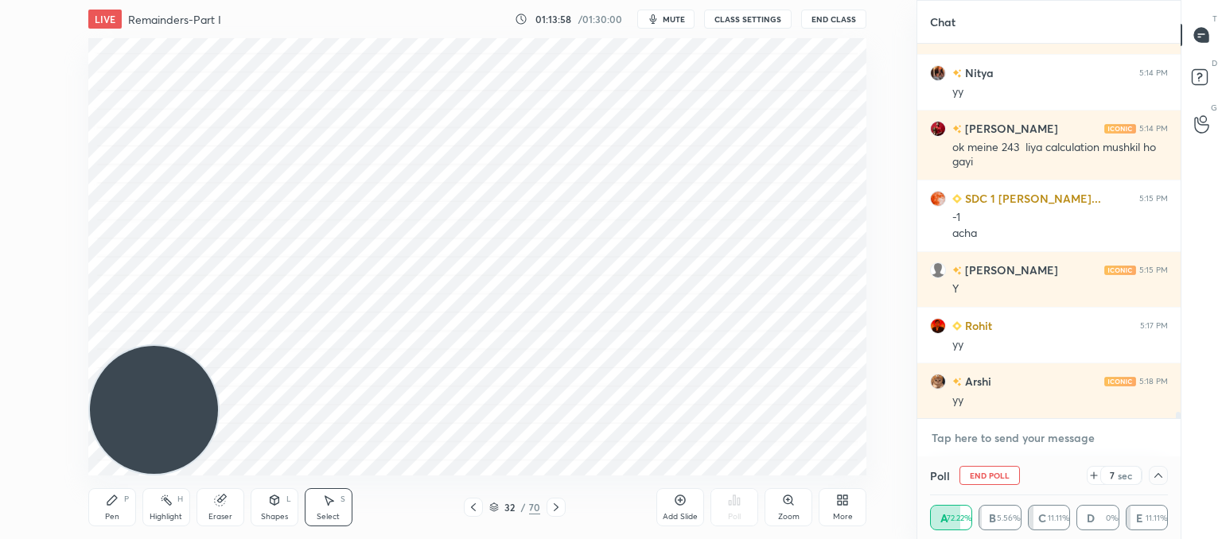
click at [961, 438] on textarea at bounding box center [1049, 438] width 238 height 25
click at [1157, 478] on icon at bounding box center [1158, 475] width 13 height 13
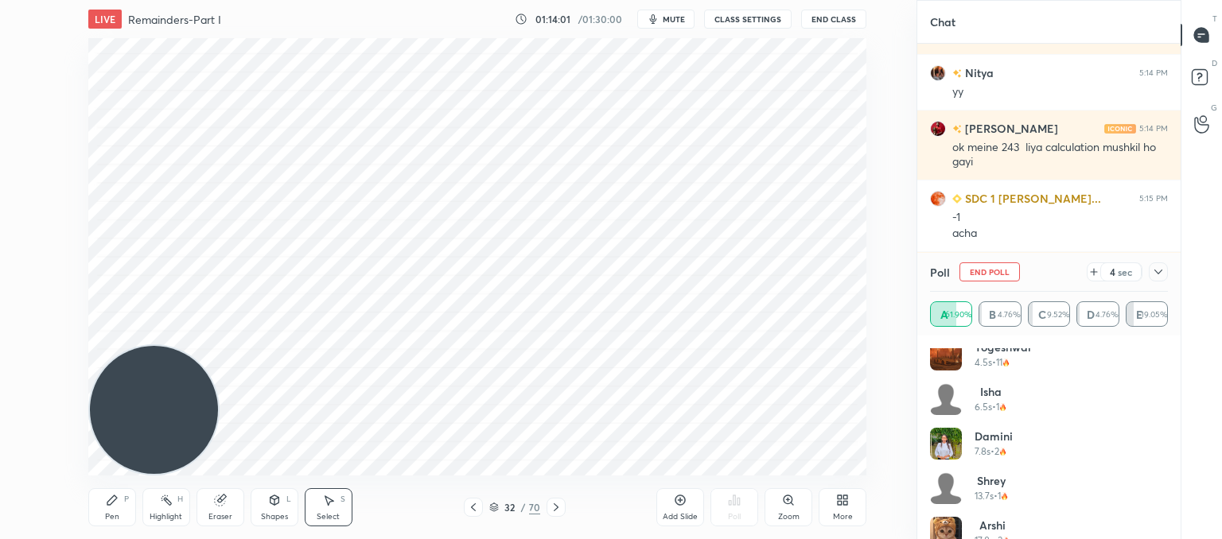
scroll to position [388, 0]
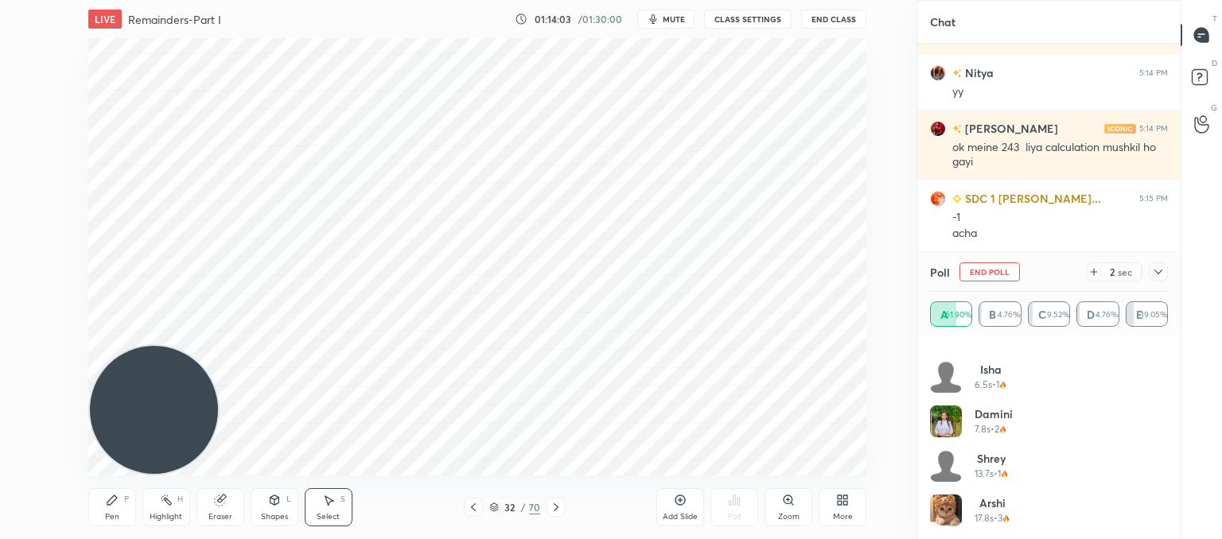
click at [1096, 271] on icon at bounding box center [1093, 272] width 13 height 13
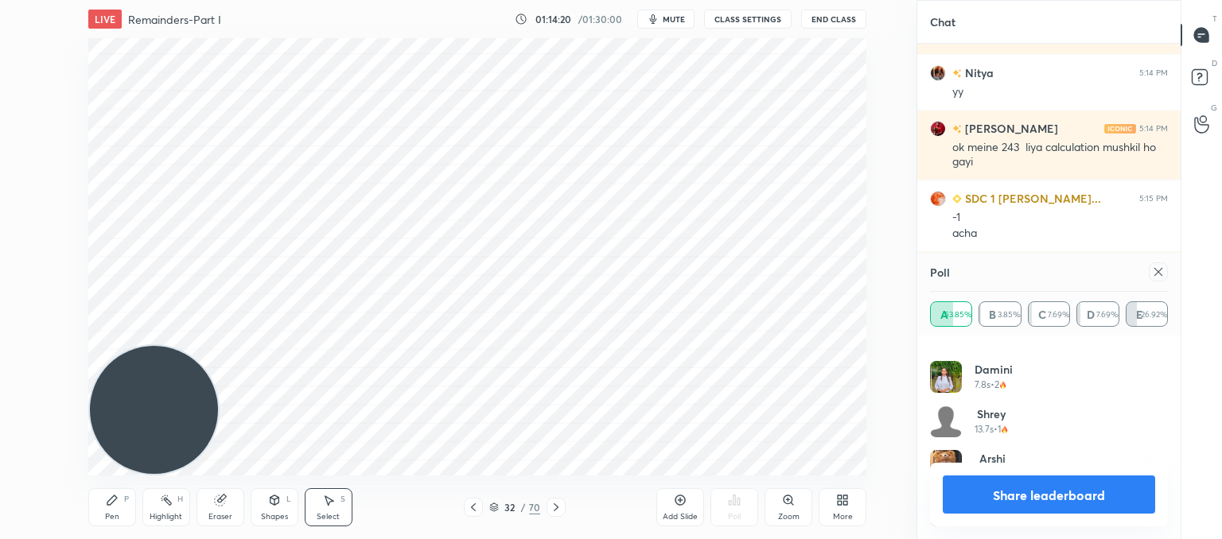
scroll to position [21241, 0]
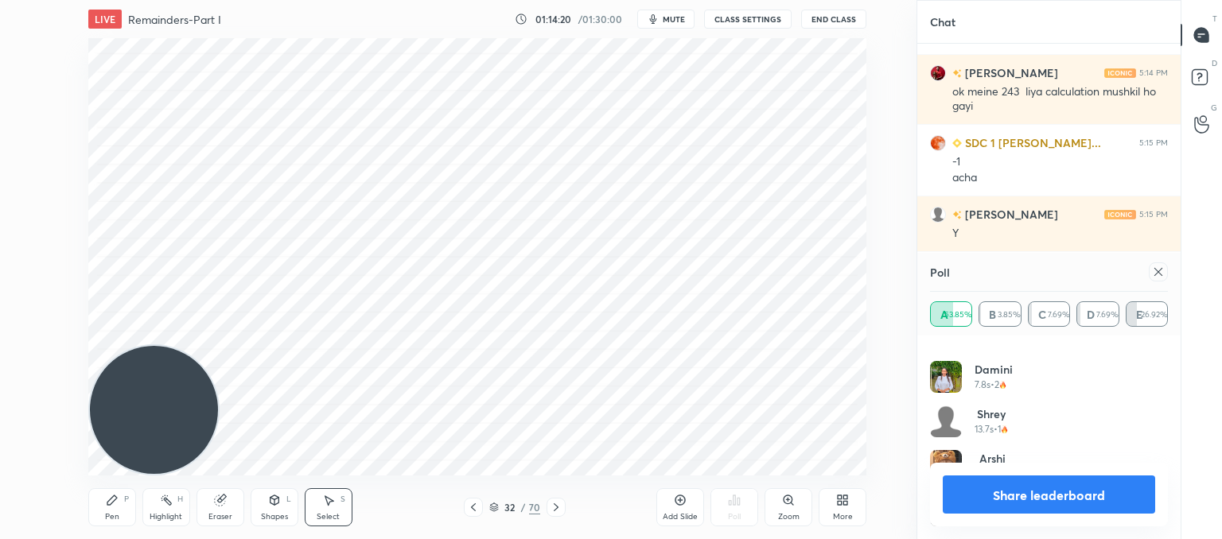
click at [1162, 271] on icon at bounding box center [1158, 272] width 13 height 13
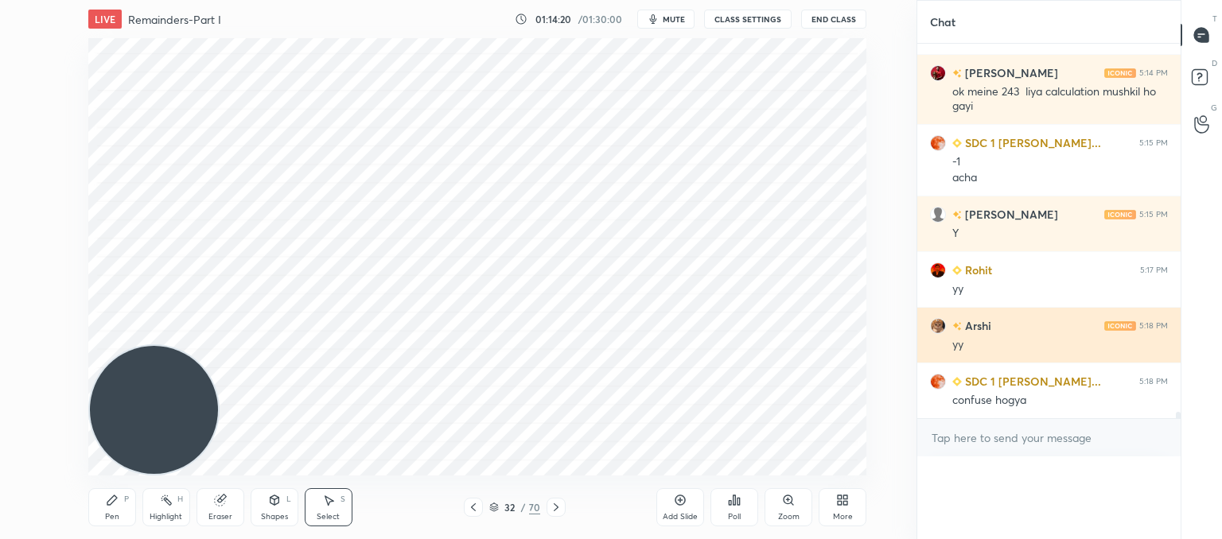
scroll to position [96, 233]
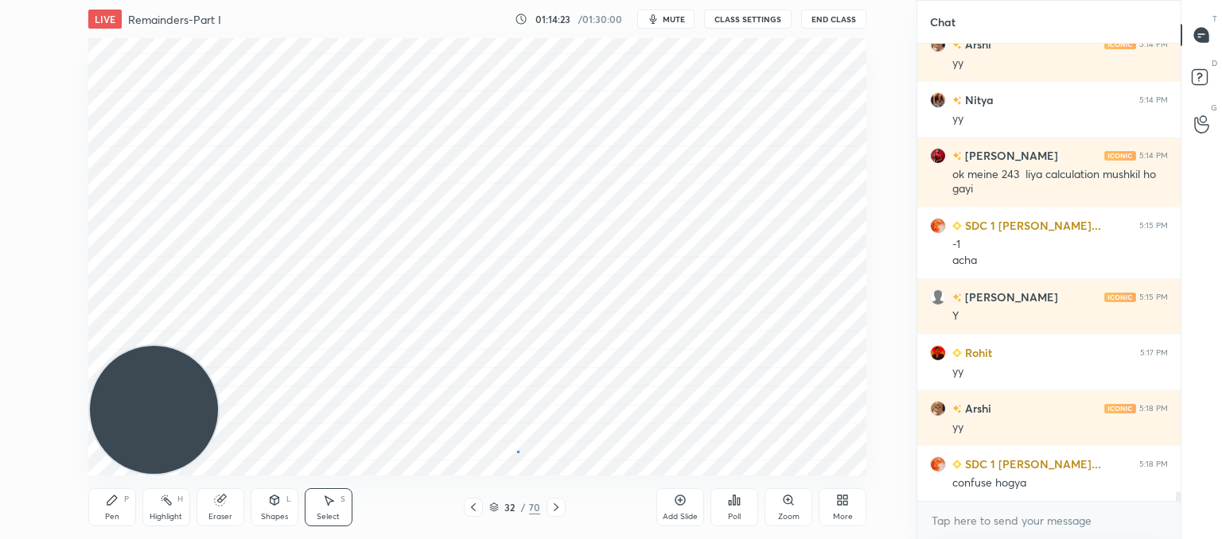
drag, startPoint x: 516, startPoint y: 451, endPoint x: 419, endPoint y: 274, distance: 201.5
click at [511, 437] on div "0 ° Undo Copy Paste here Duplicate Duplicate to new slide Delete" at bounding box center [477, 257] width 778 height 438
click at [115, 510] on div "Pen P" at bounding box center [112, 507] width 48 height 38
click at [322, 504] on div "Select S" at bounding box center [329, 507] width 48 height 38
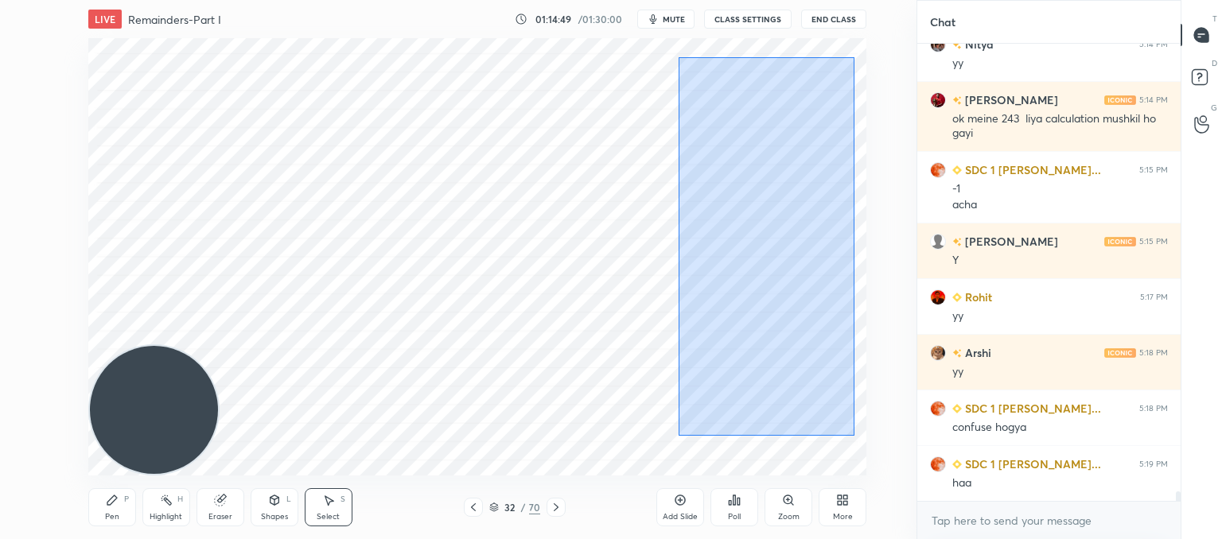
drag, startPoint x: 684, startPoint y: 77, endPoint x: 853, endPoint y: 418, distance: 379.9
click at [864, 443] on div "0 ° Undo Copy Paste here Duplicate Duplicate to new slide Delete" at bounding box center [477, 257] width 778 height 438
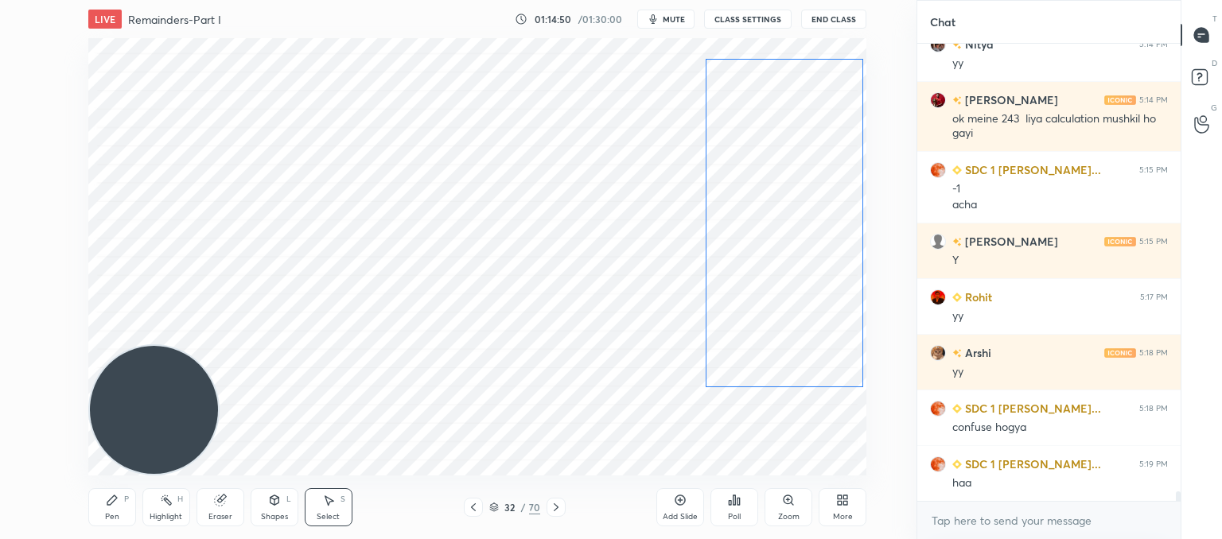
drag, startPoint x: 759, startPoint y: 221, endPoint x: 780, endPoint y: 215, distance: 21.6
click at [783, 218] on div "0 ° Undo Copy Paste here Duplicate Duplicate to new slide Delete" at bounding box center [477, 257] width 778 height 438
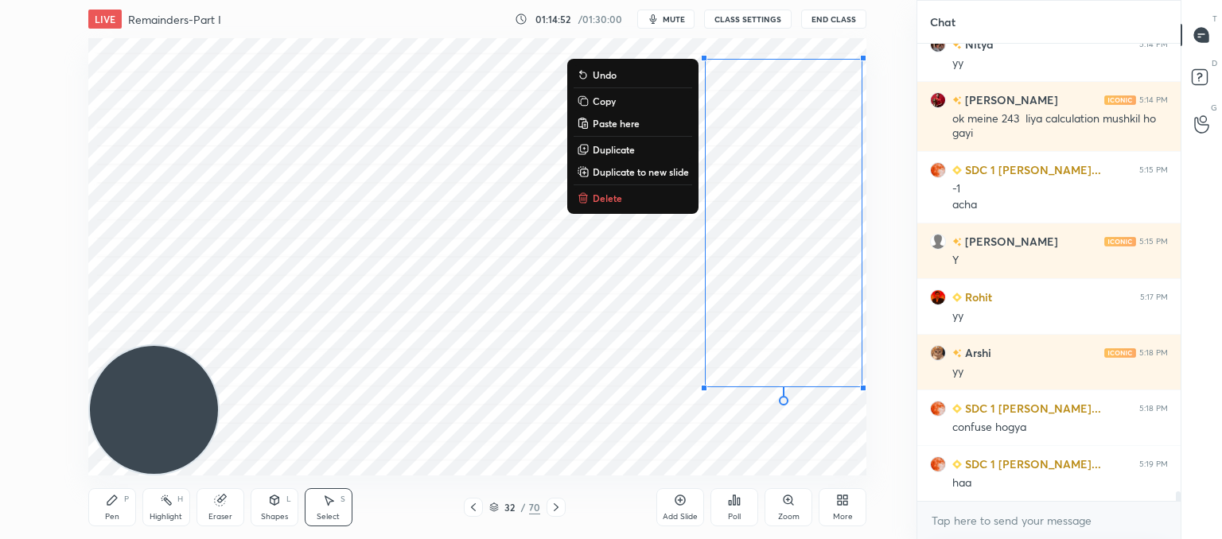
click at [112, 504] on icon at bounding box center [112, 500] width 13 height 13
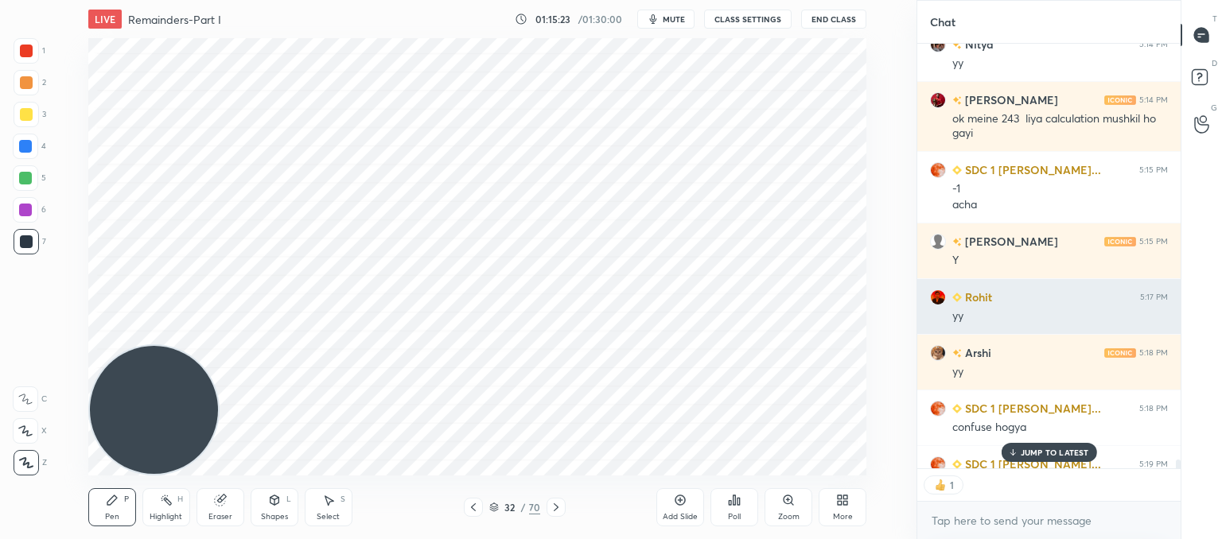
scroll to position [21245, 0]
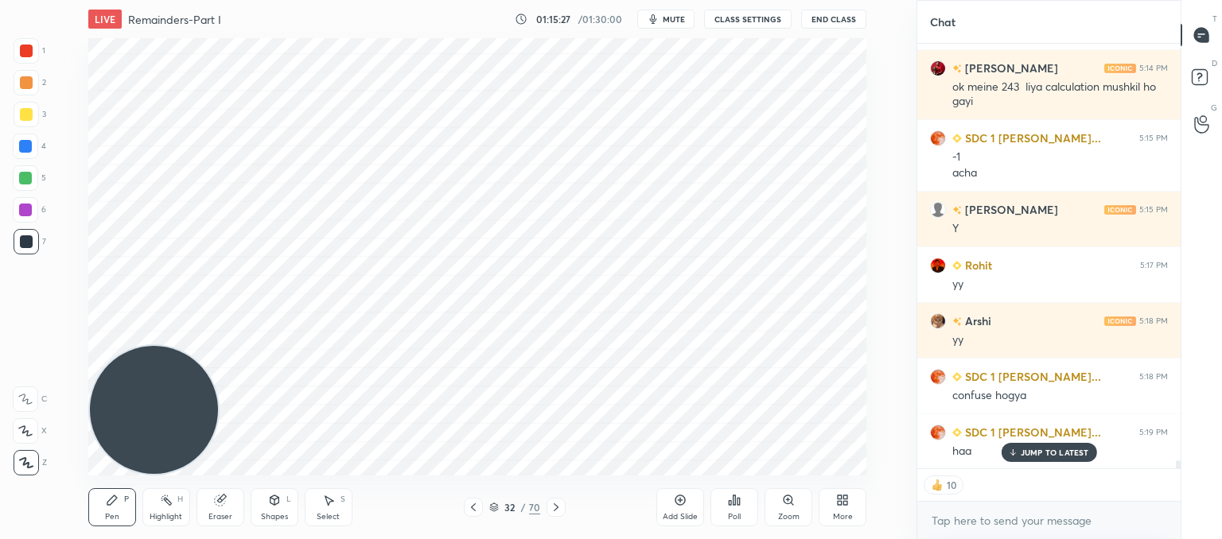
click at [560, 500] on div at bounding box center [555, 507] width 19 height 19
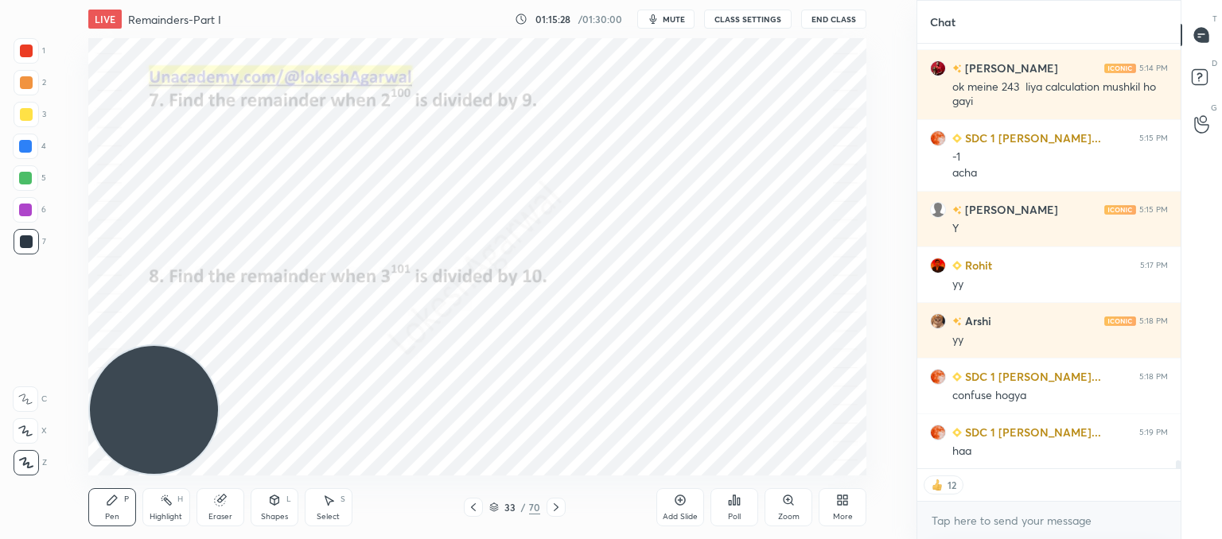
scroll to position [21302, 0]
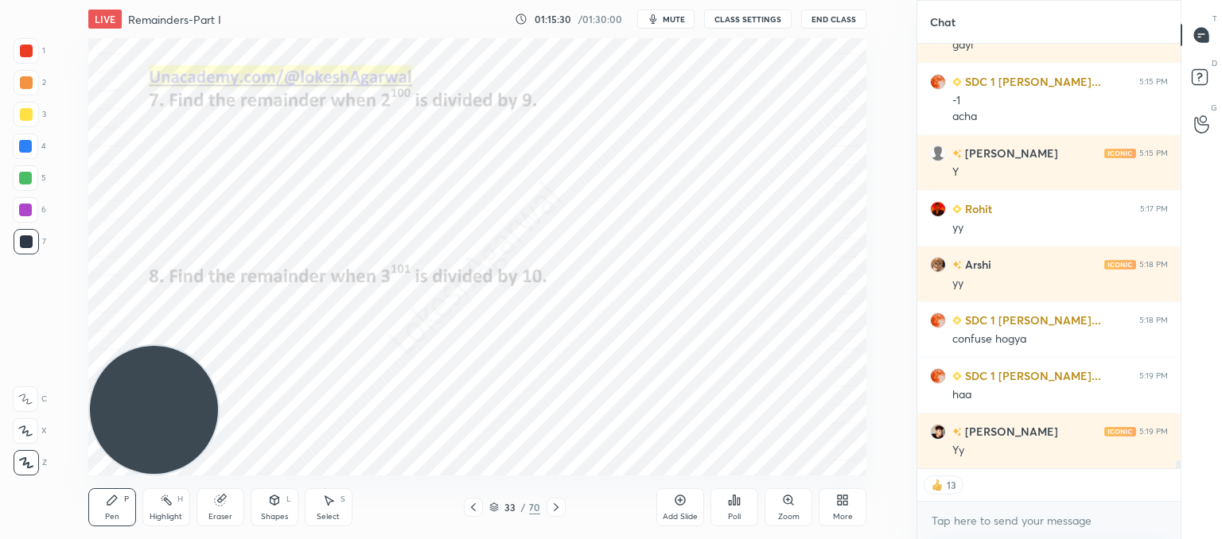
click at [560, 500] on div at bounding box center [555, 507] width 19 height 19
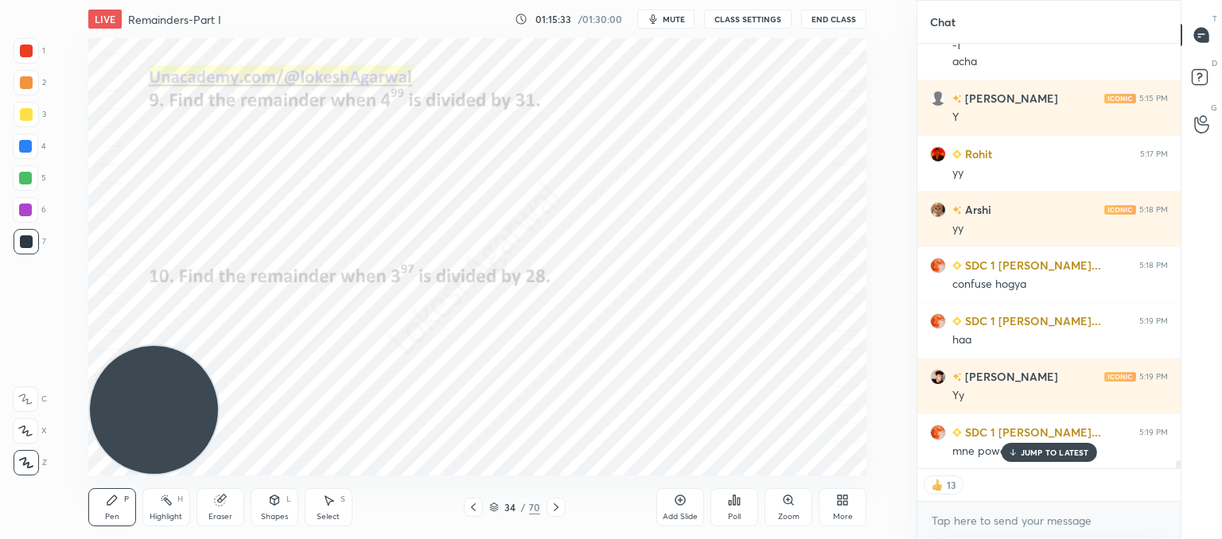
click at [1022, 451] on p "JUMP TO LATEST" at bounding box center [1055, 453] width 68 height 10
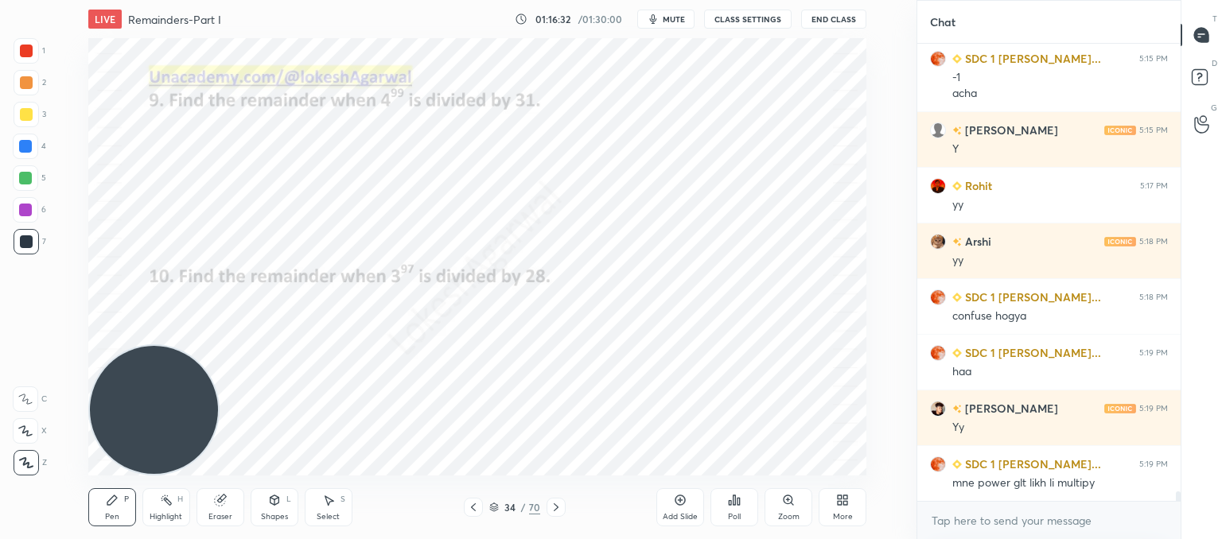
click at [742, 512] on div "Poll" at bounding box center [734, 507] width 48 height 38
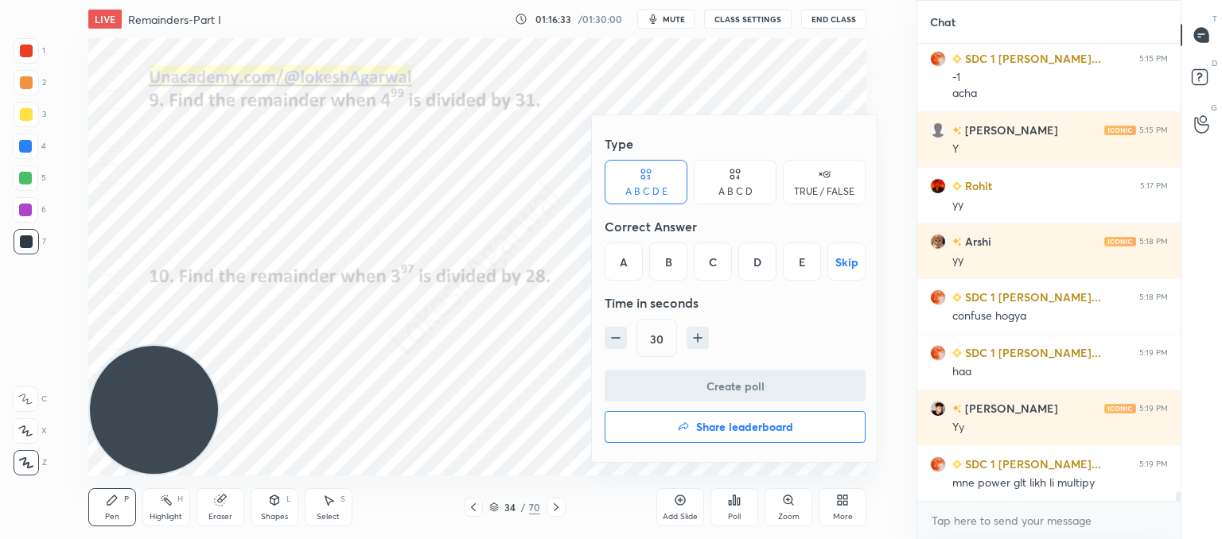
click at [618, 248] on div "A" at bounding box center [624, 262] width 38 height 38
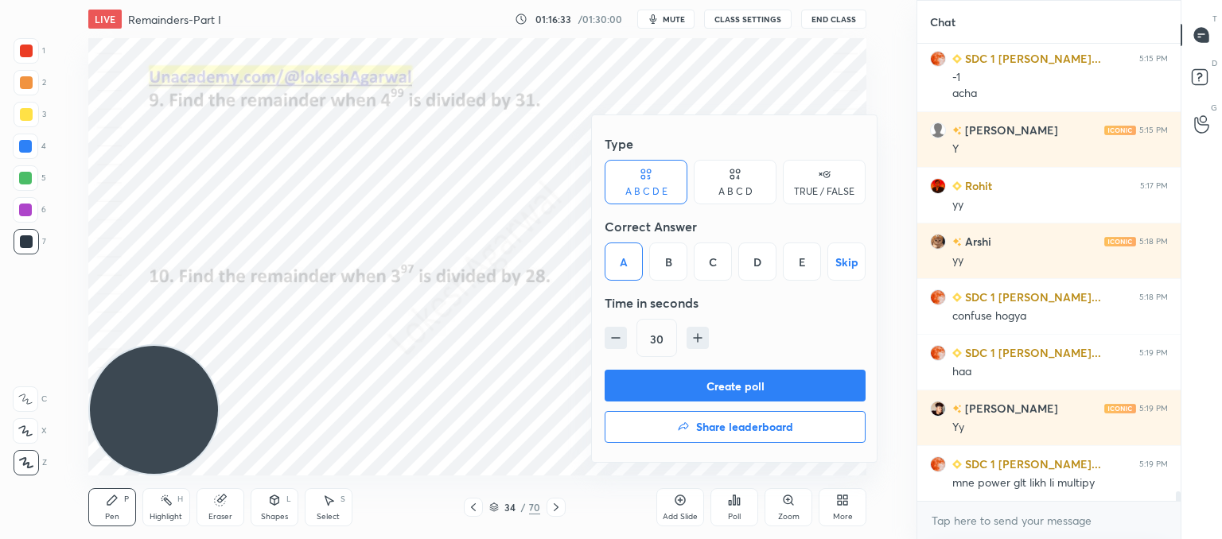
click at [675, 386] on button "Create poll" at bounding box center [735, 386] width 261 height 32
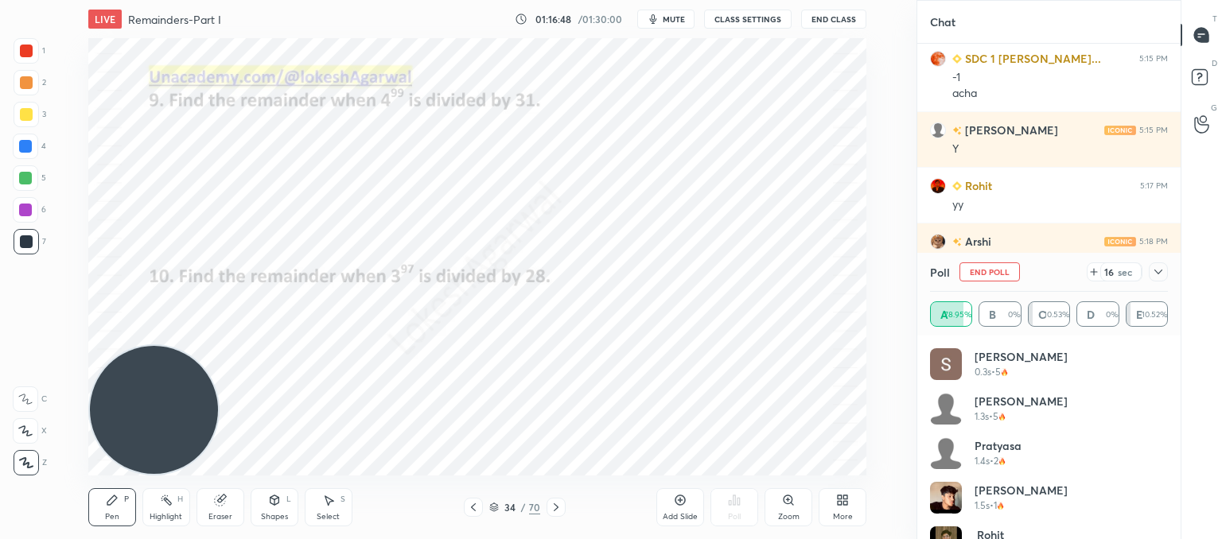
scroll to position [21463, 0]
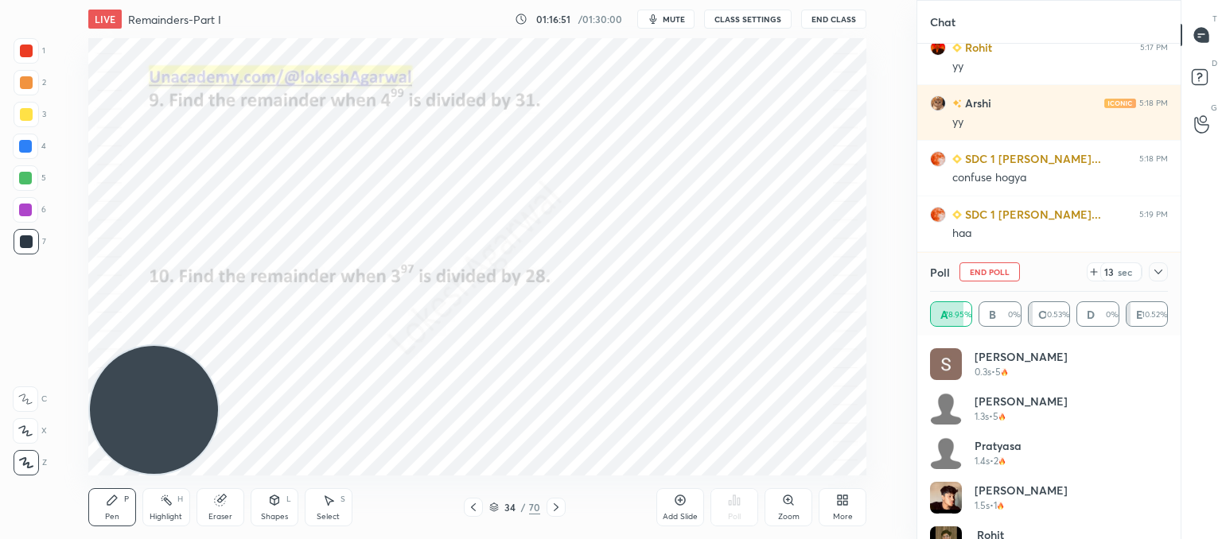
click at [1157, 284] on div "Poll End Poll 13 sec" at bounding box center [1049, 272] width 238 height 38
click at [1157, 278] on div at bounding box center [1158, 272] width 19 height 19
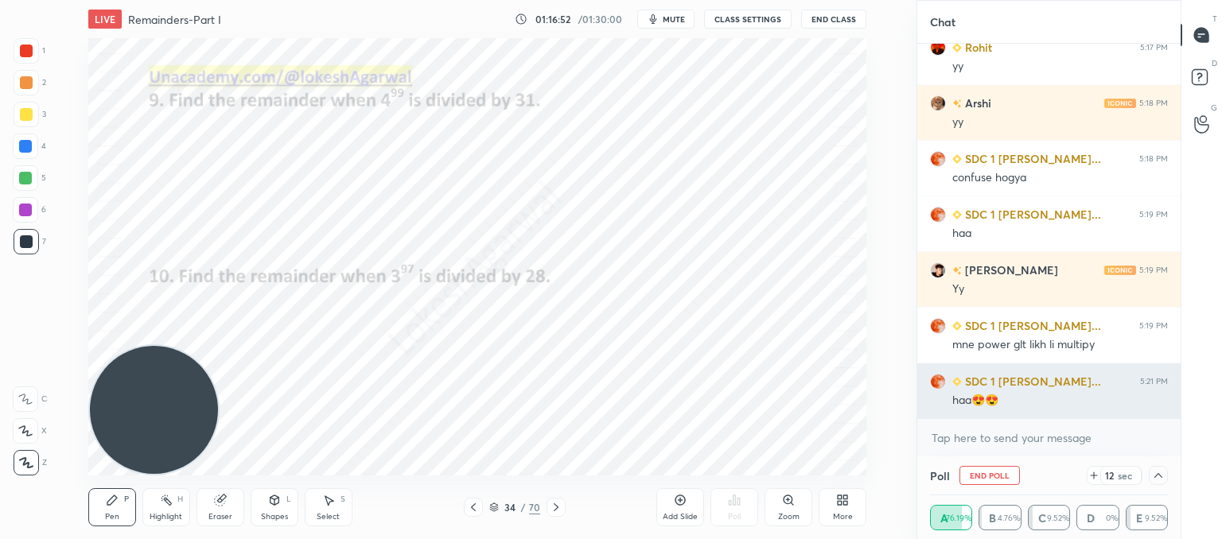
scroll to position [0, 0]
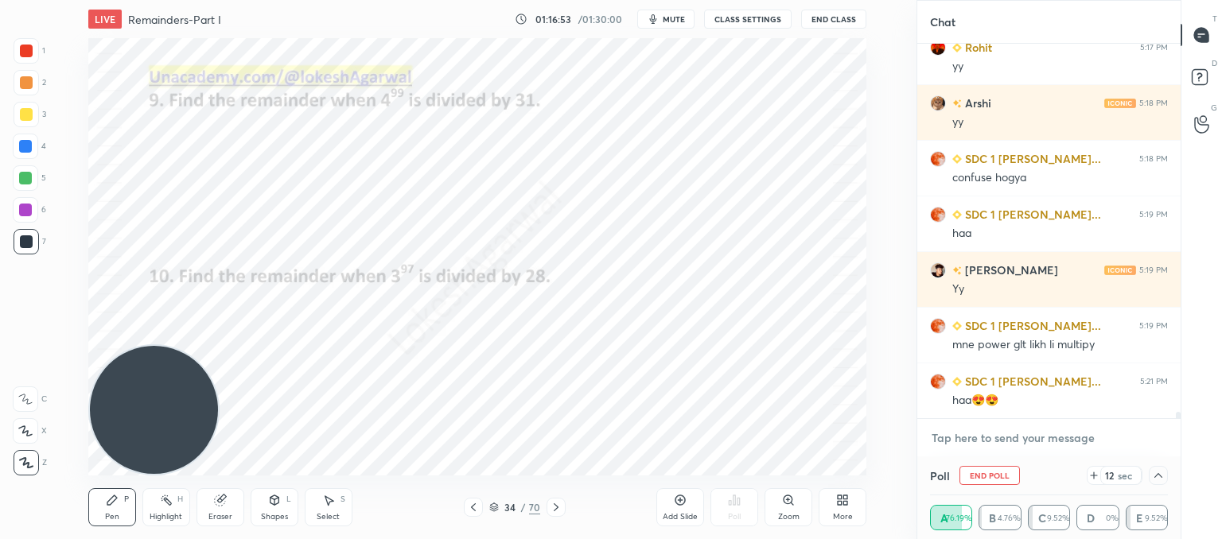
click at [974, 441] on textarea at bounding box center [1049, 438] width 238 height 25
click at [1161, 477] on icon at bounding box center [1158, 475] width 8 height 5
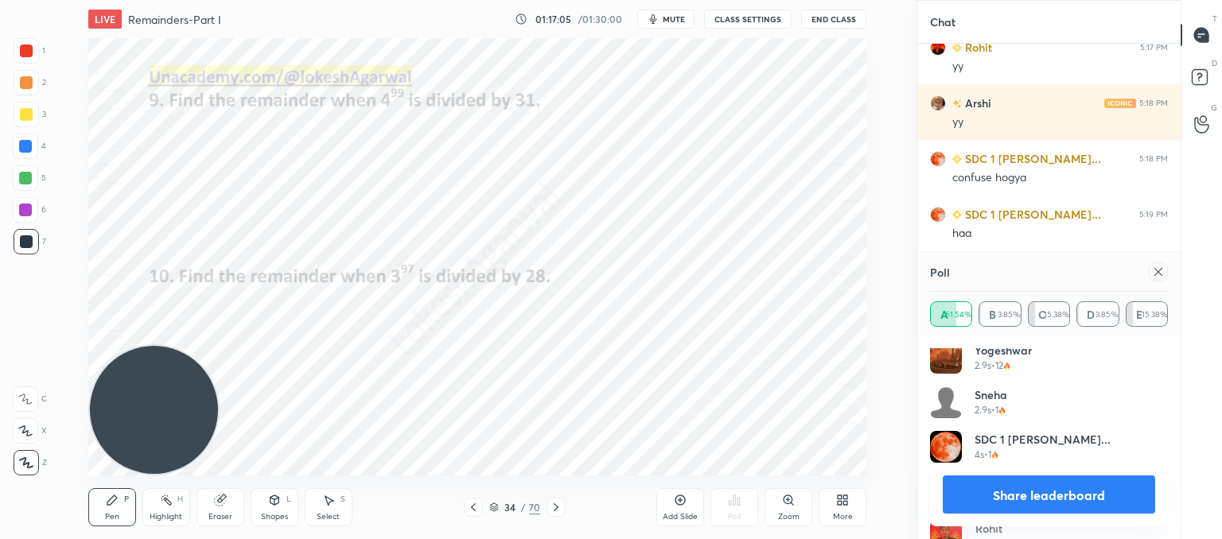
scroll to position [522, 0]
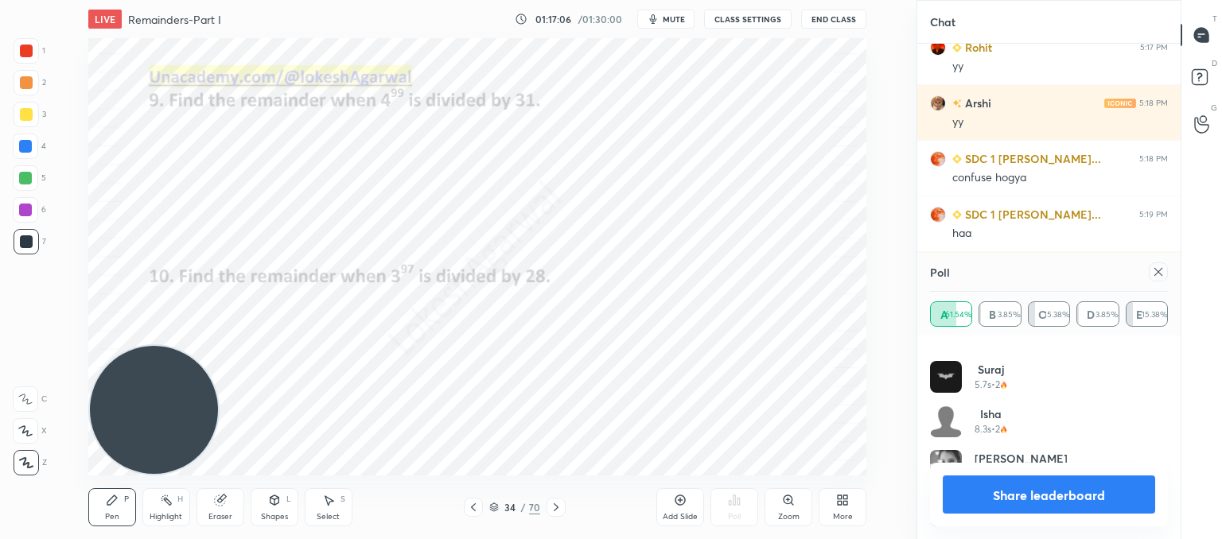
click at [1158, 271] on icon at bounding box center [1158, 272] width 13 height 13
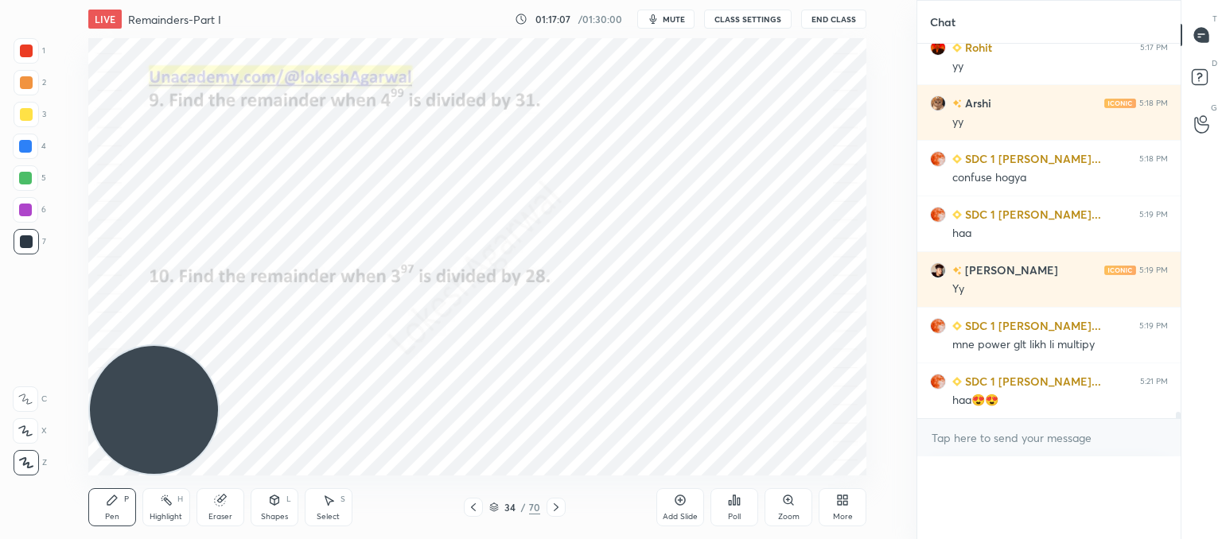
scroll to position [0, 0]
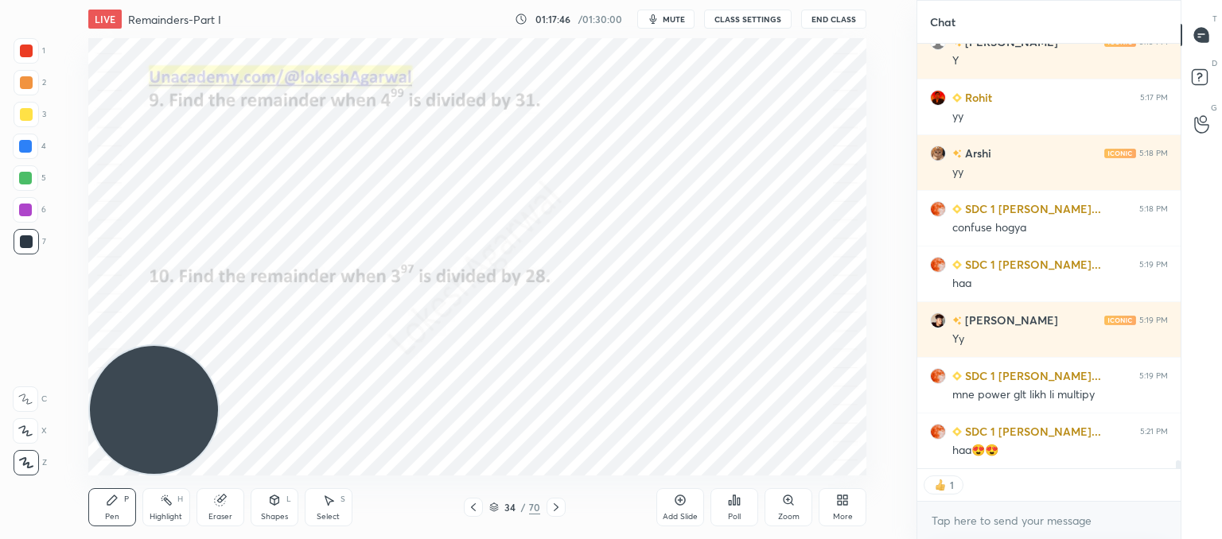
drag, startPoint x: 676, startPoint y: 504, endPoint x: 665, endPoint y: 496, distance: 13.2
click at [672, 501] on div "Add Slide" at bounding box center [680, 507] width 48 height 38
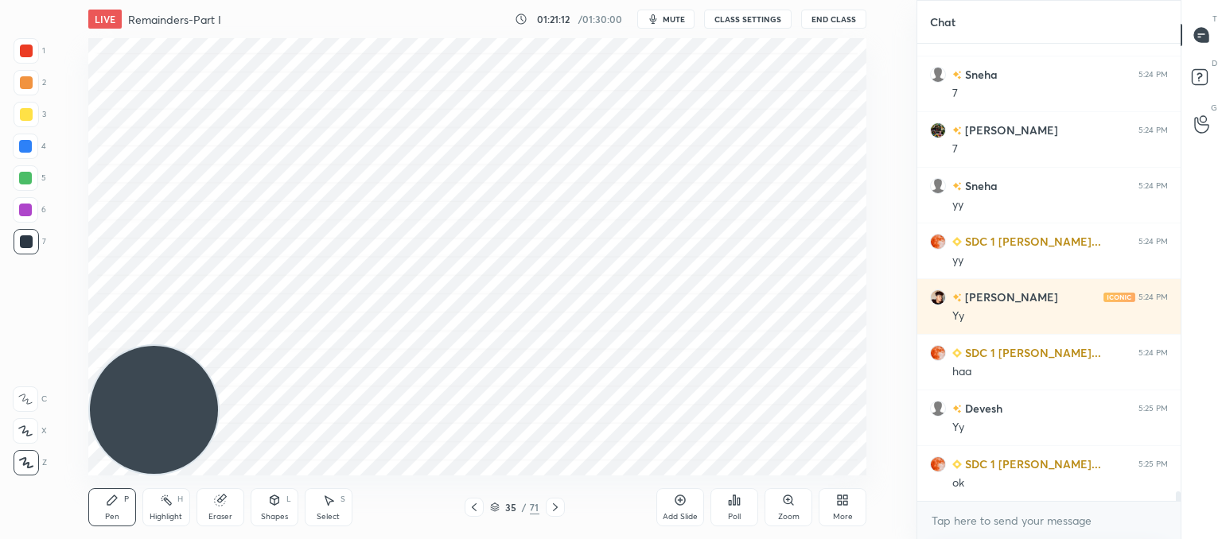
scroll to position [6, 5]
click at [683, 507] on icon at bounding box center [680, 500] width 13 height 13
drag, startPoint x: 235, startPoint y: 500, endPoint x: 256, endPoint y: 475, distance: 32.8
click at [234, 501] on div "Eraser" at bounding box center [220, 507] width 48 height 38
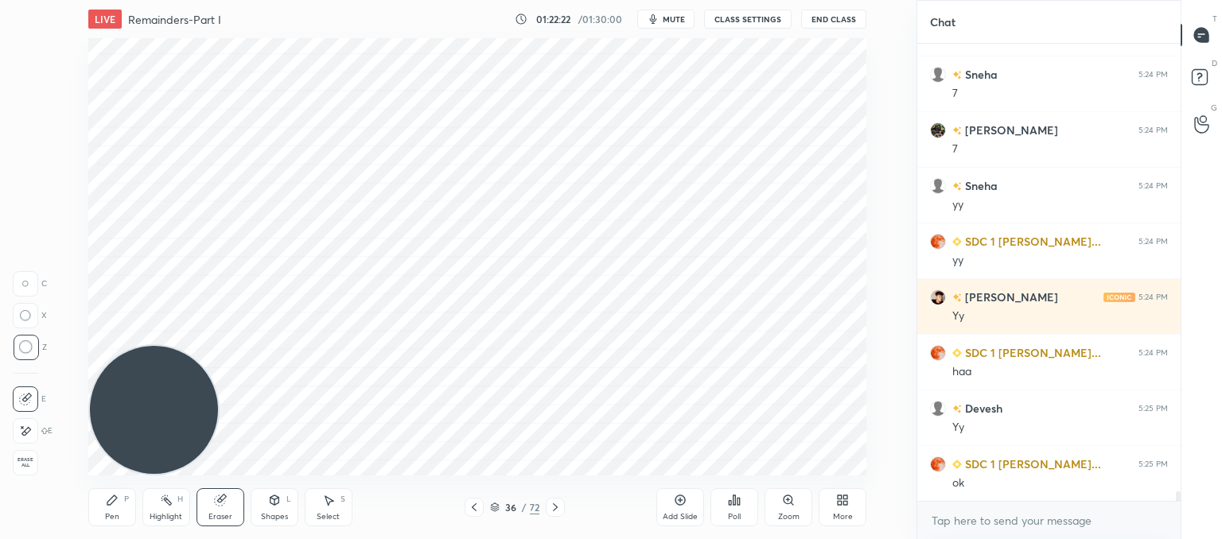
drag, startPoint x: 105, startPoint y: 495, endPoint x: 173, endPoint y: 418, distance: 102.6
click at [111, 496] on icon at bounding box center [112, 500] width 13 height 13
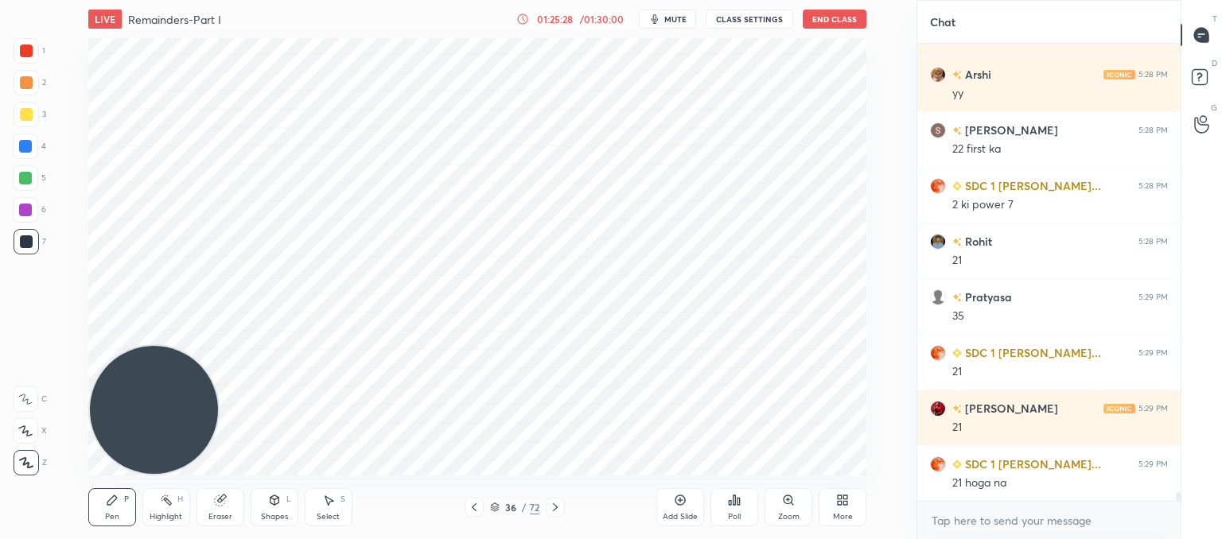
scroll to position [22582, 0]
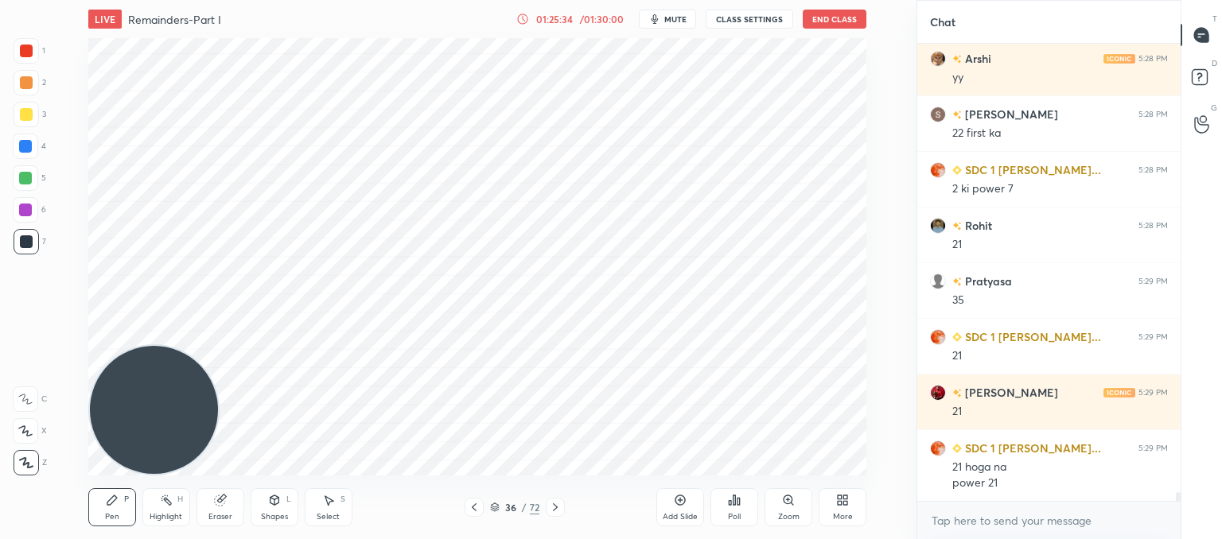
click at [220, 503] on icon at bounding box center [219, 501] width 10 height 10
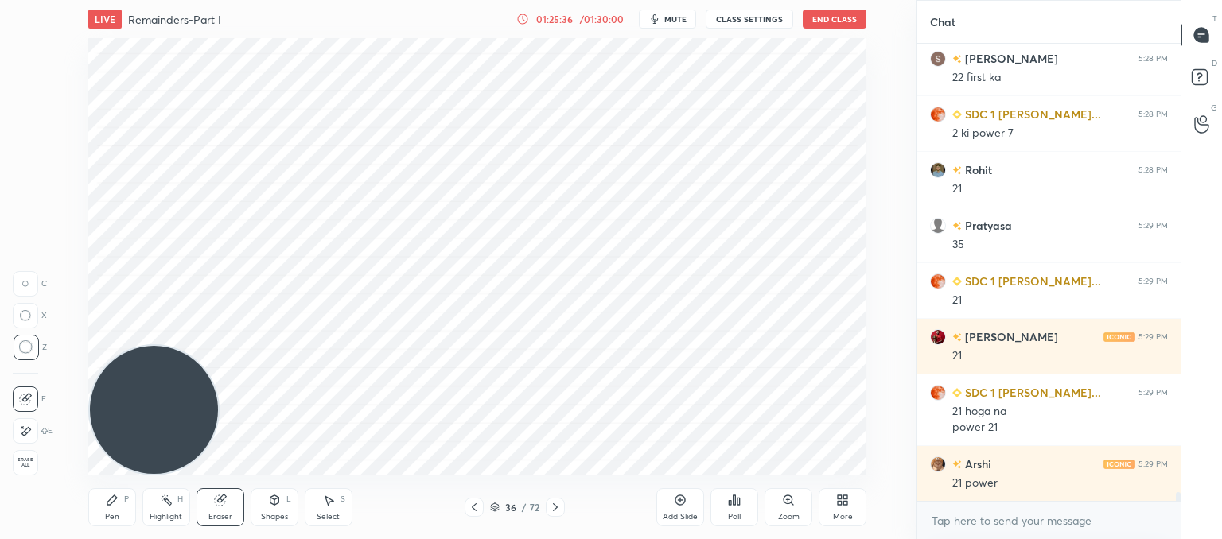
drag, startPoint x: 112, startPoint y: 497, endPoint x: 184, endPoint y: 448, distance: 86.9
click at [111, 499] on icon at bounding box center [112, 501] width 10 height 10
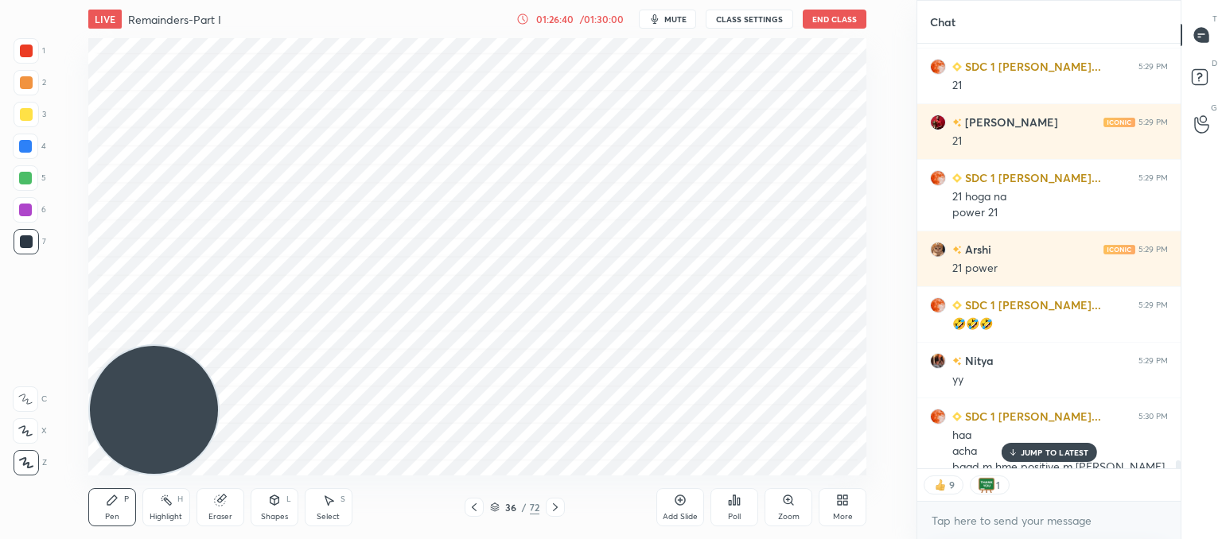
scroll to position [22868, 0]
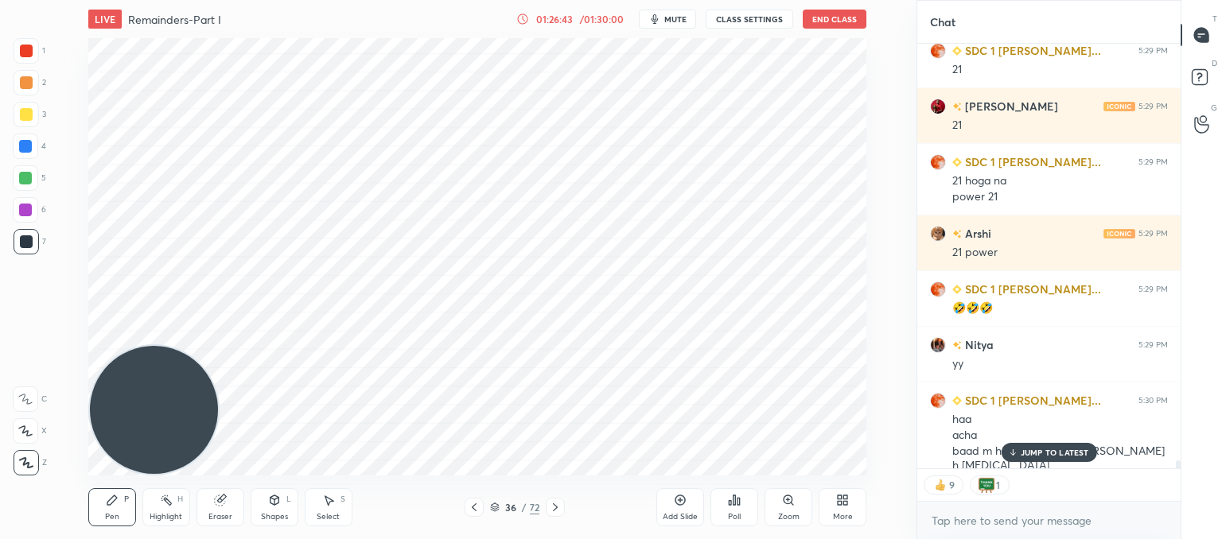
click at [1031, 454] on p "JUMP TO LATEST" at bounding box center [1055, 453] width 68 height 10
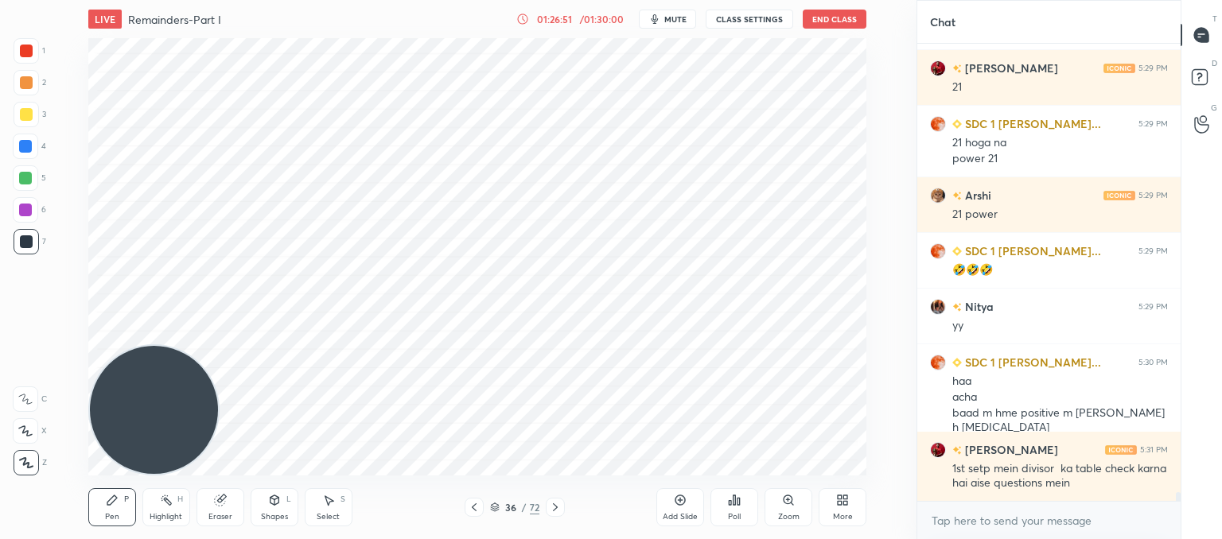
scroll to position [22962, 0]
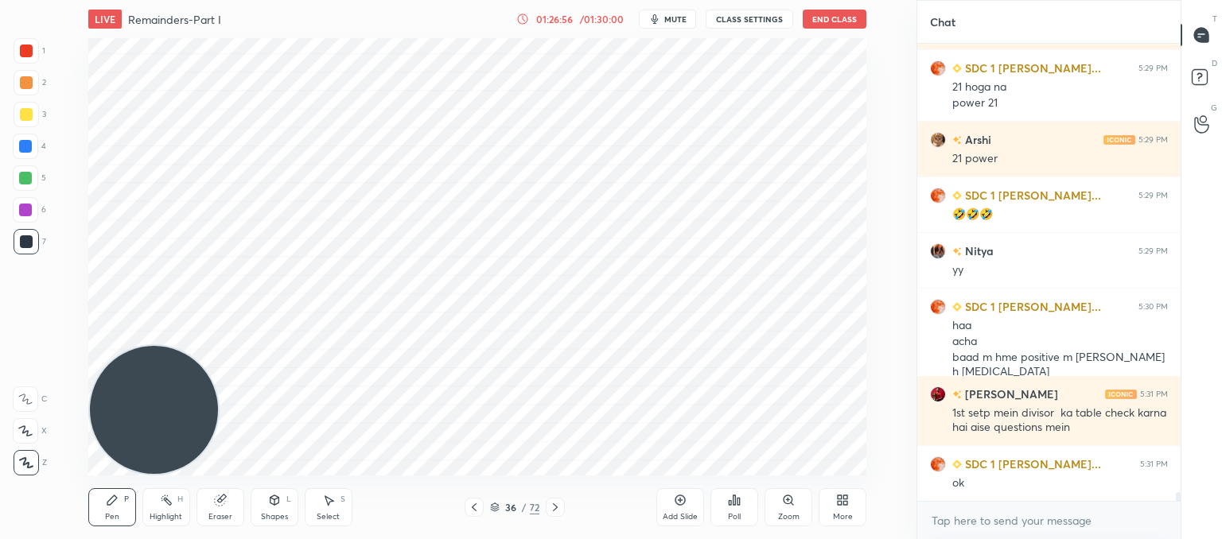
drag, startPoint x: 226, startPoint y: 504, endPoint x: 235, endPoint y: 481, distance: 24.7
click at [226, 504] on icon at bounding box center [220, 500] width 13 height 13
drag, startPoint x: 108, startPoint y: 510, endPoint x: 166, endPoint y: 420, distance: 107.0
click at [111, 506] on div "Pen P" at bounding box center [112, 507] width 48 height 38
click at [555, 506] on icon at bounding box center [555, 508] width 5 height 8
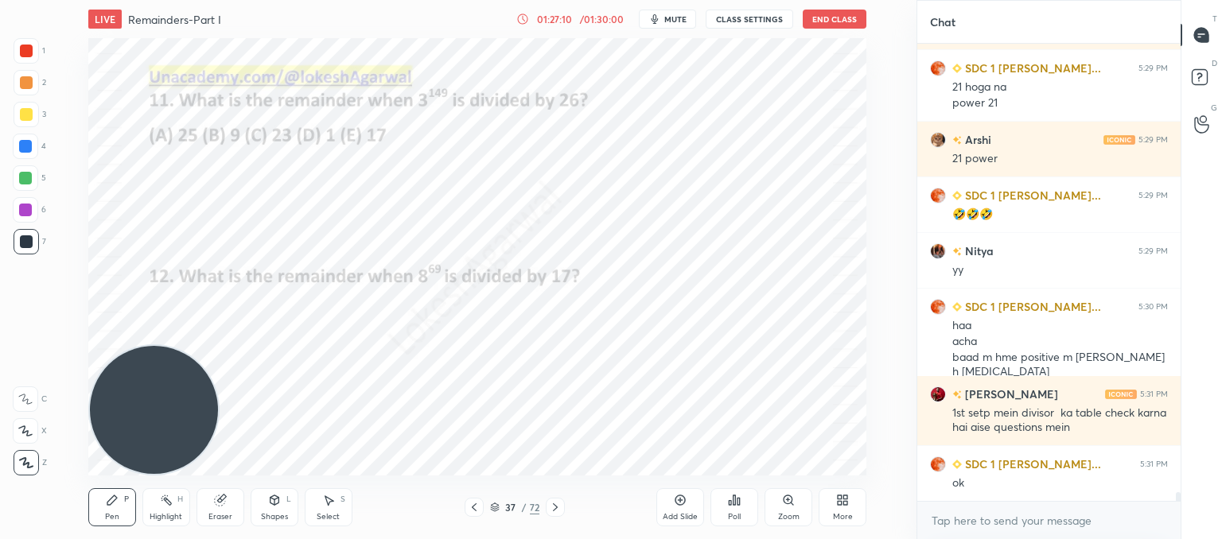
click at [557, 515] on div at bounding box center [555, 507] width 19 height 19
click at [557, 505] on icon at bounding box center [555, 507] width 13 height 13
drag, startPoint x: 473, startPoint y: 507, endPoint x: 464, endPoint y: 483, distance: 25.4
click at [473, 507] on icon at bounding box center [474, 507] width 13 height 13
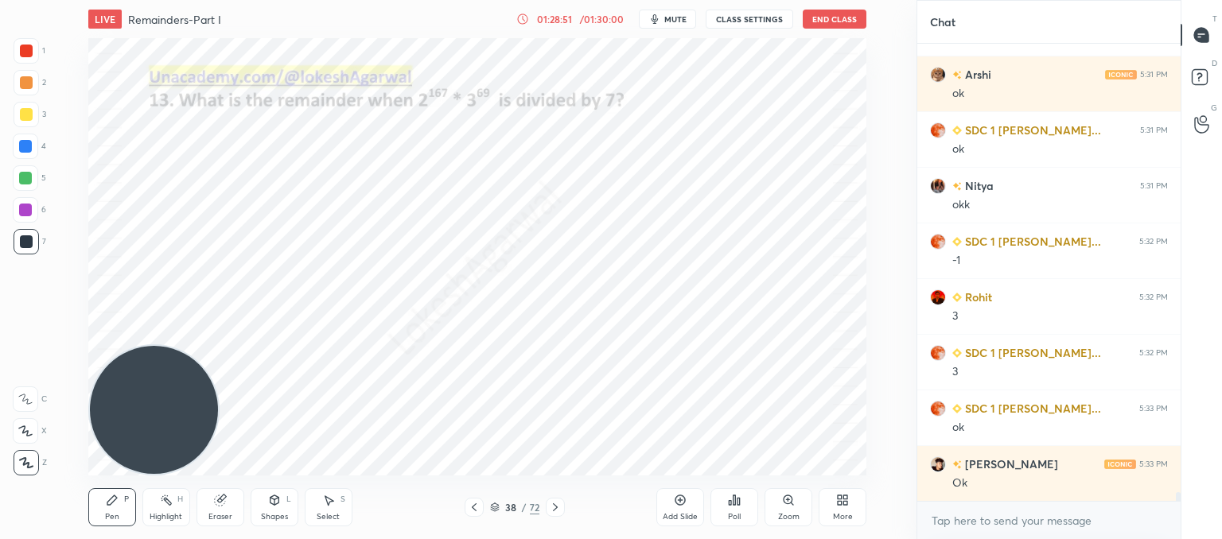
scroll to position [23463, 0]
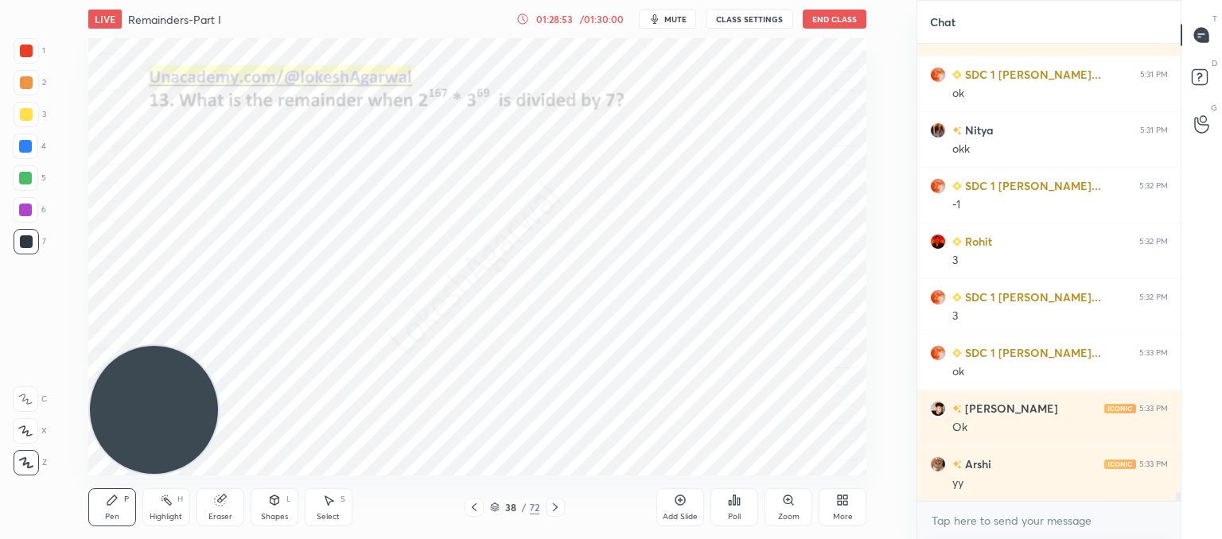
click at [556, 503] on icon at bounding box center [555, 507] width 13 height 13
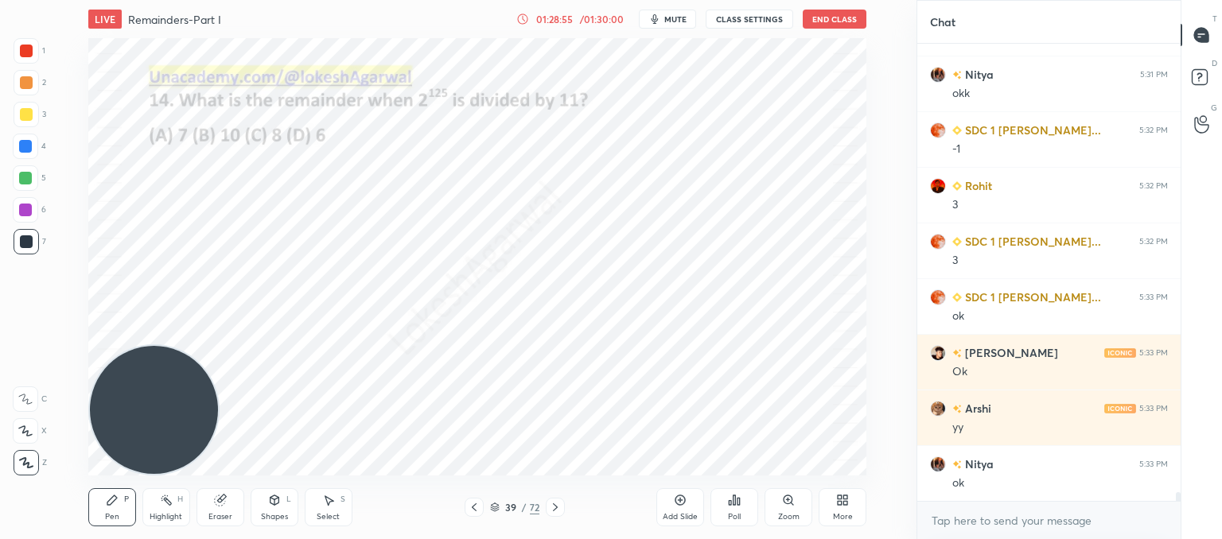
click at [556, 503] on icon at bounding box center [555, 507] width 13 height 13
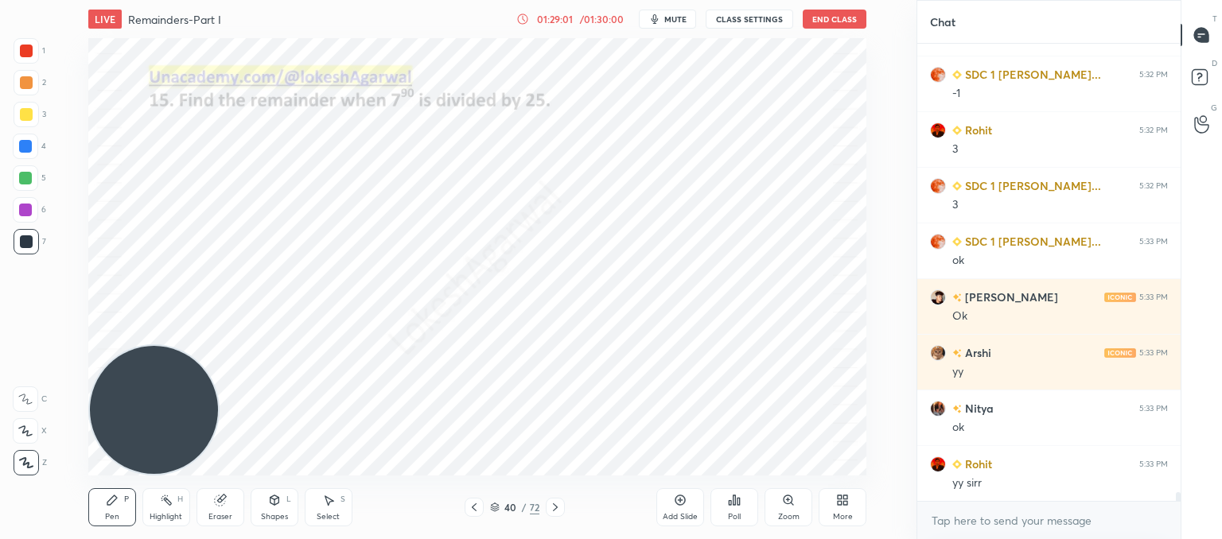
click at [557, 507] on icon at bounding box center [555, 508] width 5 height 8
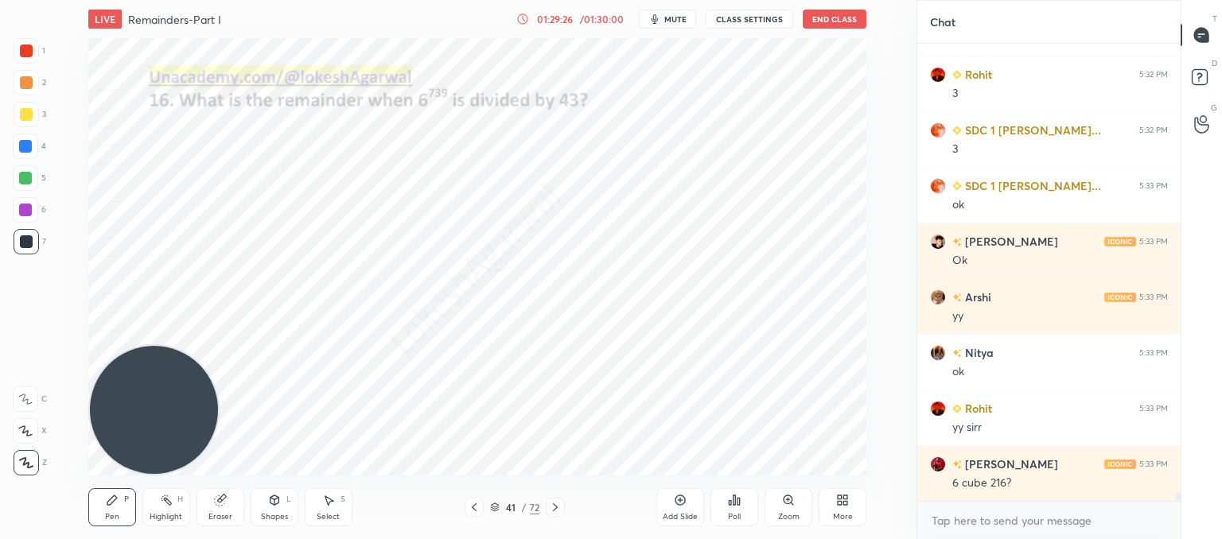
scroll to position [23686, 0]
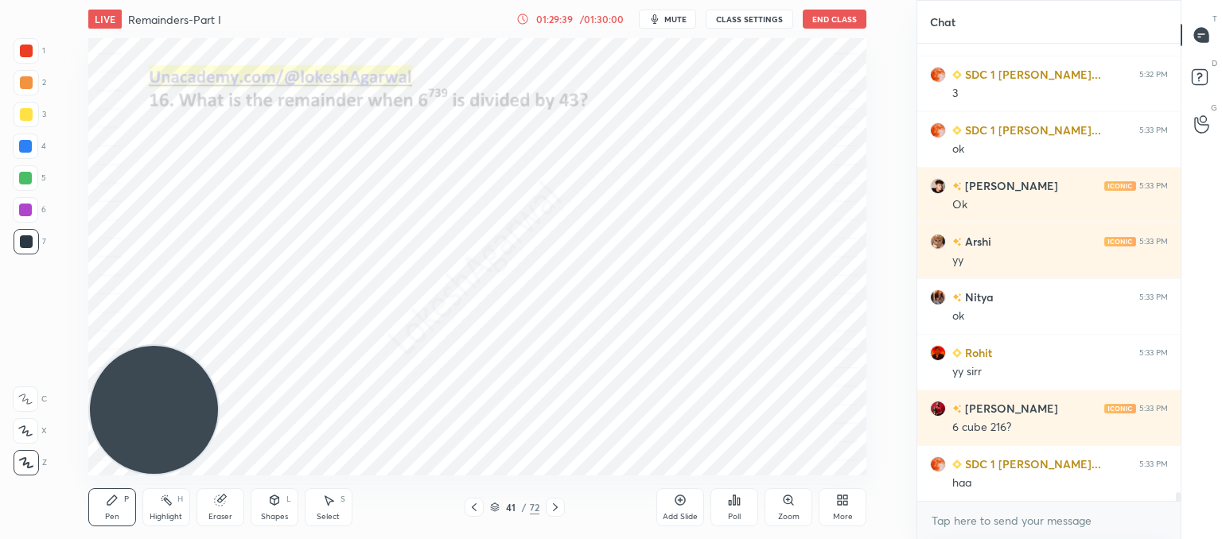
click at [554, 507] on icon at bounding box center [555, 507] width 13 height 13
click at [550, 505] on icon at bounding box center [555, 507] width 13 height 13
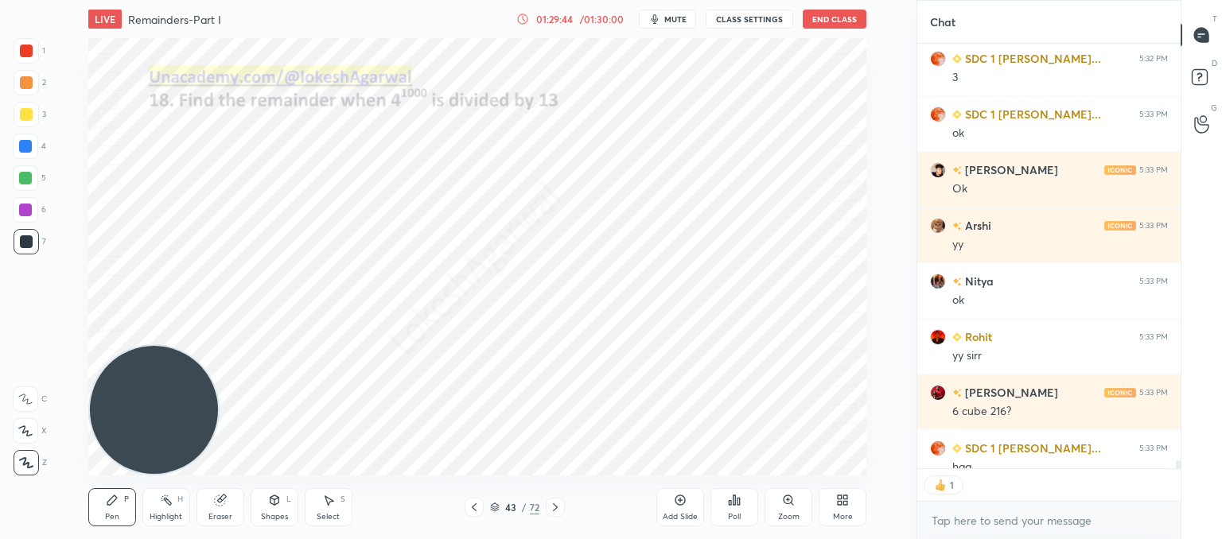
scroll to position [6, 5]
click at [558, 502] on icon at bounding box center [555, 507] width 13 height 13
click at [557, 504] on icon at bounding box center [555, 507] width 13 height 13
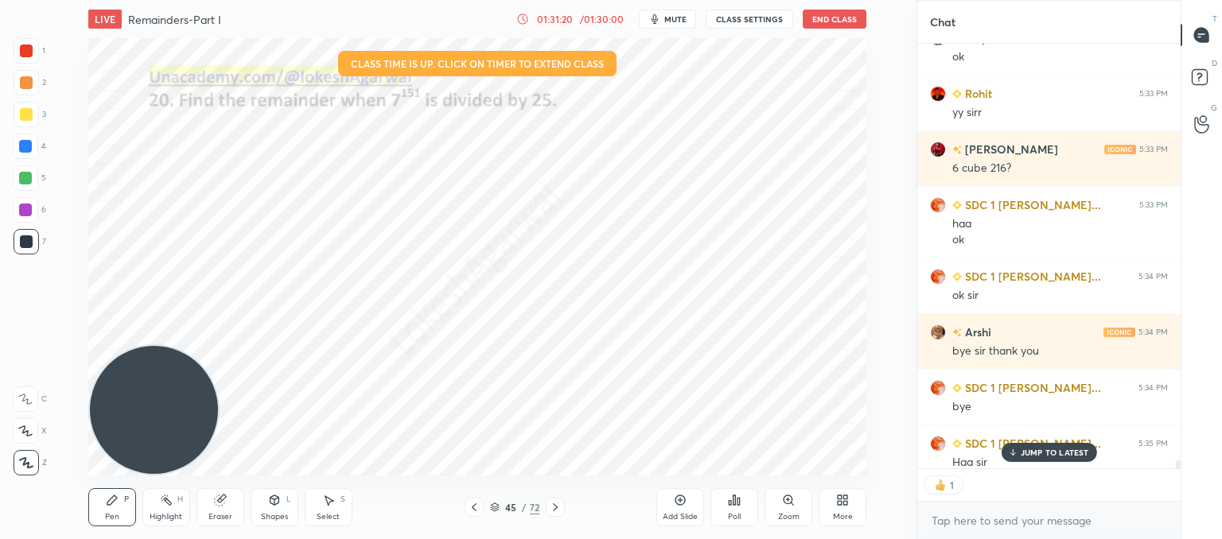
scroll to position [23956, 0]
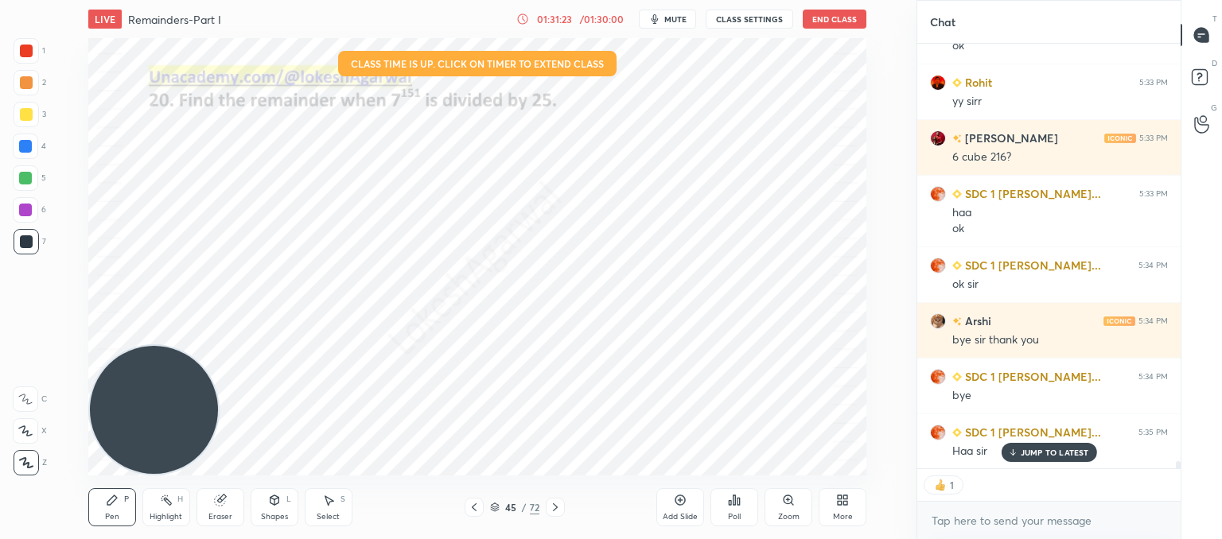
click at [1037, 453] on p "JUMP TO LATEST" at bounding box center [1055, 453] width 68 height 10
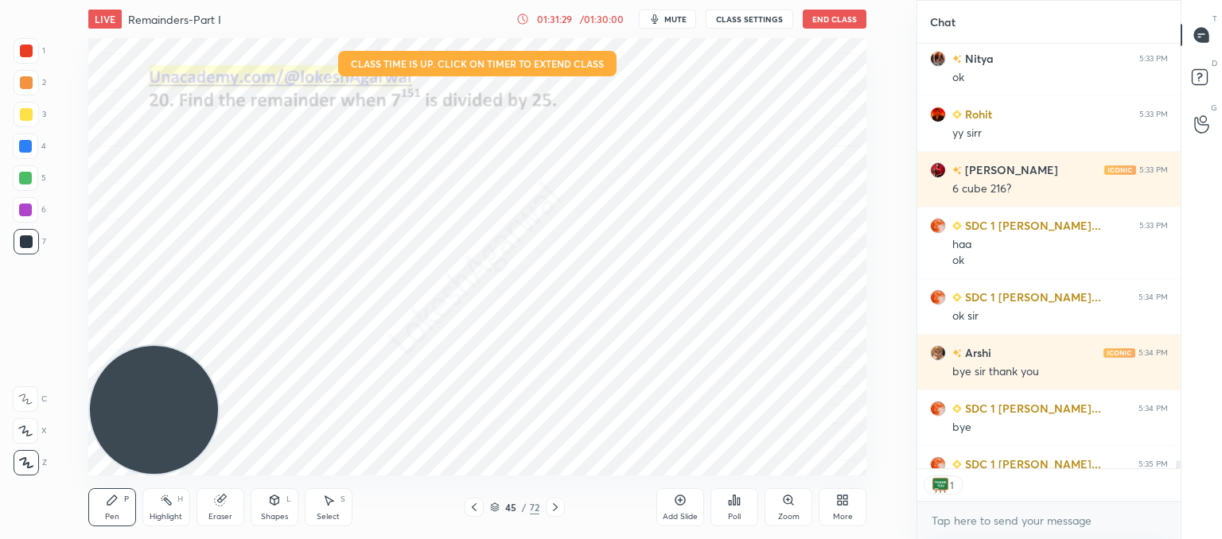
scroll to position [6, 5]
click at [333, 507] on div "Select S" at bounding box center [329, 507] width 48 height 38
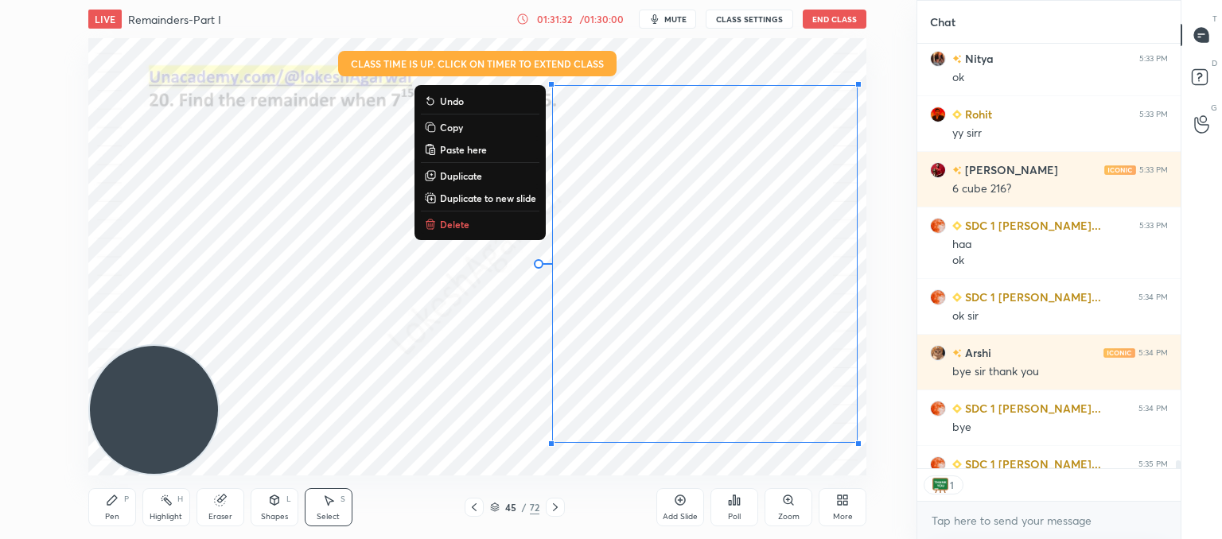
drag, startPoint x: 844, startPoint y: 422, endPoint x: 467, endPoint y: 18, distance: 553.3
click at [484, 17] on div "LIVE Remainders-Part I 01:31:32 / 01:30:00 mute CLASS SETTINGS End Class 0 ° Un…" at bounding box center [477, 269] width 853 height 539
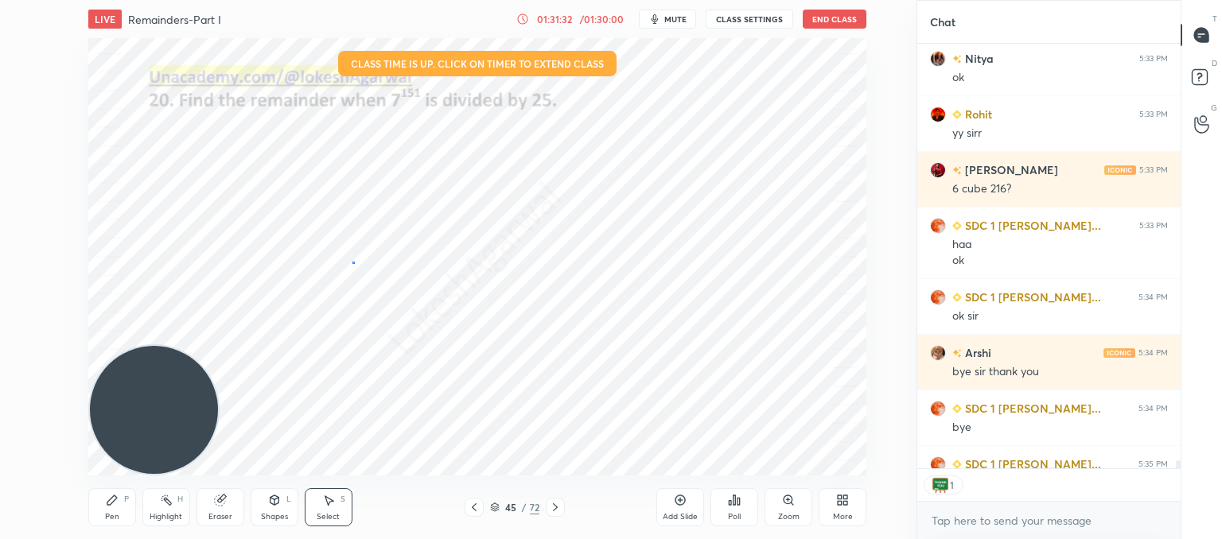
click at [353, 262] on div "0 ° Undo Copy Paste here Duplicate Duplicate to new slide Delete" at bounding box center [477, 257] width 778 height 438
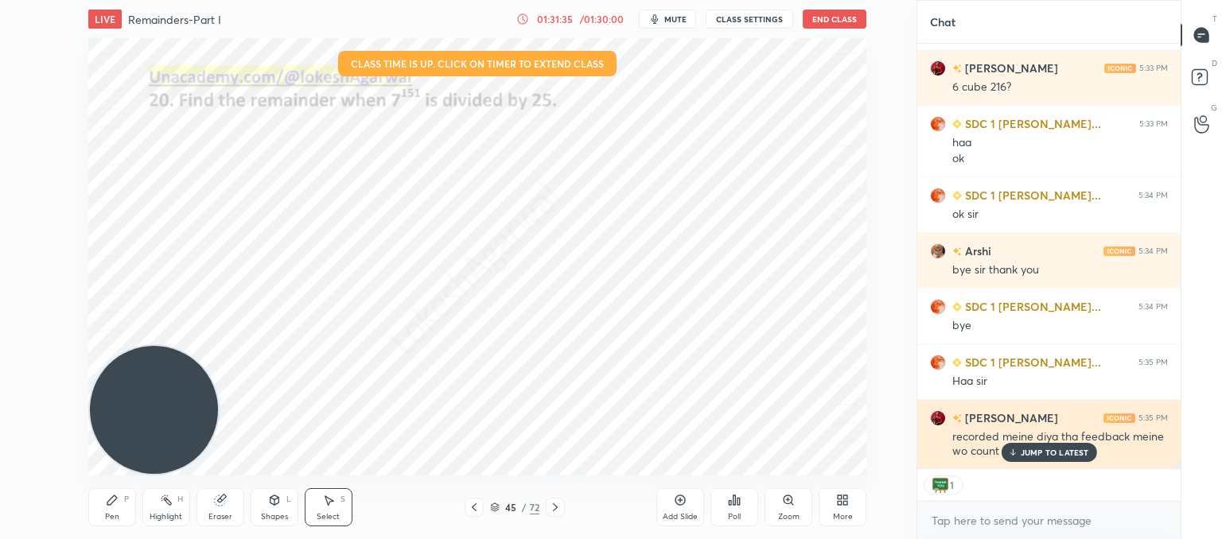
drag, startPoint x: 1041, startPoint y: 453, endPoint x: 1005, endPoint y: 450, distance: 35.9
click at [1040, 454] on p "JUMP TO LATEST" at bounding box center [1055, 453] width 68 height 10
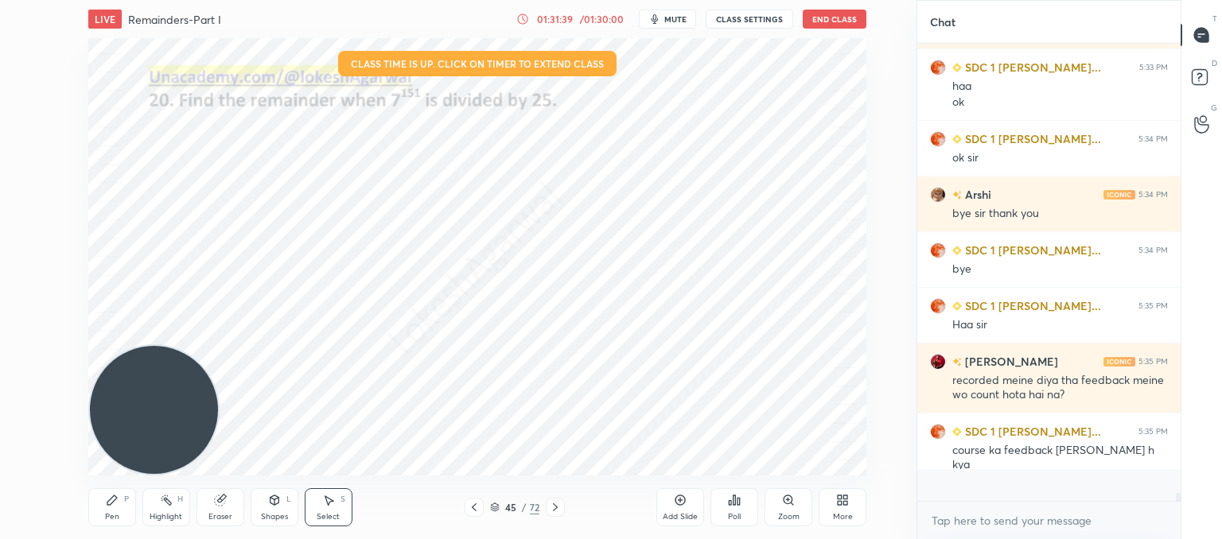
scroll to position [453, 259]
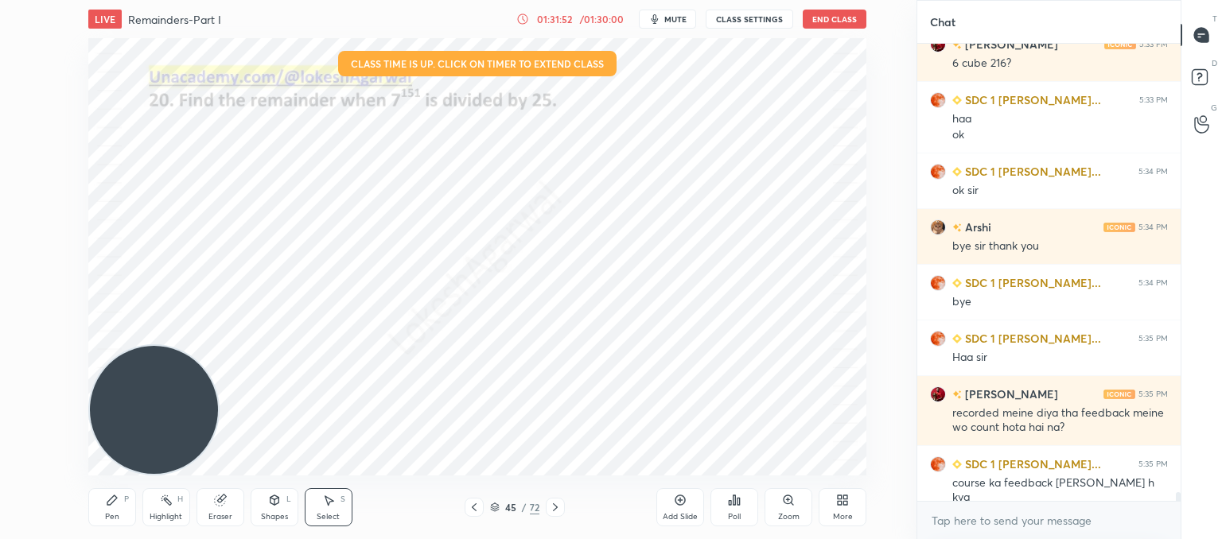
drag, startPoint x: 102, startPoint y: 508, endPoint x: 133, endPoint y: 420, distance: 93.6
click at [103, 509] on div "Pen P" at bounding box center [112, 507] width 48 height 38
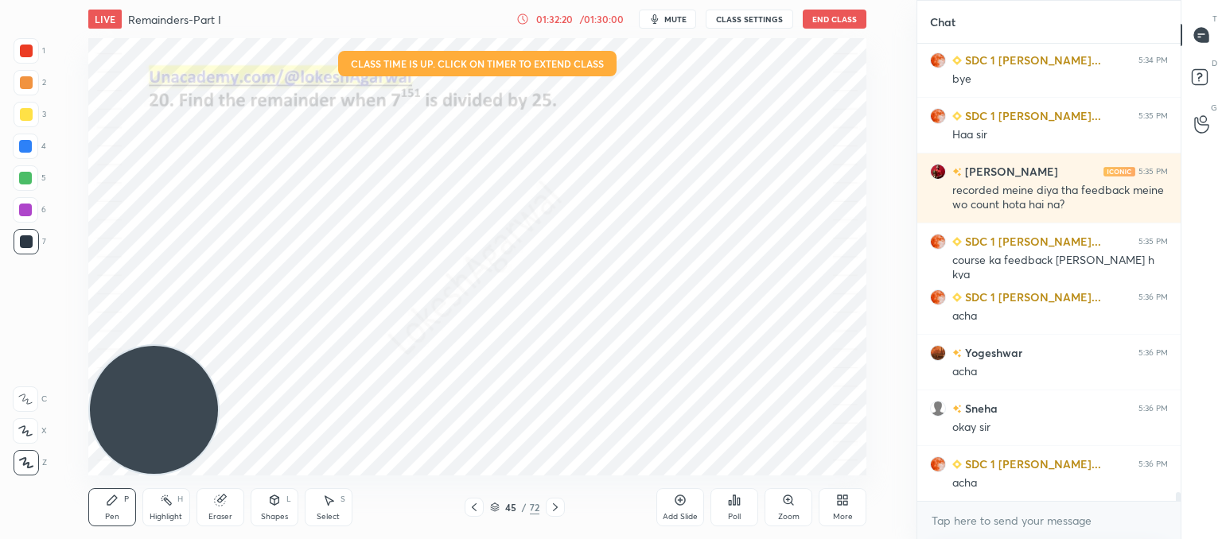
scroll to position [24329, 0]
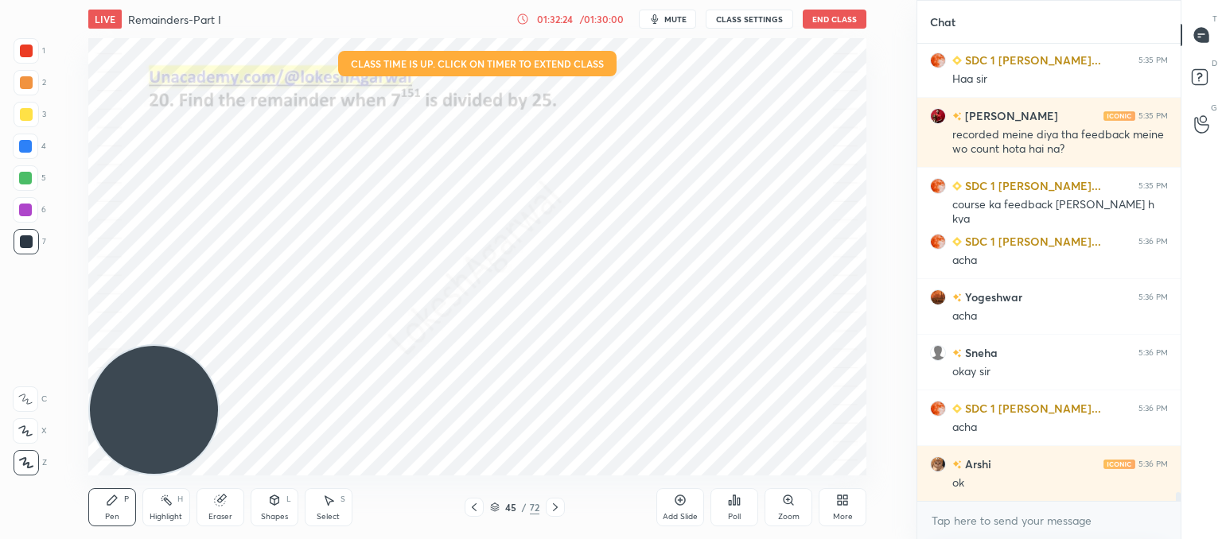
click at [348, 508] on div "Select S" at bounding box center [329, 507] width 48 height 38
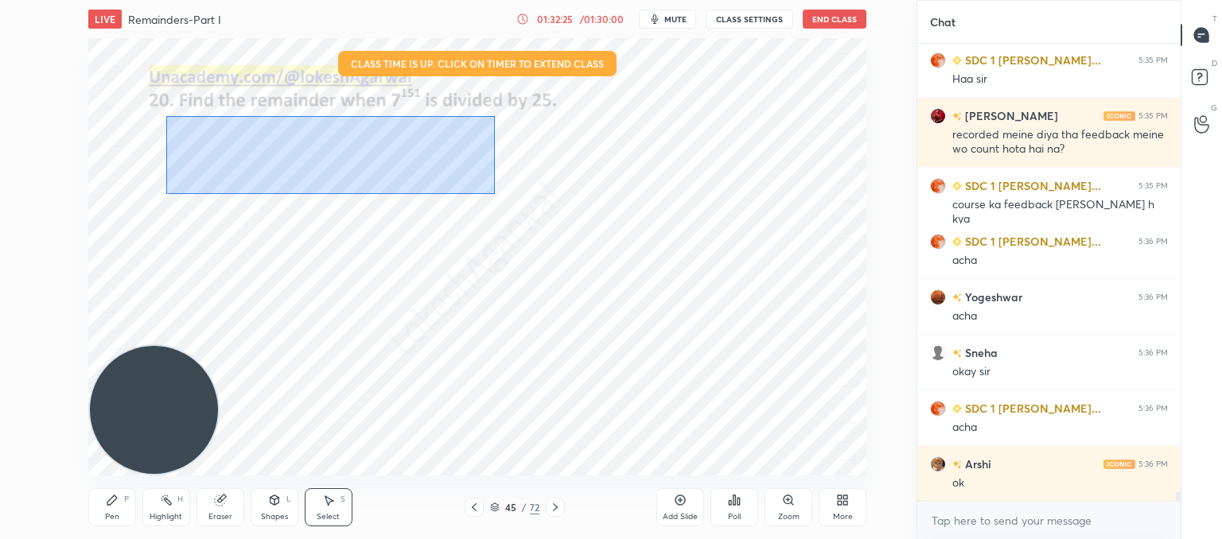
scroll to position [24384, 0]
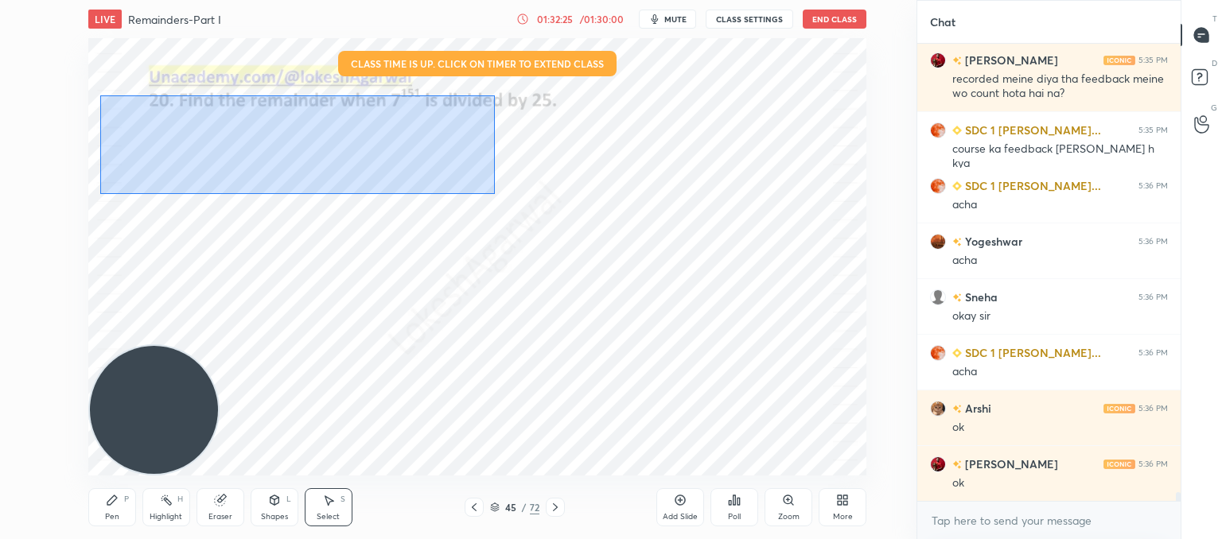
drag, startPoint x: 494, startPoint y: 194, endPoint x: 516, endPoint y: 125, distance: 72.7
click at [105, 95] on div "0 ° Undo Copy Paste here Duplicate Duplicate to new slide Delete" at bounding box center [477, 257] width 778 height 438
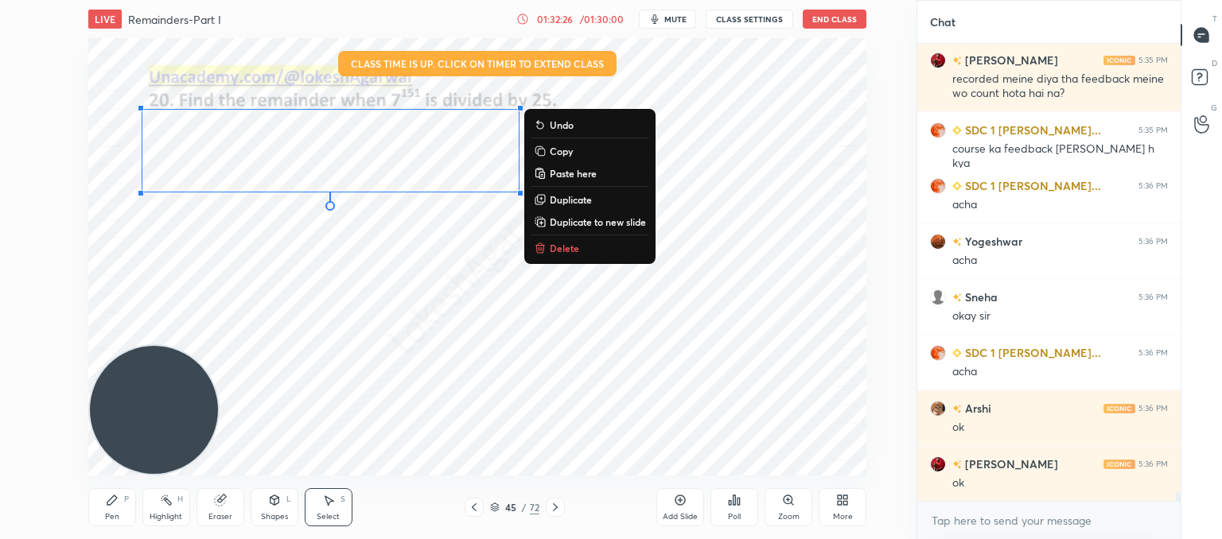
scroll to position [24440, 0]
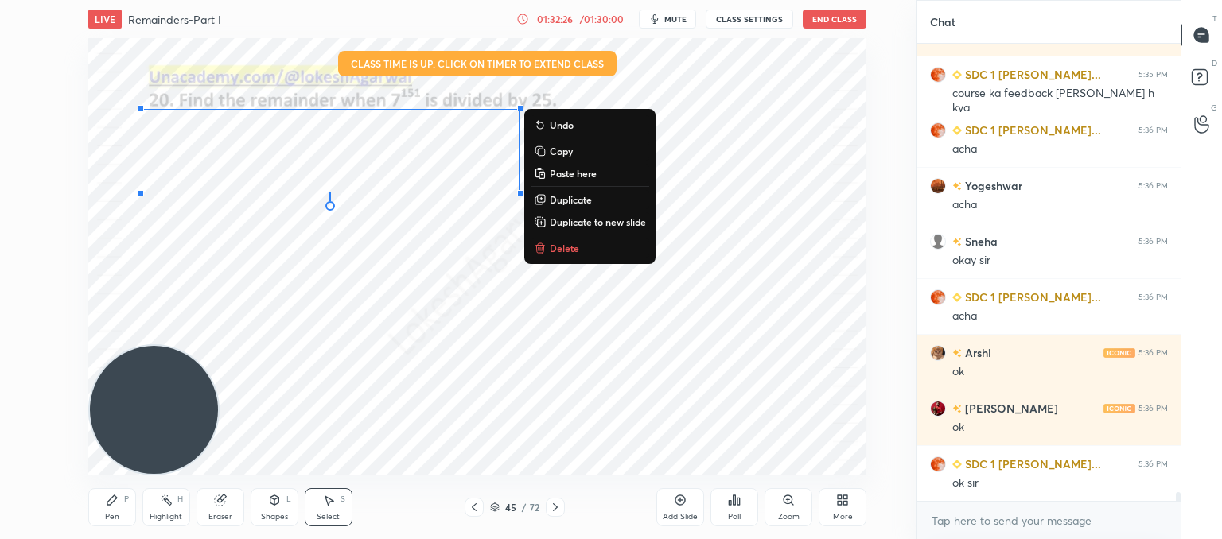
drag, startPoint x: 546, startPoint y: 252, endPoint x: 687, endPoint y: 86, distance: 218.4
click at [546, 249] on button "Delete" at bounding box center [590, 248] width 119 height 19
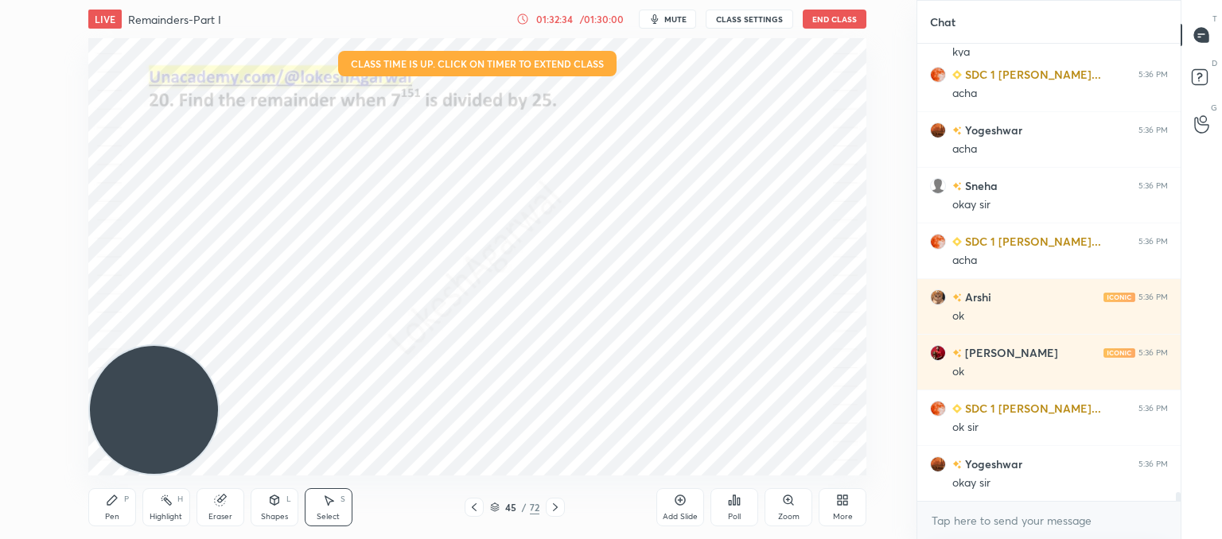
scroll to position [24551, 0]
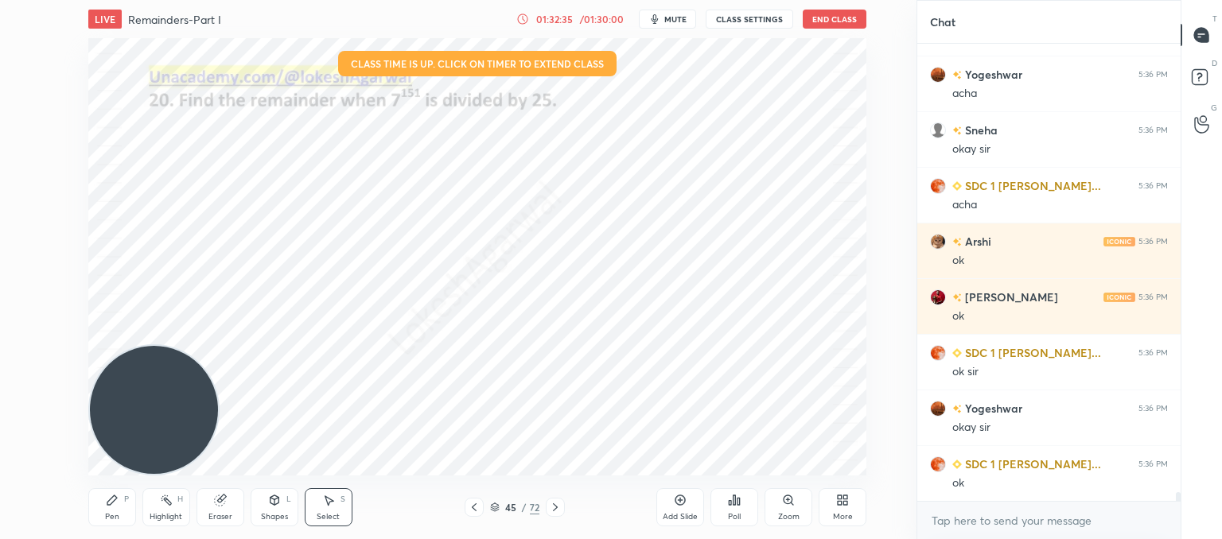
click at [826, 26] on button "End Class" at bounding box center [835, 19] width 64 height 19
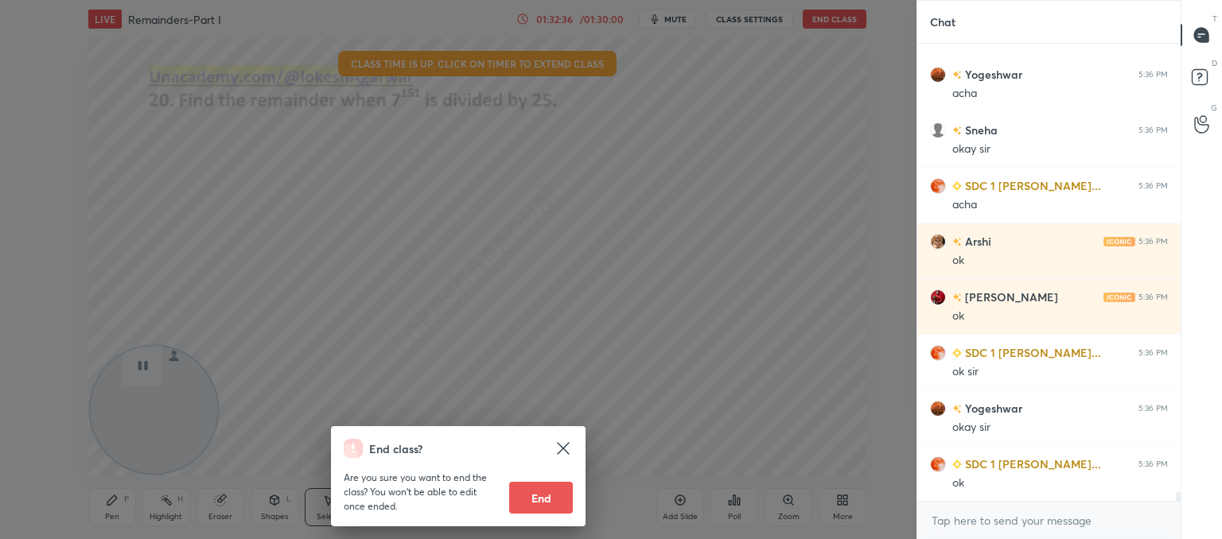
click at [542, 504] on button "End" at bounding box center [541, 498] width 64 height 32
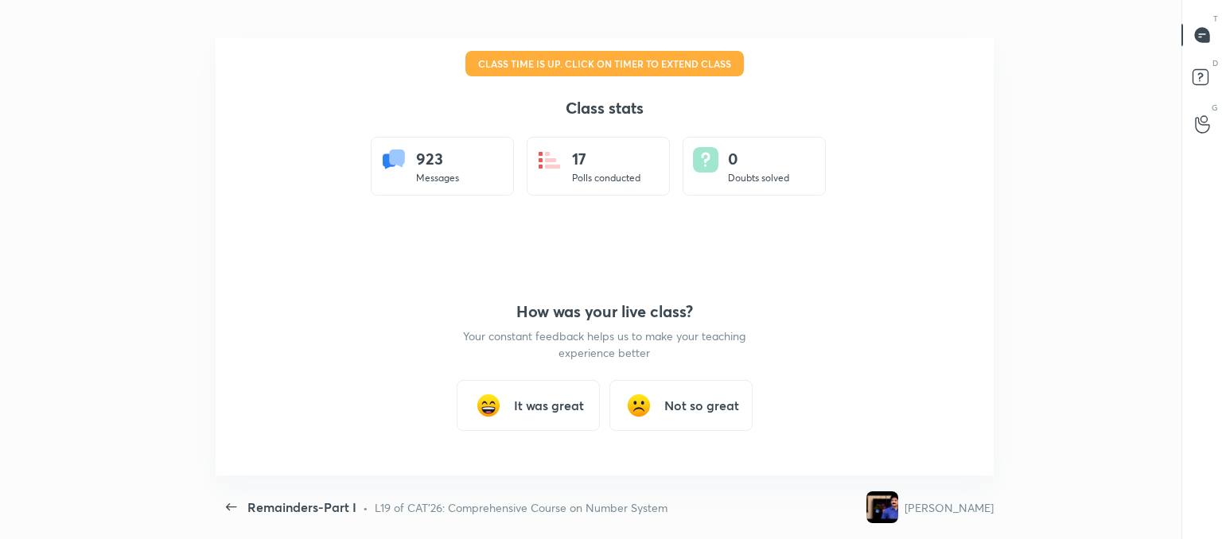
scroll to position [0, 0]
click at [534, 403] on h3 "It was great" at bounding box center [549, 405] width 70 height 19
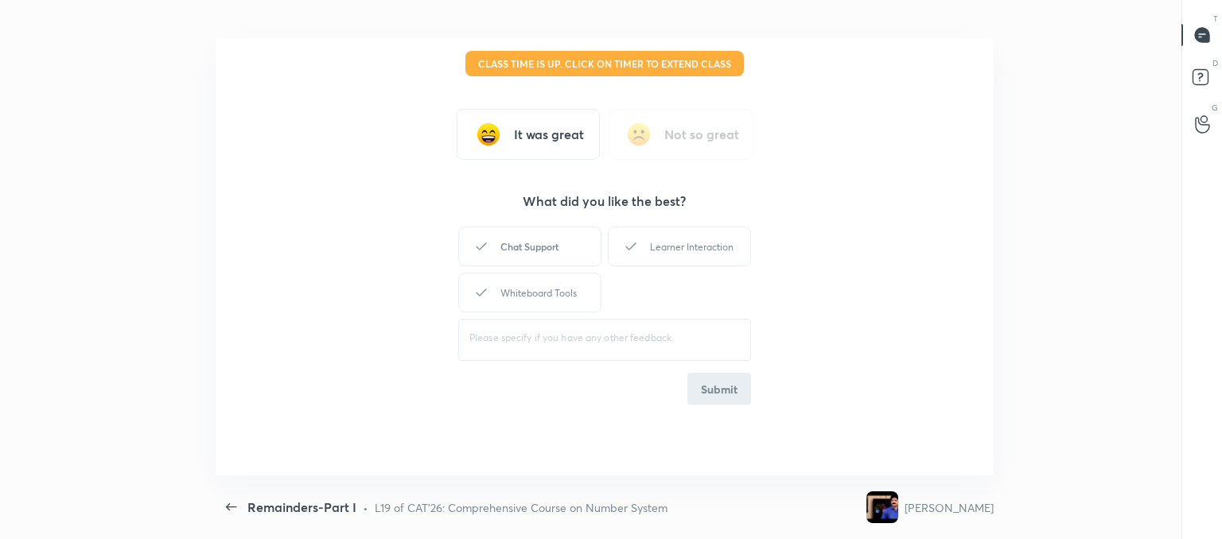
type textarea "x"
drag, startPoint x: 536, startPoint y: 243, endPoint x: 672, endPoint y: 245, distance: 136.0
click at [538, 241] on div "Chat Support" at bounding box center [529, 247] width 143 height 40
click at [684, 245] on div "Learner Interaction" at bounding box center [679, 247] width 143 height 40
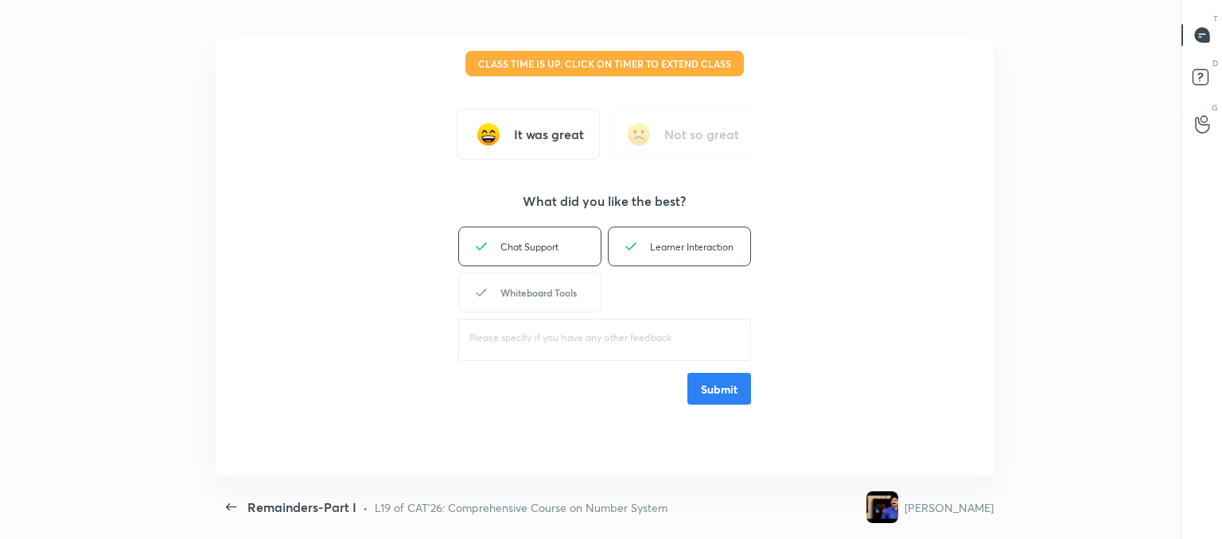
drag, startPoint x: 538, startPoint y: 288, endPoint x: 561, endPoint y: 306, distance: 29.4
click at [539, 289] on div "Whiteboard Tools" at bounding box center [529, 293] width 143 height 40
click at [733, 388] on button "Submit" at bounding box center [719, 389] width 64 height 32
